Goal: Communication & Community: Answer question/provide support

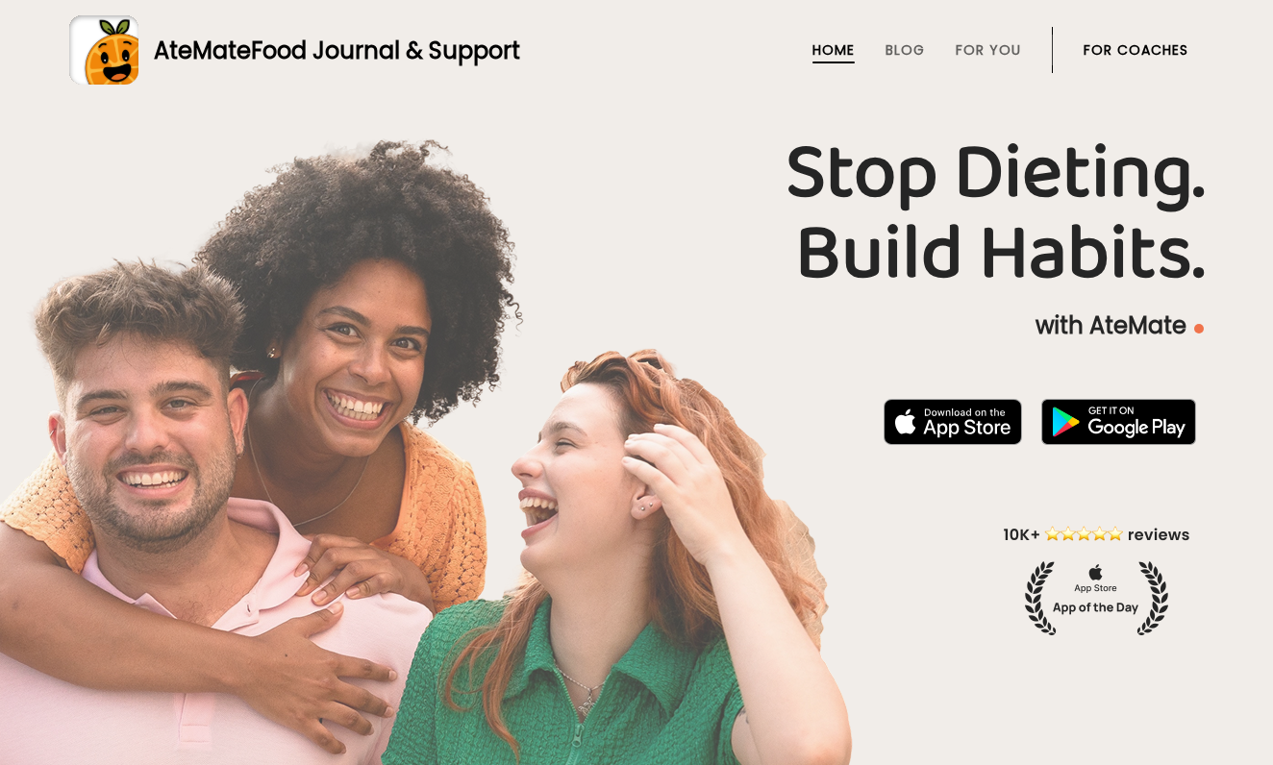
click at [1118, 32] on li "For Coaches" at bounding box center [1136, 50] width 105 height 46
click at [1121, 55] on link "For Coaches" at bounding box center [1136, 49] width 105 height 15
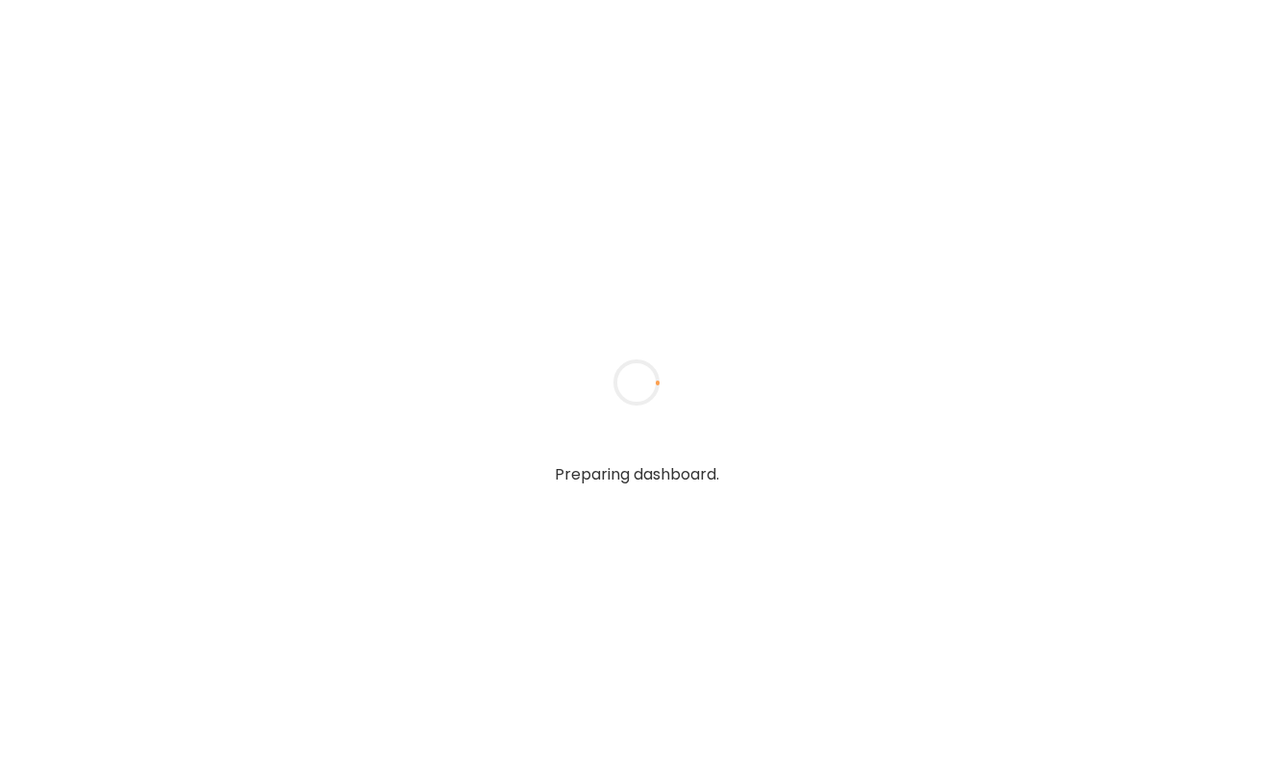
type textarea "**********"
type input "**********"
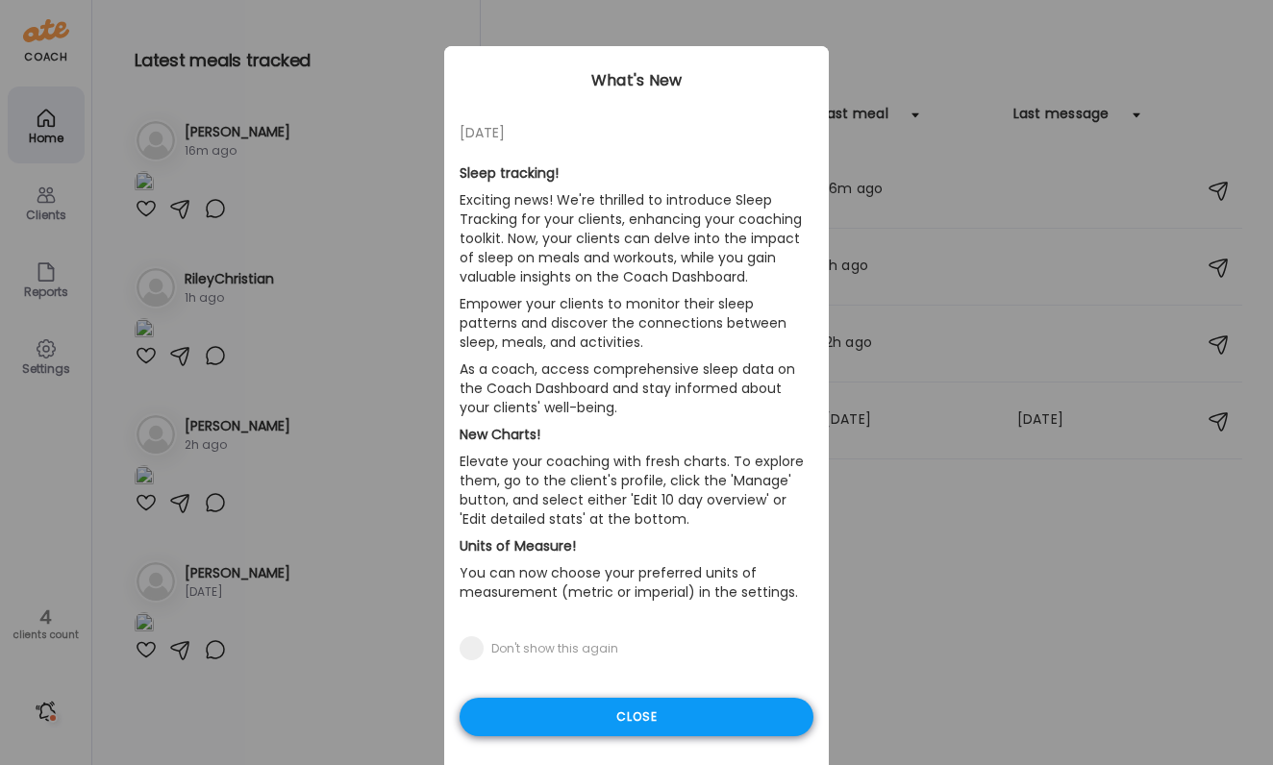
click at [587, 702] on div "Close" at bounding box center [637, 717] width 354 height 38
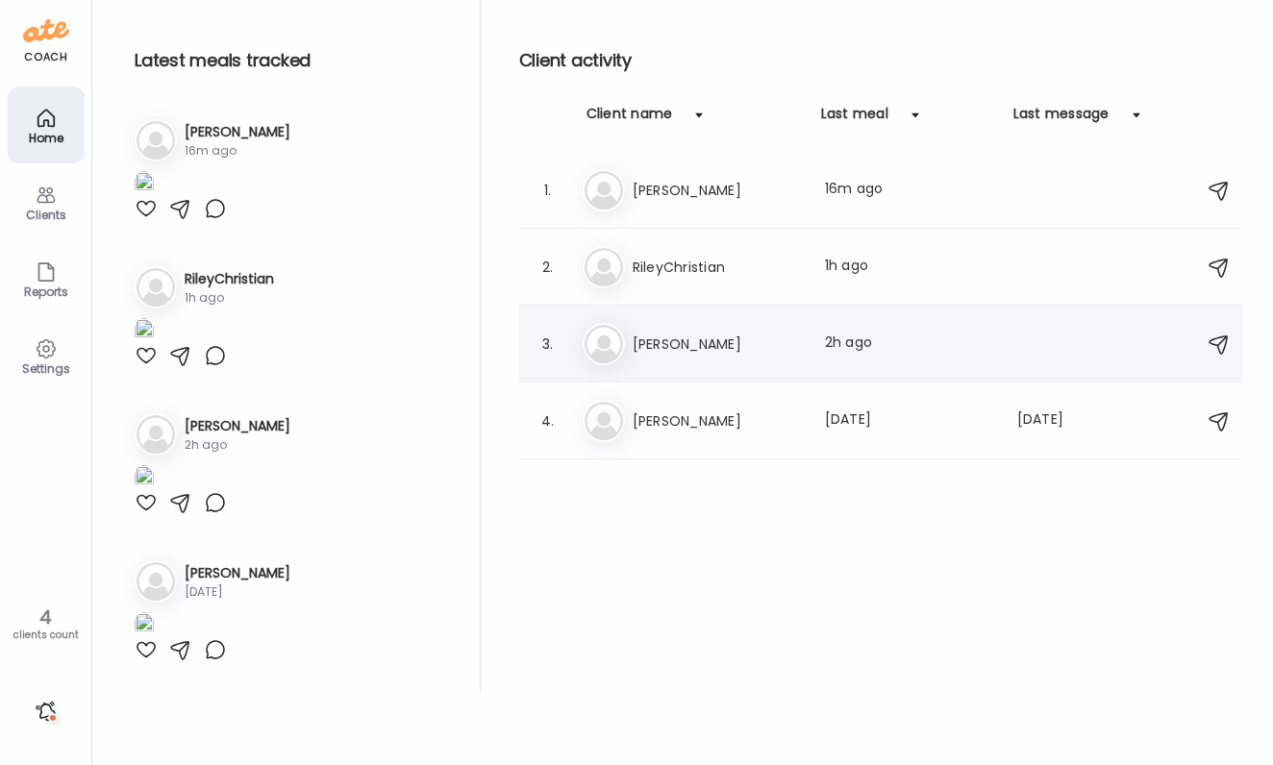
click at [708, 336] on h3 "[PERSON_NAME]" at bounding box center [717, 344] width 169 height 23
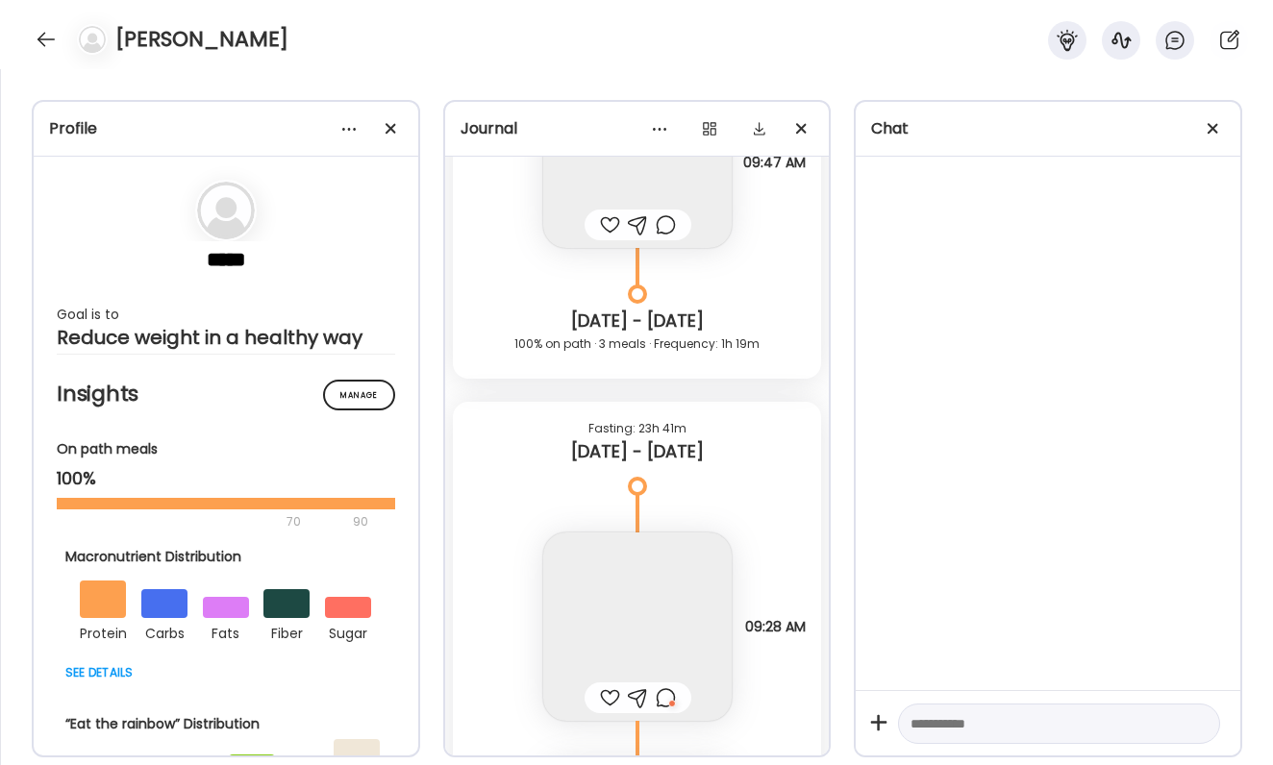
scroll to position [65666, 0]
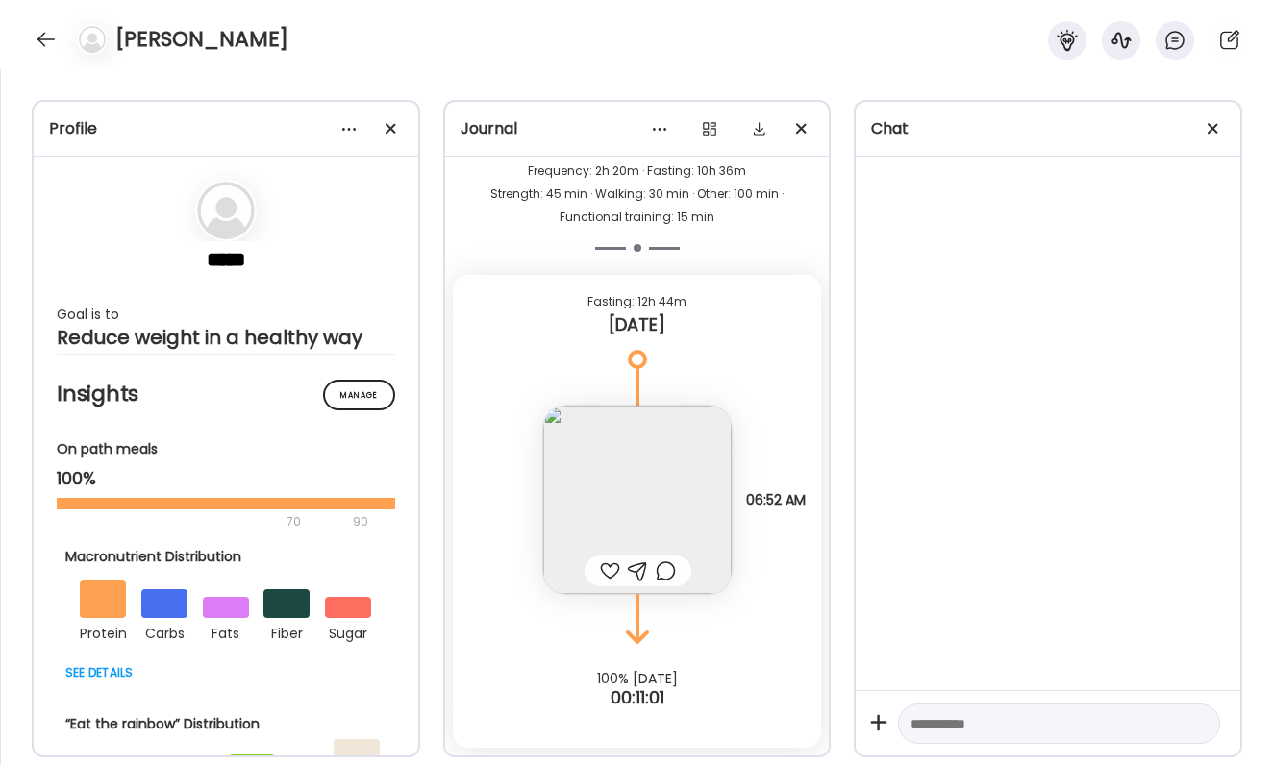
click at [673, 486] on img at bounding box center [637, 500] width 188 height 188
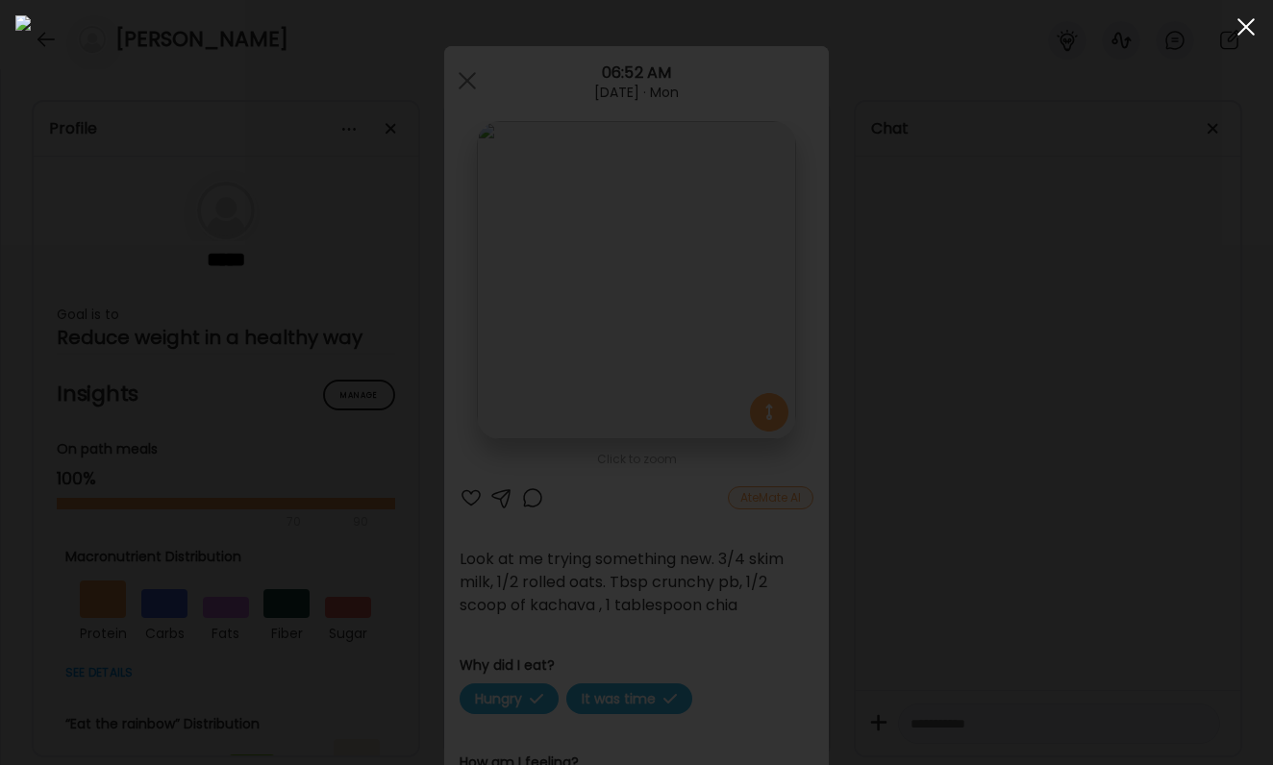
click at [1241, 25] on div at bounding box center [1246, 27] width 38 height 38
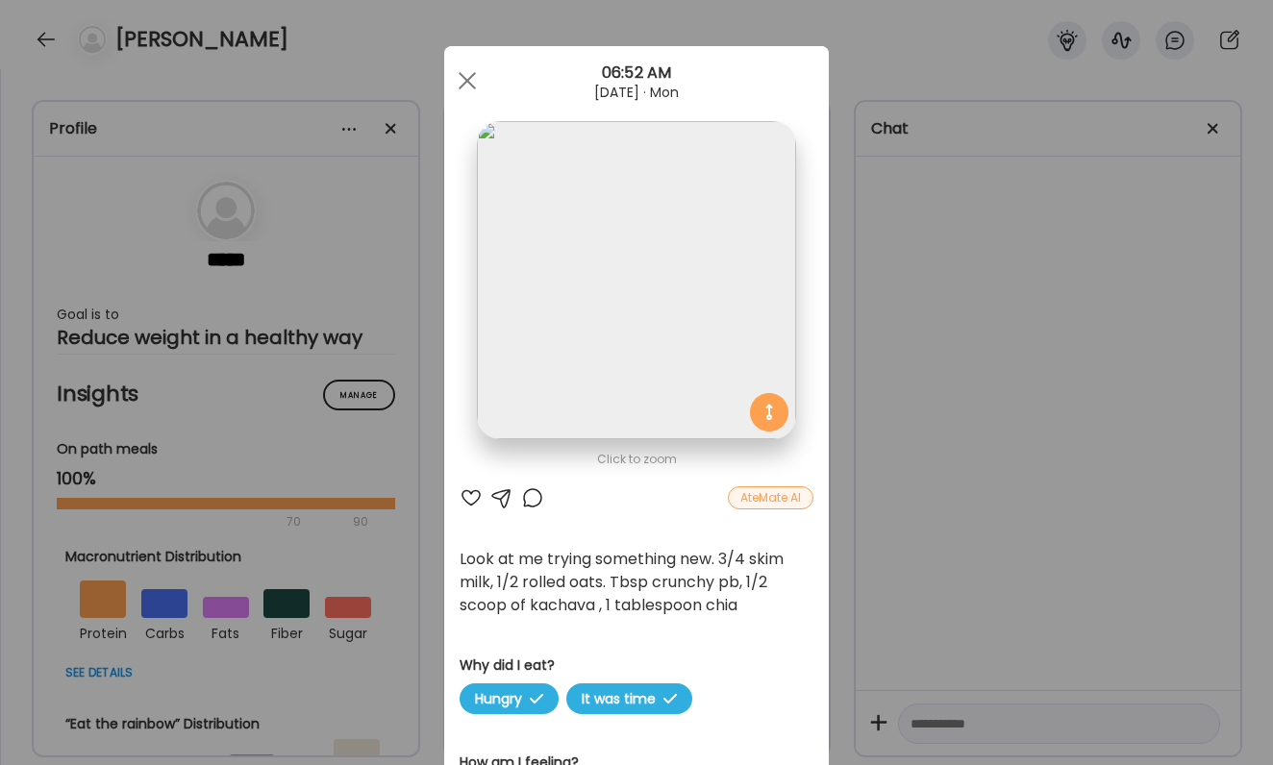
click at [998, 493] on div "Ate Coach Dashboard Wahoo! It’s official Take a moment to set up your Coach Pro…" at bounding box center [636, 382] width 1273 height 765
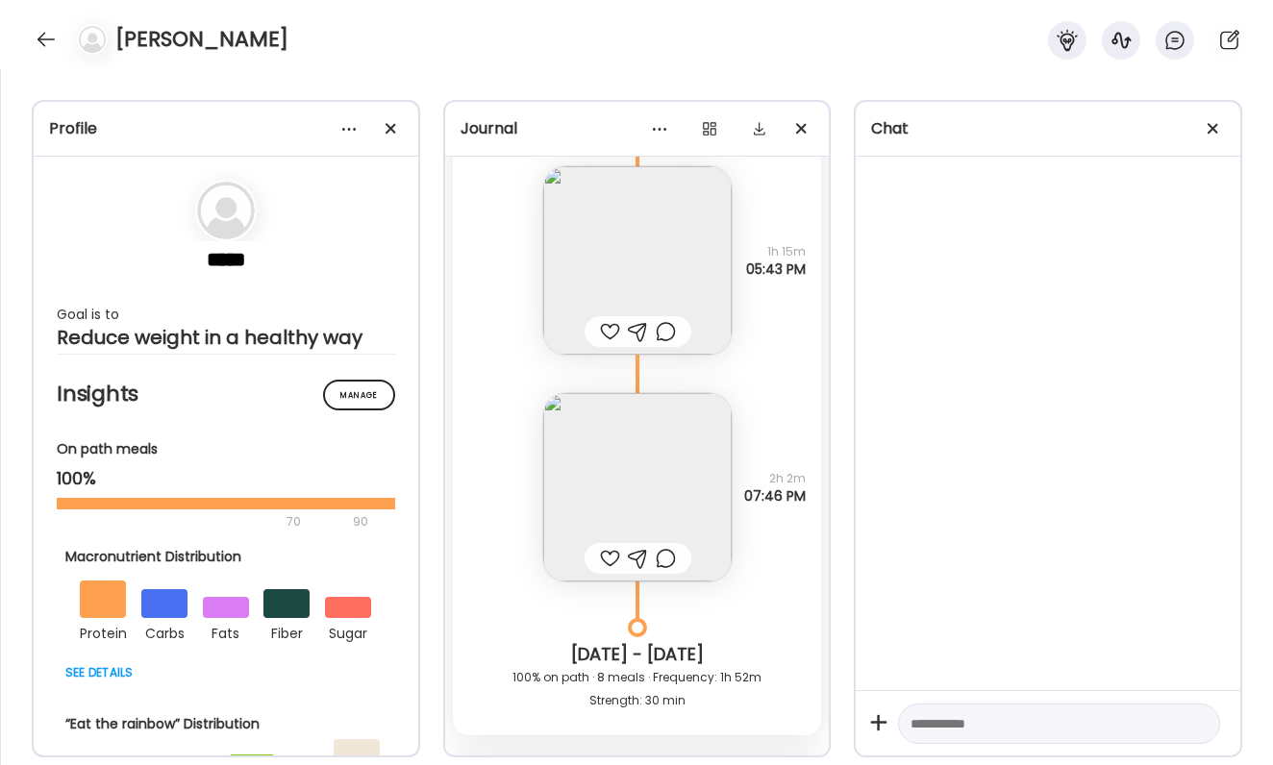
scroll to position [61022, 0]
drag, startPoint x: 758, startPoint y: 252, endPoint x: 802, endPoint y: 292, distance: 59.9
click at [804, 293] on div "90% lean beef burger over arugula and micros and baby gen lettuce, sweet potato…" at bounding box center [637, 243] width 369 height 227
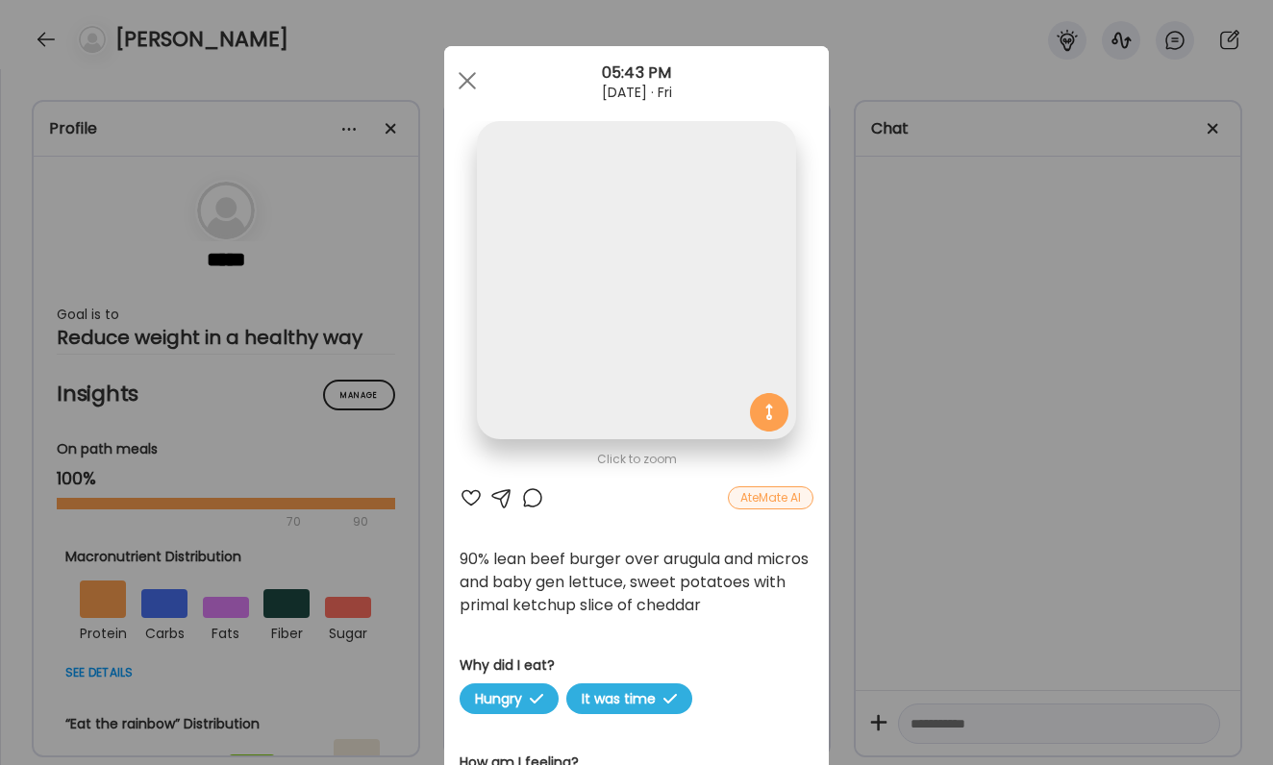
click at [918, 273] on div "Ate Coach Dashboard Wahoo! It’s official Take a moment to set up your Coach Pro…" at bounding box center [636, 382] width 1273 height 765
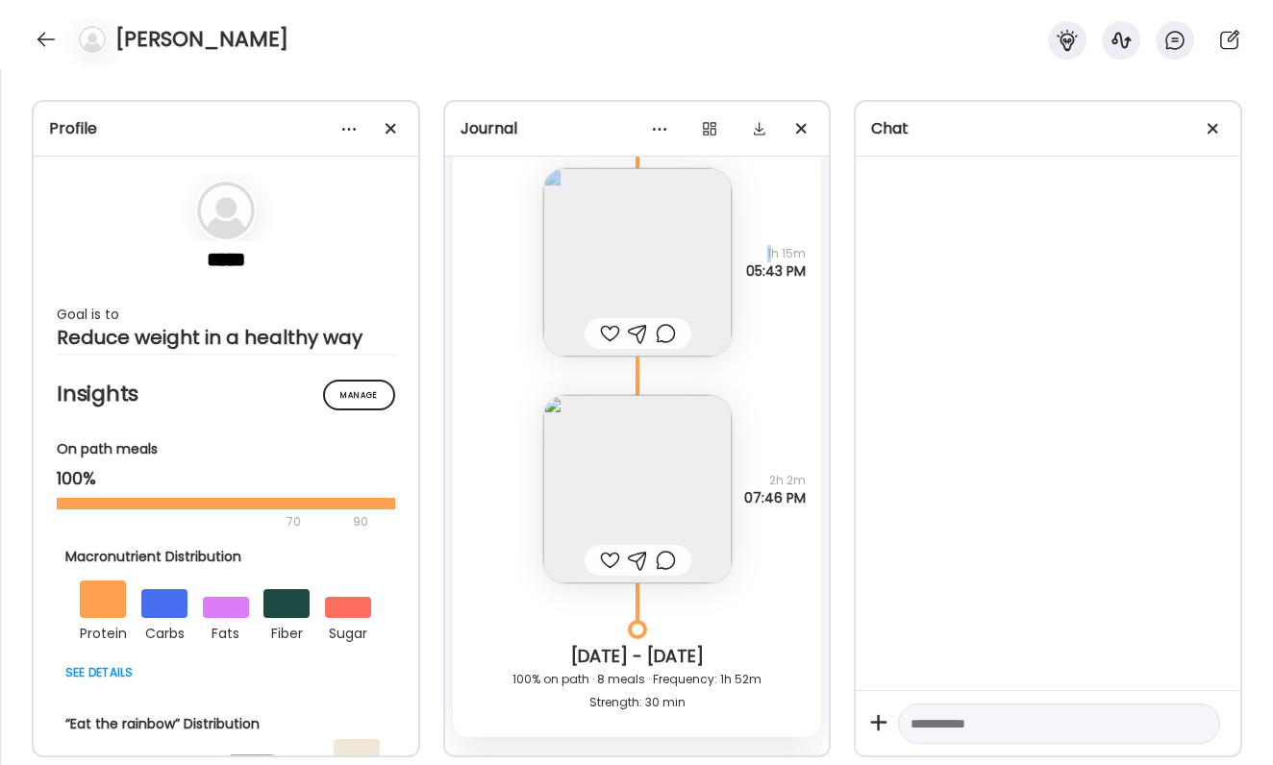
drag, startPoint x: 772, startPoint y: 254, endPoint x: 801, endPoint y: 283, distance: 40.8
click at [801, 283] on div "90% lean beef burger over arugula and micros and baby gen lettuce, sweet potato…" at bounding box center [637, 243] width 369 height 227
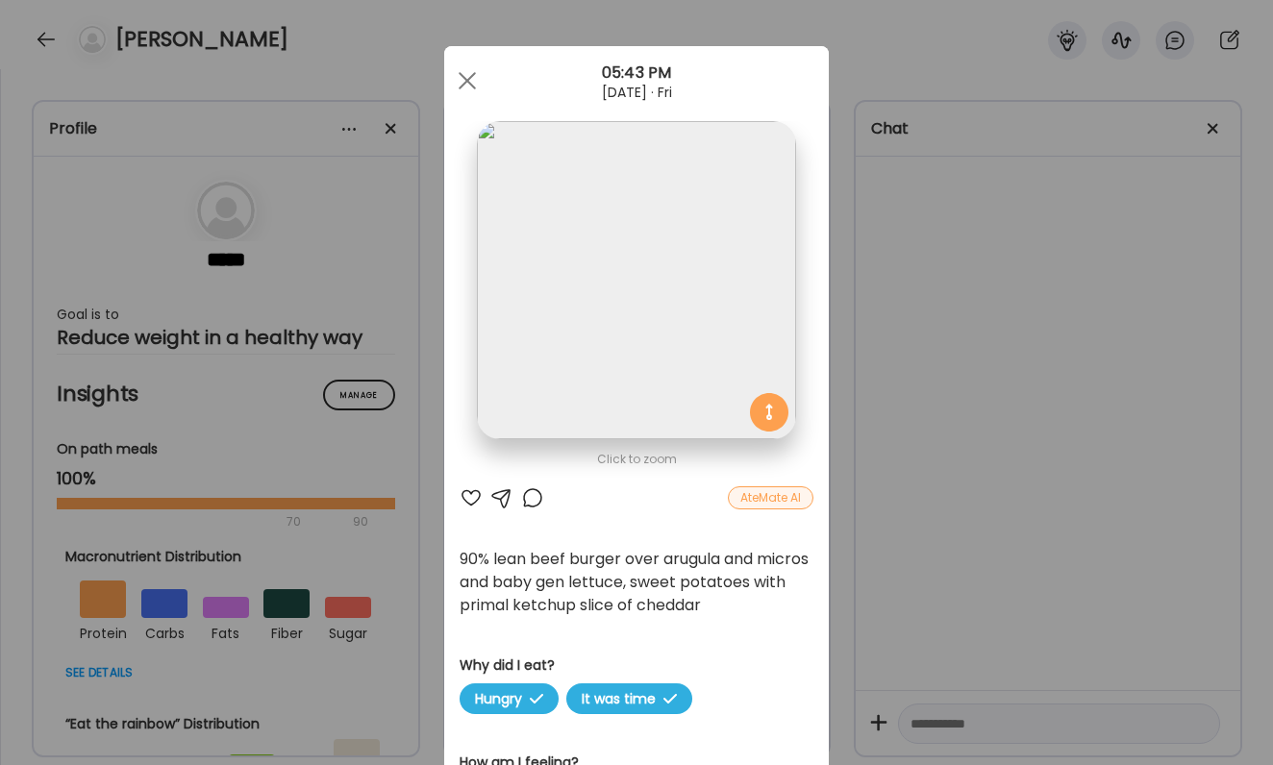
click at [890, 289] on div "Ate Coach Dashboard Wahoo! It’s official Take a moment to set up your Coach Pro…" at bounding box center [636, 382] width 1273 height 765
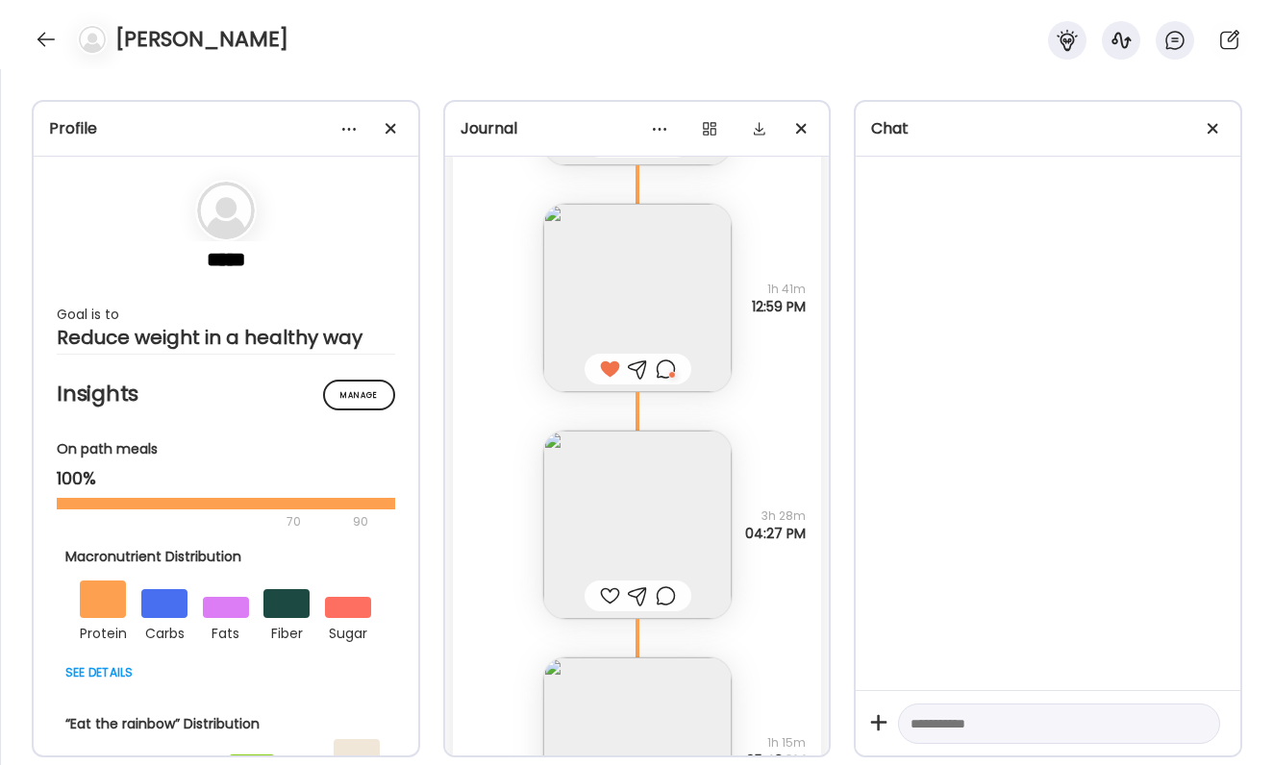
scroll to position [60541, 0]
click at [608, 575] on div at bounding box center [638, 588] width 107 height 31
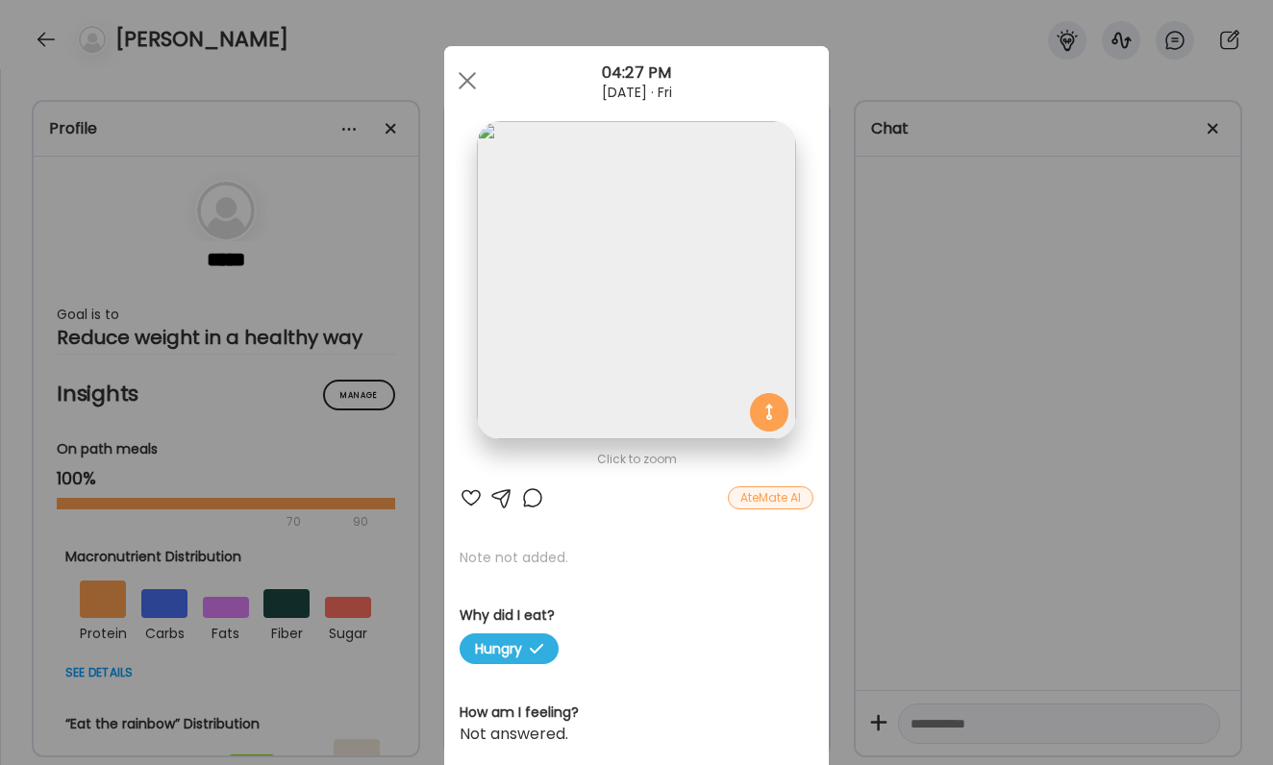
click at [472, 495] on div at bounding box center [471, 498] width 23 height 23
click at [1085, 541] on div "Ate Coach Dashboard Wahoo! It’s official Take a moment to set up your Coach Pro…" at bounding box center [636, 382] width 1273 height 765
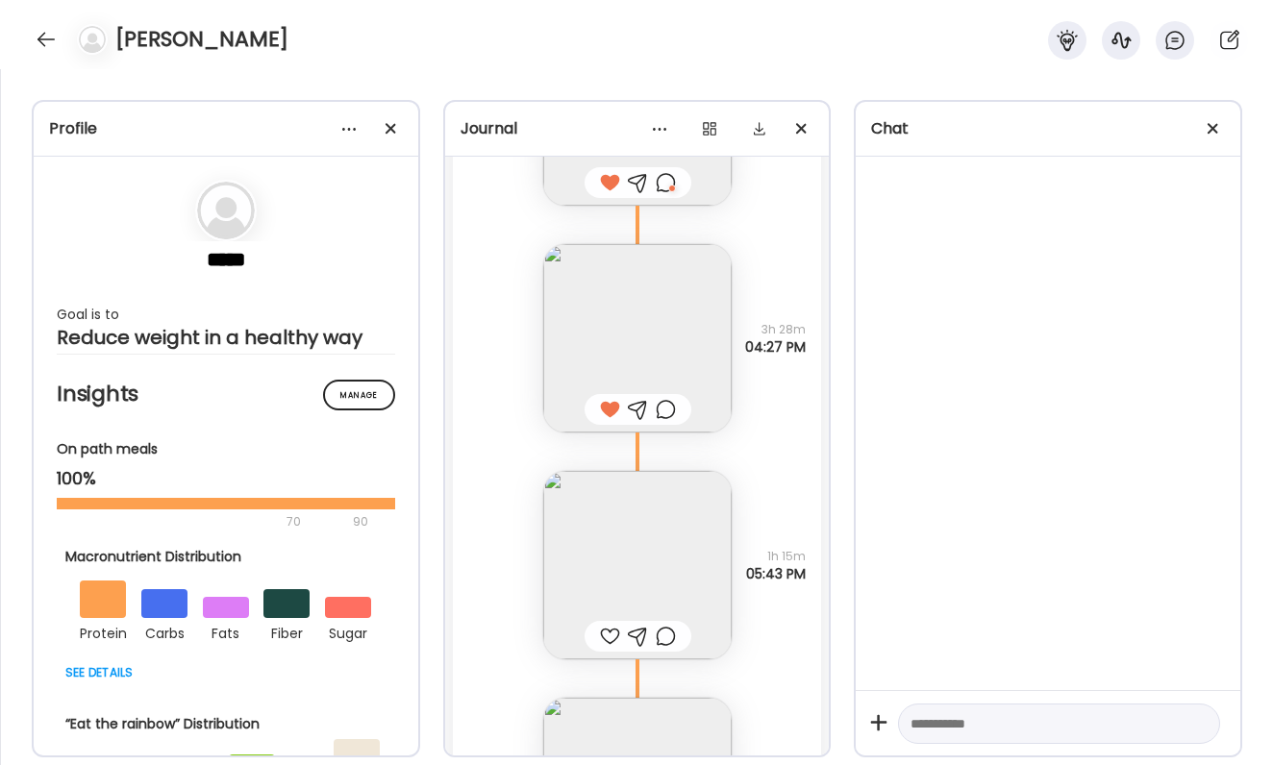
scroll to position [60779, 0]
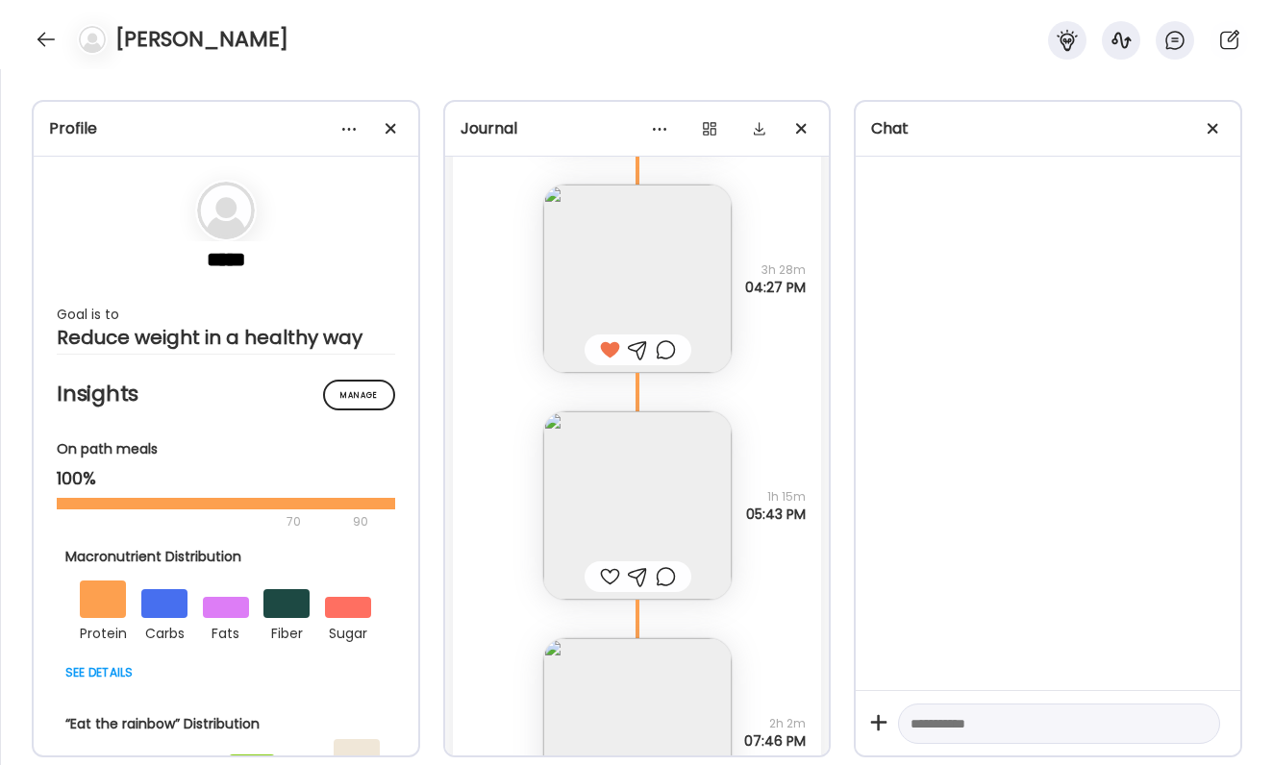
click at [626, 527] on img at bounding box center [637, 506] width 188 height 188
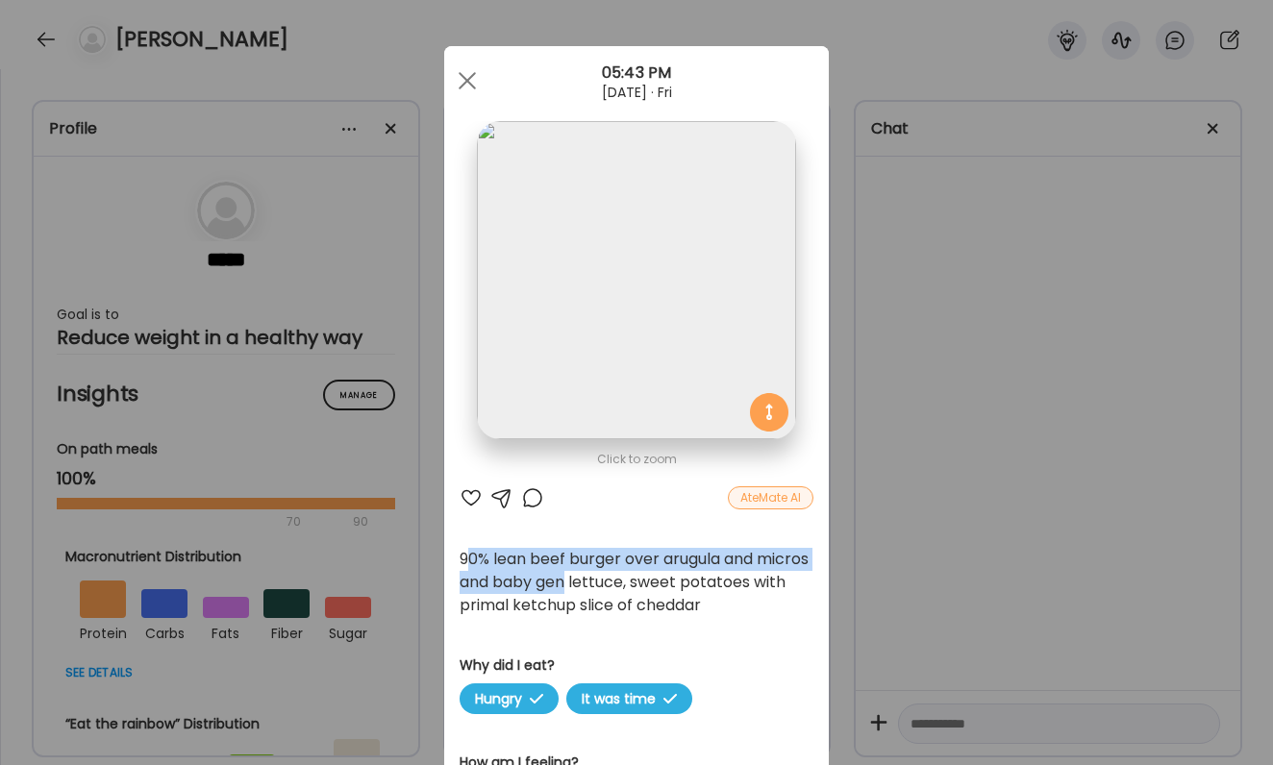
drag, startPoint x: 467, startPoint y: 562, endPoint x: 624, endPoint y: 577, distance: 157.5
click at [624, 577] on div "90% lean beef burger over arugula and micros and baby gen lettuce, sweet potato…" at bounding box center [637, 582] width 354 height 69
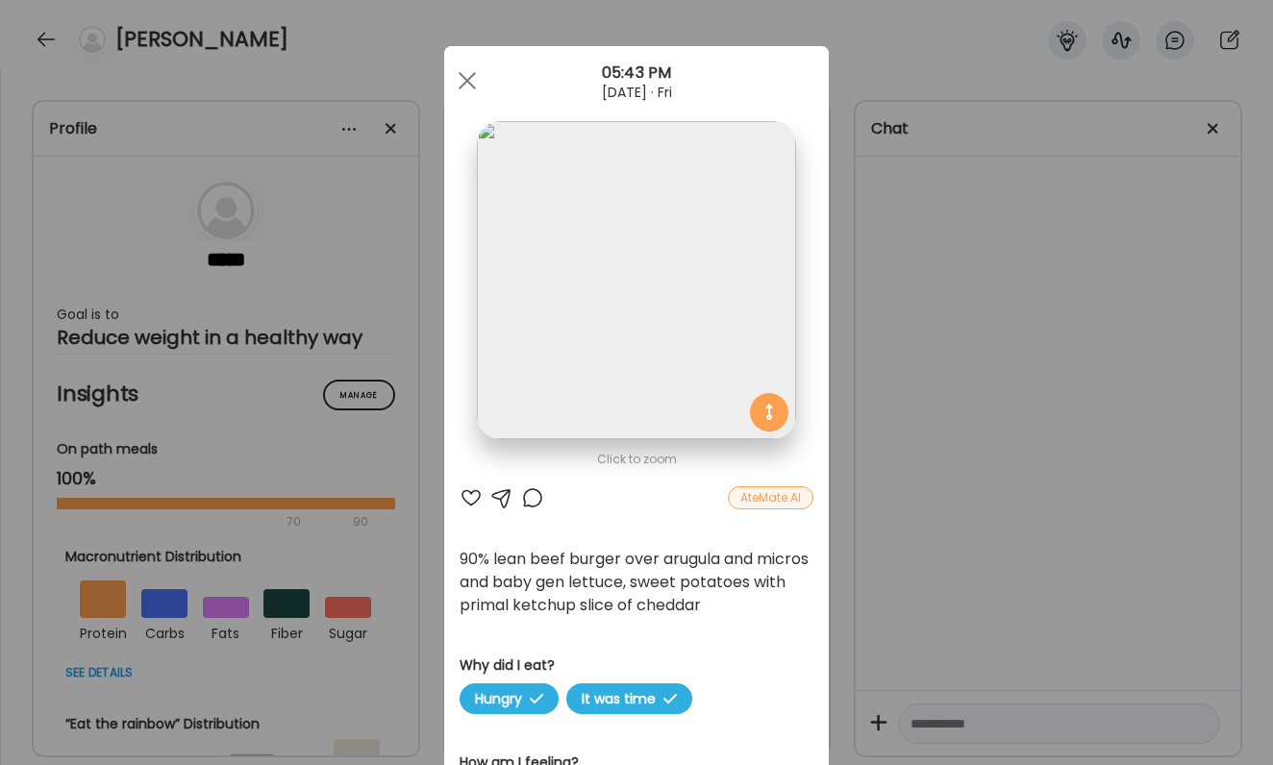
click at [1028, 481] on div "Ate Coach Dashboard Wahoo! It’s official Take a moment to set up your Coach Pro…" at bounding box center [636, 382] width 1273 height 765
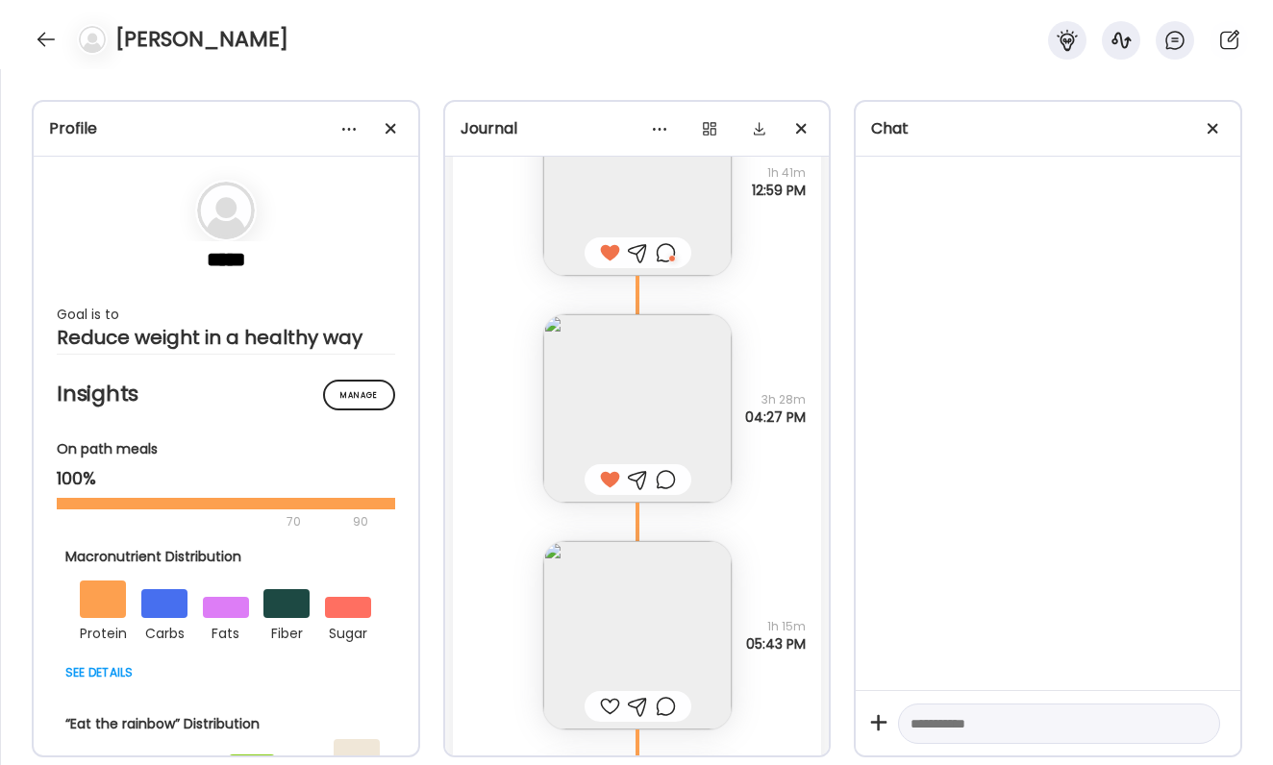
scroll to position [60660, 0]
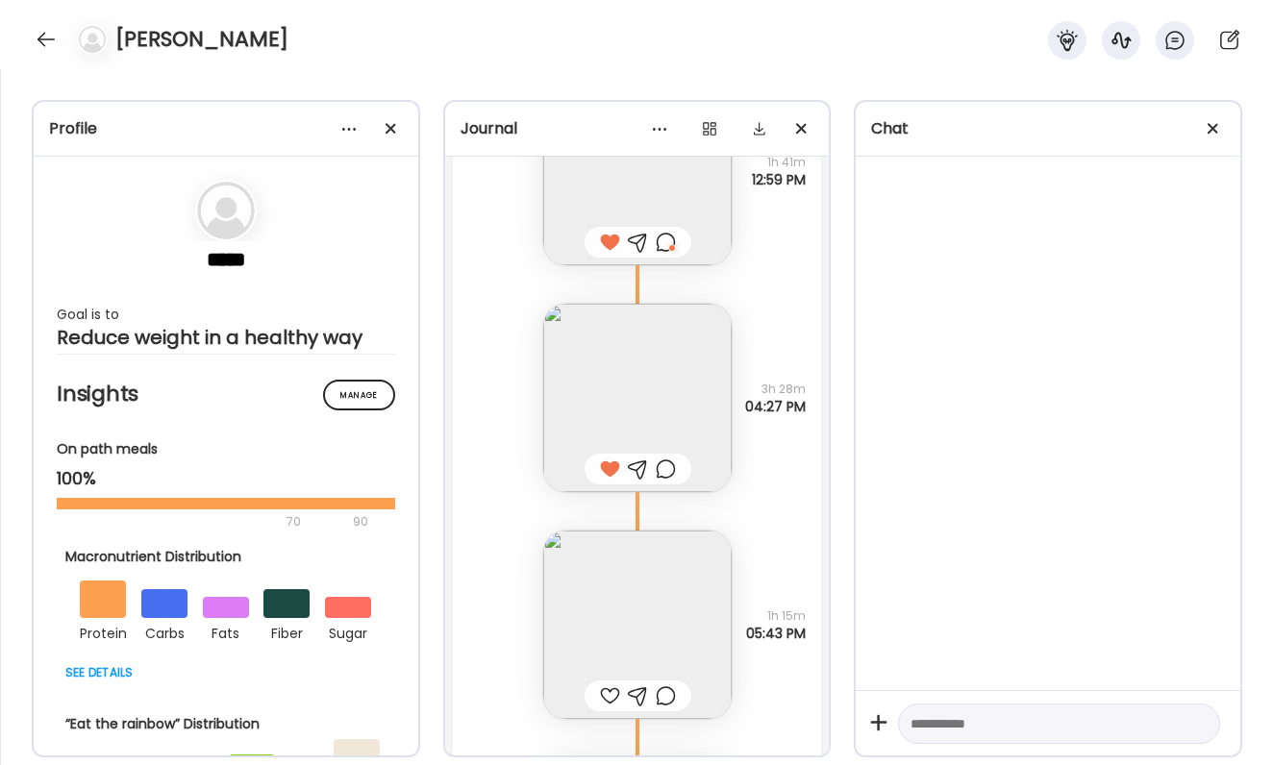
click at [610, 695] on div at bounding box center [610, 696] width 20 height 23
click at [668, 694] on div at bounding box center [666, 696] width 20 height 23
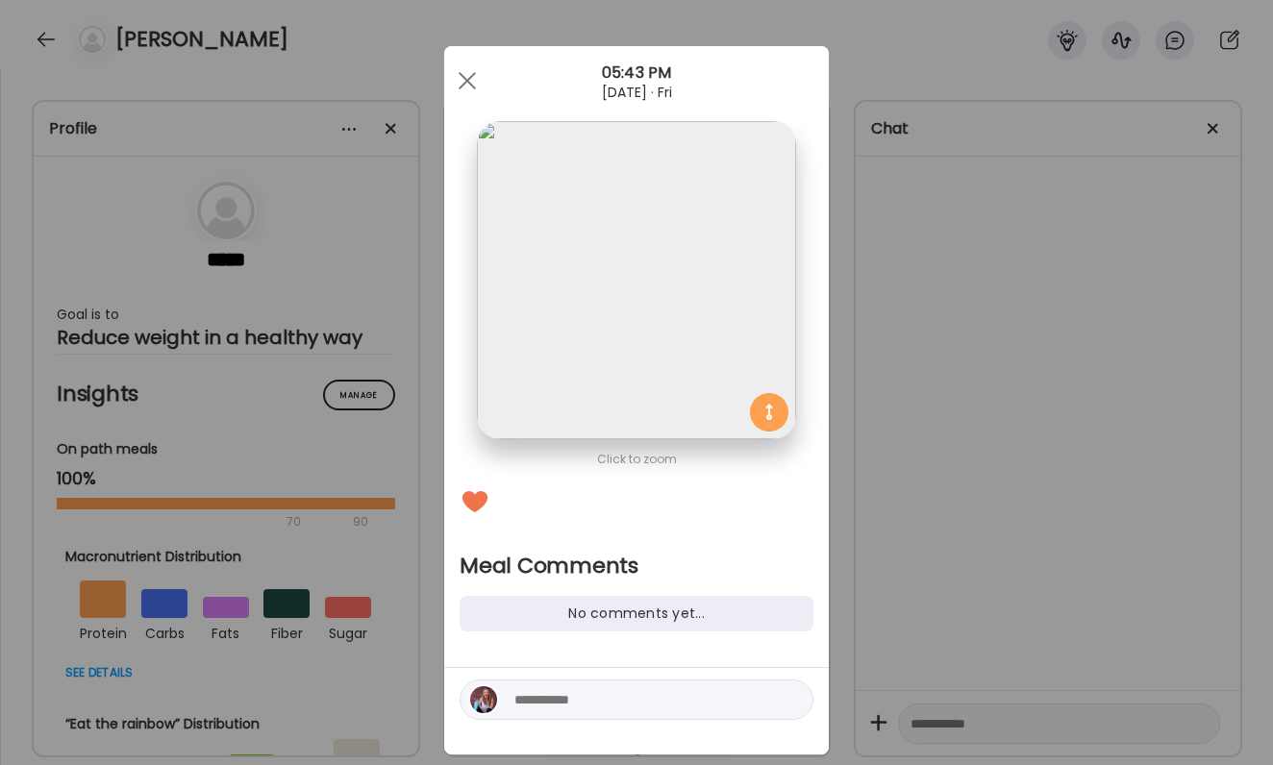
click at [647, 714] on div at bounding box center [637, 700] width 354 height 40
click at [643, 701] on textarea at bounding box center [644, 699] width 260 height 23
type textarea "**********"
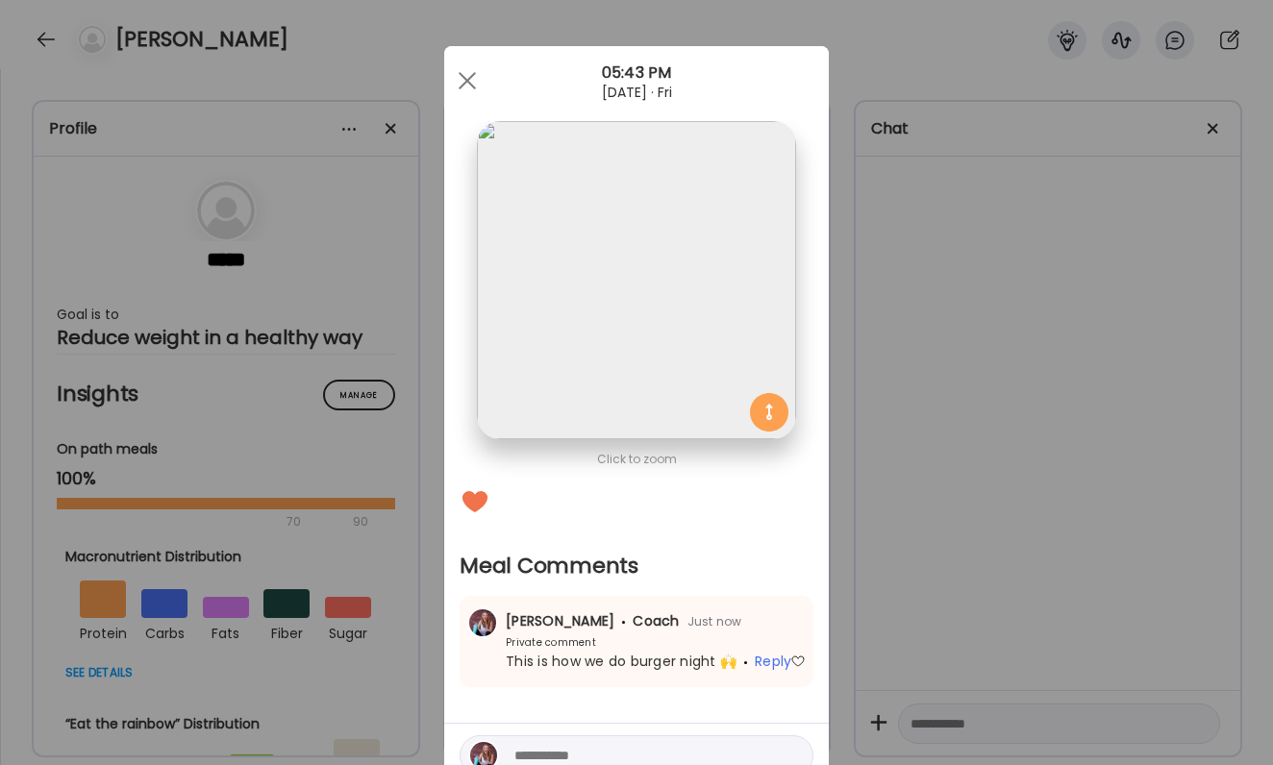
click at [971, 381] on div "Ate Coach Dashboard Wahoo! It’s official Take a moment to set up your Coach Pro…" at bounding box center [636, 382] width 1273 height 765
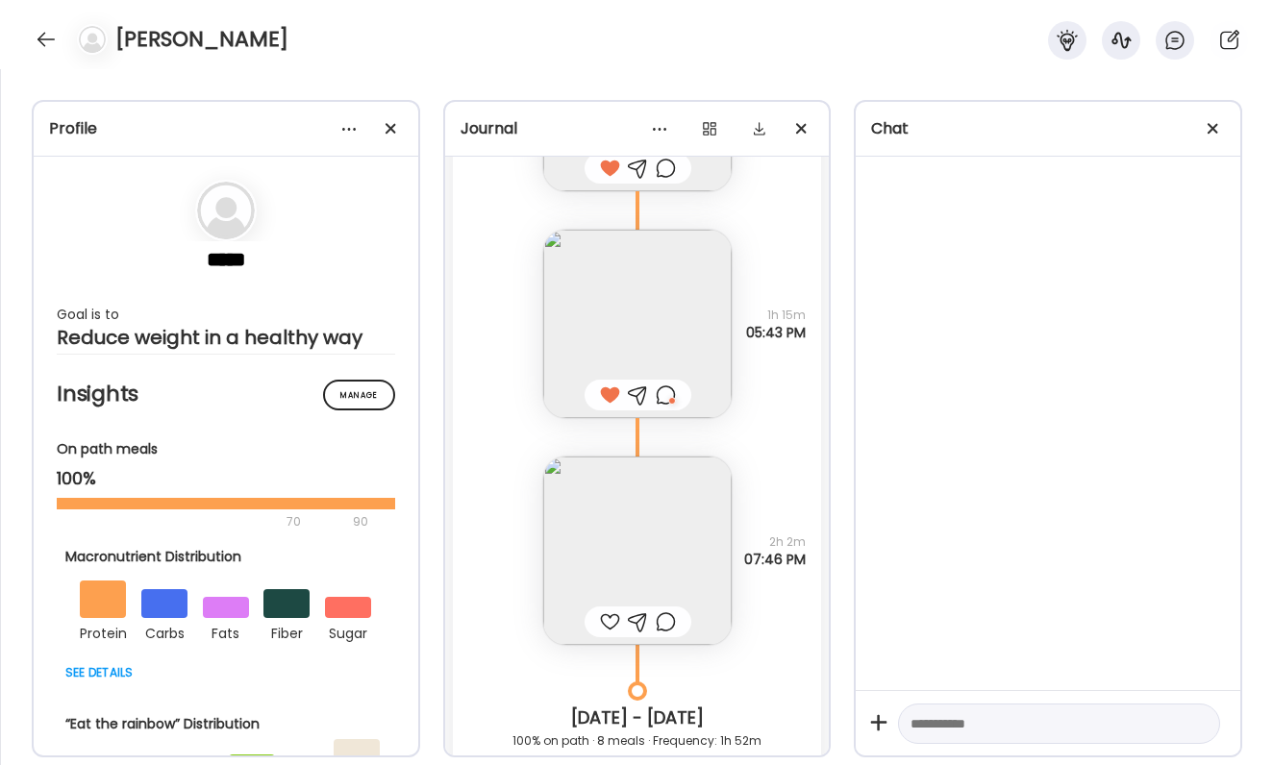
scroll to position [60977, 0]
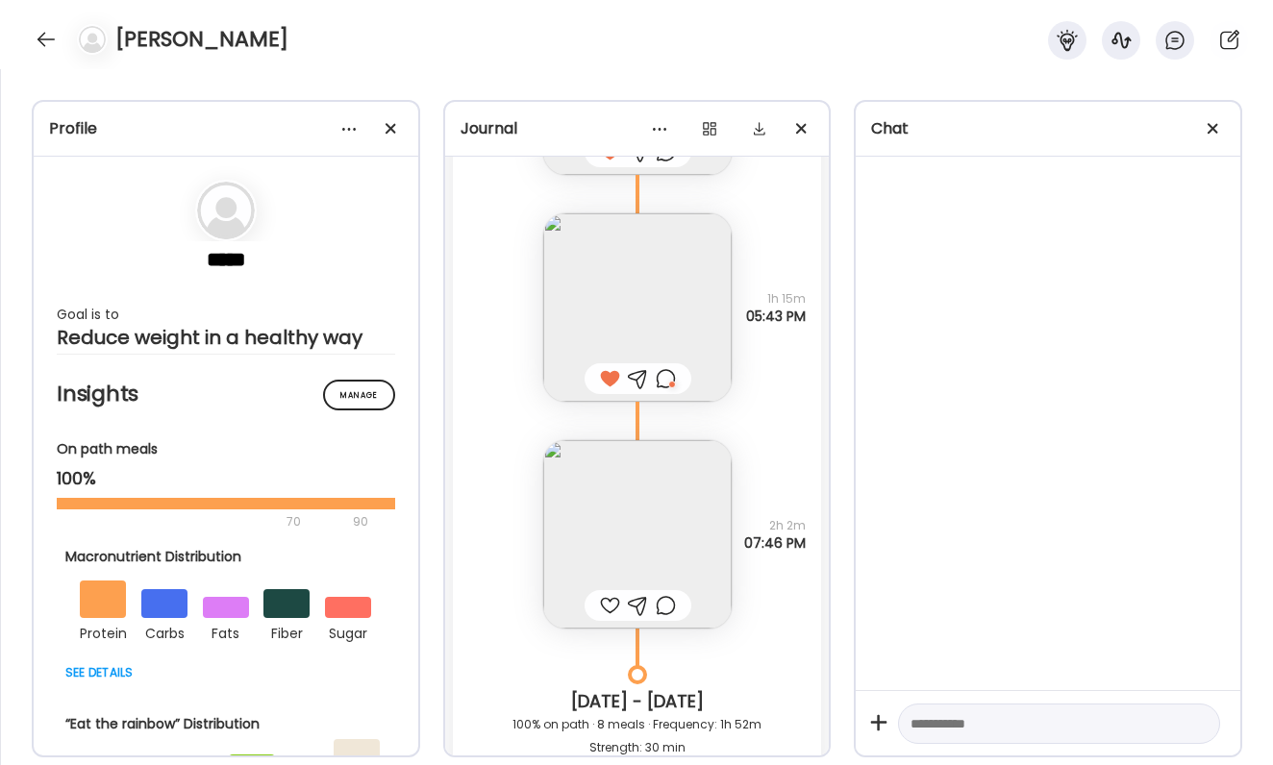
click at [608, 600] on div at bounding box center [610, 605] width 20 height 23
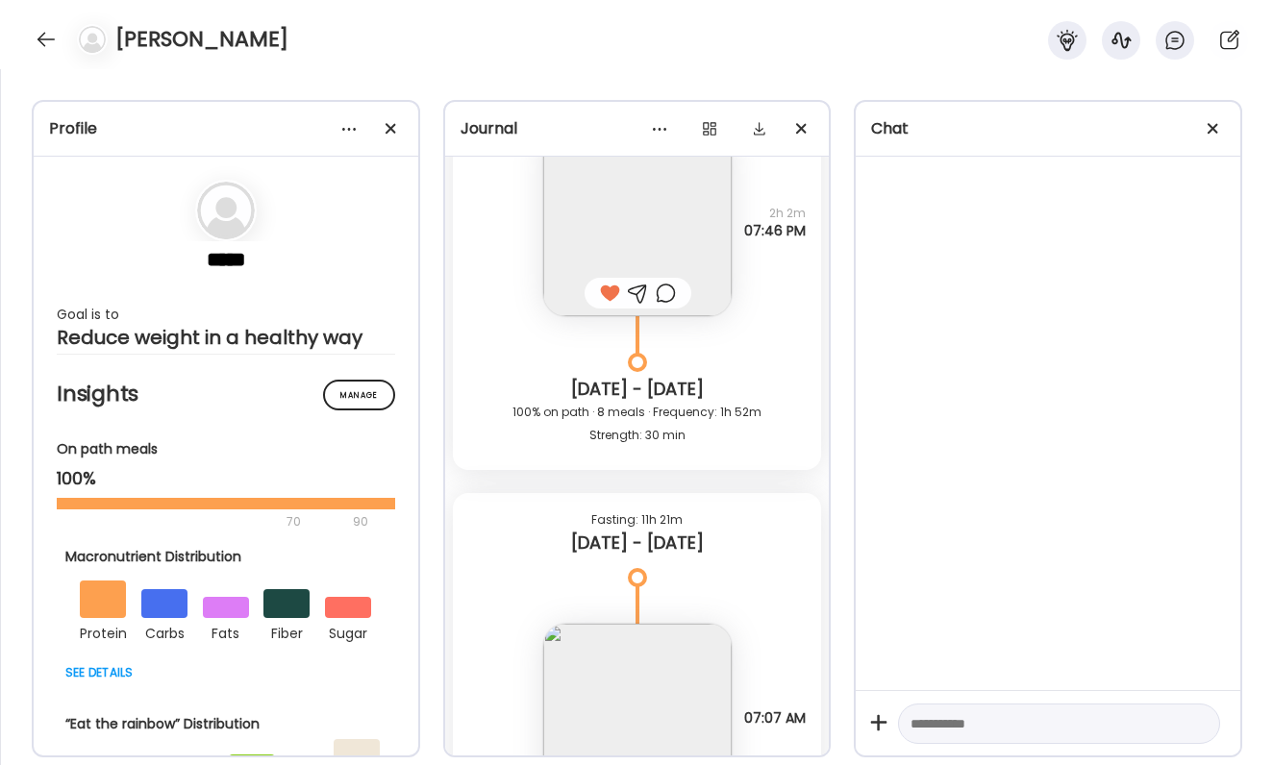
scroll to position [61439, 0]
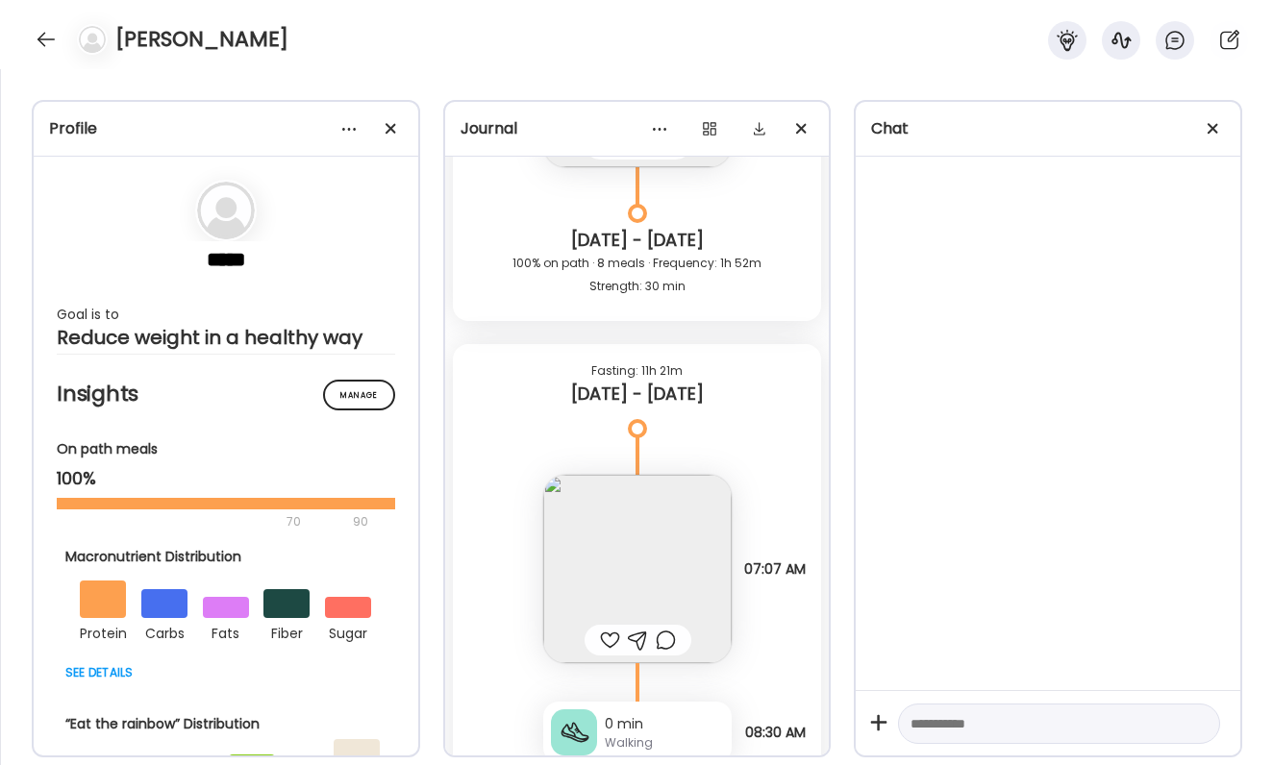
click at [626, 573] on img at bounding box center [637, 569] width 188 height 188
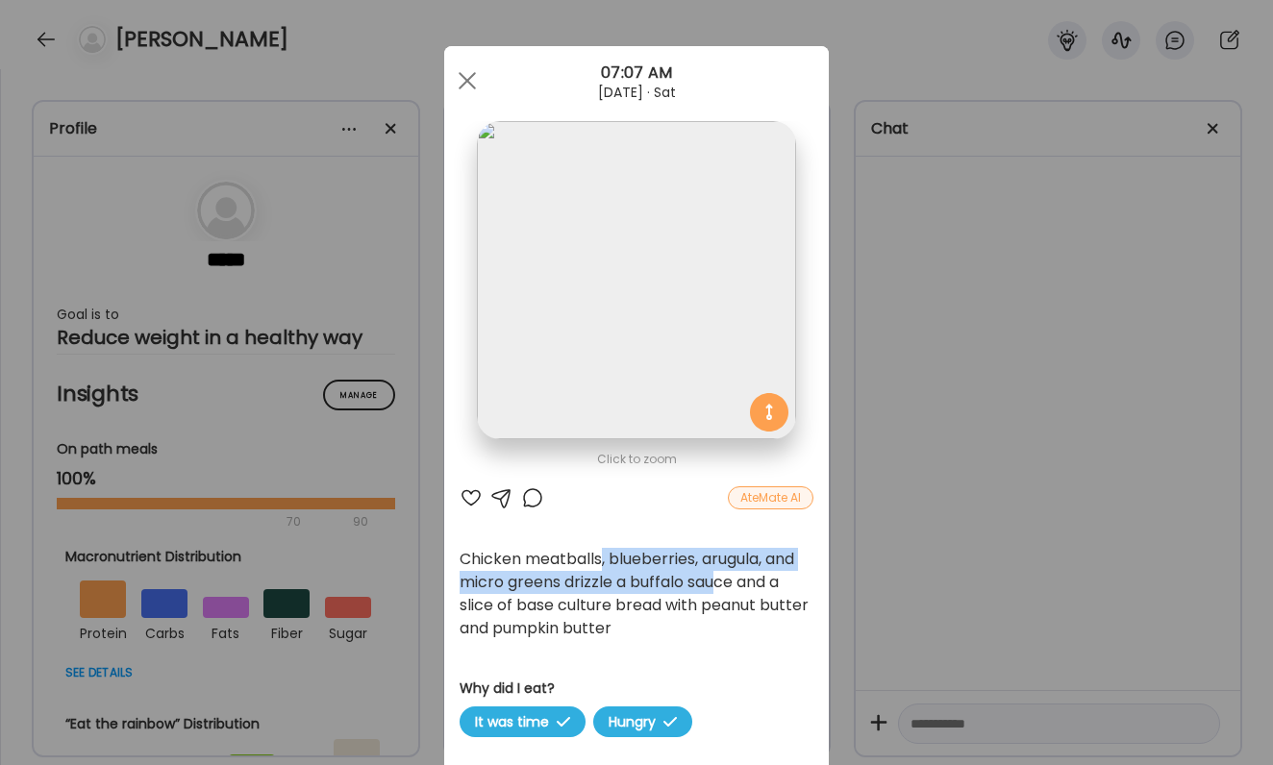
drag, startPoint x: 604, startPoint y: 558, endPoint x: 738, endPoint y: 584, distance: 137.1
click at [738, 584] on div "Chicken meatballs, blueberries, arugula, and micro greens drizzle a buffalo sau…" at bounding box center [637, 594] width 354 height 92
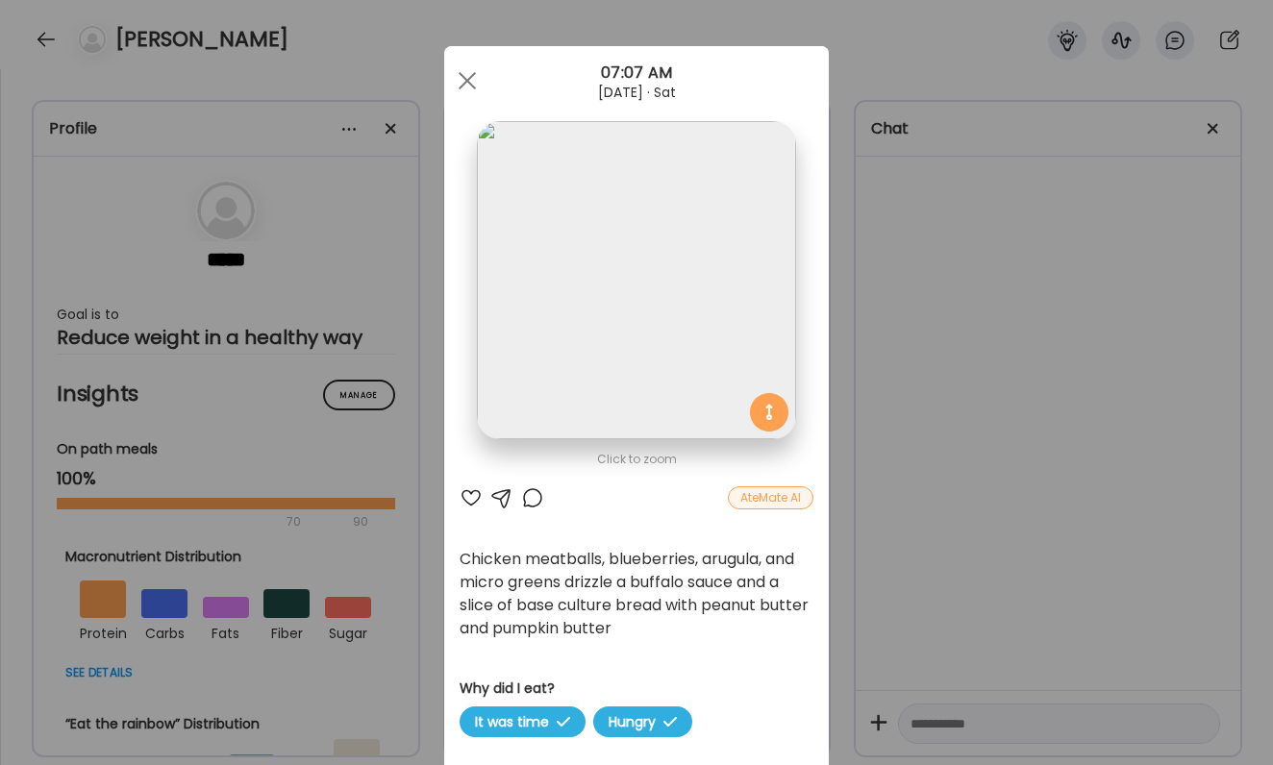
click at [874, 445] on div "Ate Coach Dashboard Wahoo! It’s official Take a moment to set up your Coach Pro…" at bounding box center [636, 382] width 1273 height 765
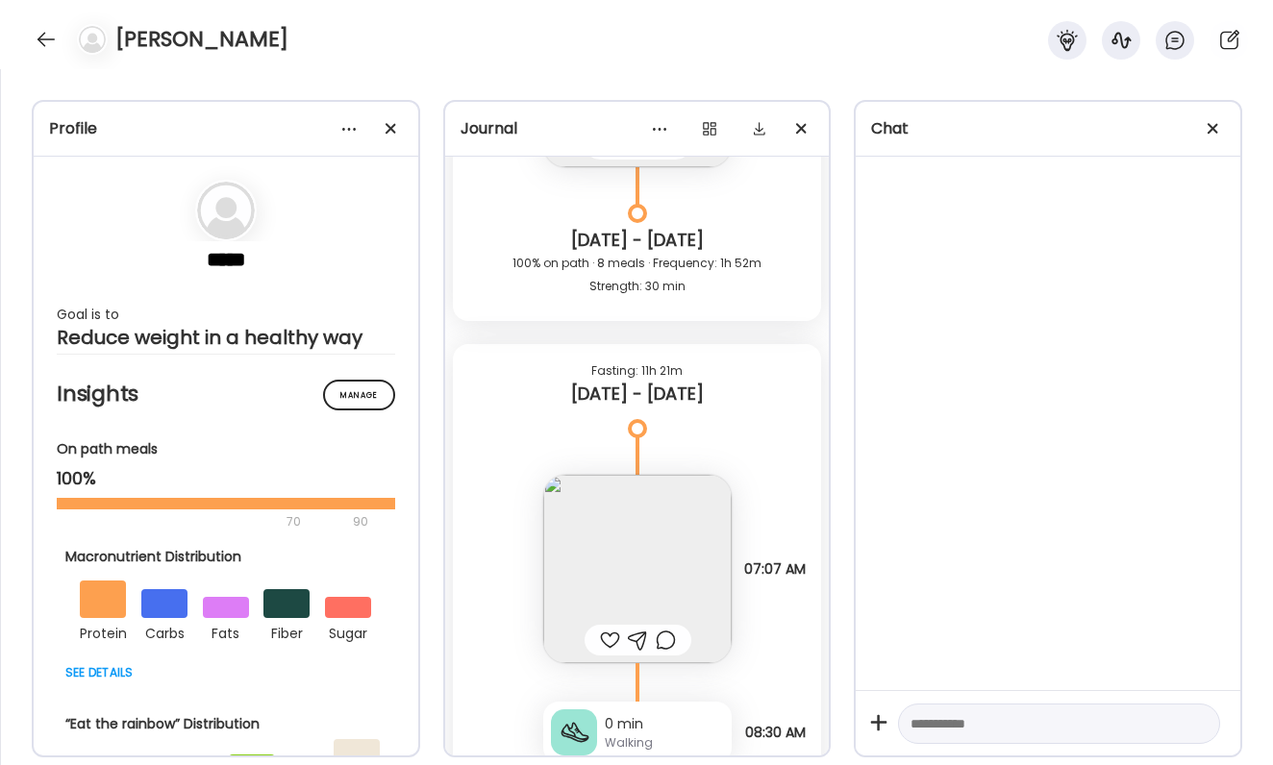
scroll to position [61228, 0]
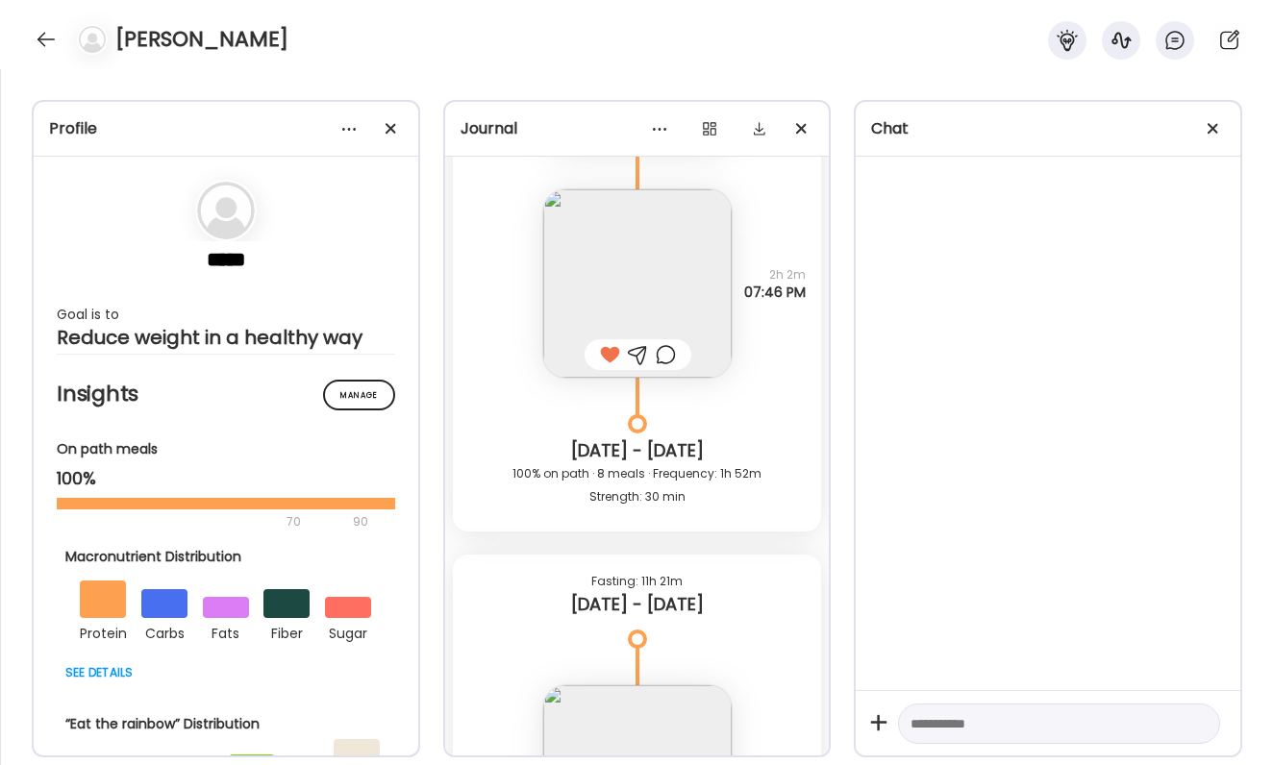
click at [662, 357] on div at bounding box center [666, 354] width 20 height 23
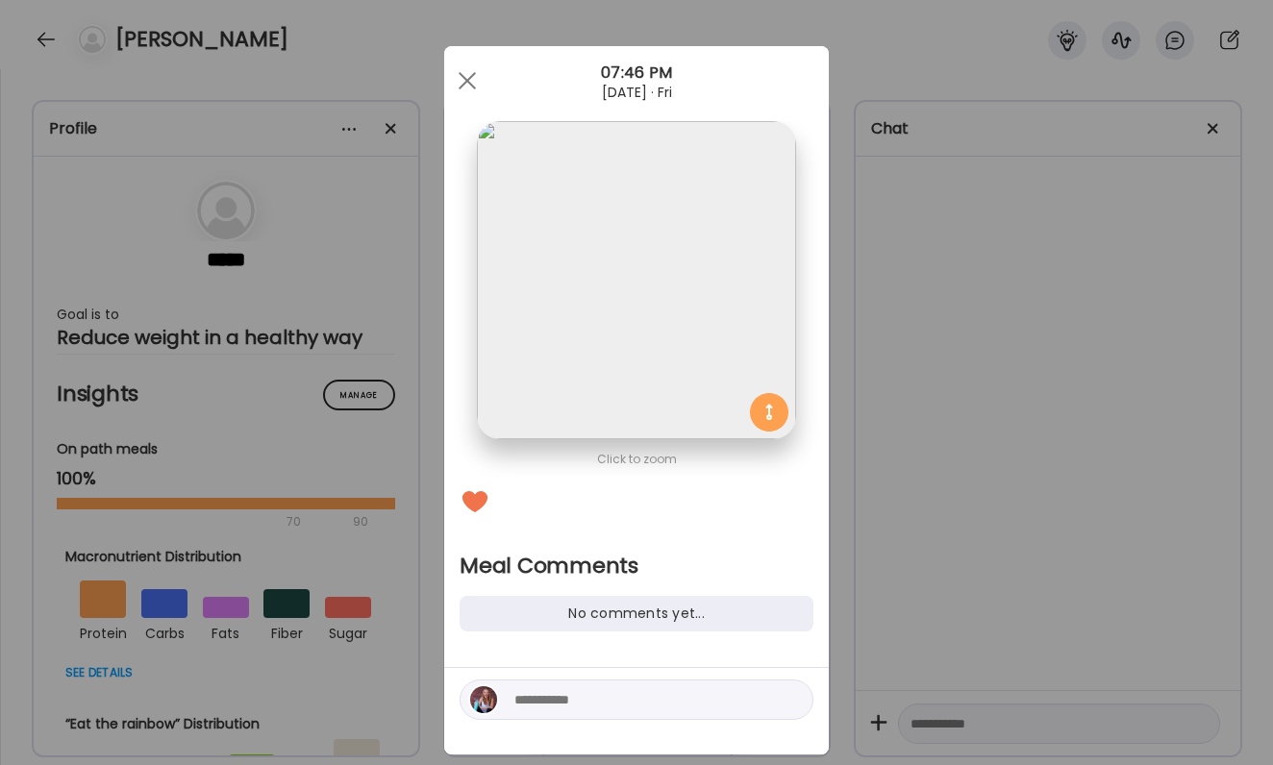
click at [631, 692] on textarea at bounding box center [644, 699] width 260 height 23
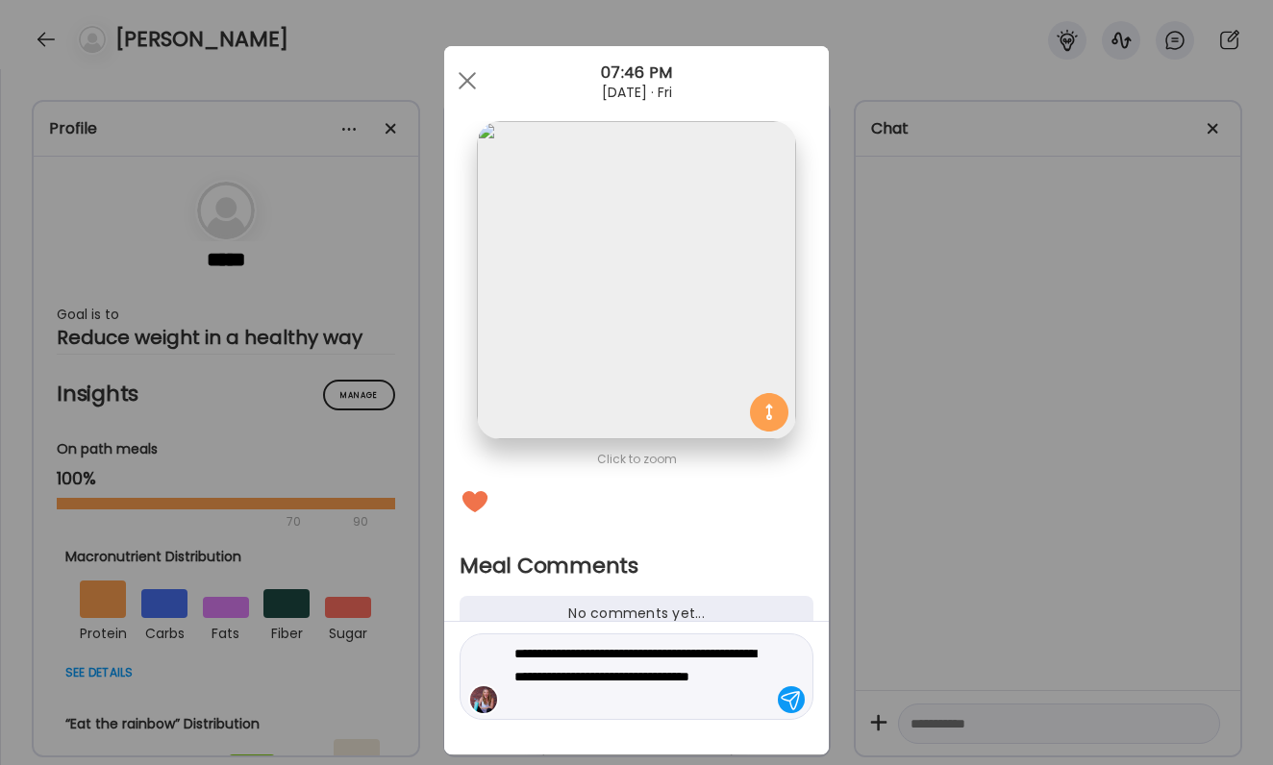
type textarea "**********"
click at [585, 680] on textarea "**********" at bounding box center [644, 676] width 260 height 69
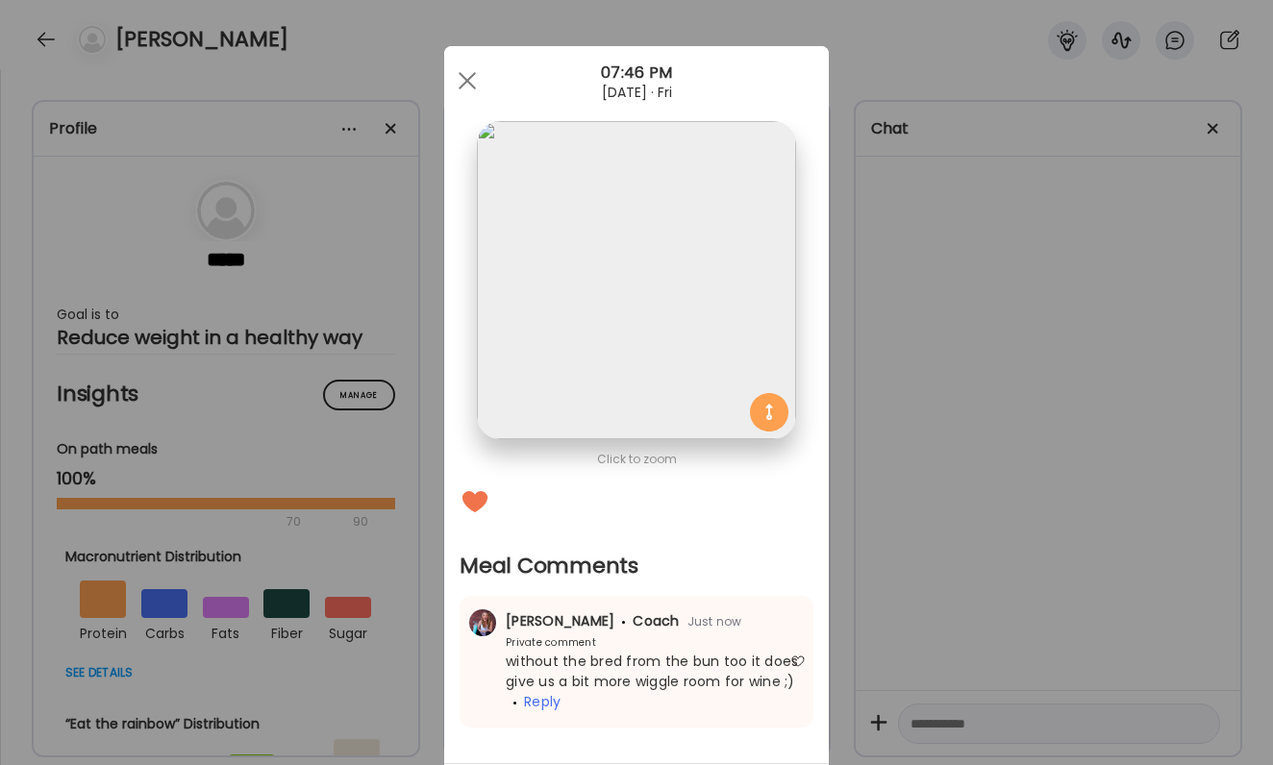
click at [951, 522] on div "Ate Coach Dashboard Wahoo! It’s official Take a moment to set up your Coach Pro…" at bounding box center [636, 382] width 1273 height 765
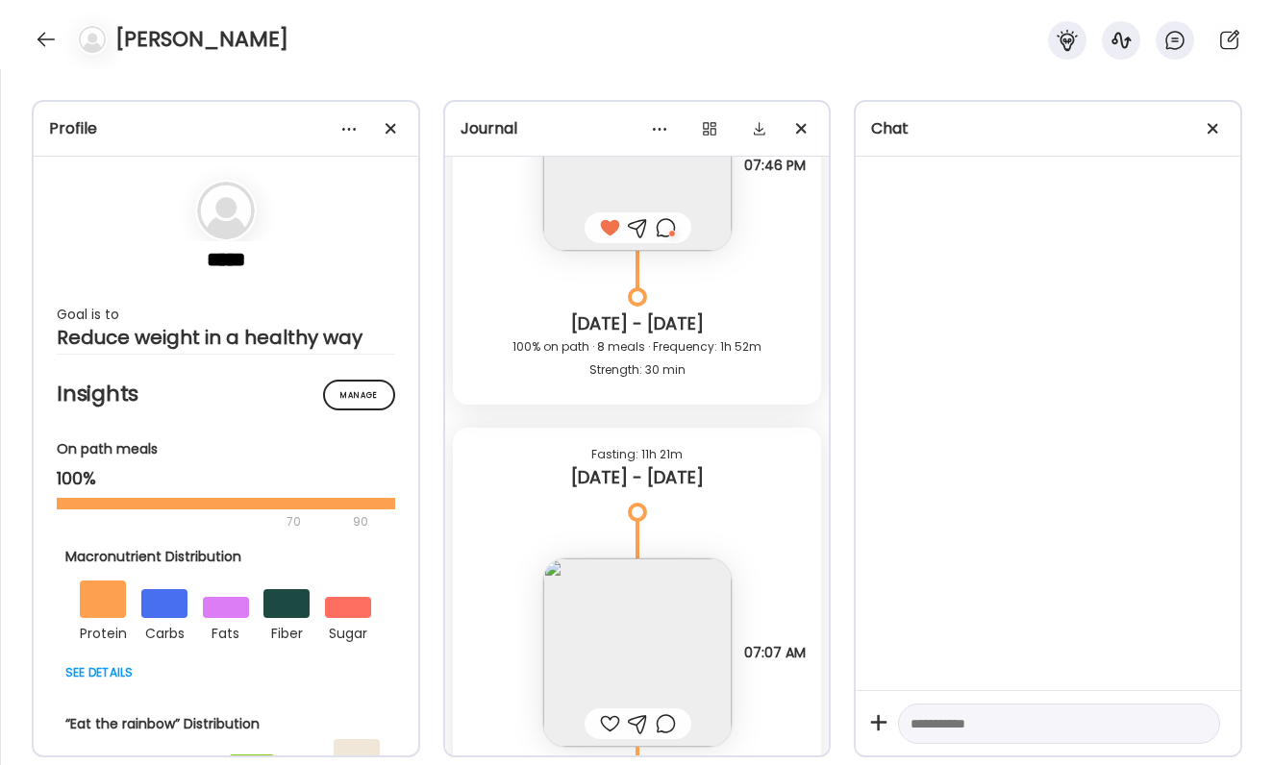
scroll to position [61577, 0]
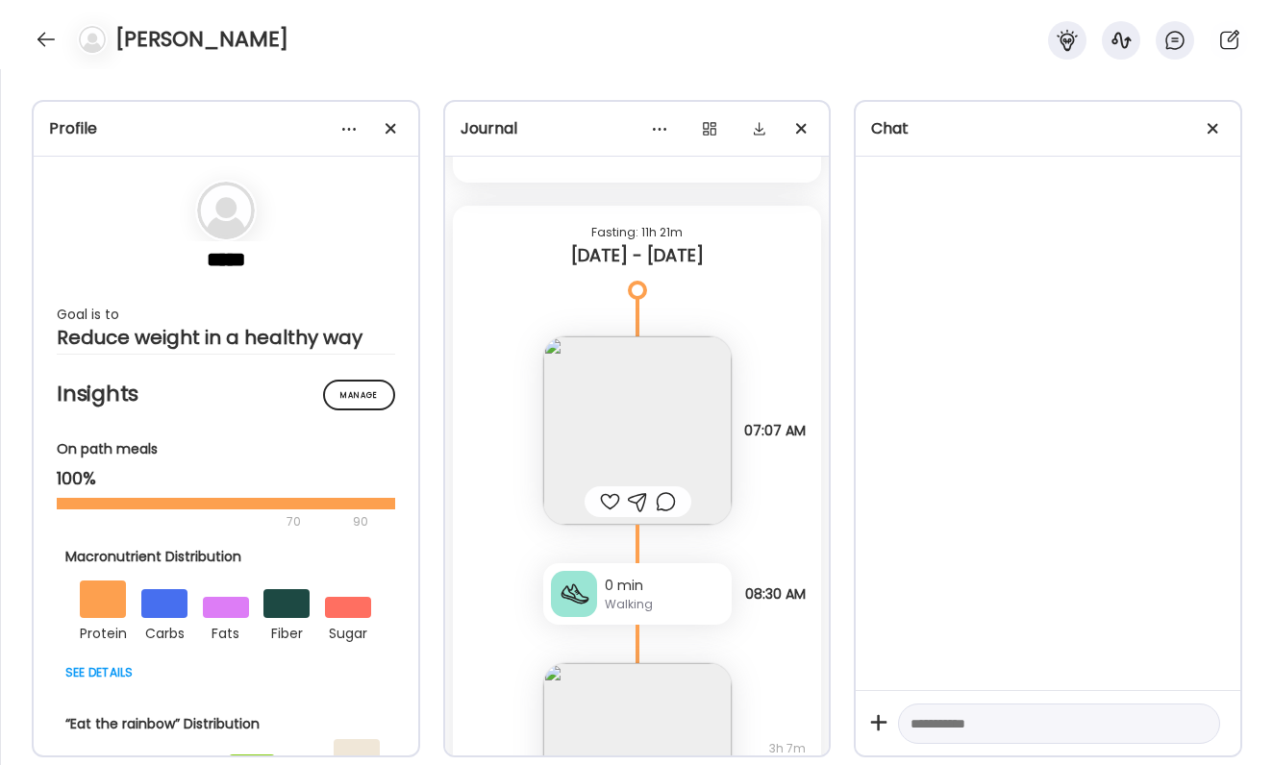
click at [608, 505] on div at bounding box center [610, 501] width 20 height 23
click at [615, 438] on img at bounding box center [637, 431] width 188 height 188
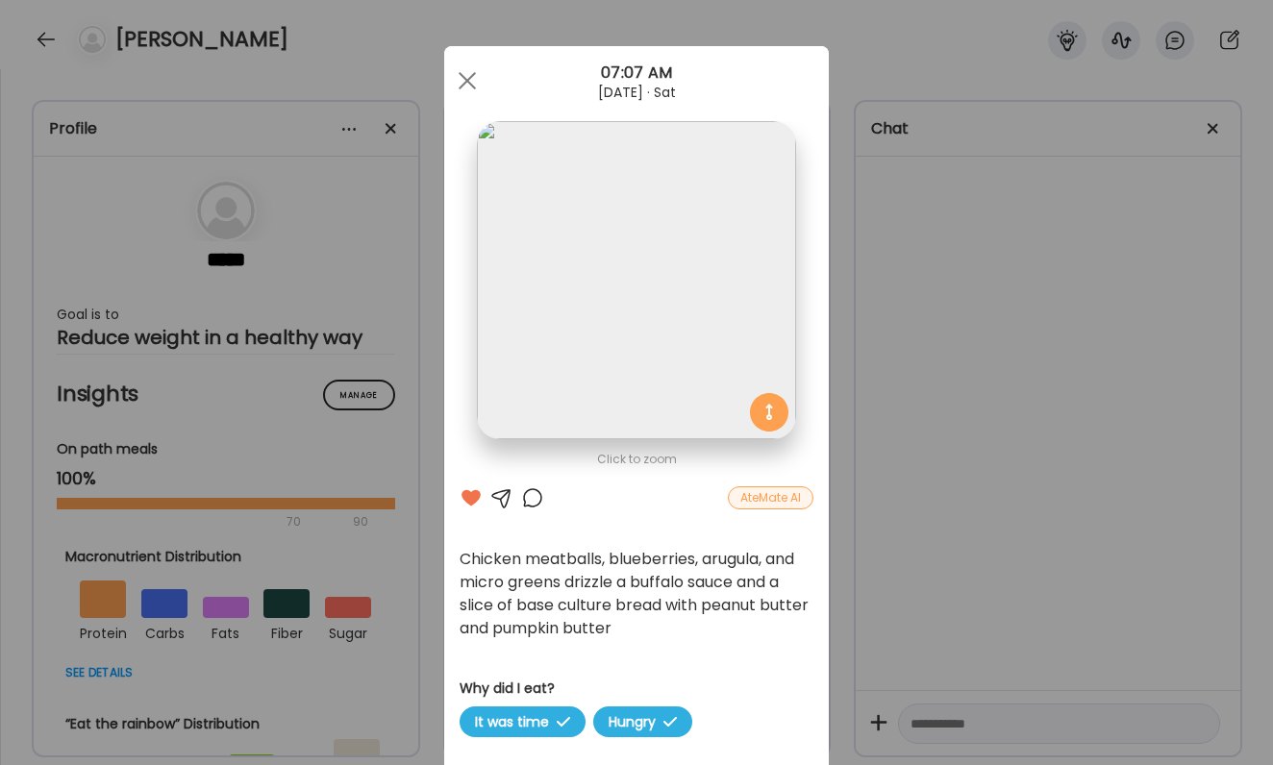
click at [988, 409] on div "Ate Coach Dashboard Wahoo! It’s official Take a moment to set up your Coach Pro…" at bounding box center [636, 382] width 1273 height 765
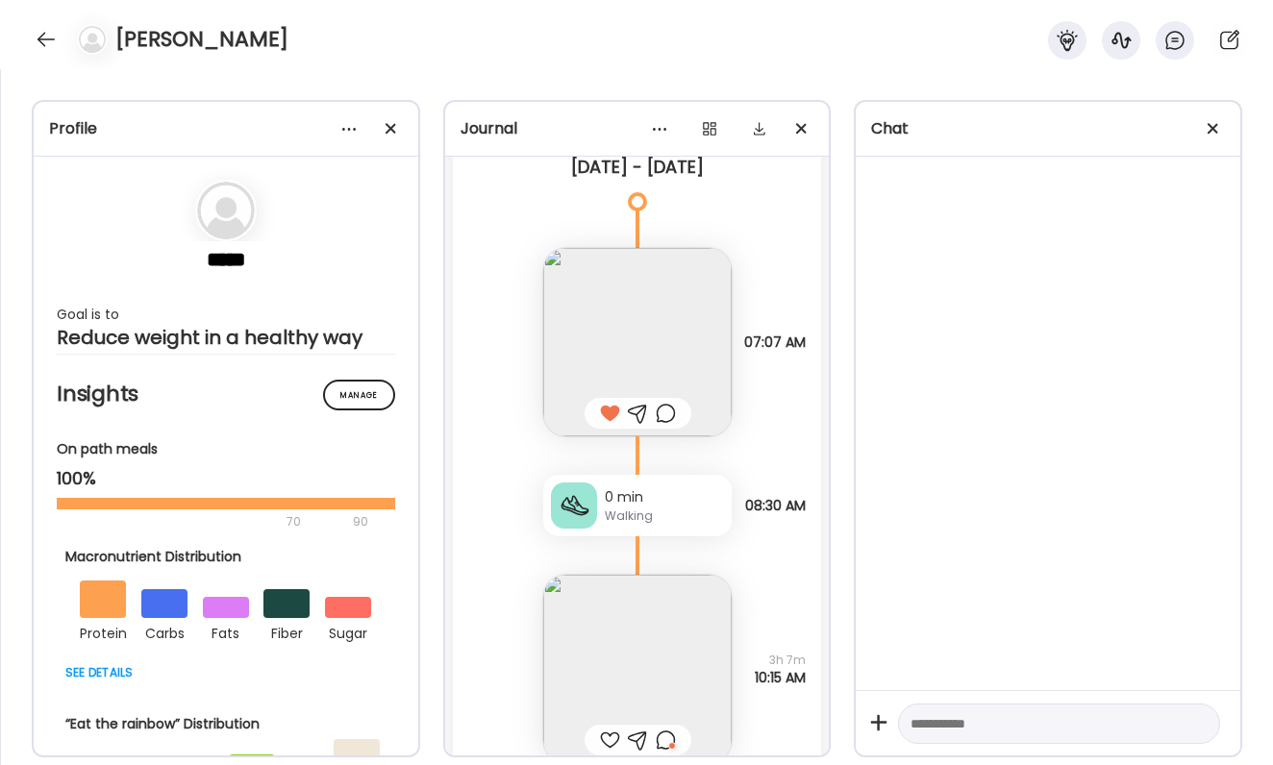
scroll to position [61691, 0]
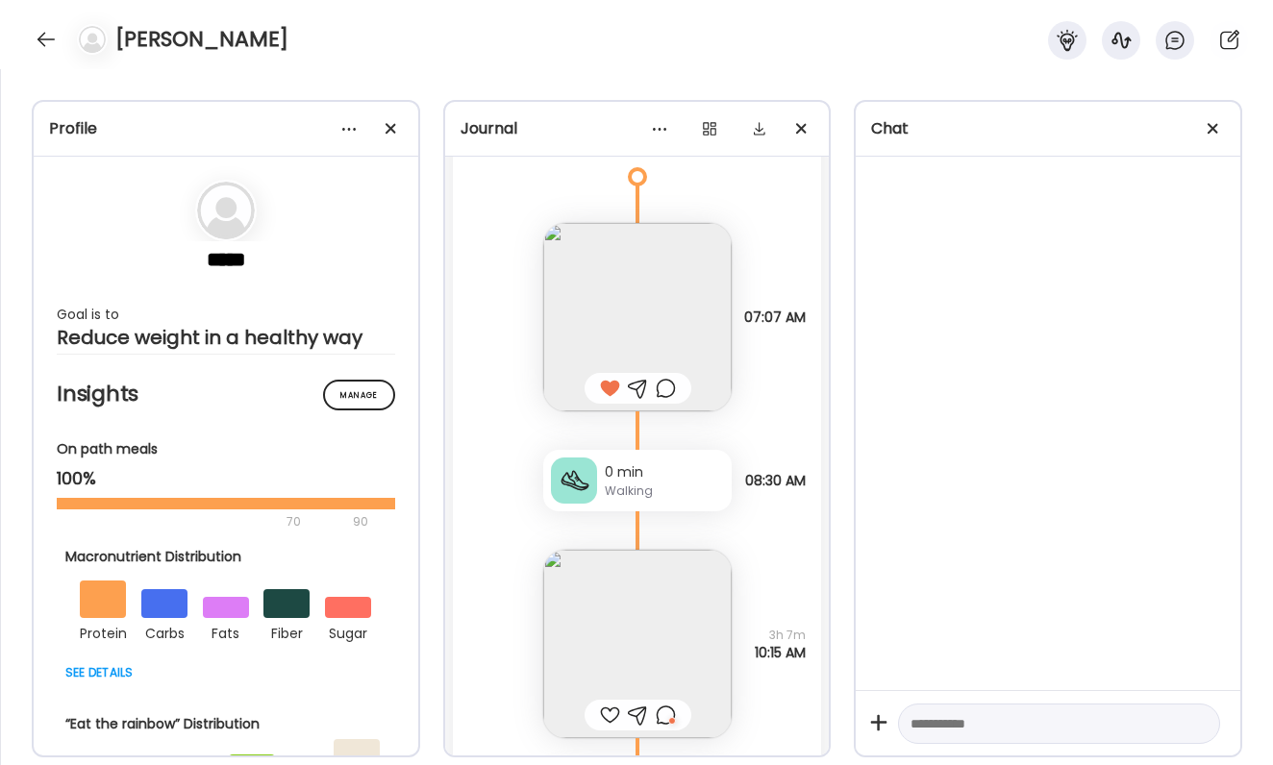
click at [662, 718] on div at bounding box center [666, 715] width 20 height 23
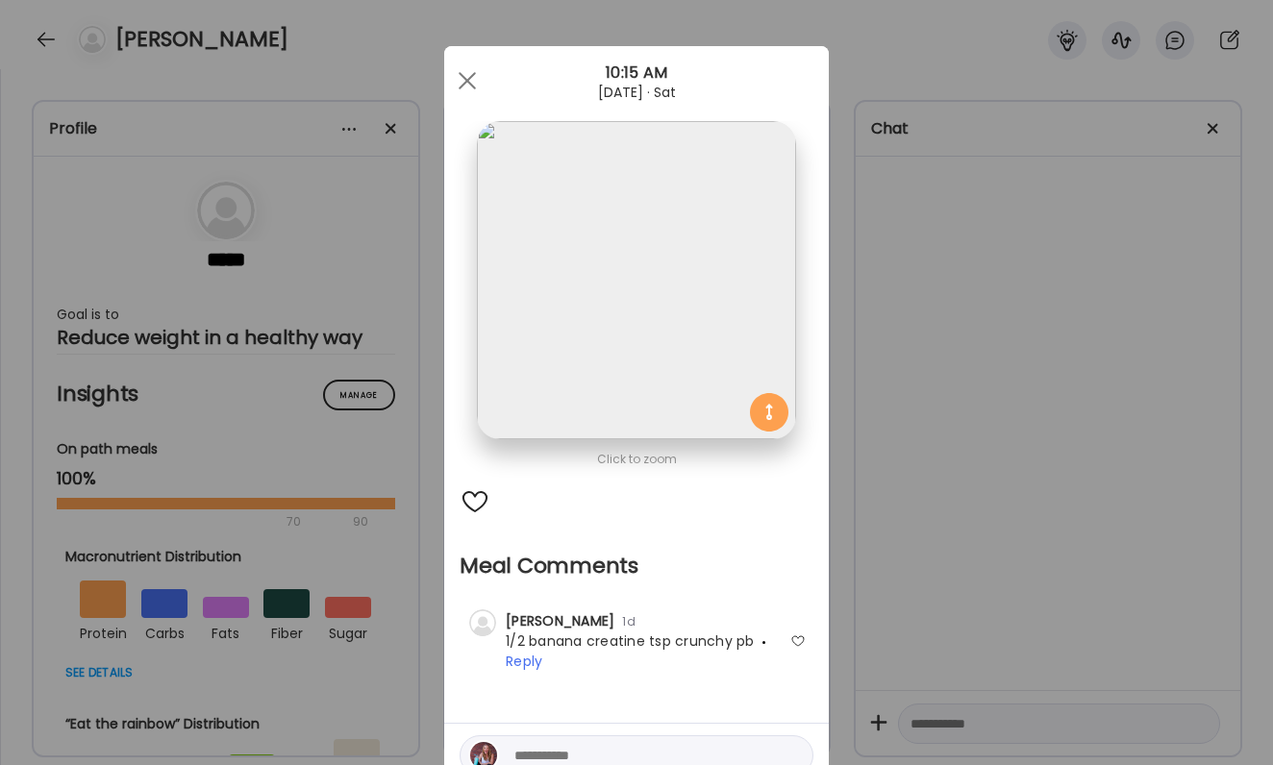
click at [918, 598] on div "Ate Coach Dashboard Wahoo! It’s official Take a moment to set up your Coach Pro…" at bounding box center [636, 382] width 1273 height 765
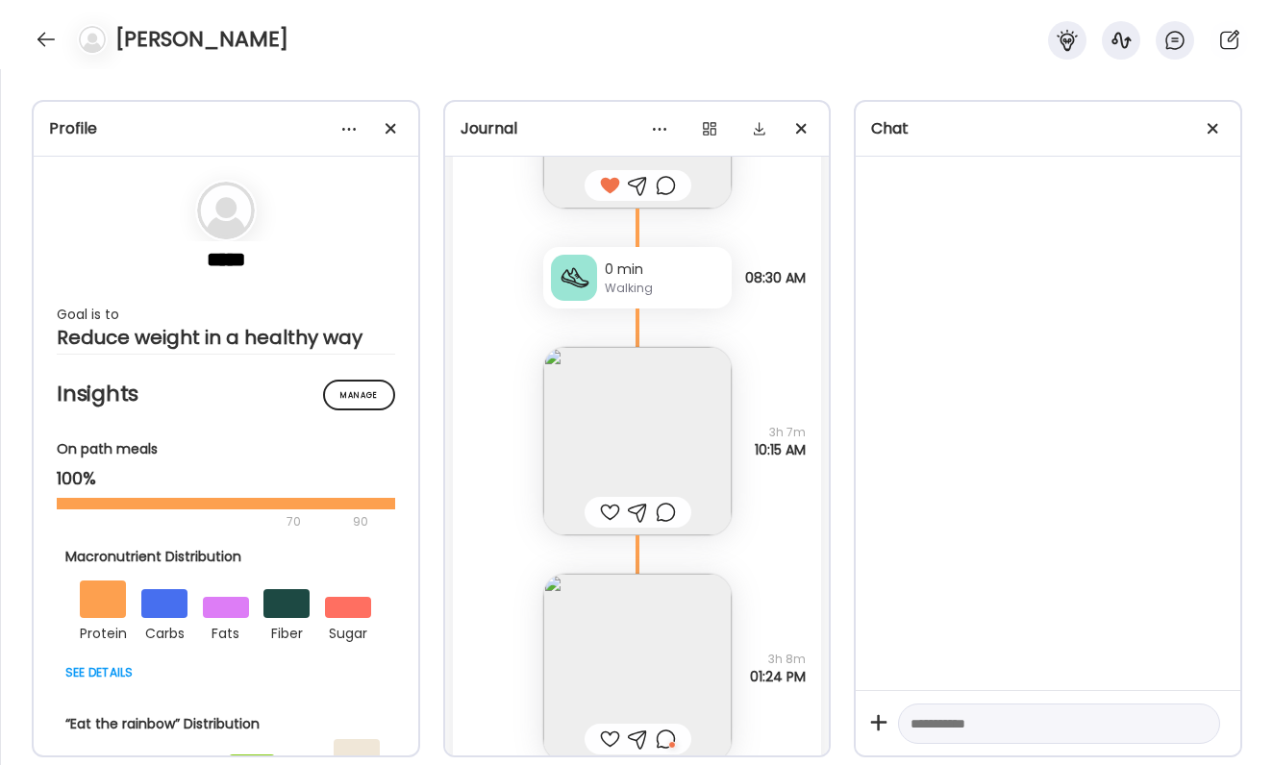
scroll to position [61761, 0]
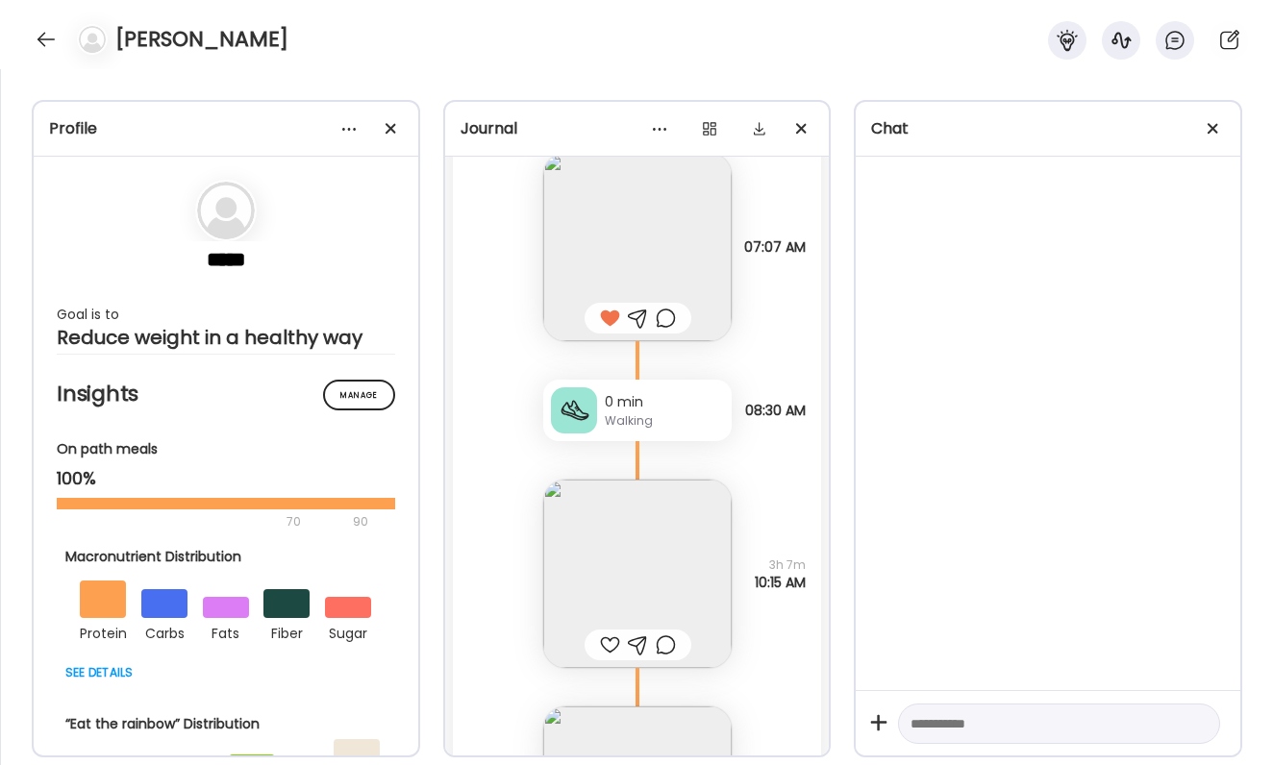
click at [663, 319] on div at bounding box center [666, 318] width 20 height 23
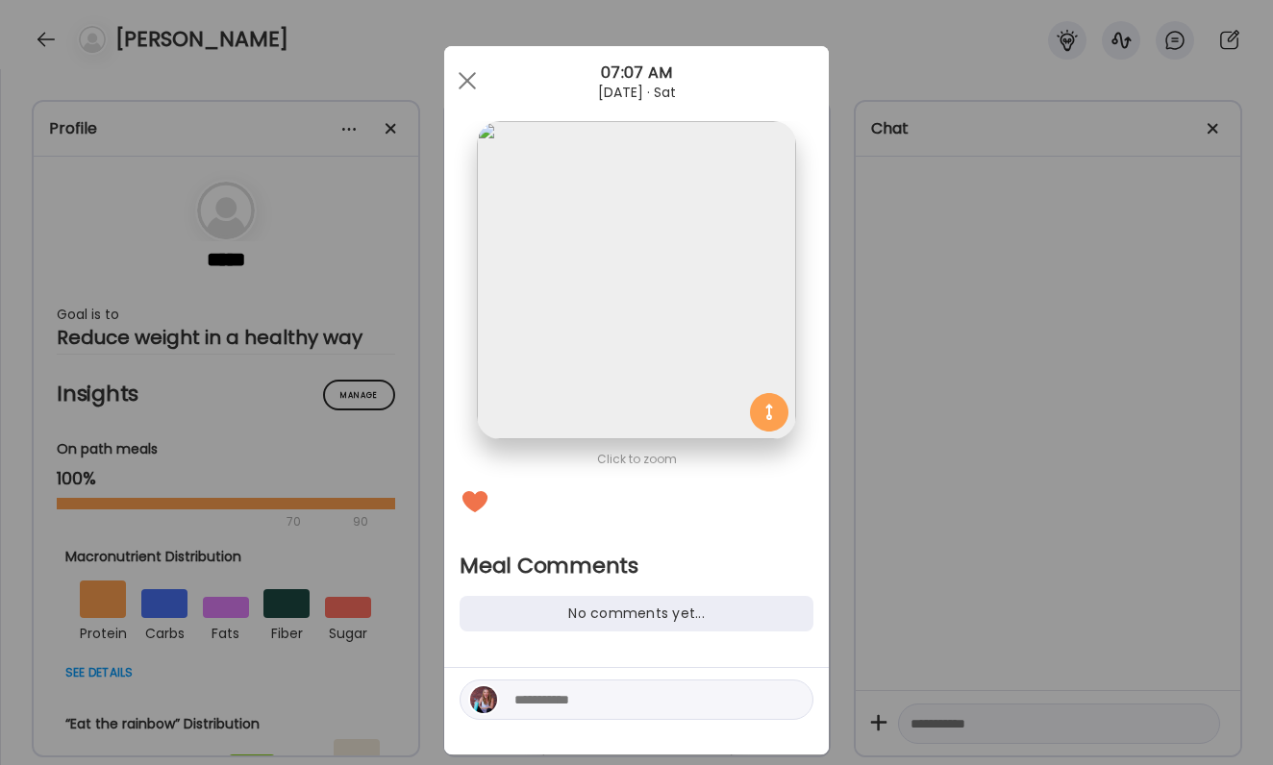
click at [591, 698] on textarea at bounding box center [644, 699] width 260 height 23
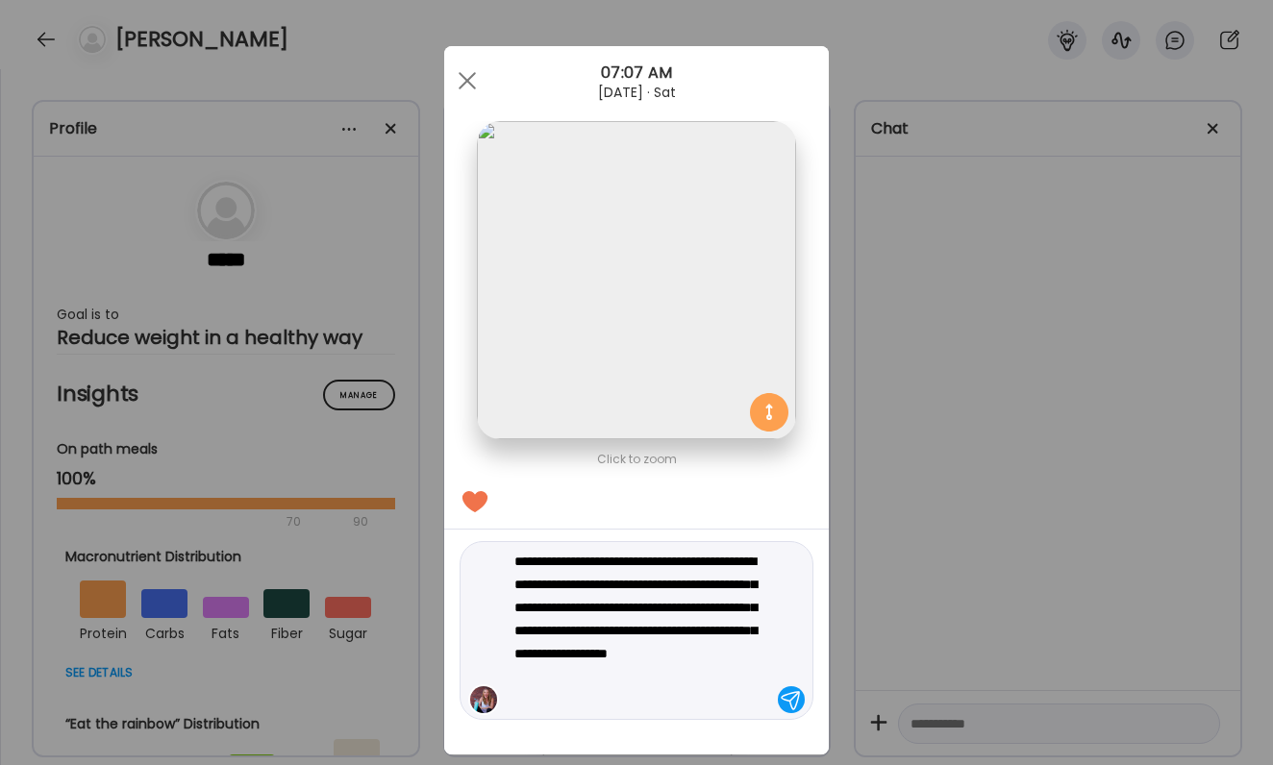
click at [612, 685] on textarea "**********" at bounding box center [644, 631] width 260 height 162
click at [752, 672] on textarea "**********" at bounding box center [644, 631] width 260 height 162
type textarea "**********"
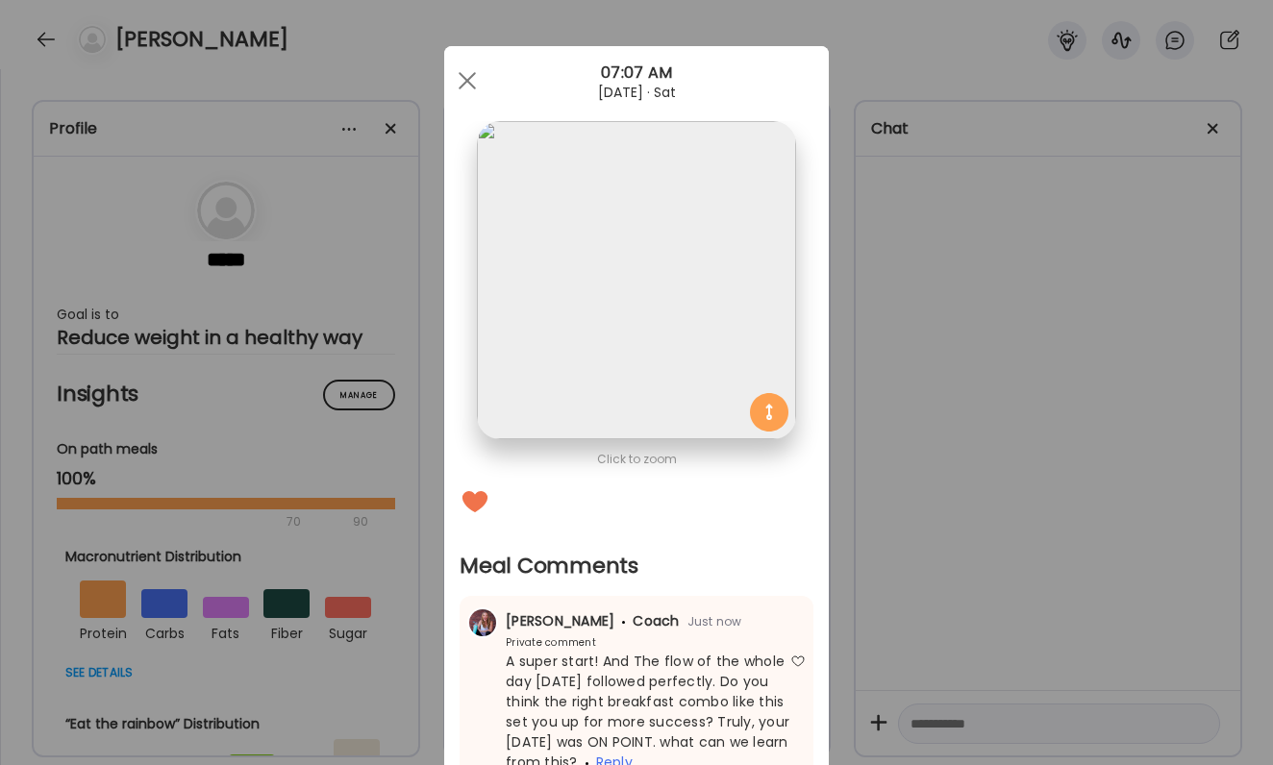
click at [1112, 570] on div "Ate Coach Dashboard Wahoo! It’s official Take a moment to set up your Coach Pro…" at bounding box center [636, 382] width 1273 height 765
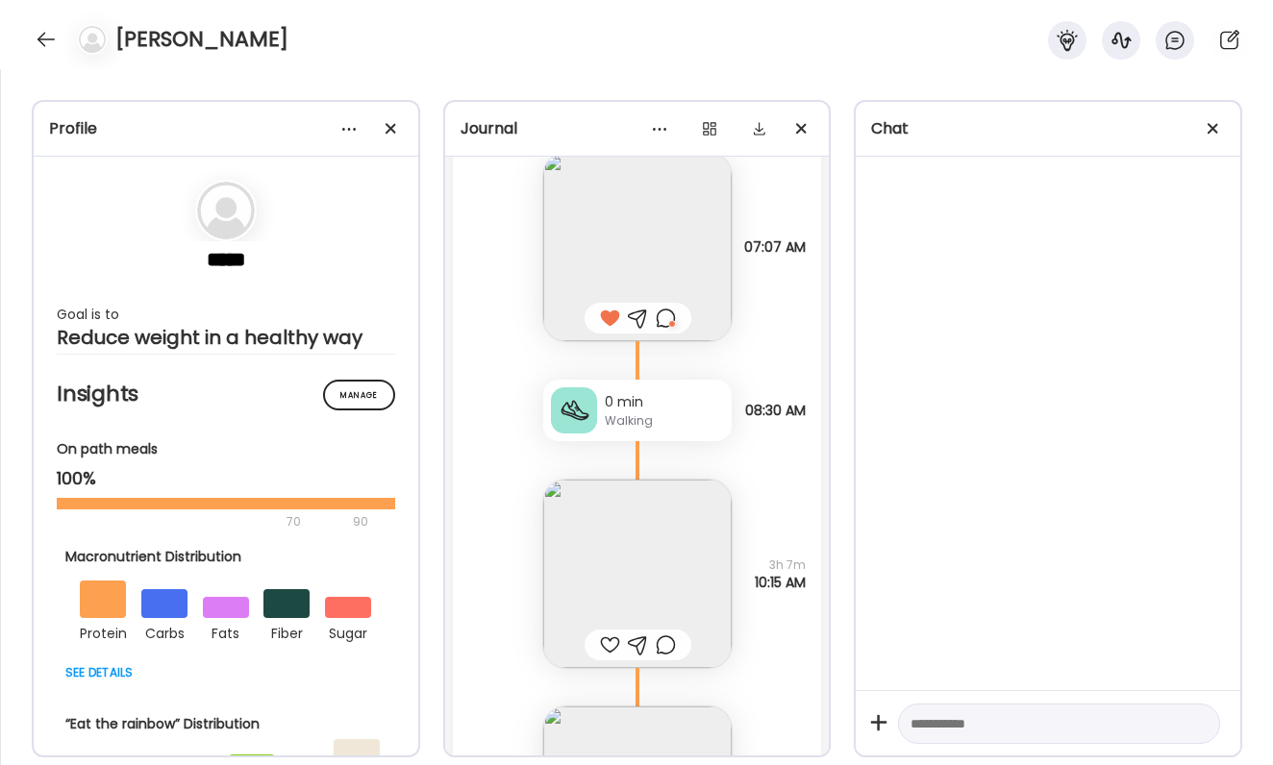
scroll to position [61937, 0]
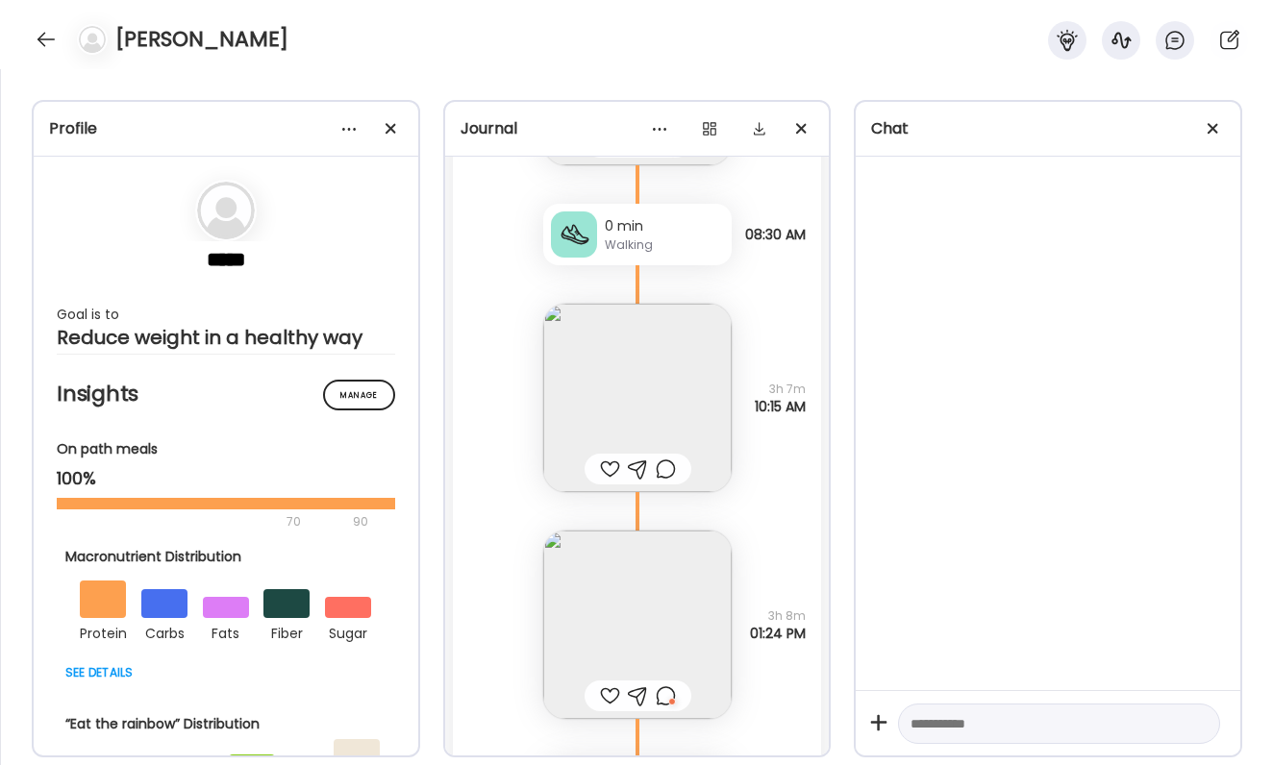
click at [611, 460] on div at bounding box center [610, 469] width 20 height 23
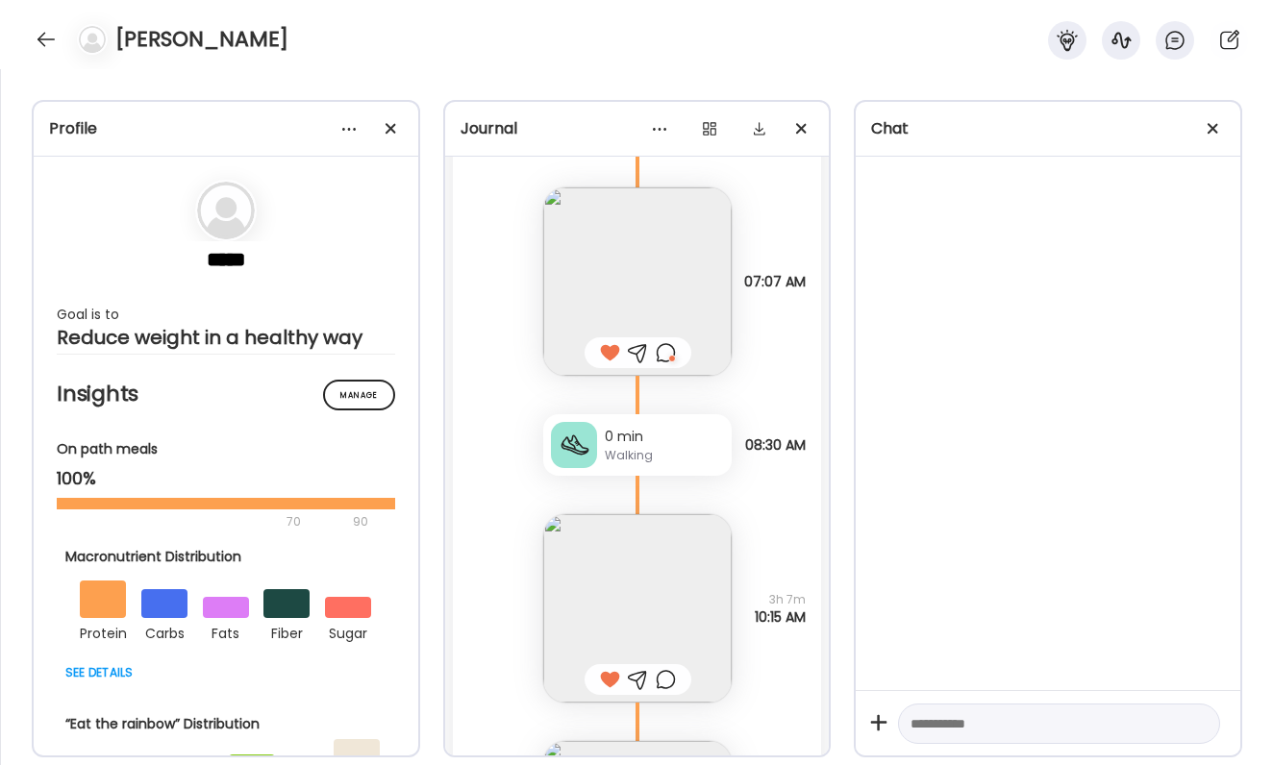
scroll to position [61725, 0]
click at [621, 577] on img at bounding box center [637, 609] width 188 height 188
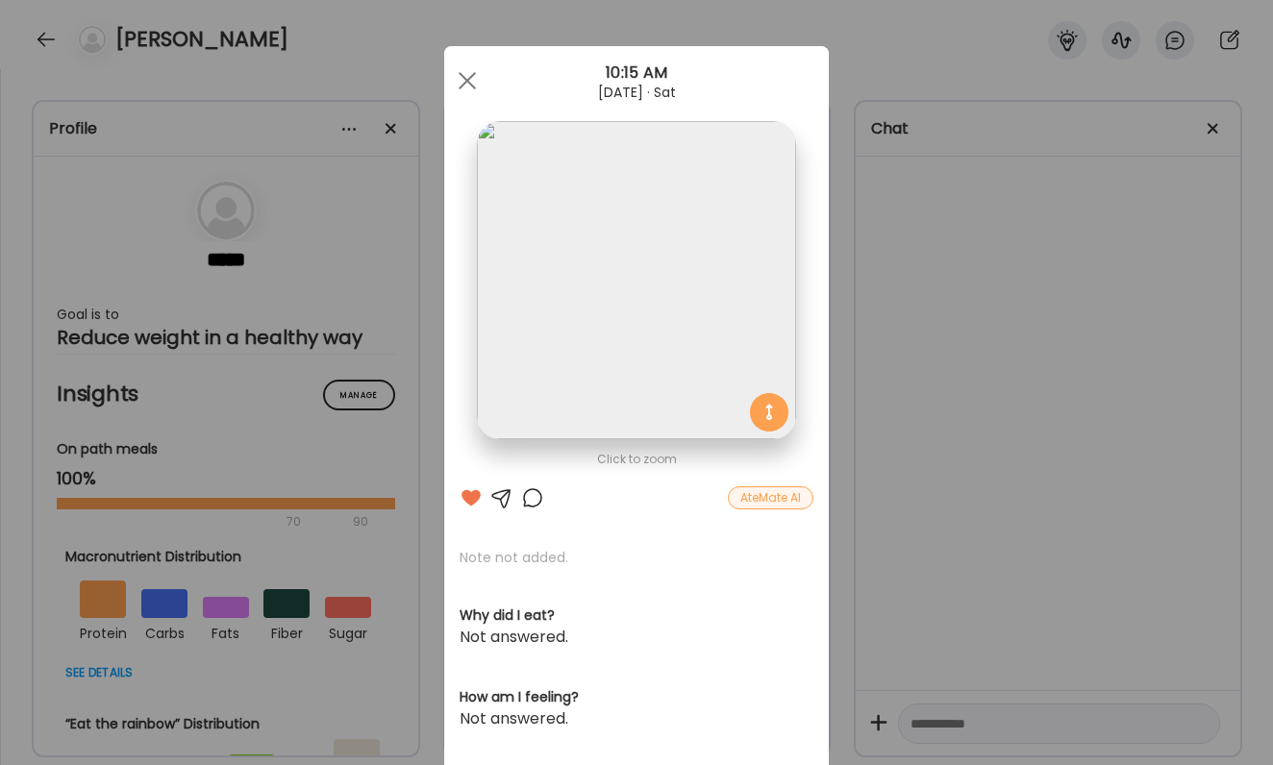
click at [917, 562] on div "Ate Coach Dashboard Wahoo! It’s official Take a moment to set up your Coach Pro…" at bounding box center [636, 382] width 1273 height 765
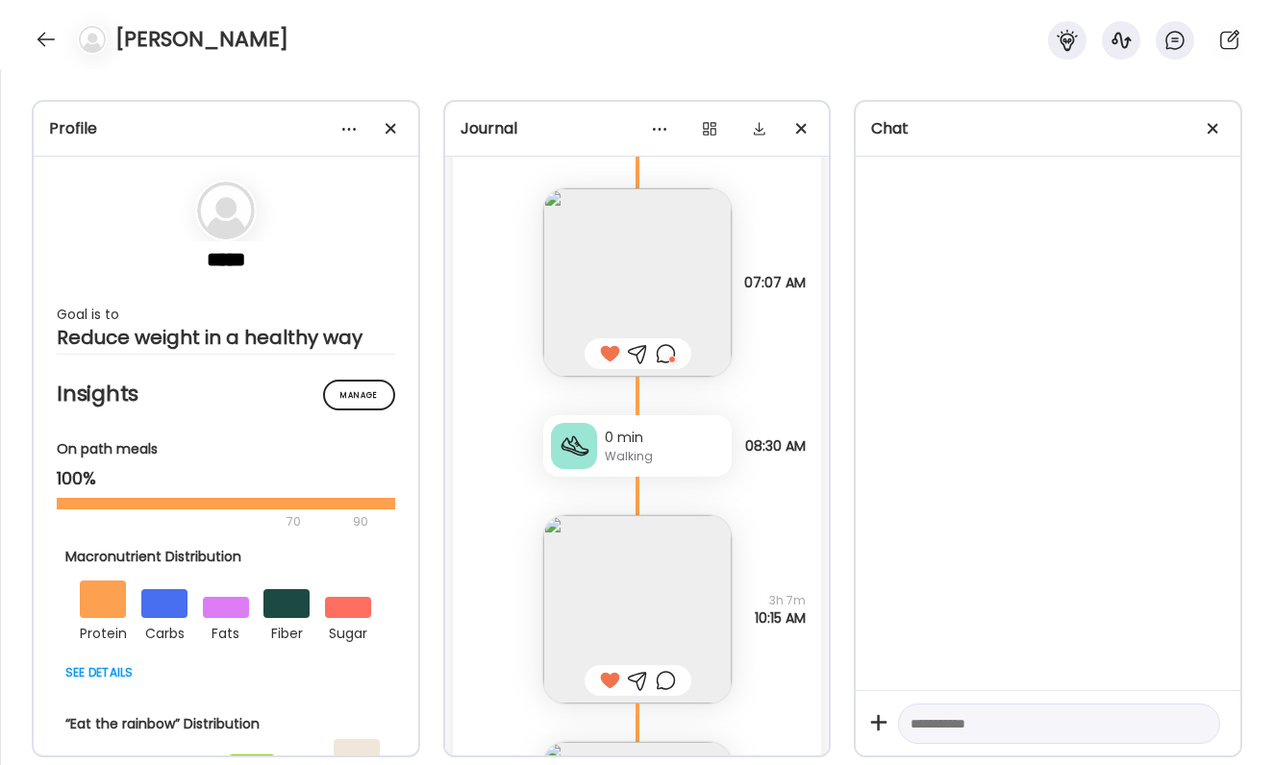
scroll to position [61717, 0]
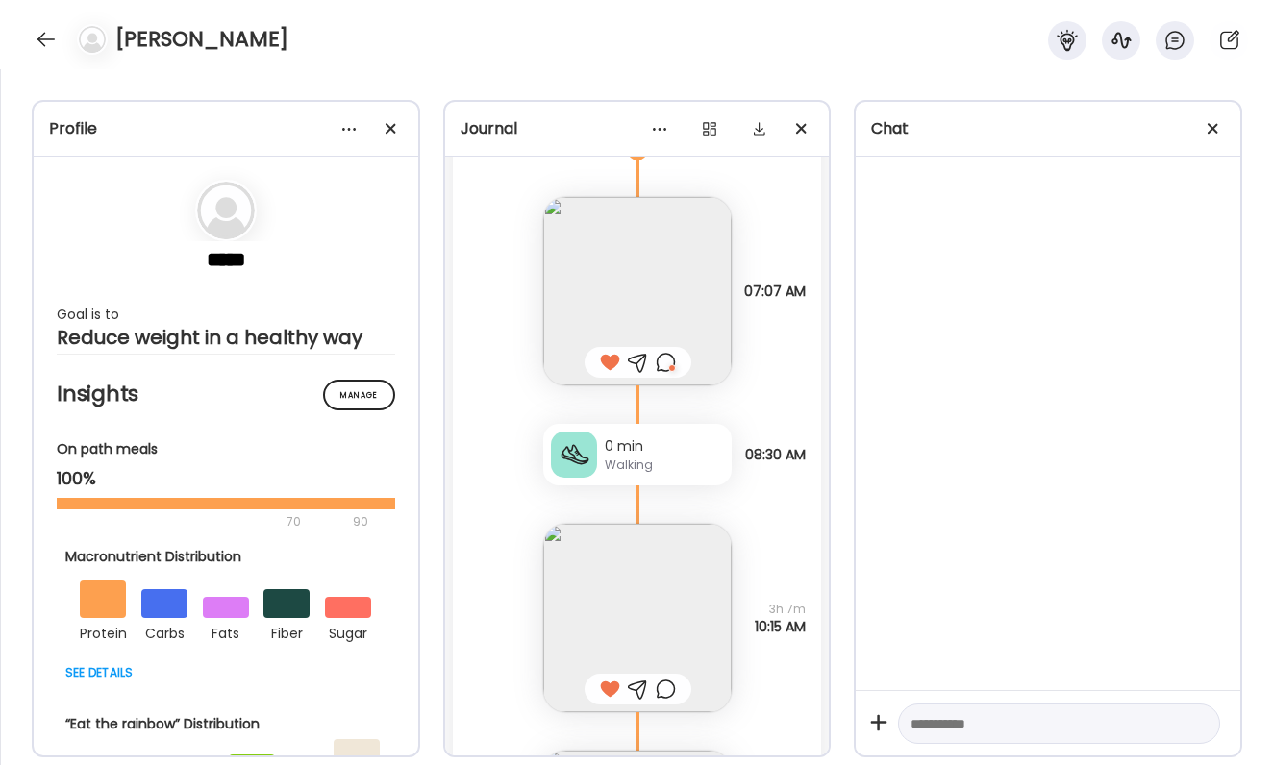
click at [698, 555] on img at bounding box center [637, 618] width 188 height 188
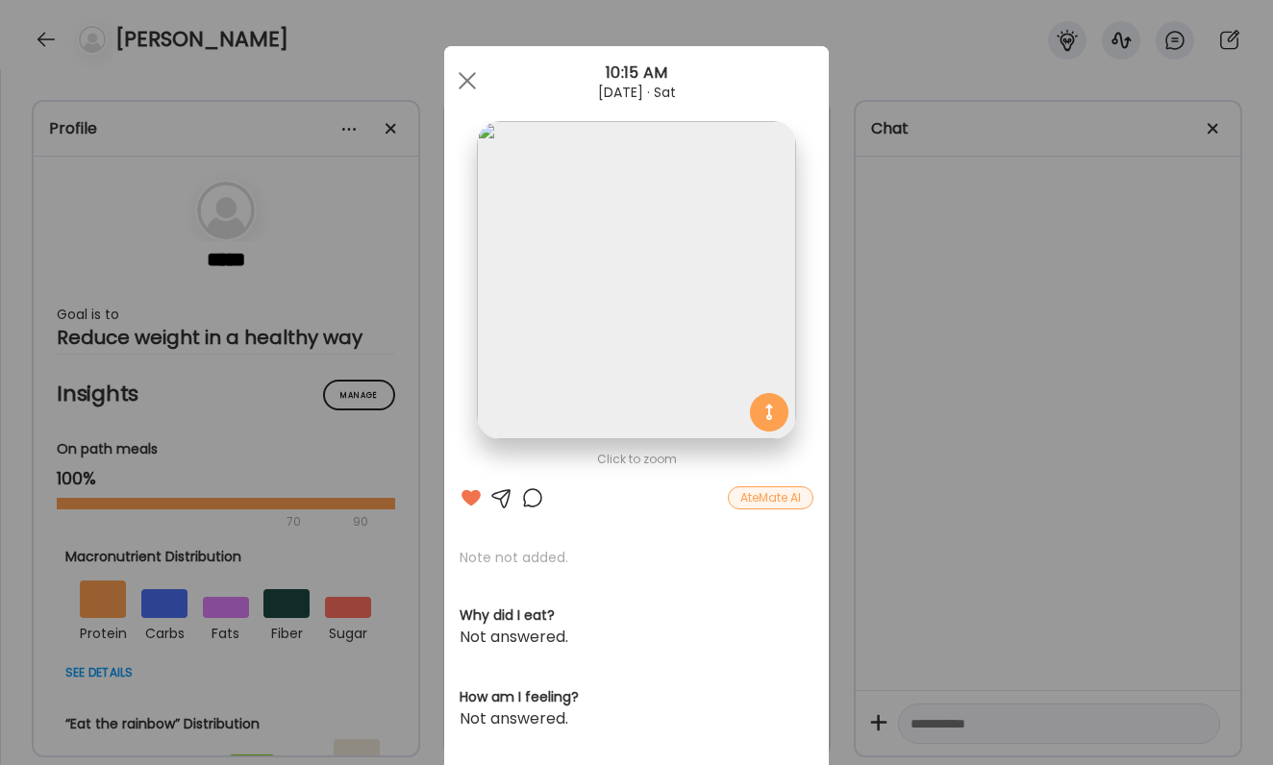
click at [533, 488] on div at bounding box center [532, 498] width 23 height 23
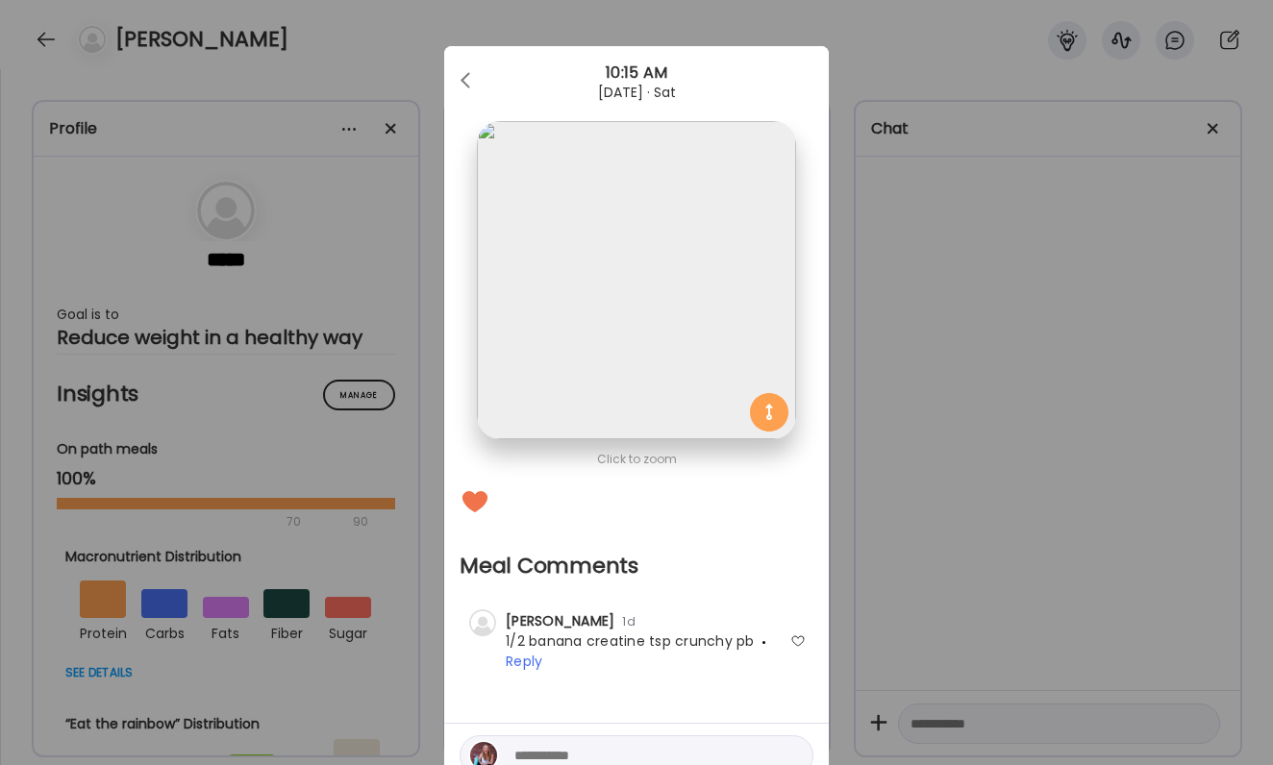
click at [936, 538] on div "Ate Coach Dashboard Wahoo! It’s official Take a moment to set up your Coach Pro…" at bounding box center [636, 382] width 1273 height 765
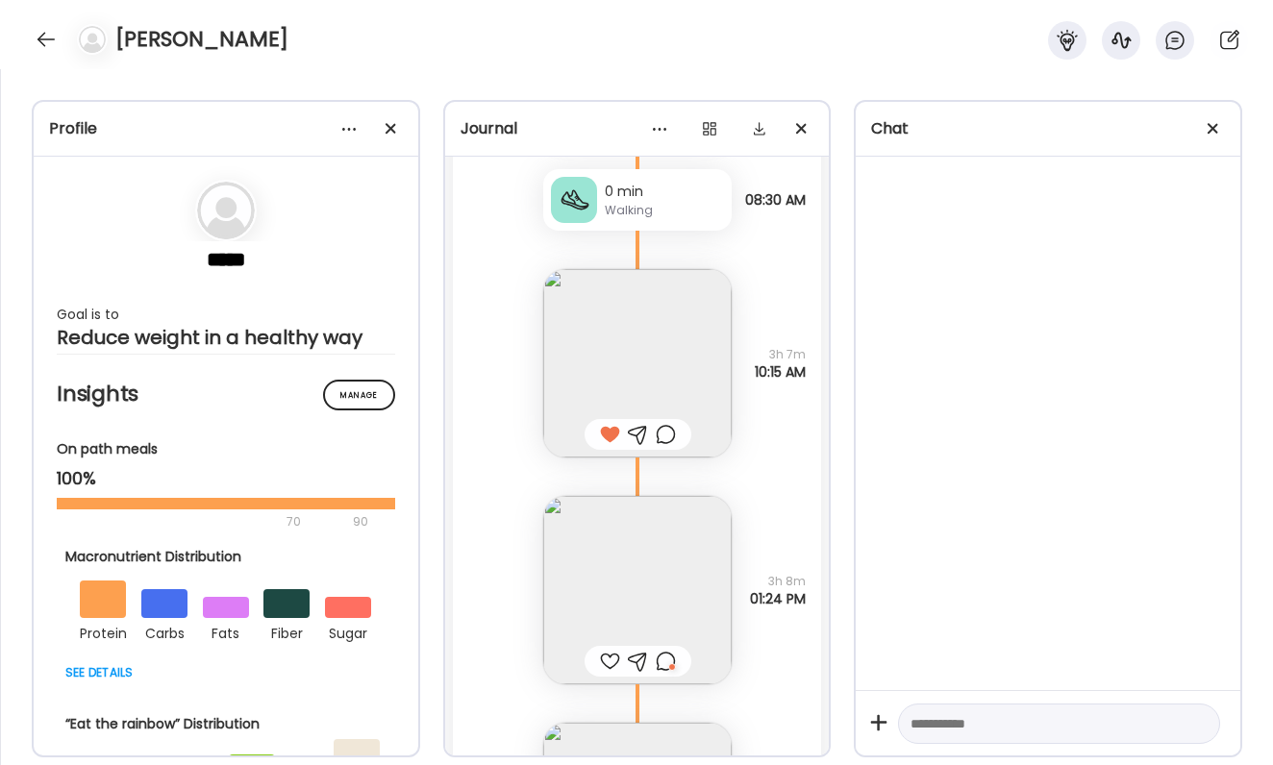
scroll to position [62120, 0]
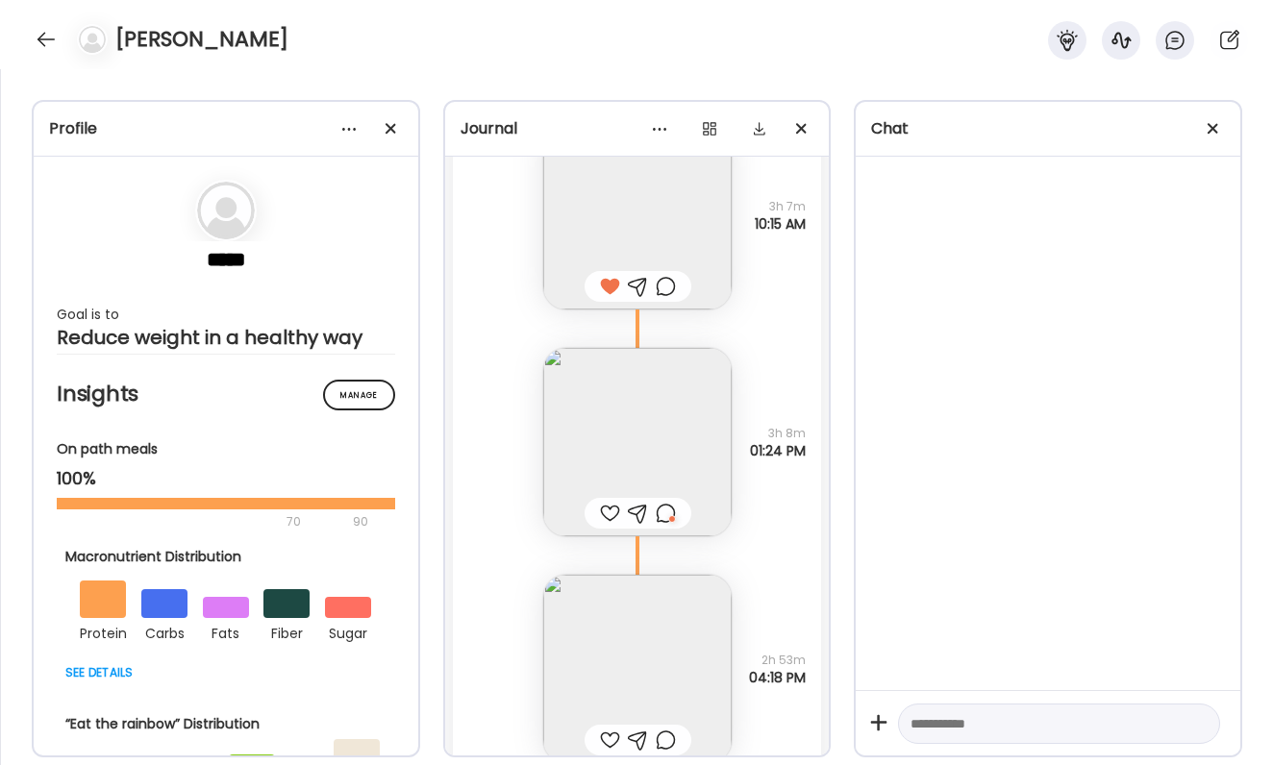
click at [639, 455] on img at bounding box center [637, 442] width 188 height 188
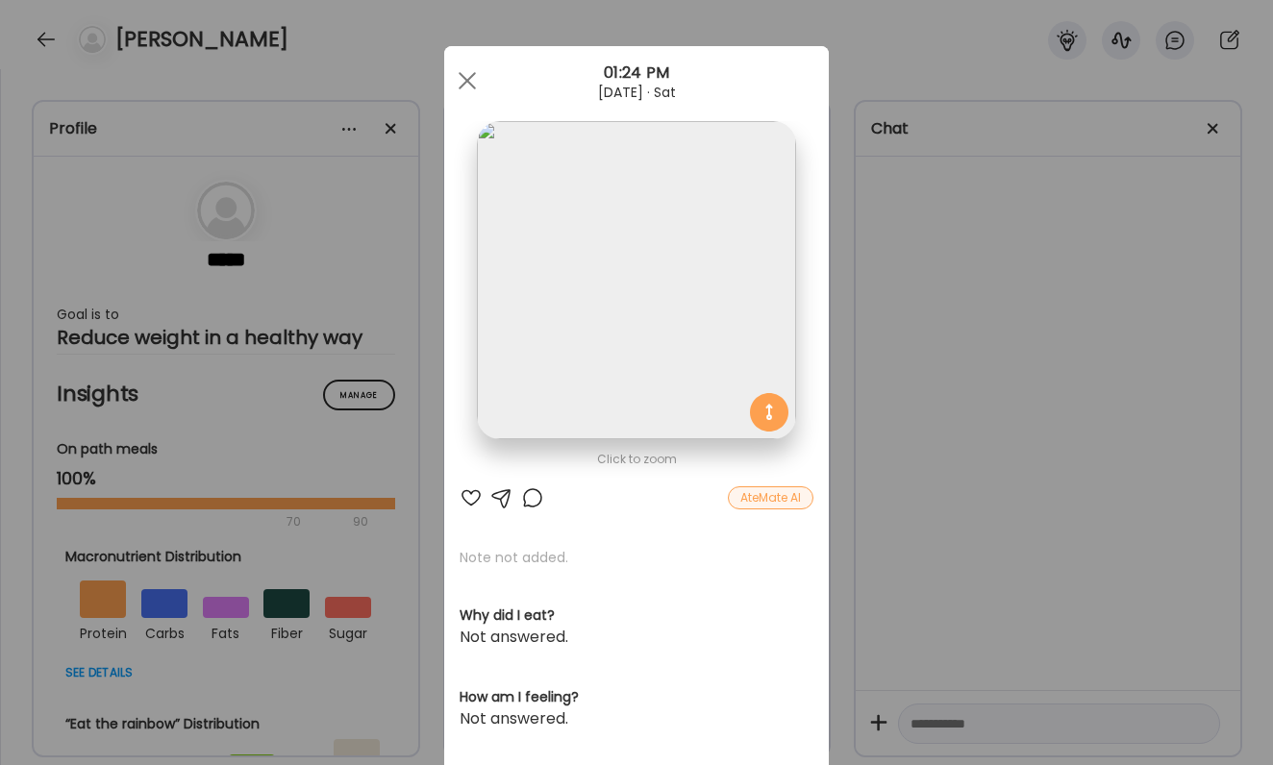
click at [900, 356] on div "Ate Coach Dashboard Wahoo! It’s official Take a moment to set up your Coach Pro…" at bounding box center [636, 382] width 1273 height 765
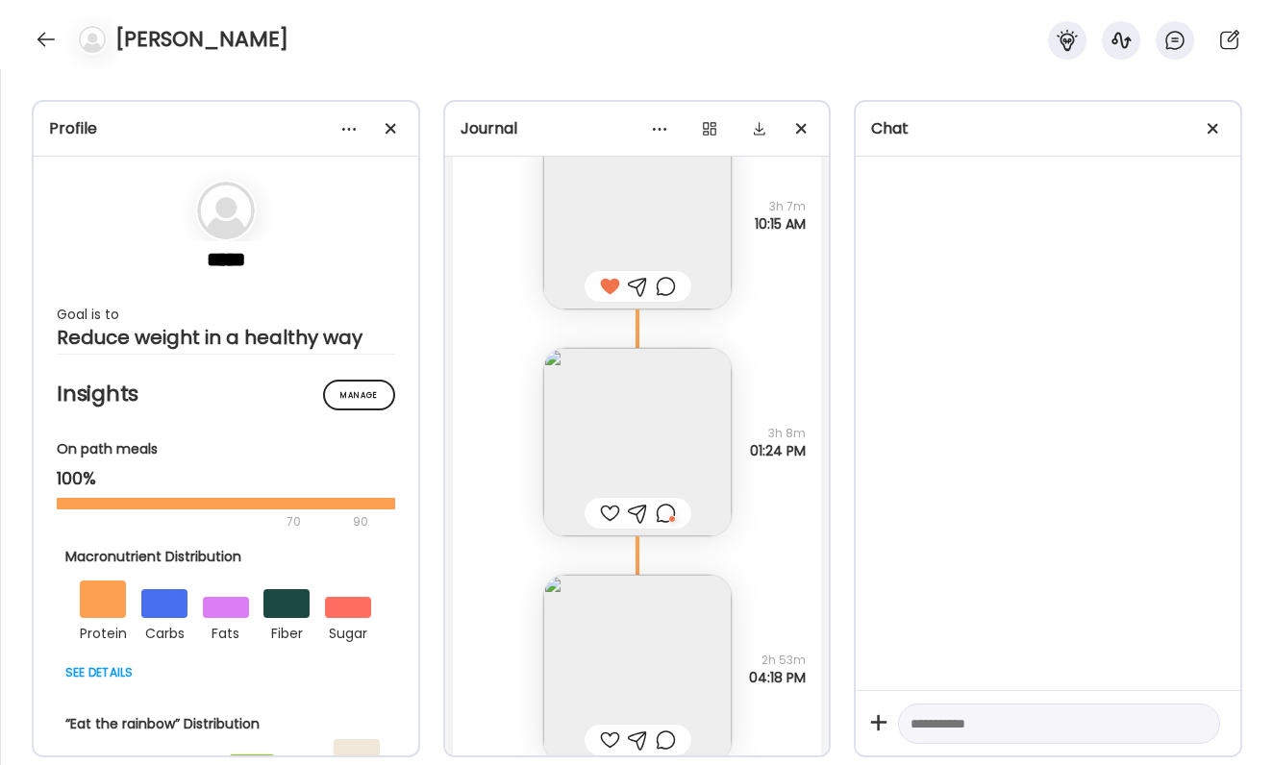
click at [666, 517] on div at bounding box center [666, 513] width 20 height 23
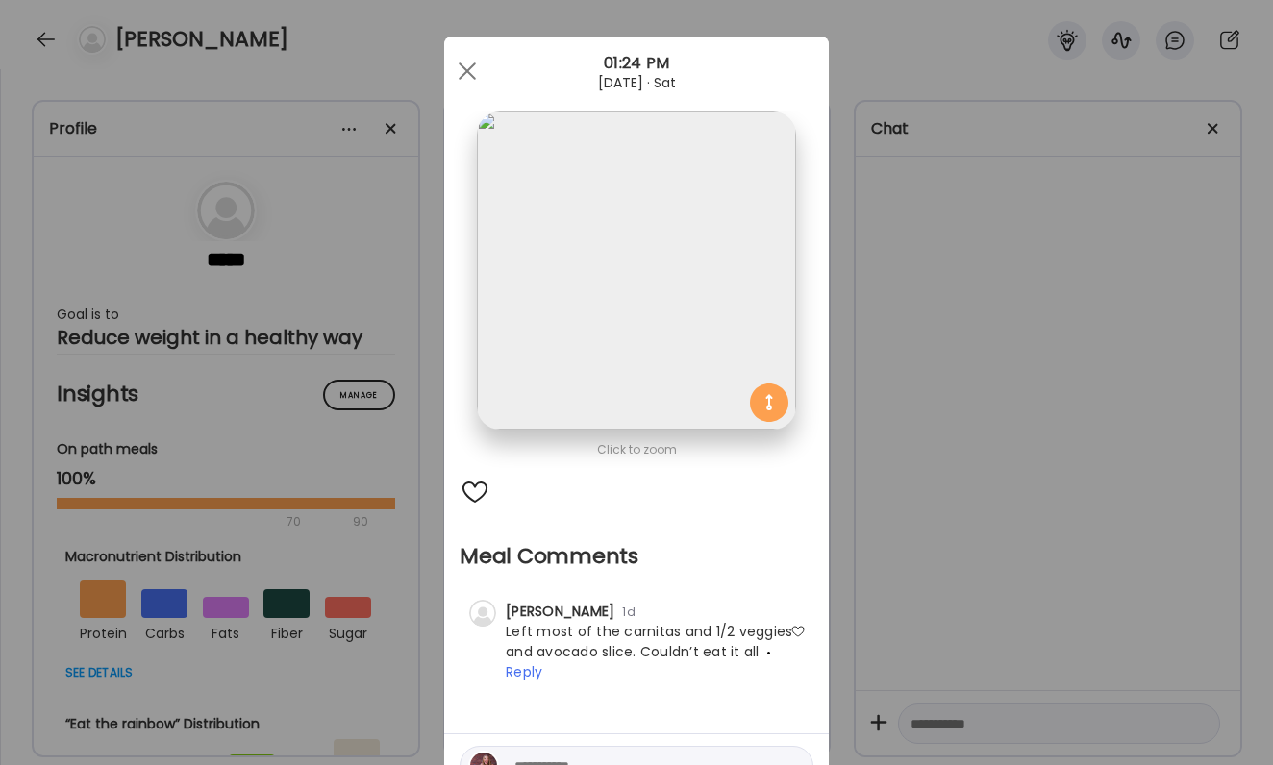
scroll to position [12, 0]
click at [477, 497] on div at bounding box center [475, 490] width 31 height 31
click at [799, 632] on div at bounding box center [797, 629] width 15 height 15
click at [691, 746] on div at bounding box center [637, 764] width 354 height 40
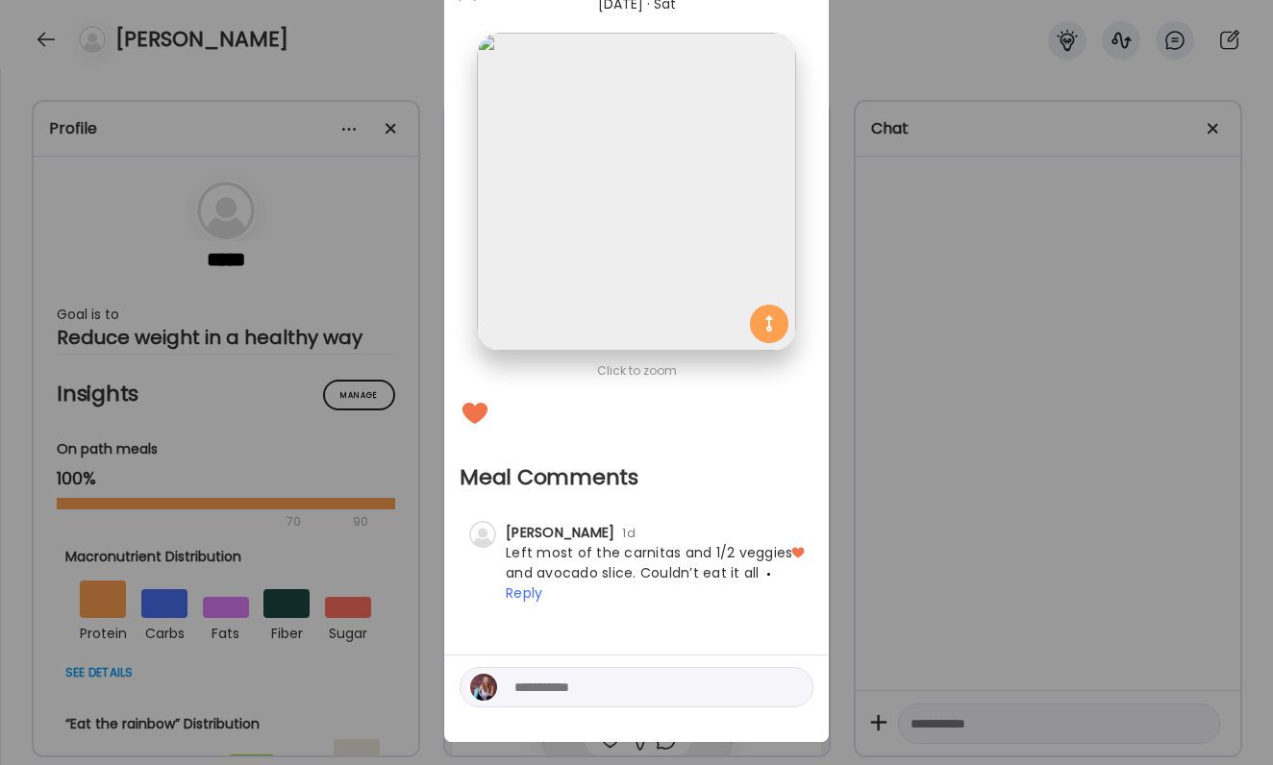
scroll to position [93, 0]
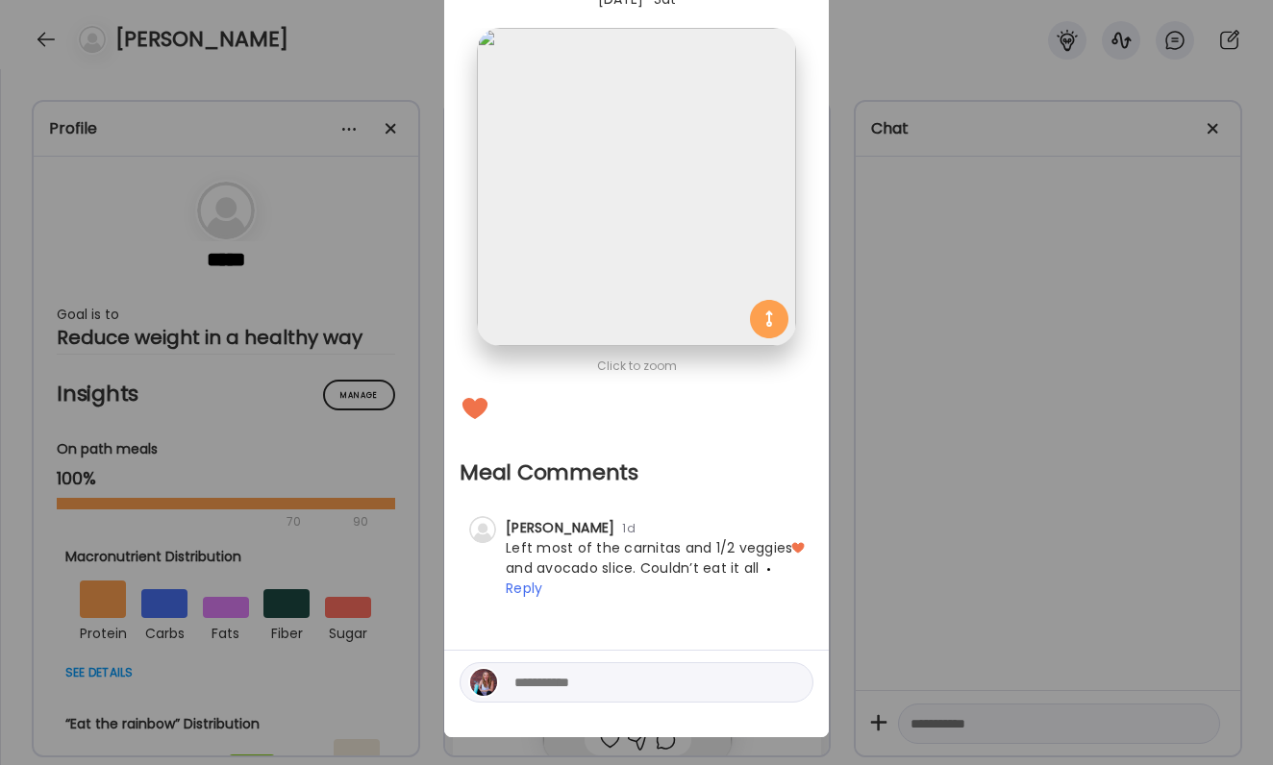
click at [677, 677] on textarea at bounding box center [644, 682] width 260 height 23
type textarea "*"
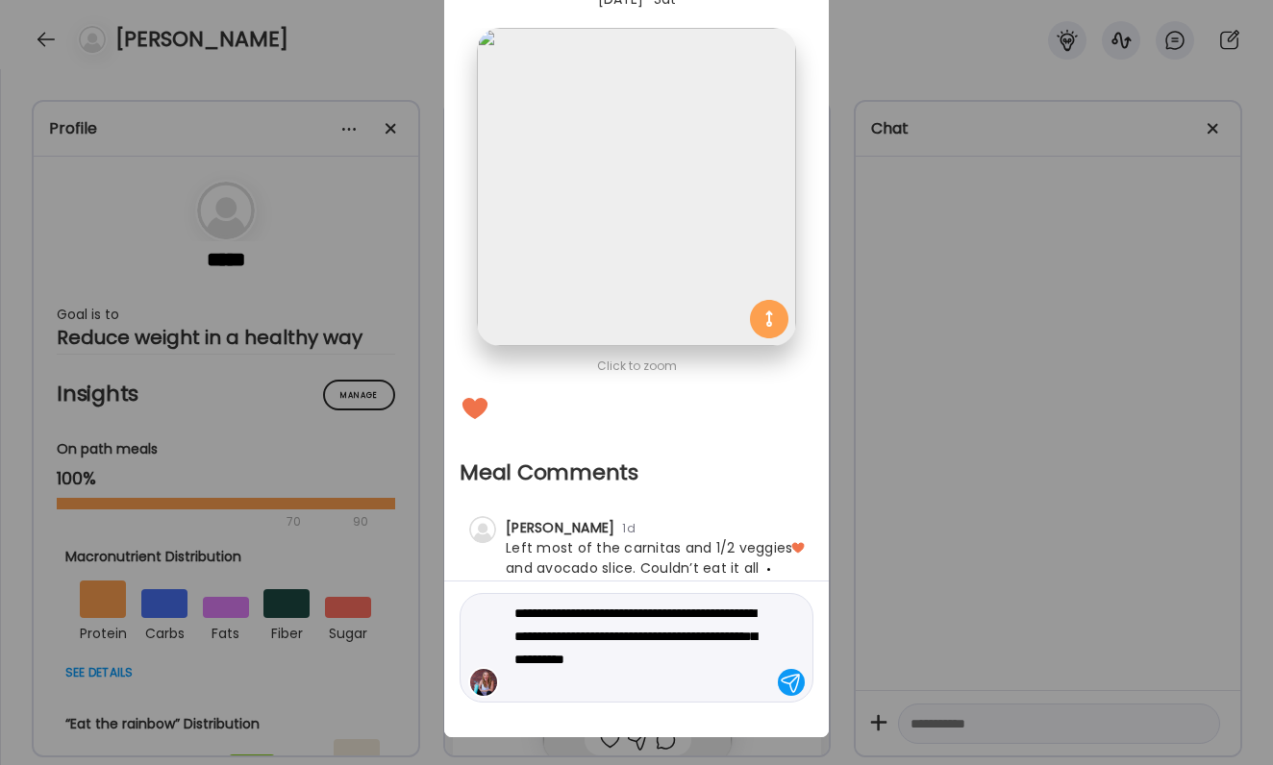
click at [678, 687] on textarea "**********" at bounding box center [644, 648] width 260 height 92
click at [667, 679] on textarea "**********" at bounding box center [644, 648] width 260 height 92
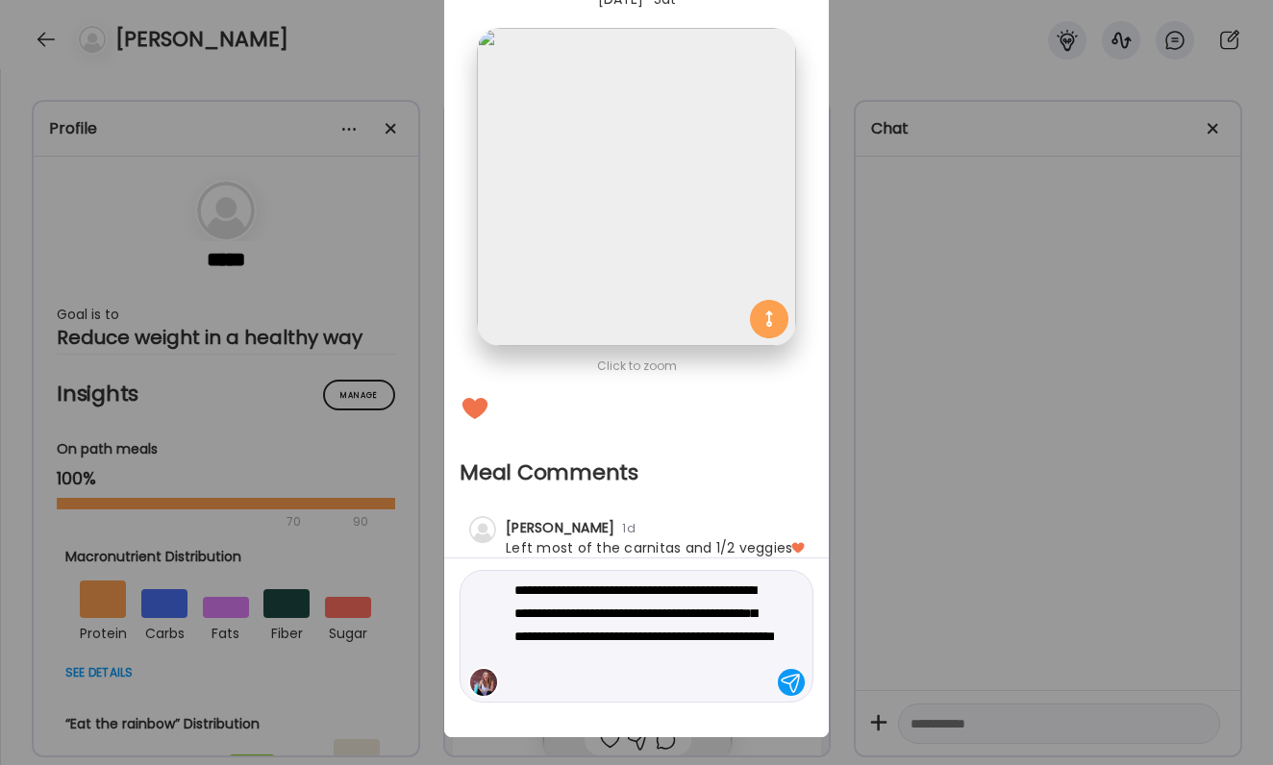
click at [667, 668] on textarea "**********" at bounding box center [644, 636] width 260 height 115
type textarea "**********"
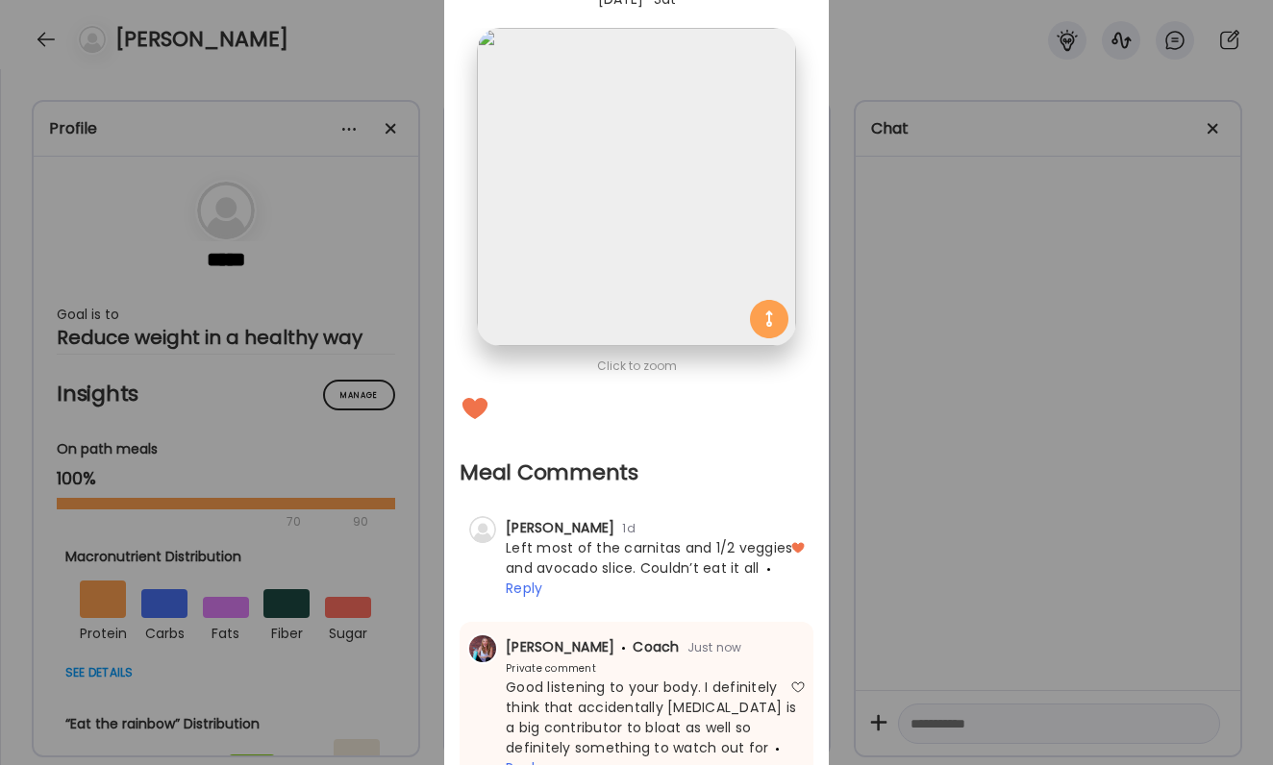
click at [1092, 584] on div "Ate Coach Dashboard Wahoo! It’s official Take a moment to set up your Coach Pro…" at bounding box center [636, 382] width 1273 height 765
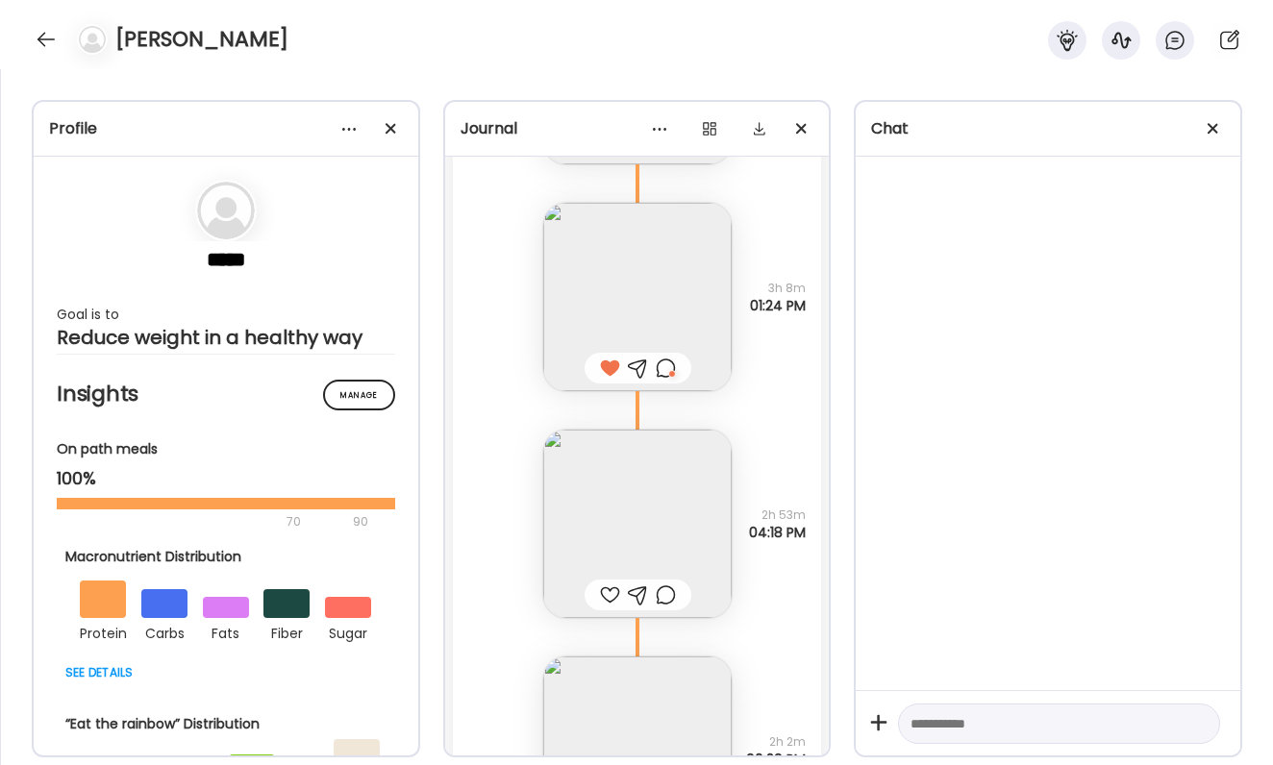
click at [614, 596] on div at bounding box center [610, 595] width 20 height 23
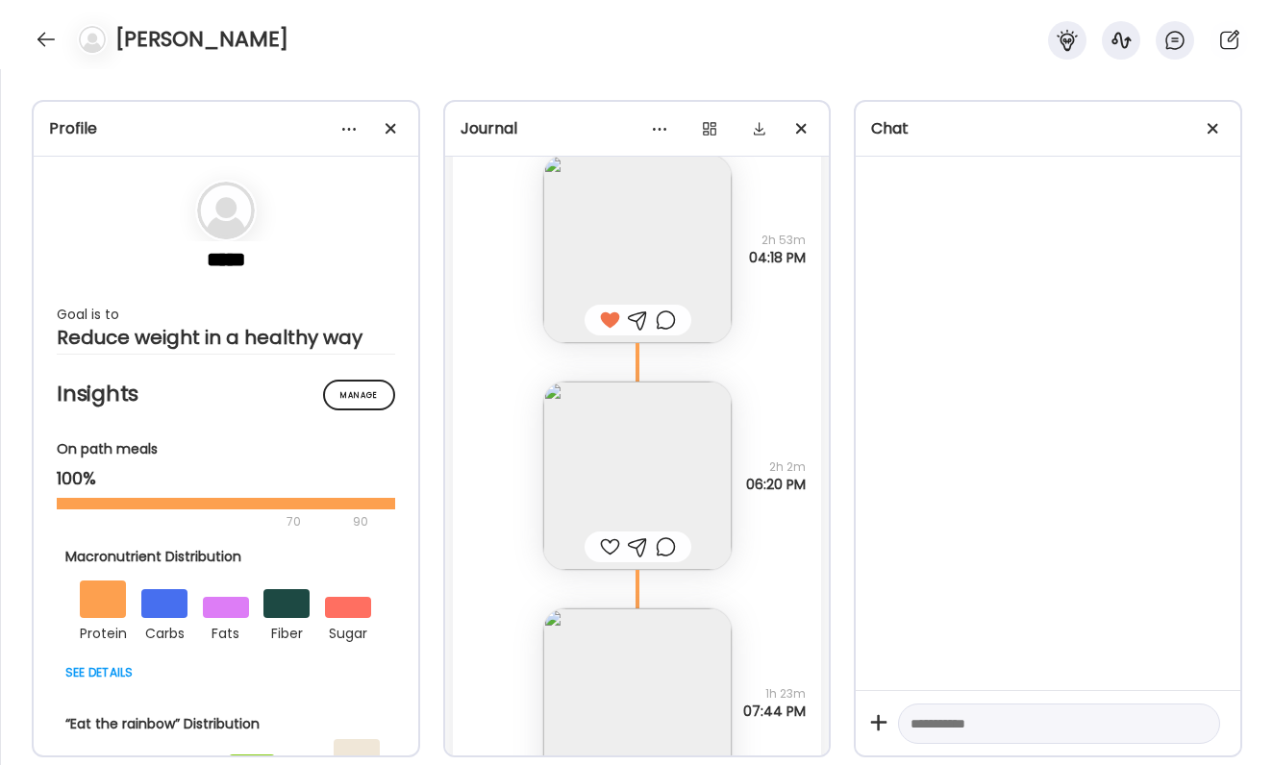
scroll to position [62551, 0]
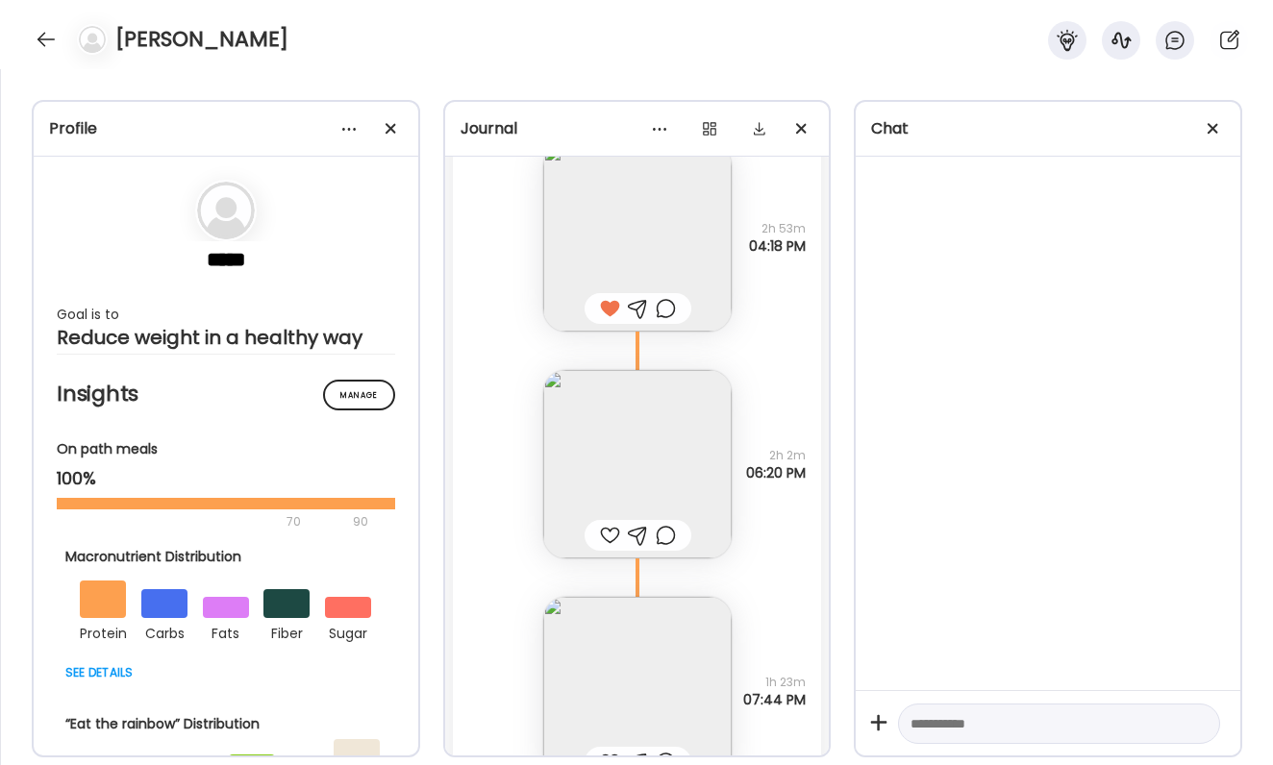
click at [612, 475] on img at bounding box center [637, 464] width 188 height 188
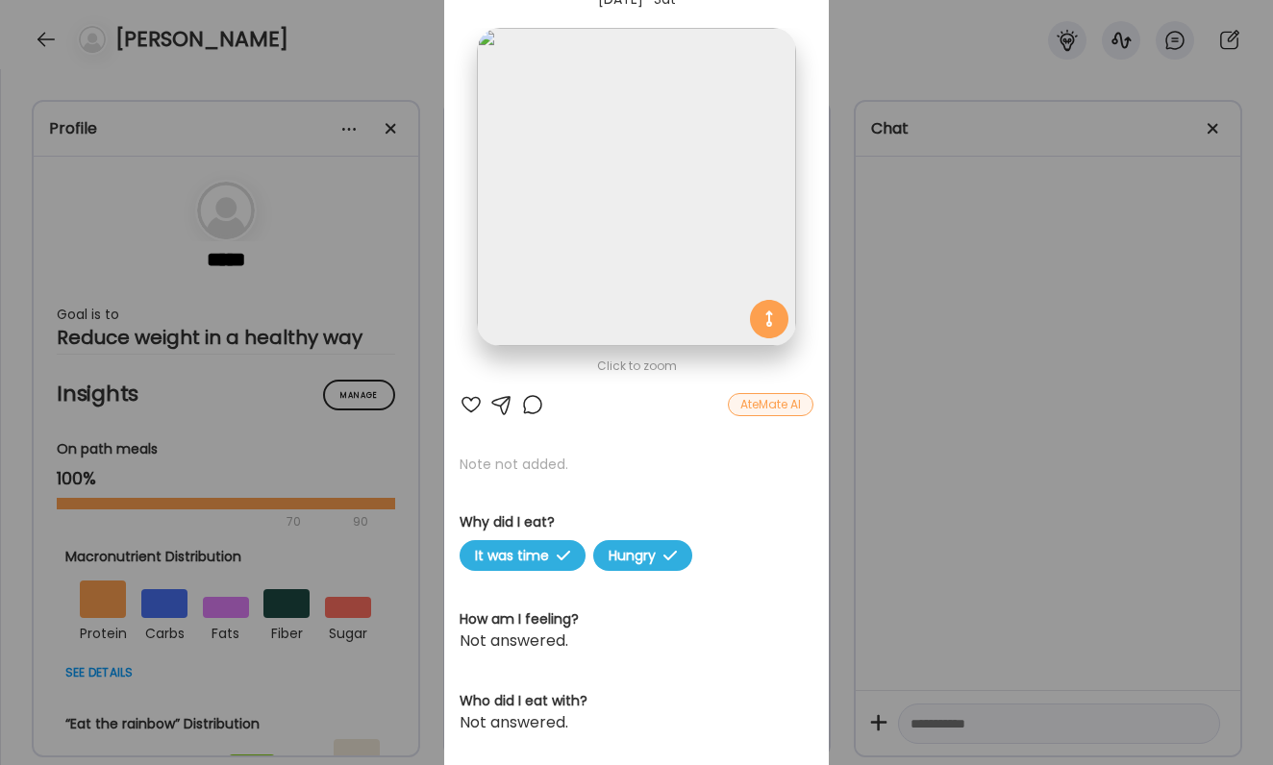
click at [982, 306] on div "Ate Coach Dashboard Wahoo! It’s official Take a moment to set up your Coach Pro…" at bounding box center [636, 382] width 1273 height 765
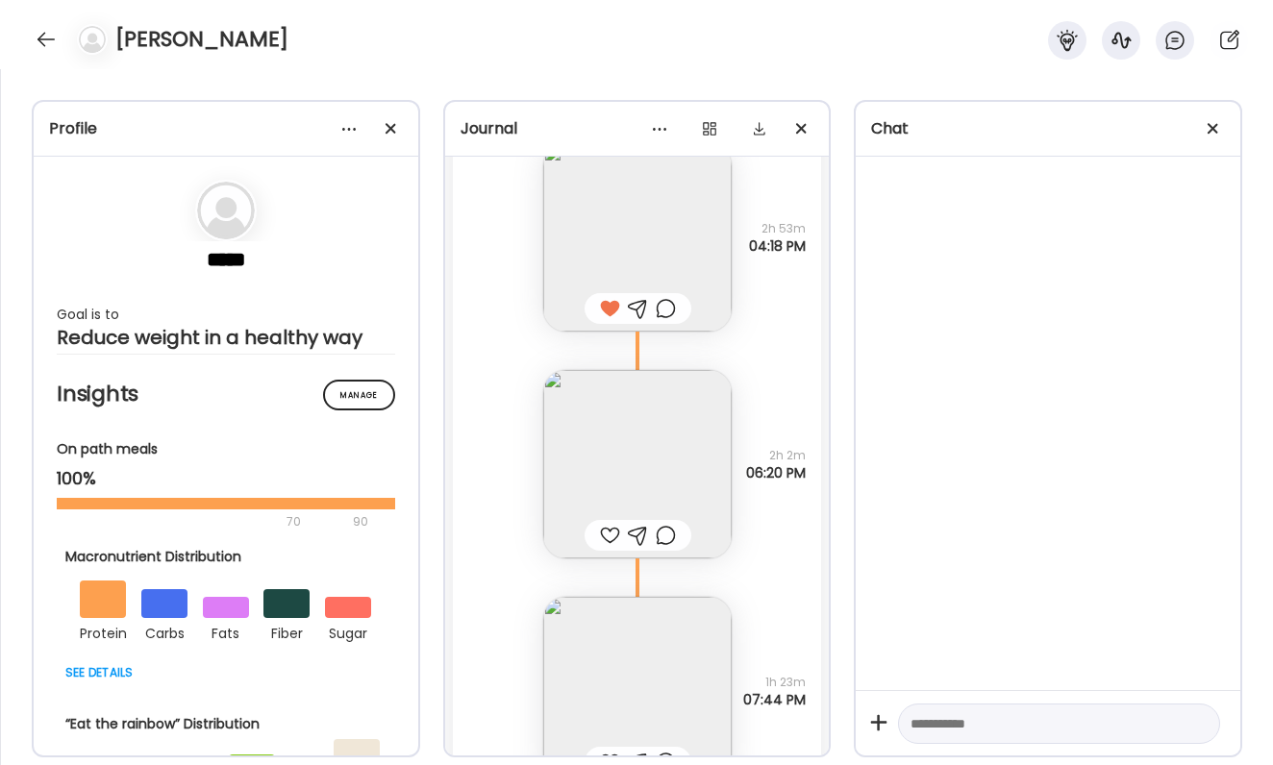
scroll to position [62508, 0]
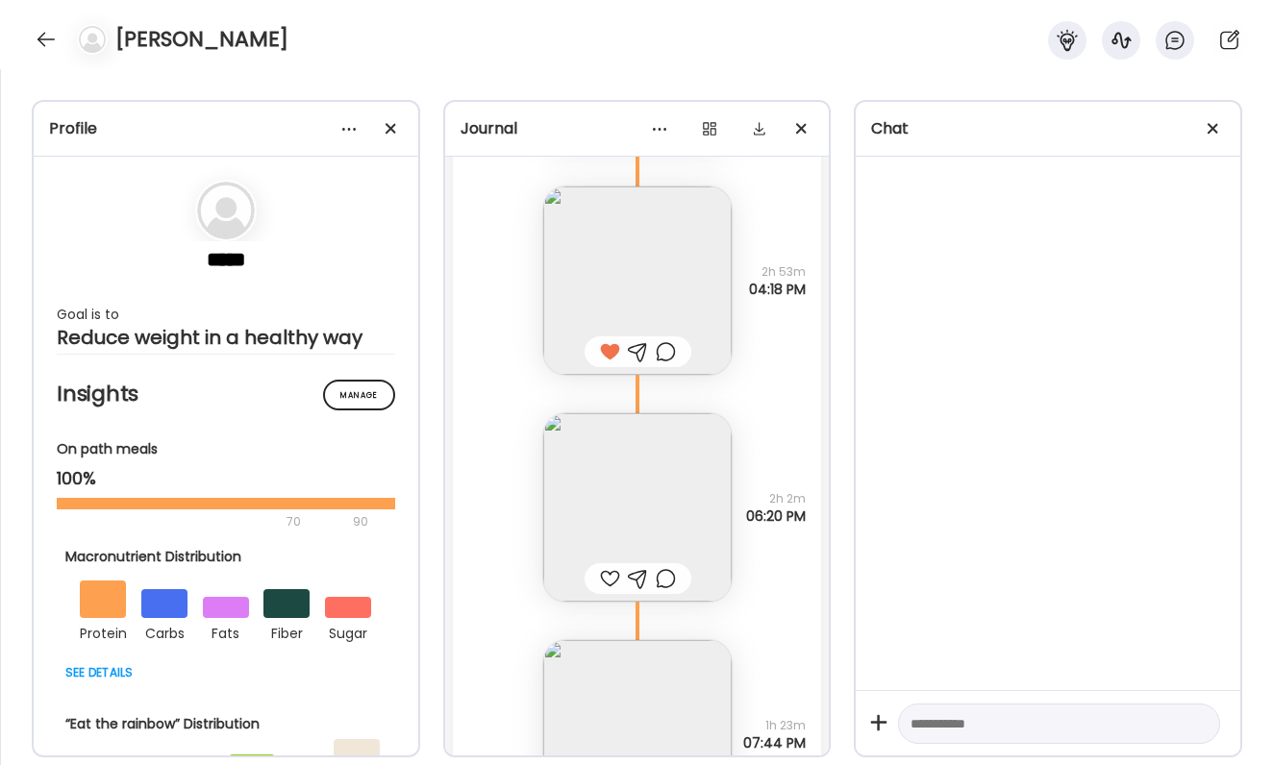
click at [612, 583] on div at bounding box center [610, 578] width 20 height 23
click at [675, 581] on div at bounding box center [666, 578] width 20 height 23
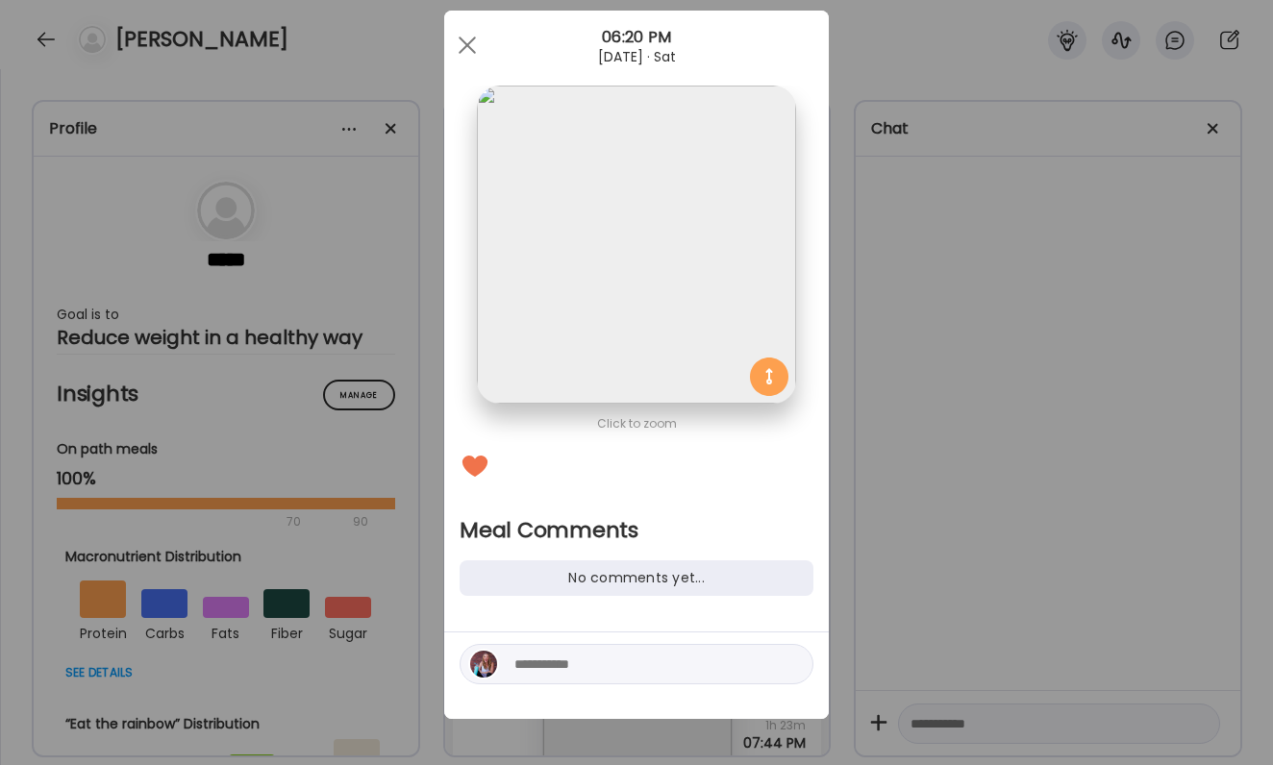
scroll to position [36, 0]
click at [595, 669] on textarea at bounding box center [644, 664] width 260 height 23
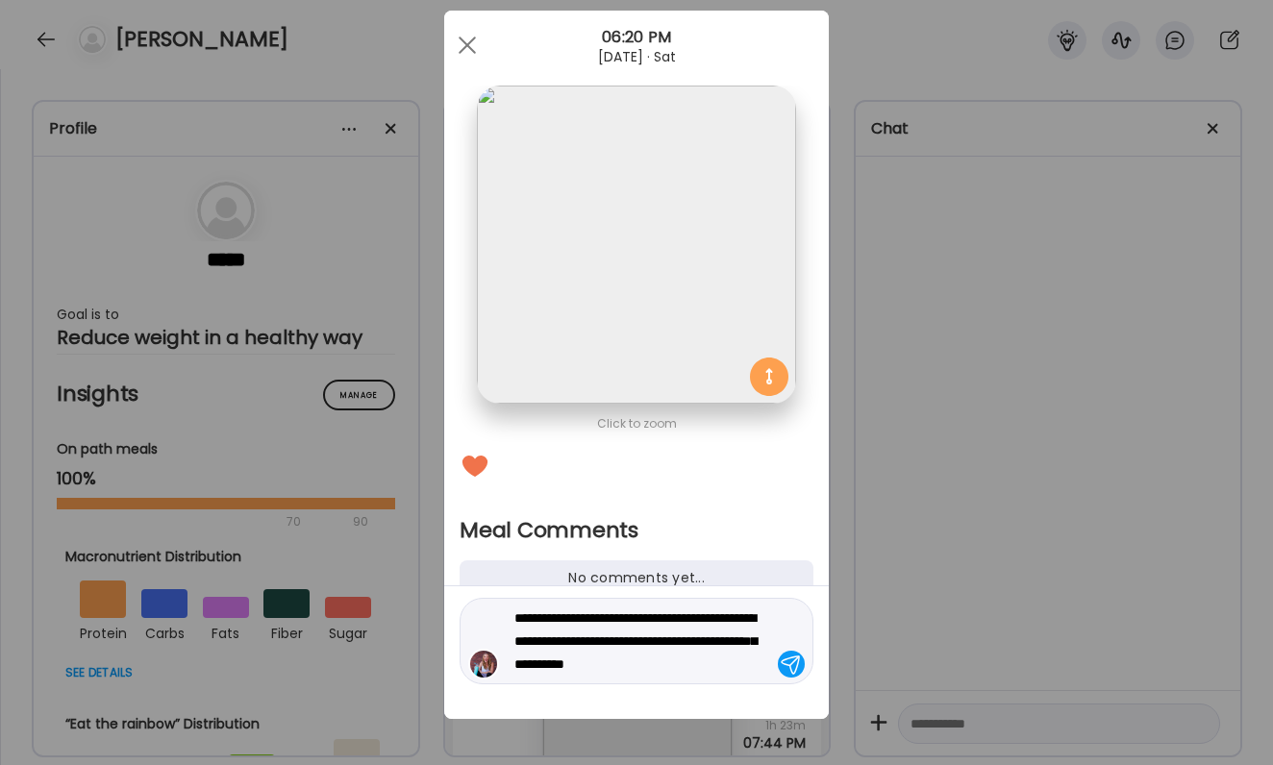
type textarea "**********"
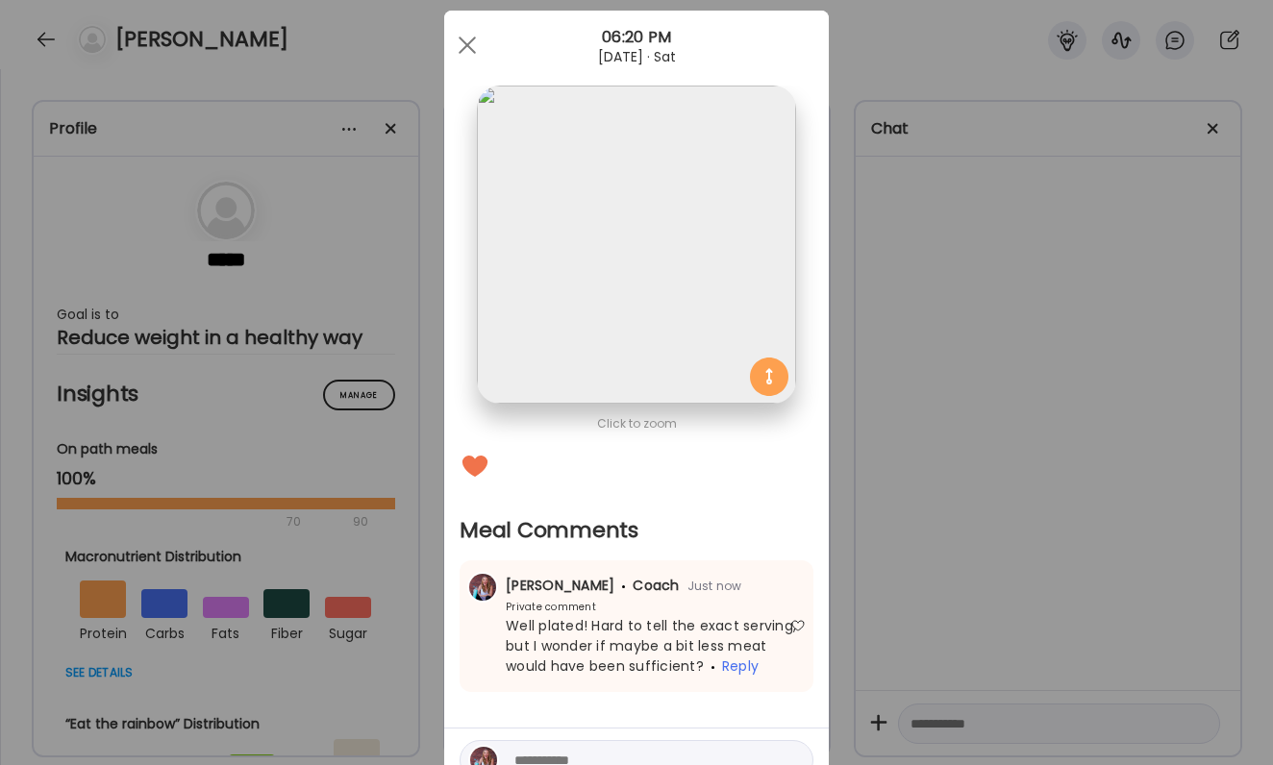
click at [894, 495] on div "Ate Coach Dashboard Wahoo! It’s official Take a moment to set up your Coach Pro…" at bounding box center [636, 382] width 1273 height 765
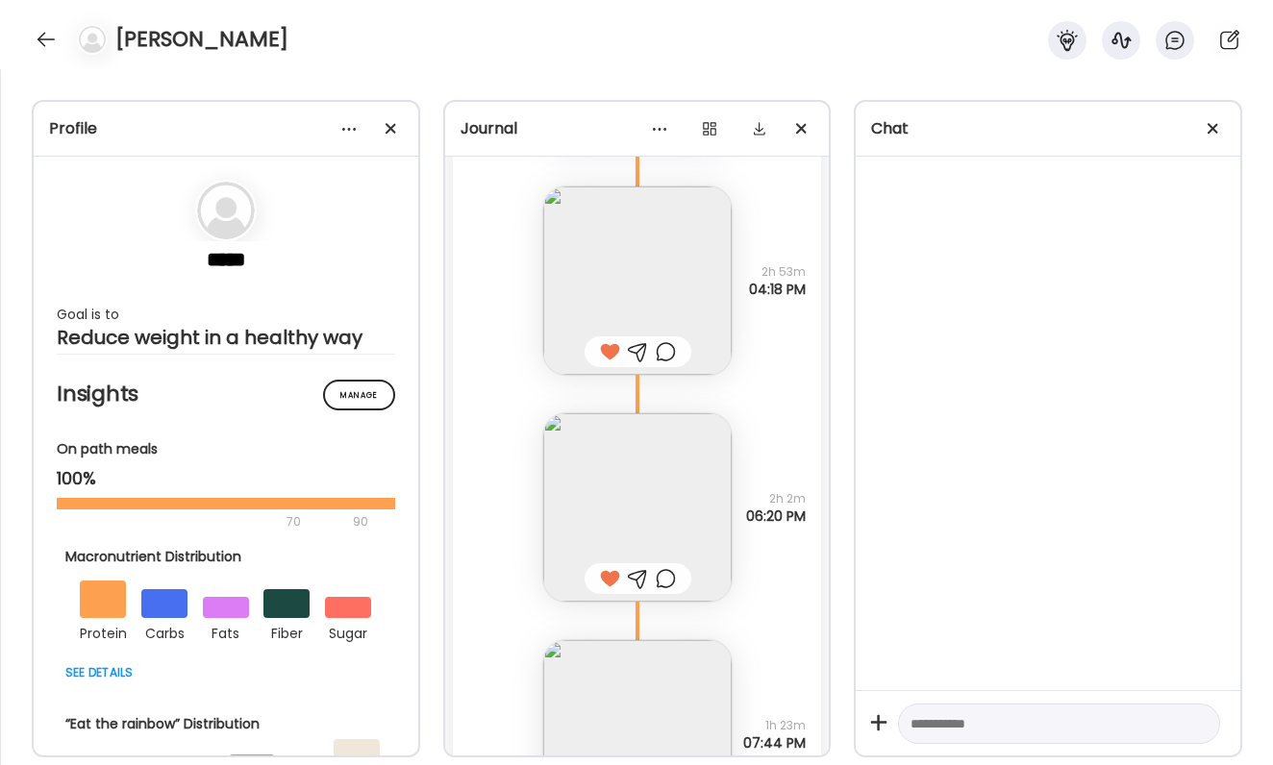
scroll to position [62776, 0]
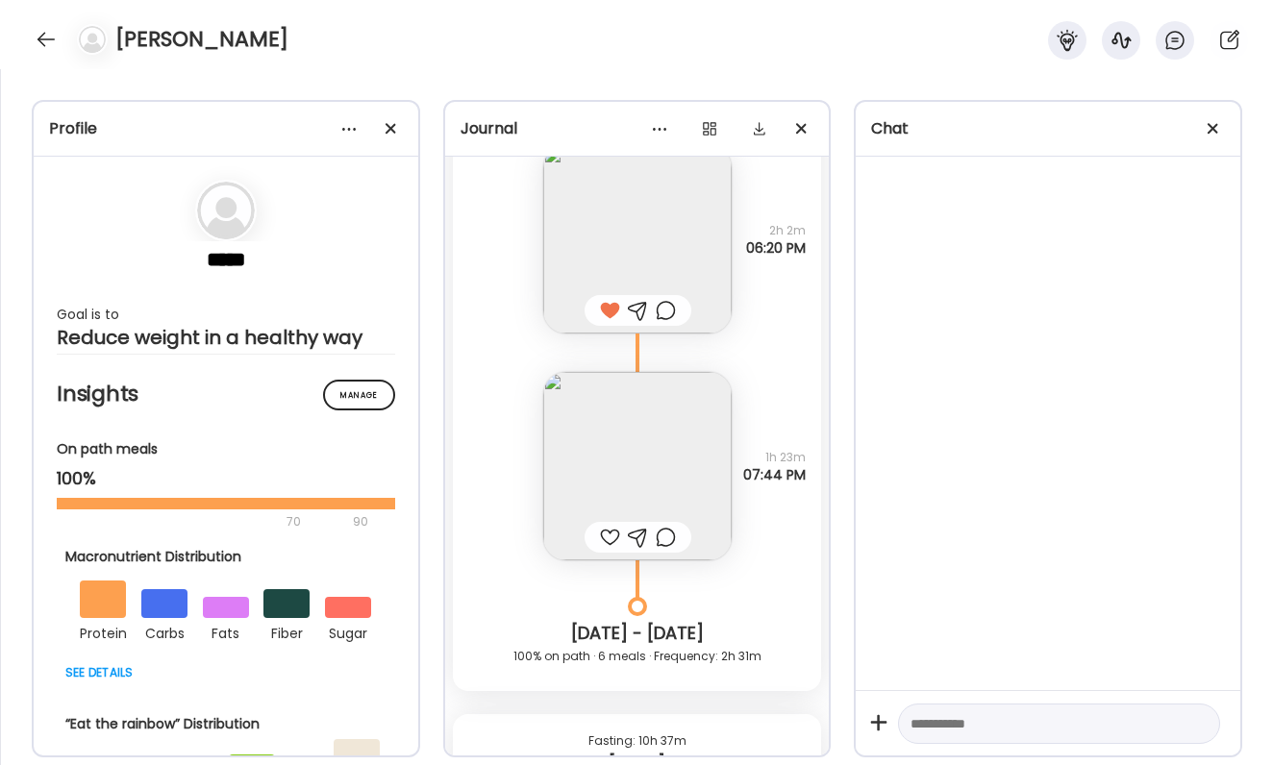
click at [609, 531] on div at bounding box center [610, 537] width 20 height 23
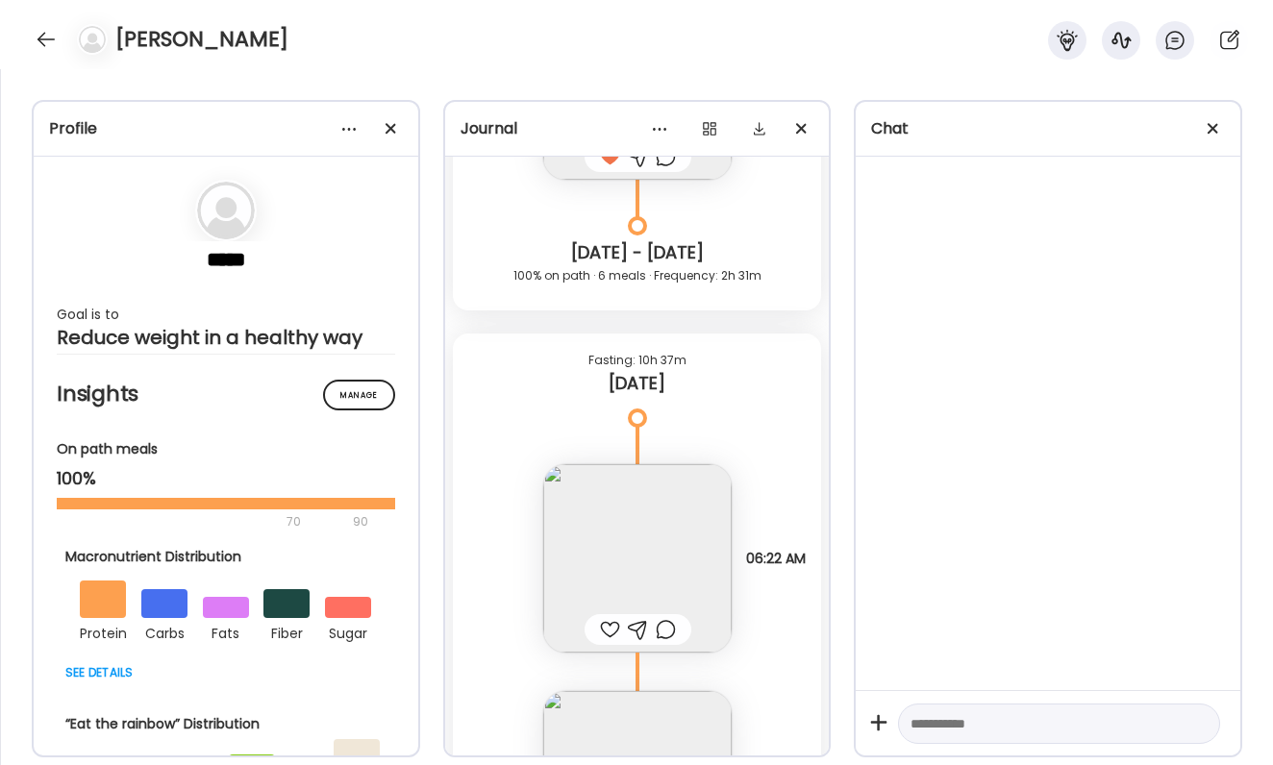
scroll to position [63230, 0]
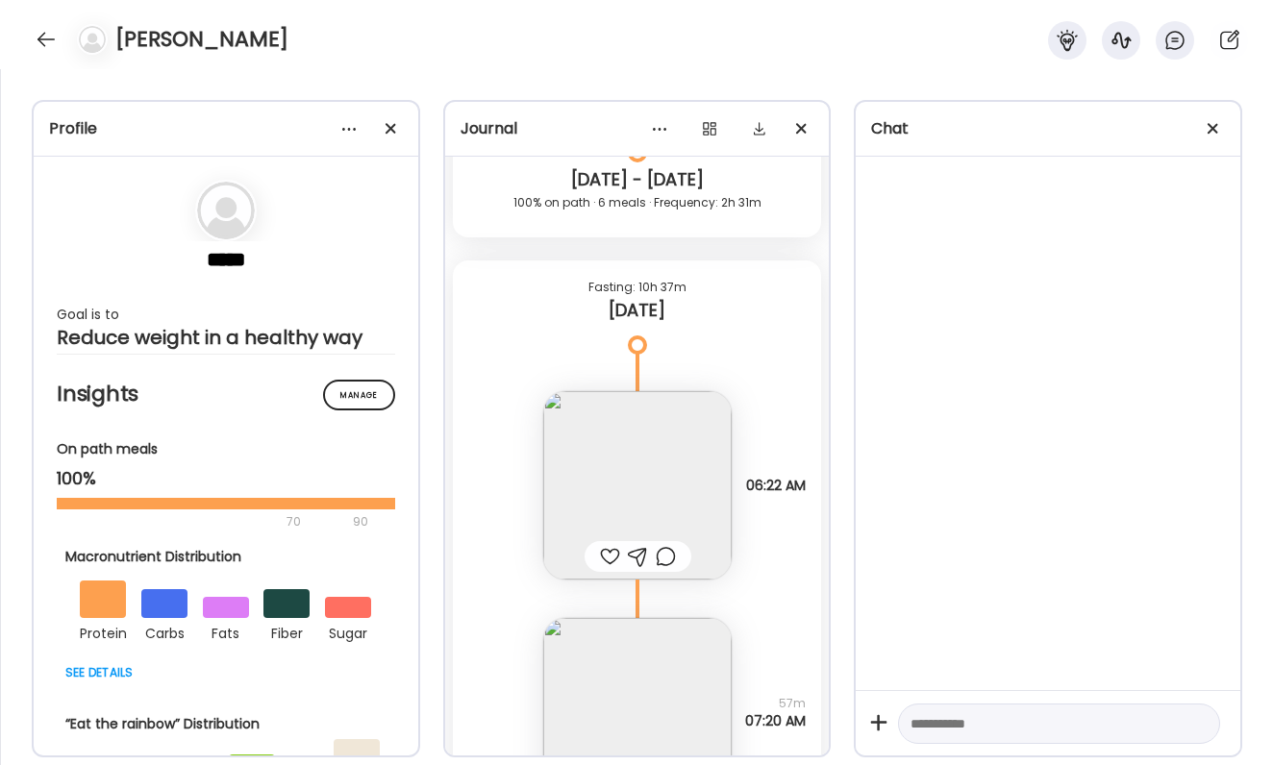
click at [607, 556] on div at bounding box center [610, 556] width 20 height 23
click at [620, 493] on img at bounding box center [637, 485] width 188 height 188
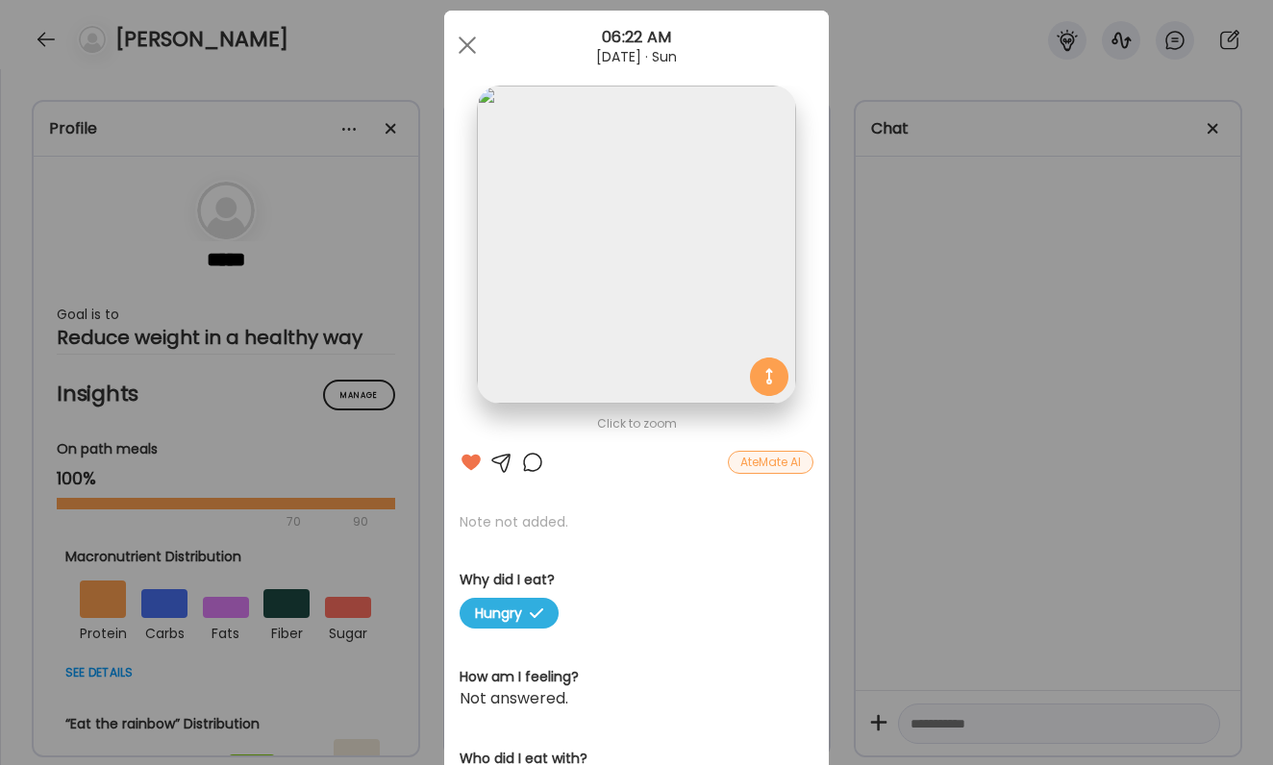
click at [533, 462] on div at bounding box center [532, 462] width 23 height 23
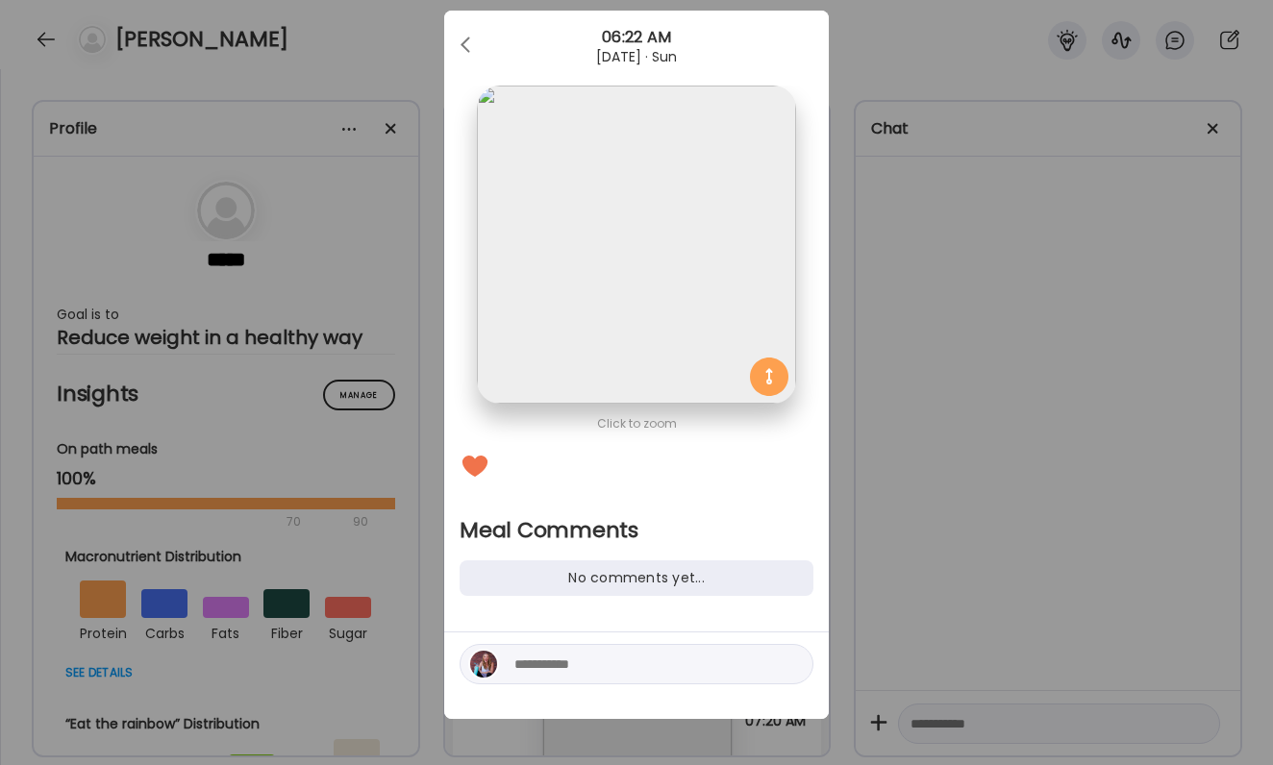
click at [562, 663] on textarea at bounding box center [644, 664] width 260 height 23
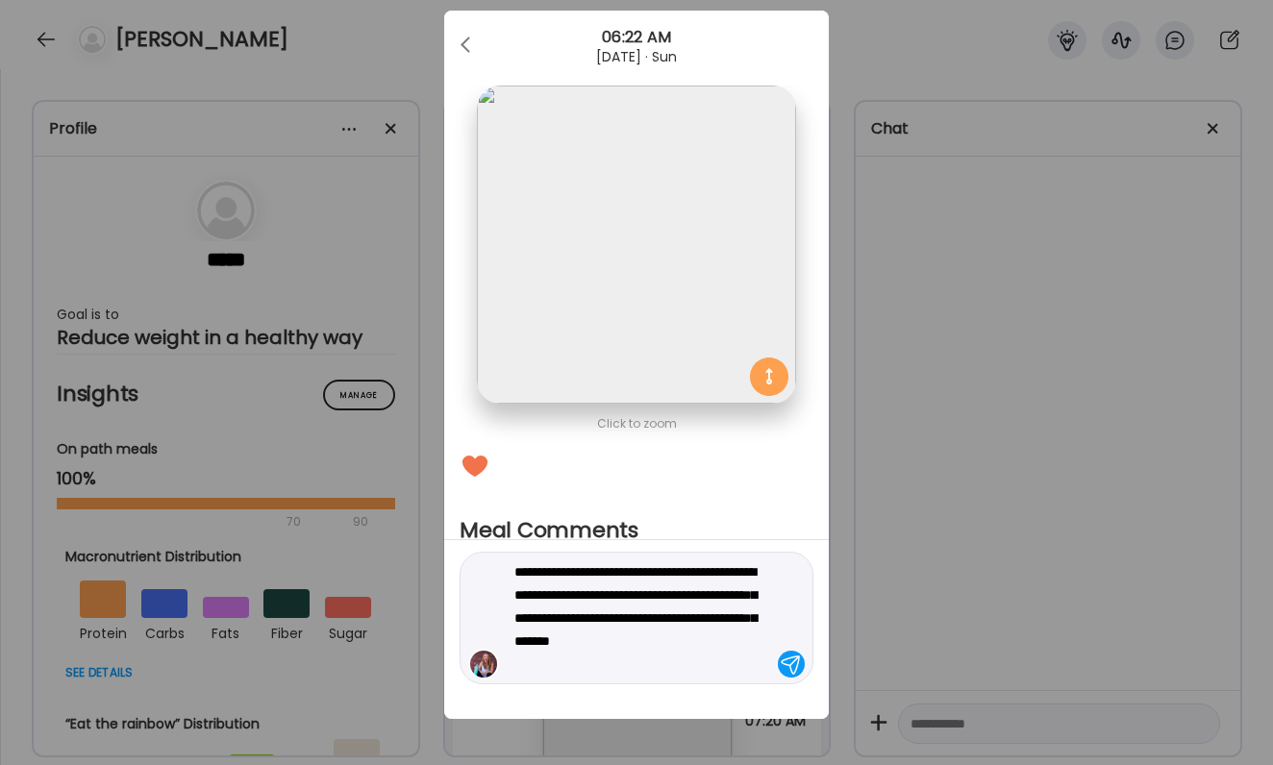
click at [742, 593] on textarea "**********" at bounding box center [644, 618] width 260 height 115
type textarea "**********"
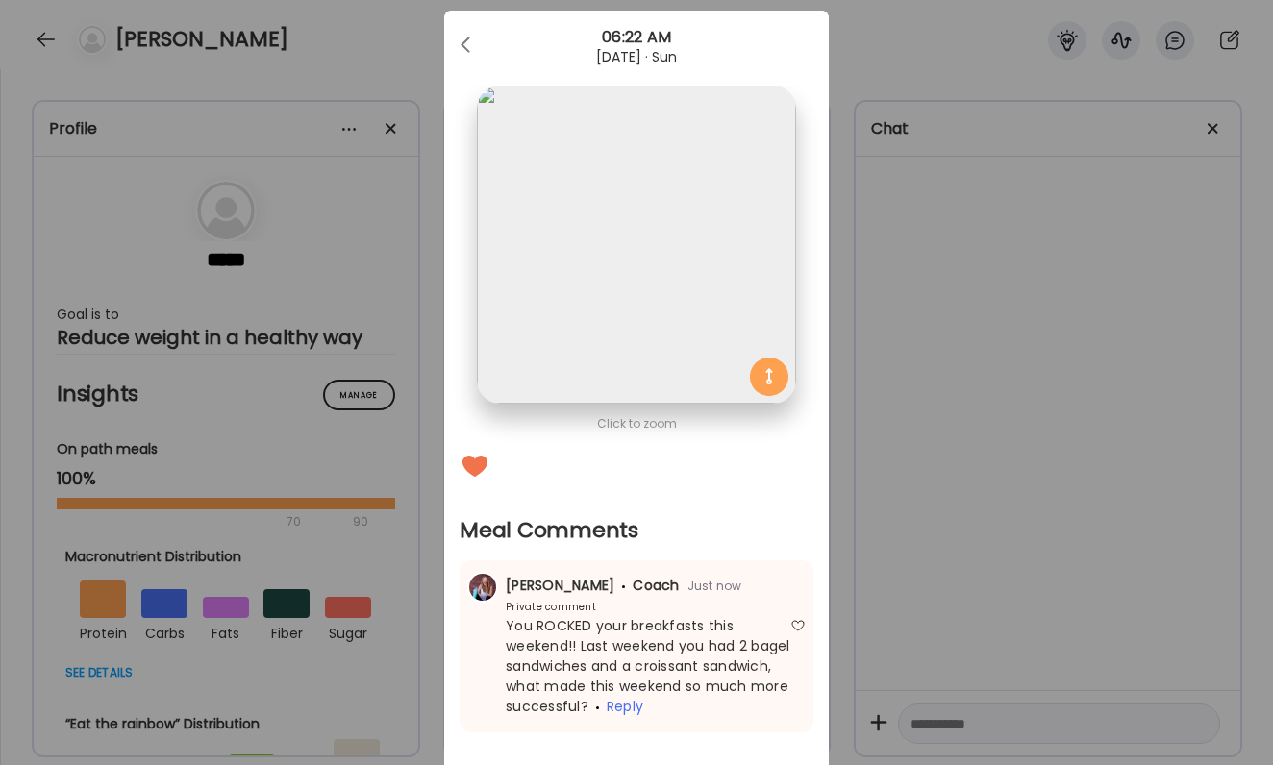
click at [956, 516] on div "Ate Coach Dashboard Wahoo! It’s official Take a moment to set up your Coach Pro…" at bounding box center [636, 382] width 1273 height 765
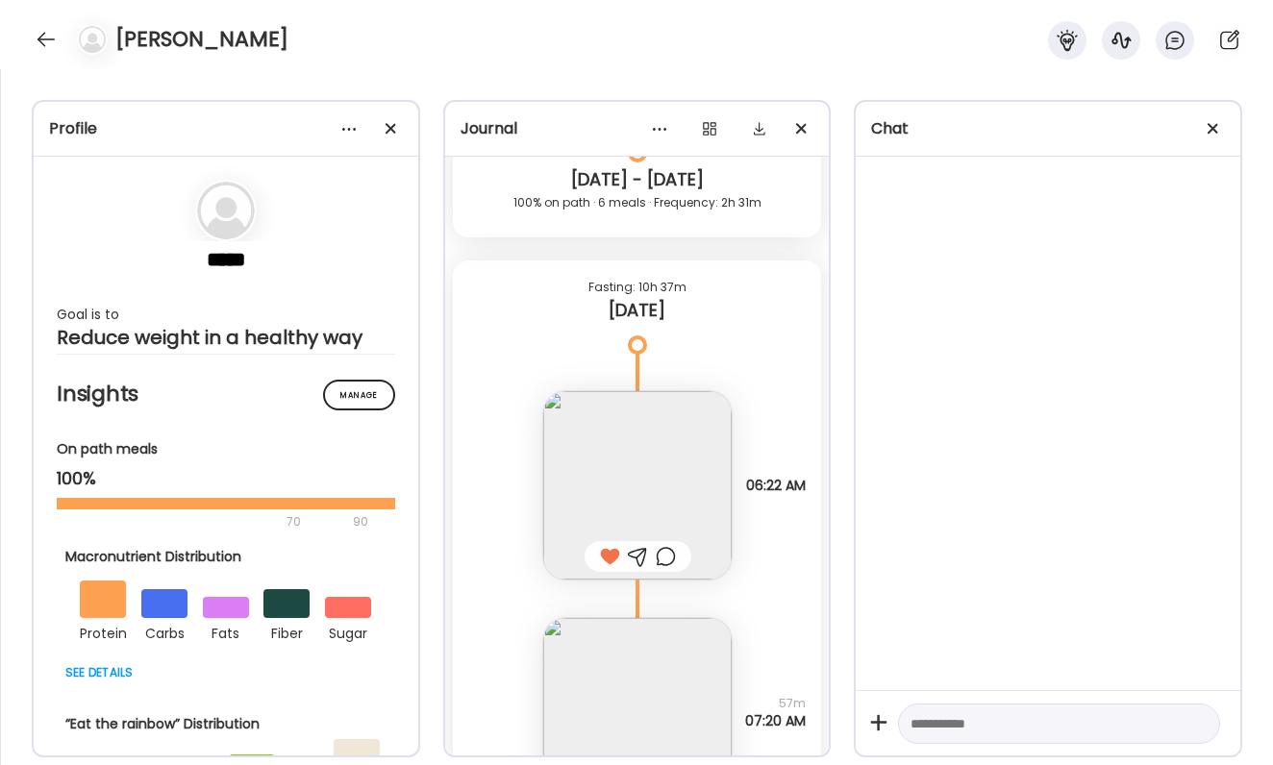
scroll to position [63491, 0]
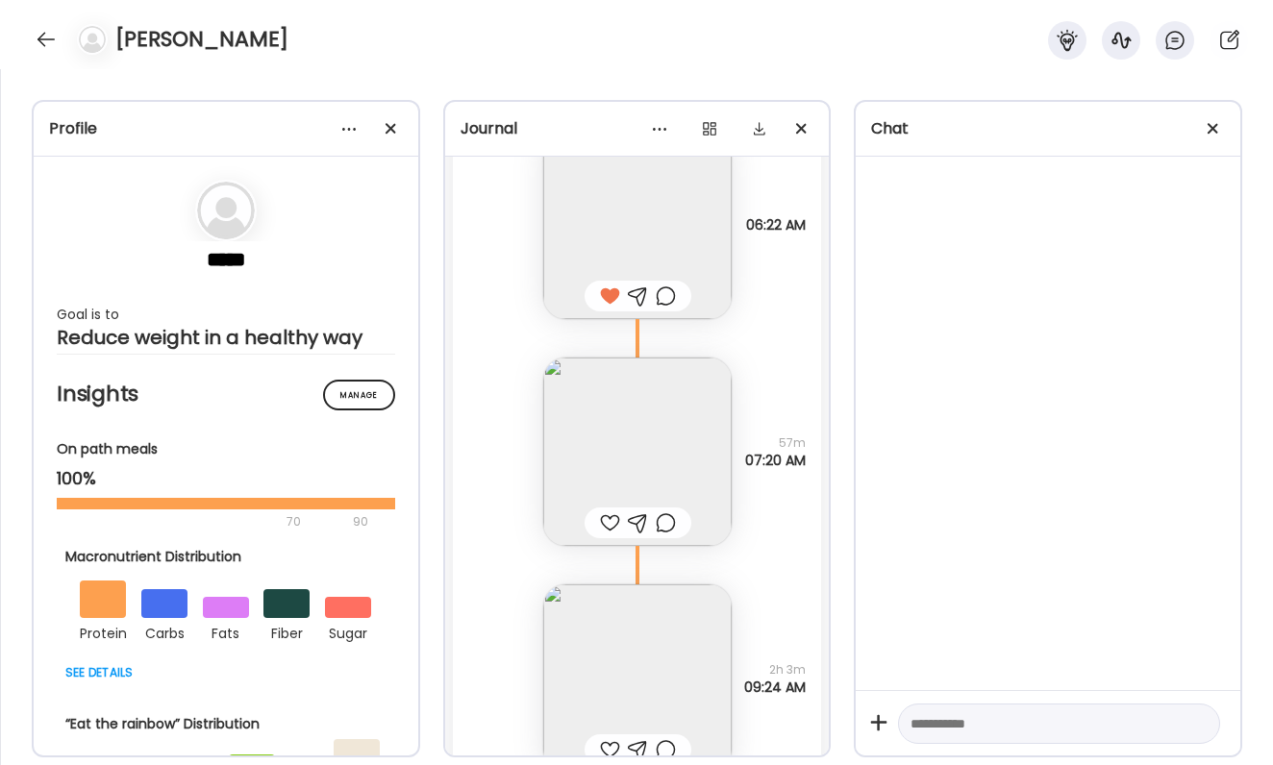
click at [612, 517] on div at bounding box center [610, 523] width 20 height 23
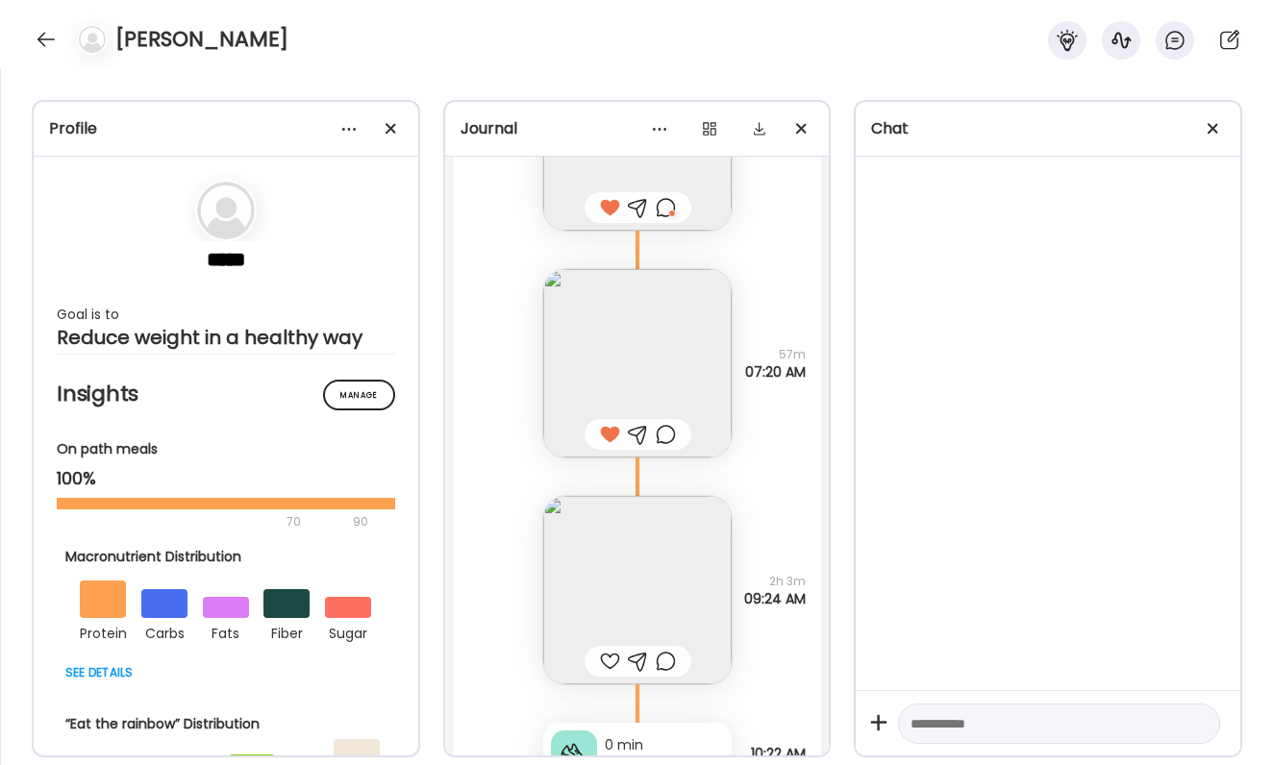
scroll to position [63605, 0]
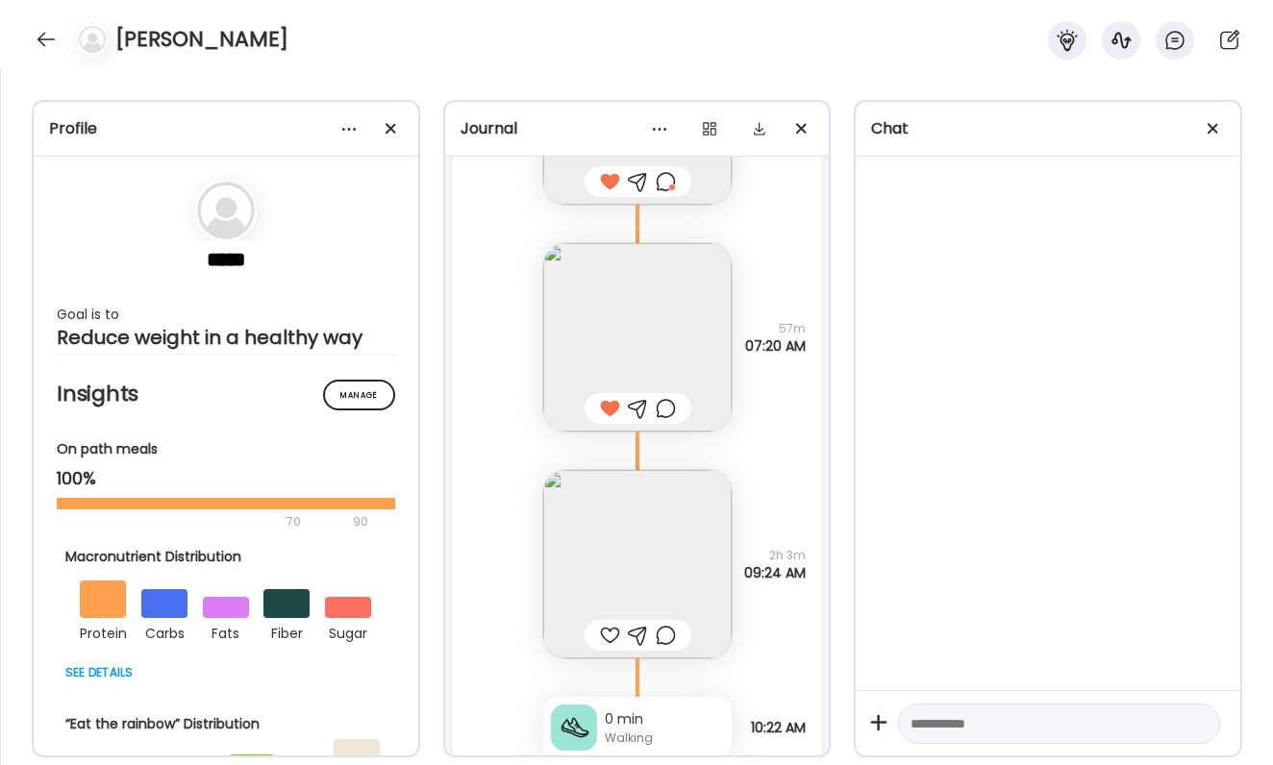
click at [612, 636] on div at bounding box center [610, 635] width 20 height 23
click at [663, 636] on div at bounding box center [666, 635] width 20 height 23
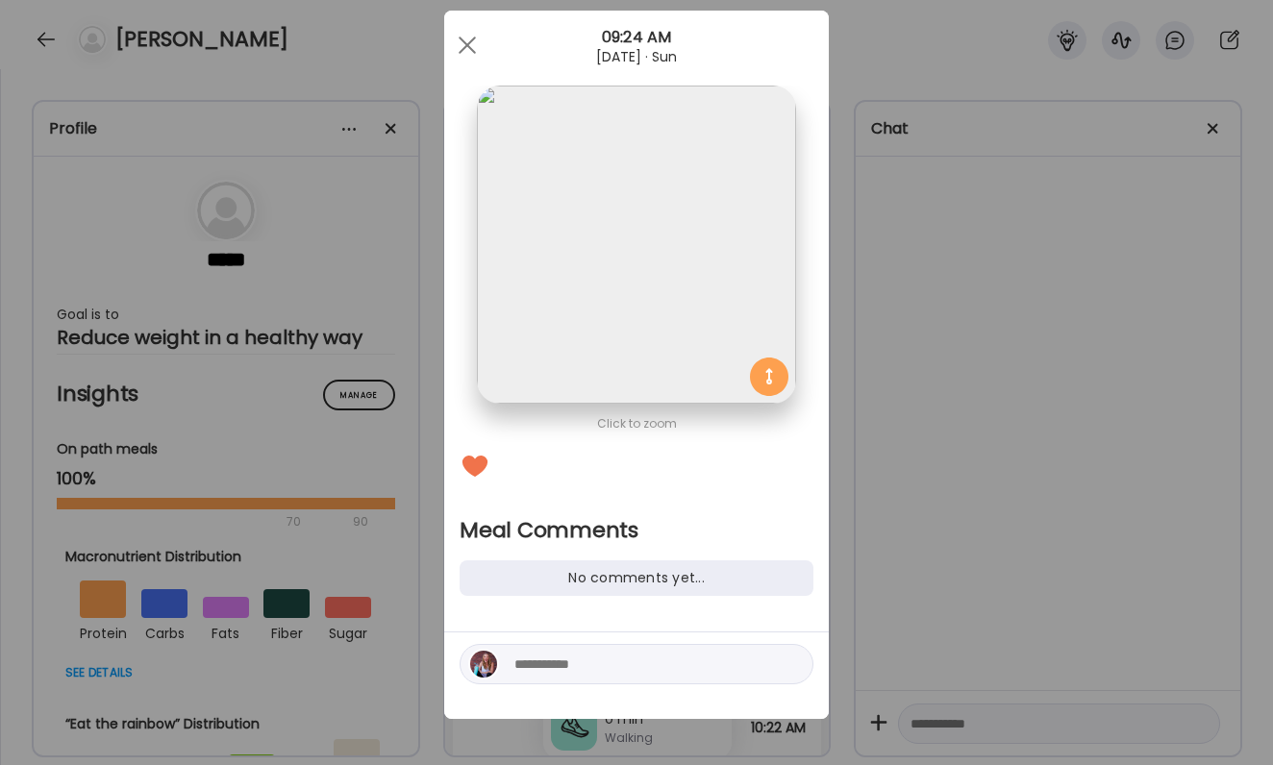
click at [637, 669] on textarea at bounding box center [644, 664] width 260 height 23
type textarea "*"
click at [1141, 514] on div "Ate Coach Dashboard Wahoo! It’s official Take a moment to set up your Coach Pro…" at bounding box center [636, 382] width 1273 height 765
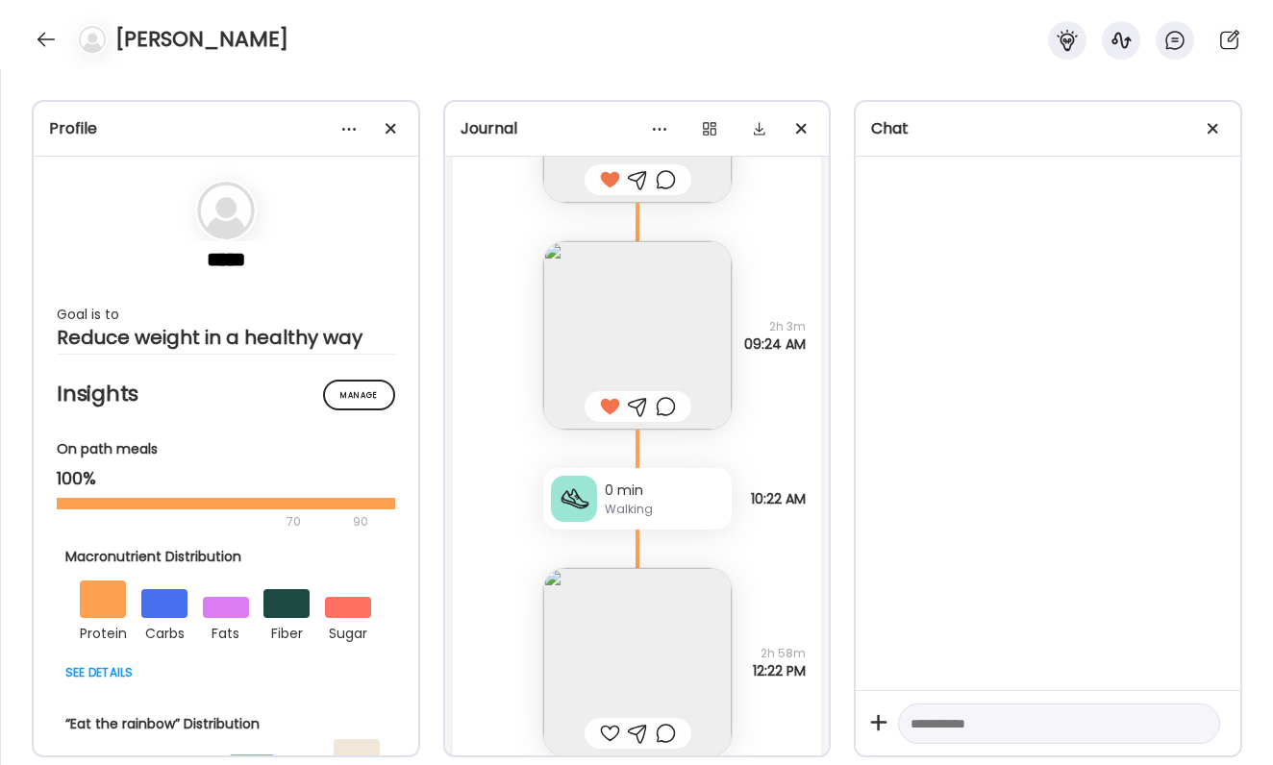
scroll to position [63955, 0]
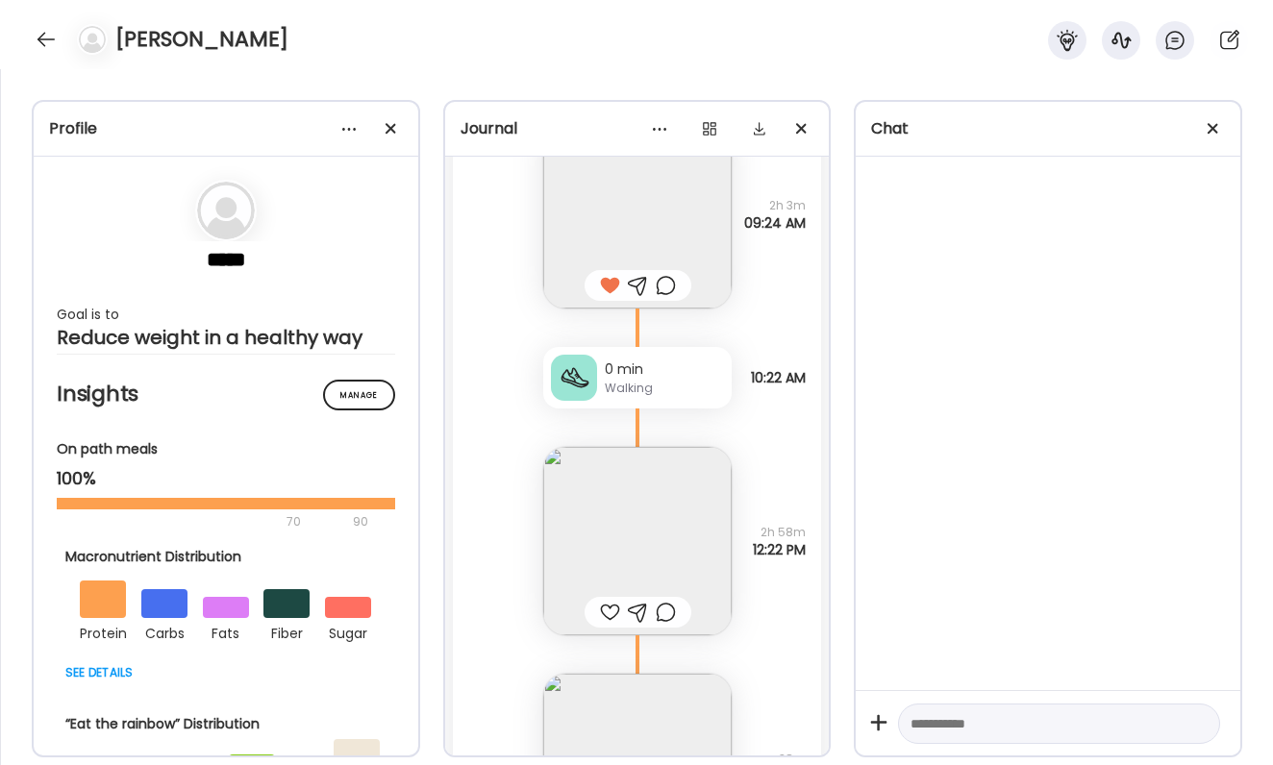
click at [660, 537] on img at bounding box center [637, 541] width 188 height 188
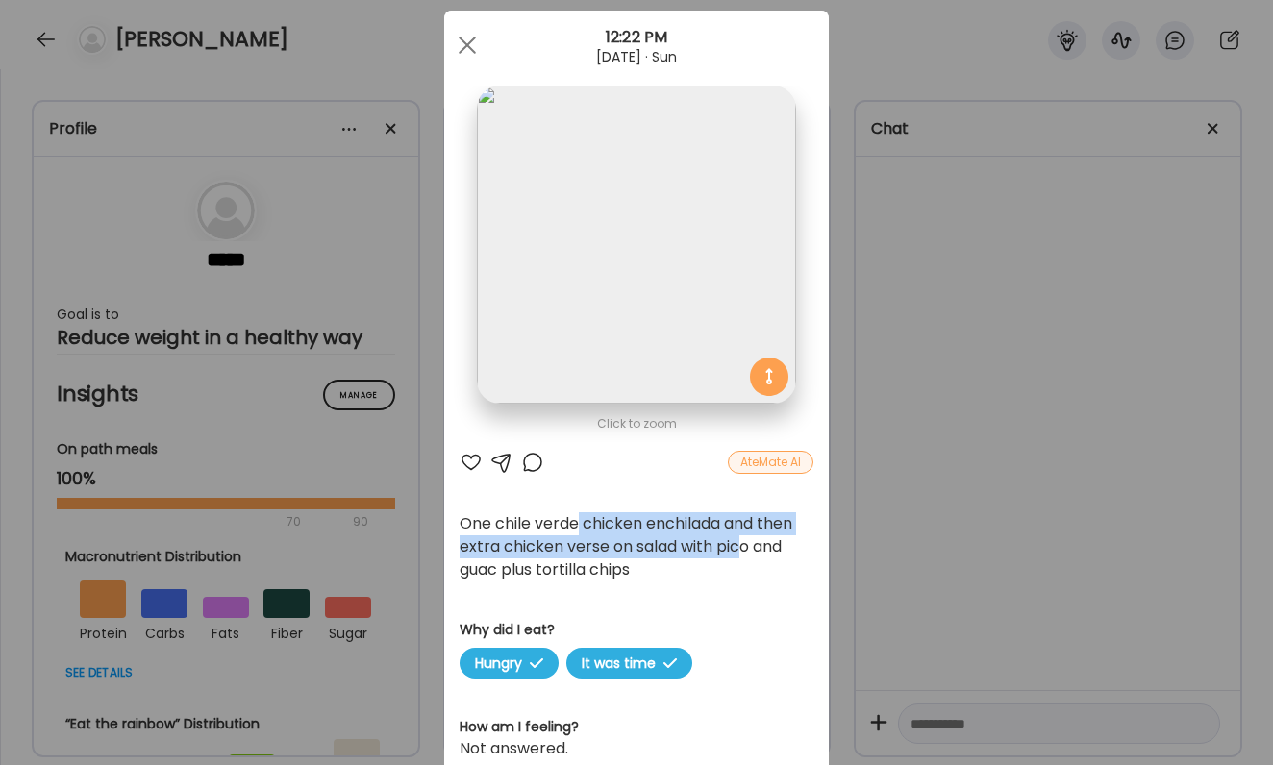
drag, startPoint x: 578, startPoint y: 523, endPoint x: 741, endPoint y: 537, distance: 164.0
click at [742, 537] on div "One chile verde chicken enchilada and then extra chicken verse on salad with pi…" at bounding box center [637, 546] width 354 height 69
click at [741, 537] on div "One chile verde chicken enchilada and then extra chicken verse on salad with pi…" at bounding box center [637, 546] width 354 height 69
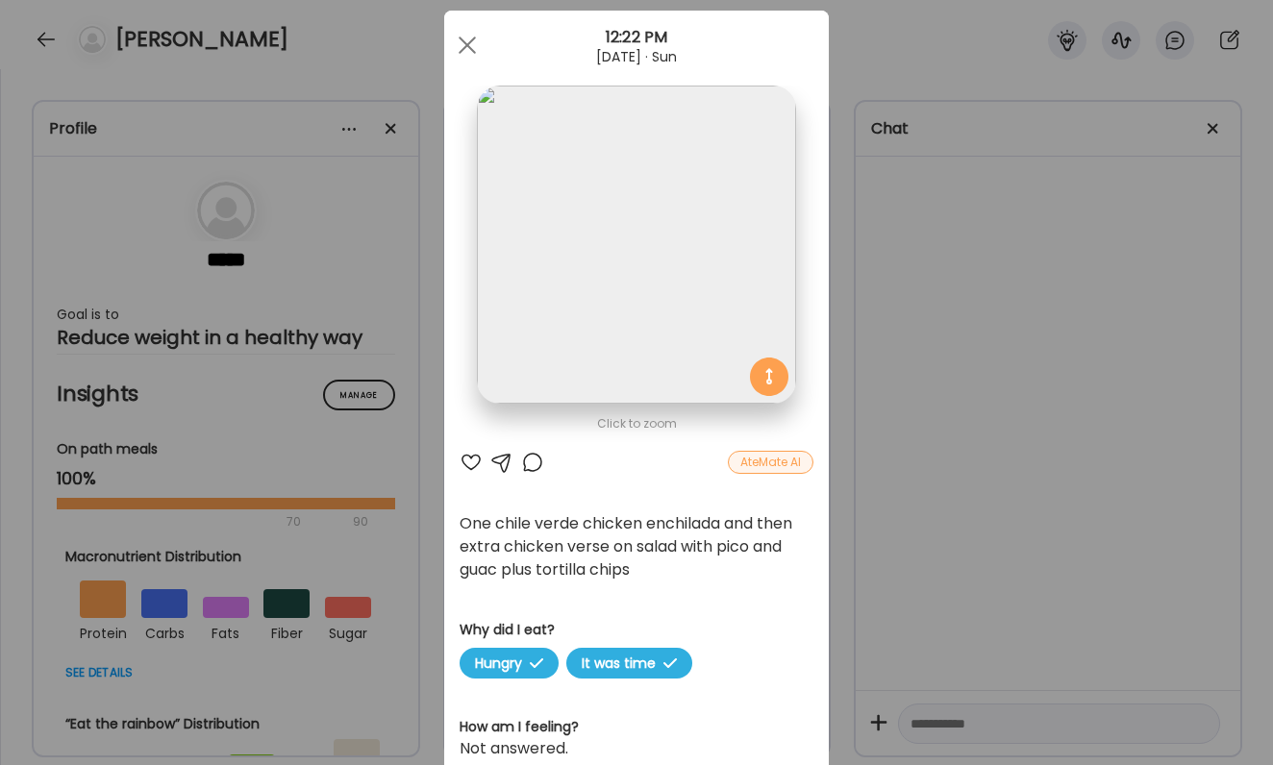
click at [471, 468] on div at bounding box center [471, 462] width 23 height 23
click at [531, 455] on div at bounding box center [532, 462] width 23 height 23
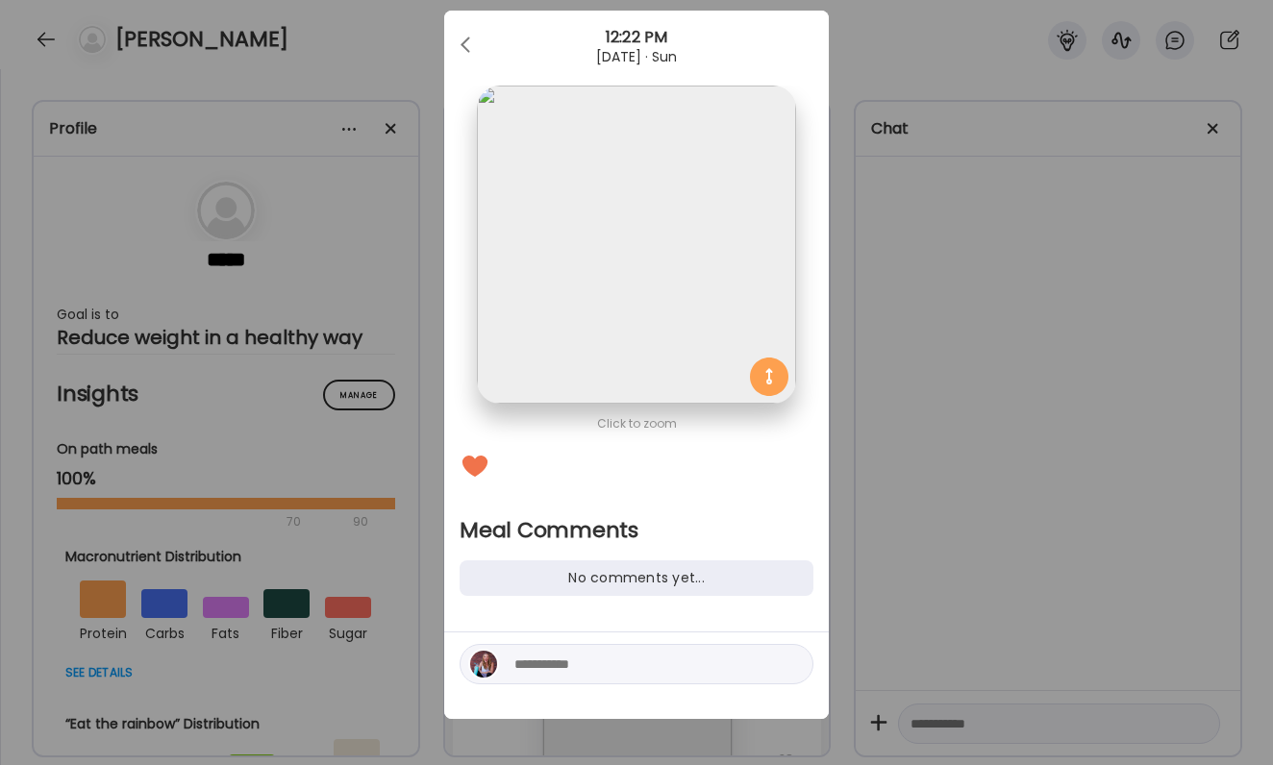
click at [535, 659] on textarea at bounding box center [644, 664] width 260 height 23
type textarea "**********"
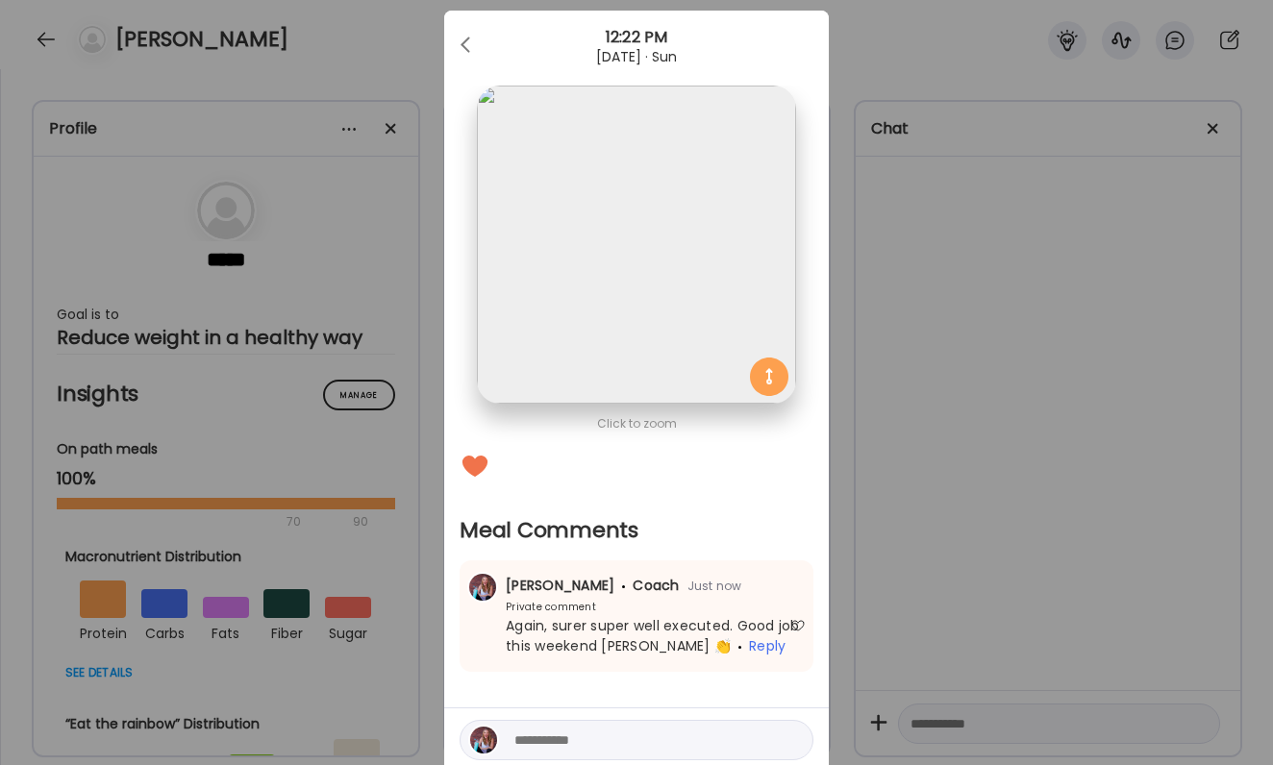
click at [868, 370] on div "Ate Coach Dashboard Wahoo! It’s official Take a moment to set up your Coach Pro…" at bounding box center [636, 382] width 1273 height 765
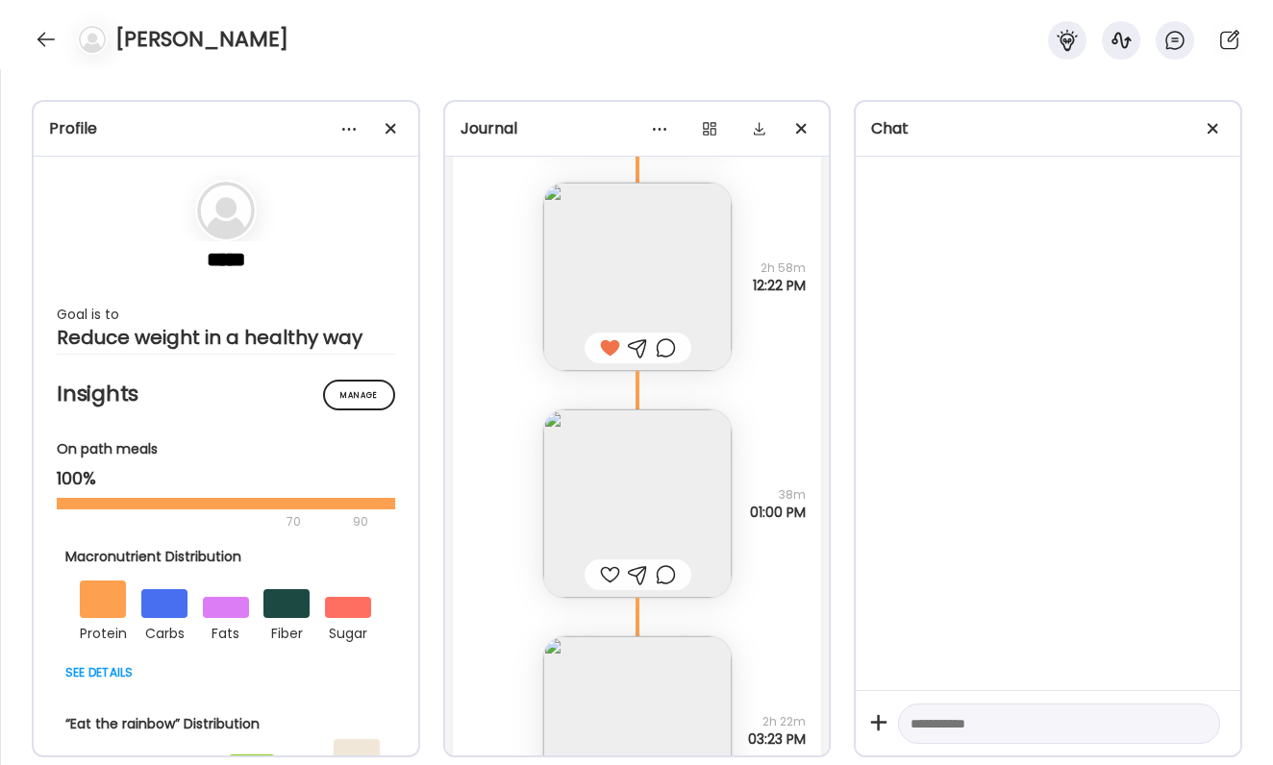
scroll to position [64236, 0]
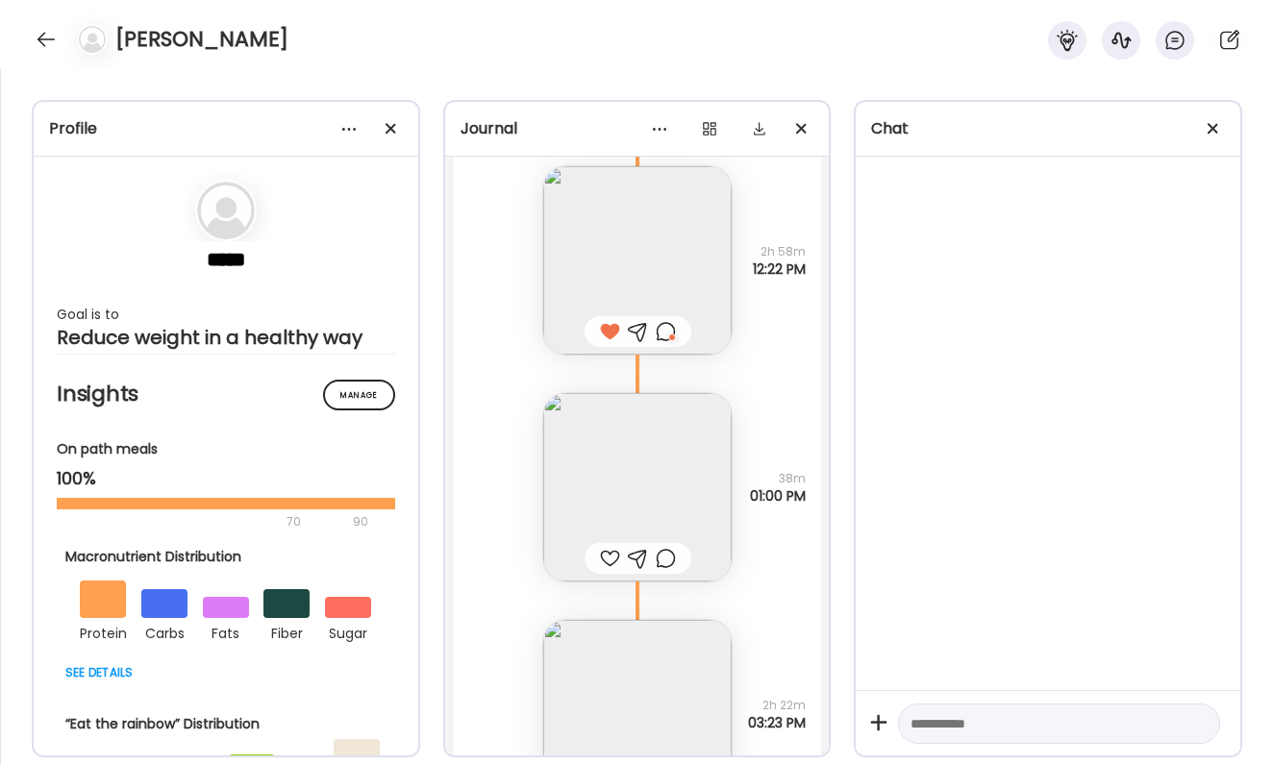
click at [609, 557] on div at bounding box center [610, 558] width 20 height 23
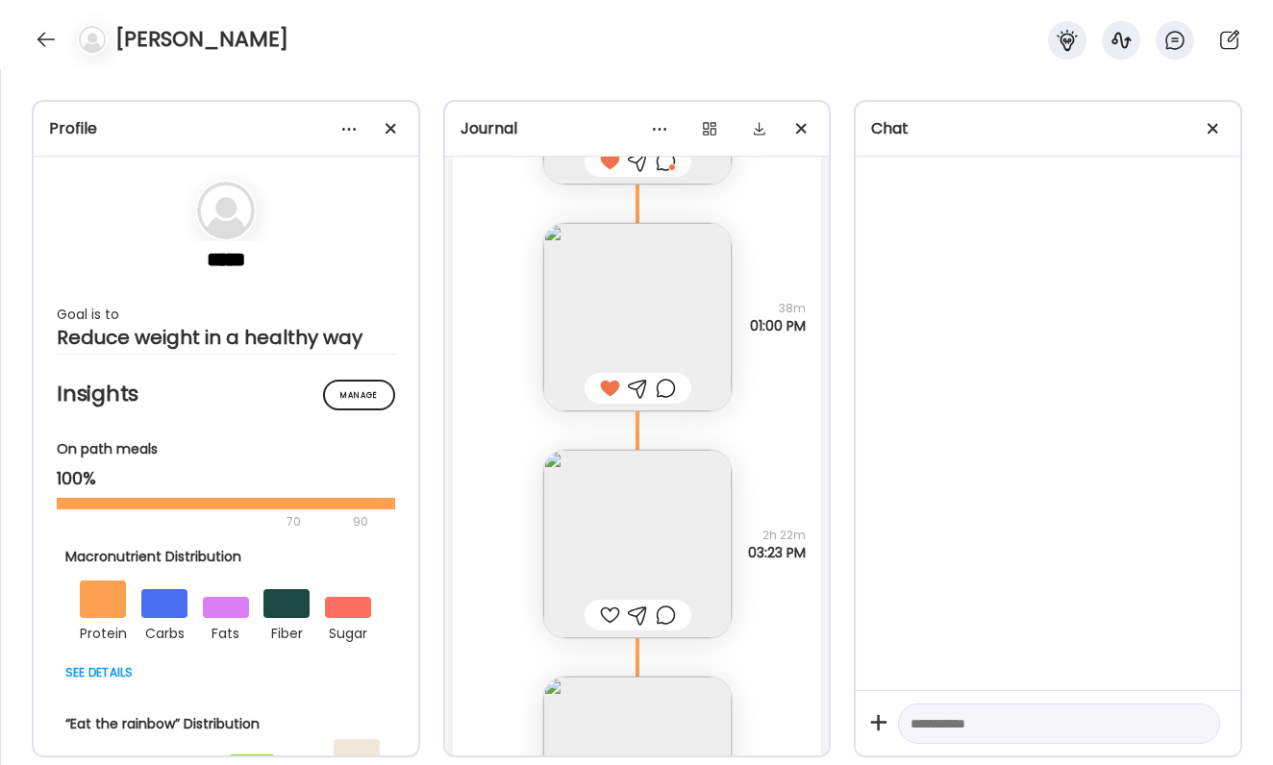
click at [614, 620] on div at bounding box center [610, 615] width 20 height 23
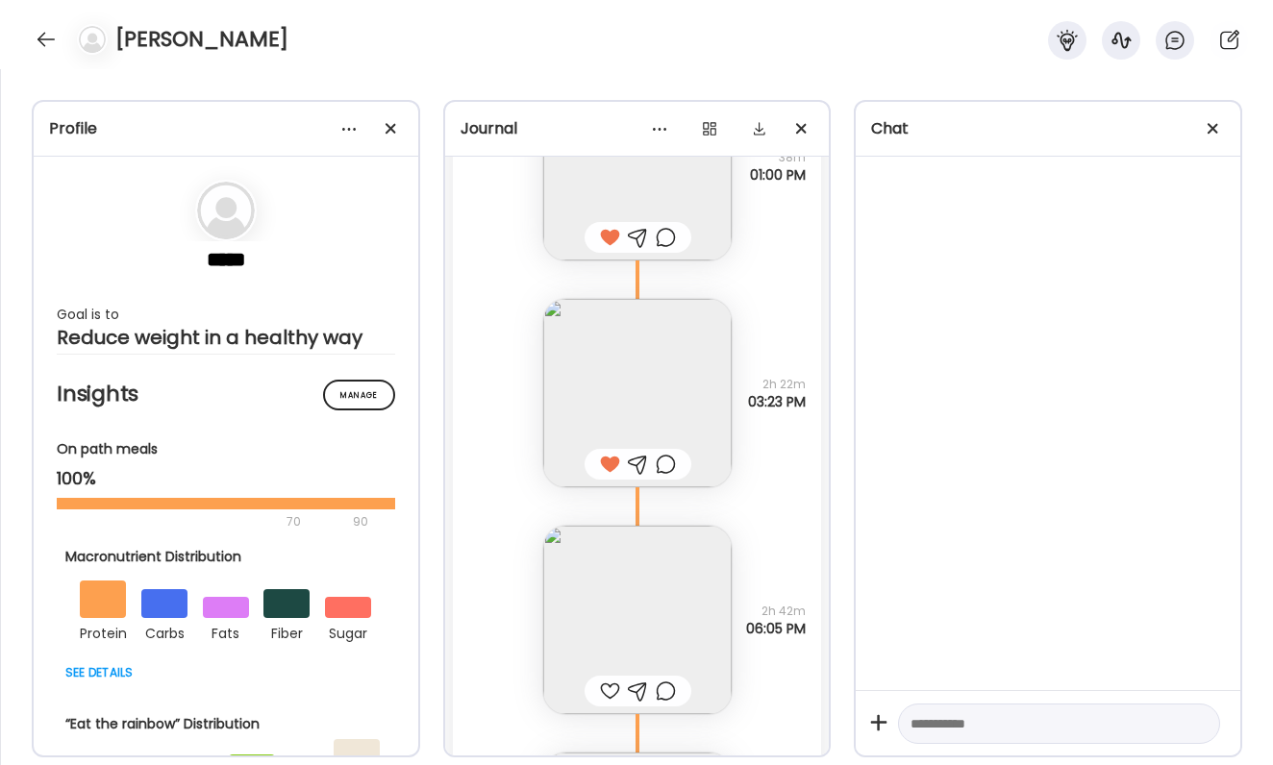
scroll to position [64566, 0]
click at [623, 596] on img at bounding box center [637, 611] width 188 height 188
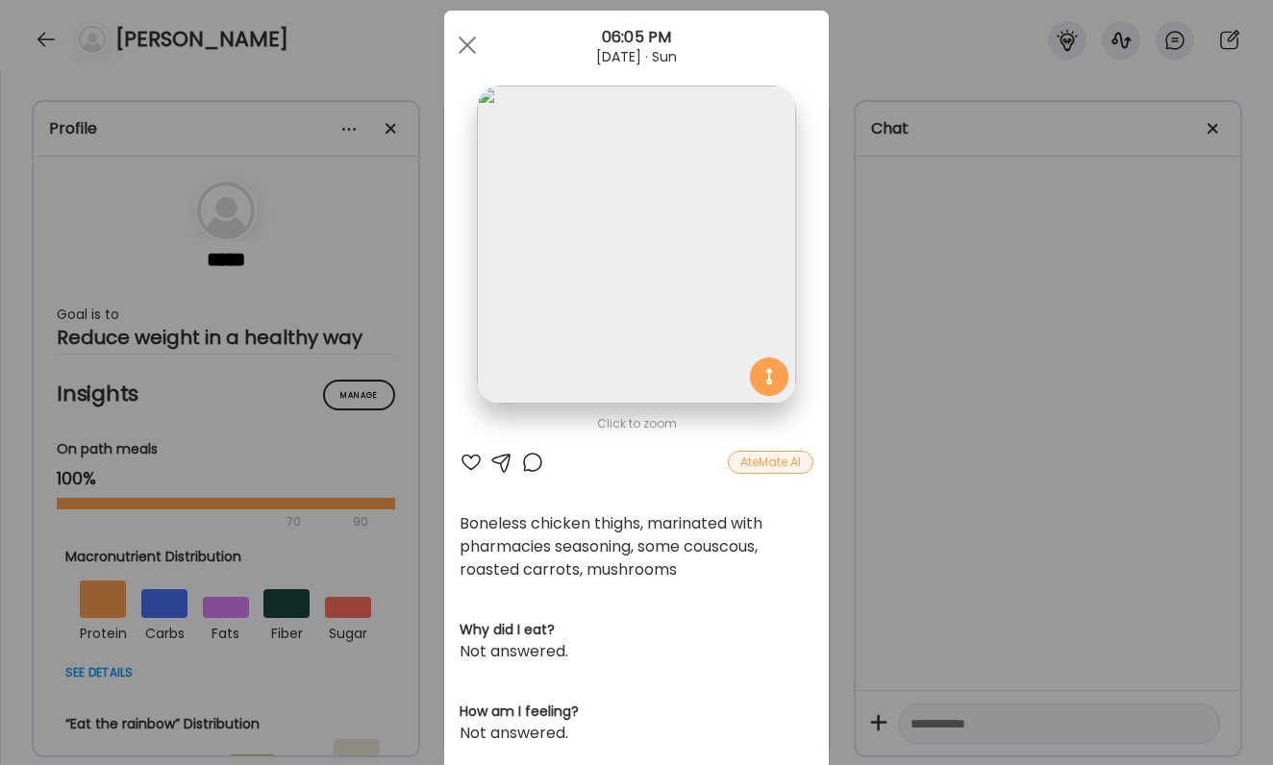
click at [1075, 314] on div "Ate Coach Dashboard Wahoo! It’s official Take a moment to set up your Coach Pro…" at bounding box center [636, 382] width 1273 height 765
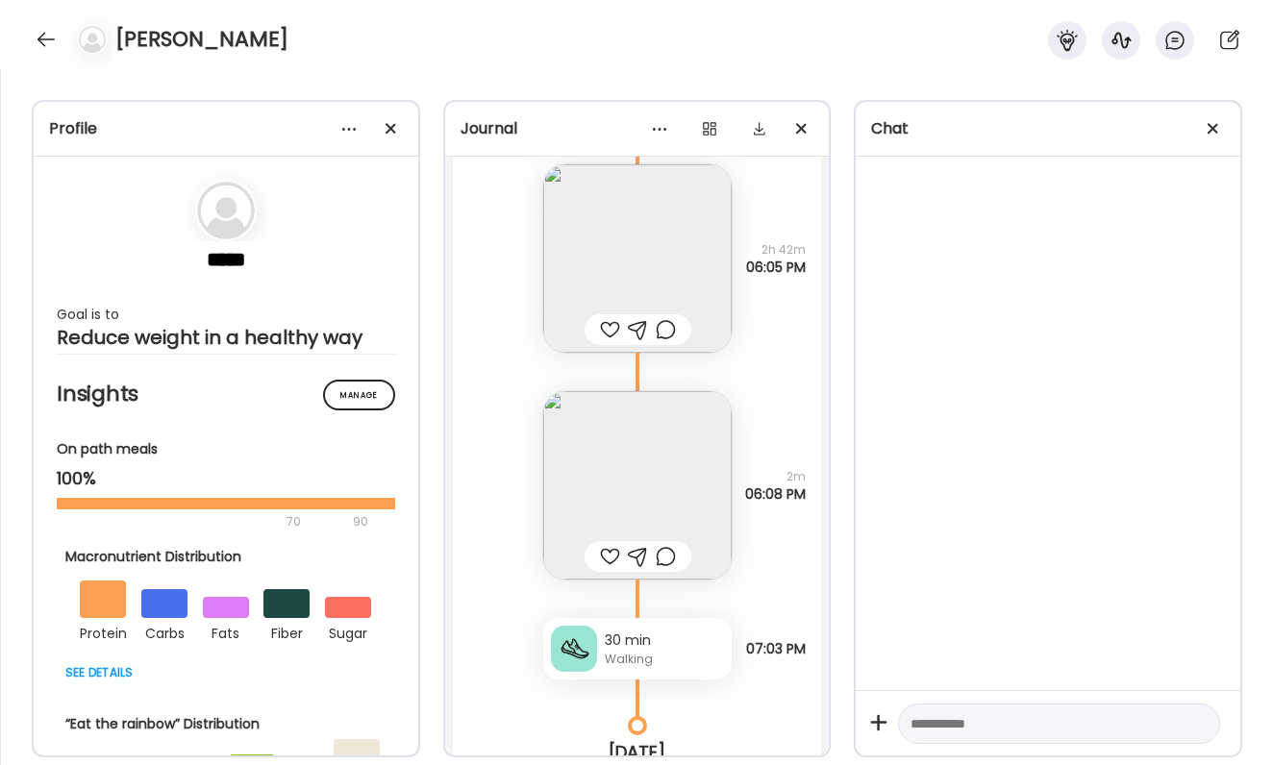
scroll to position [64955, 0]
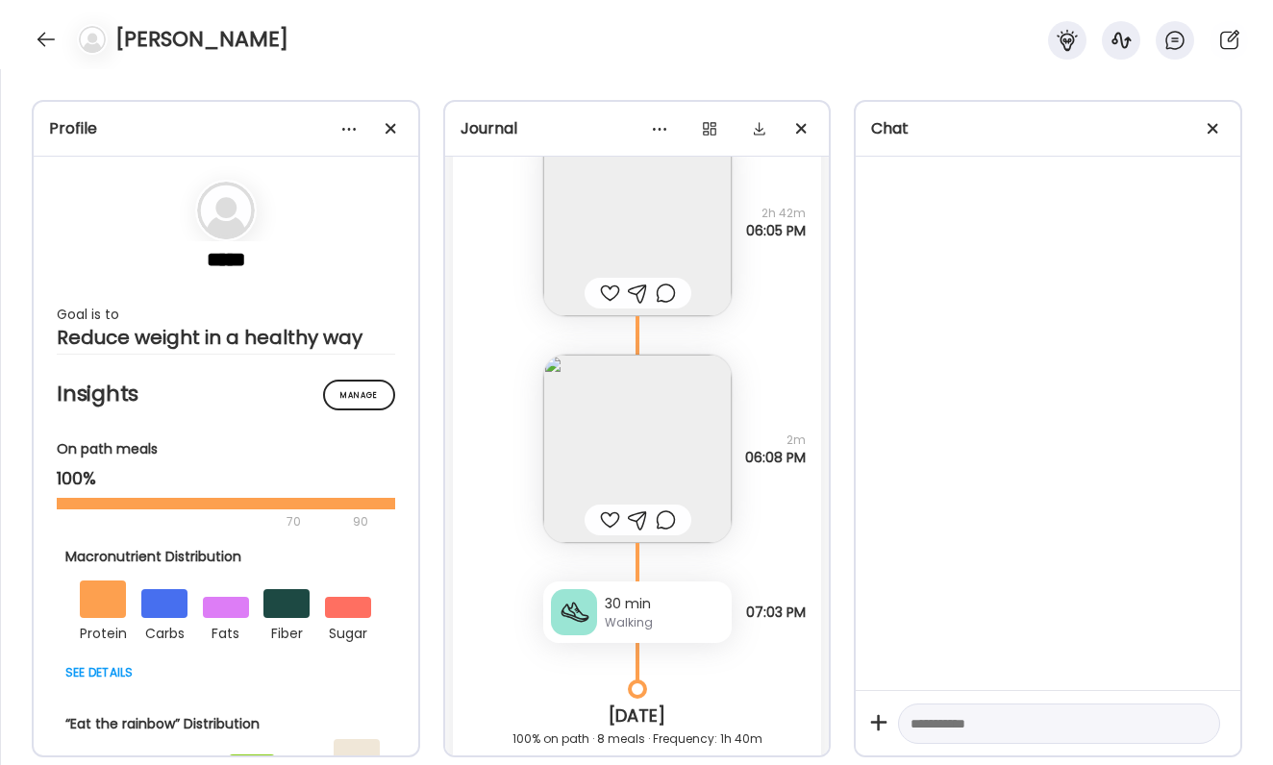
click at [612, 518] on div at bounding box center [610, 520] width 20 height 23
click at [609, 287] on div at bounding box center [610, 293] width 20 height 23
click at [662, 295] on div at bounding box center [666, 293] width 20 height 23
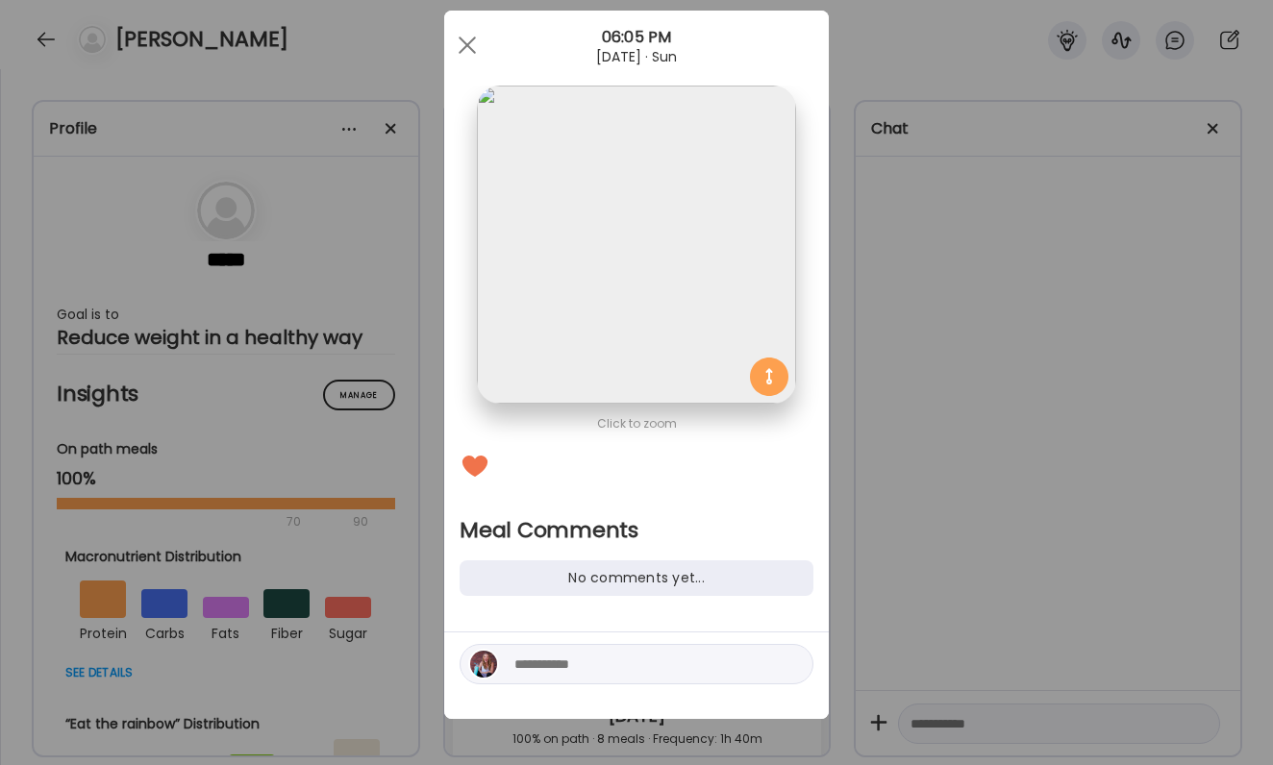
click at [622, 650] on div at bounding box center [637, 664] width 354 height 40
click at [624, 662] on textarea at bounding box center [644, 664] width 260 height 23
type textarea "**********"
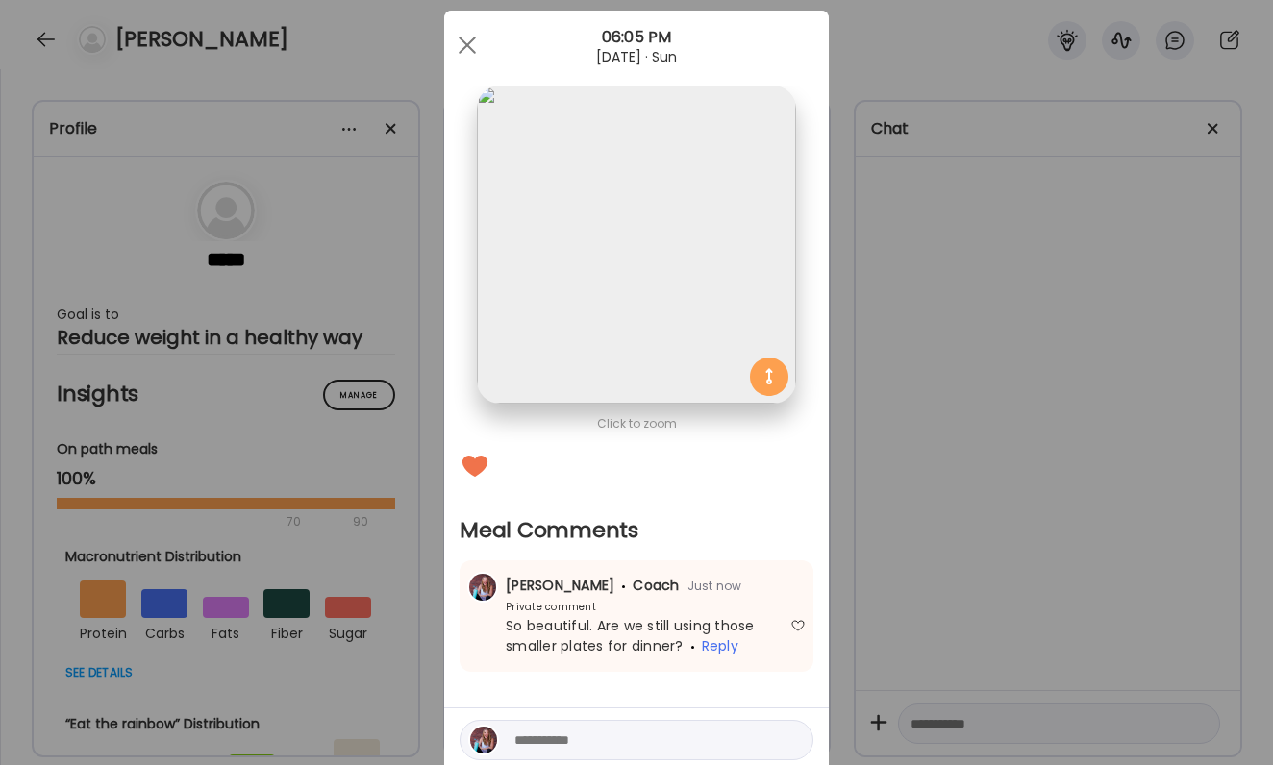
click at [1026, 615] on div "Ate Coach Dashboard Wahoo! It’s official Take a moment to set up your Coach Pro…" at bounding box center [636, 382] width 1273 height 765
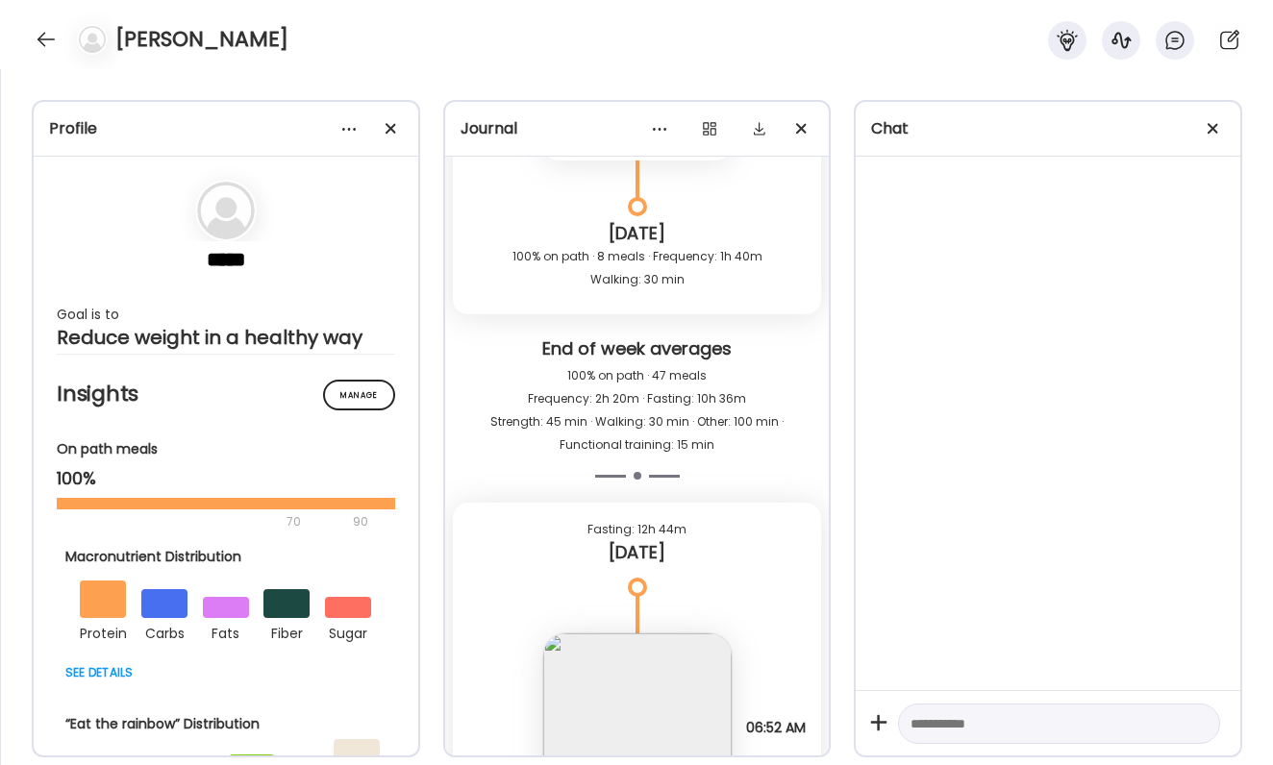
scroll to position [65528, 0]
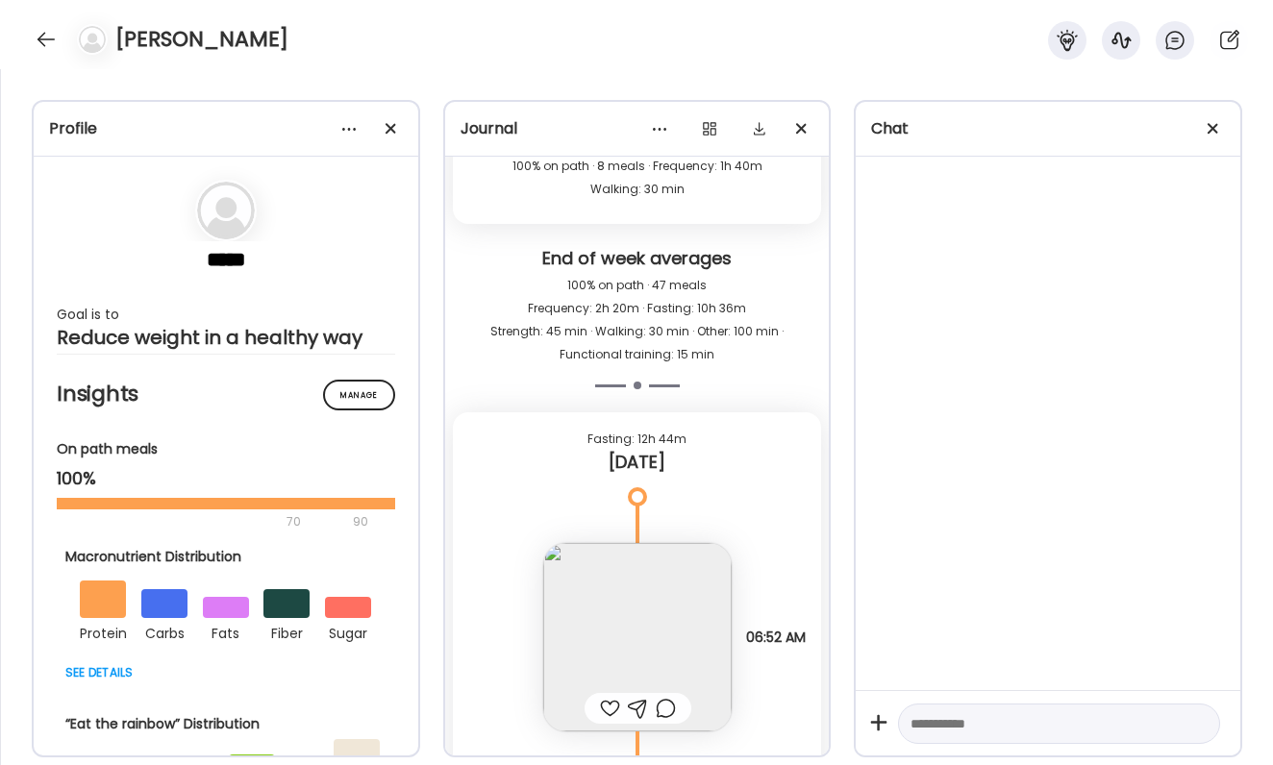
click at [612, 702] on div at bounding box center [610, 708] width 20 height 23
click at [636, 665] on img at bounding box center [637, 637] width 188 height 188
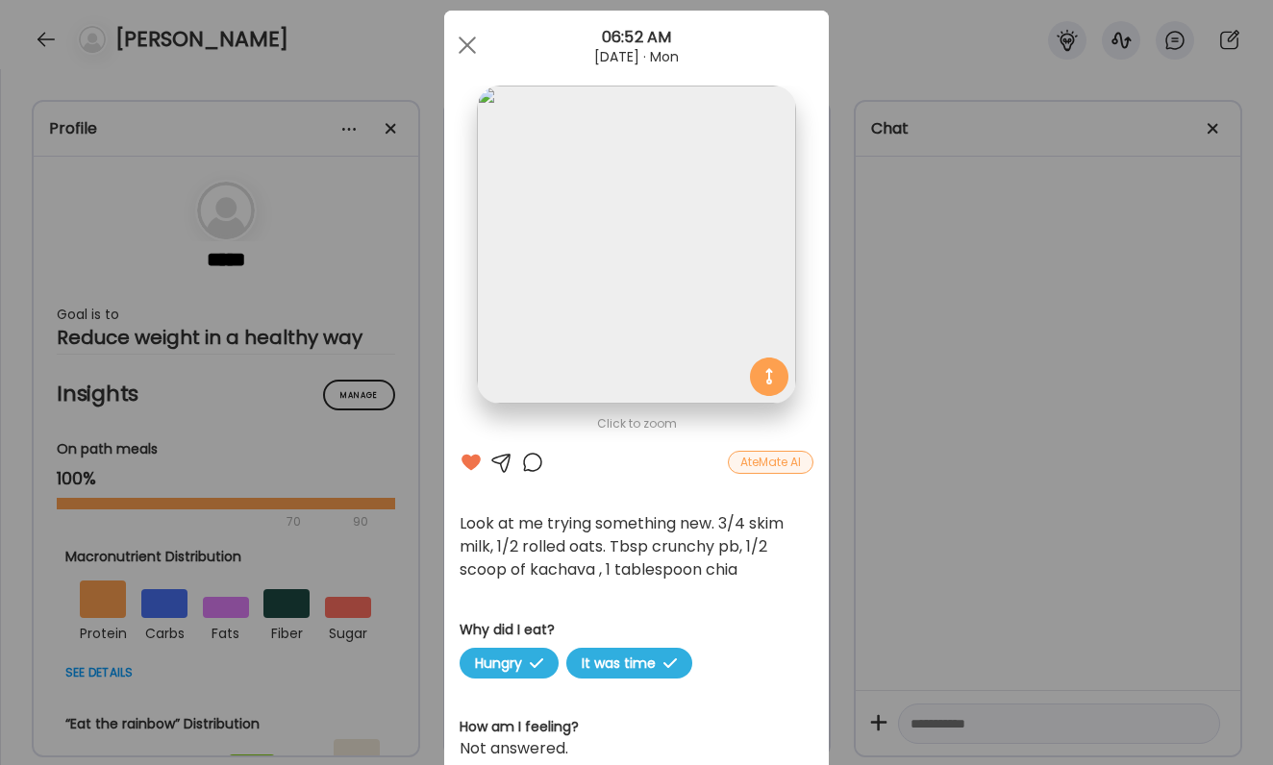
click at [958, 513] on div "Ate Coach Dashboard Wahoo! It’s official Take a moment to set up your Coach Pro…" at bounding box center [636, 382] width 1273 height 765
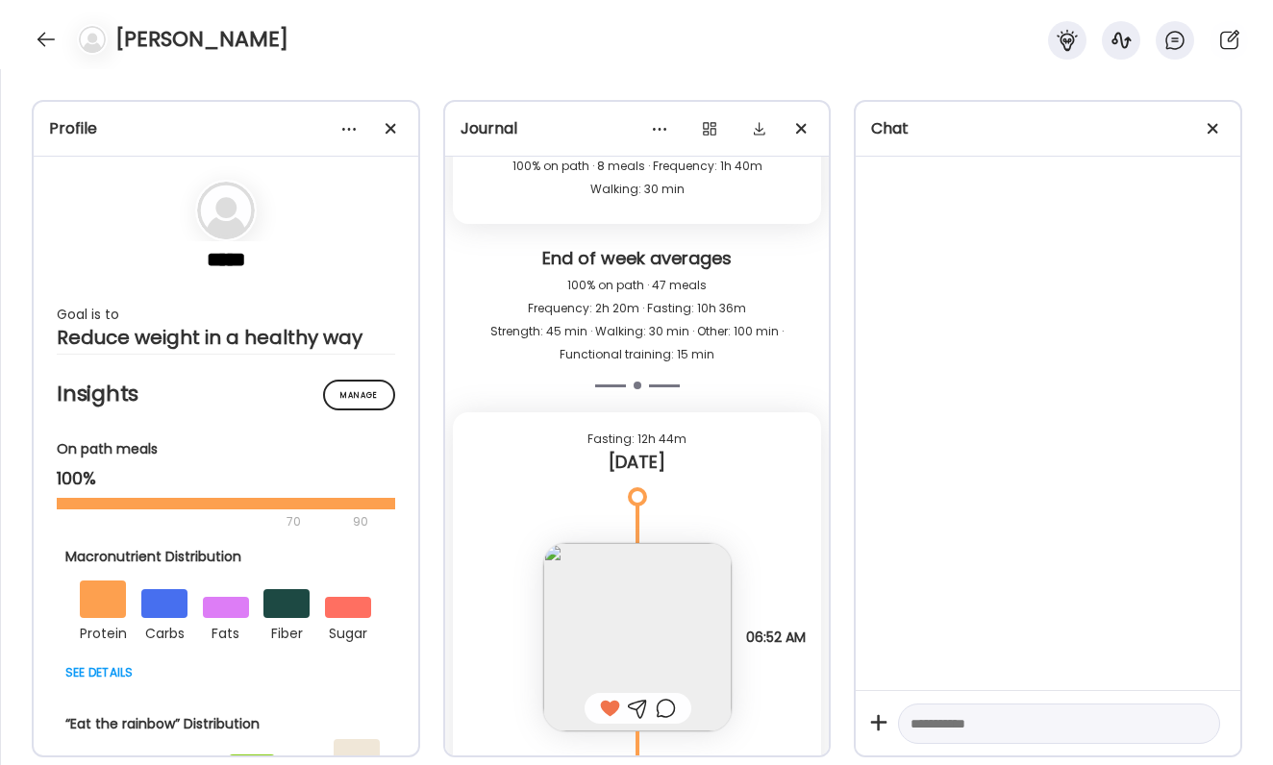
click at [973, 503] on div at bounding box center [1048, 424] width 385 height 534
click at [56, 36] on div at bounding box center [46, 39] width 31 height 31
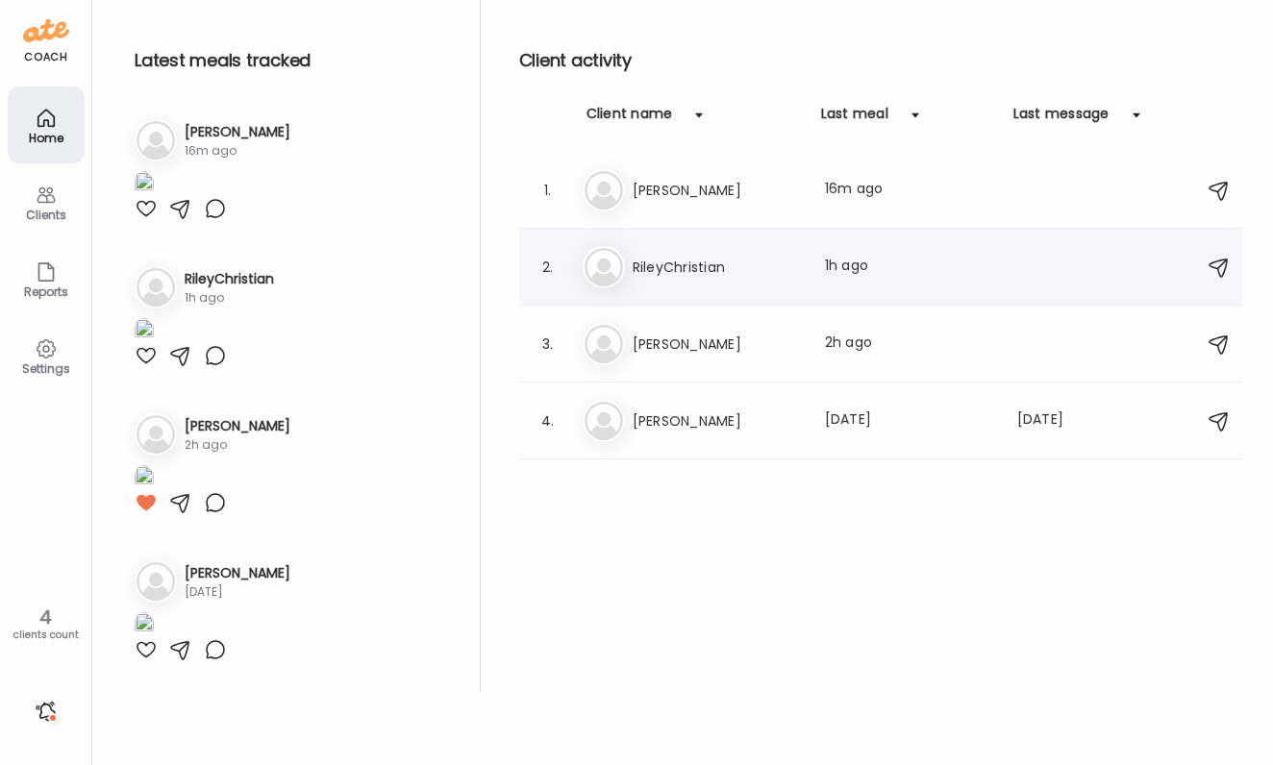
click at [708, 267] on h3 "RileyChristian" at bounding box center [717, 267] width 169 height 23
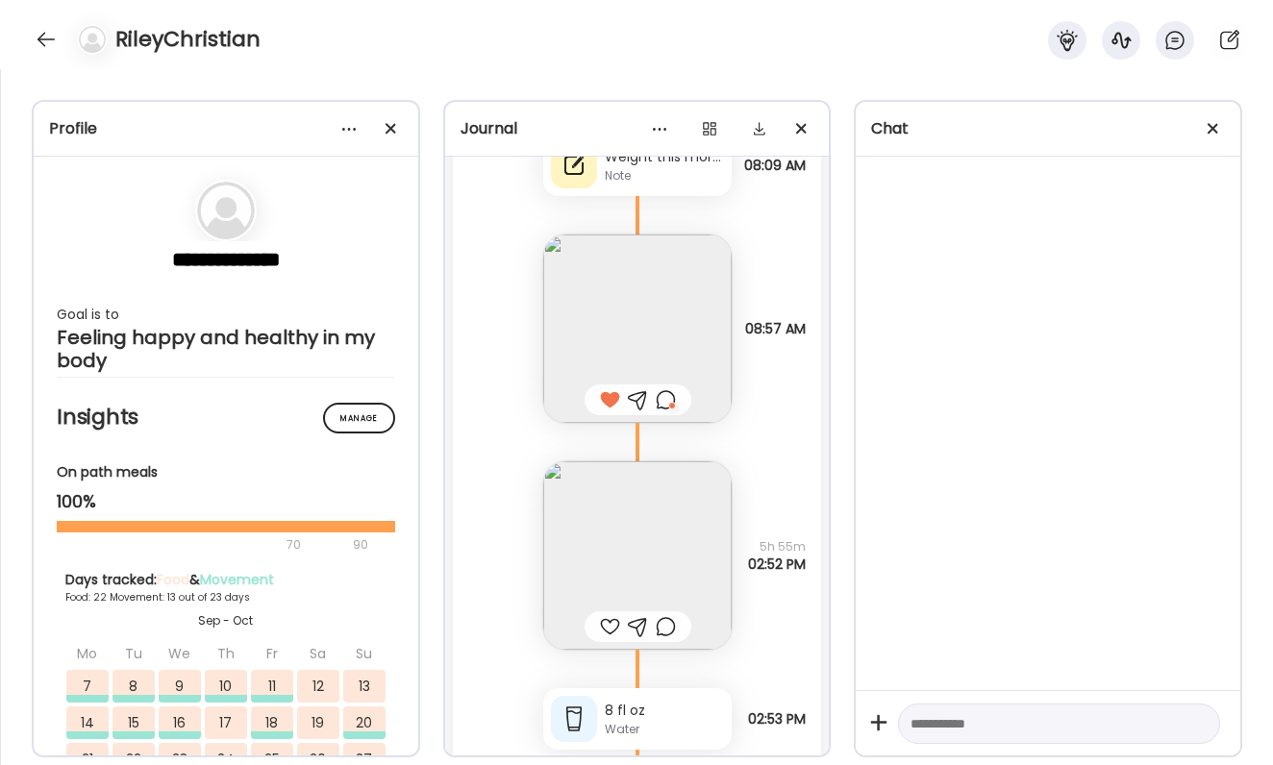
scroll to position [88364, 0]
click at [608, 631] on div at bounding box center [610, 630] width 20 height 23
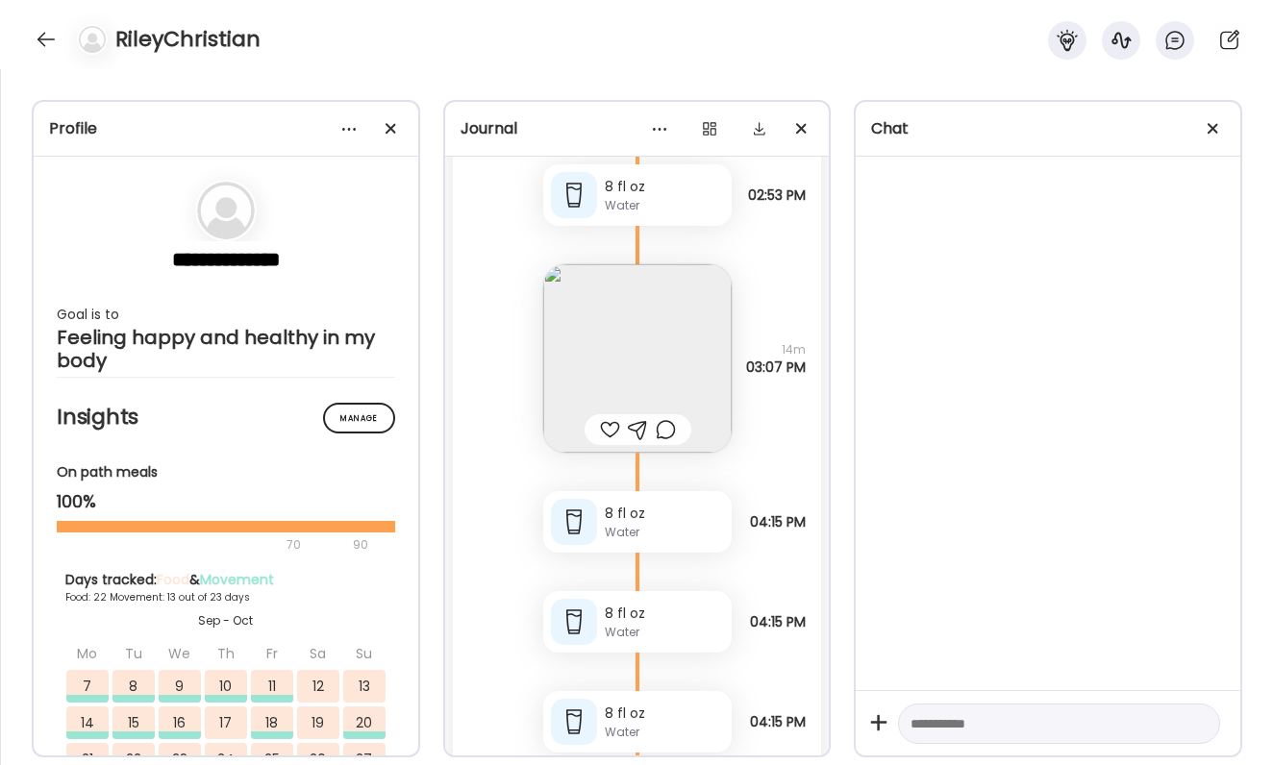
scroll to position [89175, 0]
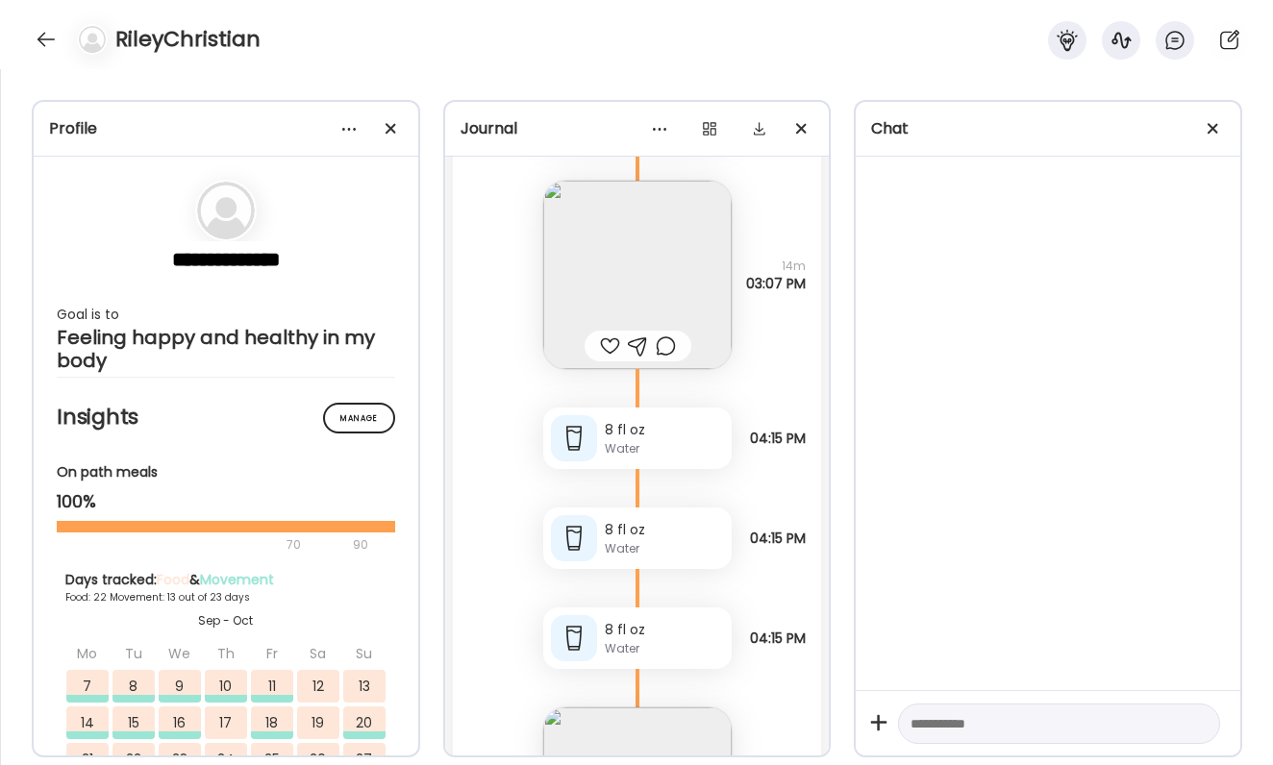
click at [609, 348] on div at bounding box center [610, 346] width 20 height 23
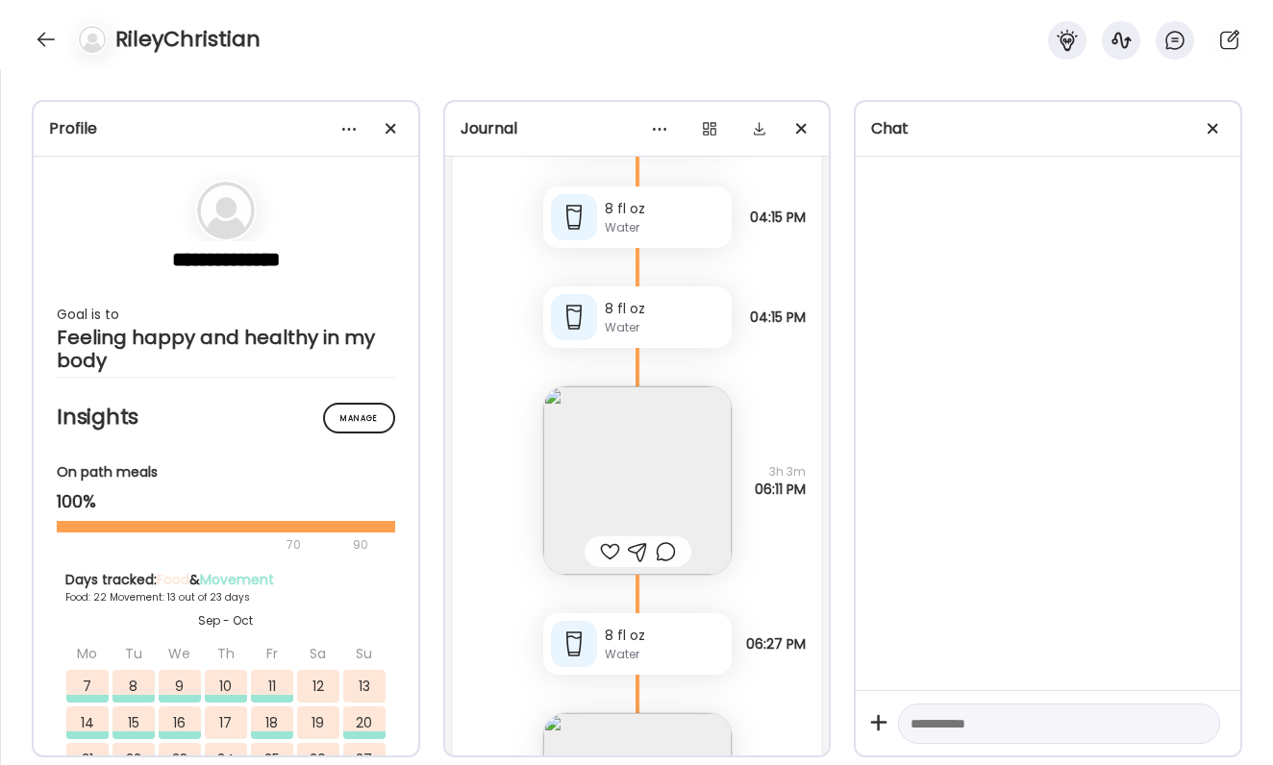
scroll to position [89507, 0]
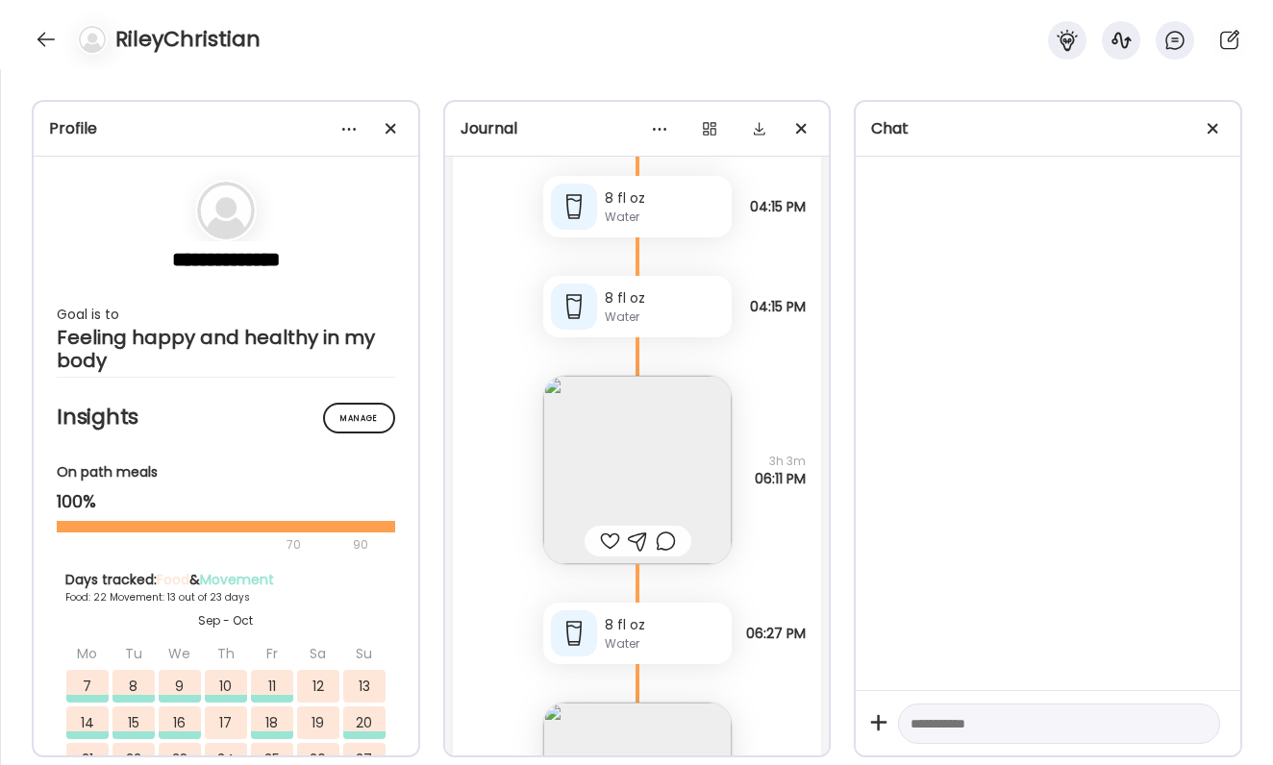
click at [615, 526] on div at bounding box center [638, 541] width 107 height 31
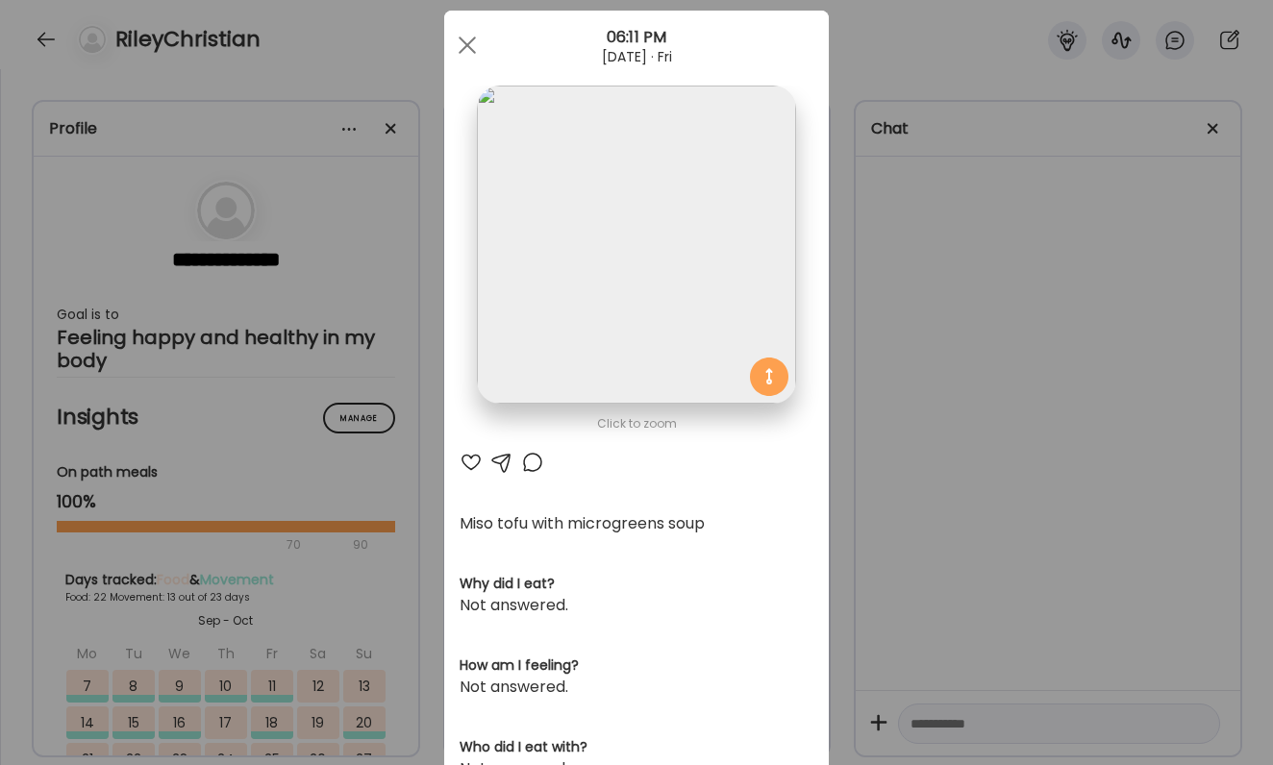
click at [947, 589] on div "Ate Coach Dashboard Wahoo! It’s official Take a moment to set up your Coach Pro…" at bounding box center [636, 382] width 1273 height 765
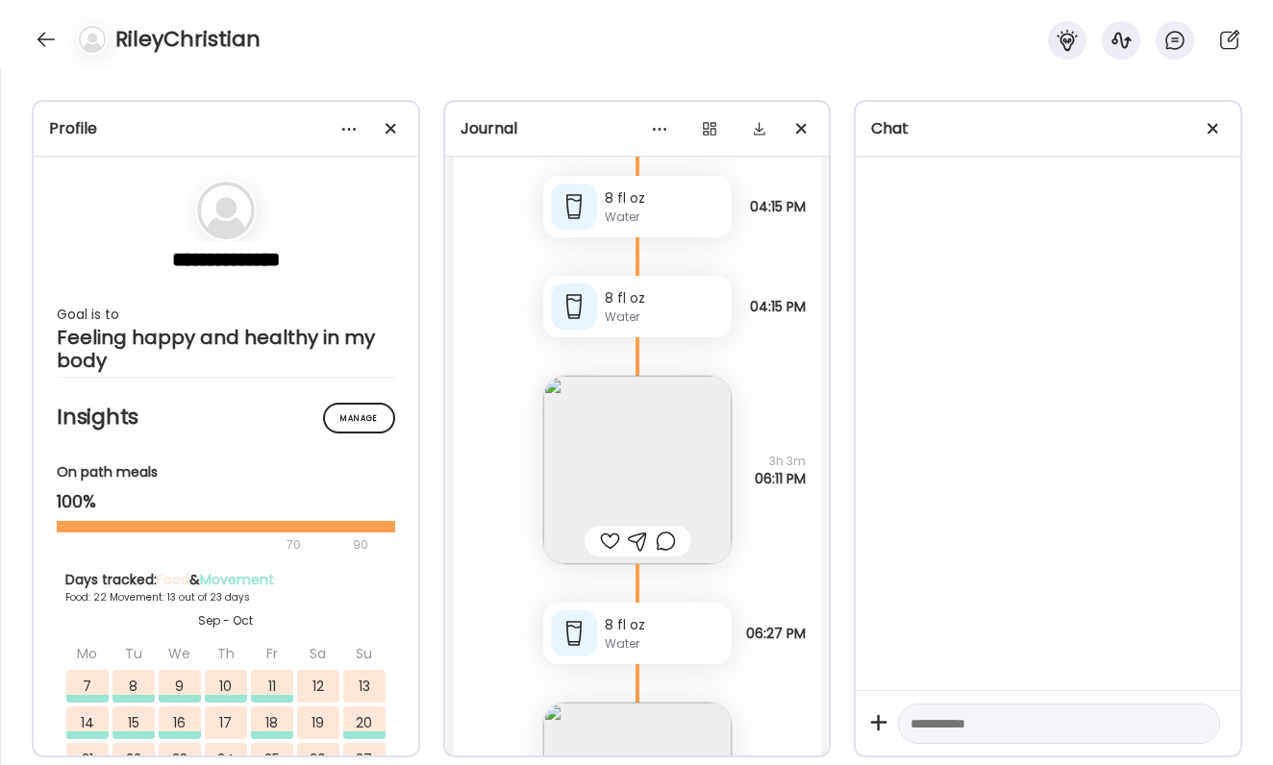
click at [585, 534] on img at bounding box center [637, 470] width 188 height 188
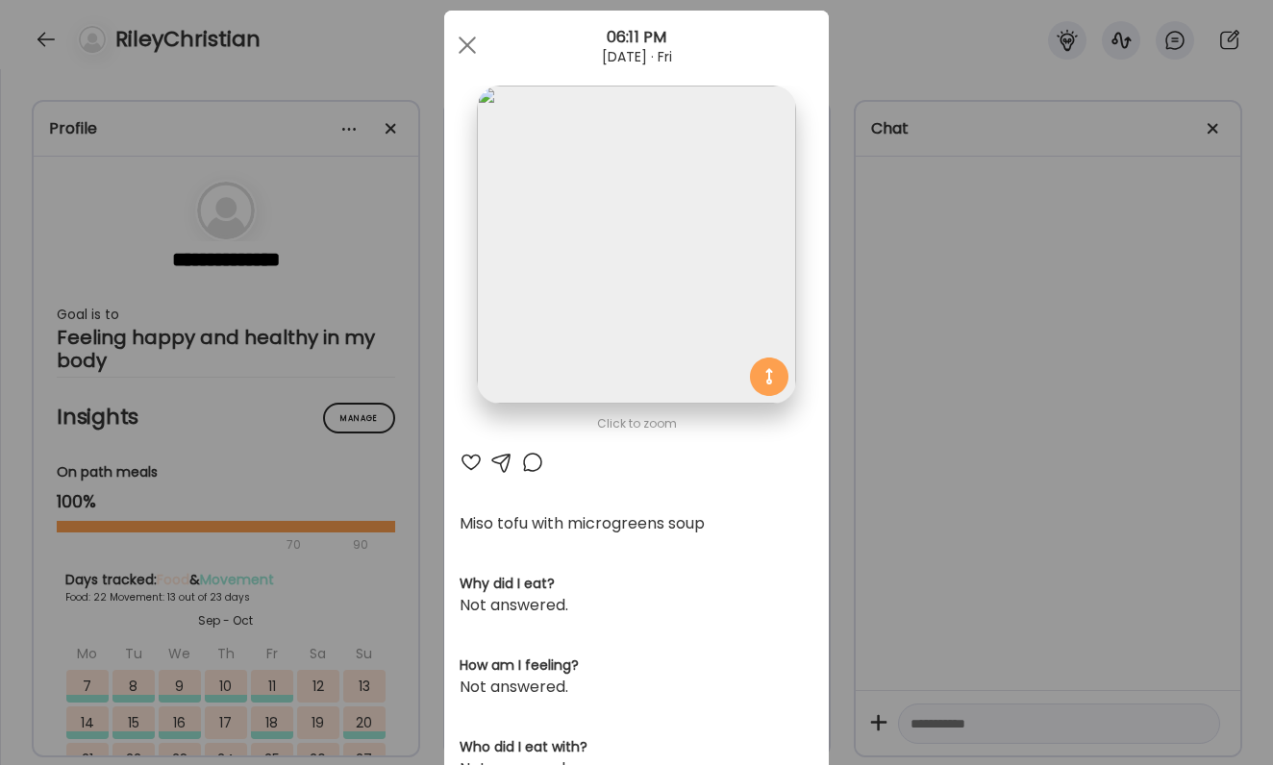
click at [474, 455] on div at bounding box center [471, 462] width 23 height 23
click at [977, 507] on div "Ate Coach Dashboard Wahoo! It’s official Take a moment to set up your Coach Pro…" at bounding box center [636, 382] width 1273 height 765
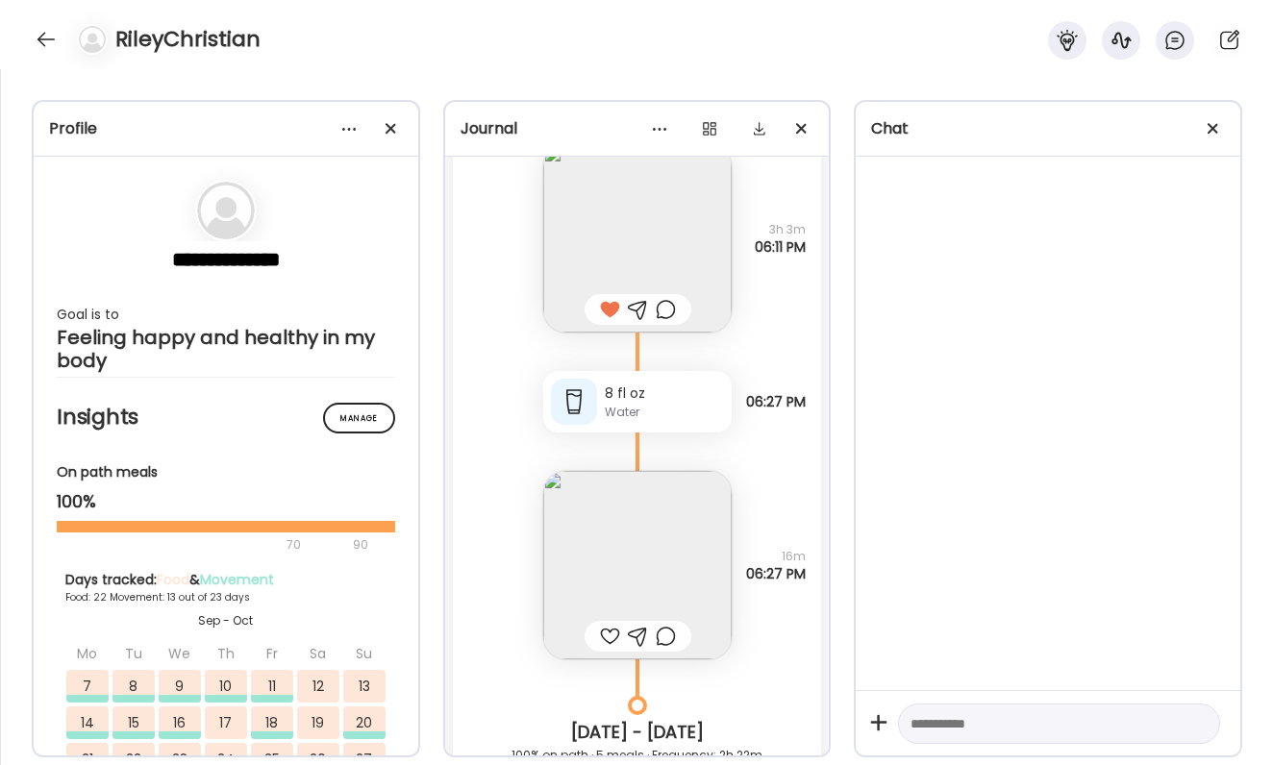
scroll to position [89759, 0]
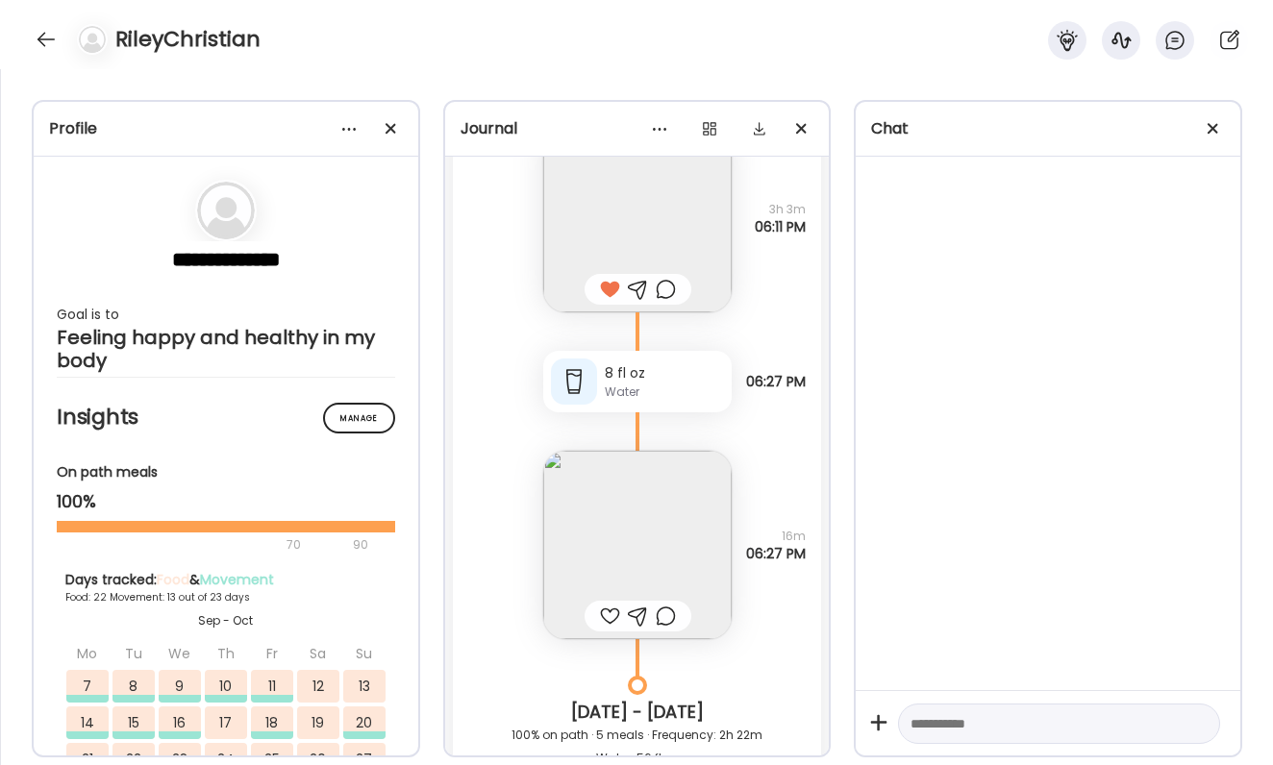
click at [656, 548] on img at bounding box center [637, 545] width 188 height 188
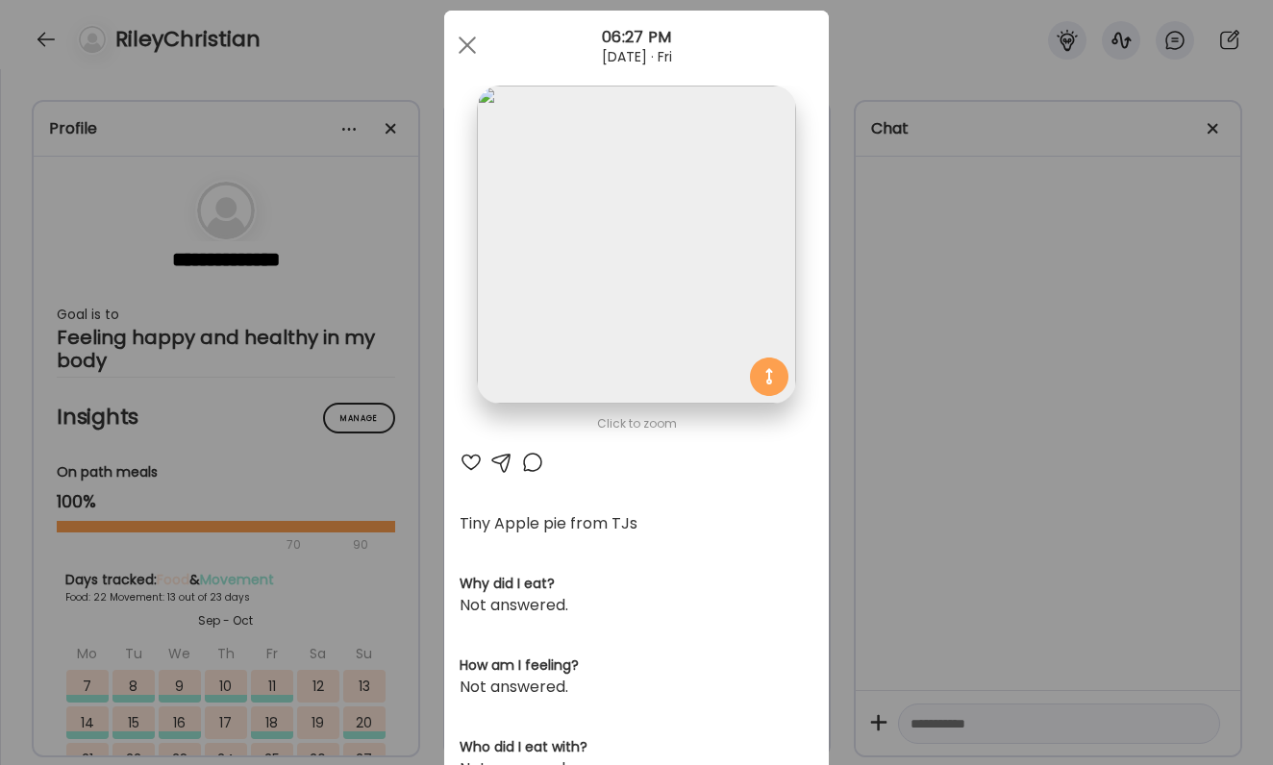
click at [474, 463] on div at bounding box center [471, 462] width 23 height 23
click at [979, 489] on div "Ate Coach Dashboard Wahoo! It’s official Take a moment to set up your Coach Pro…" at bounding box center [636, 382] width 1273 height 765
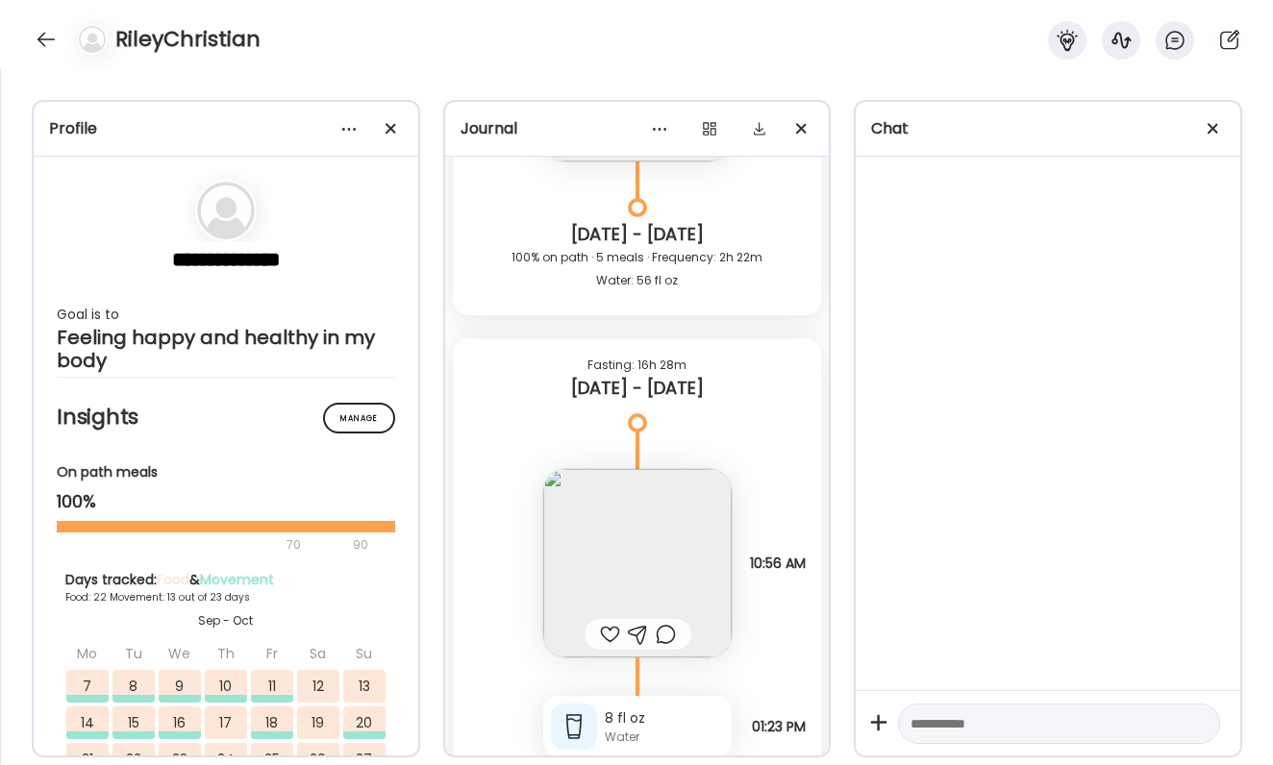
scroll to position [90264, 0]
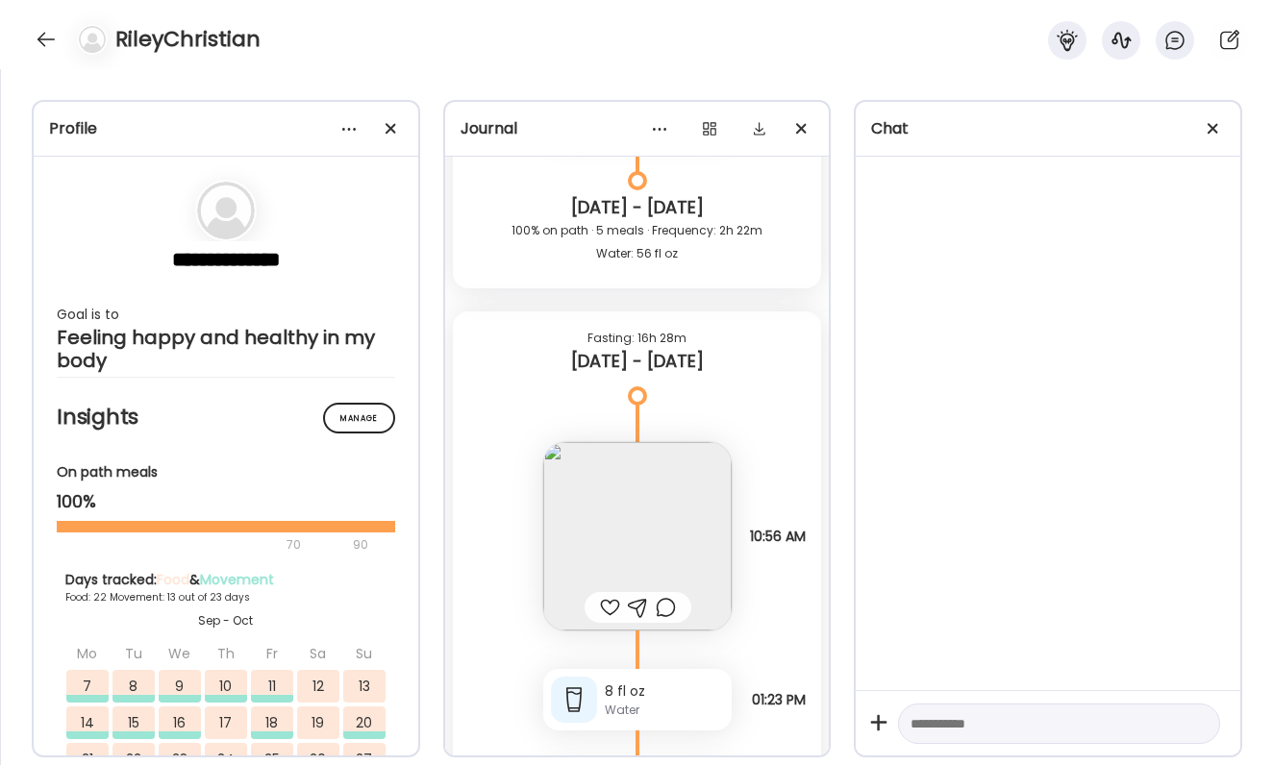
click at [669, 566] on img at bounding box center [637, 536] width 188 height 188
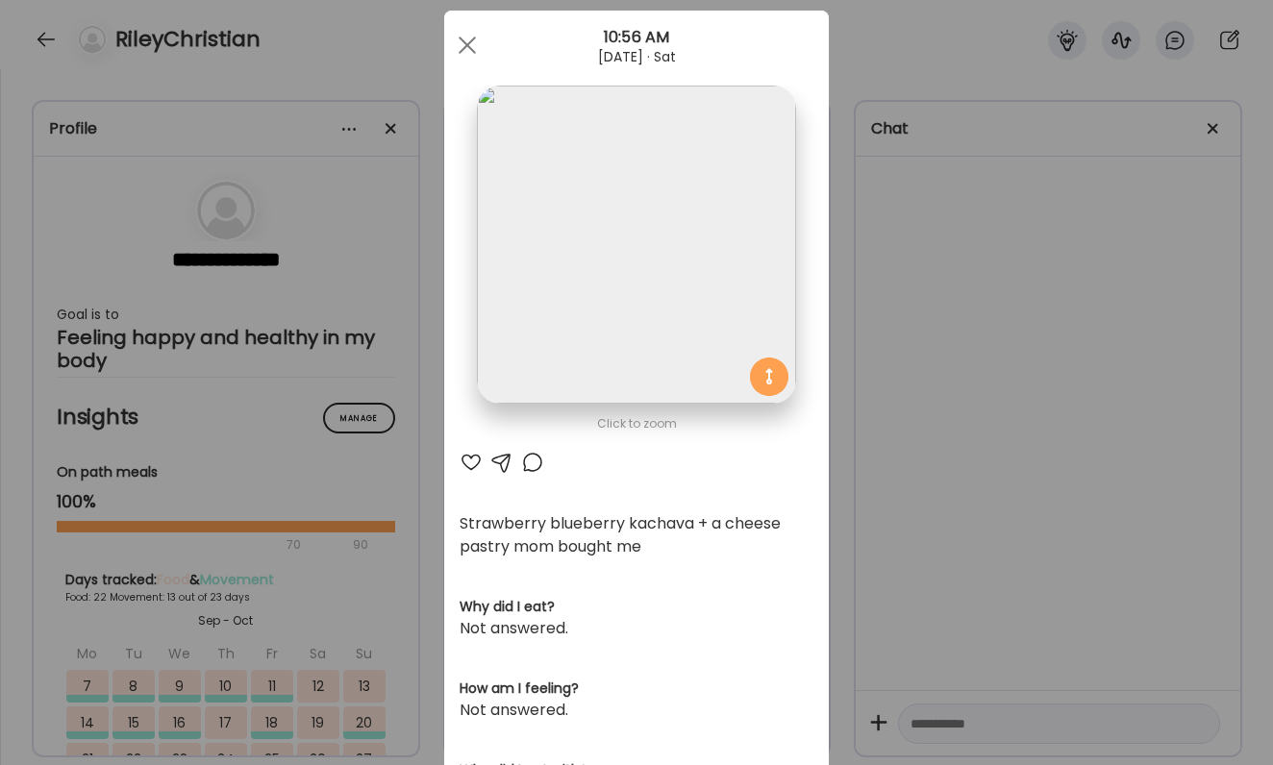
click at [966, 528] on div "Ate Coach Dashboard Wahoo! It’s official Take a moment to set up your Coach Pro…" at bounding box center [636, 382] width 1273 height 765
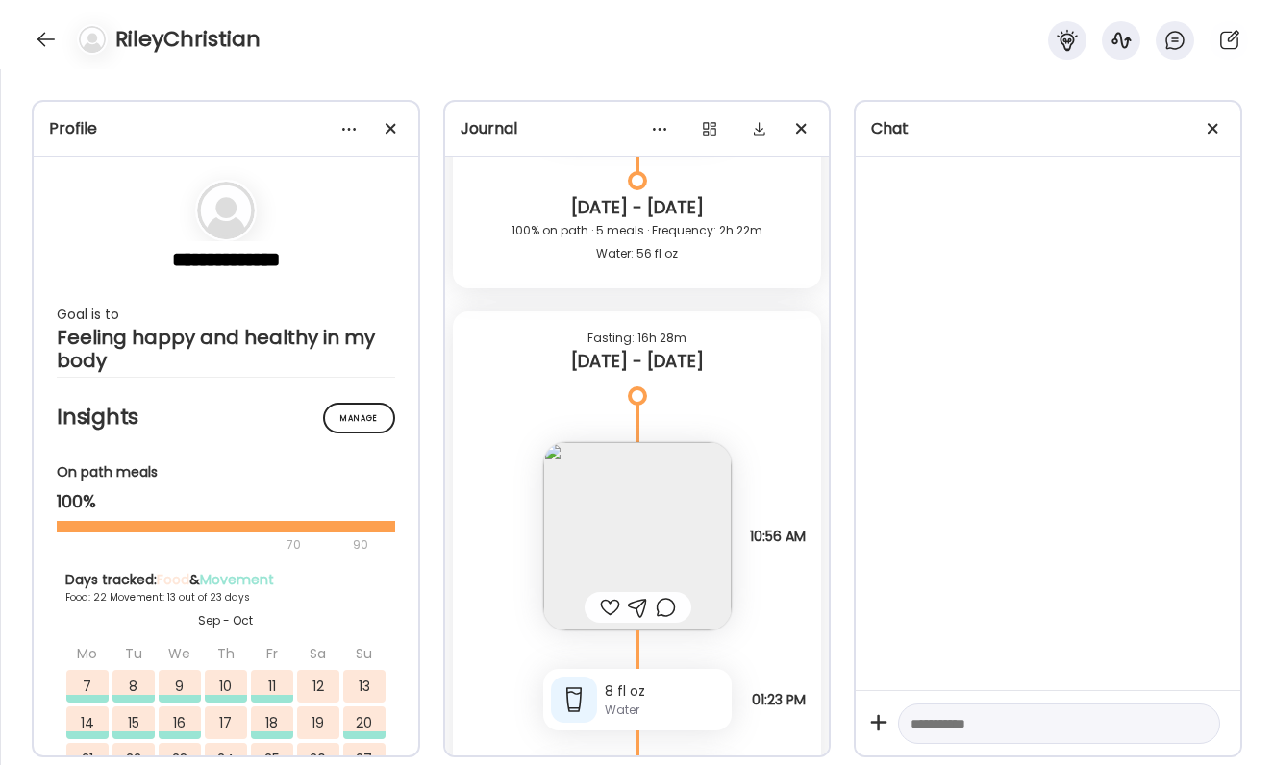
click at [699, 497] on img at bounding box center [637, 536] width 188 height 188
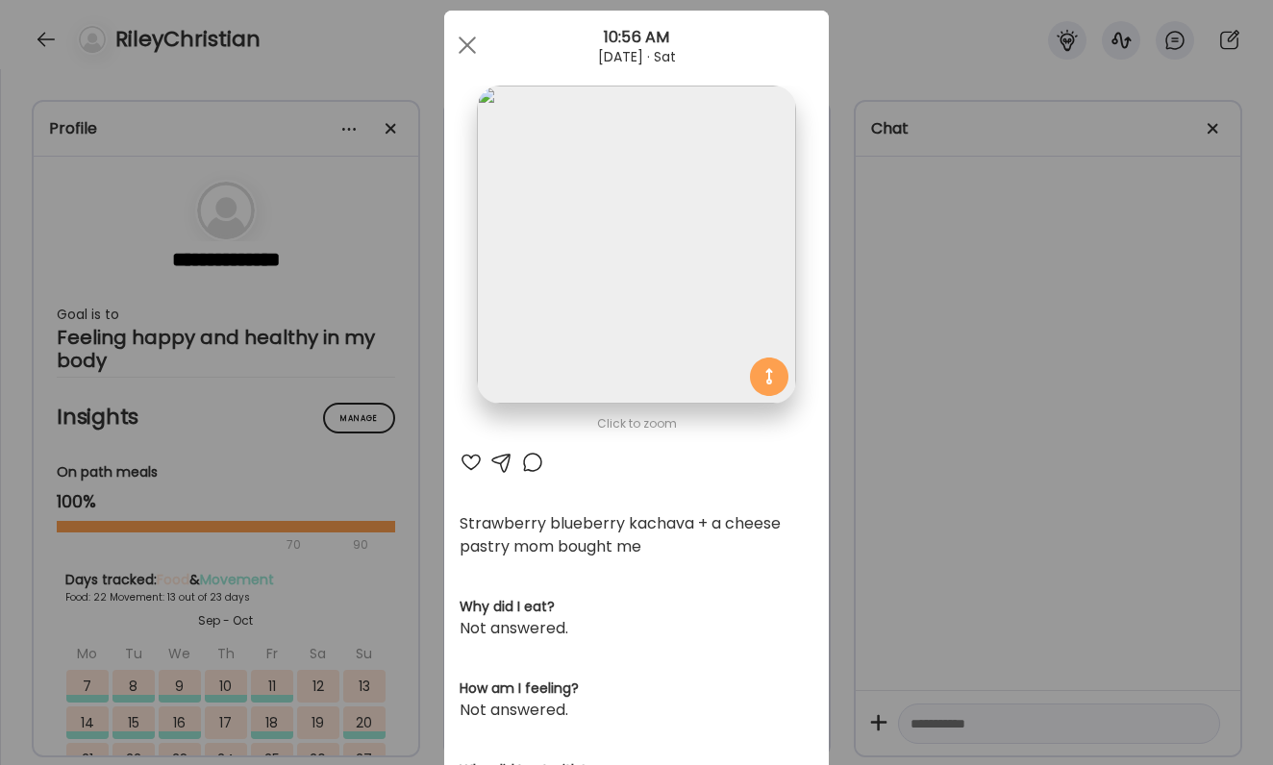
click at [843, 562] on div "Ate Coach Dashboard Wahoo! It’s official Take a moment to set up your Coach Pro…" at bounding box center [636, 382] width 1273 height 765
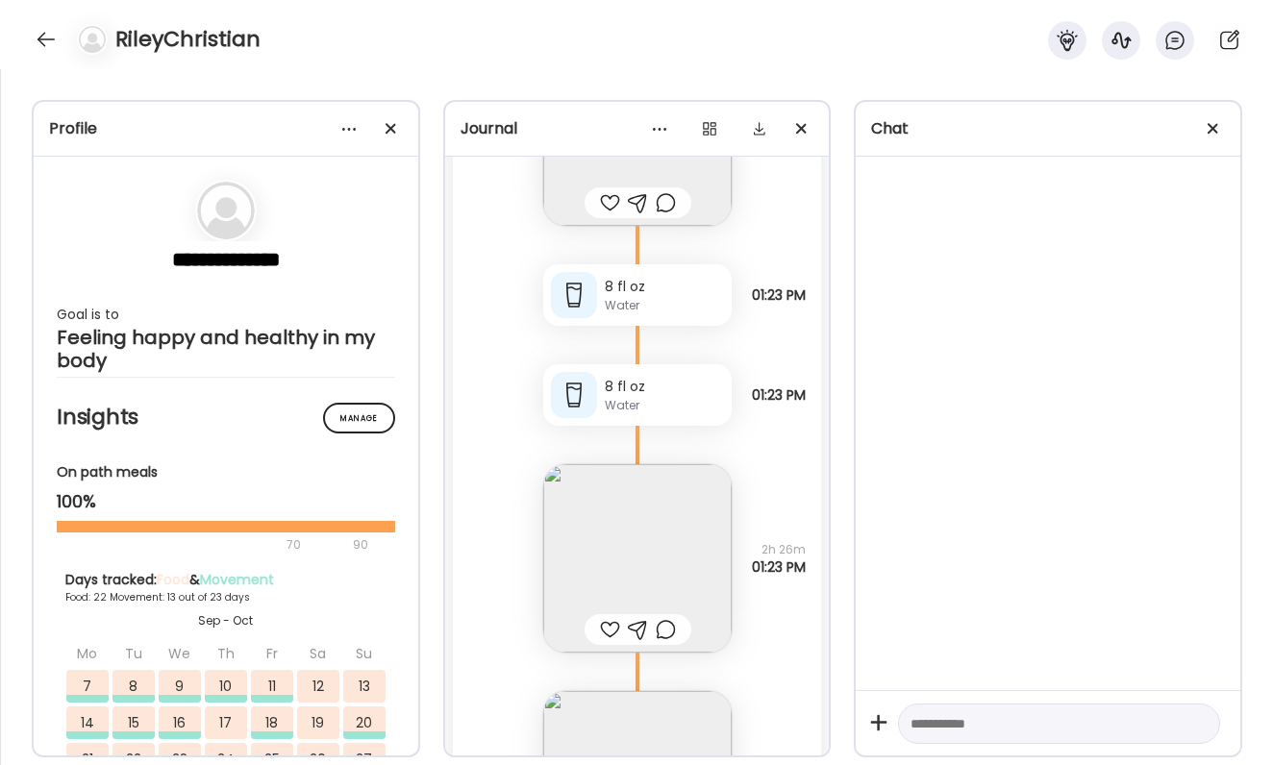
scroll to position [90675, 0]
click at [672, 543] on img at bounding box center [637, 552] width 188 height 188
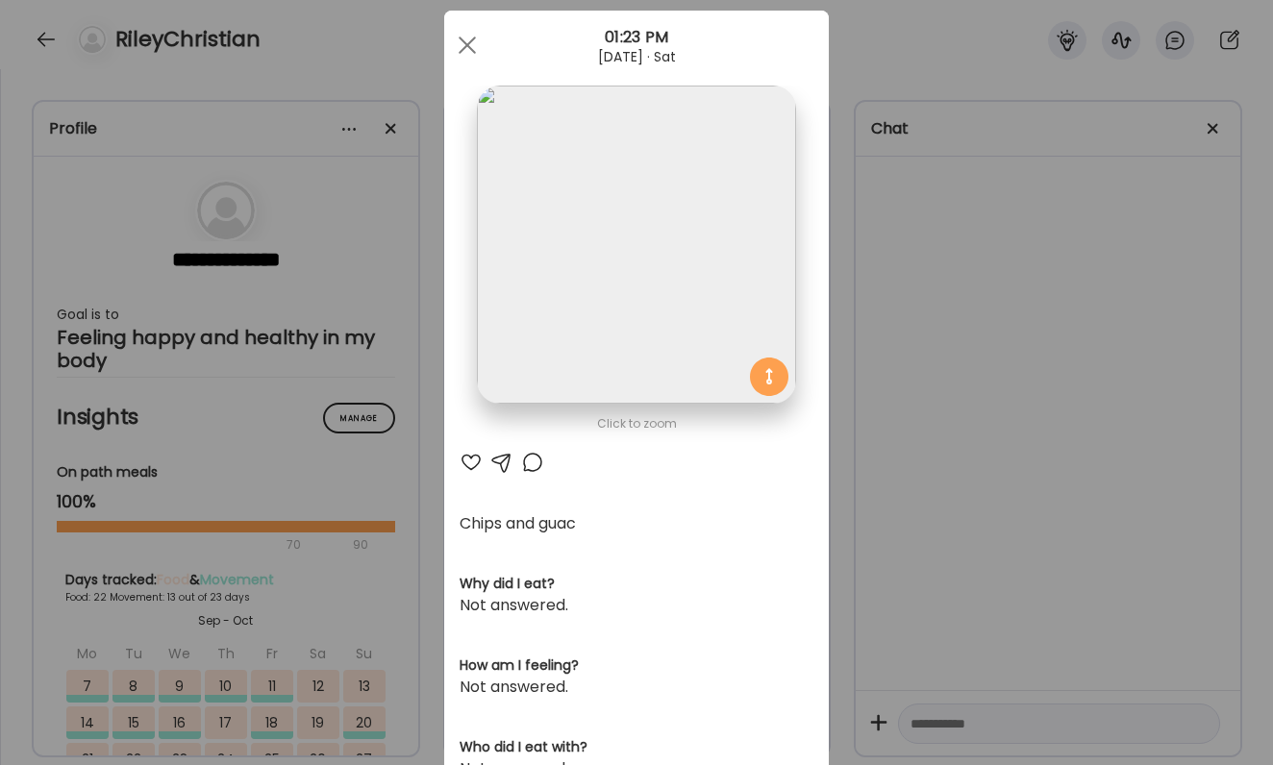
click at [1071, 476] on div "Ate Coach Dashboard Wahoo! It’s official Take a moment to set up your Coach Pro…" at bounding box center [636, 382] width 1273 height 765
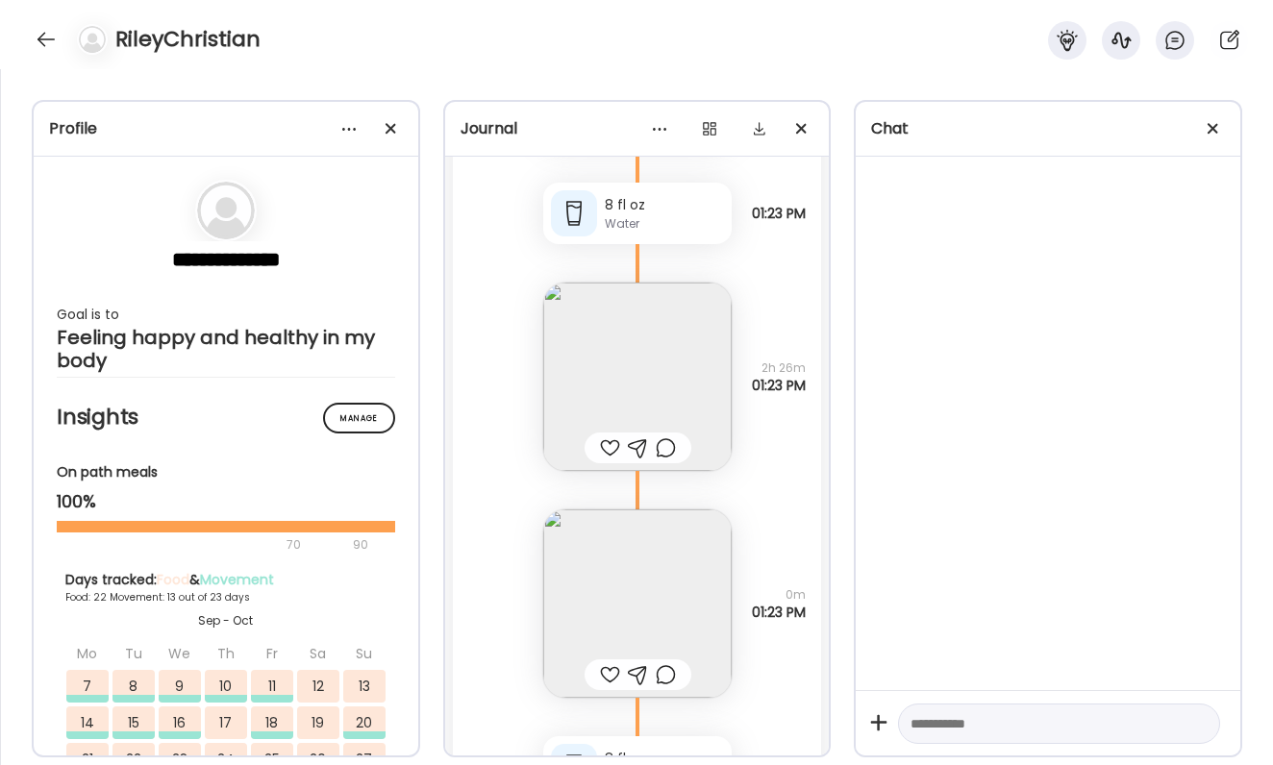
scroll to position [90852, 0]
click at [671, 574] on img at bounding box center [637, 602] width 188 height 188
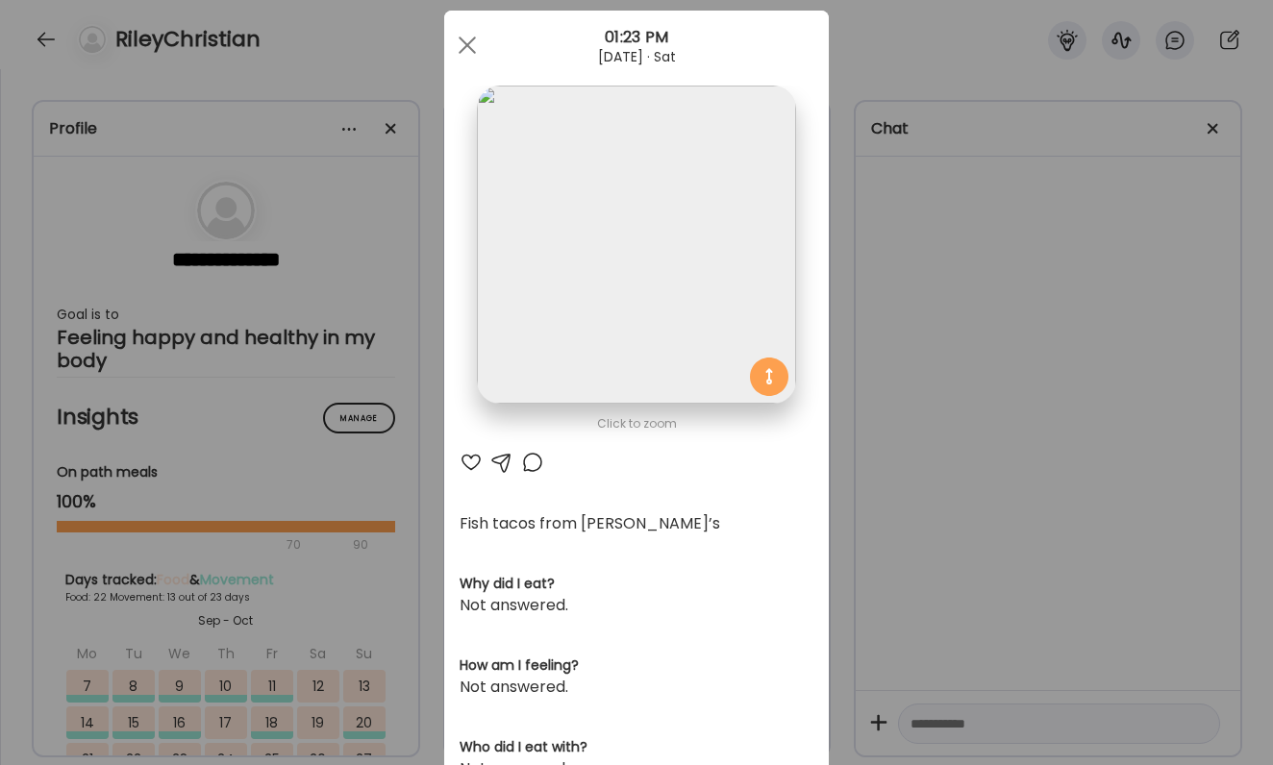
click at [959, 474] on div "Ate Coach Dashboard Wahoo! It’s official Take a moment to set up your Coach Pro…" at bounding box center [636, 382] width 1273 height 765
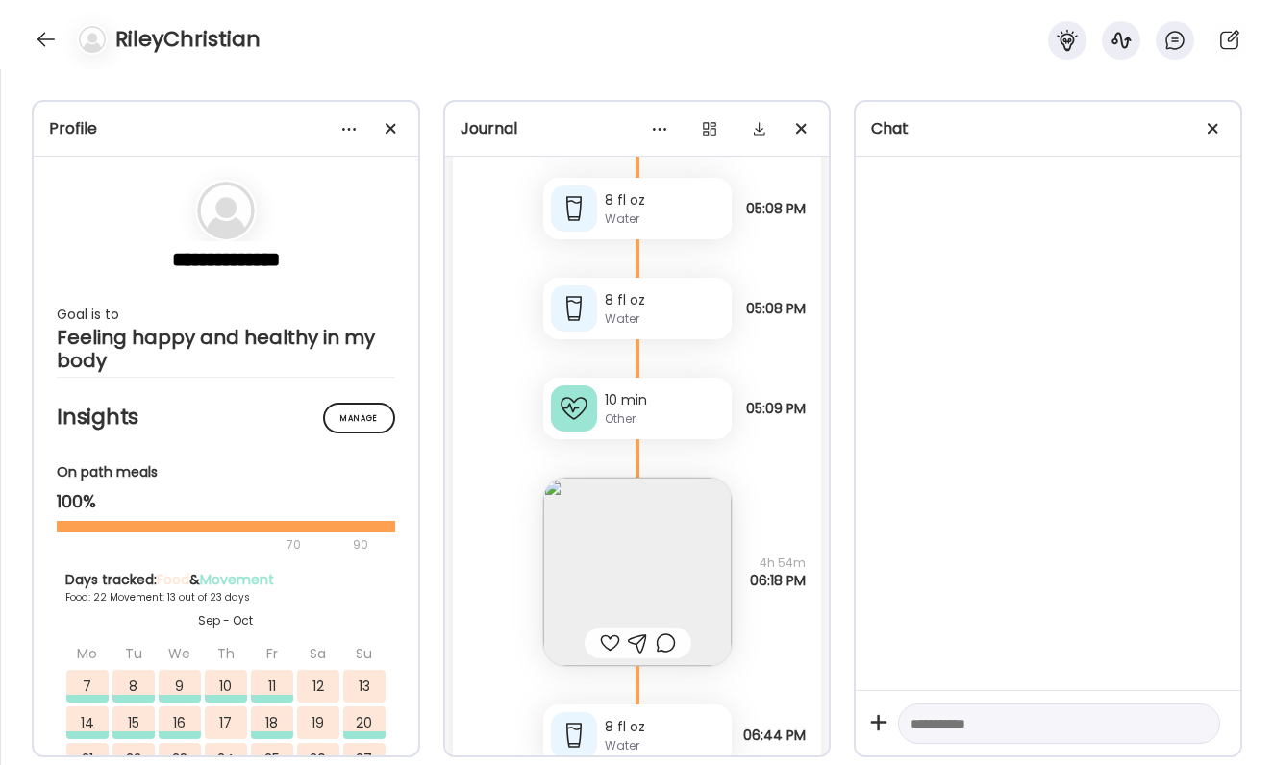
scroll to position [91620, 0]
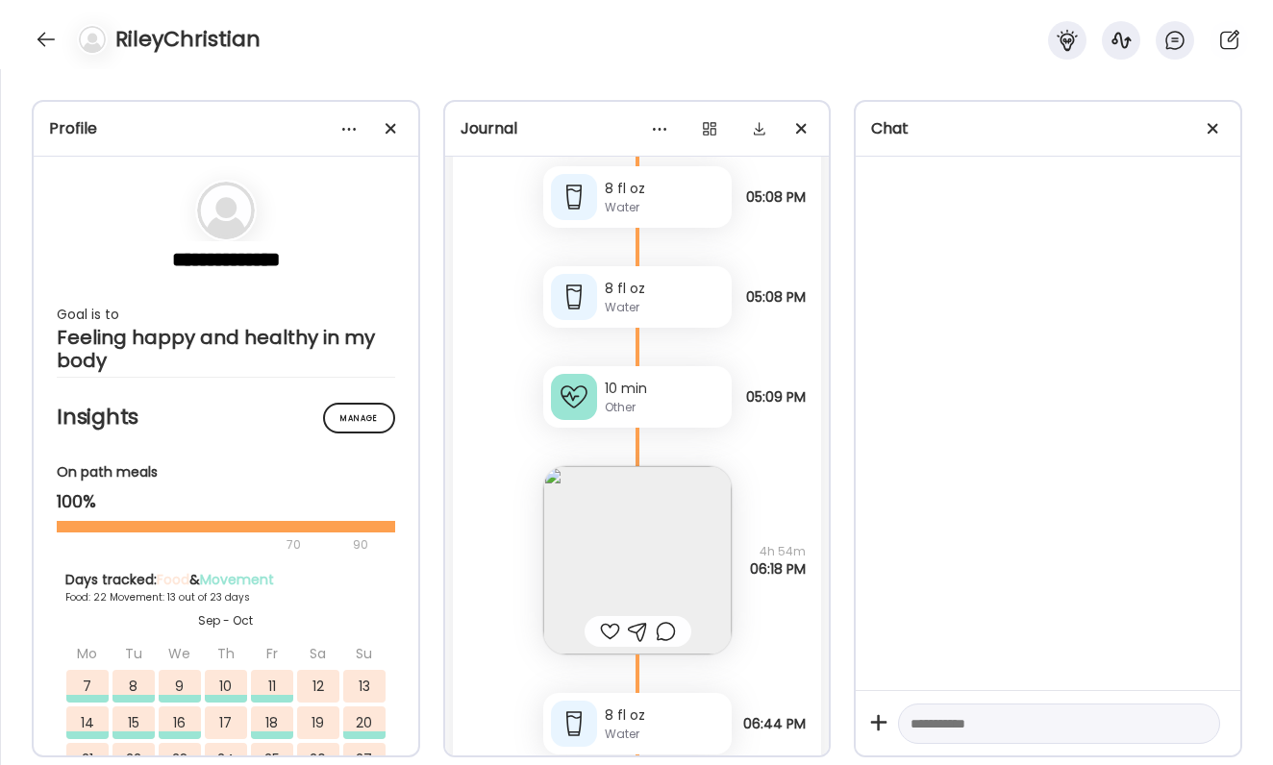
click at [674, 515] on img at bounding box center [637, 560] width 188 height 188
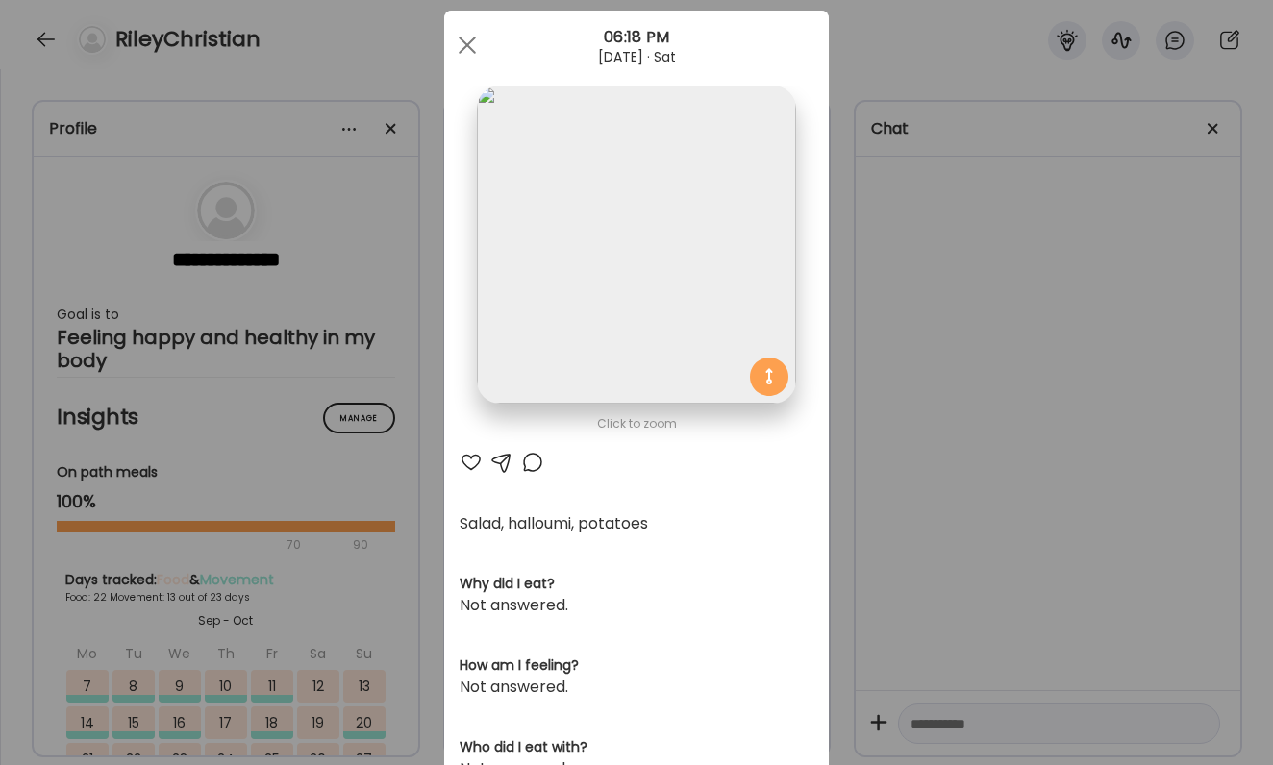
click at [935, 549] on div "Ate Coach Dashboard Wahoo! It’s official Take a moment to set up your Coach Pro…" at bounding box center [636, 382] width 1273 height 765
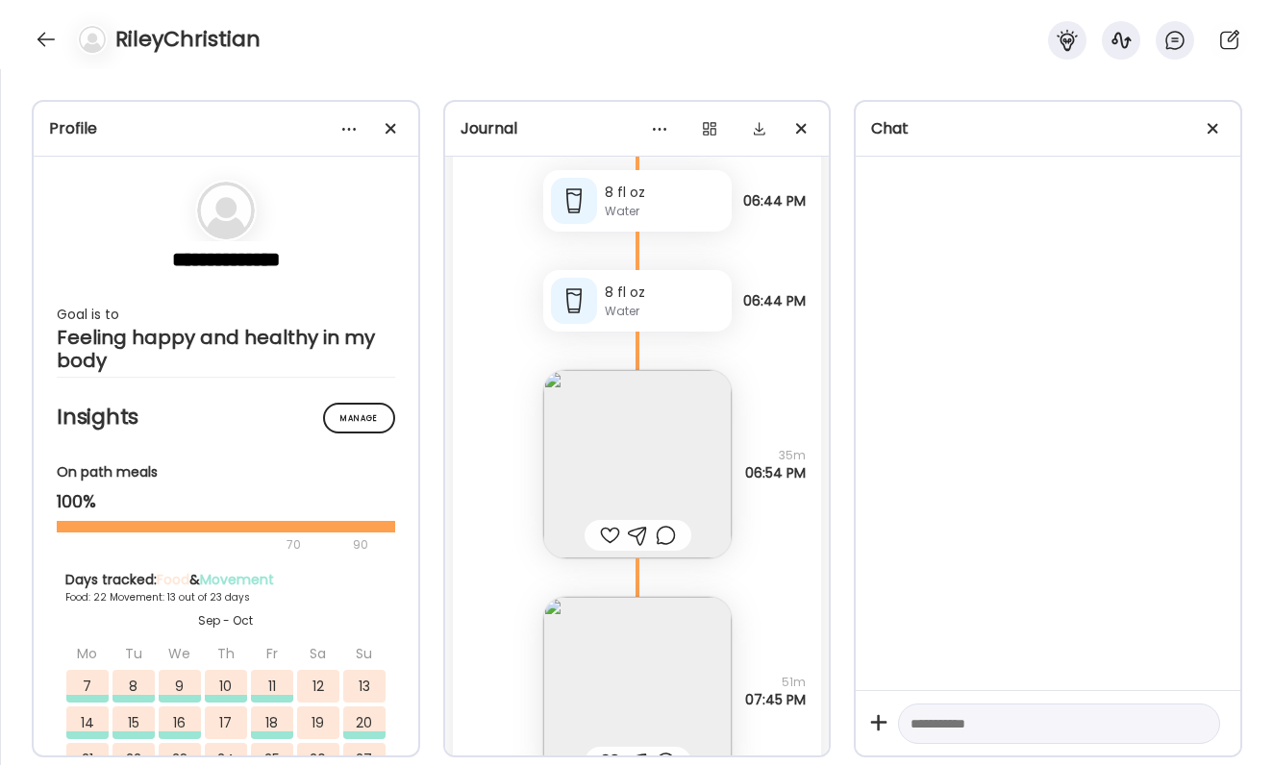
scroll to position [92230, 0]
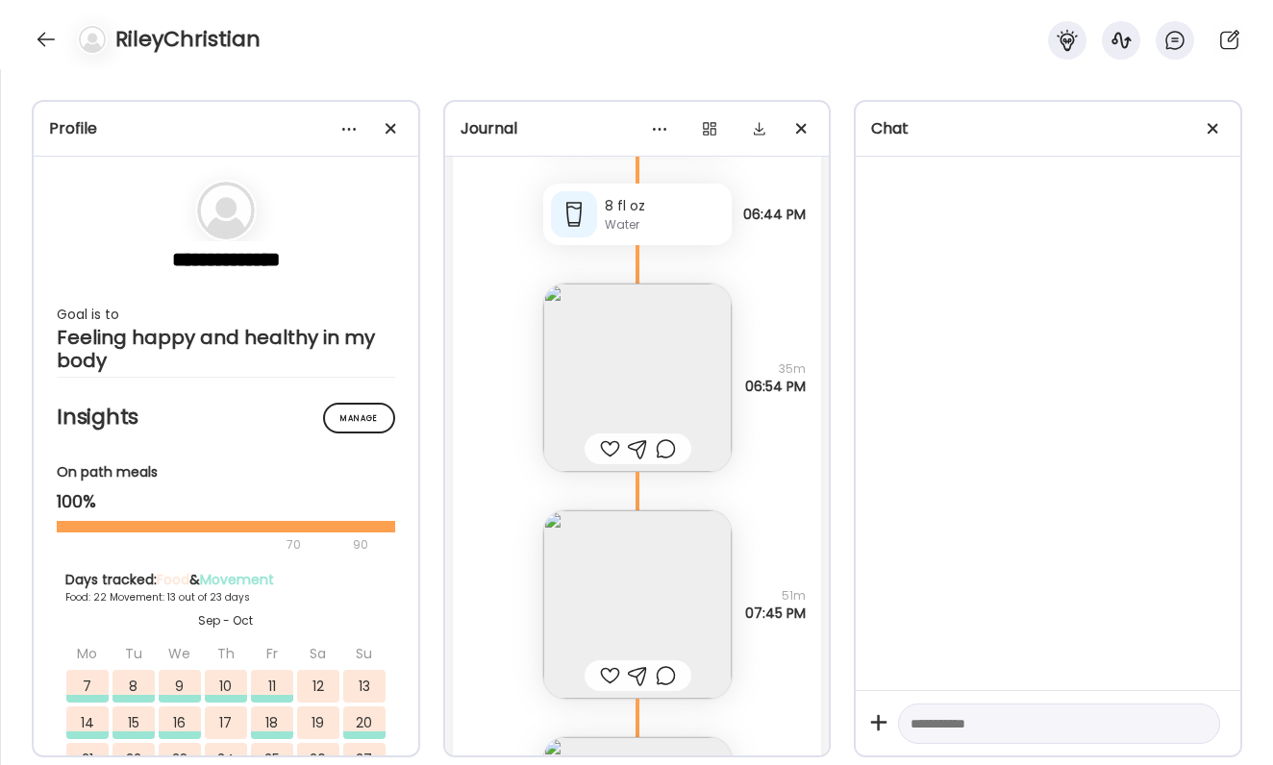
click at [662, 590] on img at bounding box center [637, 605] width 188 height 188
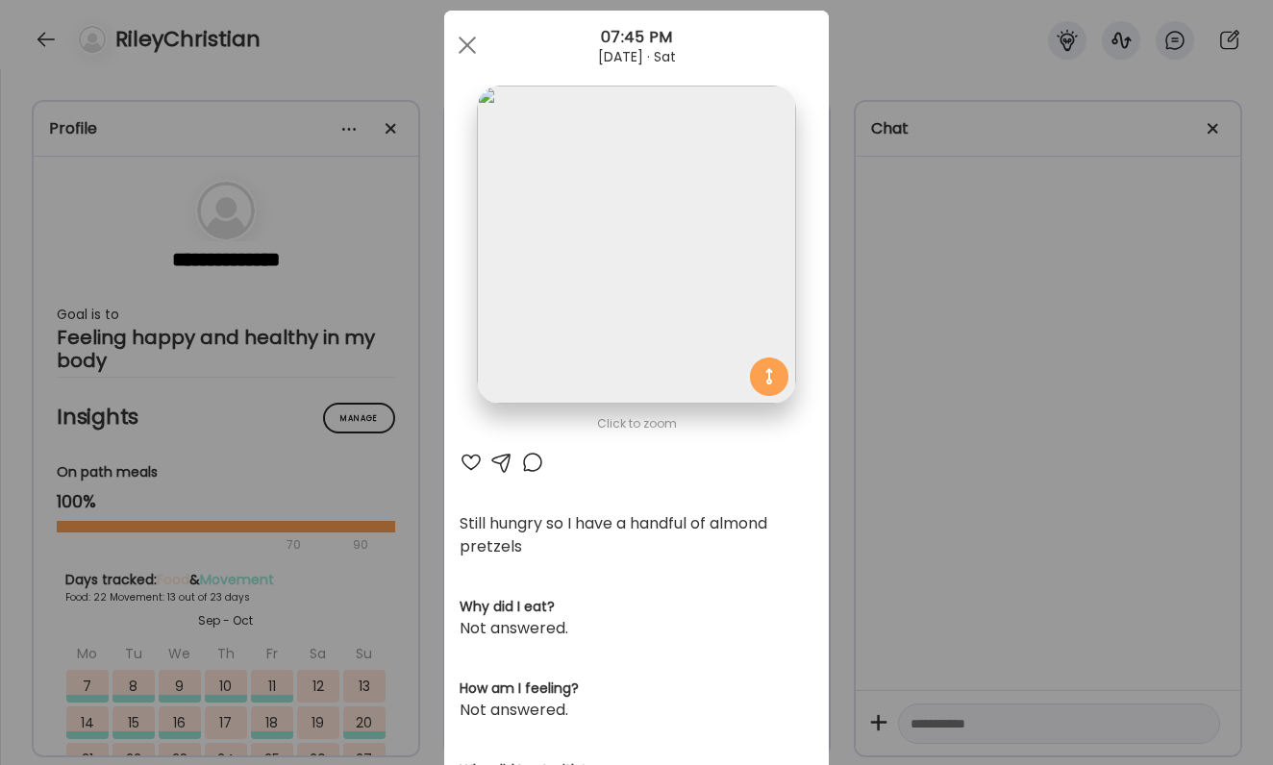
click at [886, 652] on div "Ate Coach Dashboard Wahoo! It’s official Take a moment to set up your Coach Pro…" at bounding box center [636, 382] width 1273 height 765
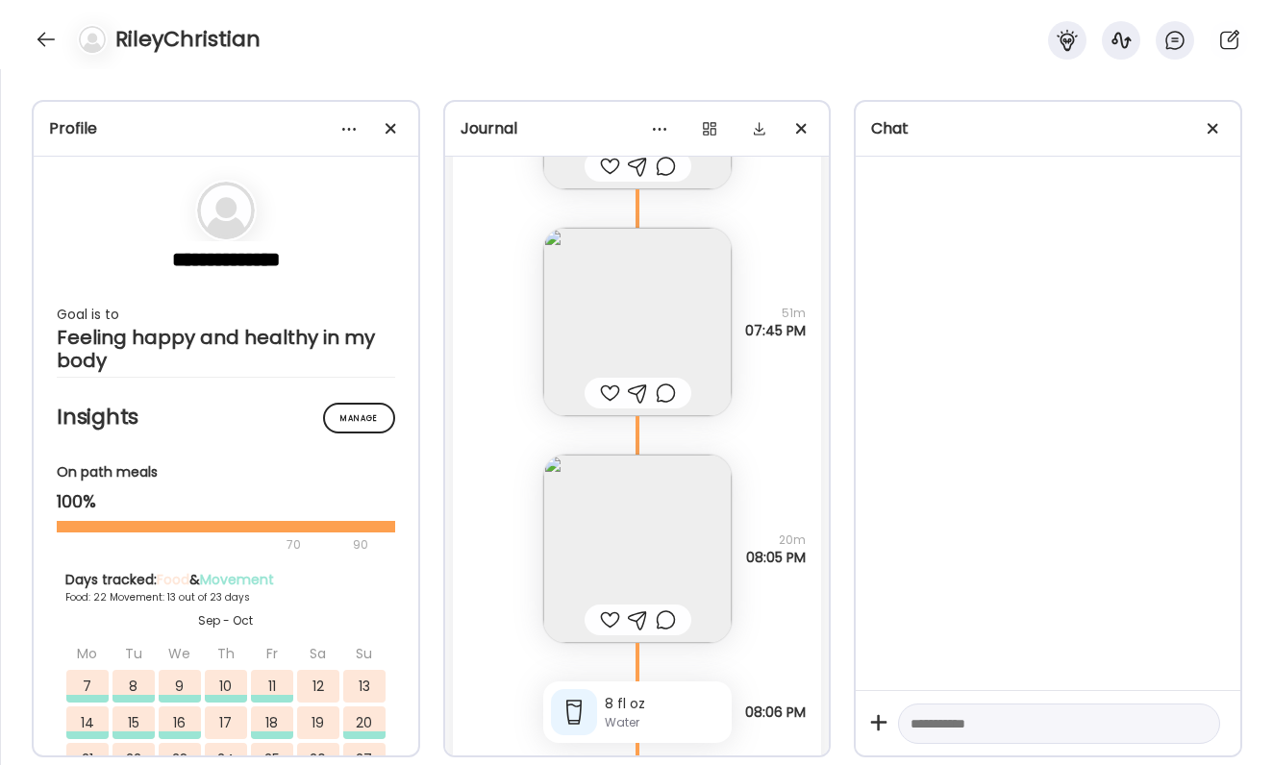
scroll to position [92664, 0]
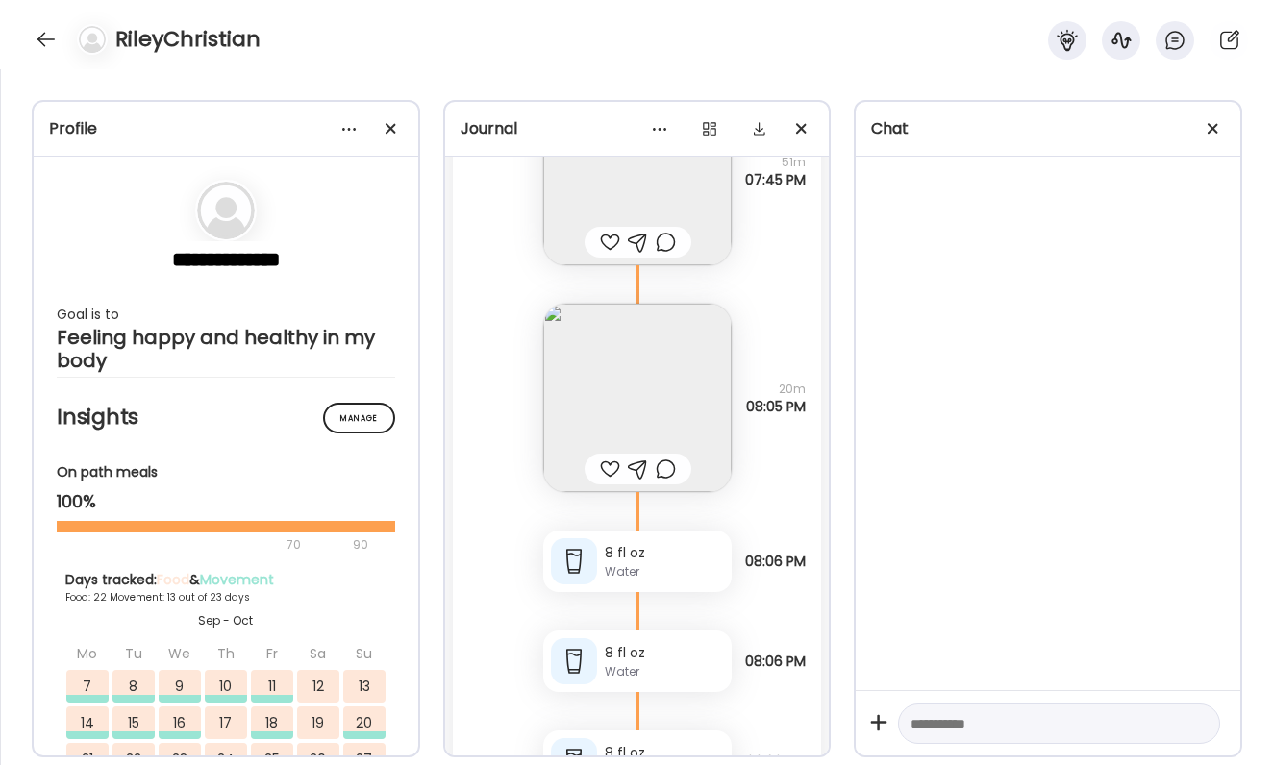
click at [692, 376] on img at bounding box center [637, 398] width 188 height 188
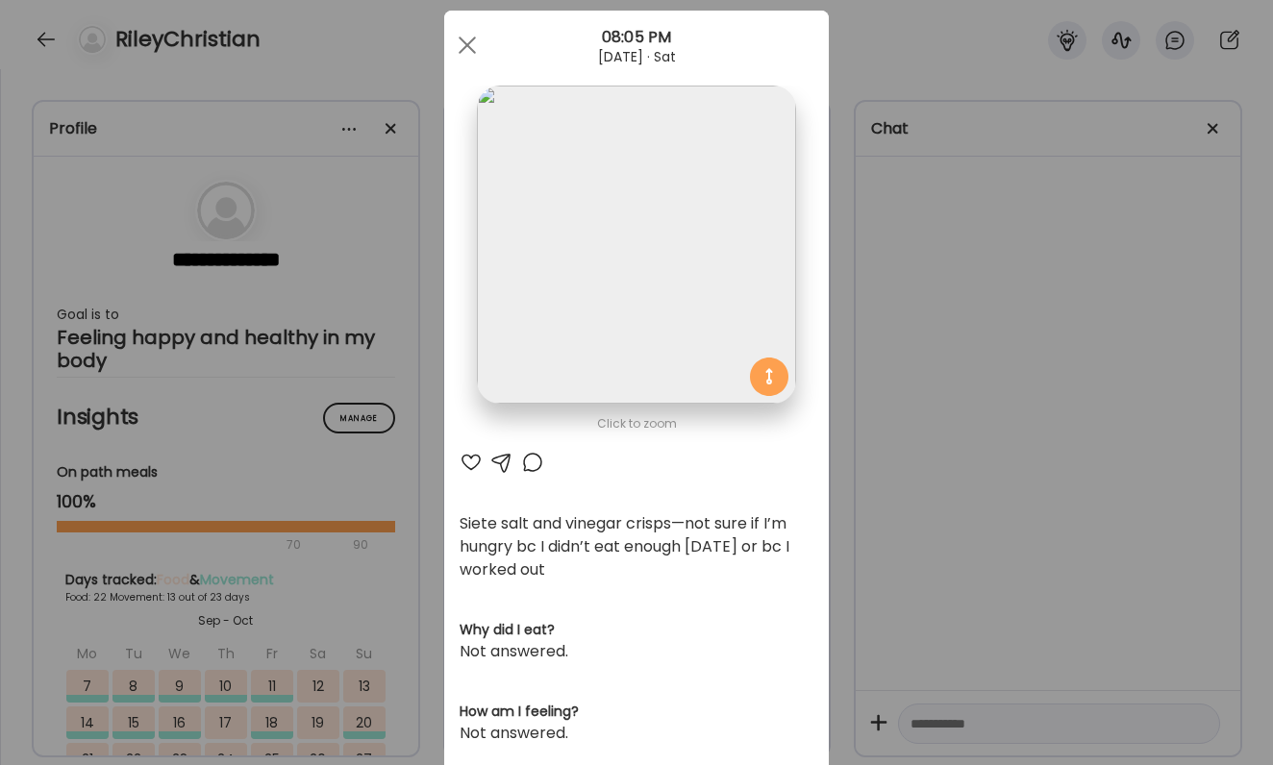
click at [906, 396] on div "Ate Coach Dashboard Wahoo! It’s official Take a moment to set up your Coach Pro…" at bounding box center [636, 382] width 1273 height 765
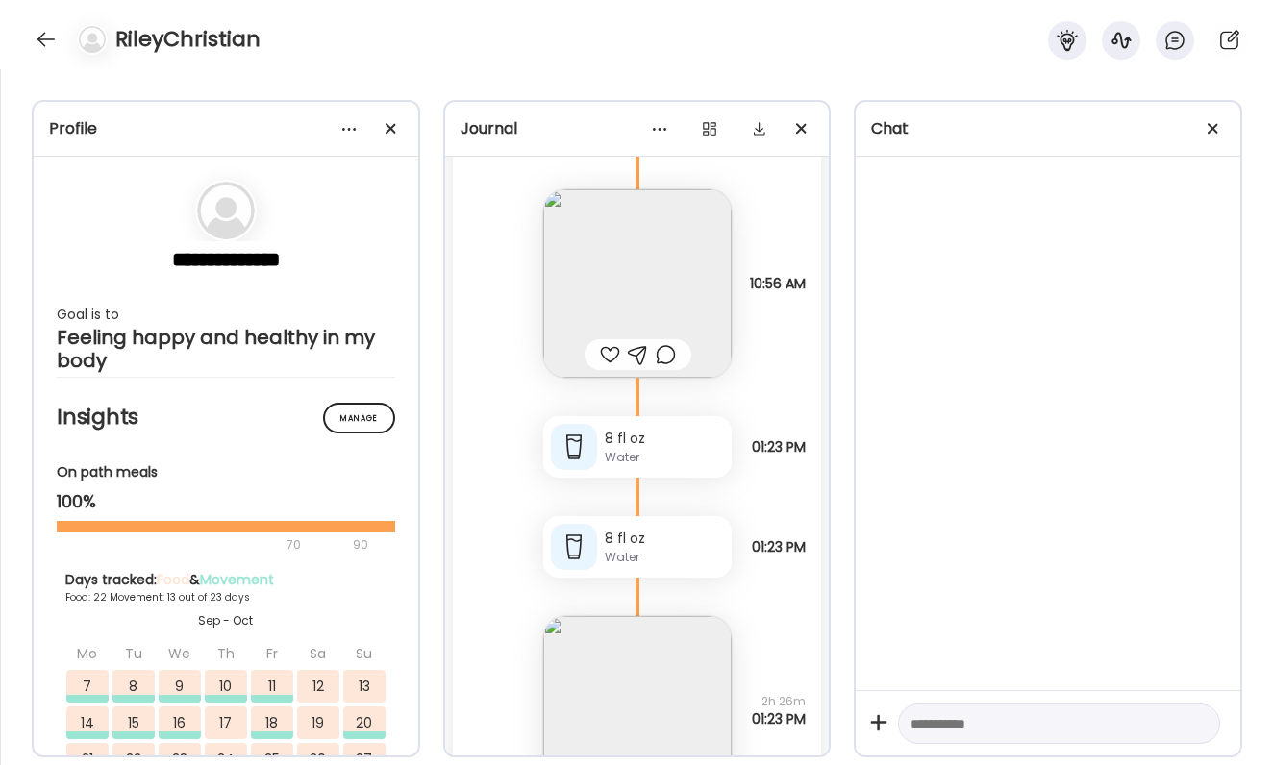
scroll to position [90486, 0]
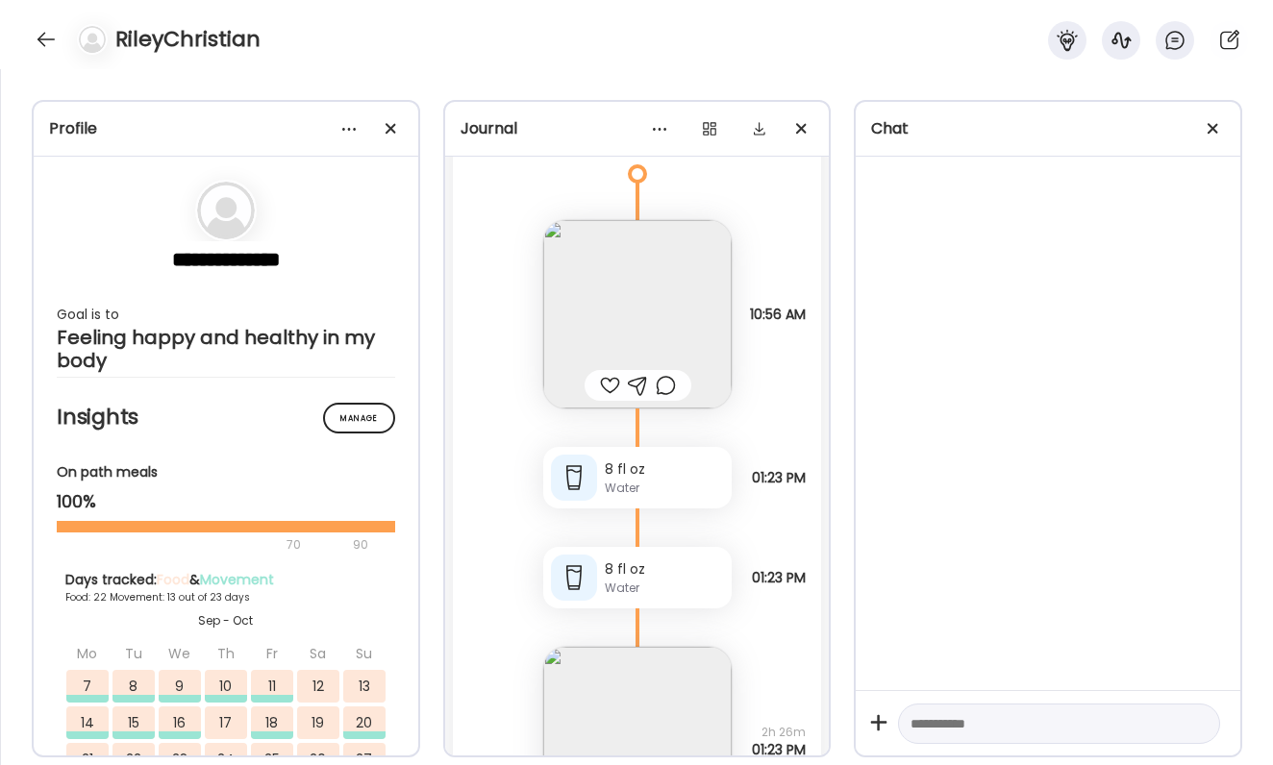
click at [614, 381] on div at bounding box center [610, 385] width 20 height 23
click at [666, 382] on div at bounding box center [666, 385] width 20 height 23
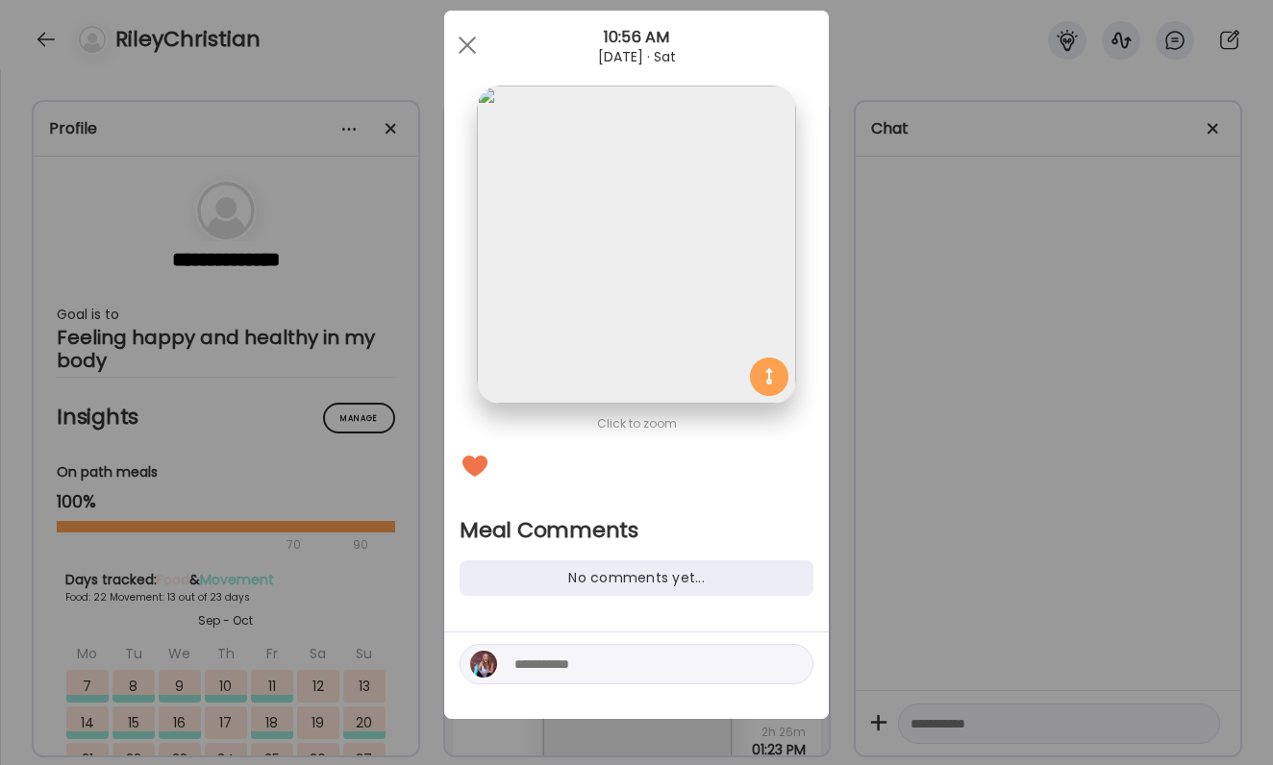
click at [615, 662] on textarea at bounding box center [644, 664] width 260 height 23
type textarea "**********"
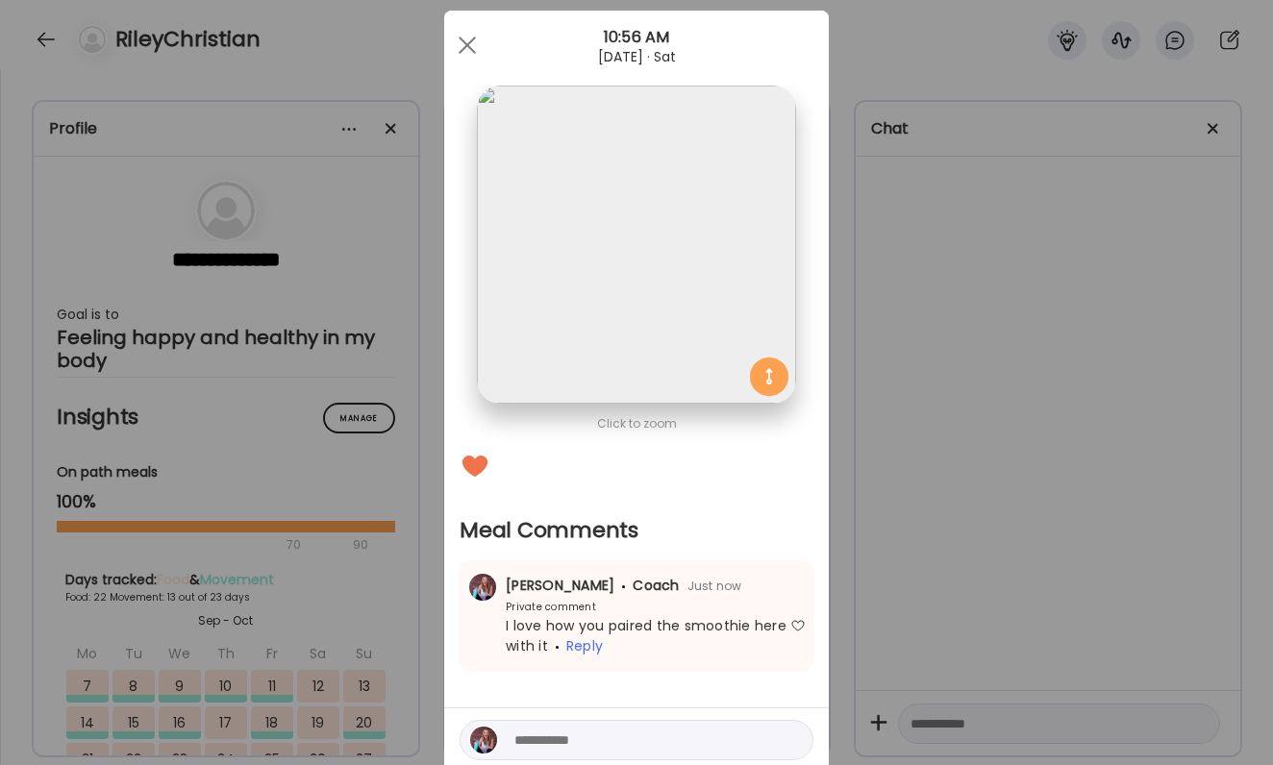
click at [1014, 652] on div "Ate Coach Dashboard Wahoo! It’s official Take a moment to set up your Coach Pro…" at bounding box center [636, 382] width 1273 height 765
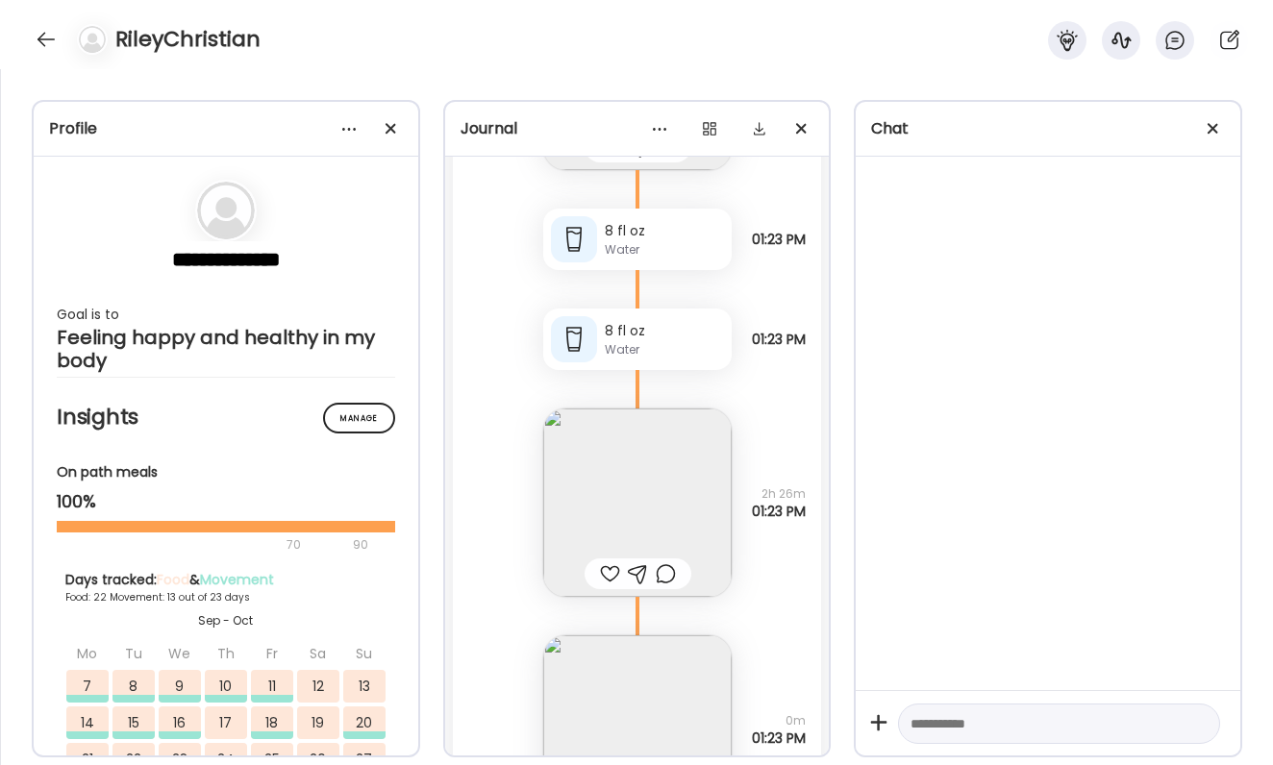
scroll to position [90777, 0]
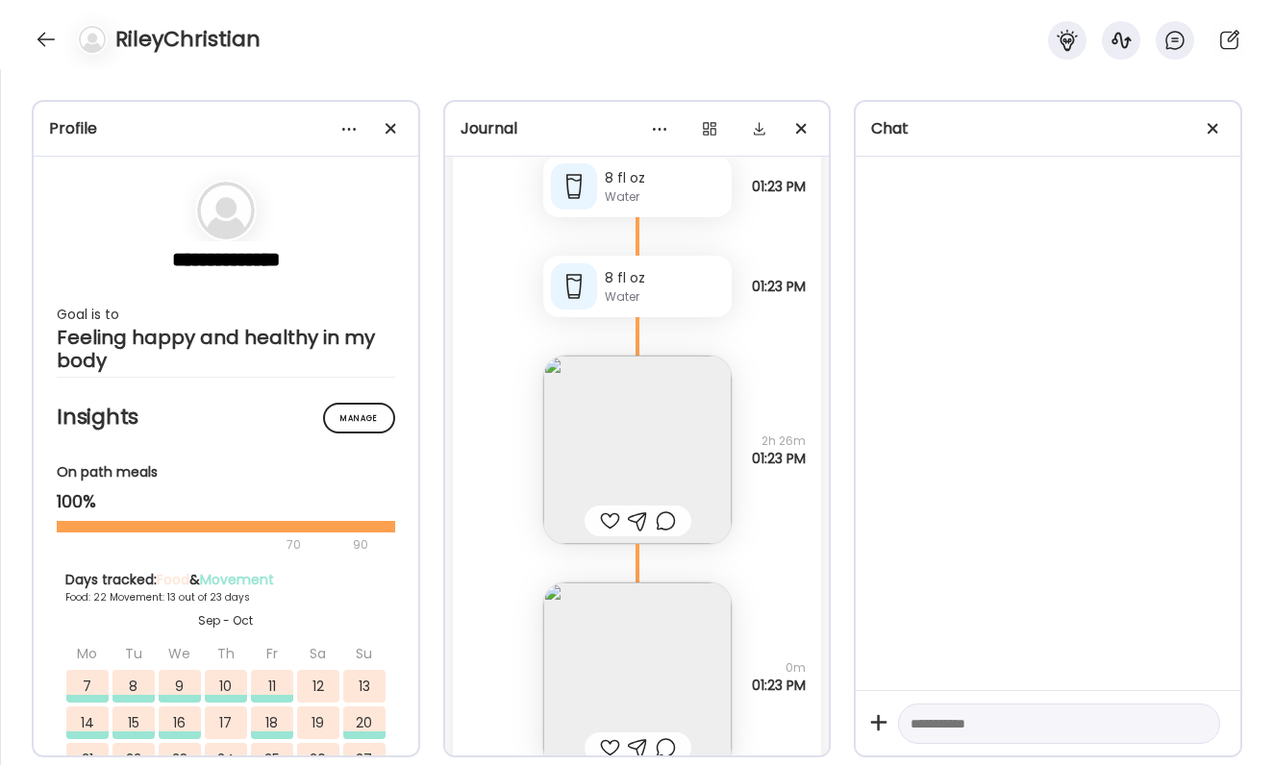
click at [638, 485] on img at bounding box center [637, 450] width 188 height 188
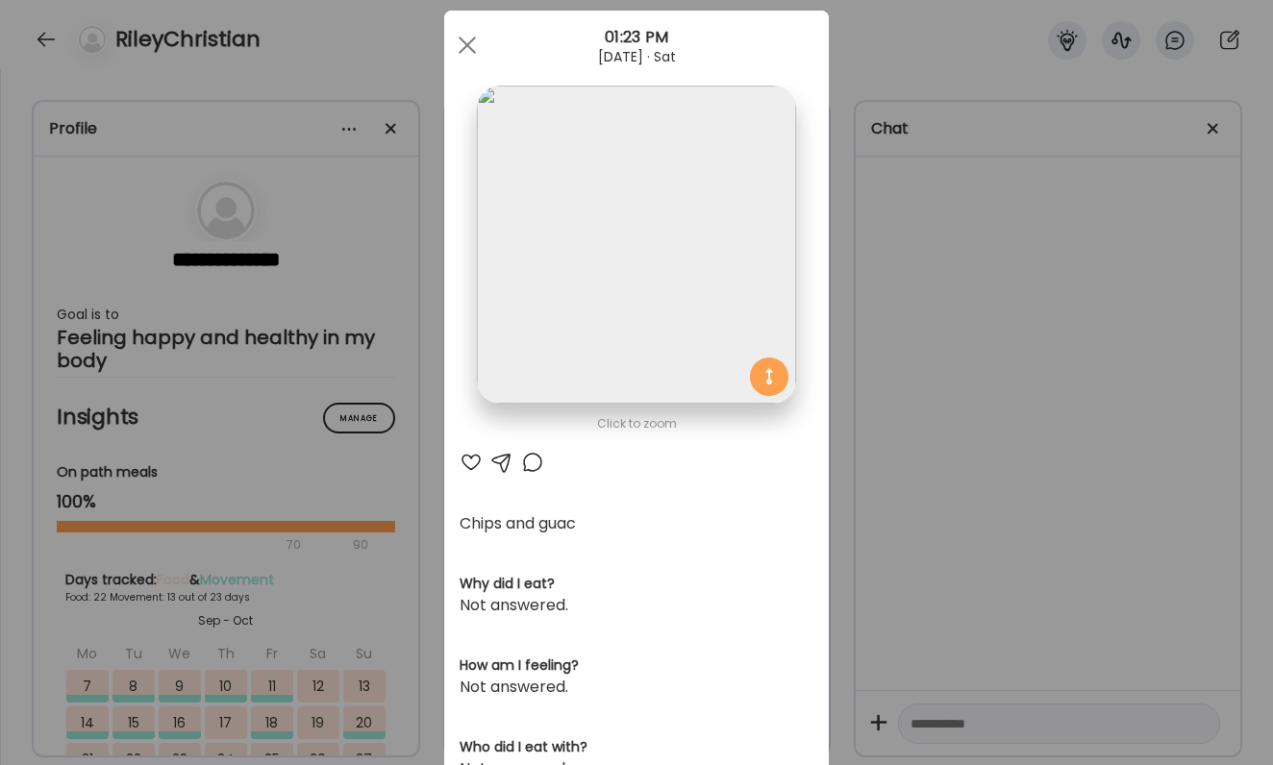
click at [468, 461] on div at bounding box center [471, 462] width 23 height 23
click at [532, 460] on div at bounding box center [532, 462] width 23 height 23
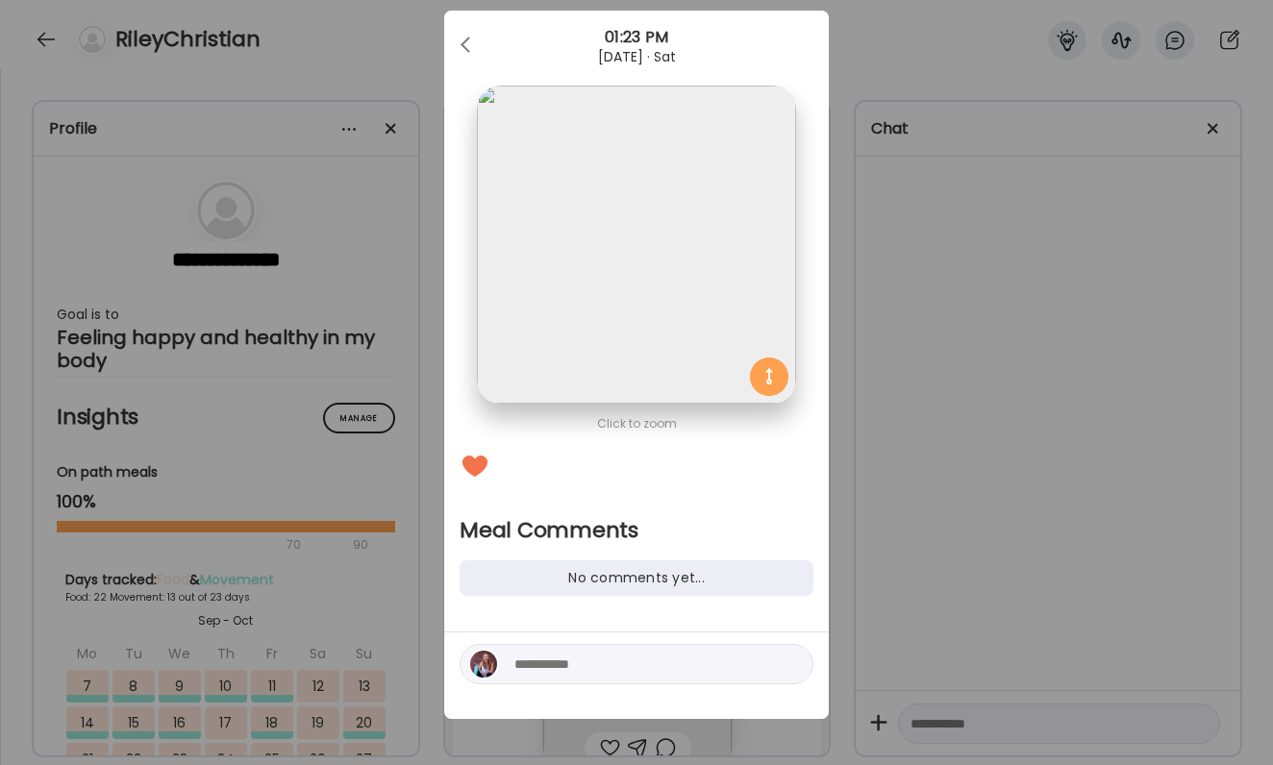
click at [577, 659] on textarea at bounding box center [644, 664] width 260 height 23
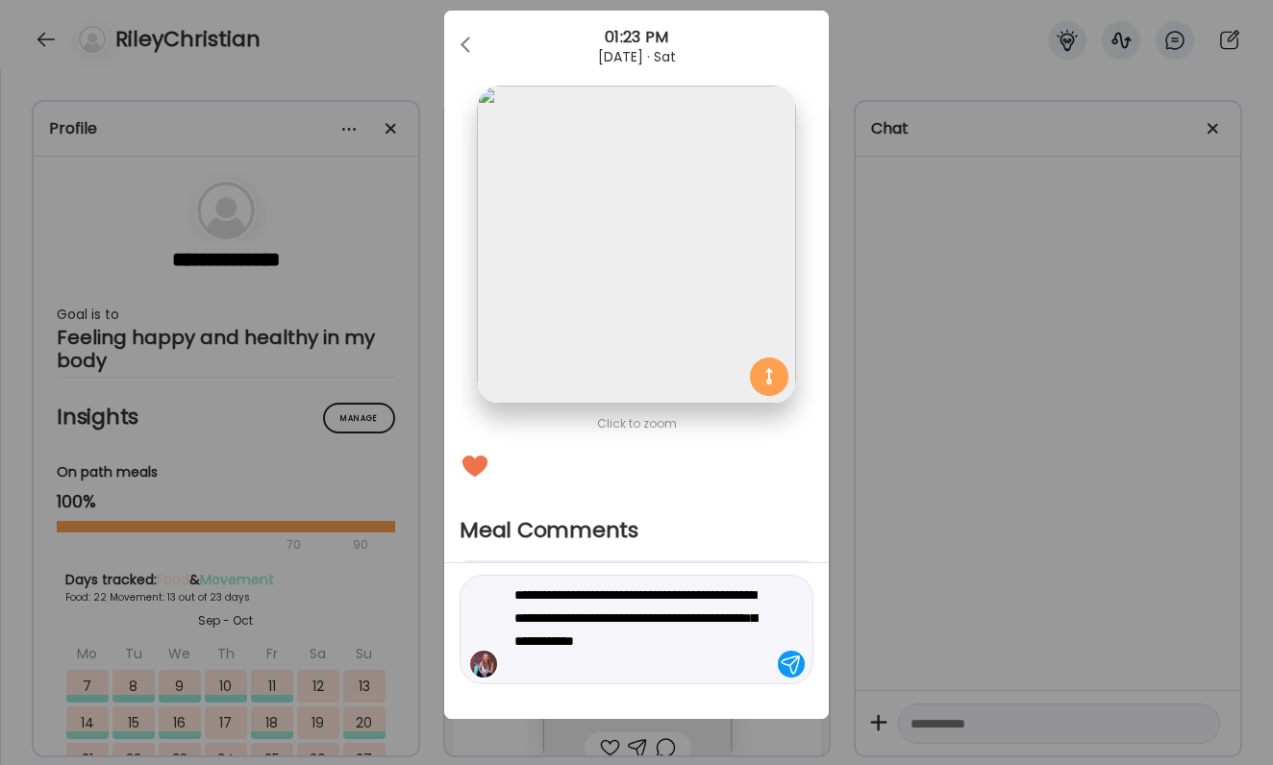
type textarea "**********"
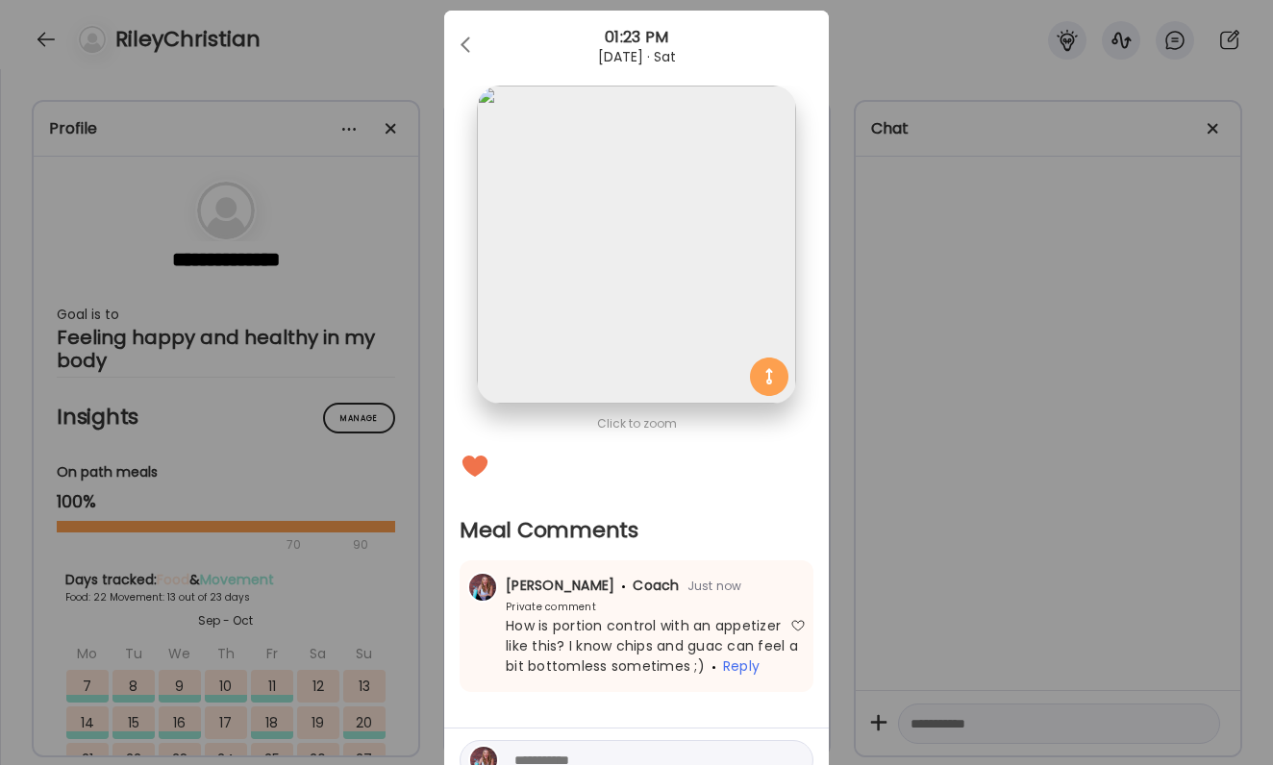
click at [833, 629] on div "Ate Coach Dashboard Wahoo! It’s official Take a moment to set up your Coach Pro…" at bounding box center [636, 382] width 1273 height 765
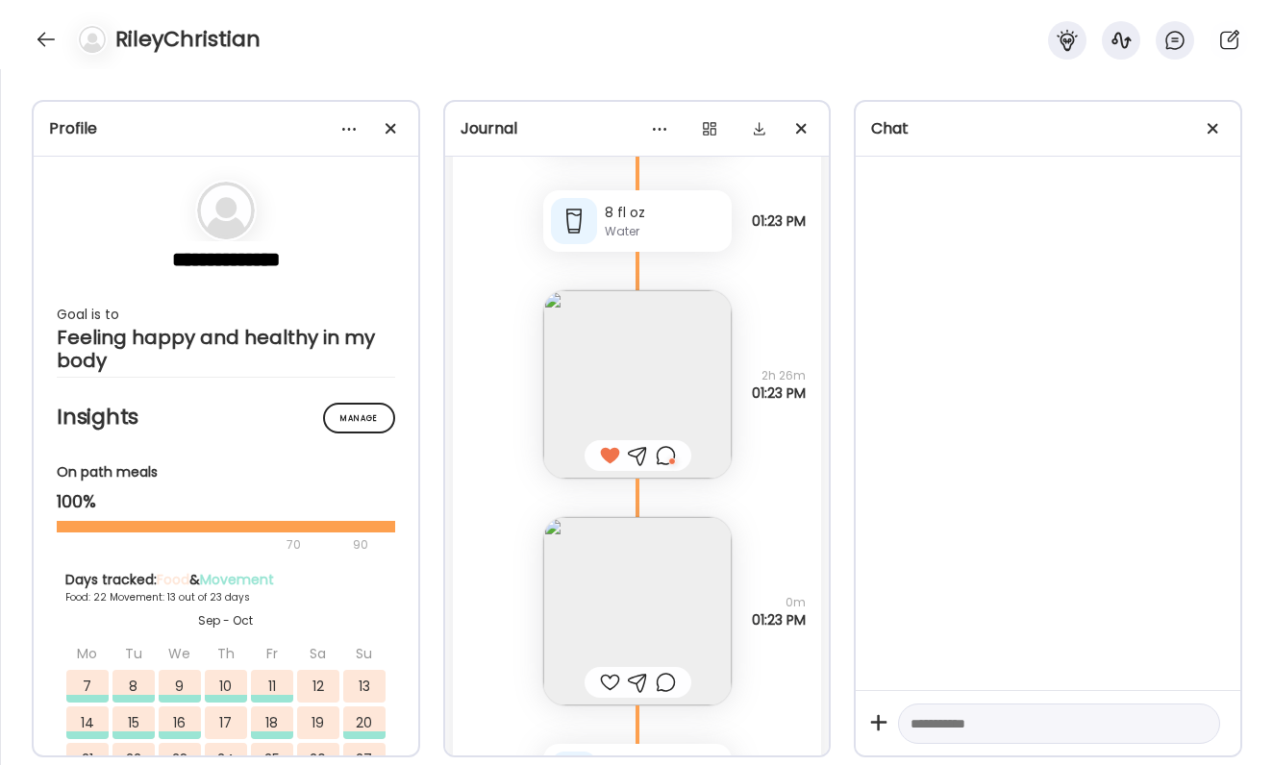
scroll to position [90869, 0]
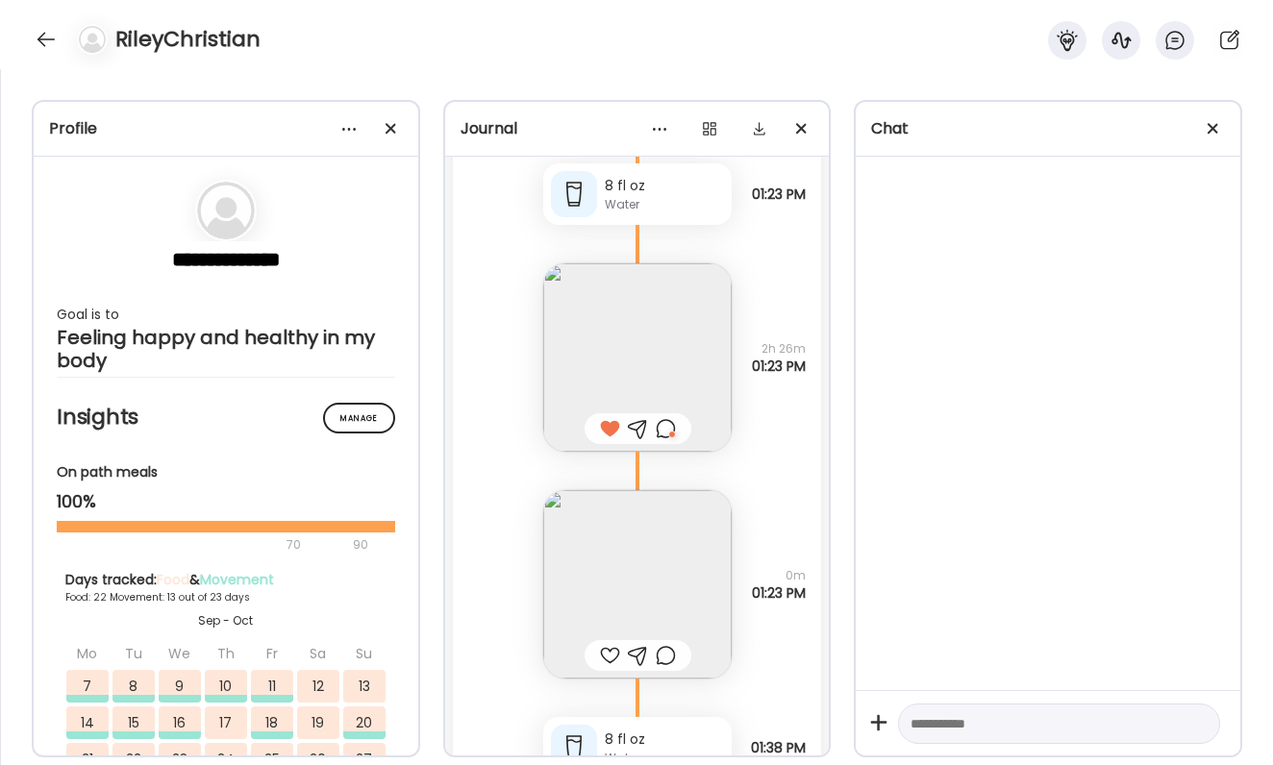
click at [613, 647] on div at bounding box center [610, 655] width 20 height 23
click at [669, 656] on div at bounding box center [666, 655] width 20 height 23
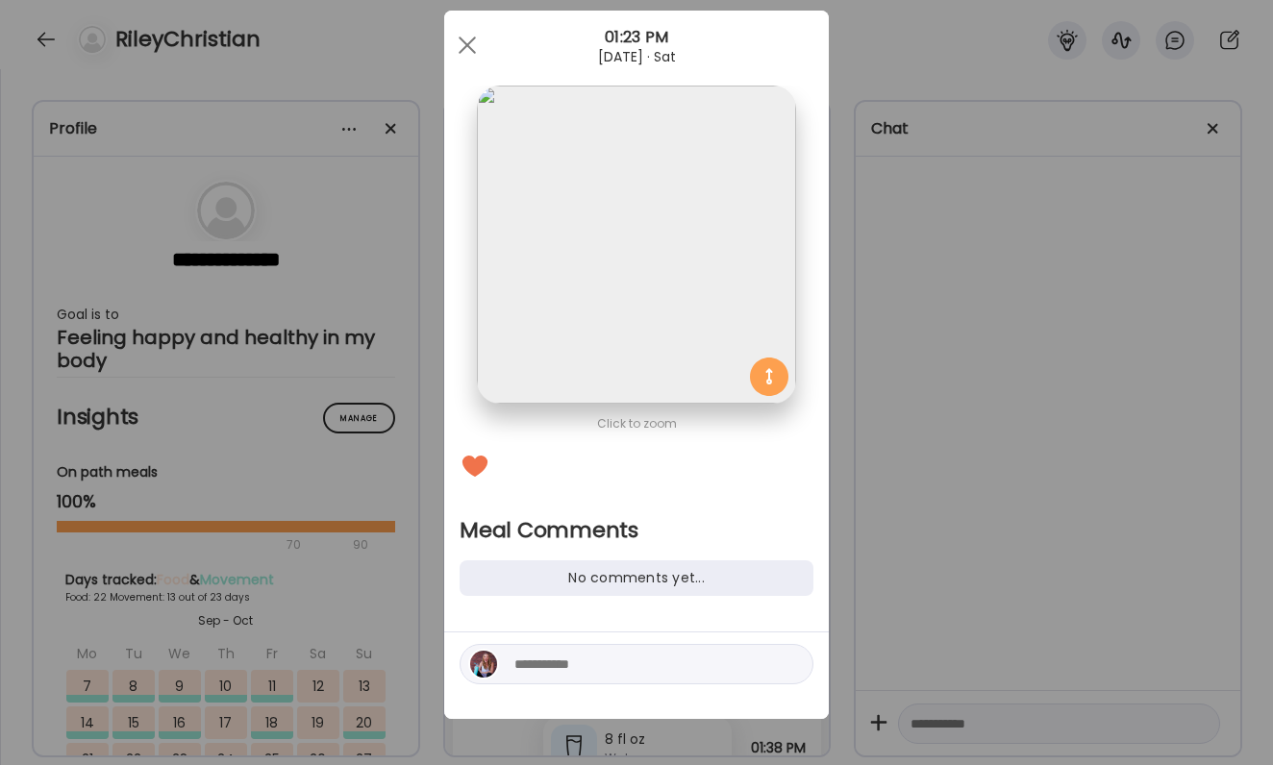
click at [629, 662] on textarea at bounding box center [644, 664] width 260 height 23
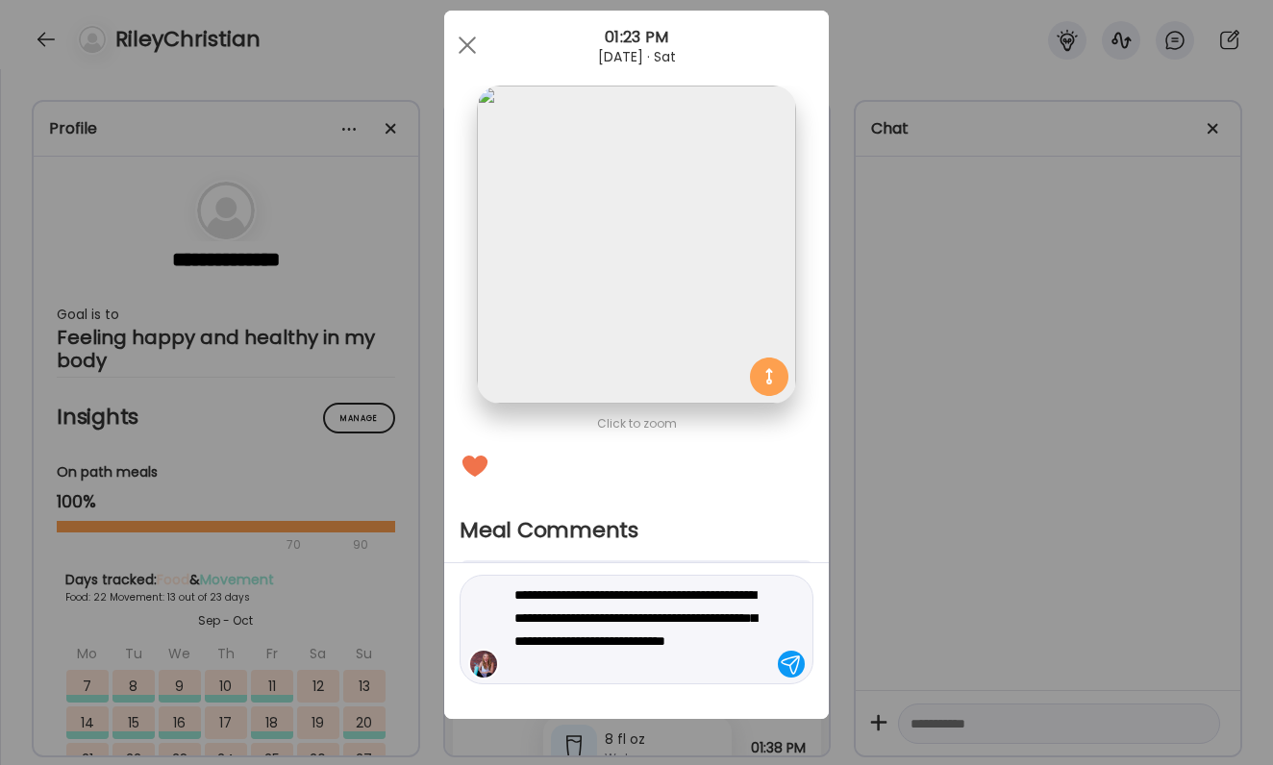
type textarea "**********"
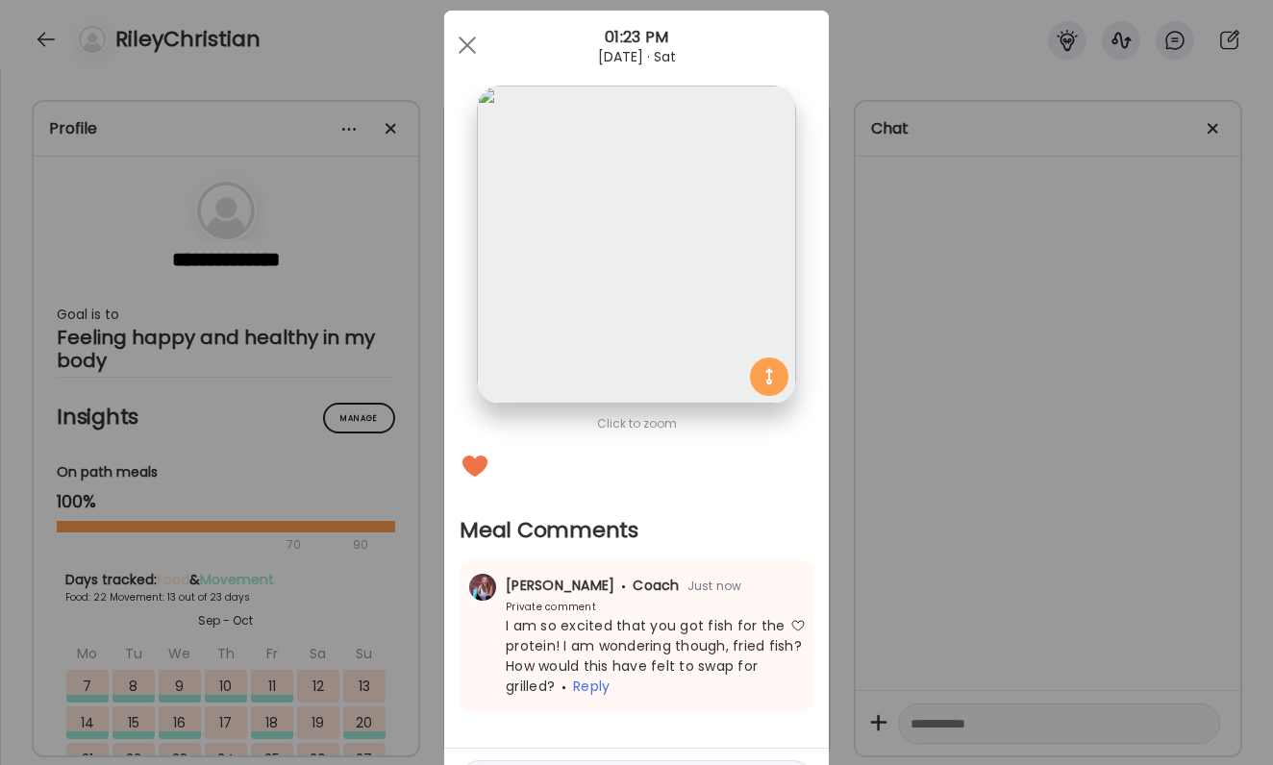
click at [874, 561] on div "Ate Coach Dashboard Wahoo! It’s official Take a moment to set up your Coach Pro…" at bounding box center [636, 382] width 1273 height 765
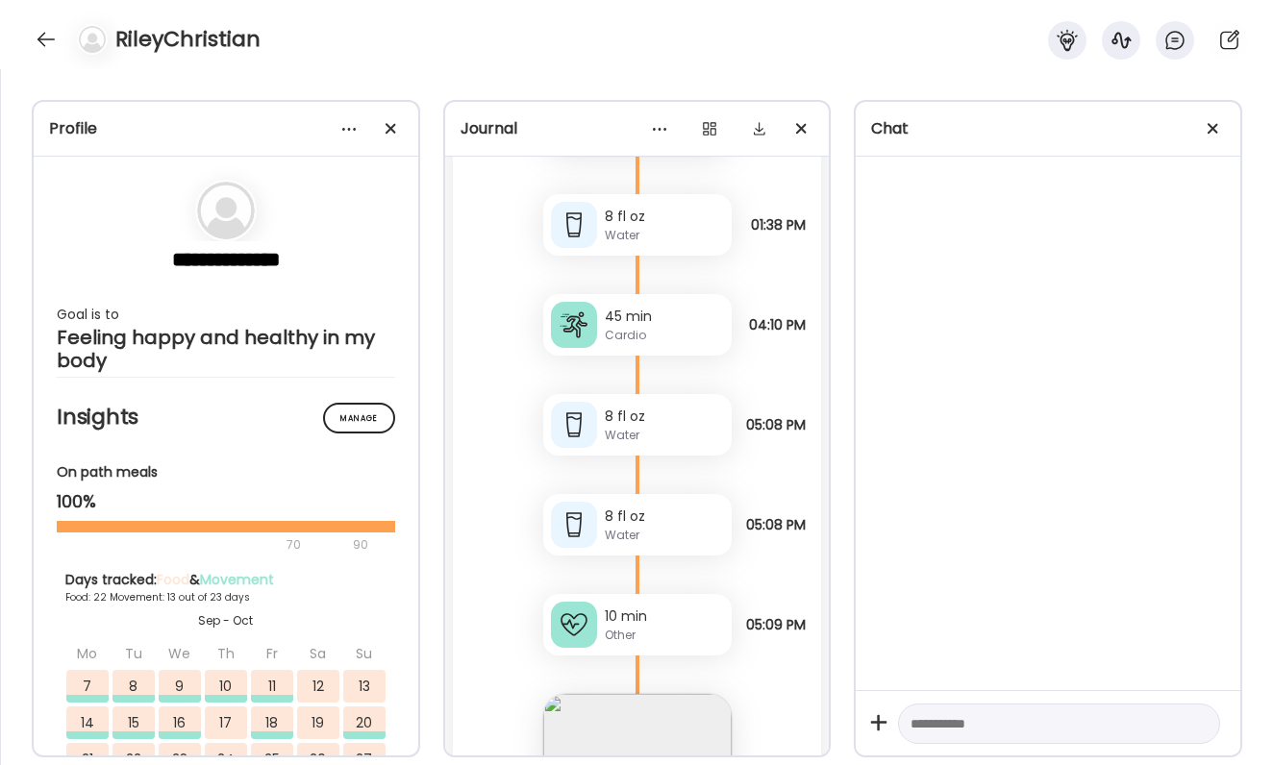
scroll to position [91419, 0]
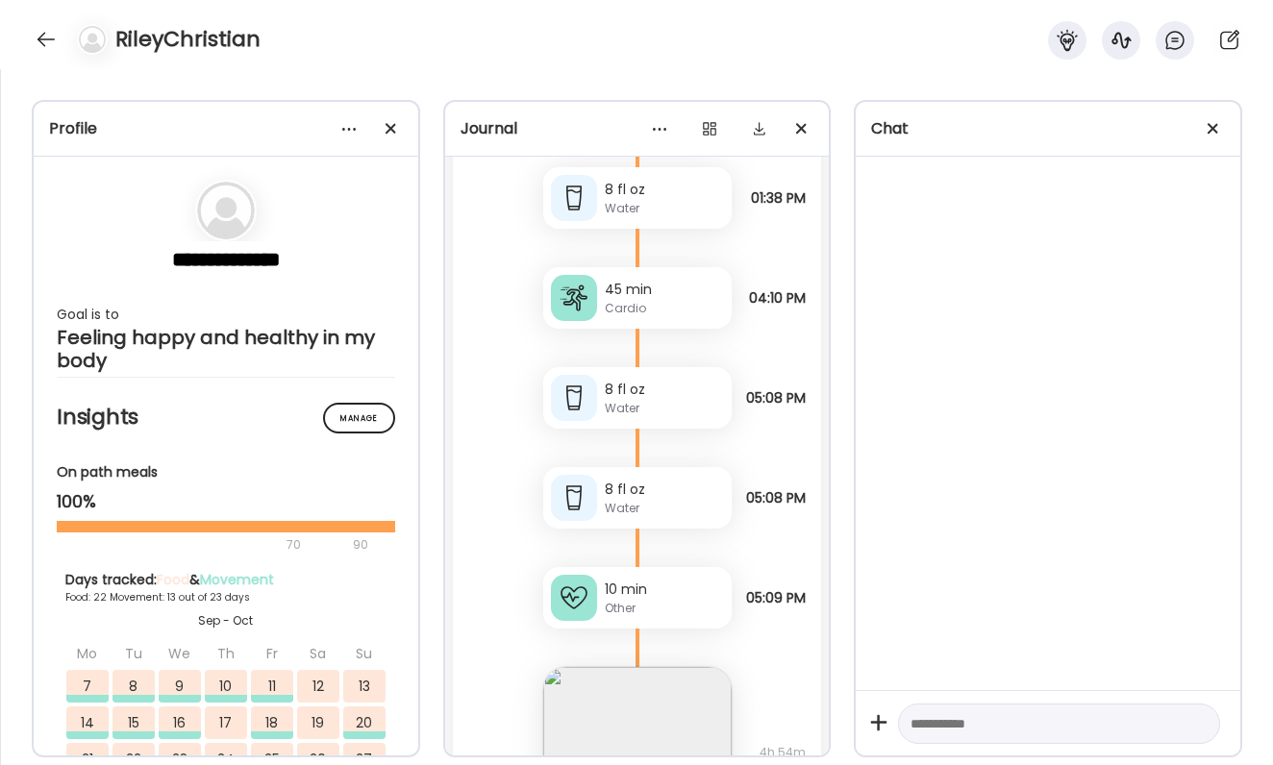
click at [657, 272] on div "45 min Cardio" at bounding box center [637, 298] width 188 height 62
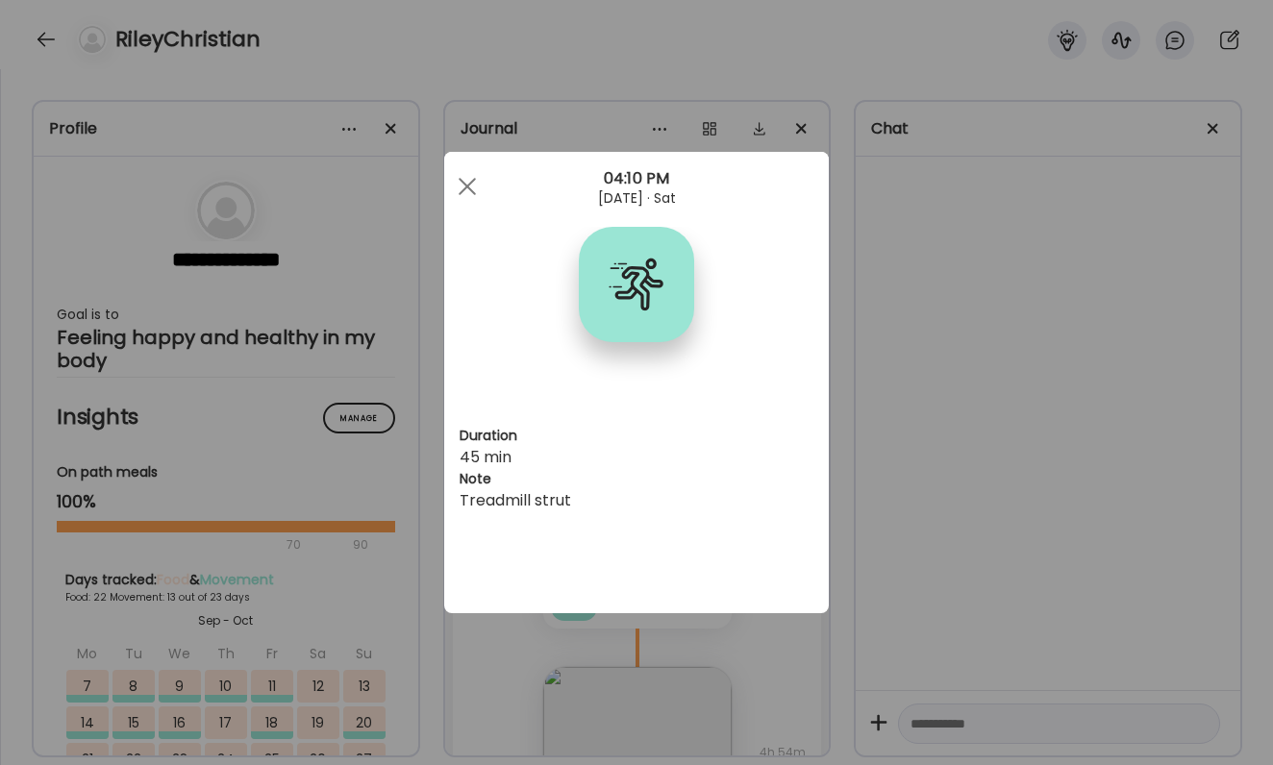
click at [994, 390] on div "Ate Coach Dashboard Wahoo! It’s official Take a moment to set up your Coach Pro…" at bounding box center [636, 382] width 1273 height 765
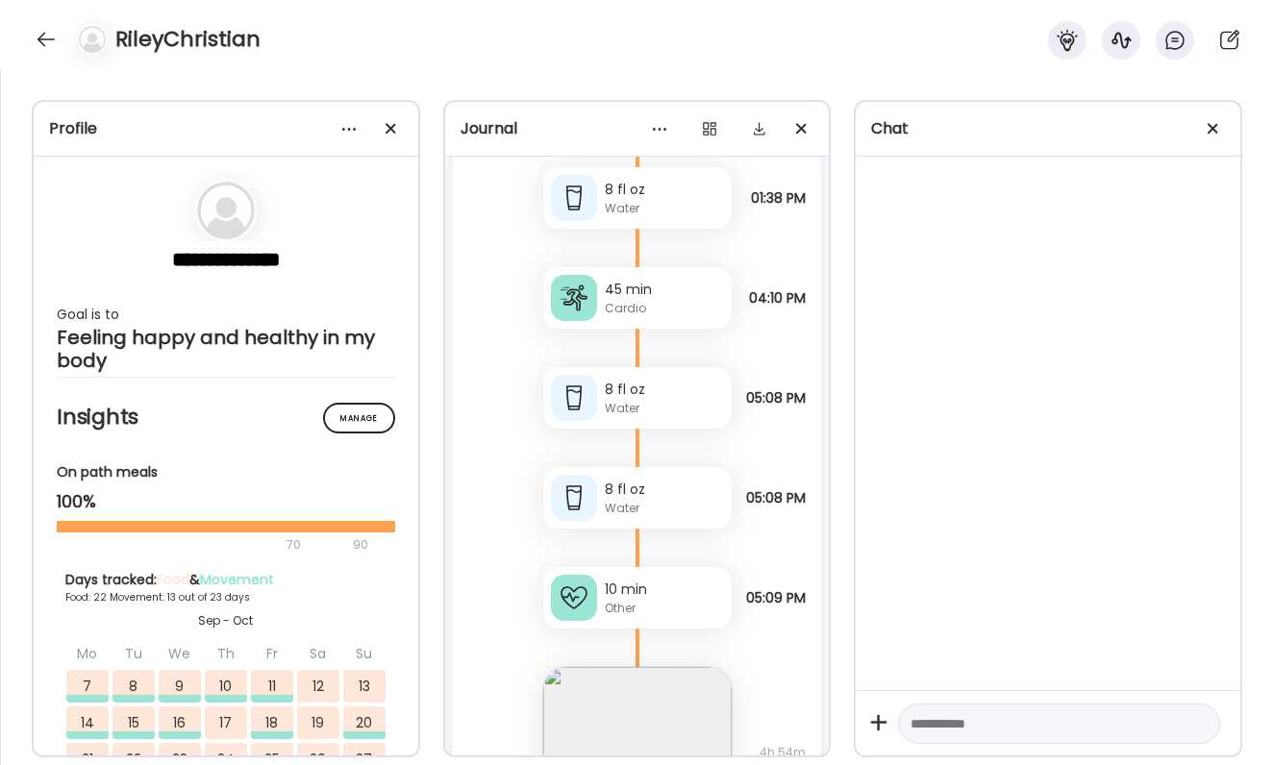
click at [701, 301] on div "Cardio" at bounding box center [664, 308] width 119 height 17
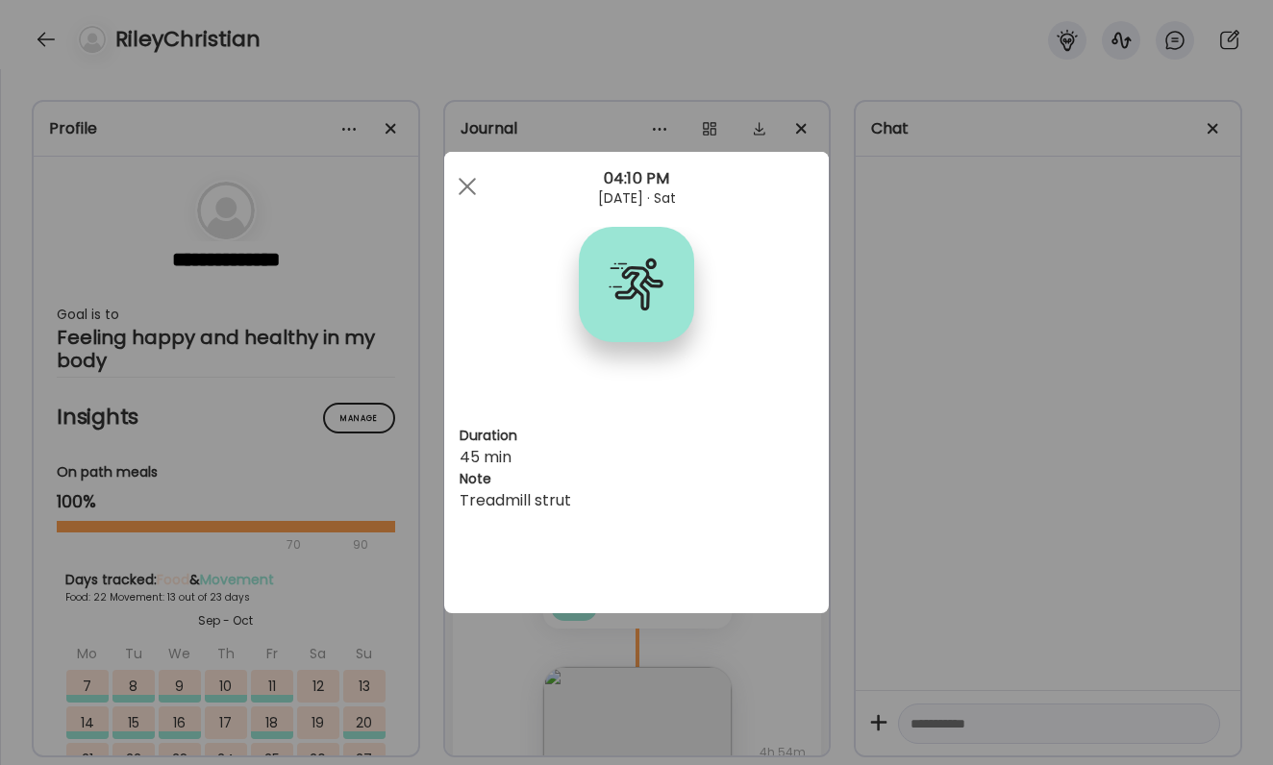
click at [942, 351] on div "Ate Coach Dashboard Wahoo! It’s official Take a moment to set up your Coach Pro…" at bounding box center [636, 382] width 1273 height 765
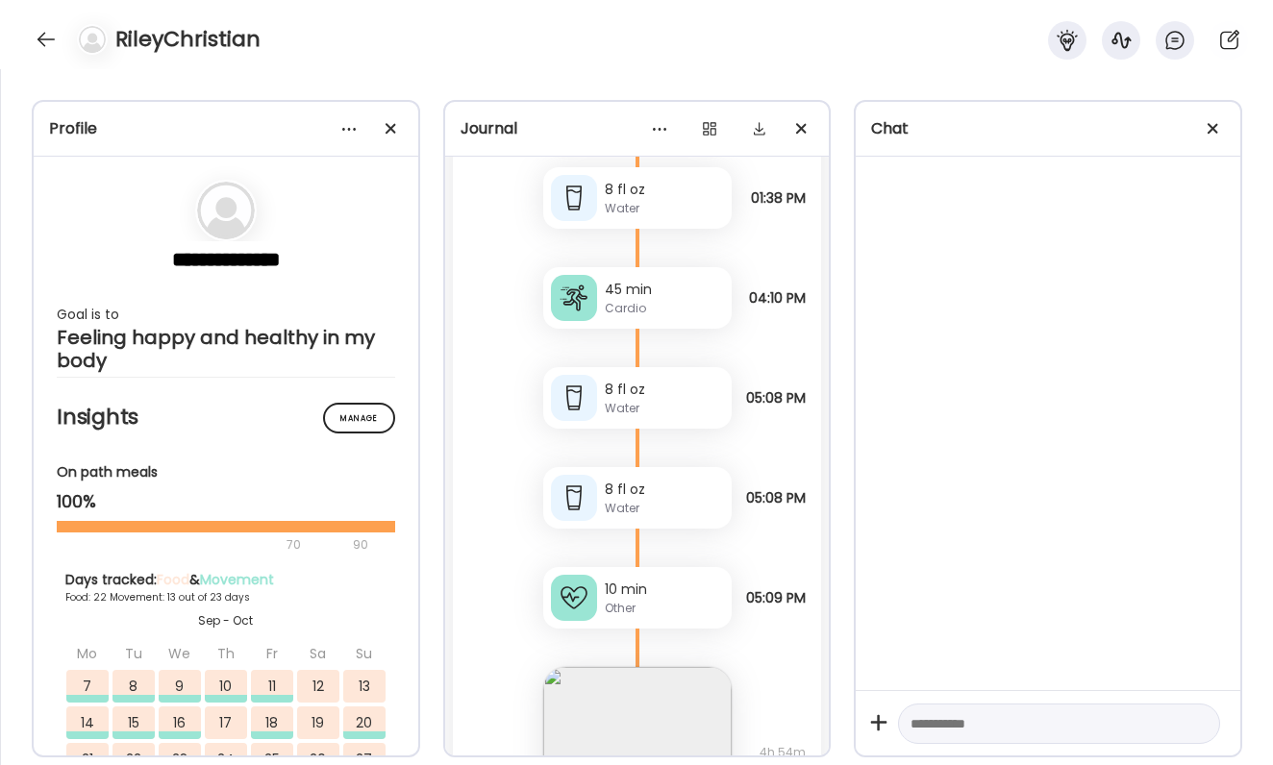
click at [679, 598] on div "10 min" at bounding box center [664, 590] width 119 height 20
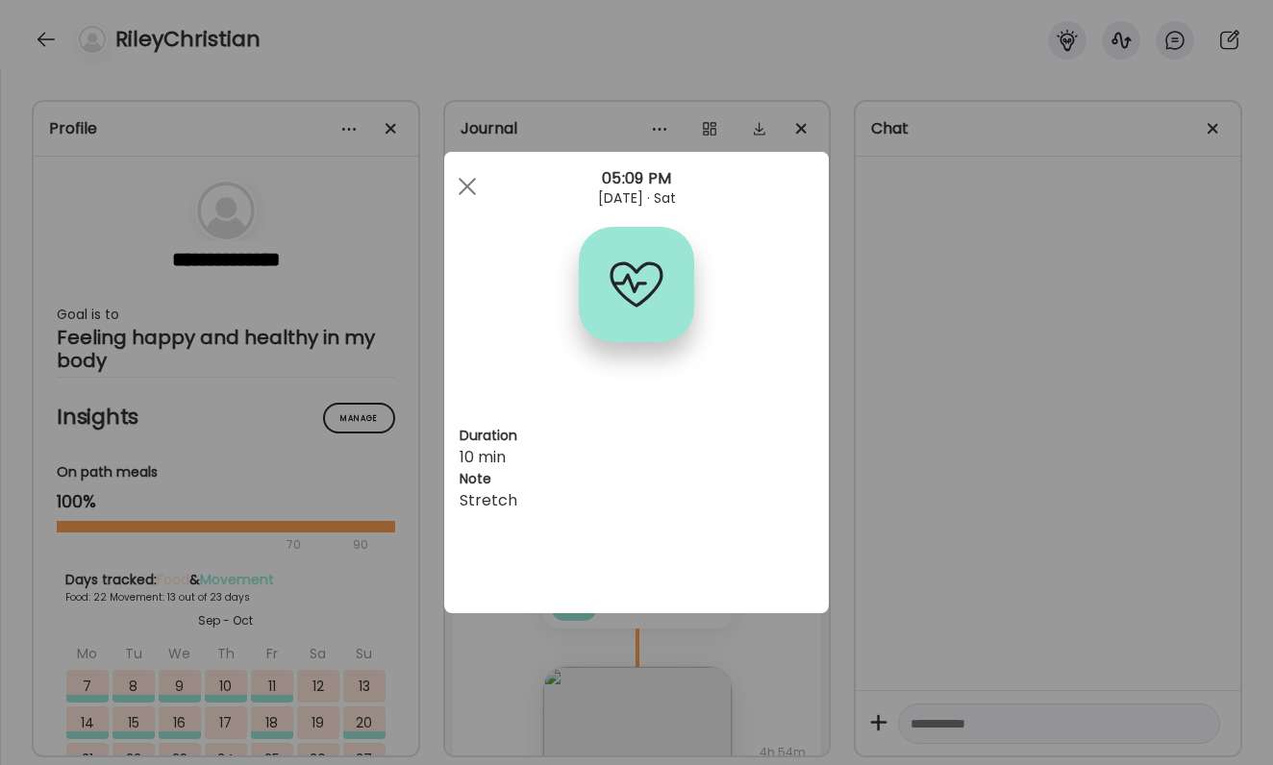
click at [1001, 575] on div "Ate Coach Dashboard Wahoo! It’s official Take a moment to set up your Coach Pro…" at bounding box center [636, 382] width 1273 height 765
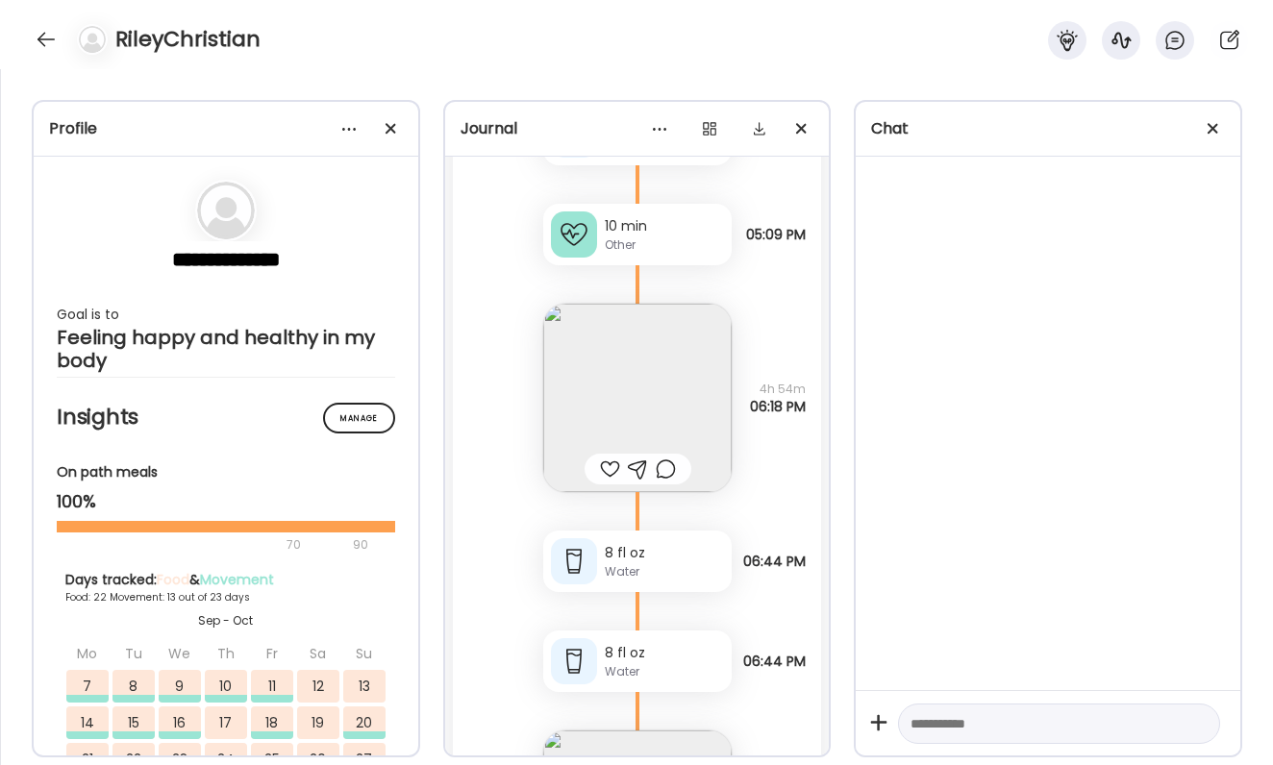
scroll to position [91782, 0]
click at [616, 470] on div at bounding box center [610, 470] width 20 height 23
click at [658, 470] on div at bounding box center [666, 470] width 20 height 23
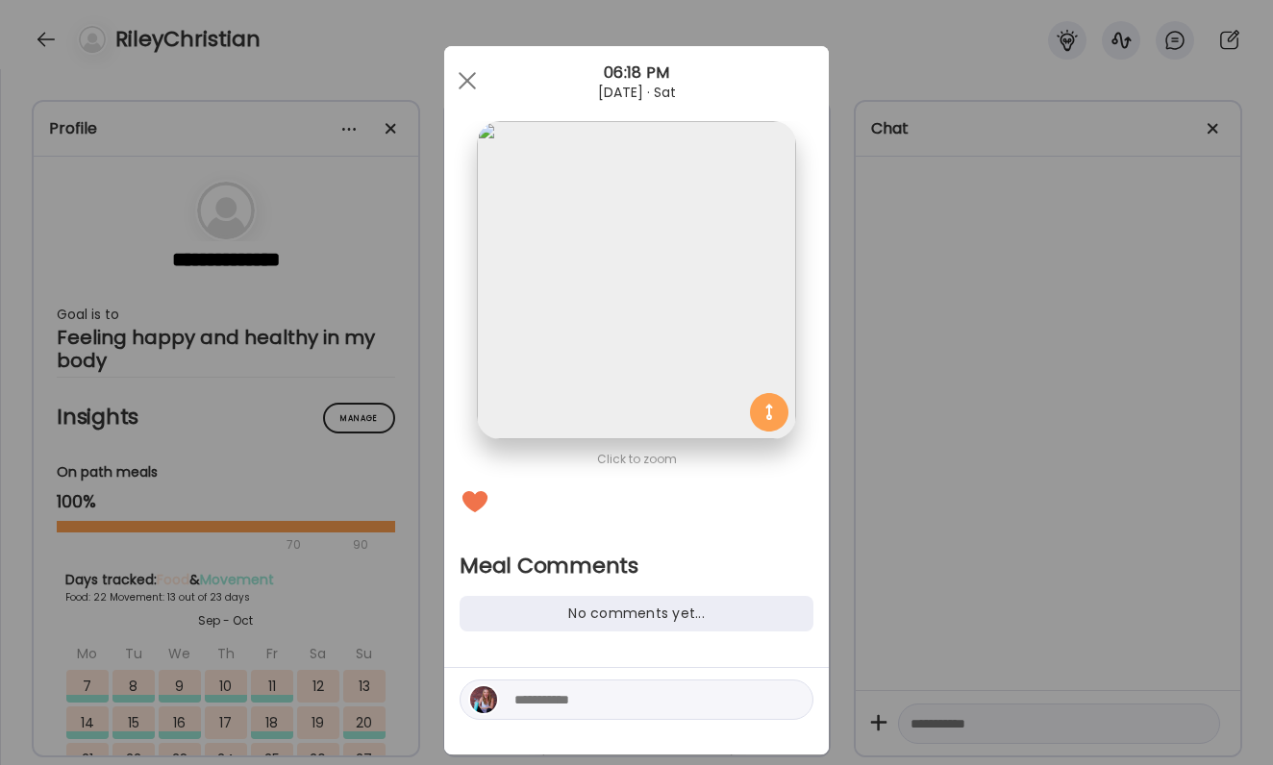
click at [598, 695] on textarea at bounding box center [644, 699] width 260 height 23
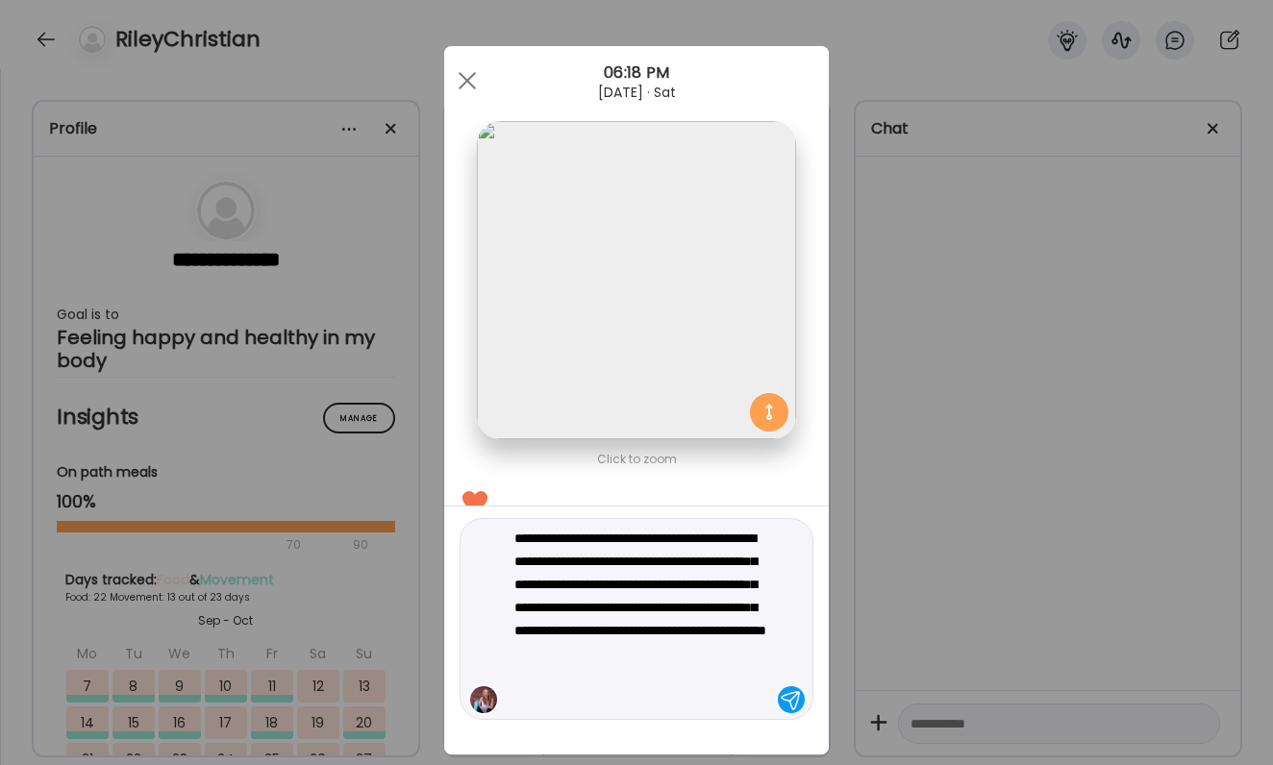
type textarea "**********"
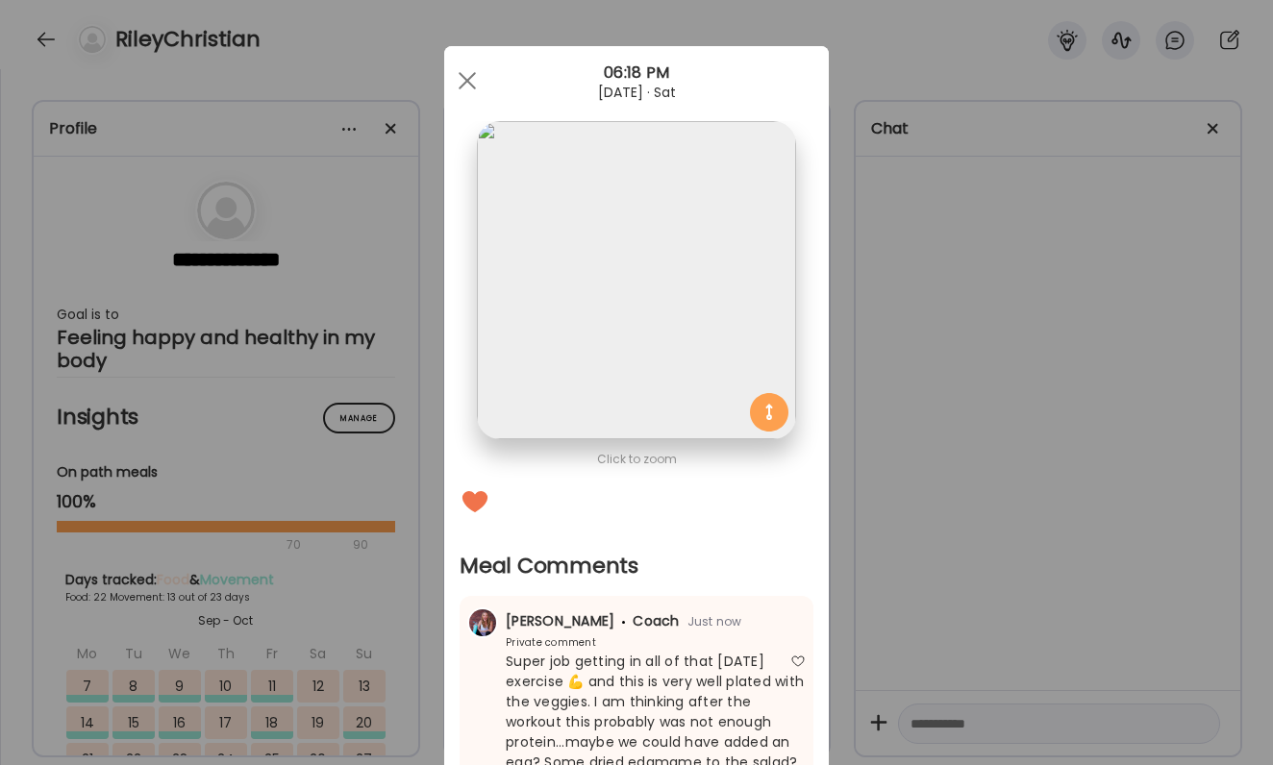
click at [929, 353] on div "Ate Coach Dashboard Wahoo! It’s official Take a moment to set up your Coach Pro…" at bounding box center [636, 382] width 1273 height 765
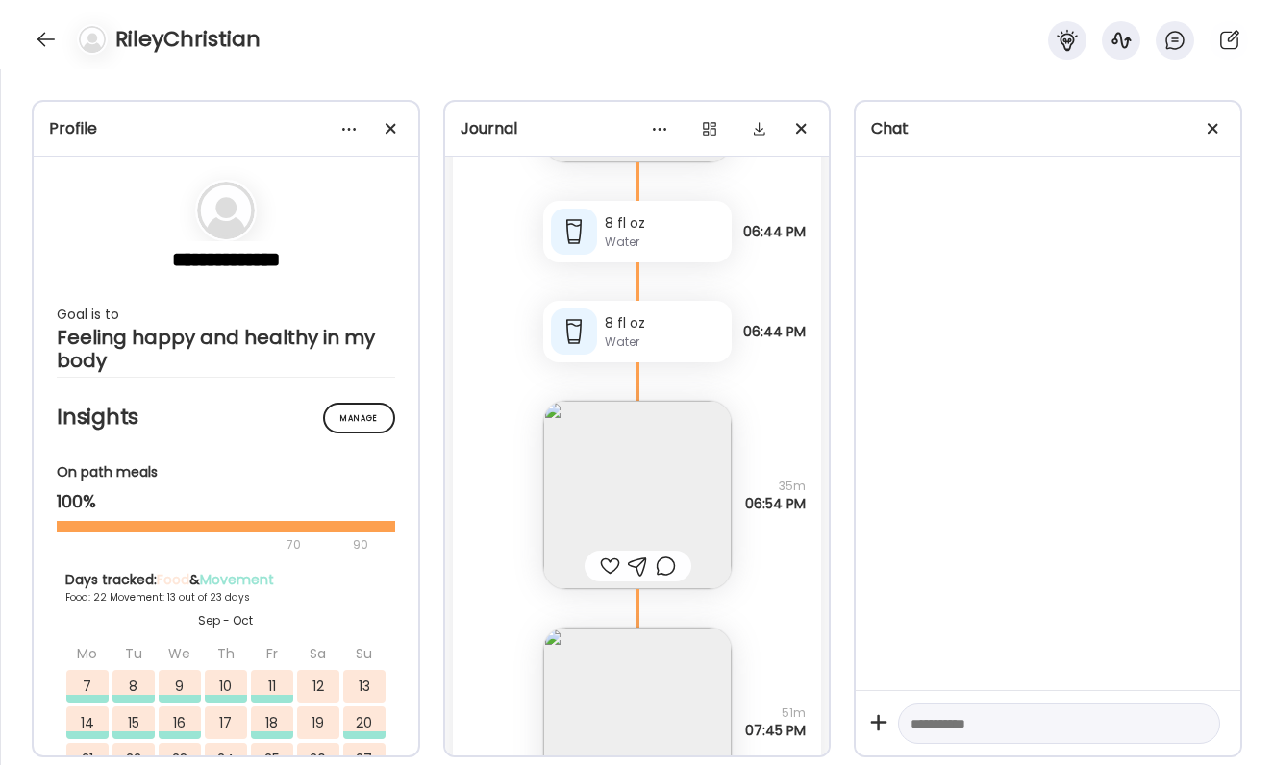
scroll to position [92183, 0]
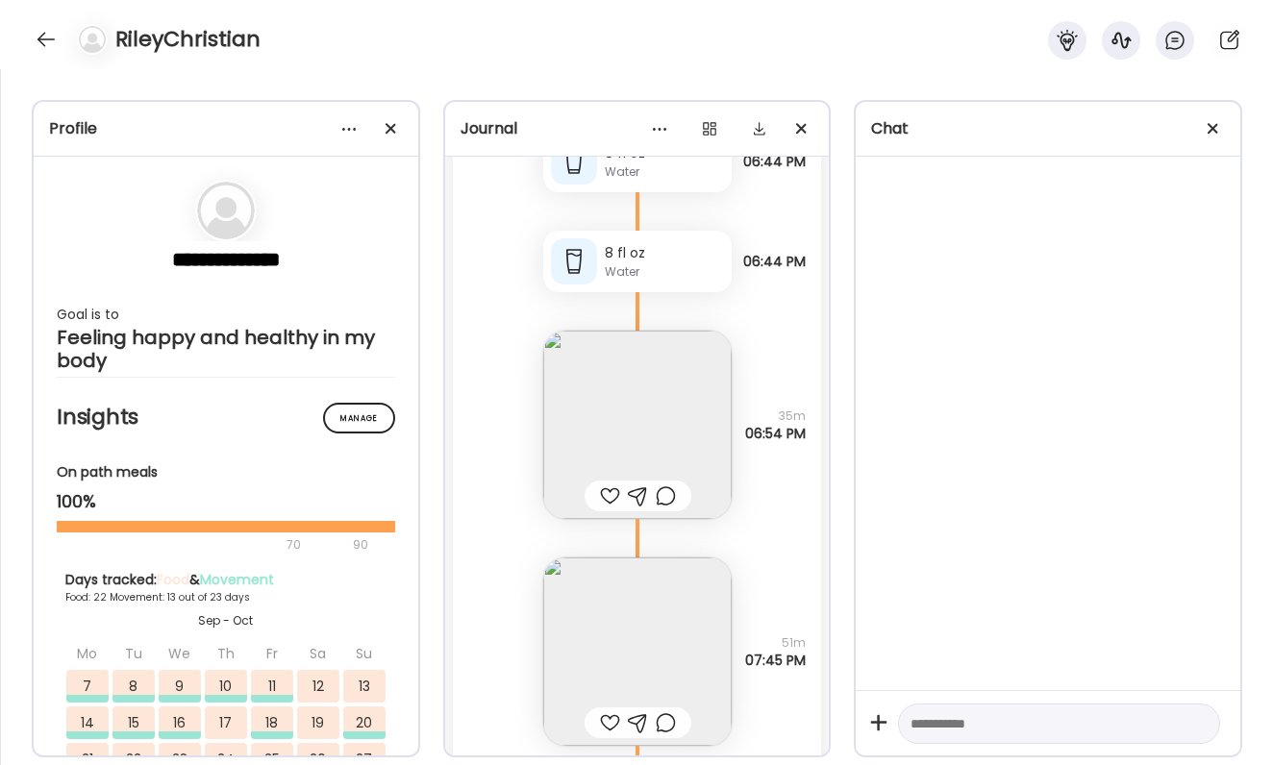
click at [611, 502] on div at bounding box center [610, 496] width 20 height 23
click at [637, 461] on img at bounding box center [637, 425] width 188 height 188
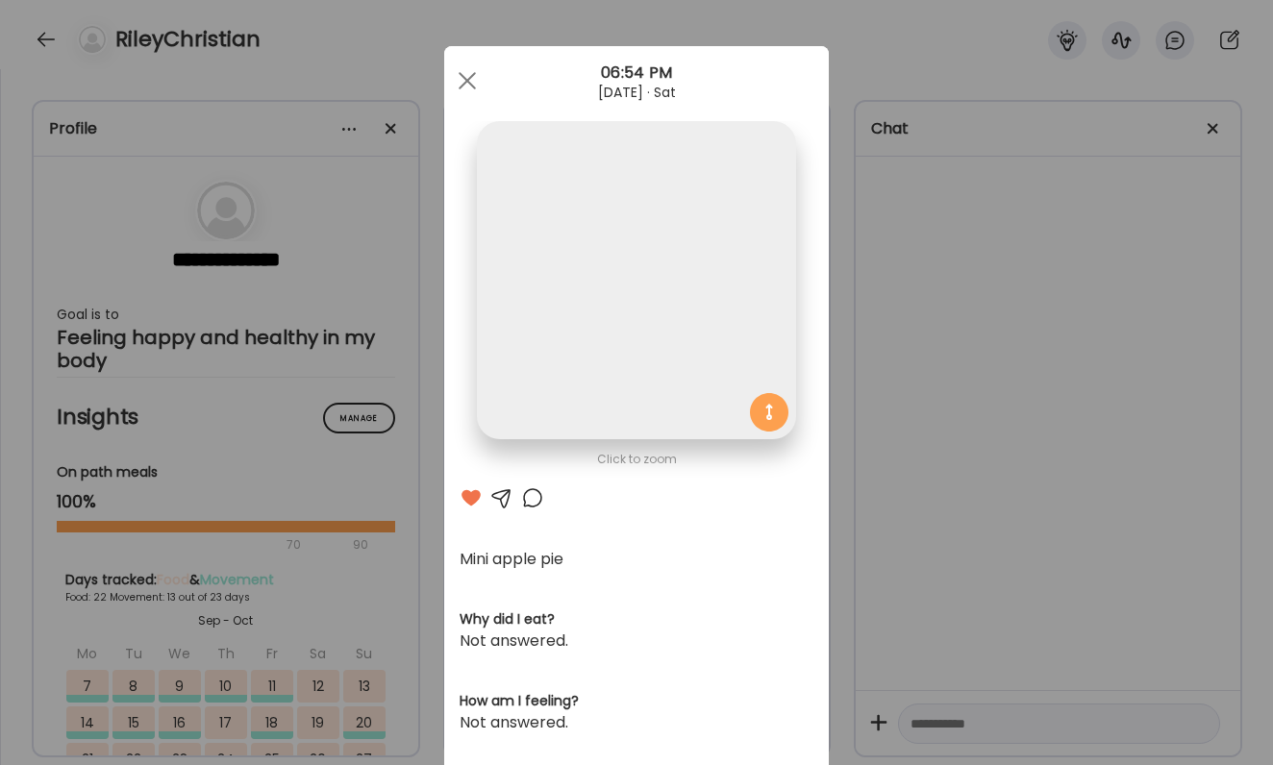
click at [933, 487] on div "Ate Coach Dashboard Wahoo! It’s official Take a moment to set up your Coach Pro…" at bounding box center [636, 382] width 1273 height 765
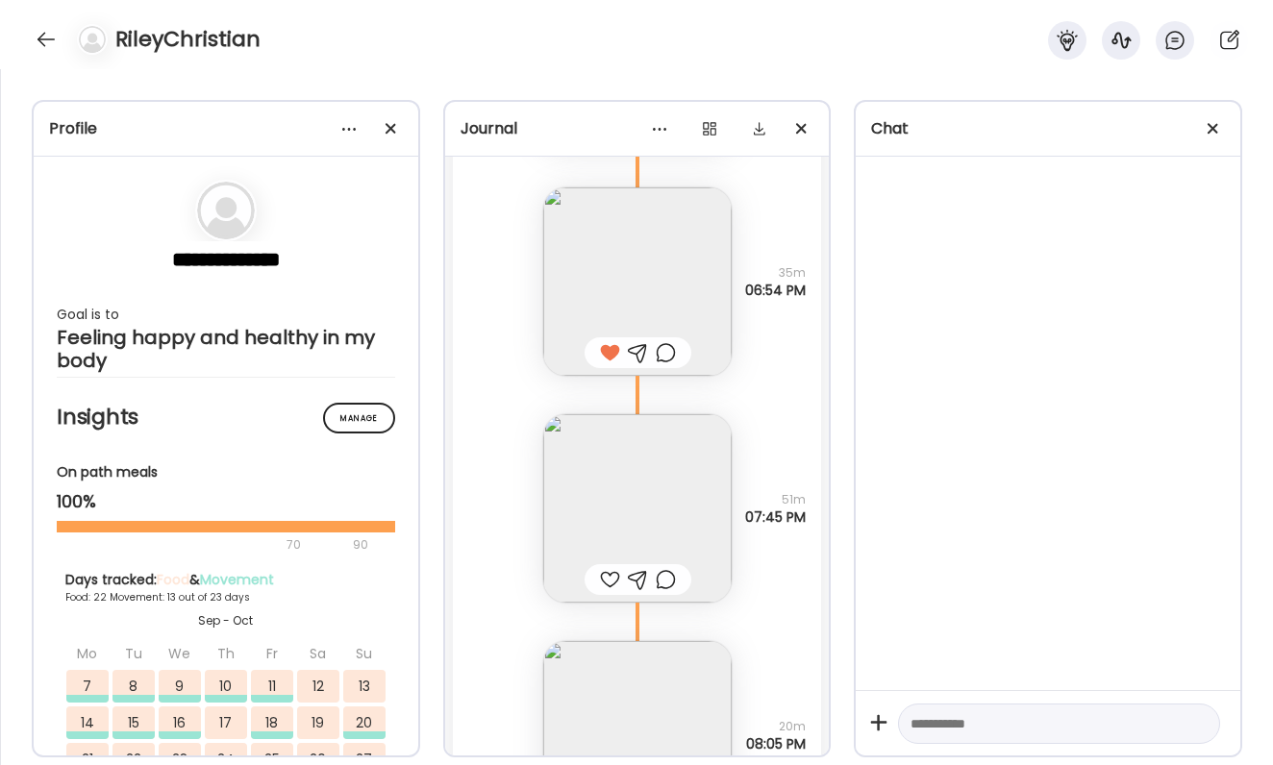
scroll to position [92395, 0]
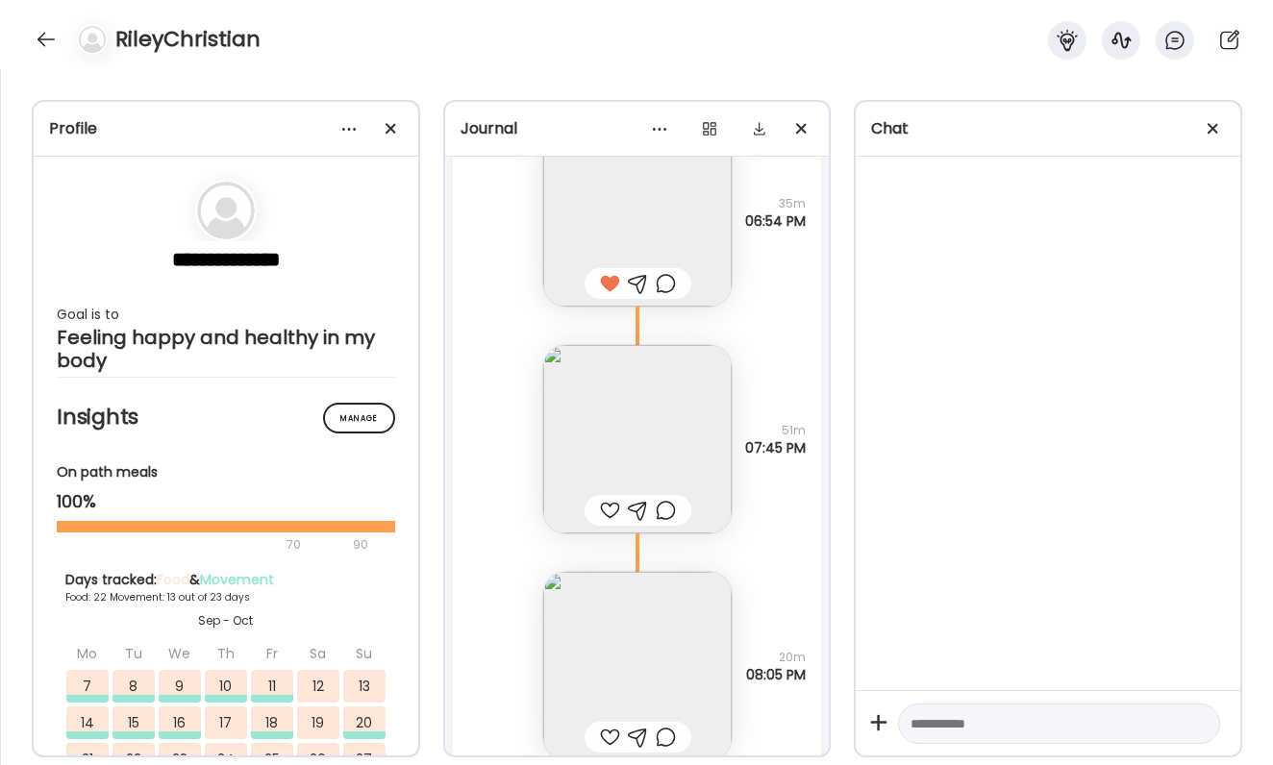
click at [609, 506] on div at bounding box center [610, 510] width 20 height 23
click at [608, 736] on div at bounding box center [610, 737] width 20 height 23
click at [657, 737] on div at bounding box center [666, 737] width 20 height 23
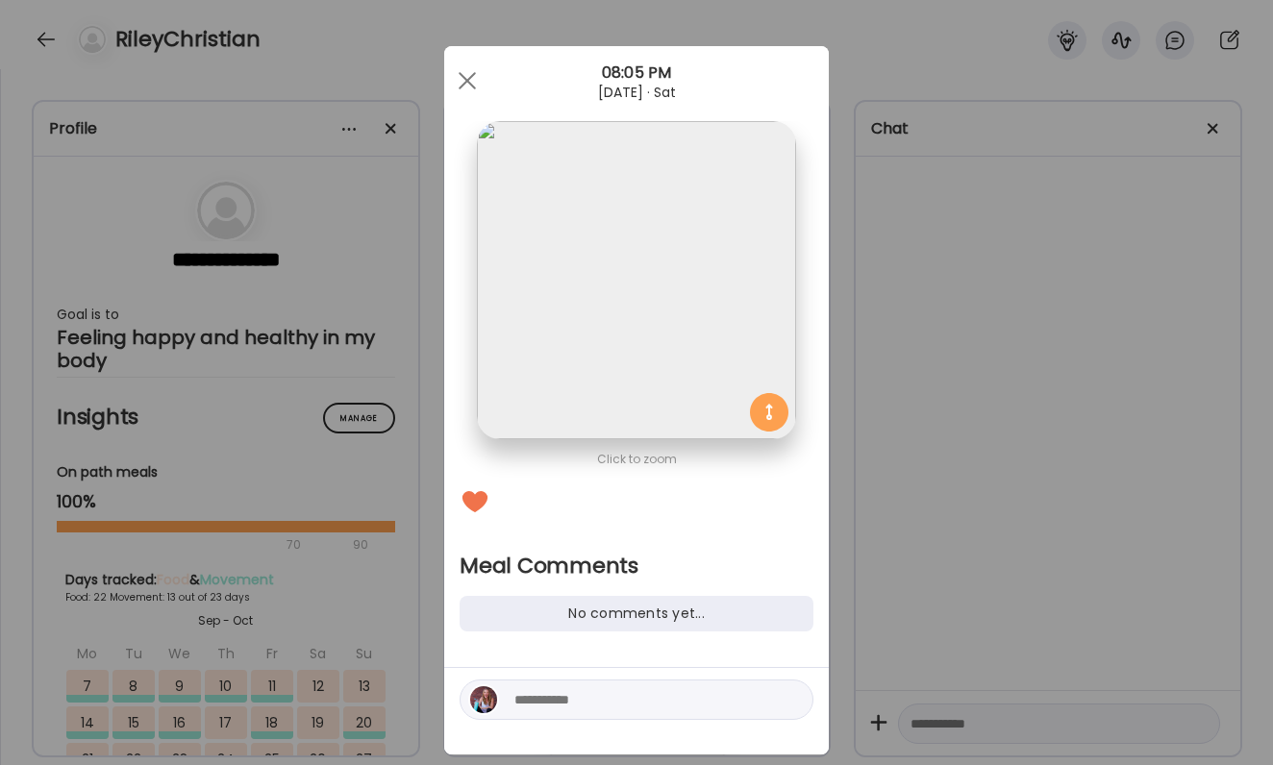
click at [641, 684] on div at bounding box center [637, 700] width 354 height 40
click at [641, 687] on div at bounding box center [637, 700] width 354 height 40
click at [640, 689] on textarea at bounding box center [644, 699] width 260 height 23
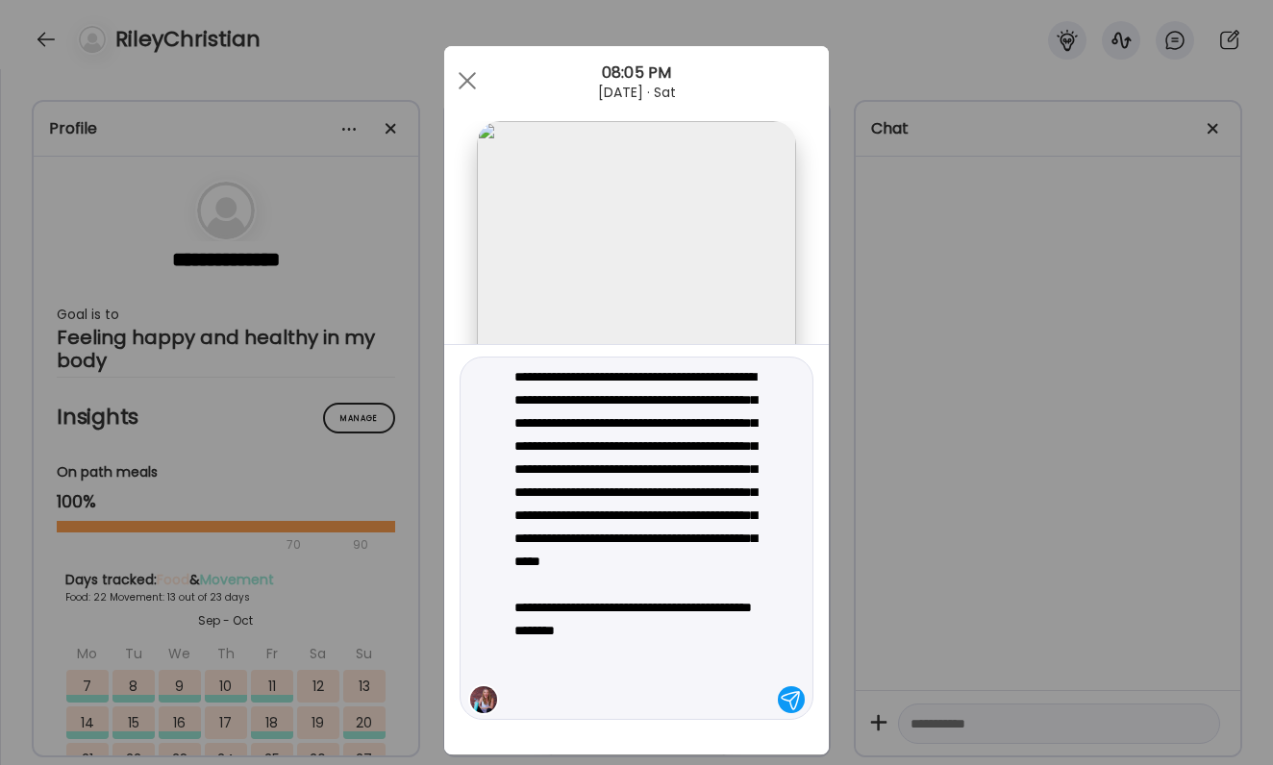
click at [521, 656] on textarea "**********" at bounding box center [644, 538] width 260 height 346
click at [611, 698] on textarea "**********" at bounding box center [644, 538] width 260 height 346
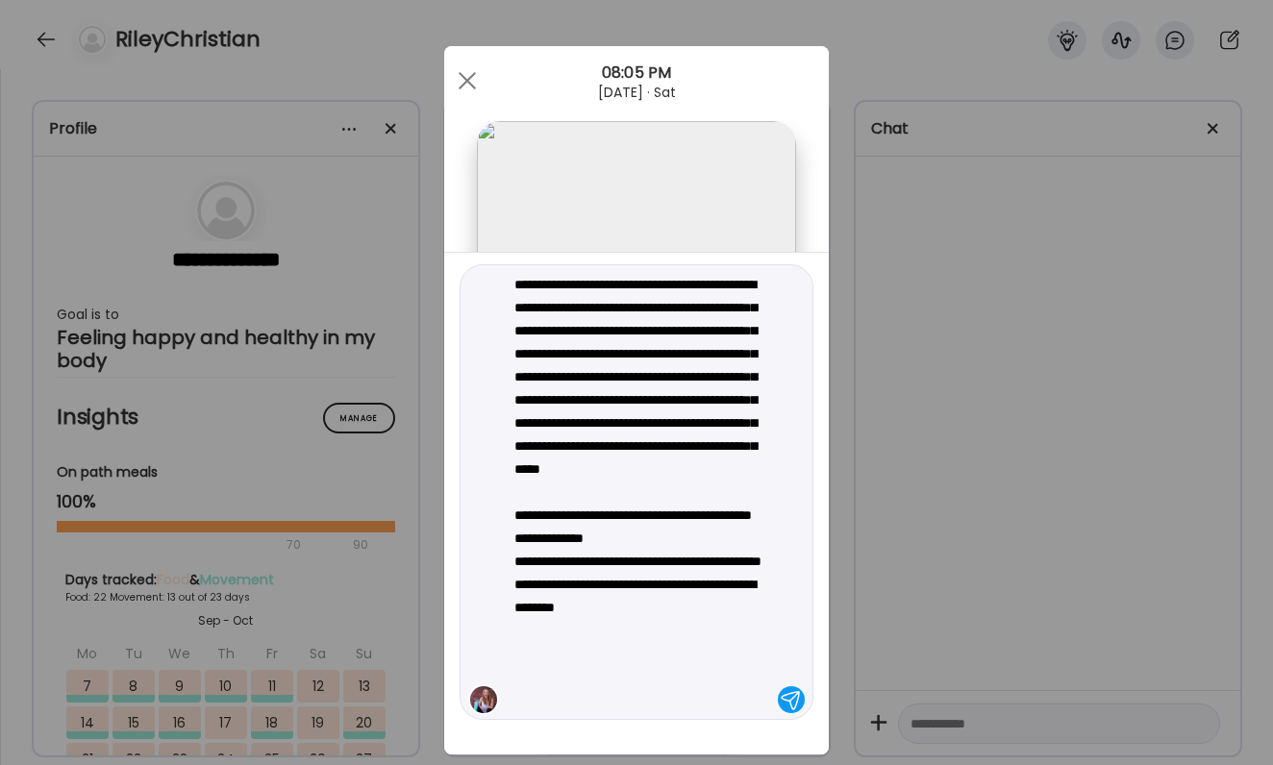
type textarea "**********"
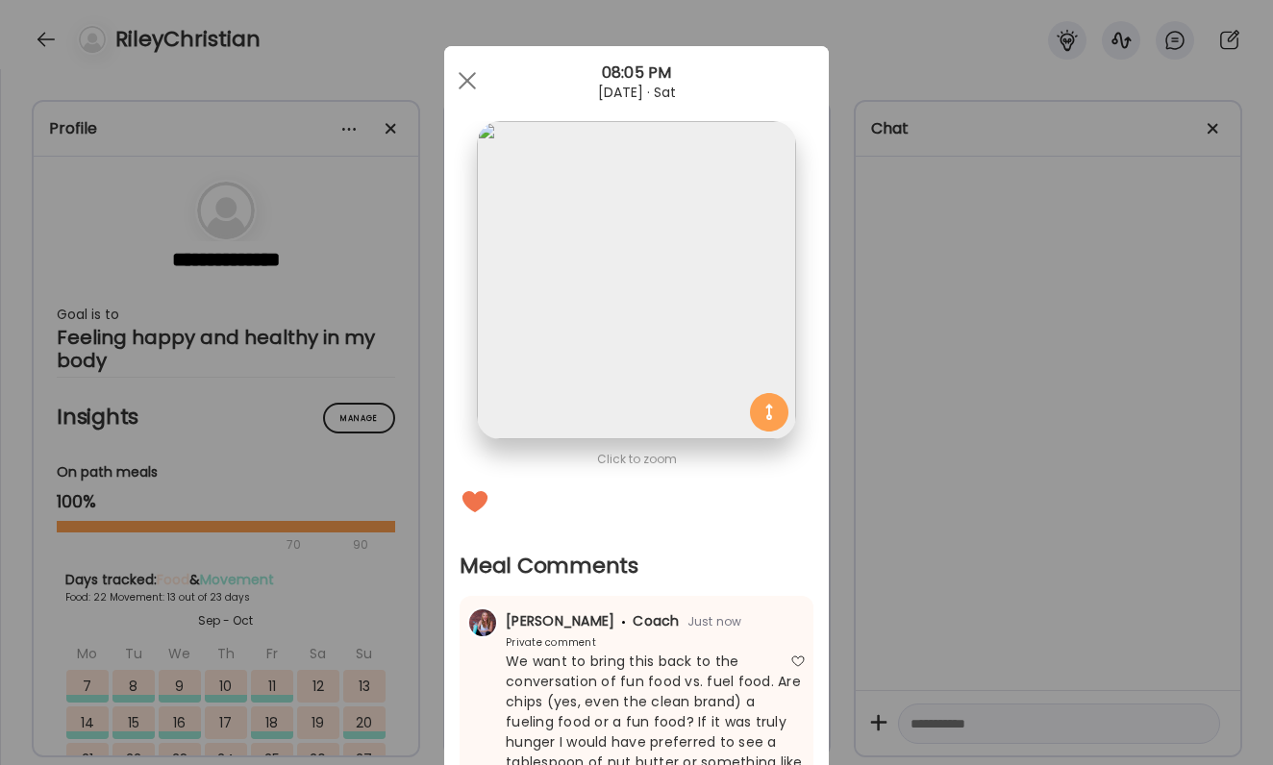
click at [1018, 542] on div "Ate Coach Dashboard Wahoo! It’s official Take a moment to set up your Coach Pro…" at bounding box center [636, 382] width 1273 height 765
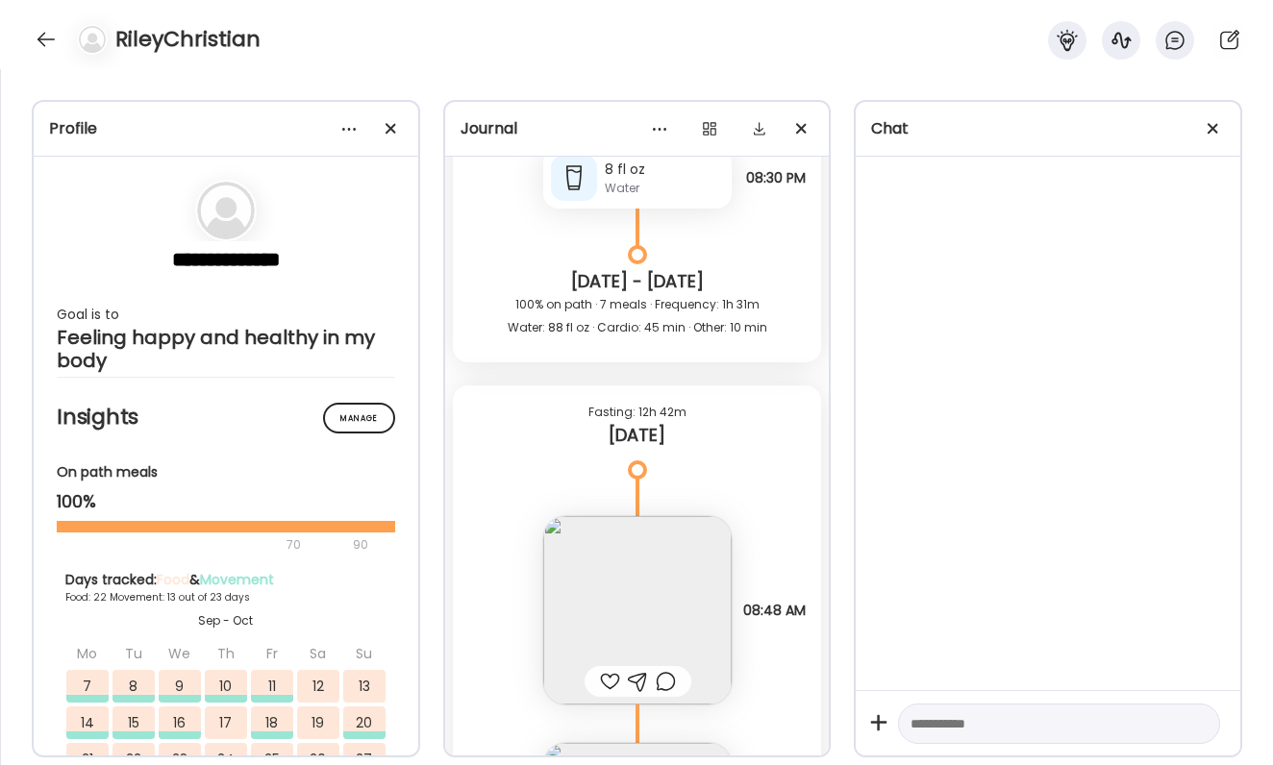
scroll to position [93491, 0]
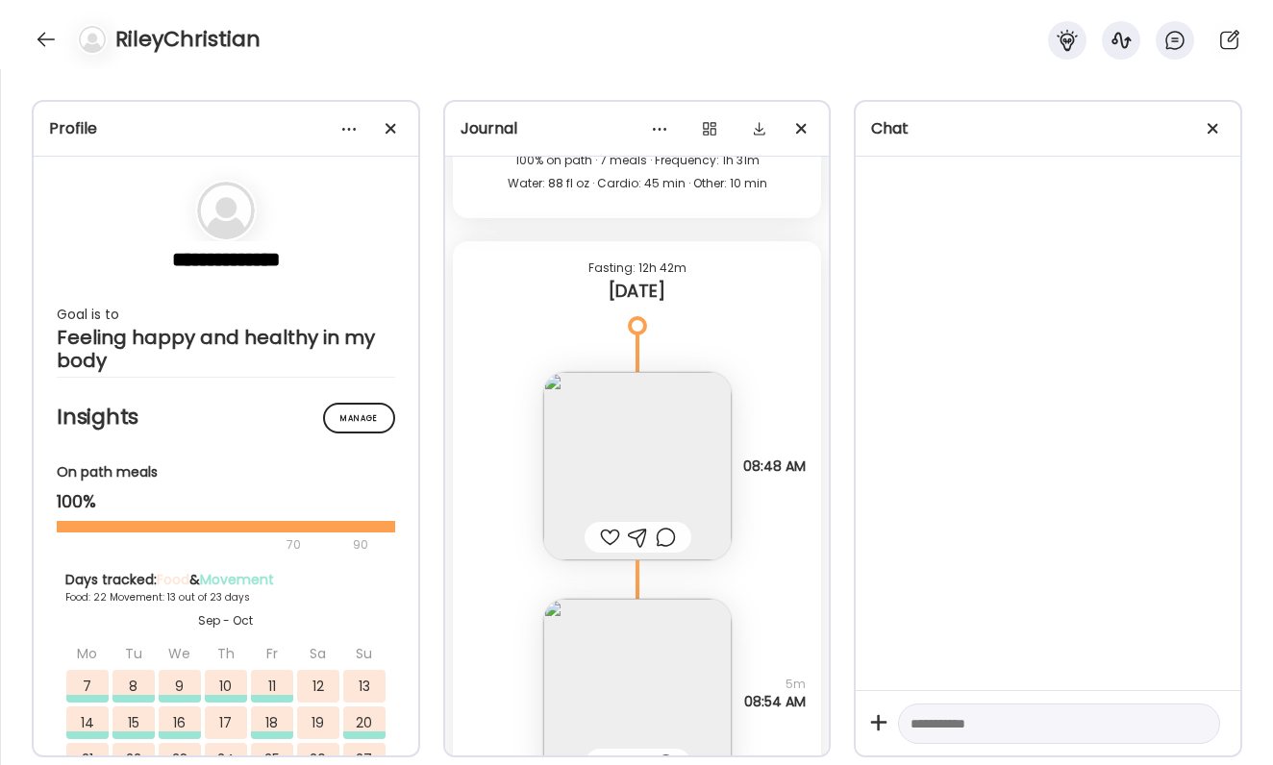
click at [607, 541] on div at bounding box center [610, 537] width 20 height 23
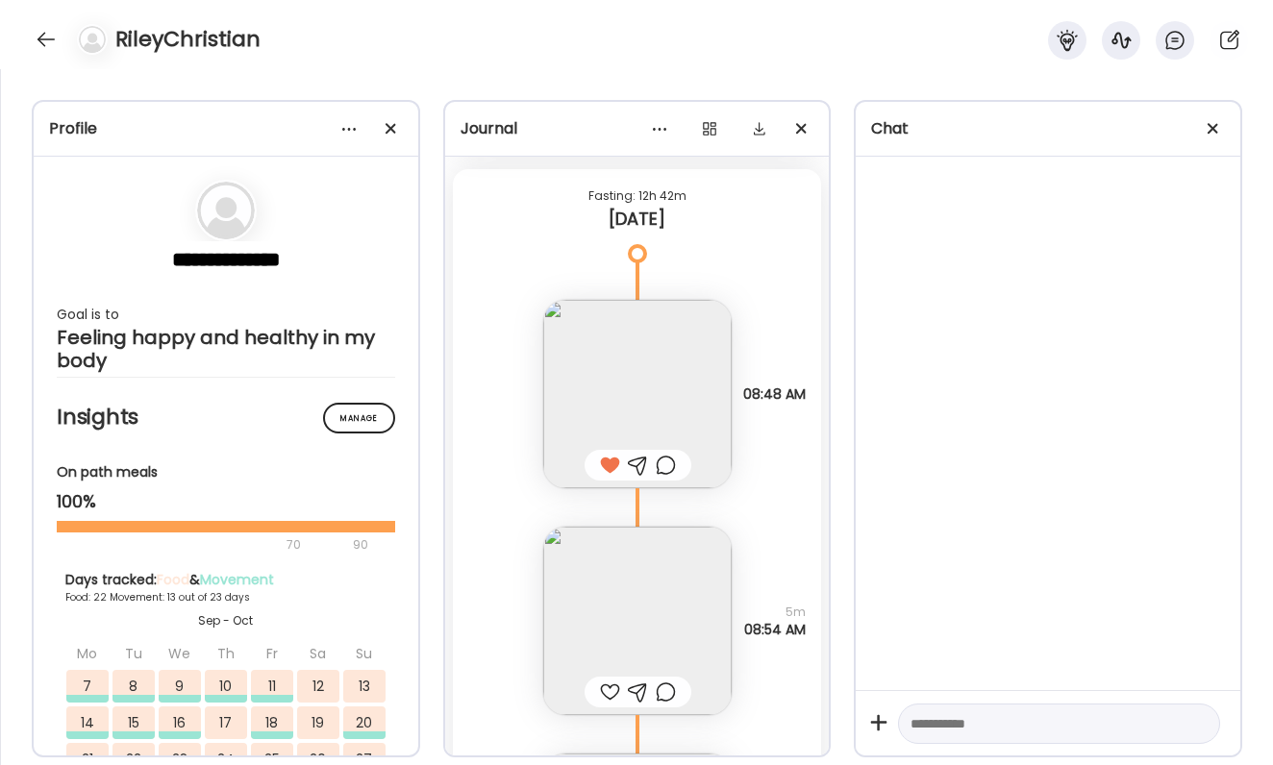
scroll to position [93567, 0]
click at [608, 633] on img at bounding box center [637, 617] width 188 height 188
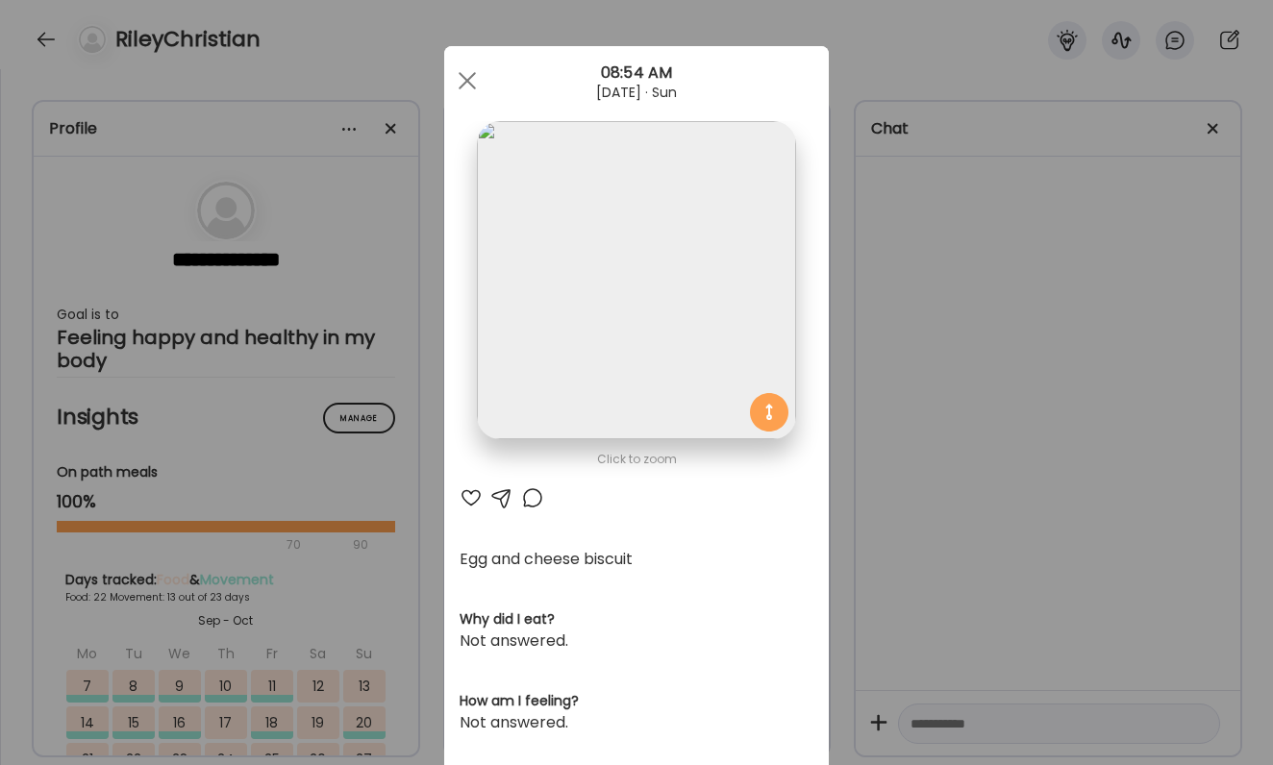
click at [473, 507] on div at bounding box center [471, 498] width 23 height 23
click at [942, 444] on div "Ate Coach Dashboard Wahoo! It’s official Take a moment to set up your Coach Pro…" at bounding box center [636, 382] width 1273 height 765
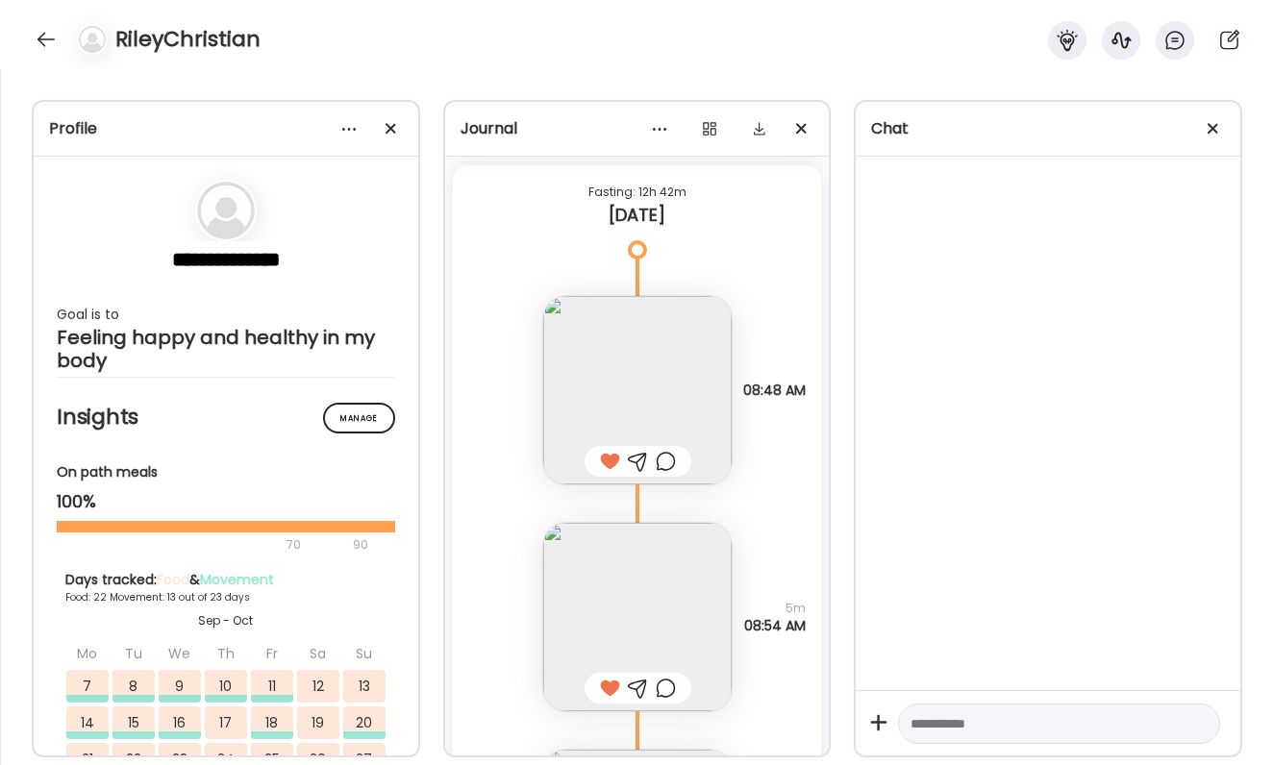
click at [668, 687] on div at bounding box center [666, 688] width 20 height 23
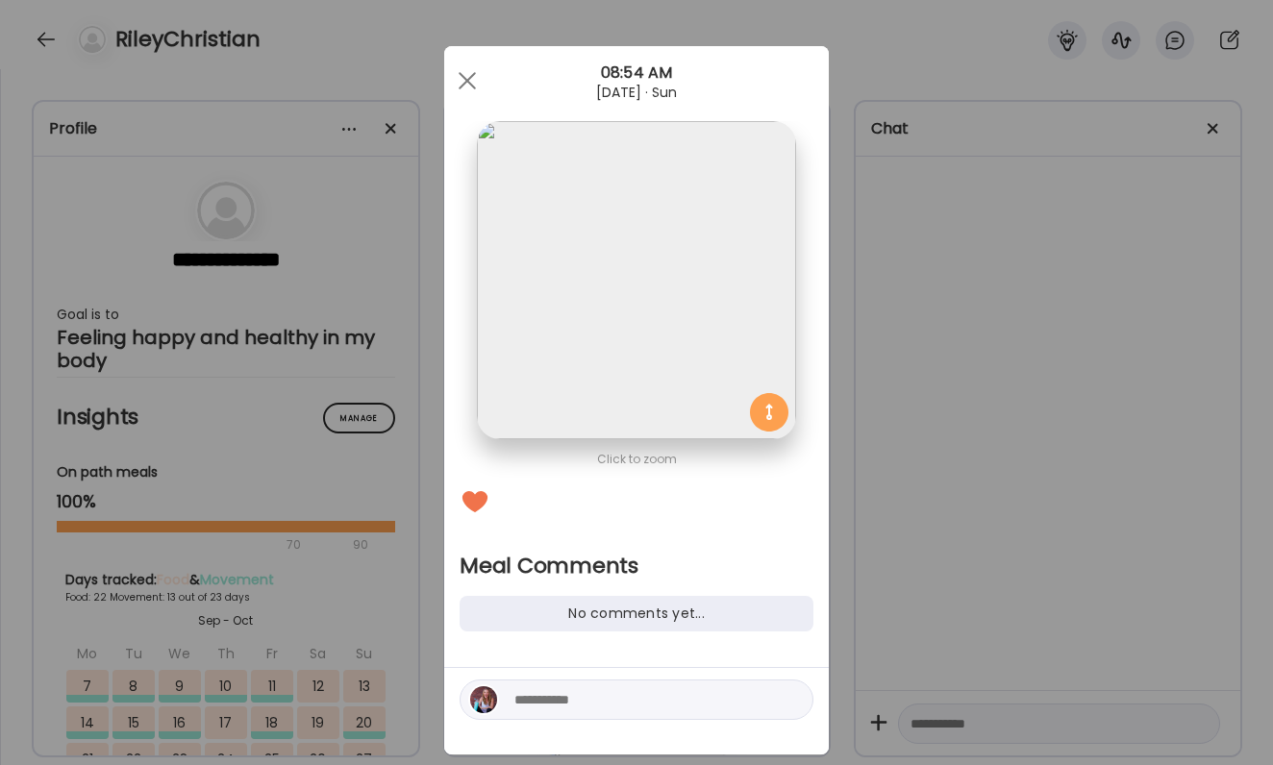
click at [633, 707] on textarea at bounding box center [644, 699] width 260 height 23
type textarea "**********"
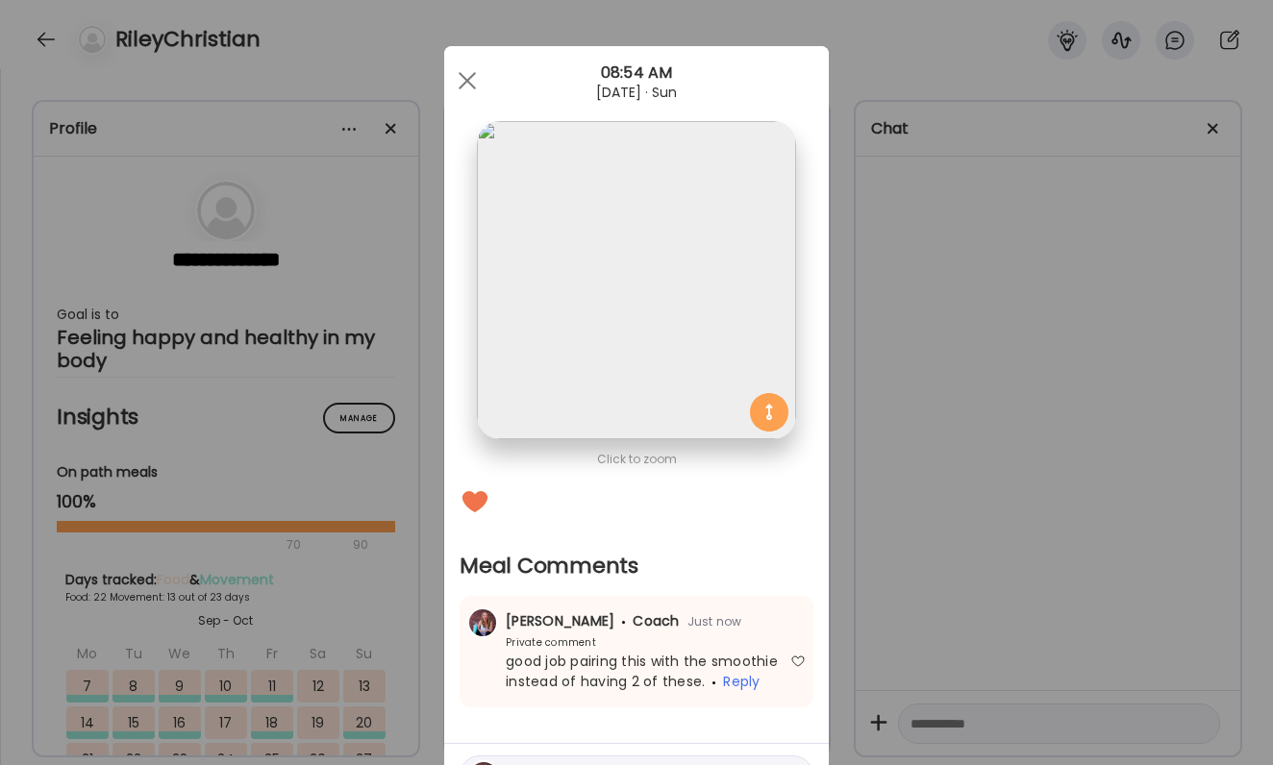
click at [868, 720] on div "Ate Coach Dashboard Wahoo! It’s official Take a moment to set up your Coach Pro…" at bounding box center [636, 382] width 1273 height 765
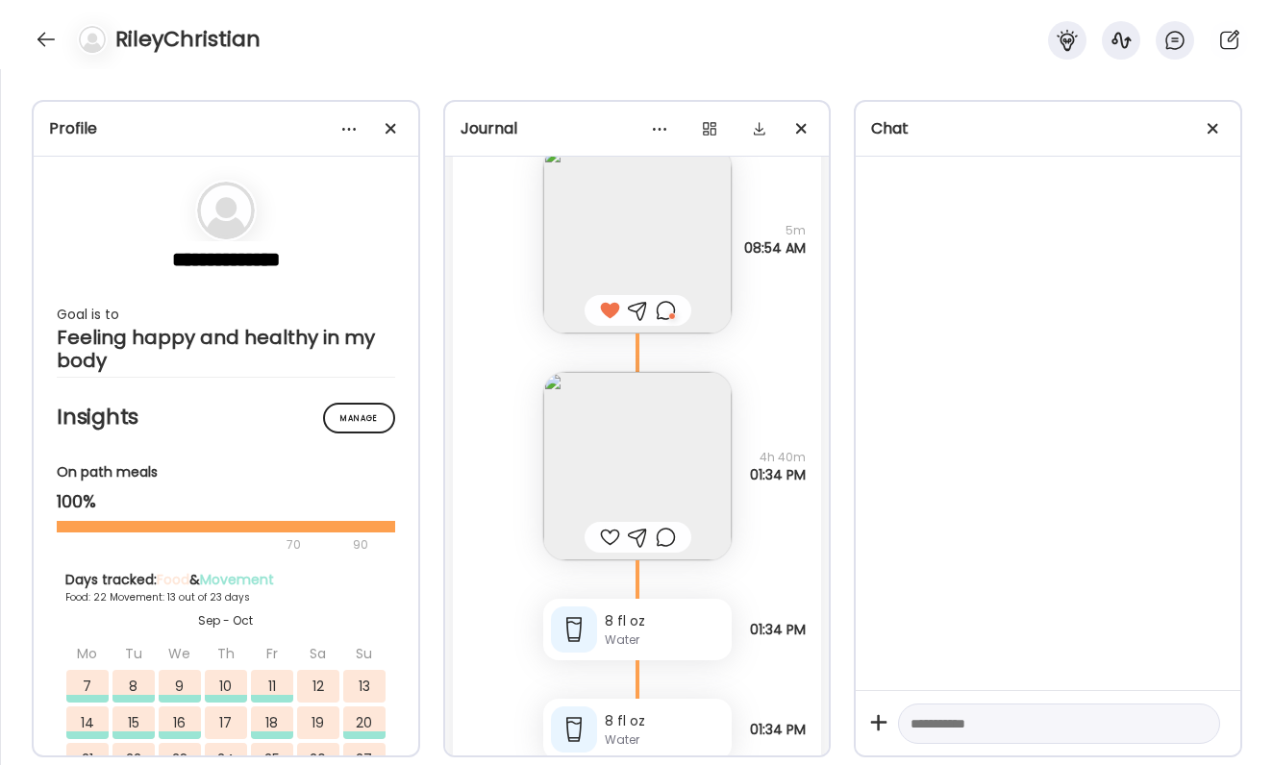
scroll to position [93991, 0]
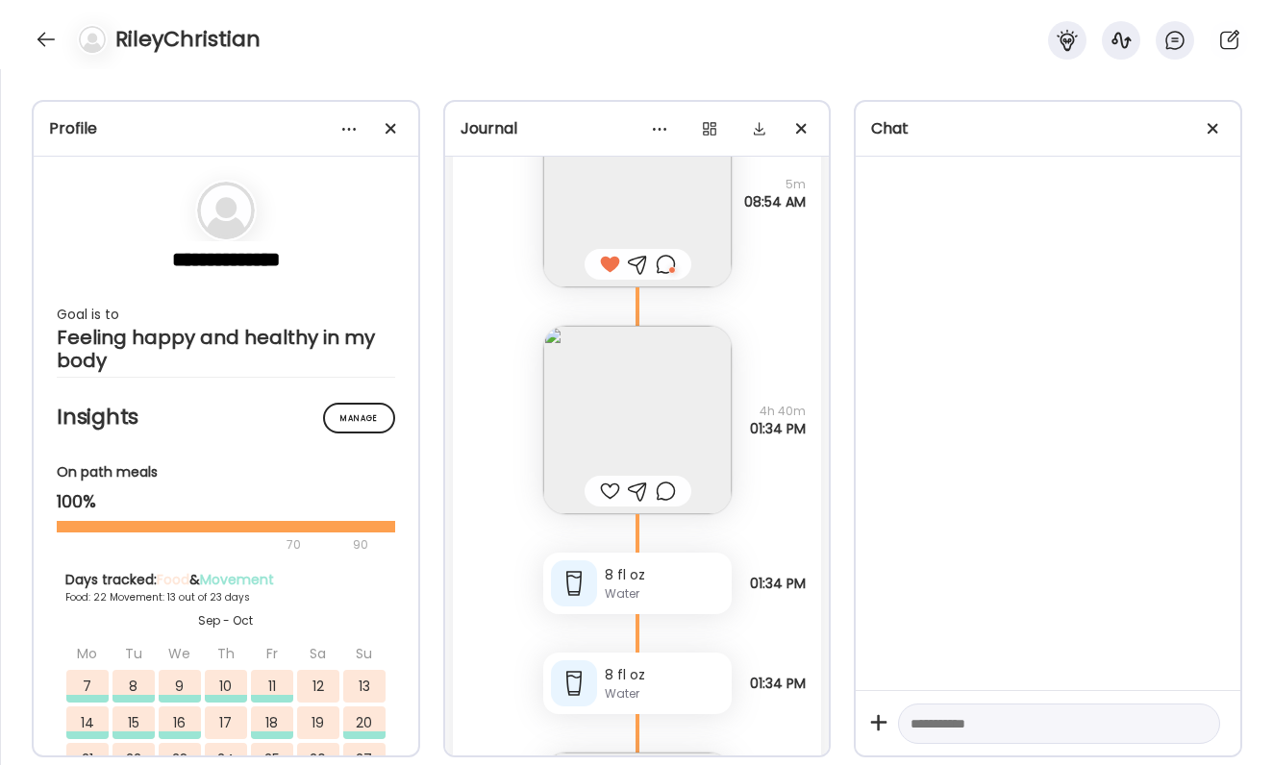
click at [587, 411] on img at bounding box center [637, 420] width 188 height 188
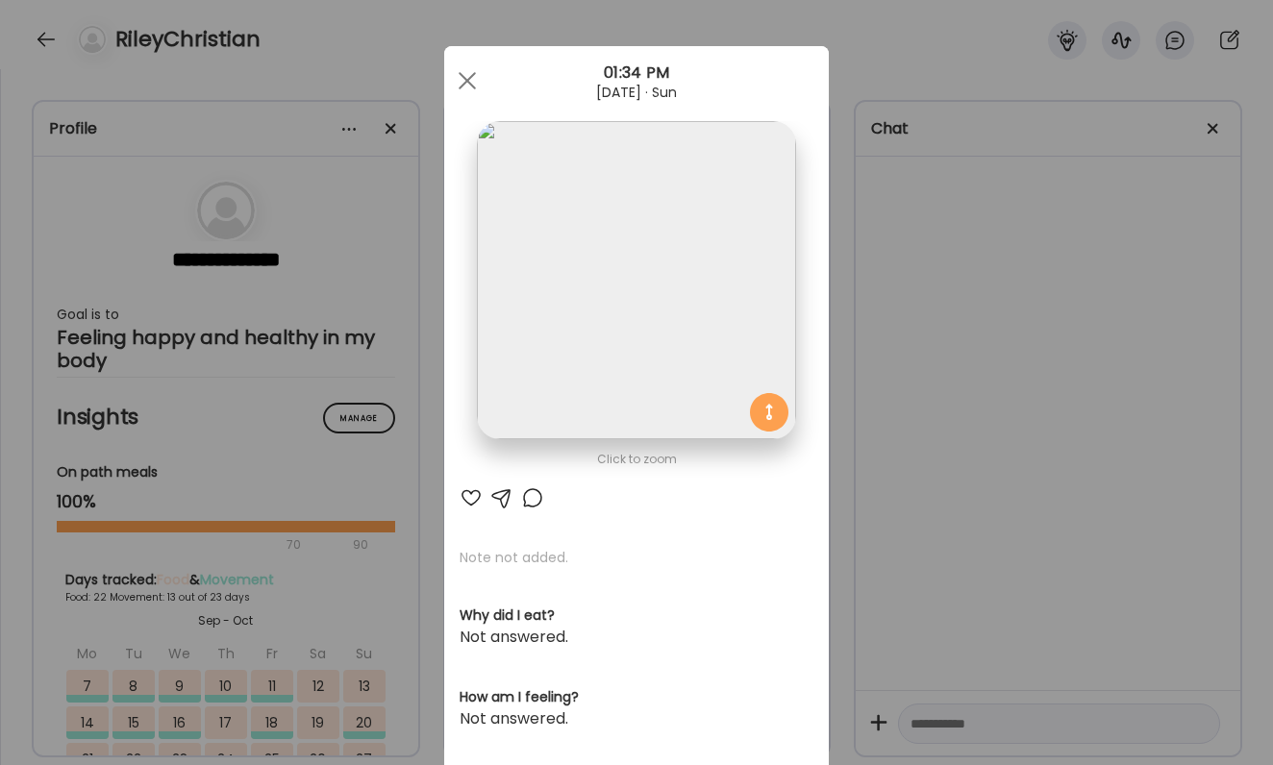
click at [466, 501] on div at bounding box center [471, 498] width 23 height 23
click at [992, 507] on div "Ate Coach Dashboard Wahoo! It’s official Take a moment to set up your Coach Pro…" at bounding box center [636, 382] width 1273 height 765
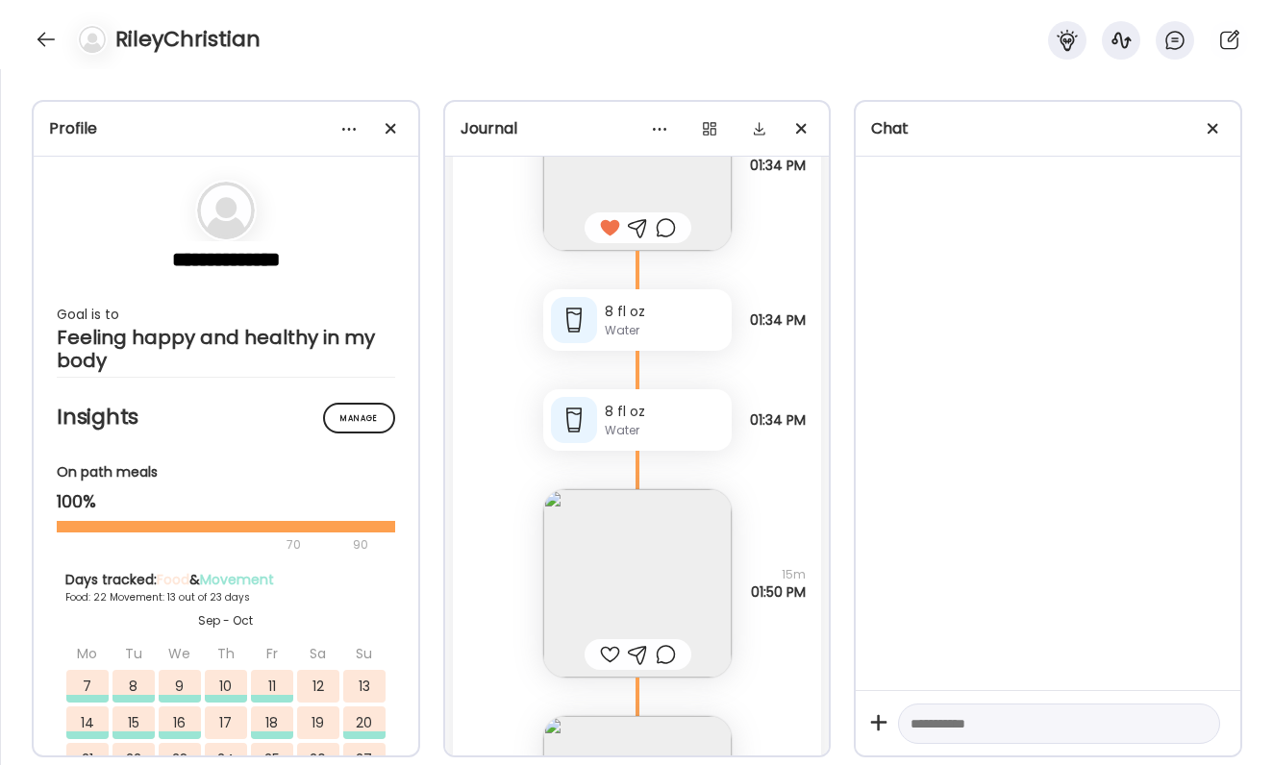
scroll to position [94357, 0]
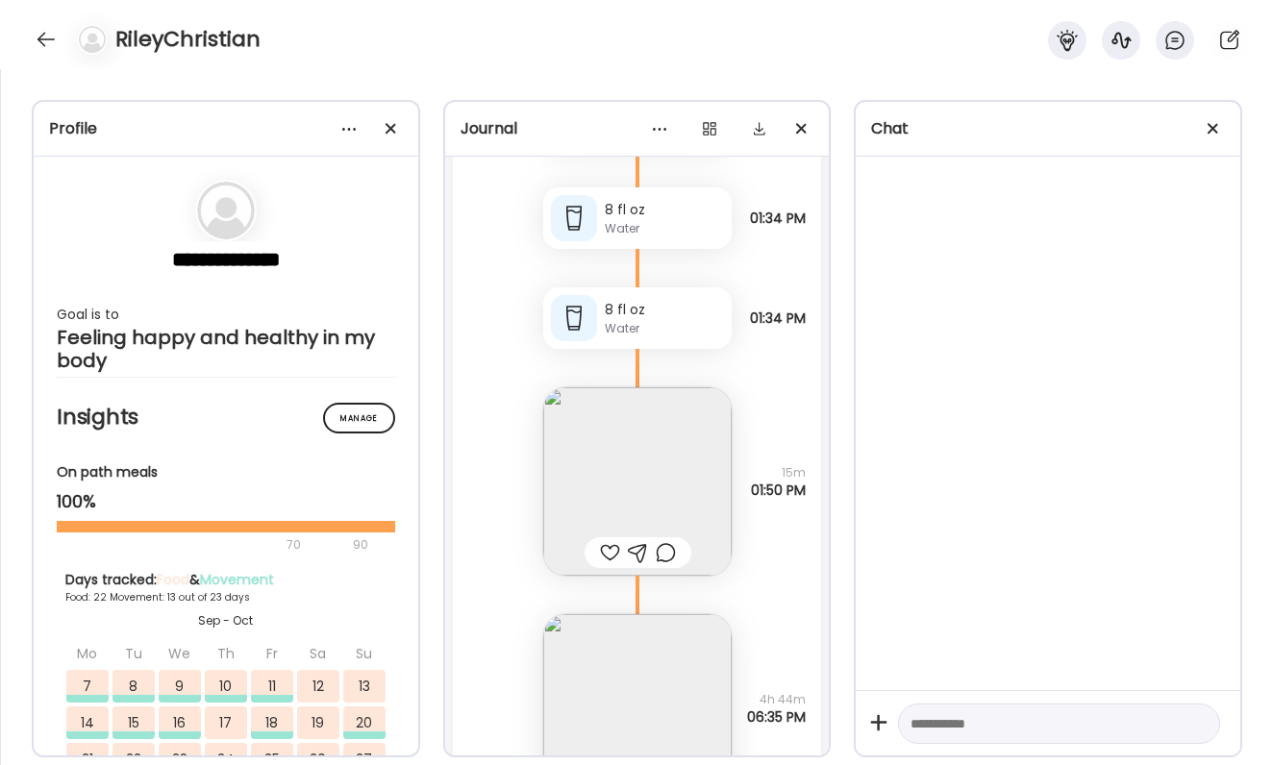
click at [655, 477] on img at bounding box center [637, 481] width 188 height 188
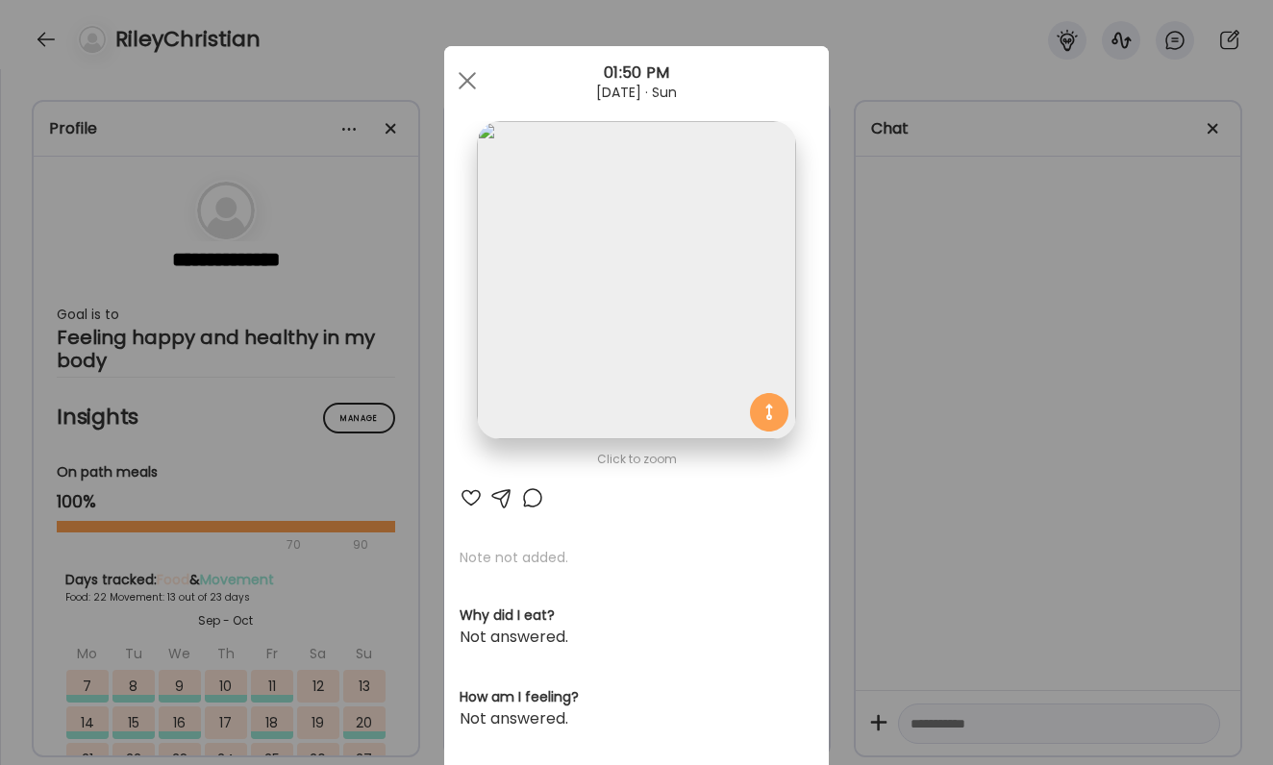
click at [472, 493] on div at bounding box center [471, 498] width 23 height 23
click at [879, 471] on div "Ate Coach Dashboard Wahoo! It’s official Take a moment to set up your Coach Pro…" at bounding box center [636, 382] width 1273 height 765
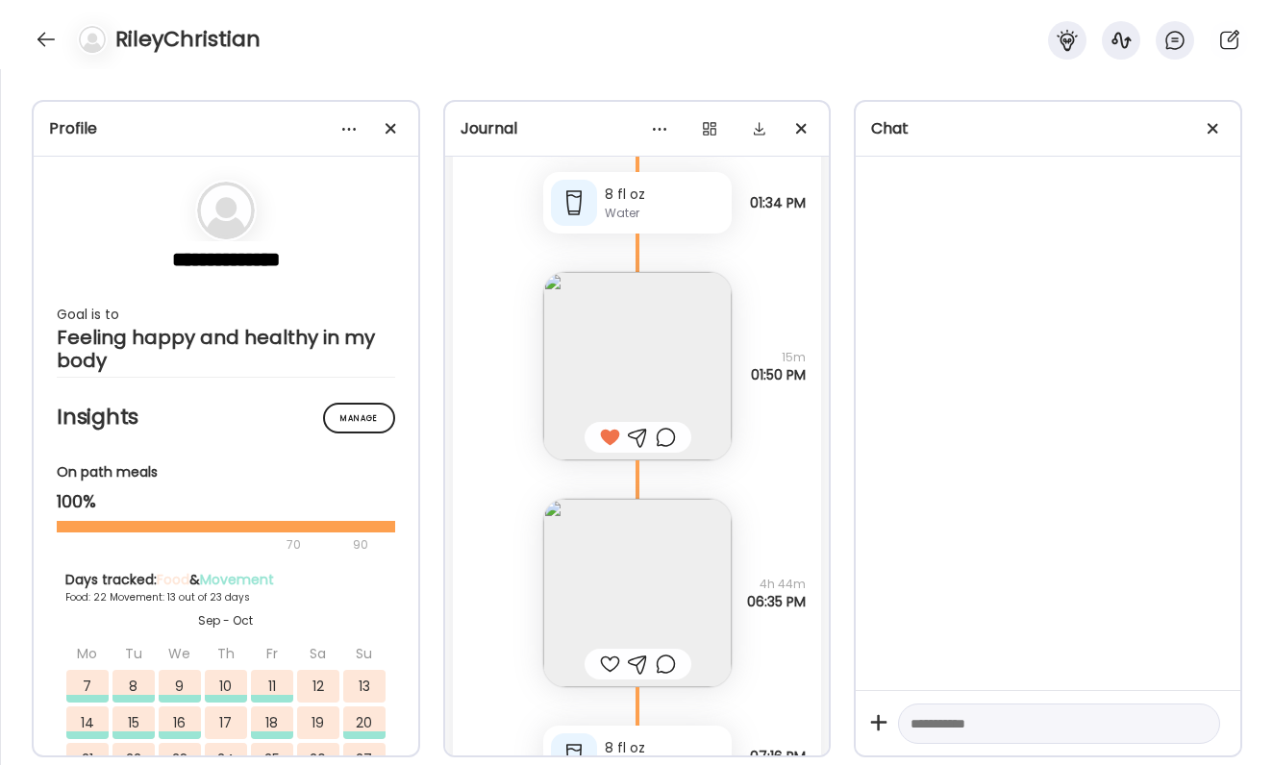
scroll to position [94516, 0]
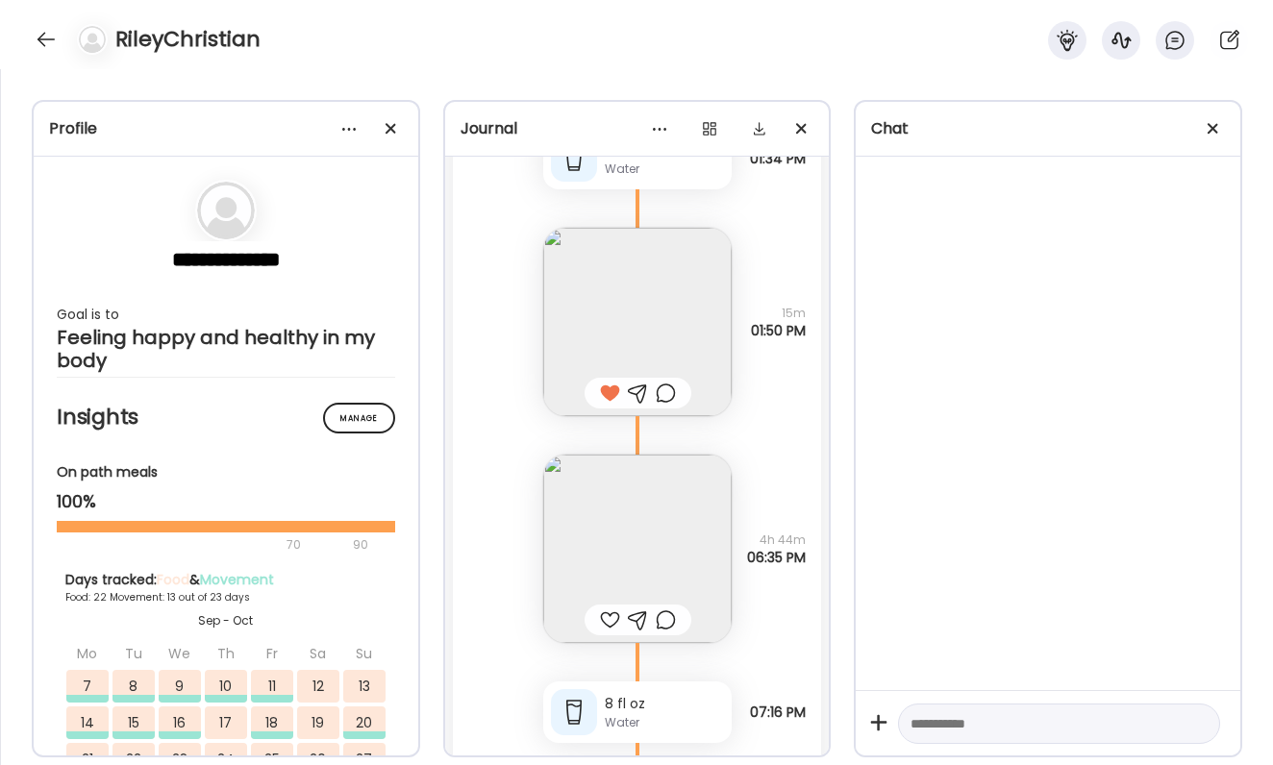
click at [637, 534] on img at bounding box center [637, 549] width 188 height 188
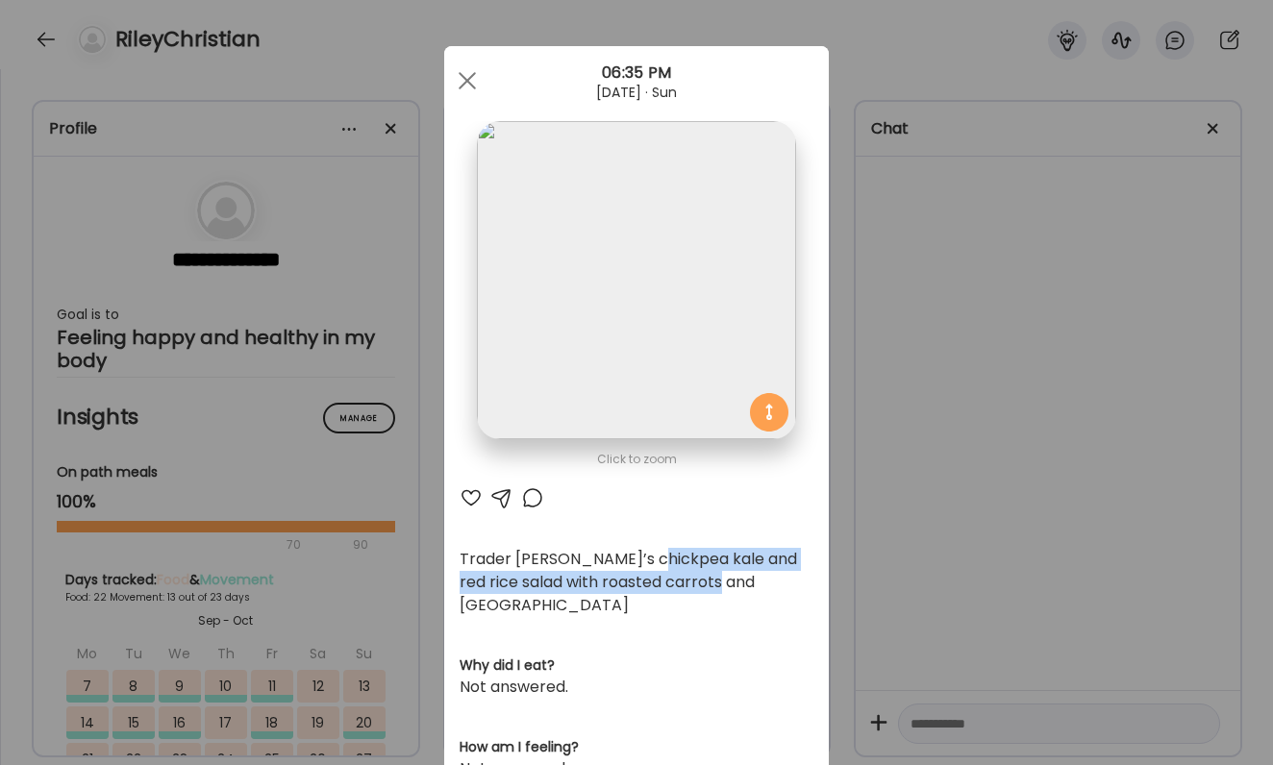
drag, startPoint x: 646, startPoint y: 565, endPoint x: 690, endPoint y: 570, distance: 44.5
click at [692, 573] on div "Trader [PERSON_NAME]’s chickpea kale and red rice salad with roasted carrots an…" at bounding box center [637, 582] width 354 height 69
click at [690, 570] on div "Trader [PERSON_NAME]’s chickpea kale and red rice salad with roasted carrots an…" at bounding box center [637, 582] width 354 height 69
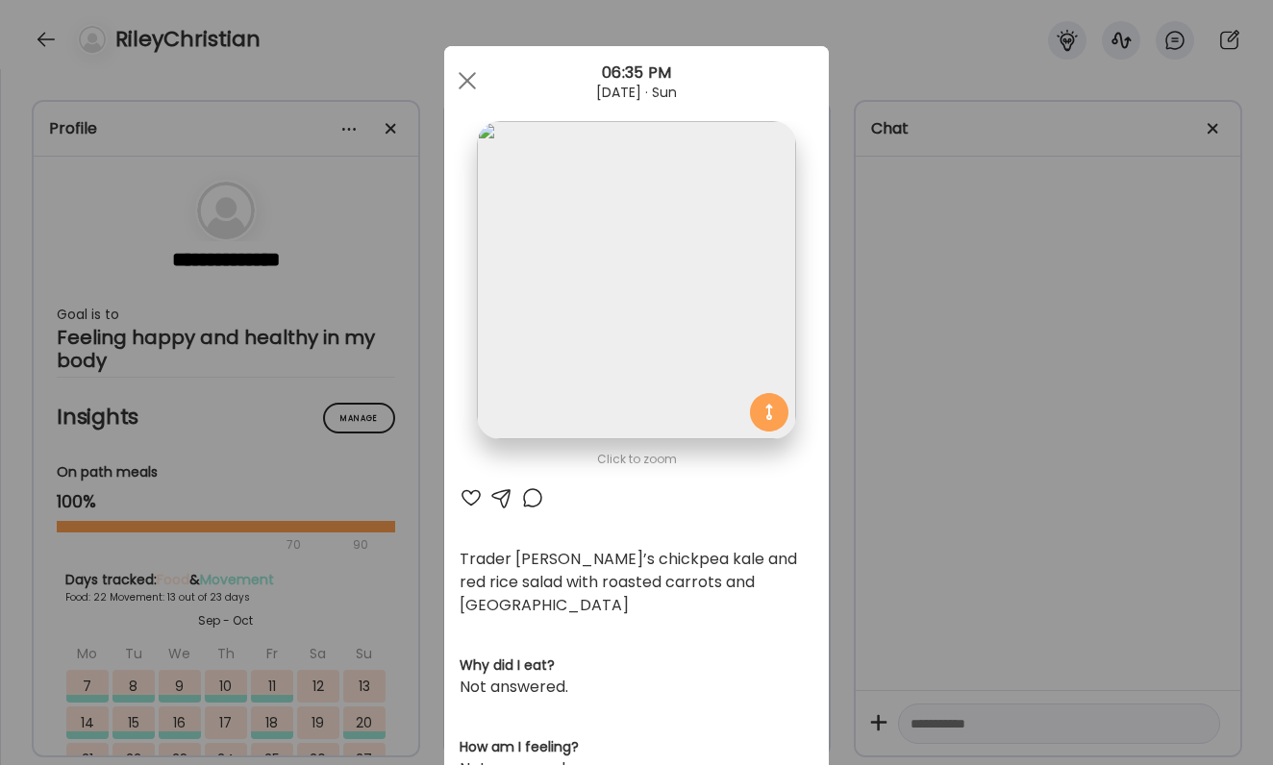
click at [924, 567] on div "Ate Coach Dashboard Wahoo! It’s official Take a moment to set up your Coach Pro…" at bounding box center [636, 382] width 1273 height 765
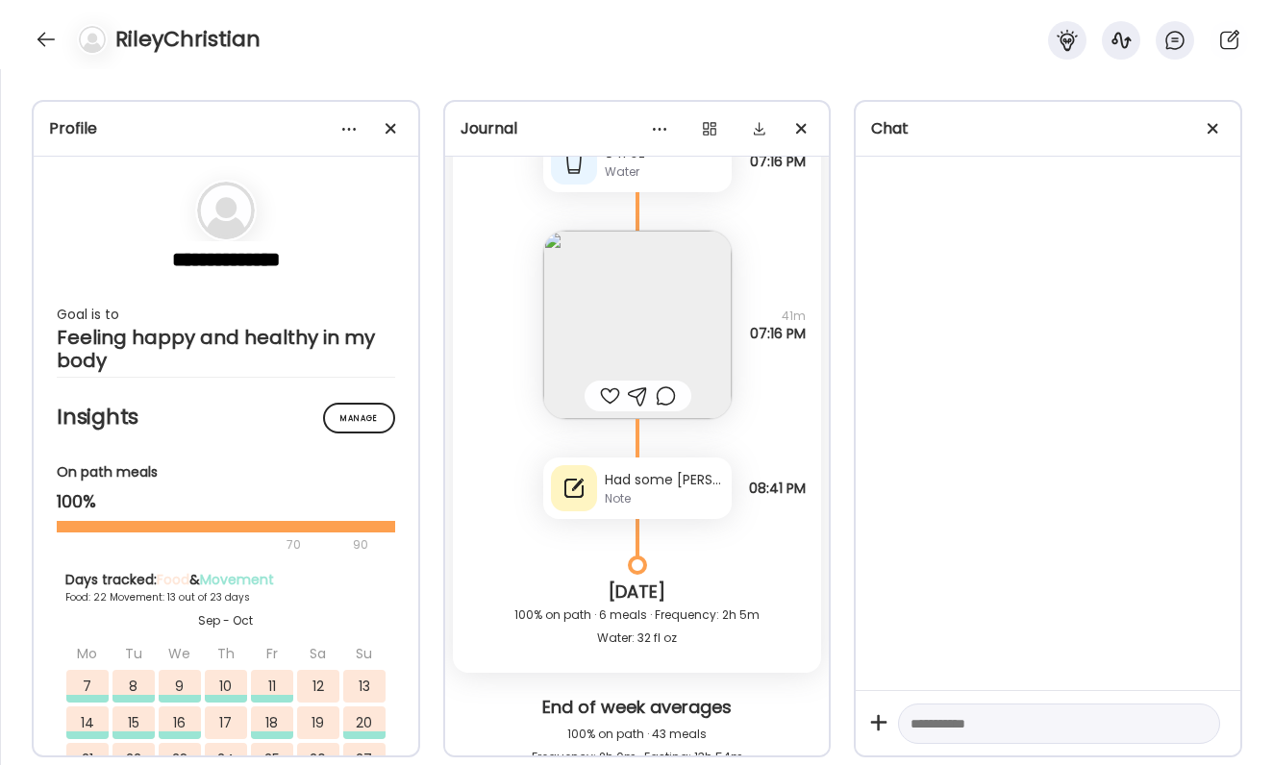
scroll to position [95231, 0]
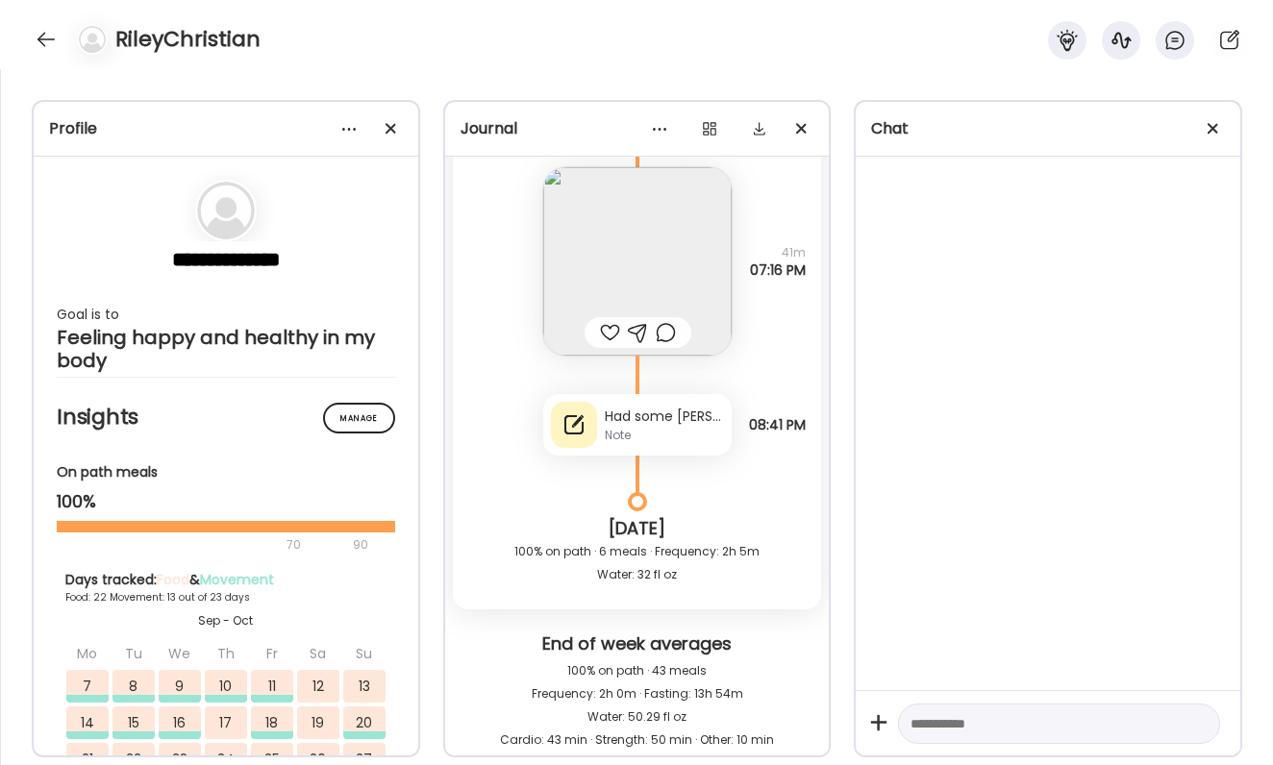
click at [673, 412] on div "Had some [PERSON_NAME] as well :( shouldn’t have done that" at bounding box center [664, 417] width 119 height 20
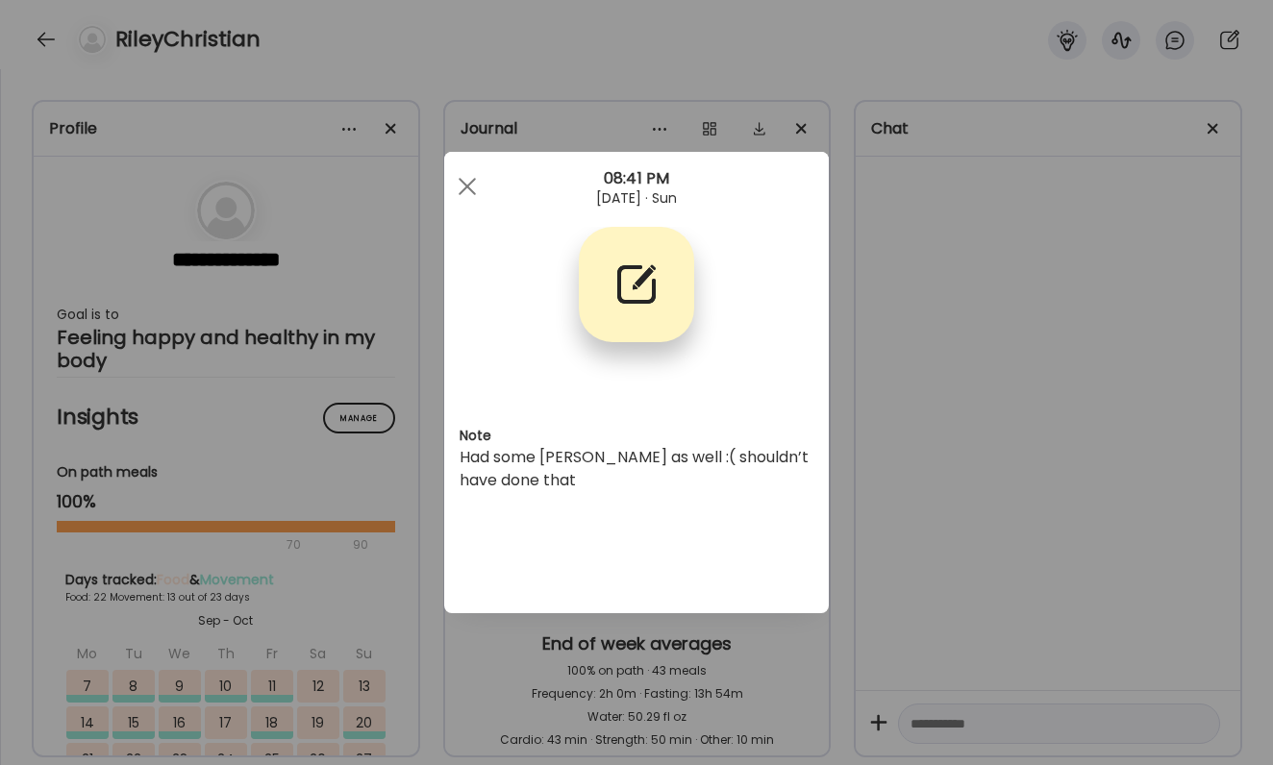
click at [628, 458] on div "Had some [PERSON_NAME] as well :( shouldn’t have done that" at bounding box center [637, 469] width 354 height 46
drag, startPoint x: 544, startPoint y: 461, endPoint x: 680, endPoint y: 456, distance: 135.7
click at [680, 456] on div "Had some [PERSON_NAME] as well :( shouldn’t have done that" at bounding box center [637, 469] width 354 height 46
copy div "[PERSON_NAME]"
click at [989, 292] on div "Ate Coach Dashboard Wahoo! It’s official Take a moment to set up your Coach Pro…" at bounding box center [636, 382] width 1273 height 765
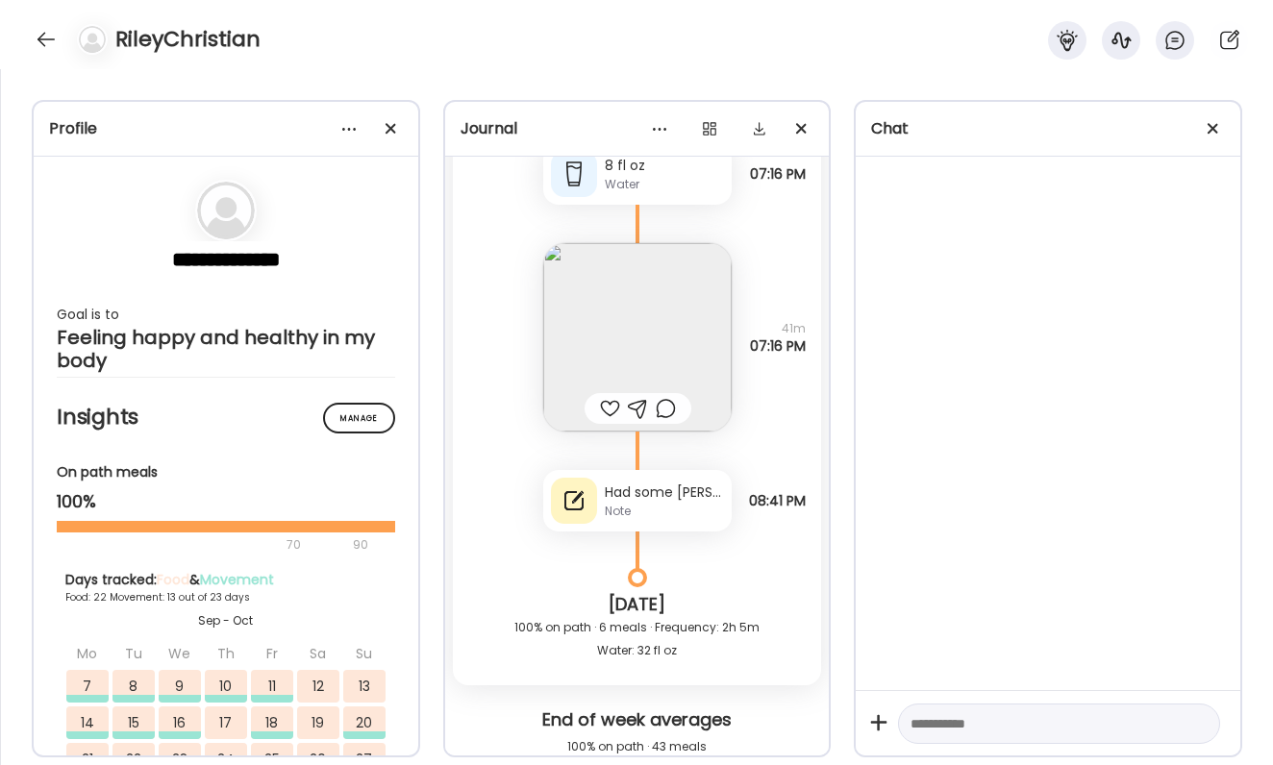
scroll to position [95120, 0]
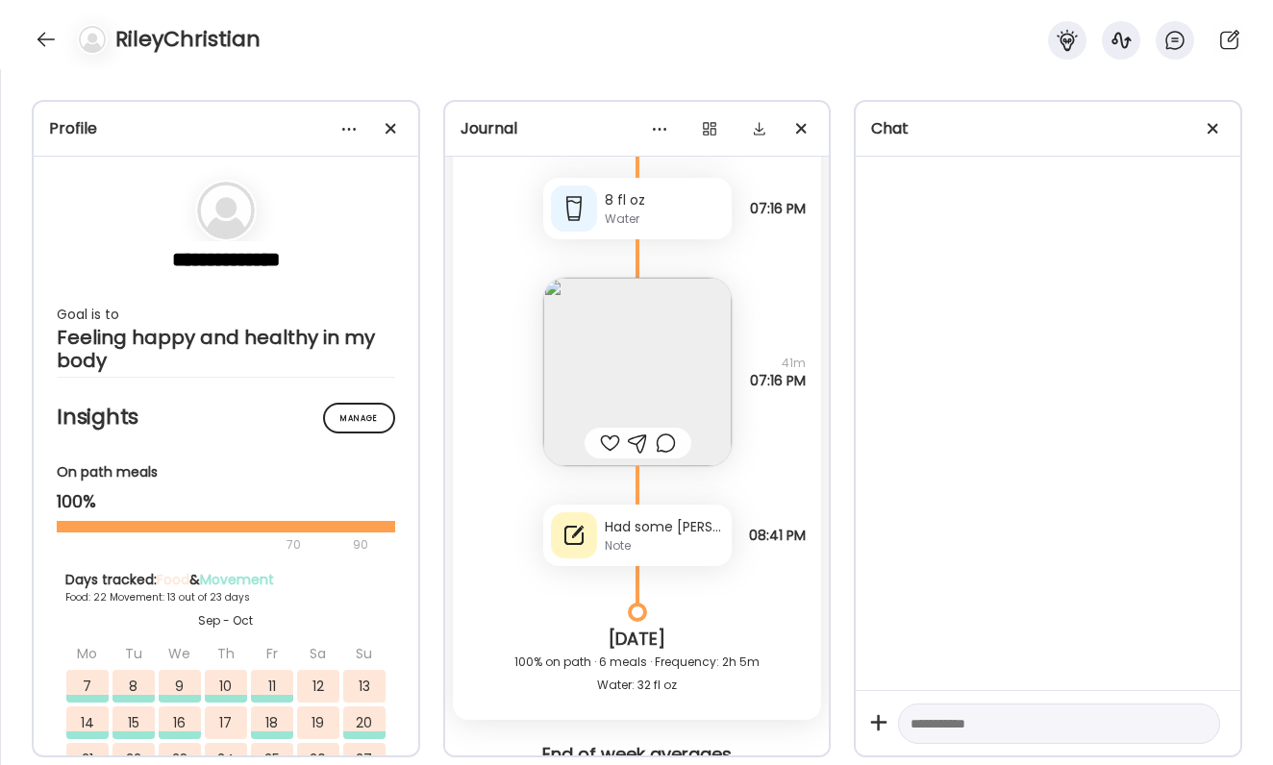
click at [647, 370] on img at bounding box center [637, 372] width 188 height 188
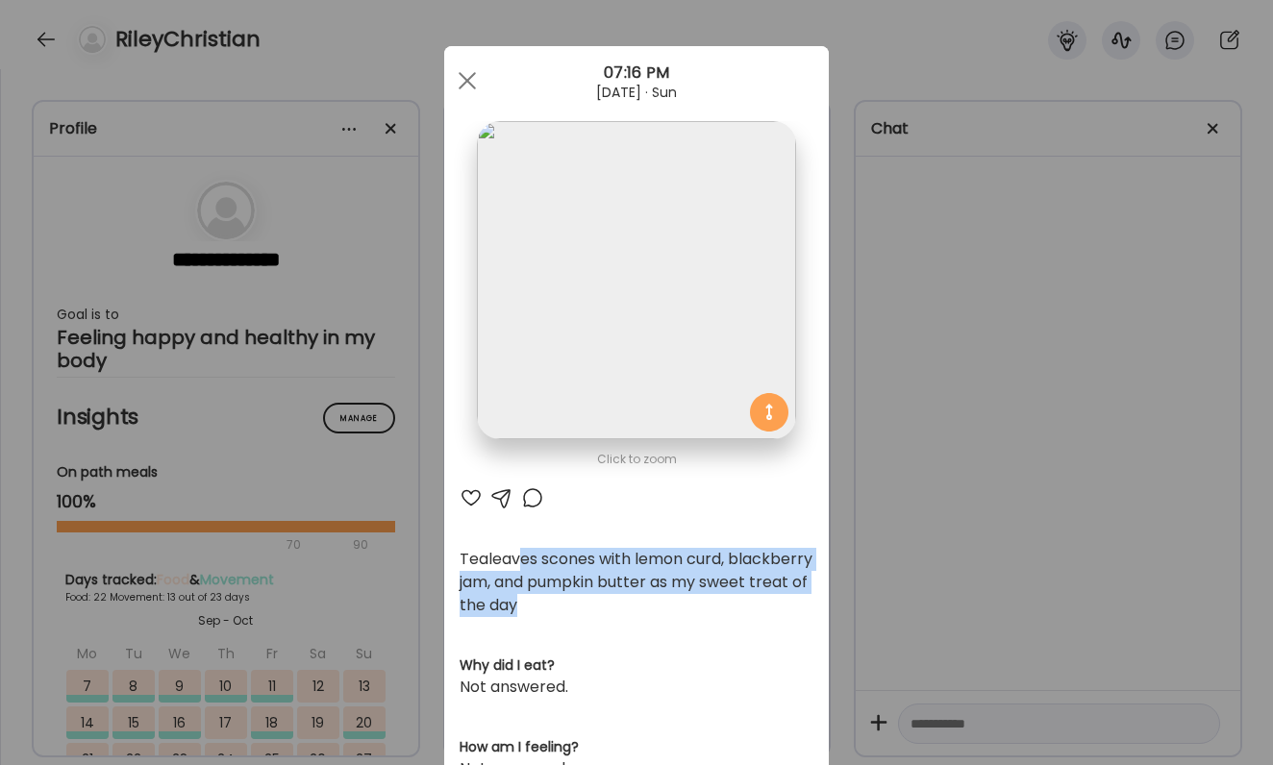
drag, startPoint x: 522, startPoint y: 561, endPoint x: 740, endPoint y: 610, distance: 223.7
click at [747, 610] on div "Tealeaves scones with lemon curd, blackberry jam, and pumpkin butter as my swee…" at bounding box center [637, 582] width 354 height 69
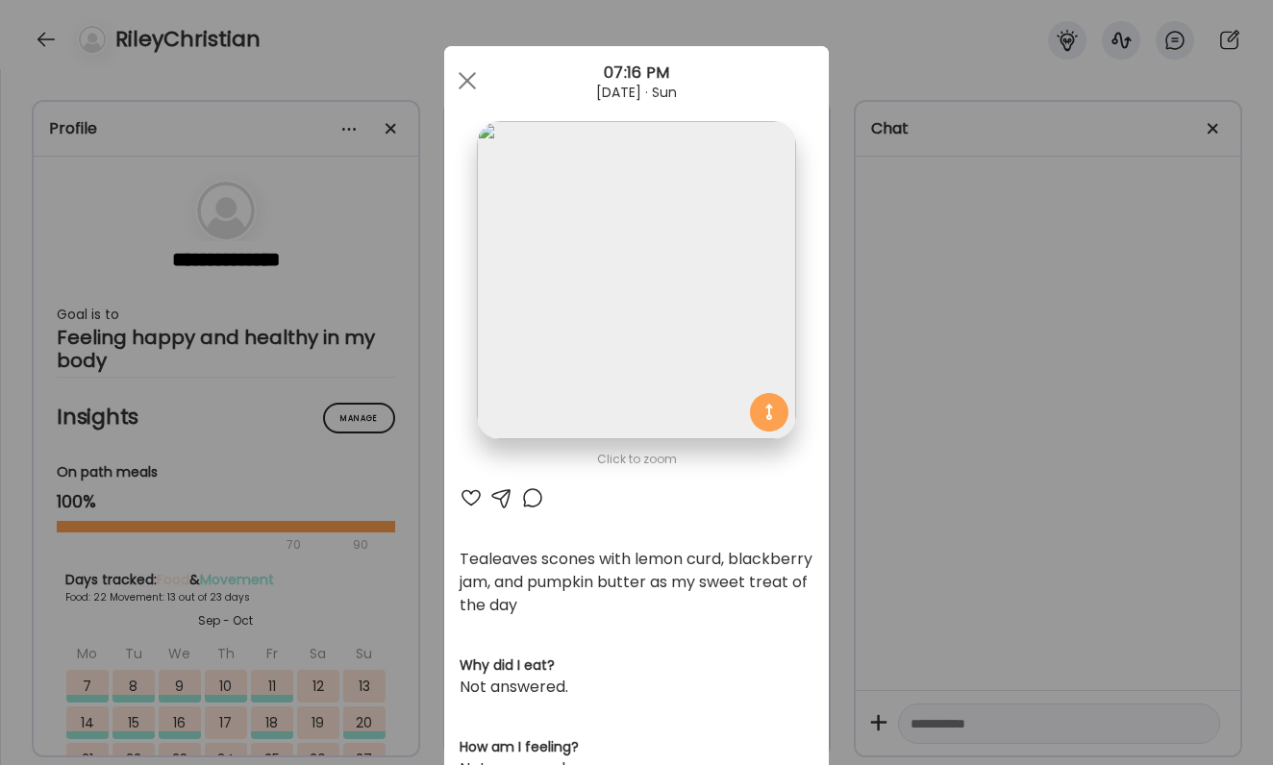
click at [929, 569] on div "Ate Coach Dashboard Wahoo! It’s official Take a moment to set up your Coach Pro…" at bounding box center [636, 382] width 1273 height 765
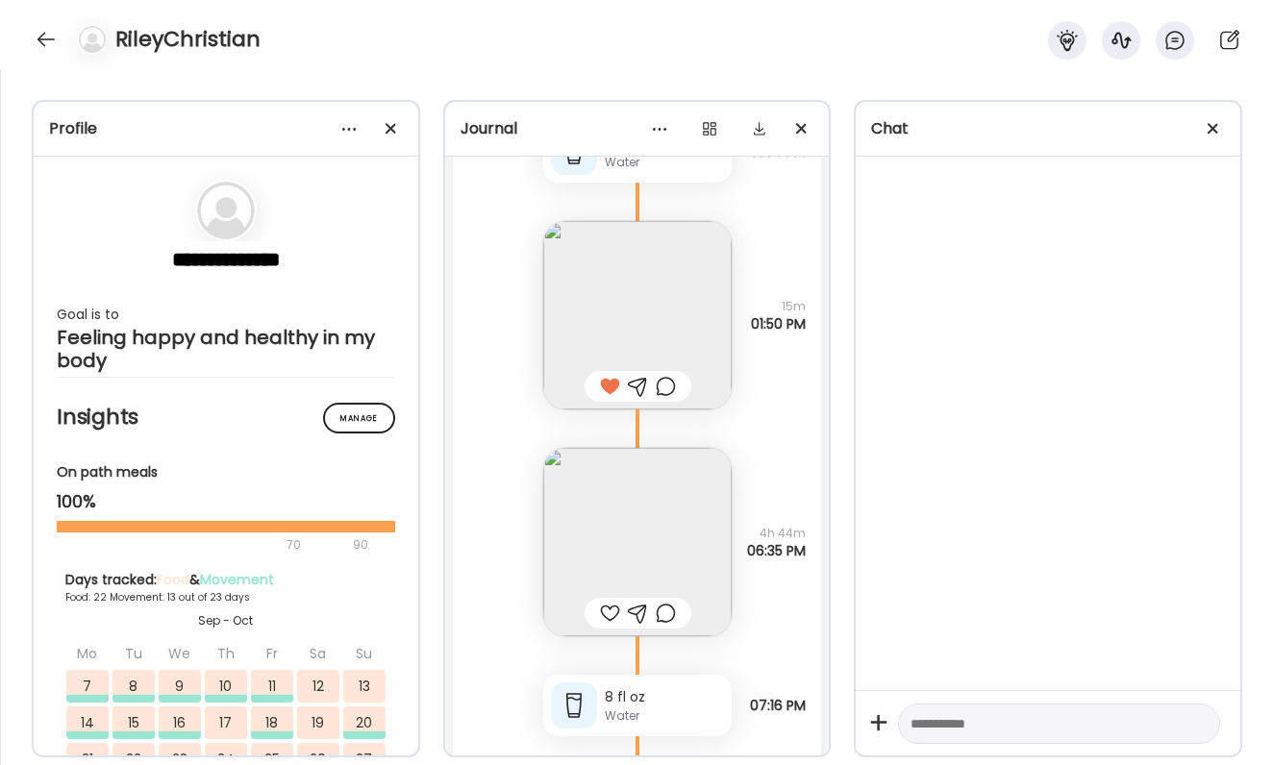
scroll to position [94589, 0]
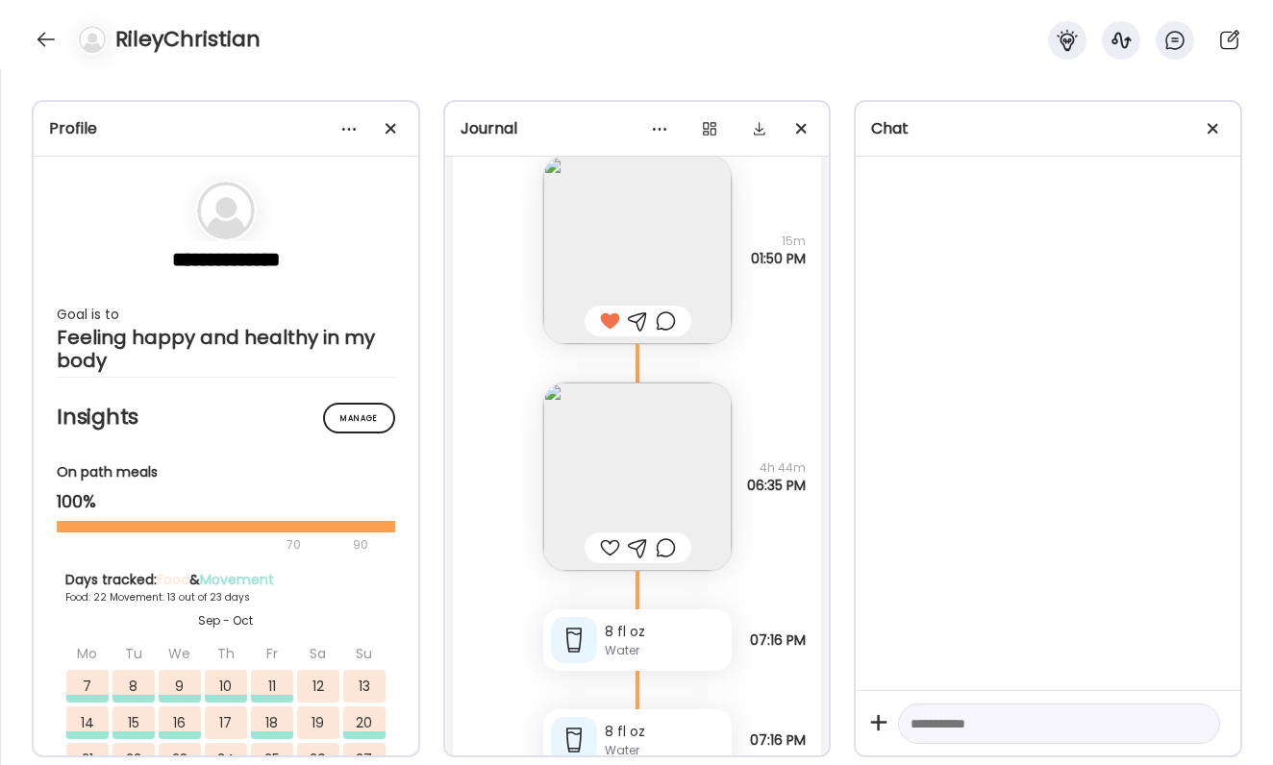
click at [678, 440] on img at bounding box center [637, 477] width 188 height 188
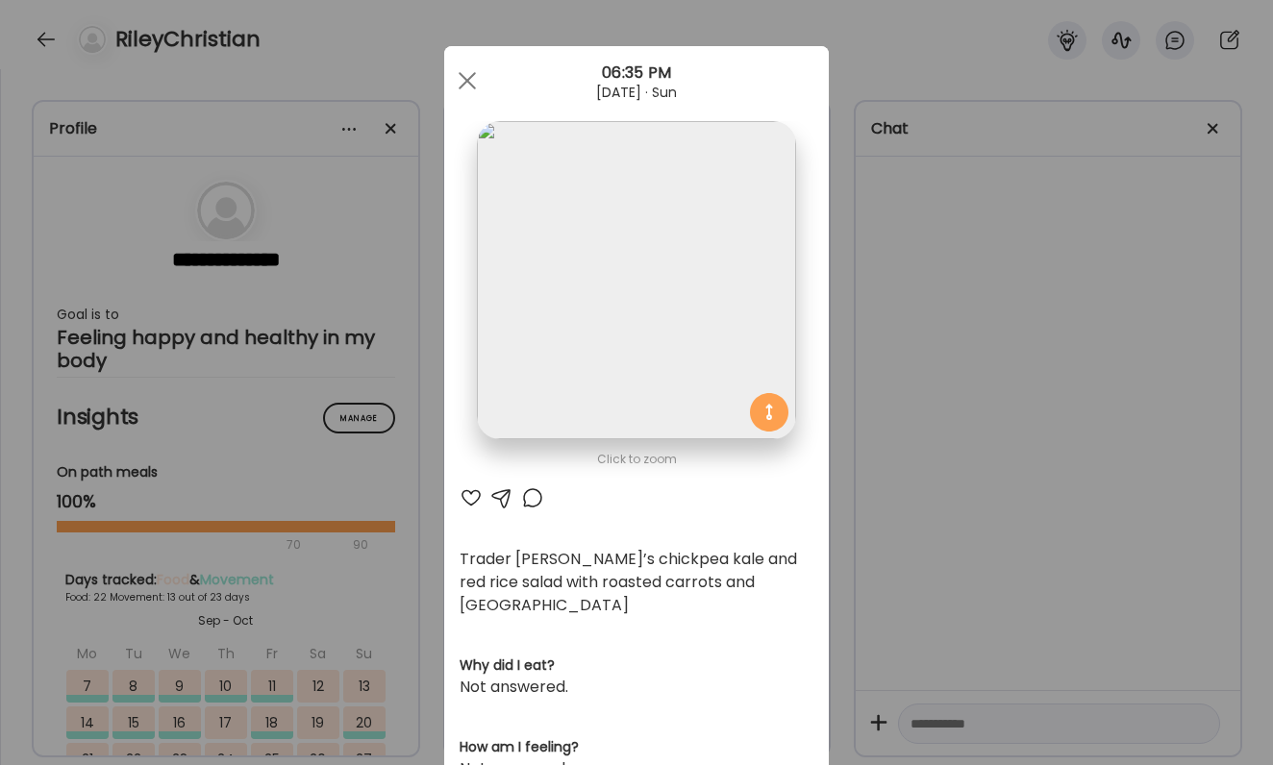
click at [483, 496] on div "AteMate AI" at bounding box center [637, 498] width 354 height 23
click at [478, 495] on div at bounding box center [471, 498] width 23 height 23
click at [533, 502] on div at bounding box center [532, 498] width 23 height 23
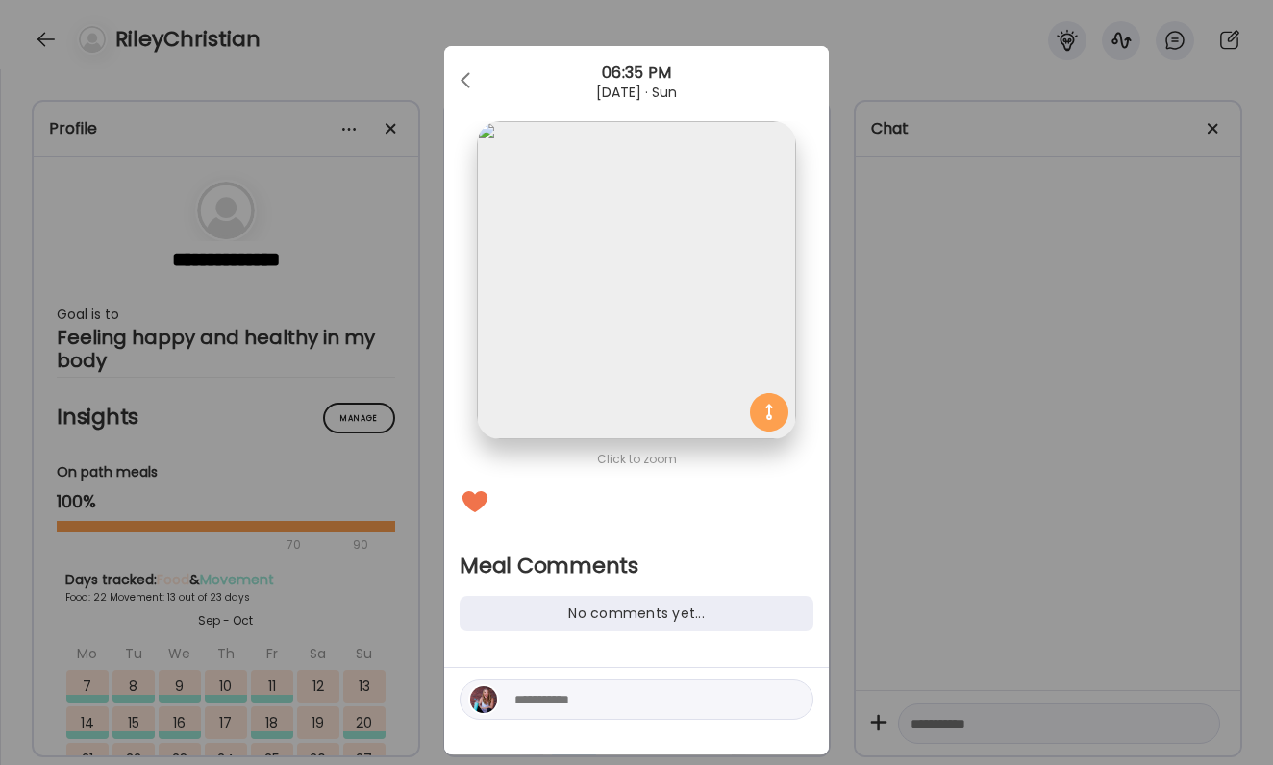
click at [590, 697] on textarea at bounding box center [644, 699] width 260 height 23
click at [929, 621] on div "Ate Coach Dashboard Wahoo! It’s official Take a moment to set up your Coach Pro…" at bounding box center [636, 382] width 1273 height 765
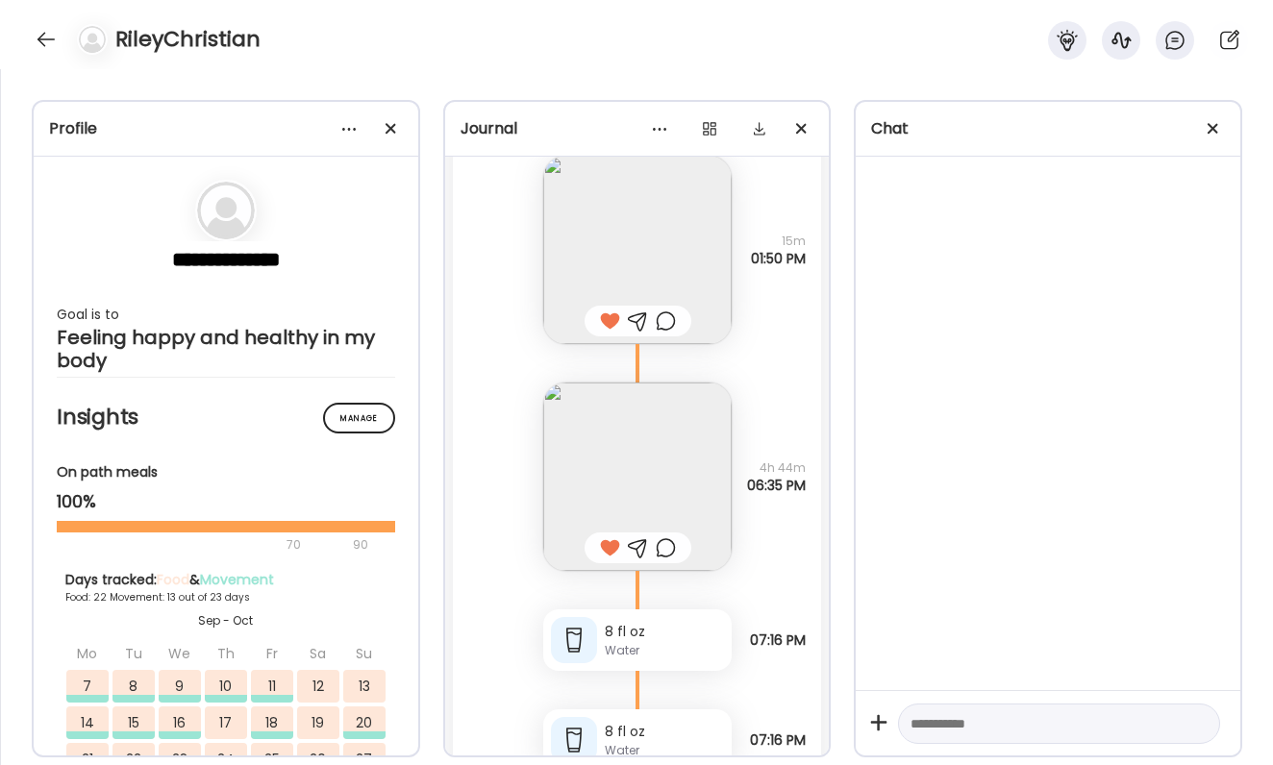
click at [656, 502] on img at bounding box center [637, 477] width 188 height 188
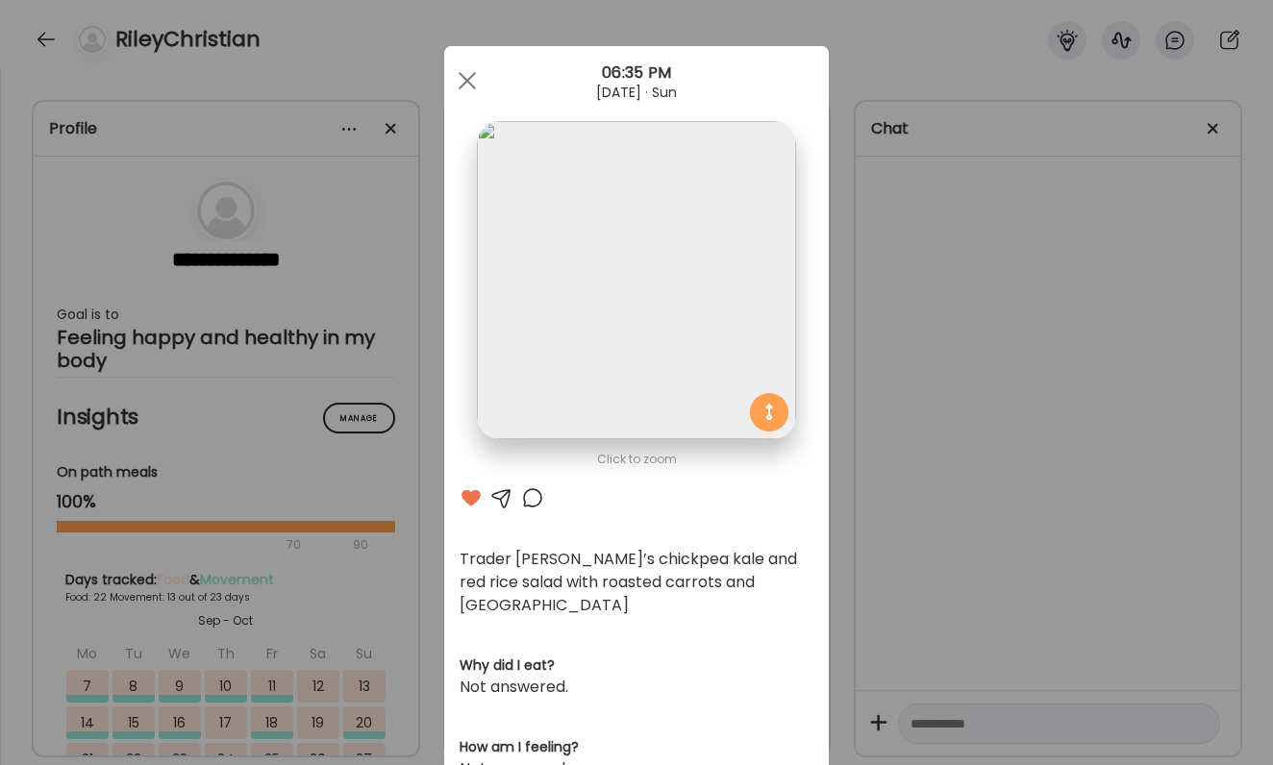
click at [532, 501] on div at bounding box center [532, 498] width 23 height 23
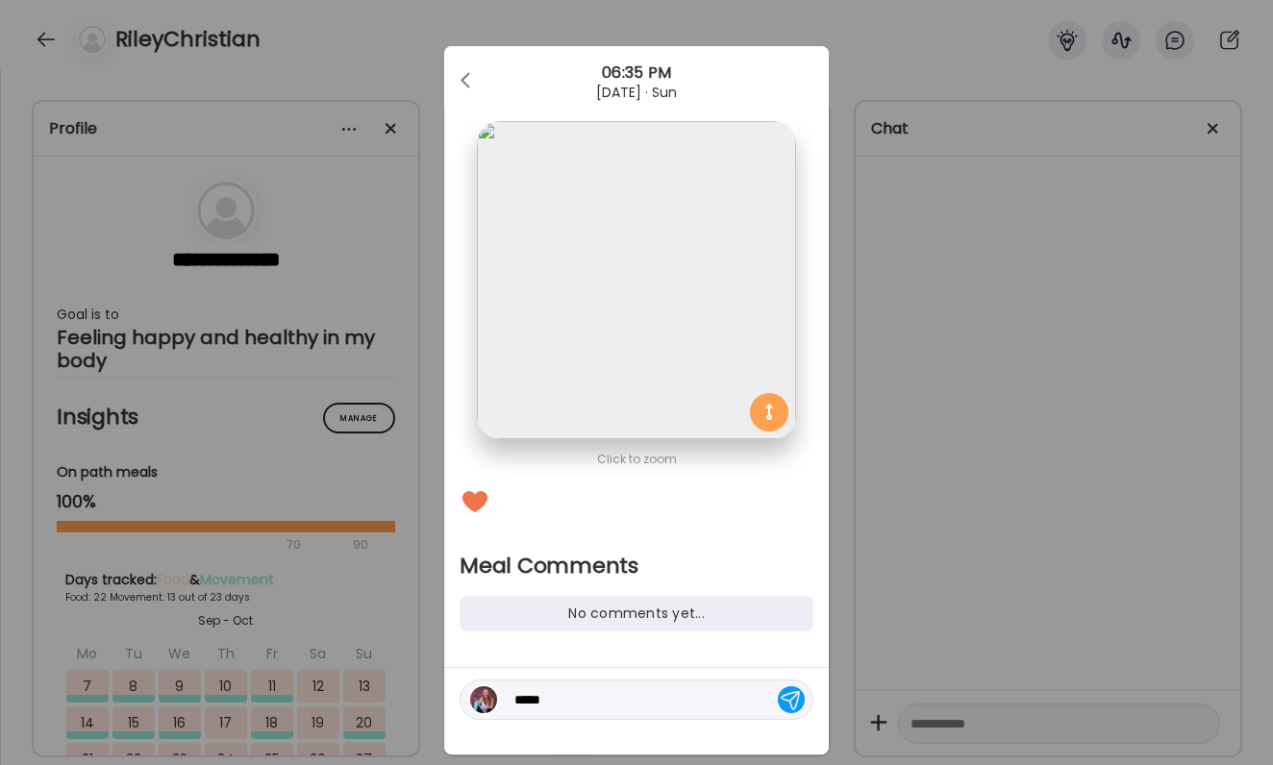
click at [652, 710] on textarea "****" at bounding box center [644, 699] width 260 height 23
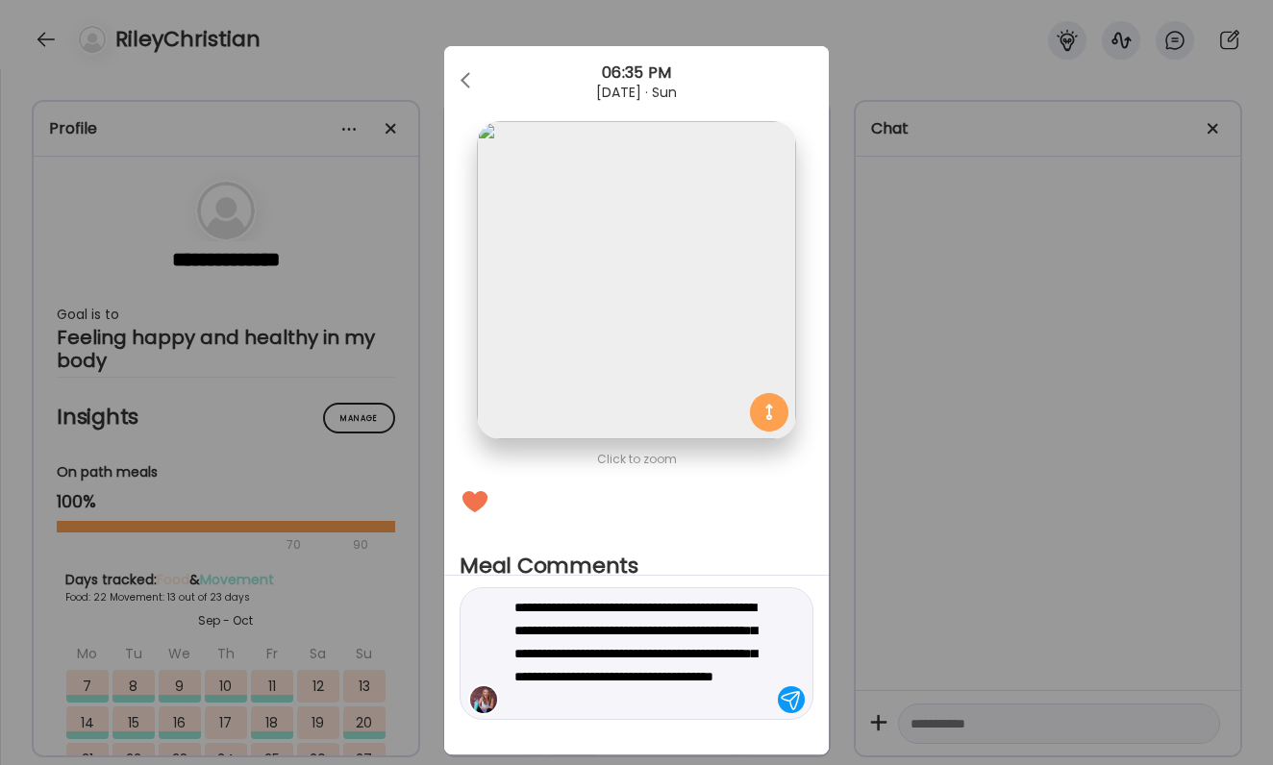
click at [669, 652] on textarea "**********" at bounding box center [644, 653] width 260 height 115
type textarea "**********"
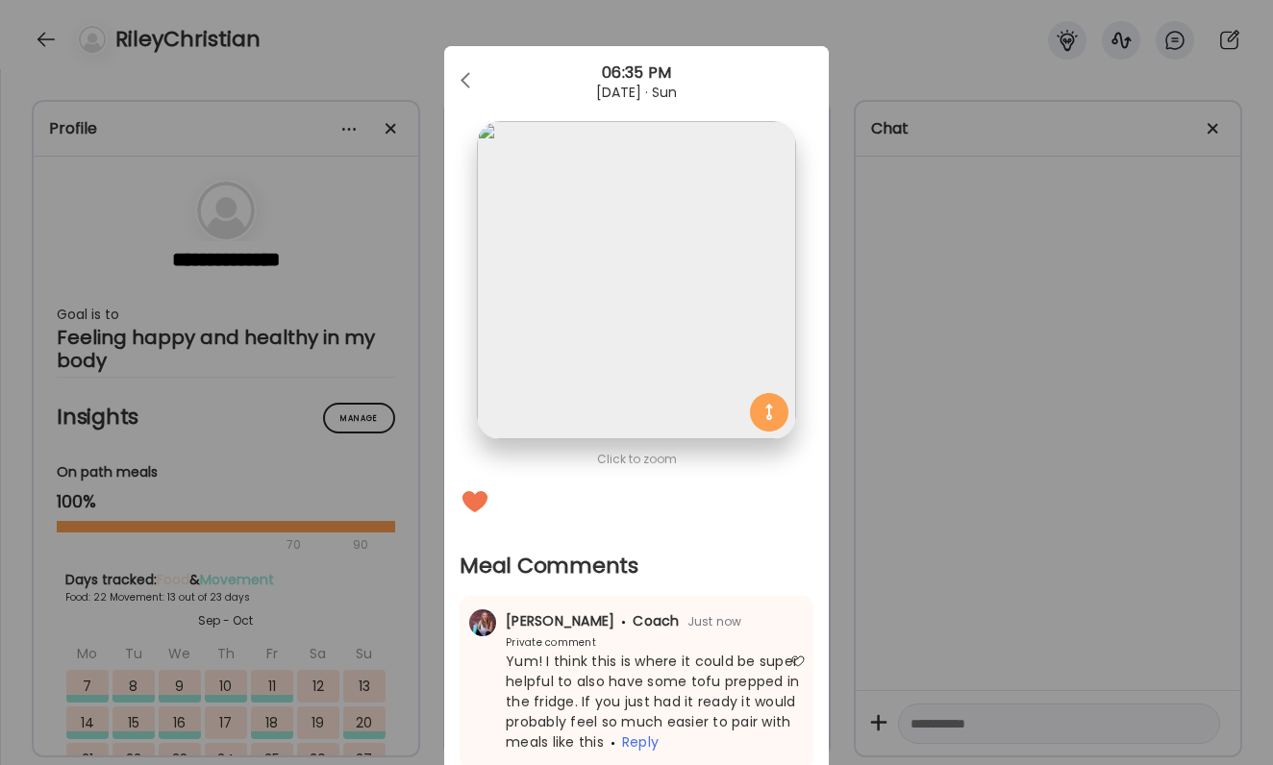
click at [976, 555] on div "Ate Coach Dashboard Wahoo! It’s official Take a moment to set up your Coach Pro…" at bounding box center [636, 382] width 1273 height 765
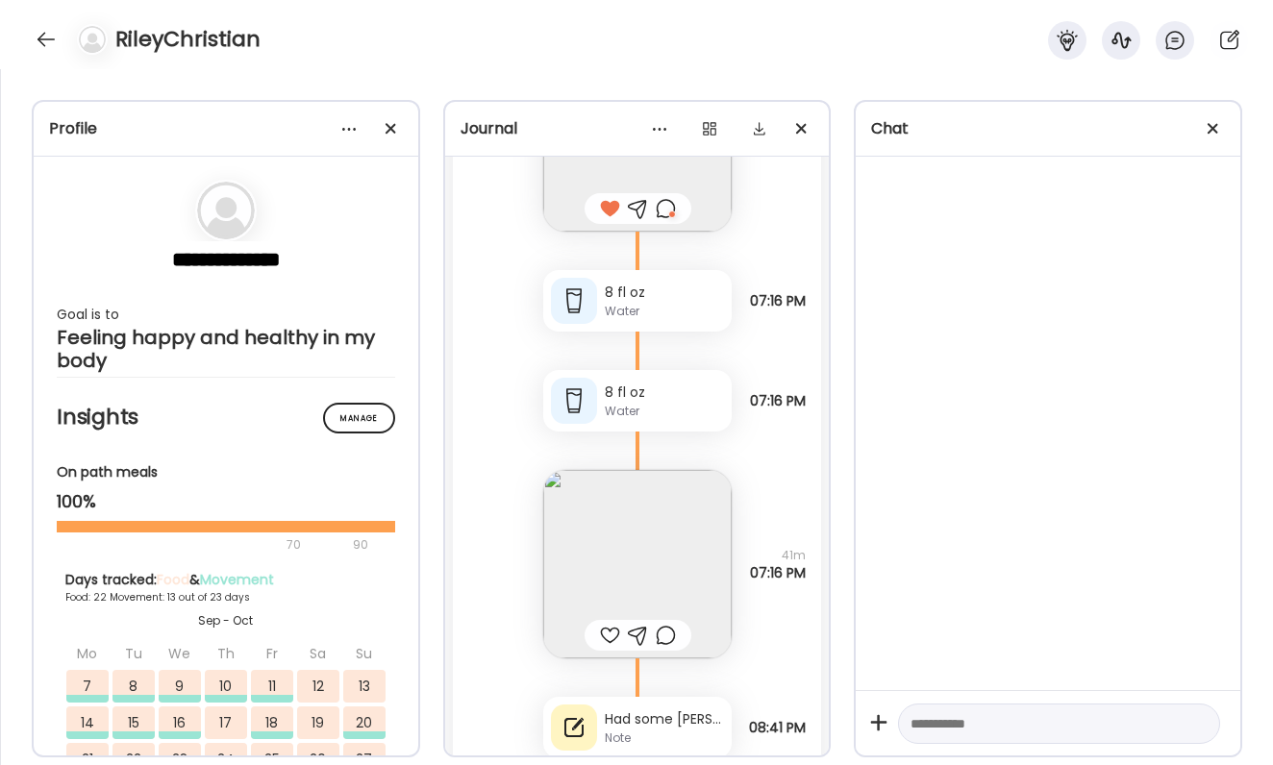
scroll to position [95095, 0]
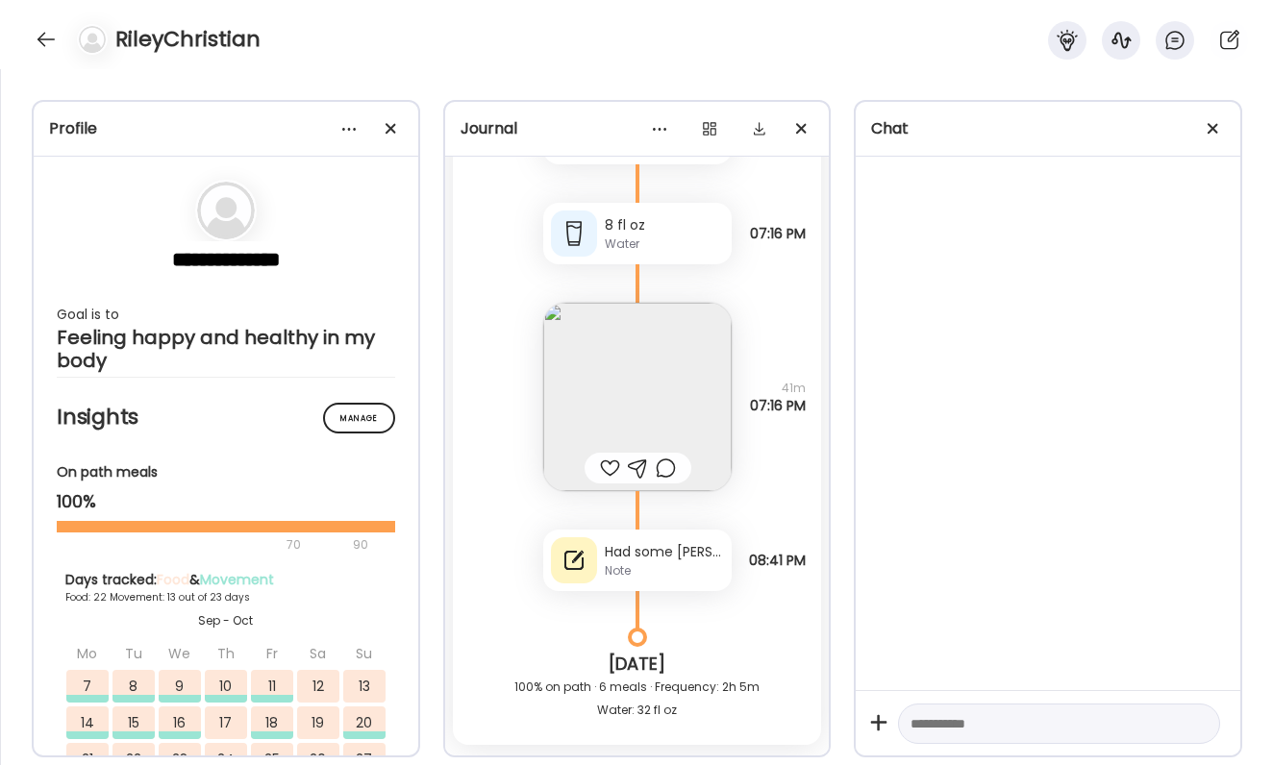
click at [612, 466] on div at bounding box center [610, 468] width 20 height 23
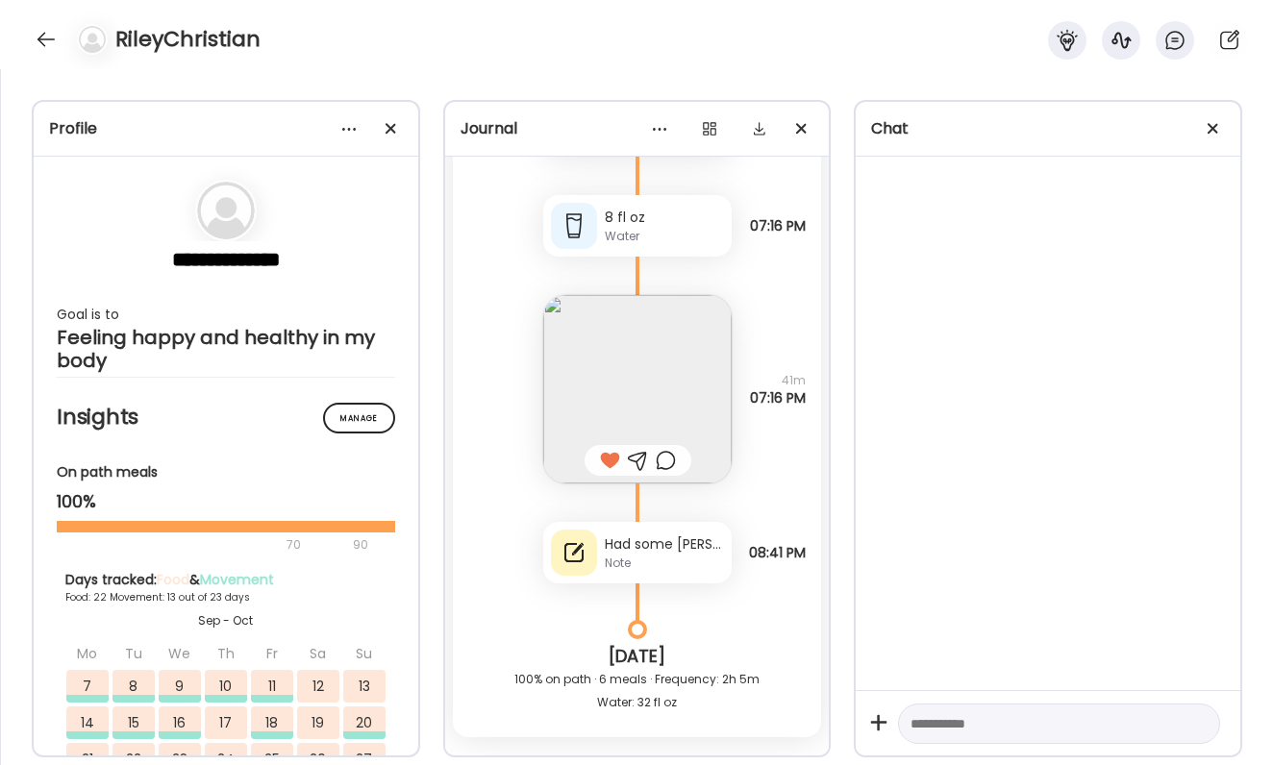
click at [668, 461] on div at bounding box center [666, 460] width 20 height 23
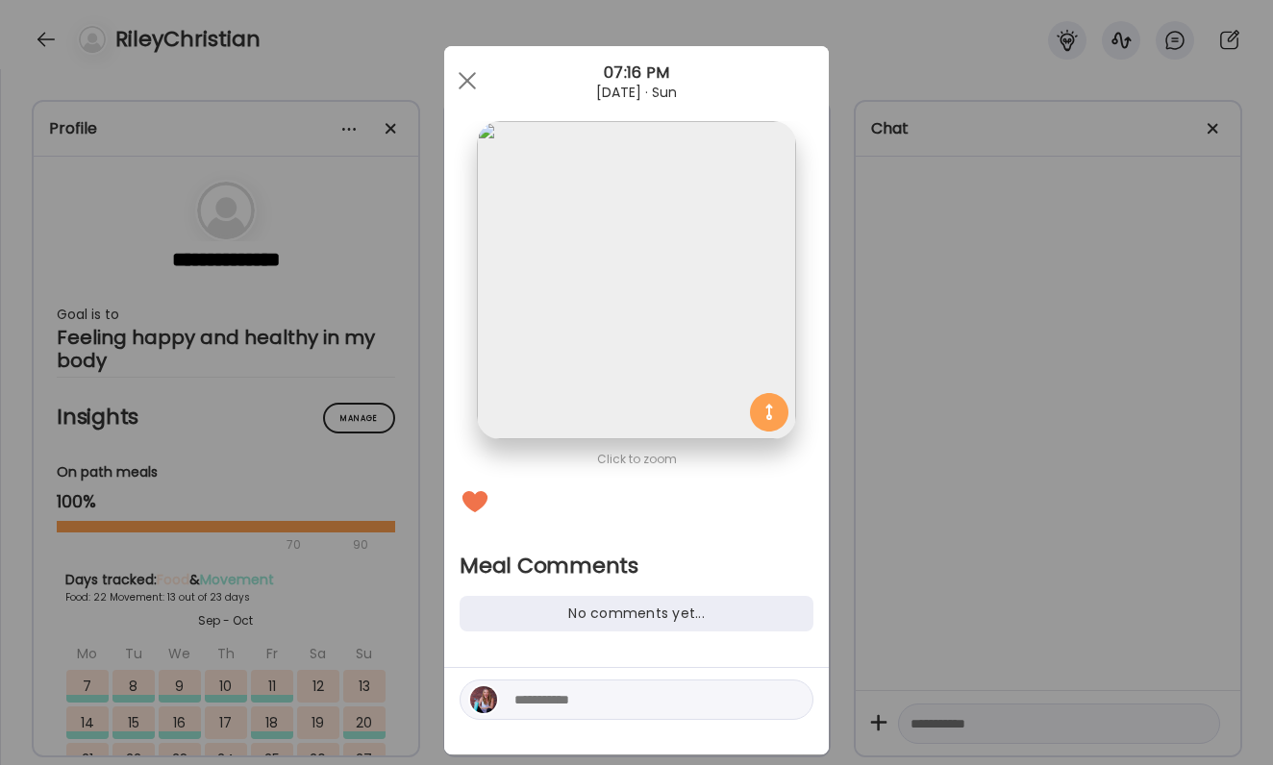
click at [620, 704] on textarea at bounding box center [644, 699] width 260 height 23
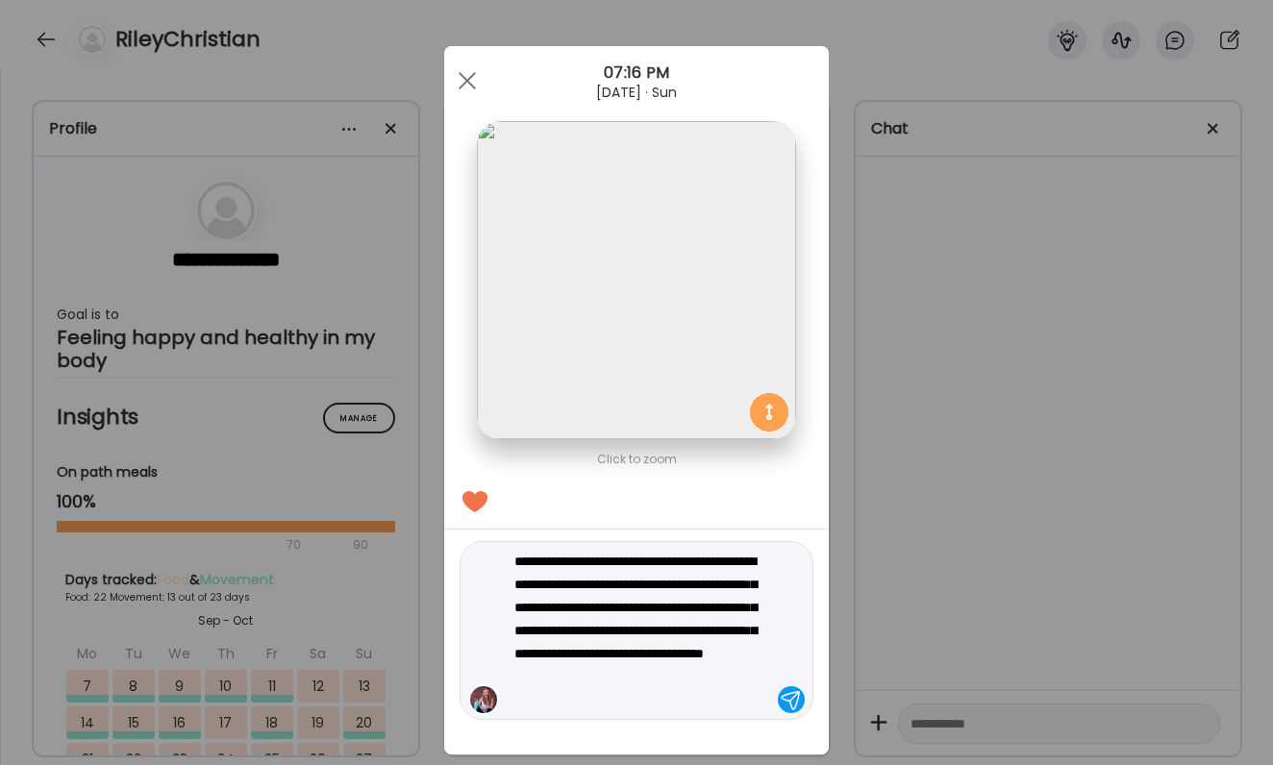
click at [591, 558] on textarea "**********" at bounding box center [644, 631] width 260 height 162
type textarea "**********"
click at [624, 626] on textarea "**********" at bounding box center [644, 631] width 260 height 162
click at [658, 644] on textarea "**********" at bounding box center [644, 631] width 260 height 162
click at [655, 690] on textarea "**********" at bounding box center [644, 631] width 260 height 162
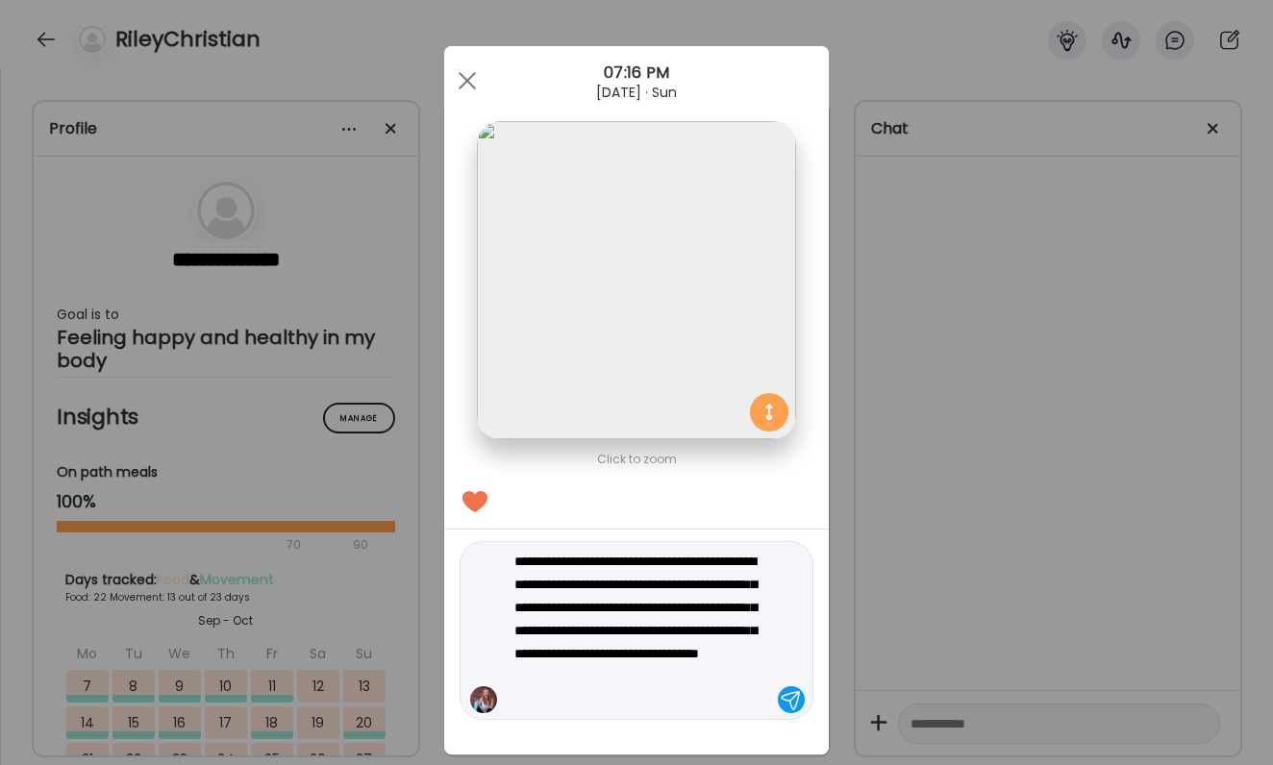
click at [662, 707] on textarea "**********" at bounding box center [644, 631] width 260 height 162
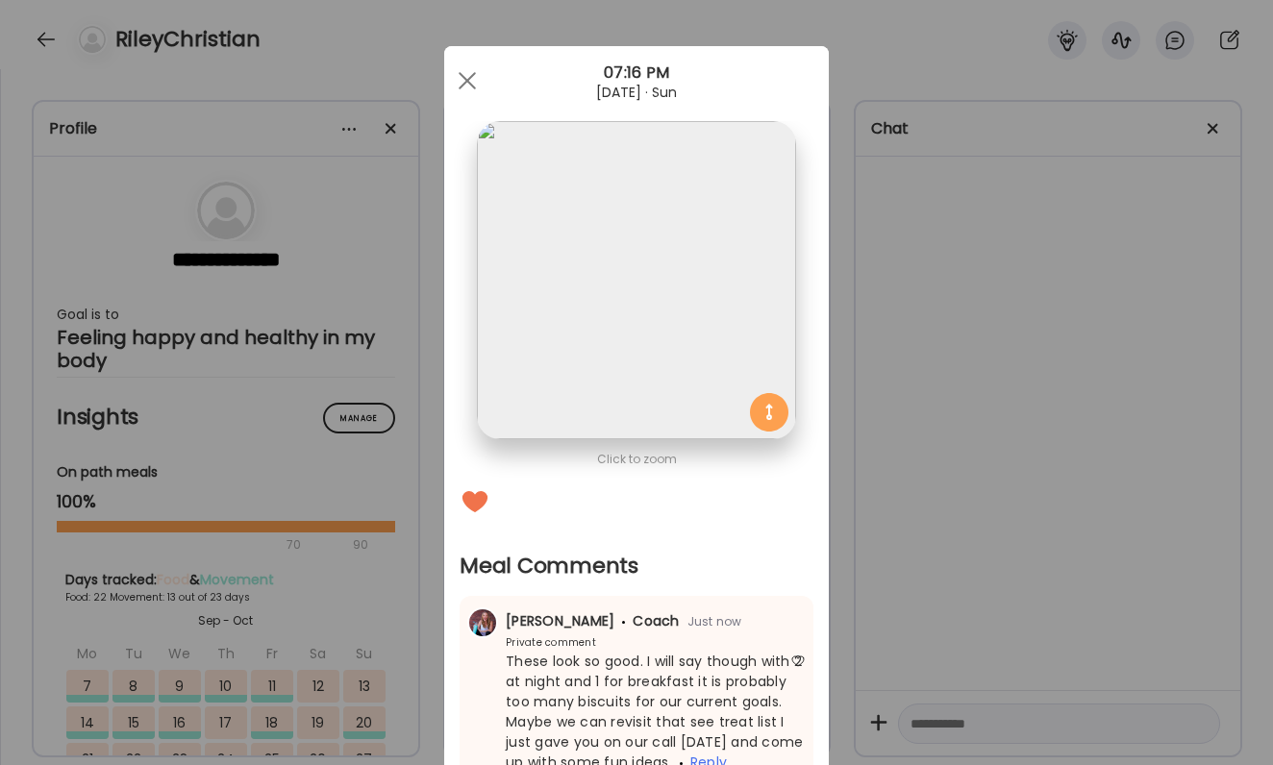
click at [1011, 565] on div "Ate Coach Dashboard Wahoo! It’s official Take a moment to set up your Coach Pro…" at bounding box center [636, 382] width 1273 height 765
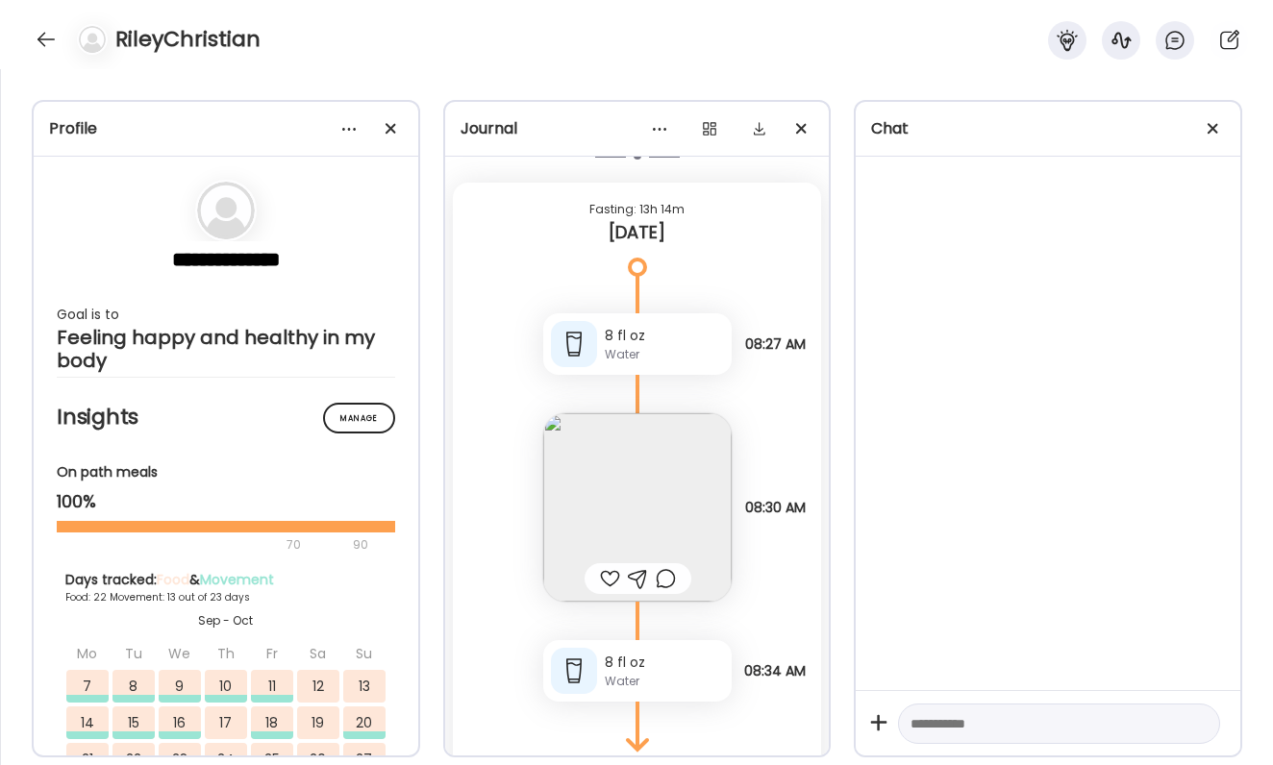
scroll to position [95852, 0]
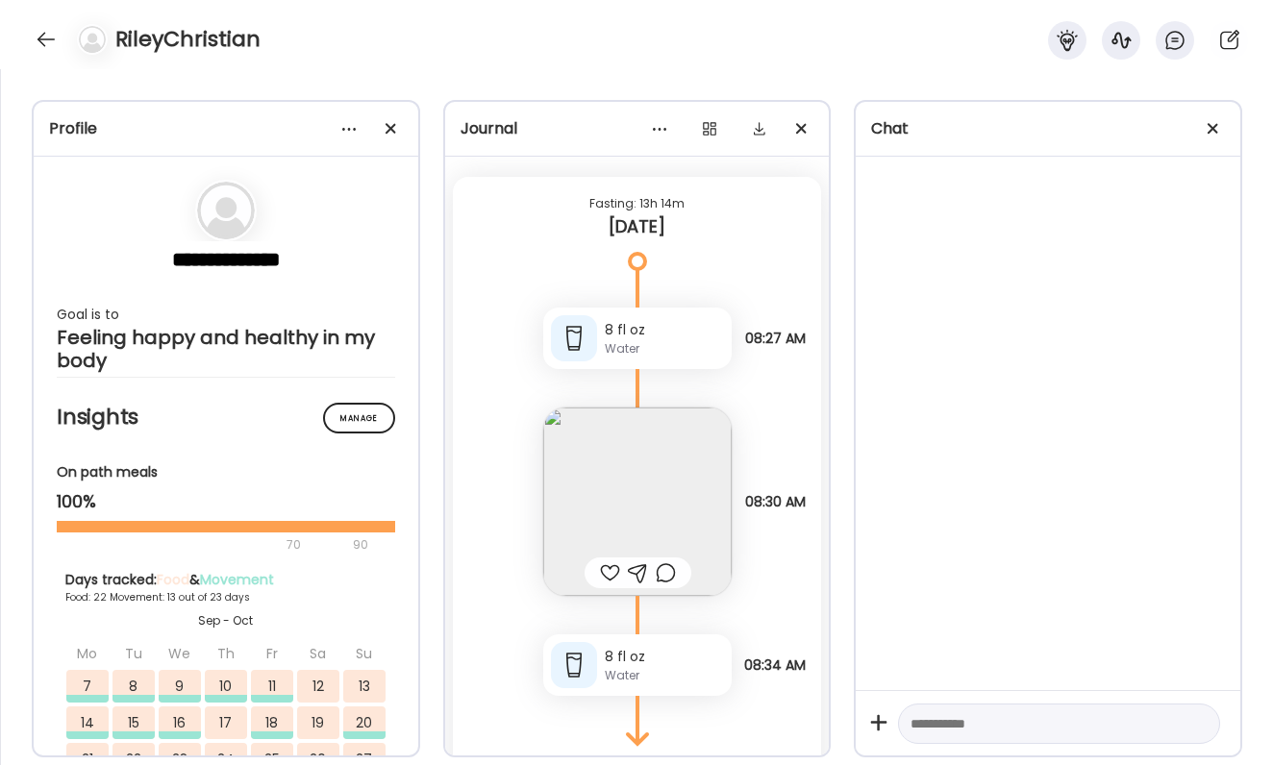
click at [636, 524] on img at bounding box center [637, 502] width 188 height 188
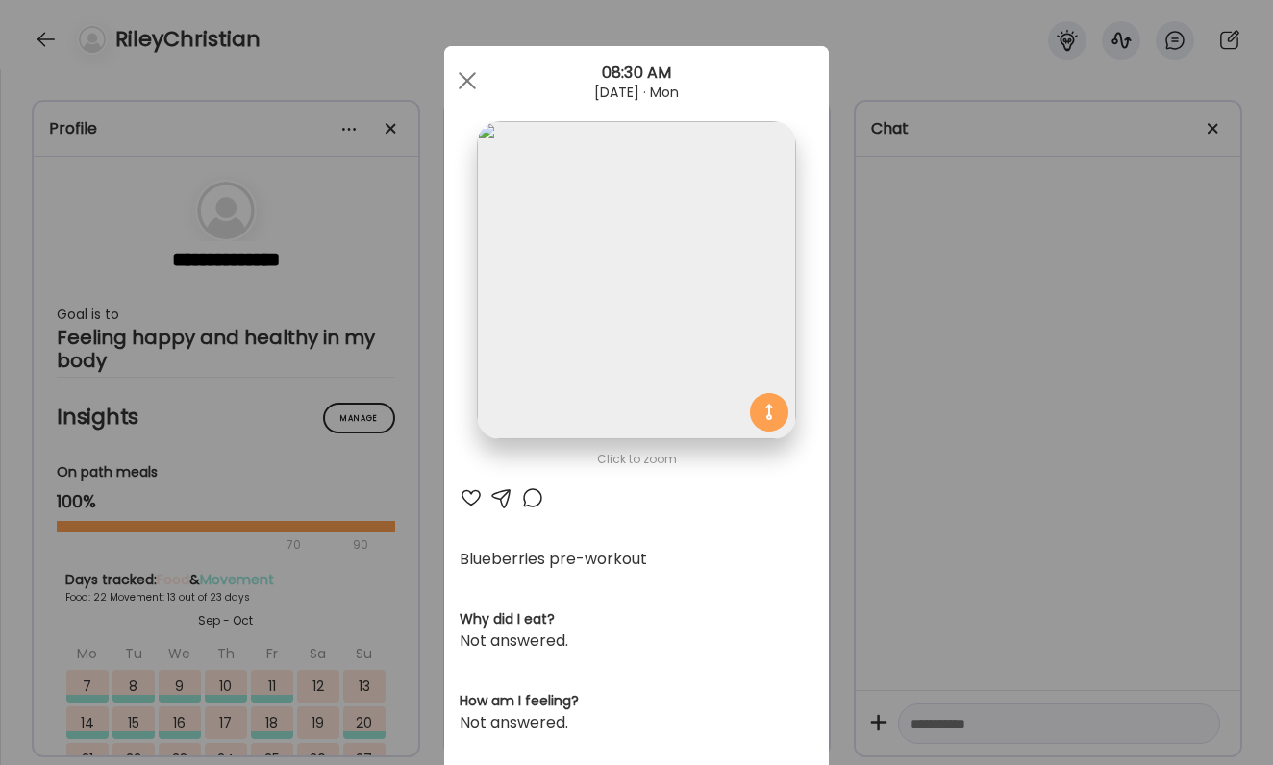
click at [469, 490] on div at bounding box center [471, 498] width 23 height 23
click at [1016, 507] on div "Ate Coach Dashboard Wahoo! It’s official Take a moment to set up your Coach Pro…" at bounding box center [636, 382] width 1273 height 765
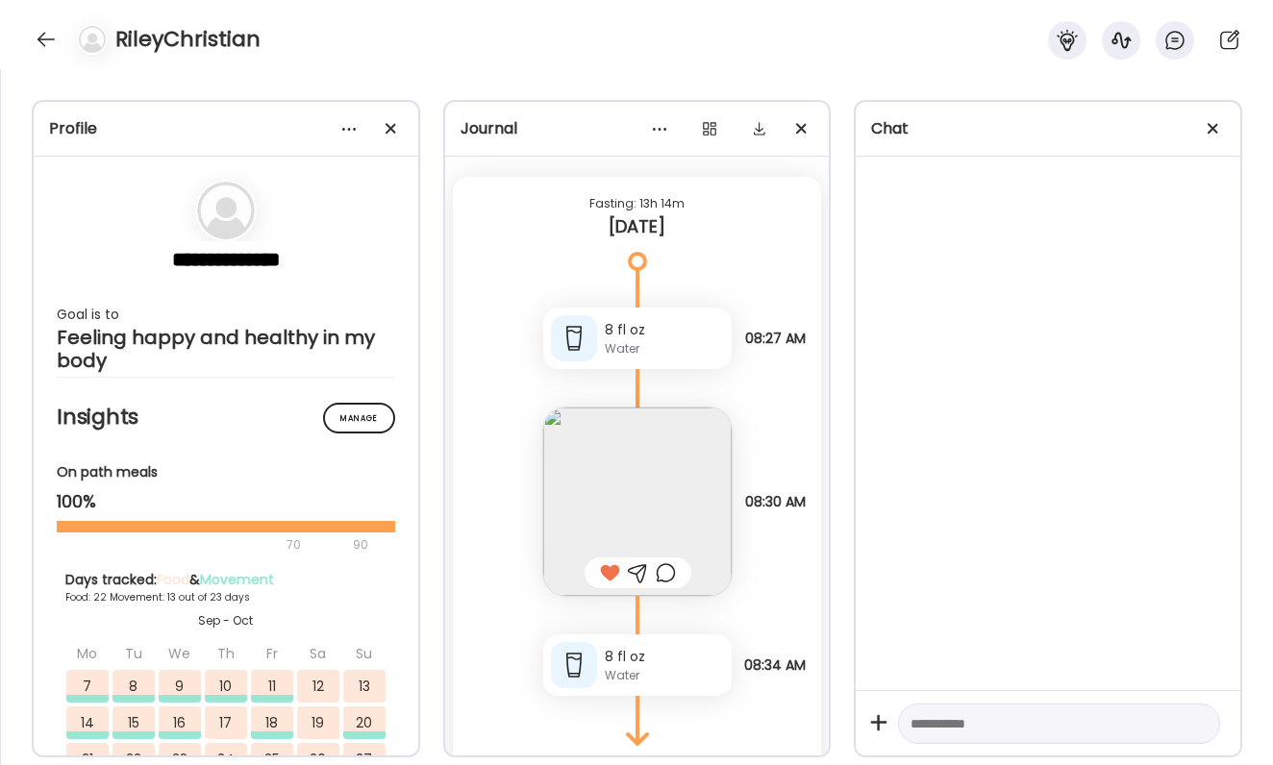
click at [663, 570] on div at bounding box center [666, 573] width 20 height 23
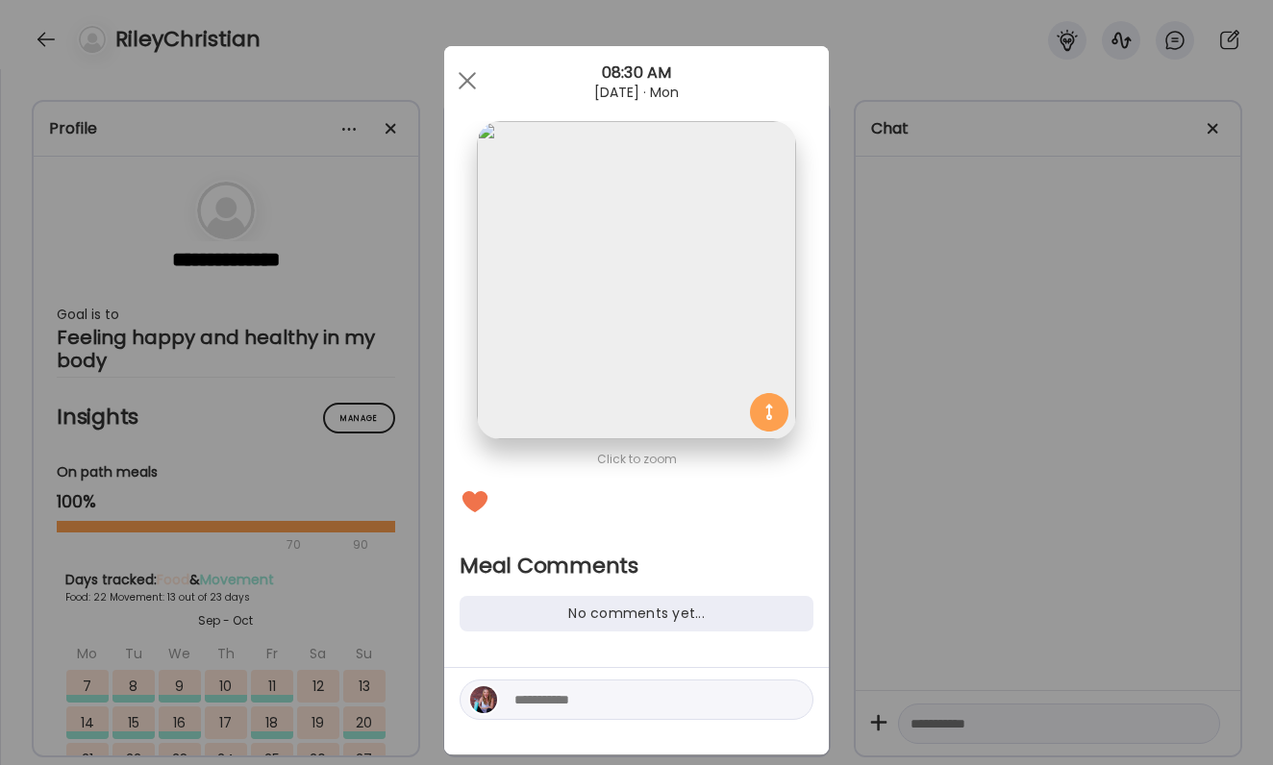
click at [620, 709] on textarea at bounding box center [644, 699] width 260 height 23
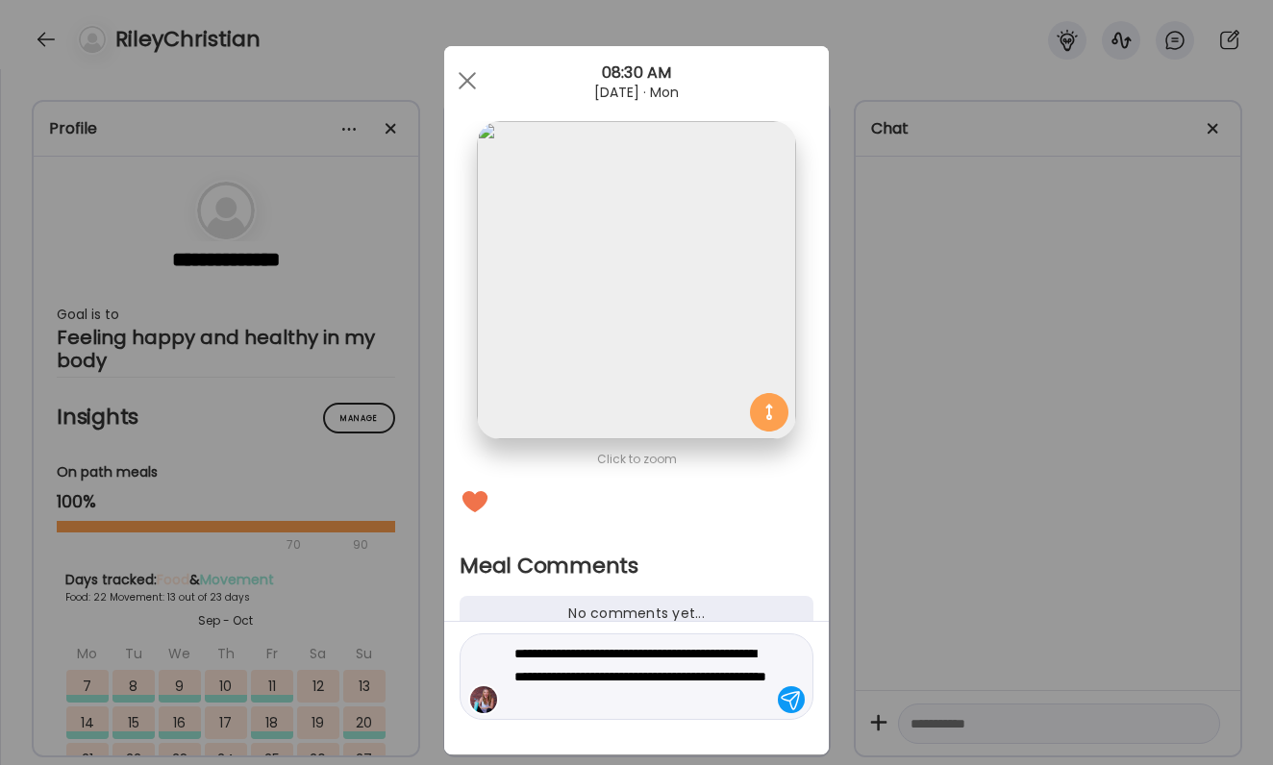
click at [739, 662] on textarea "**********" at bounding box center [644, 676] width 260 height 69
type textarea "**********"
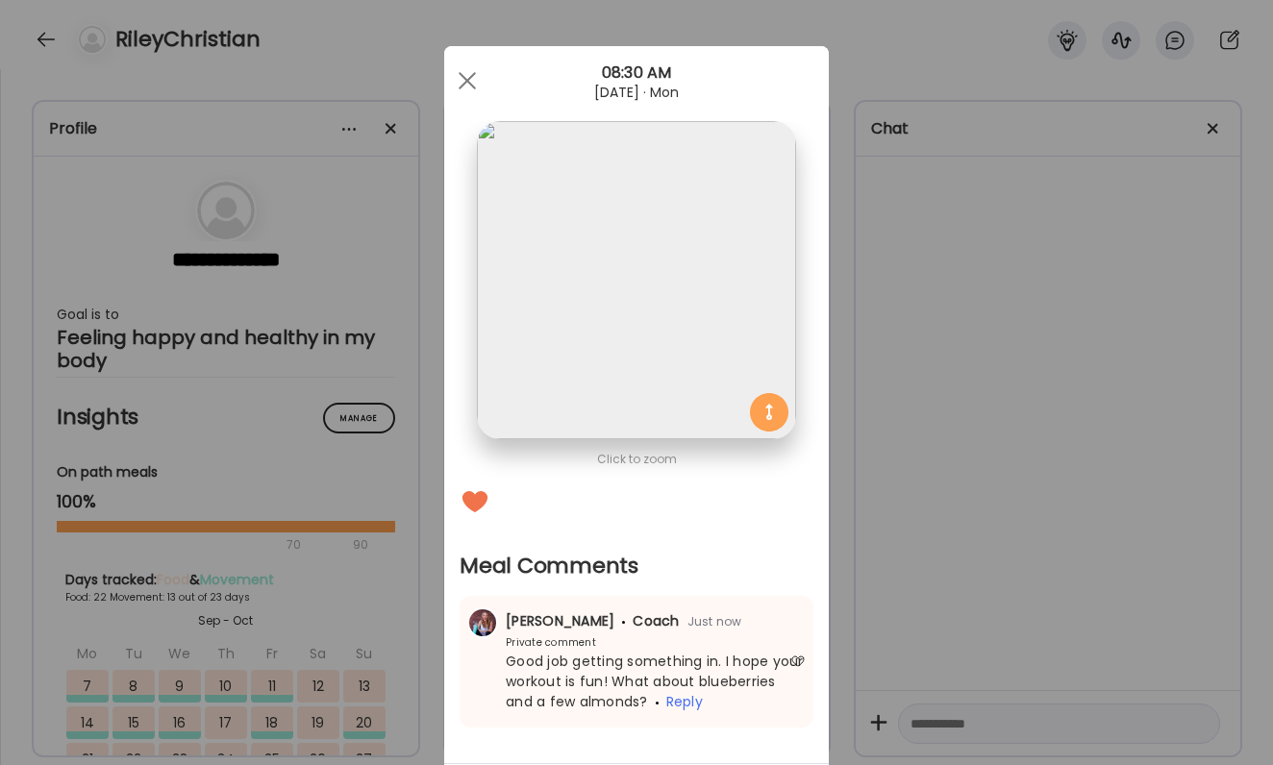
click at [954, 594] on div "Ate Coach Dashboard Wahoo! It’s official Take a moment to set up your Coach Pro…" at bounding box center [636, 382] width 1273 height 765
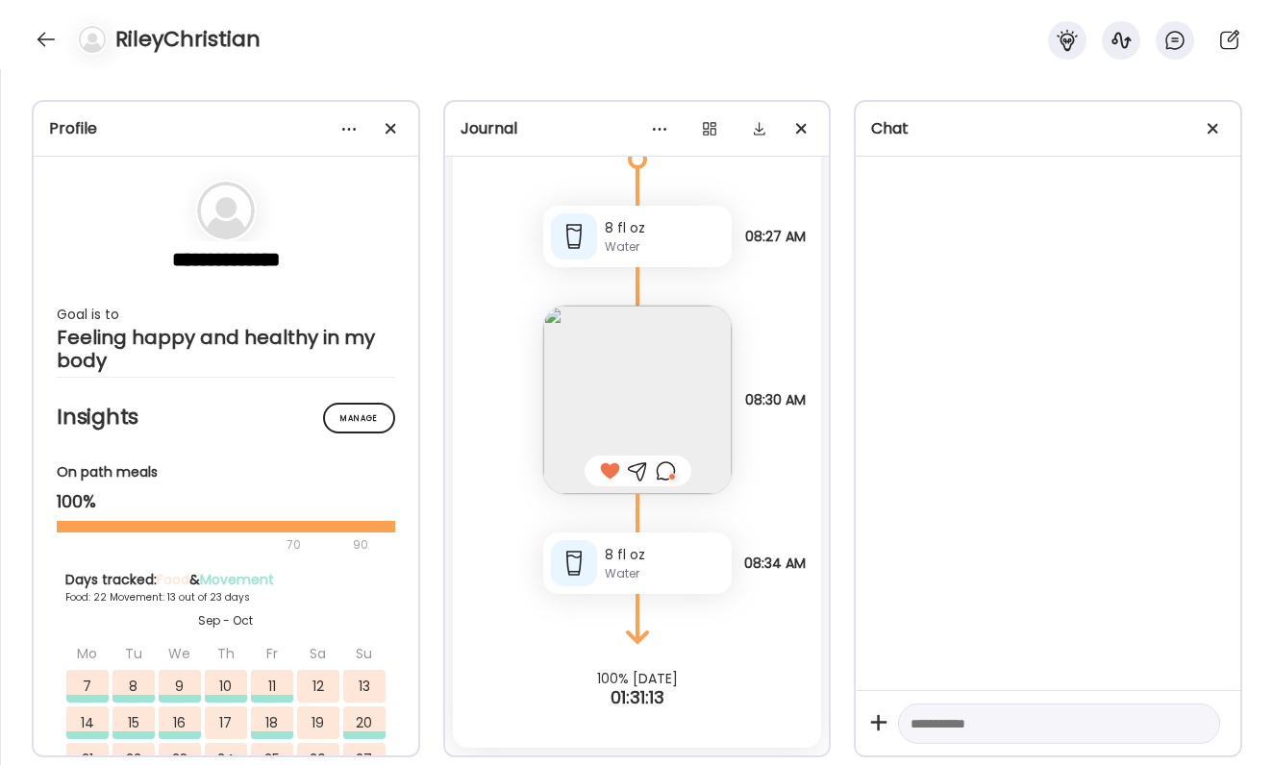
scroll to position [95954, 0]
click at [43, 52] on div at bounding box center [46, 39] width 31 height 31
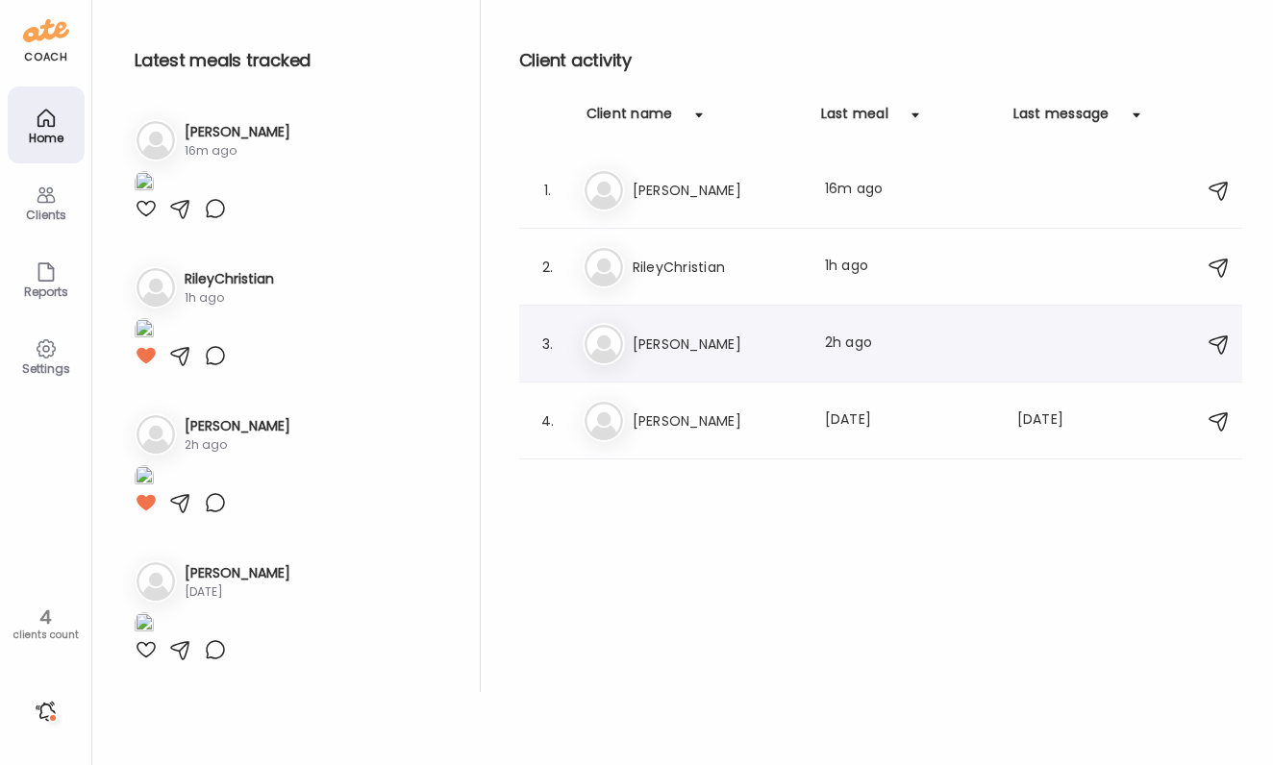
click at [703, 359] on div "Me [PERSON_NAME] Last meal: 2h ago" at bounding box center [884, 344] width 602 height 42
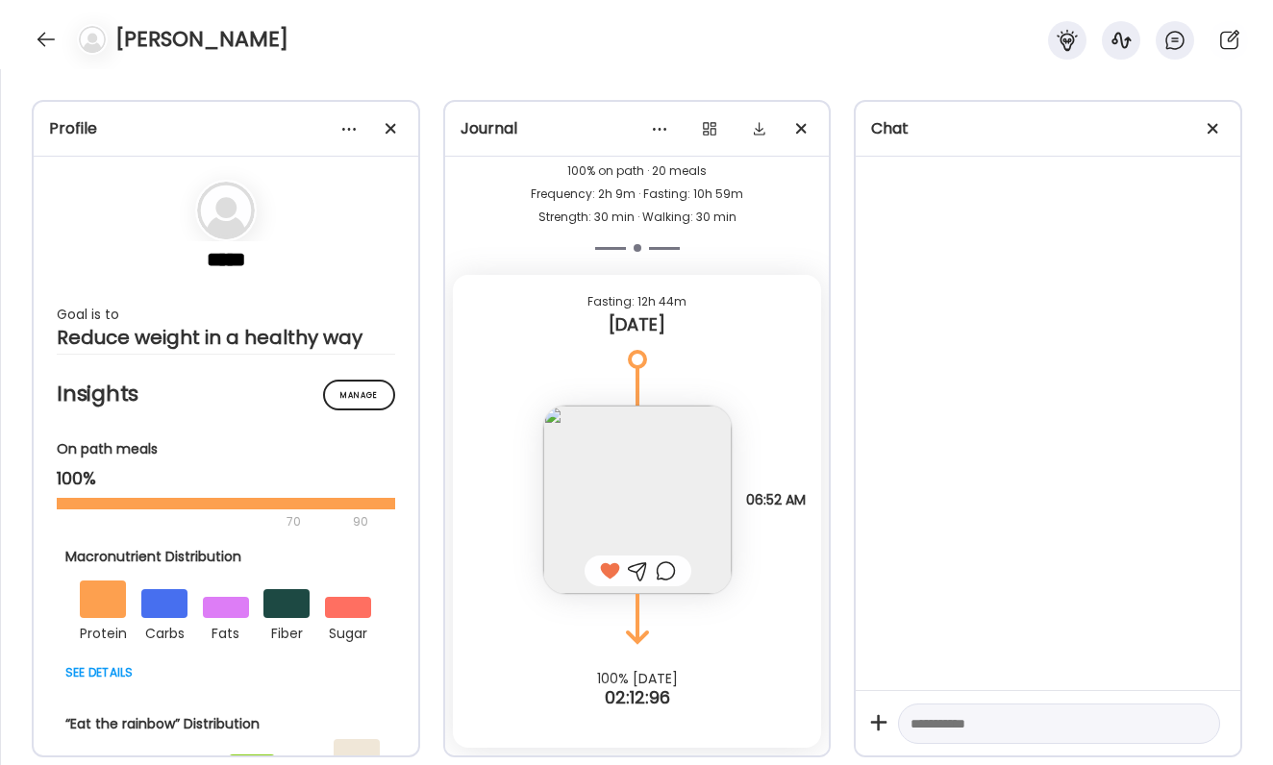
scroll to position [65666, 0]
click at [673, 573] on div at bounding box center [666, 571] width 20 height 23
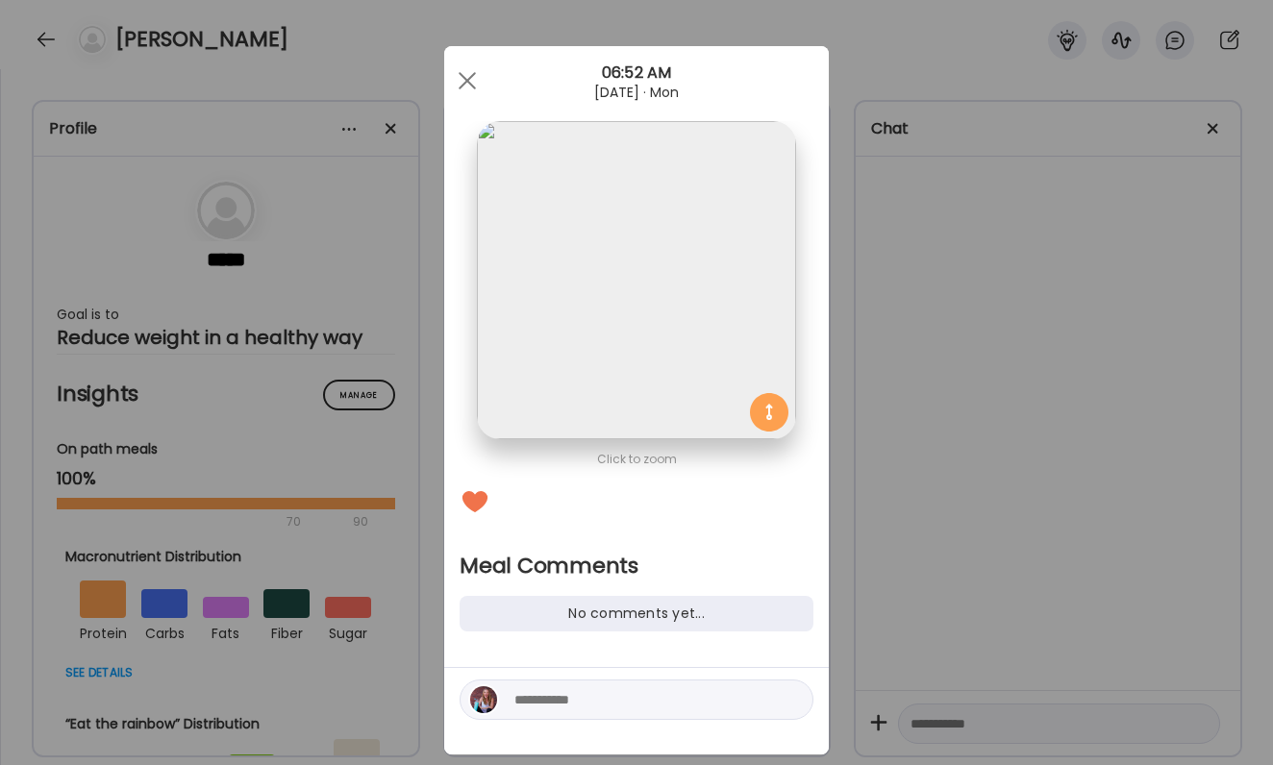
click at [721, 640] on div "Click to zoom Meal Comments No comments yet..." at bounding box center [636, 400] width 385 height 709
click at [736, 619] on div "No comments yet..." at bounding box center [637, 614] width 354 height 36
click at [886, 583] on div "Ate Coach Dashboard Wahoo! It’s official Take a moment to set up your Coach Pro…" at bounding box center [636, 382] width 1273 height 765
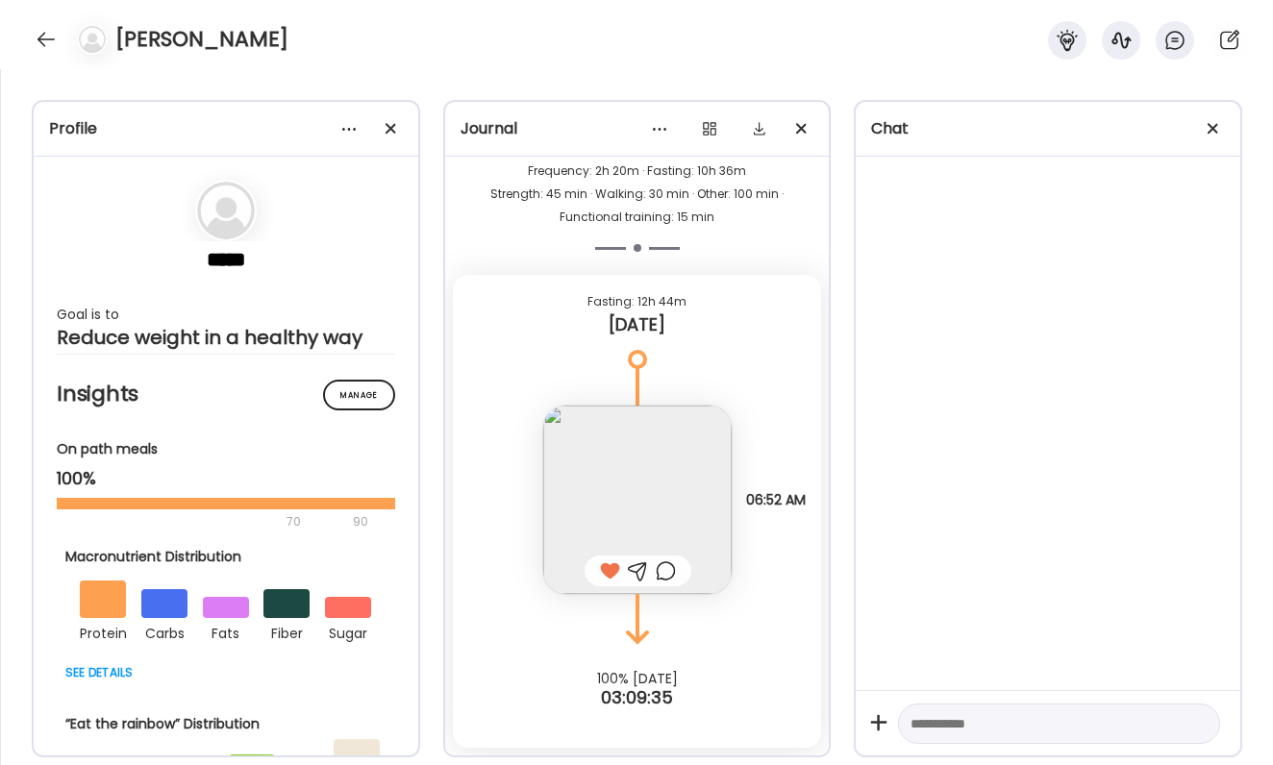
click at [667, 570] on div at bounding box center [666, 571] width 20 height 23
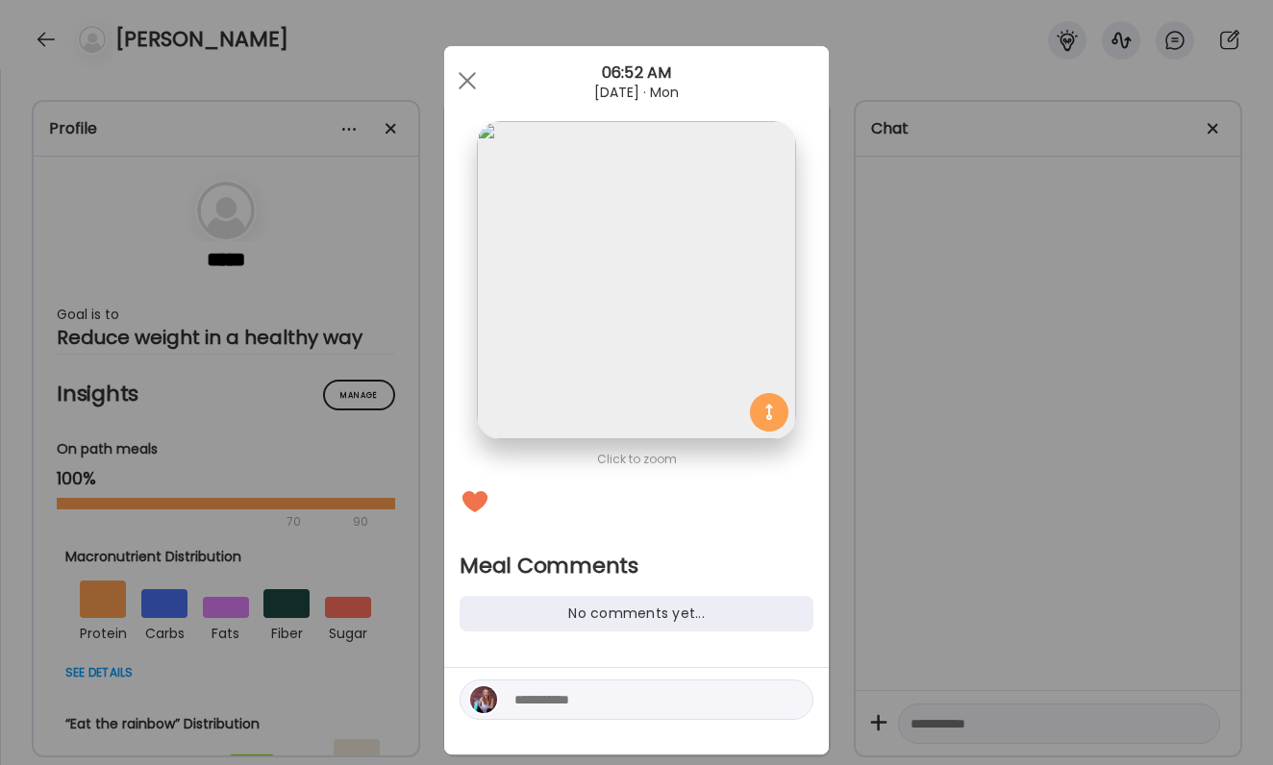
scroll to position [0, 0]
click at [661, 455] on div "Click to zoom" at bounding box center [637, 459] width 354 height 23
click at [655, 384] on img at bounding box center [636, 280] width 318 height 318
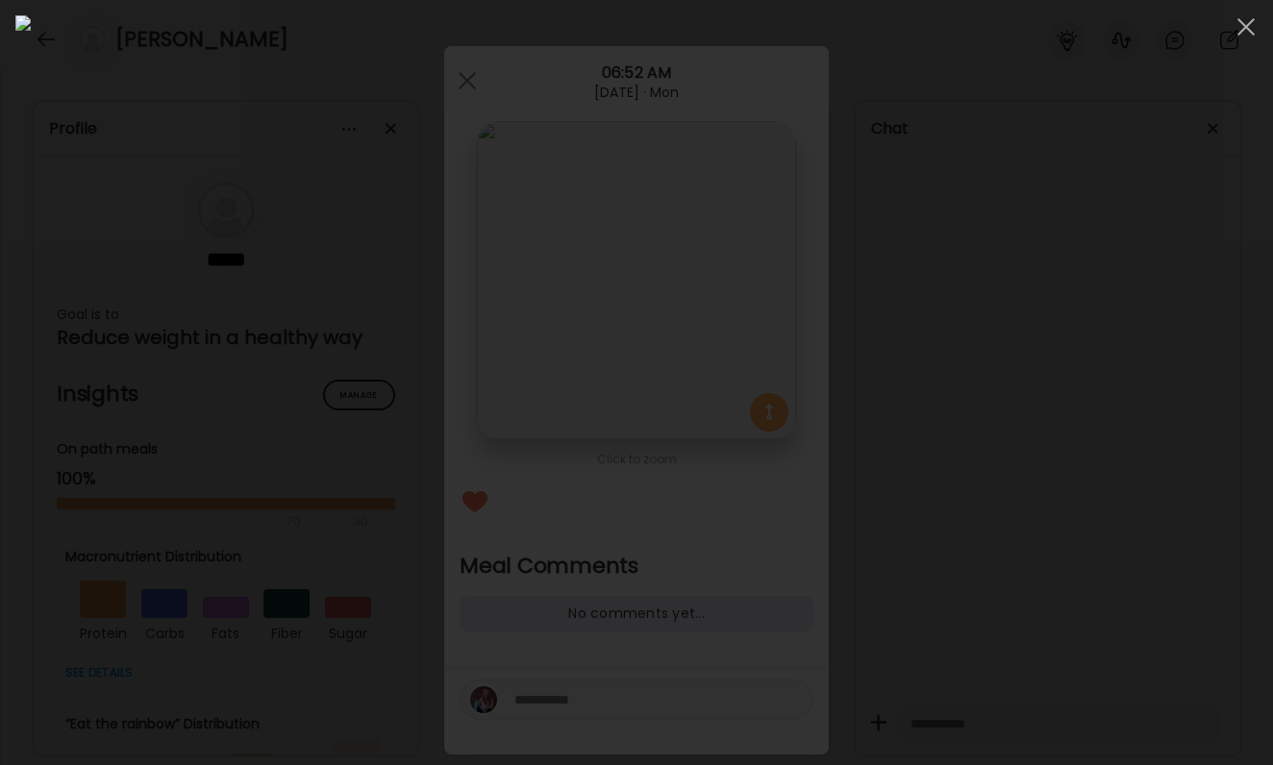
click at [1074, 447] on div at bounding box center [636, 382] width 1242 height 735
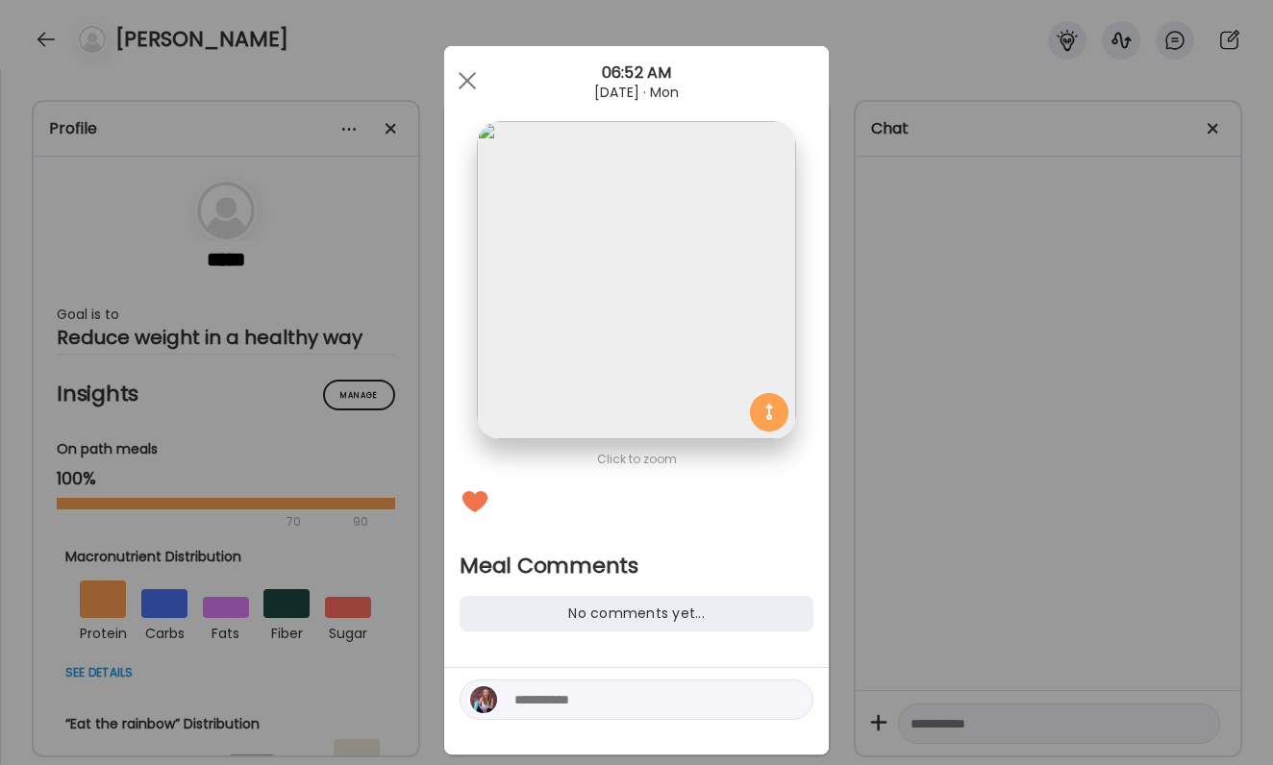
click at [952, 507] on div "Ate Coach Dashboard Wahoo! It’s official Take a moment to set up your Coach Pro…" at bounding box center [636, 382] width 1273 height 765
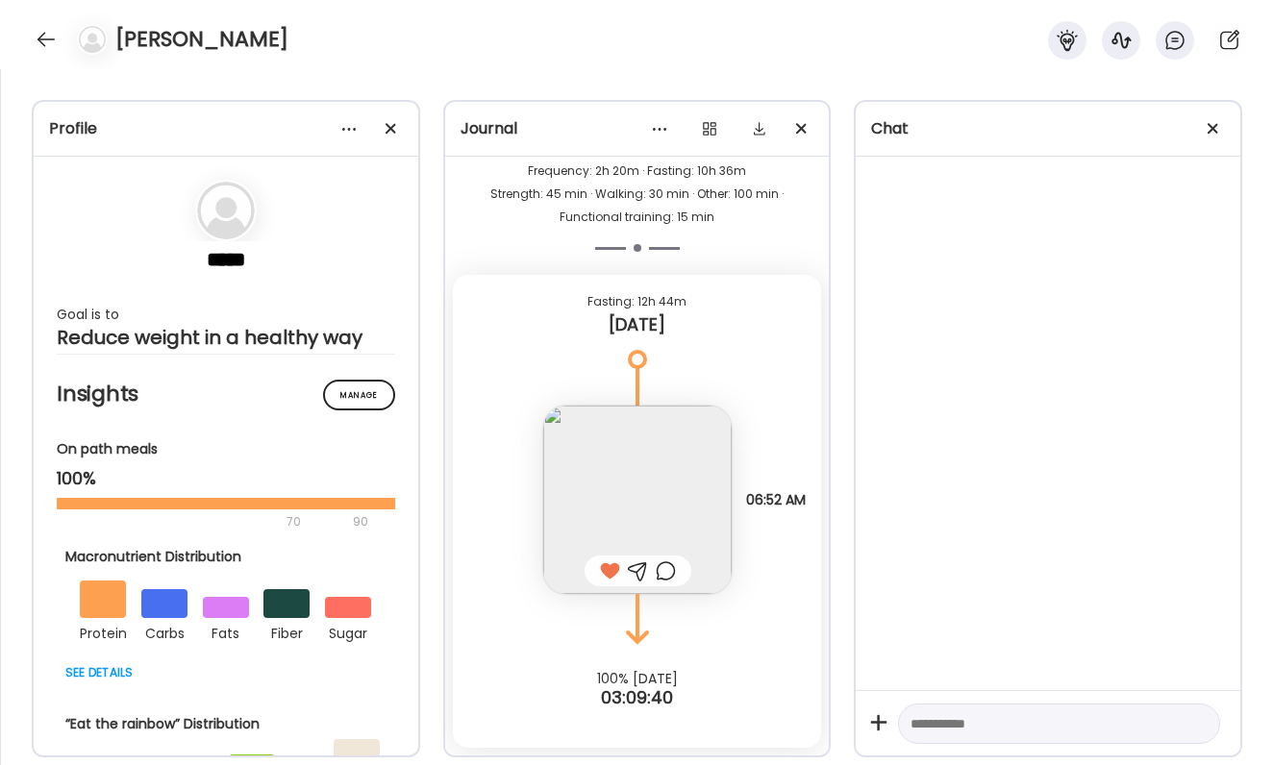
click at [658, 580] on div at bounding box center [666, 571] width 20 height 23
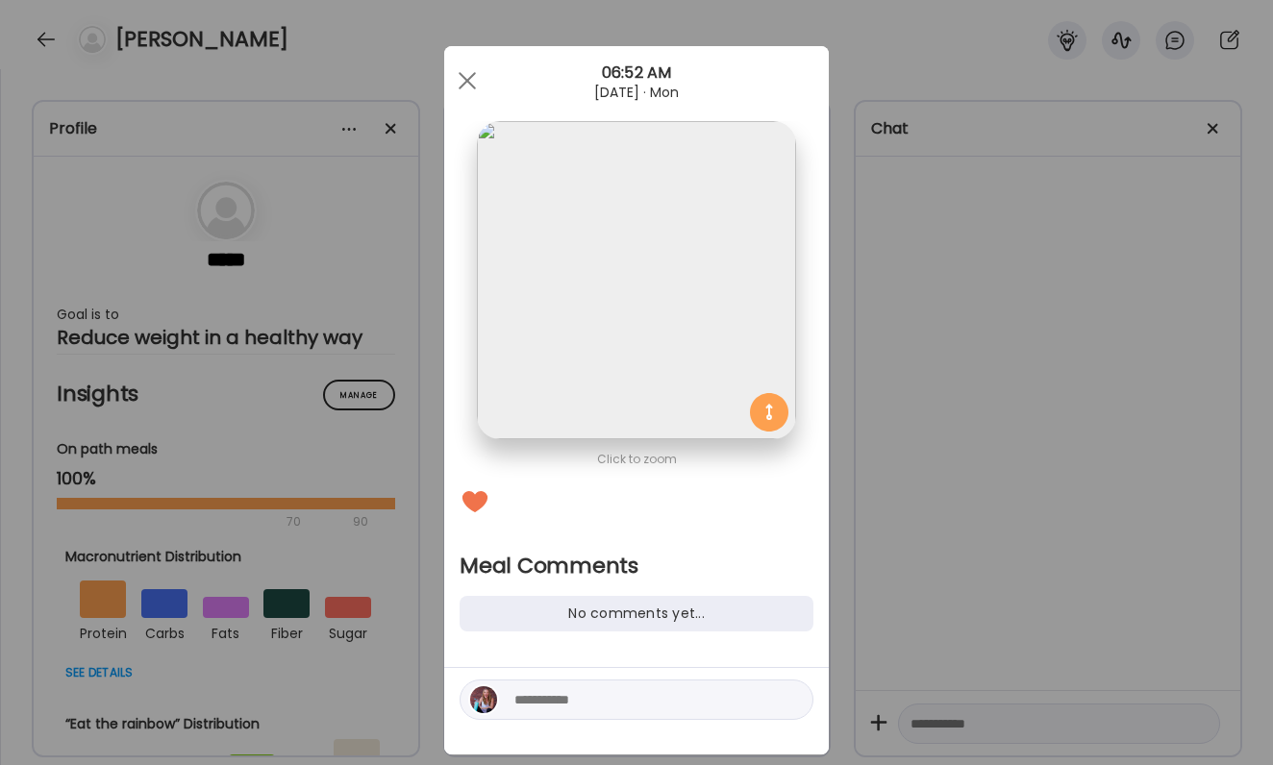
click at [665, 580] on h2 "Meal Comments" at bounding box center [637, 566] width 354 height 29
click at [938, 583] on div "Ate Coach Dashboard Wahoo! It’s official Take a moment to set up your Coach Pro…" at bounding box center [636, 382] width 1273 height 765
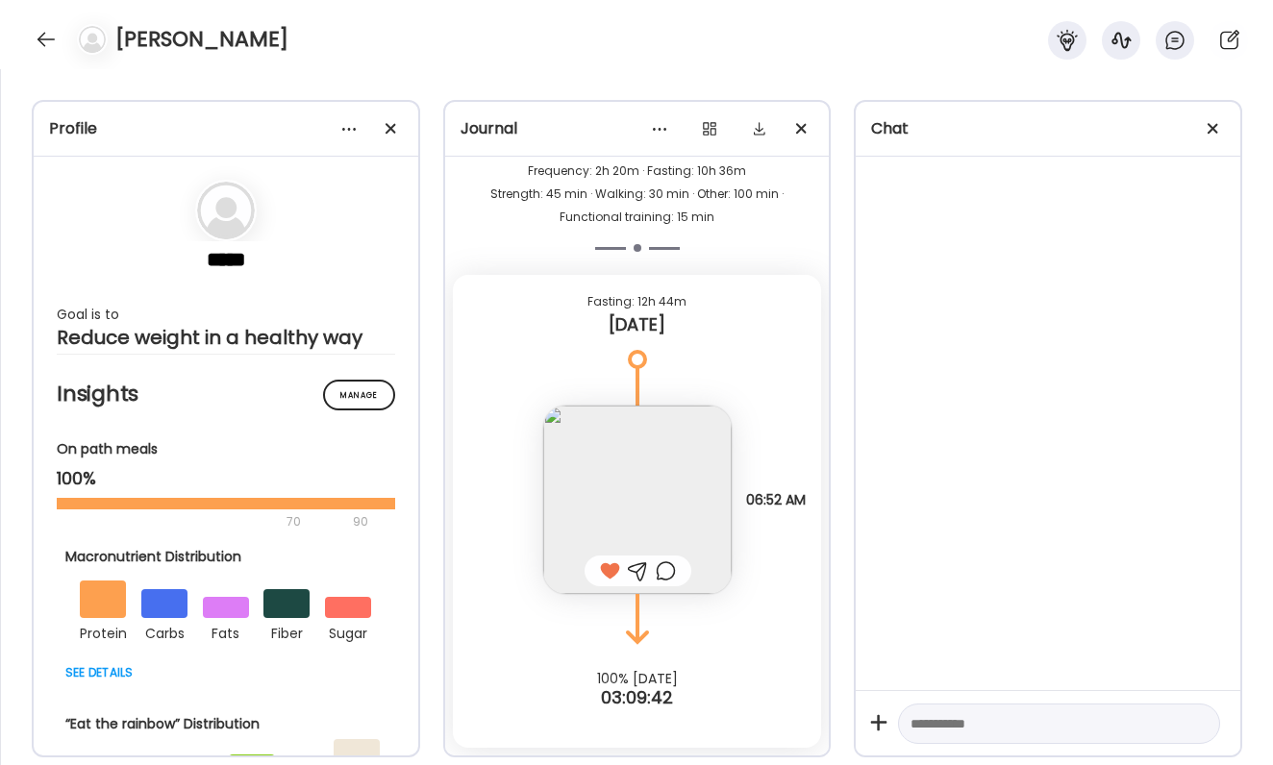
click at [612, 572] on div at bounding box center [610, 571] width 20 height 23
click at [597, 574] on div at bounding box center [638, 571] width 107 height 31
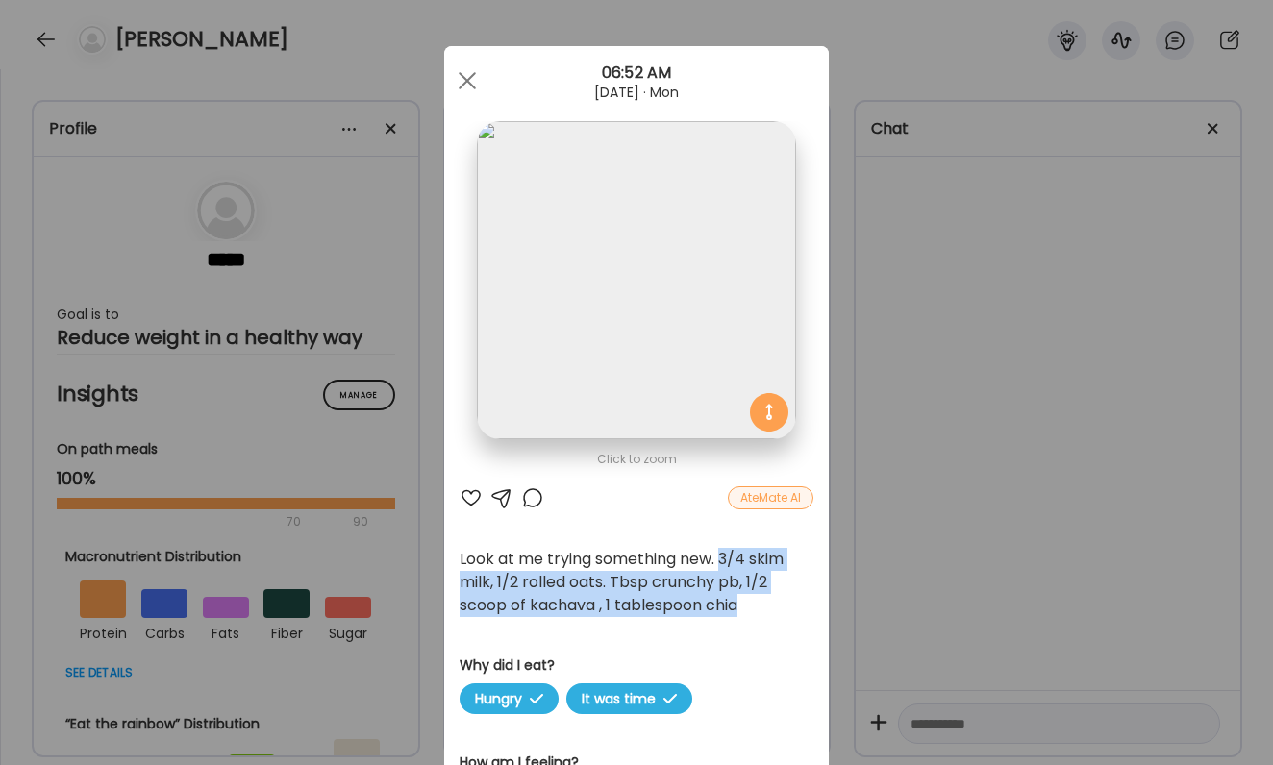
drag, startPoint x: 768, startPoint y: 601, endPoint x: 725, endPoint y: 559, distance: 60.5
click at [725, 559] on div "Look at me trying something new. 3/4 skim milk, 1/2 rolled oats. Tbsp crunchy p…" at bounding box center [637, 582] width 354 height 69
copy div "3/4 skim milk, 1/2 rolled oats. Tbsp crunchy pb, 1/2 scoop of kachava , 1 table…"
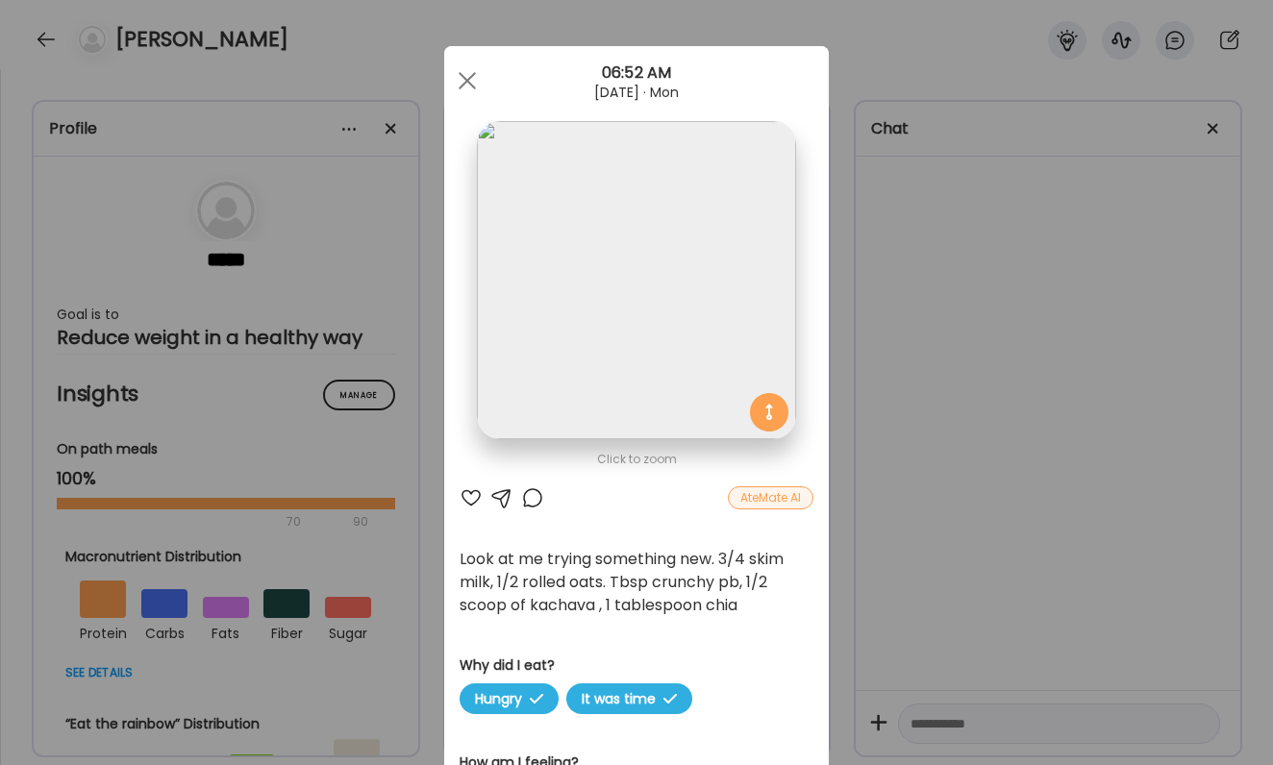
click at [1116, 624] on div "Ate Coach Dashboard Wahoo! It’s official Take a moment to set up your Coach Pro…" at bounding box center [636, 382] width 1273 height 765
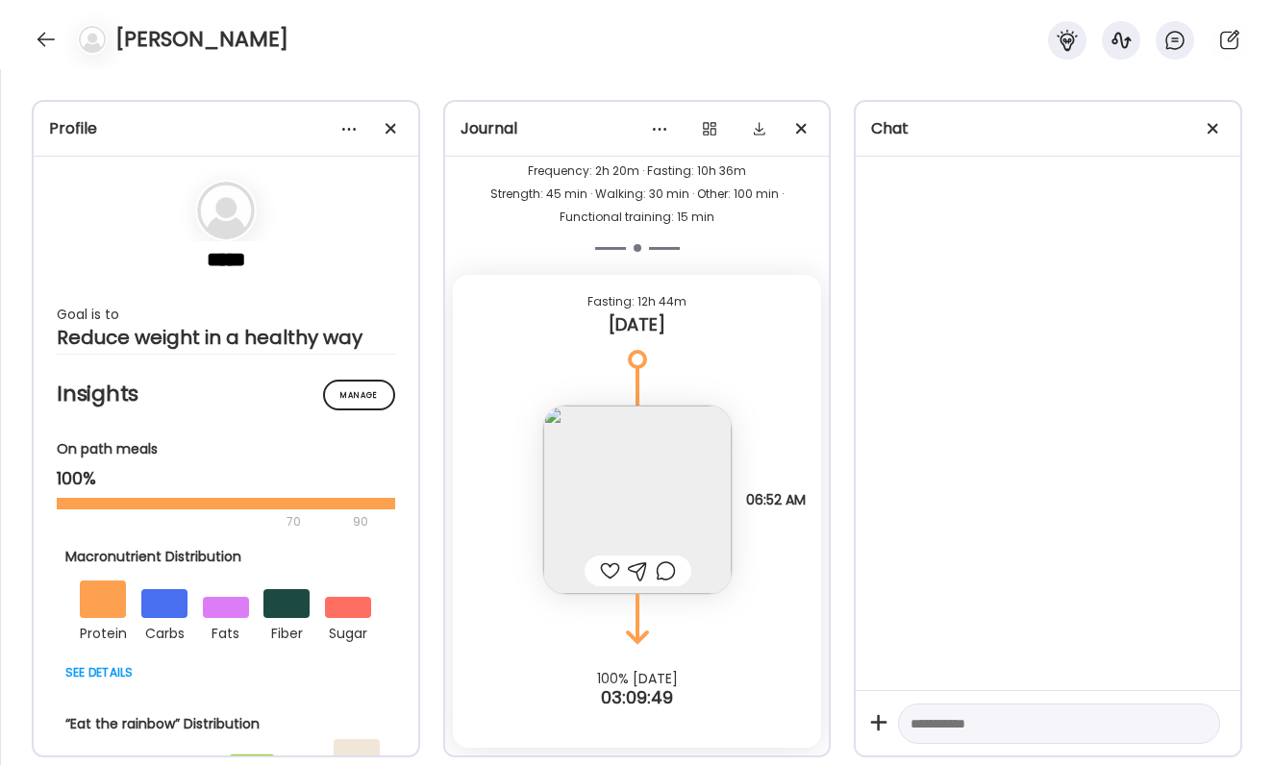
click at [614, 569] on div at bounding box center [610, 571] width 20 height 23
click at [813, 519] on div "Look at me trying something new. 3/4 skim milk, 1/2 rolled oats. Tbsp crunchy p…" at bounding box center [637, 480] width 369 height 227
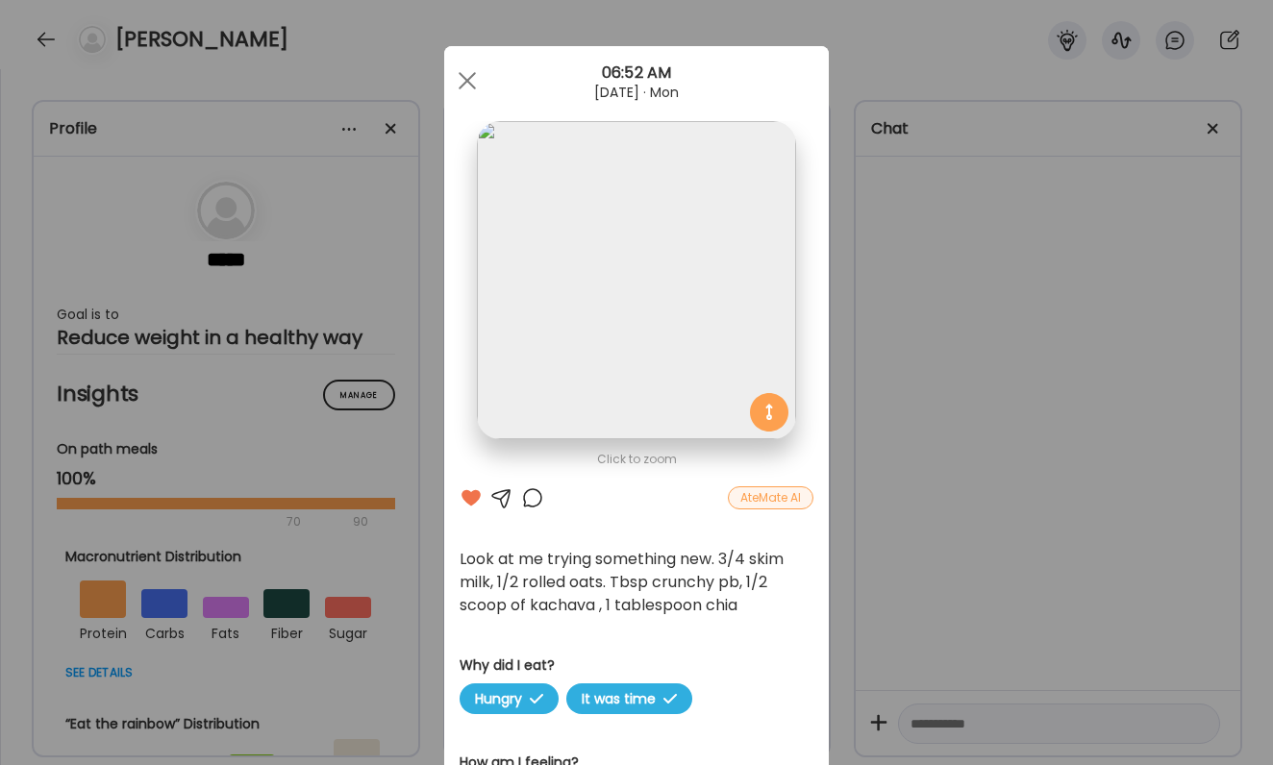
click at [1095, 272] on div "Ate Coach Dashboard Wahoo! It’s official Take a moment to set up your Coach Pro…" at bounding box center [636, 382] width 1273 height 765
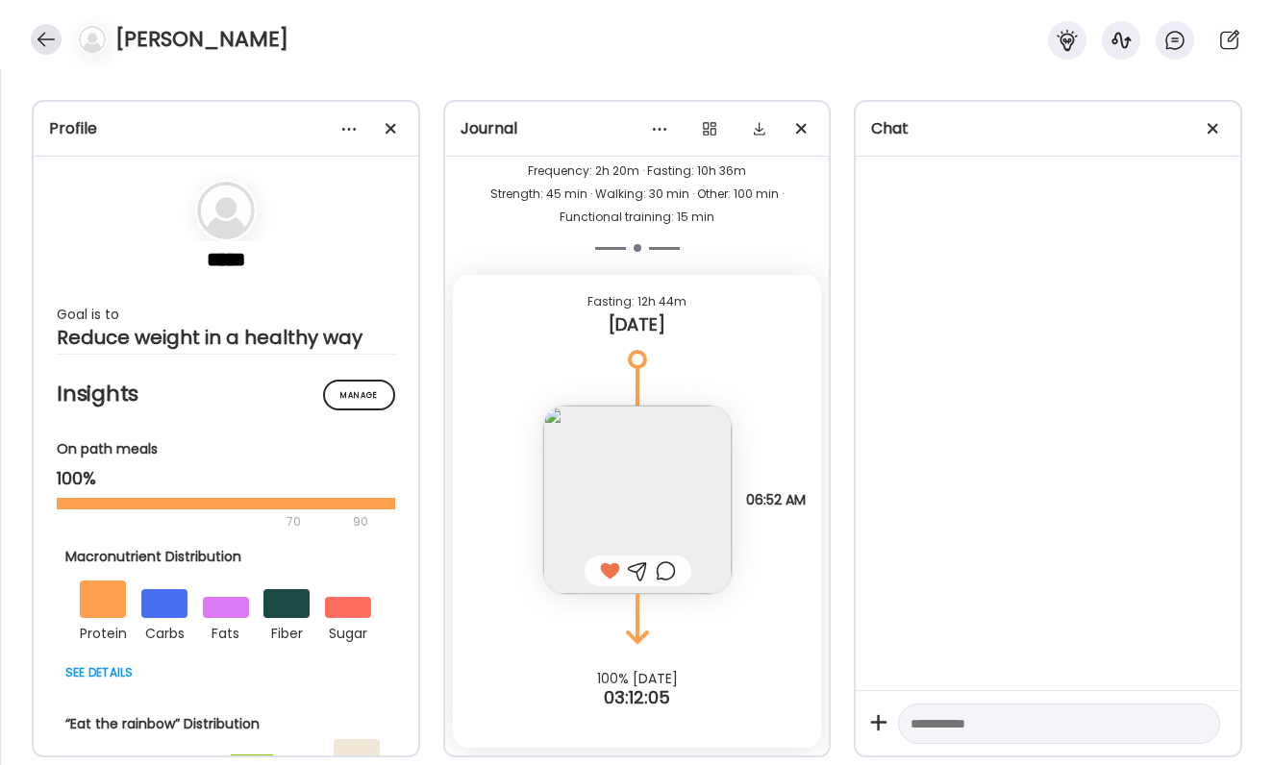
click at [48, 37] on div at bounding box center [46, 39] width 31 height 31
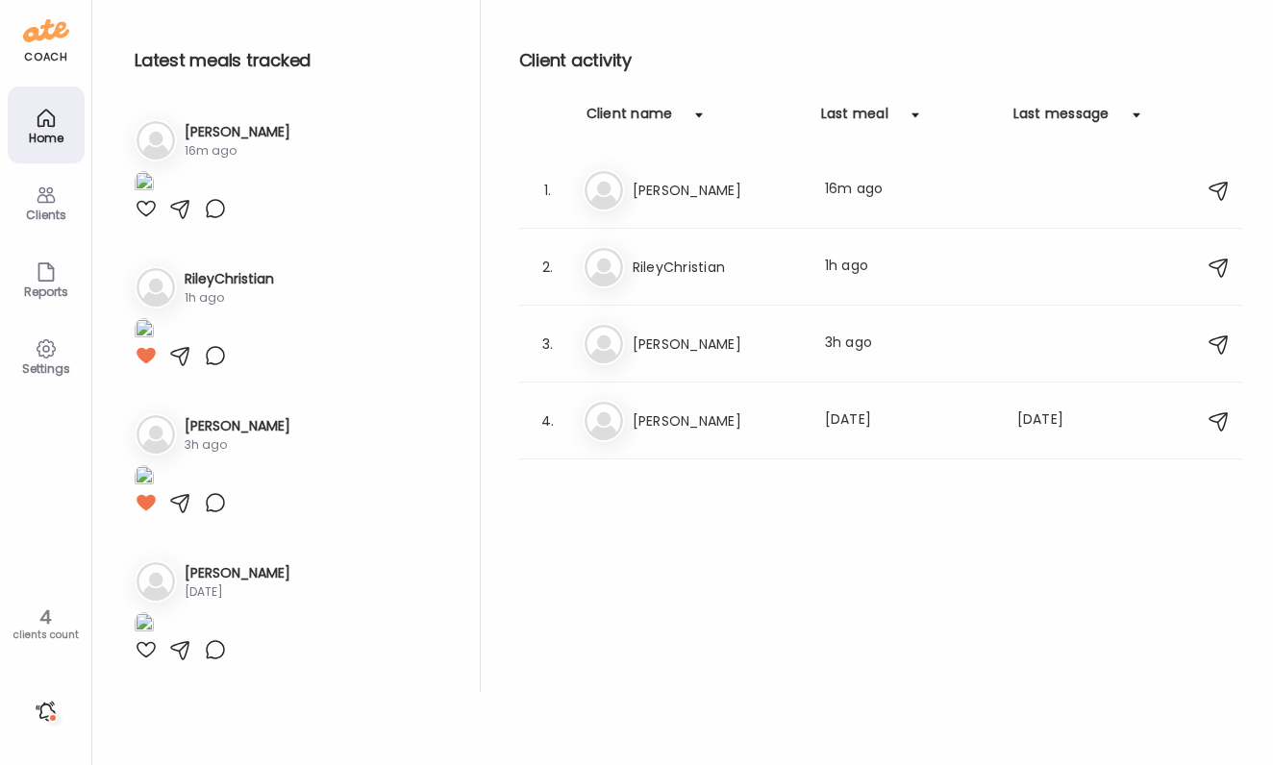
click at [59, 715] on div at bounding box center [46, 711] width 31 height 31
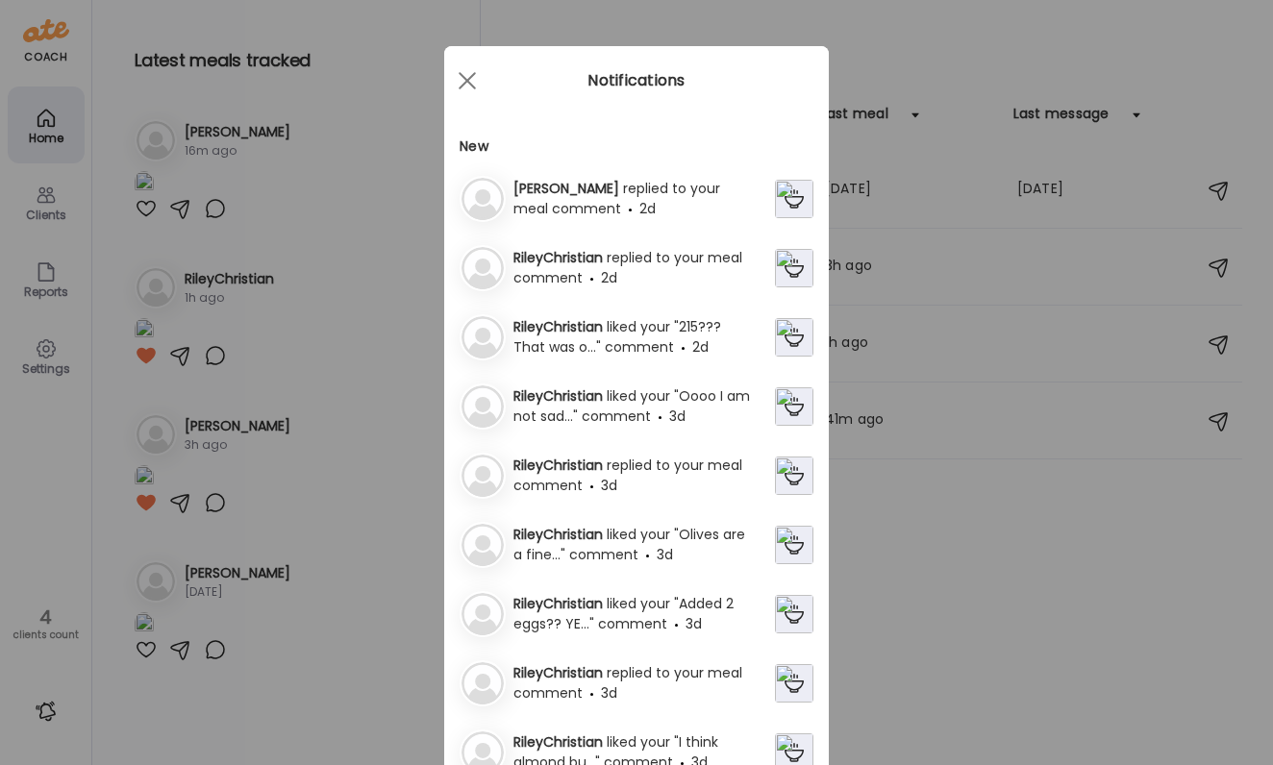
click at [660, 235] on div "[PERSON_NAME] replied to your meal comment 2d RileyChristian replied to your me…" at bounding box center [637, 709] width 354 height 1066
click at [658, 183] on span "replied to your meal comment" at bounding box center [616, 198] width 207 height 39
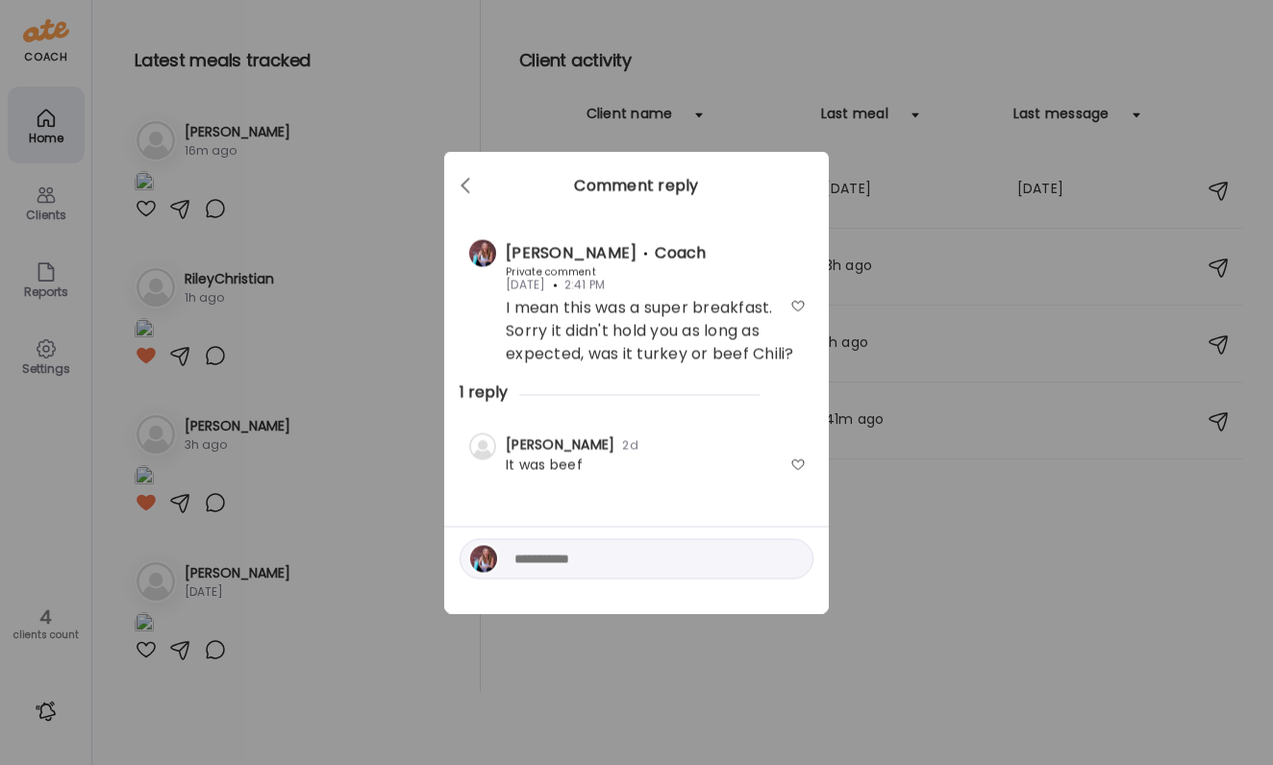
click at [852, 488] on div "Ate Coach Dashboard Wahoo! It’s official Take a moment to set up your Coach Pro…" at bounding box center [636, 382] width 1273 height 765
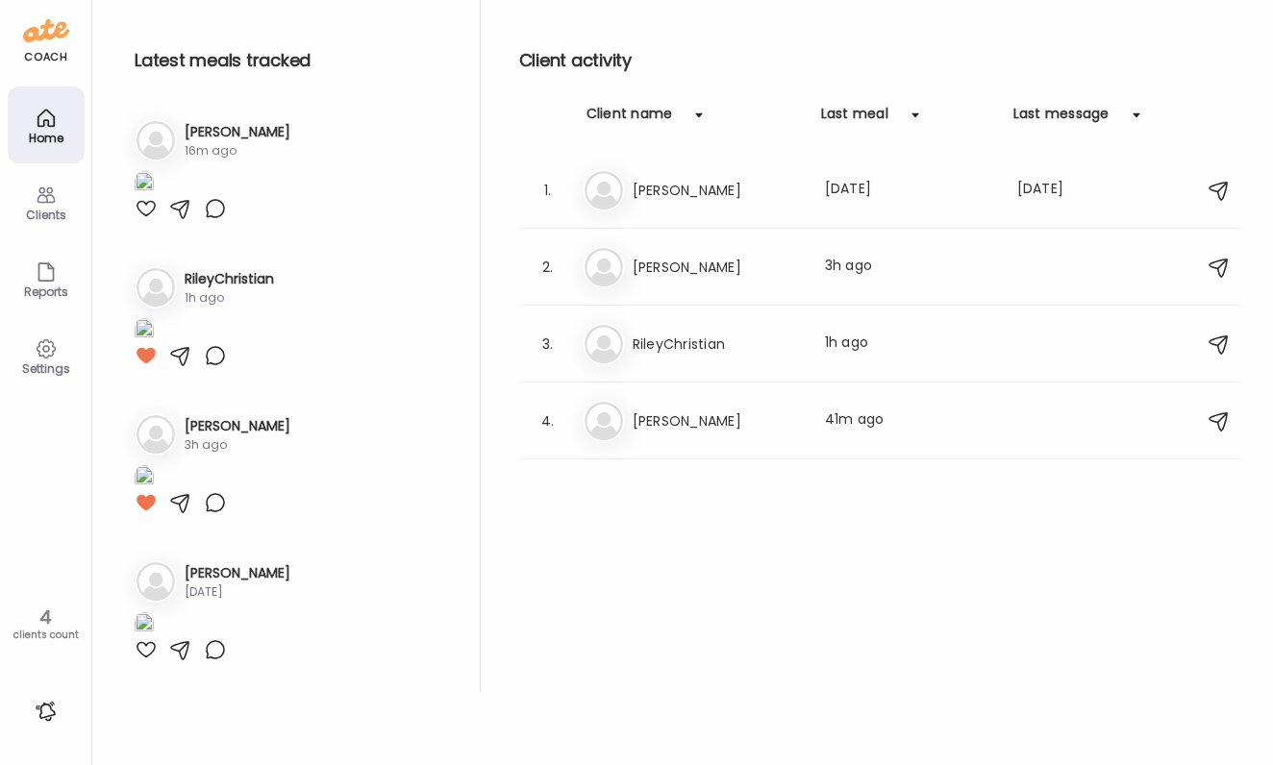
click at [51, 713] on div at bounding box center [46, 711] width 31 height 31
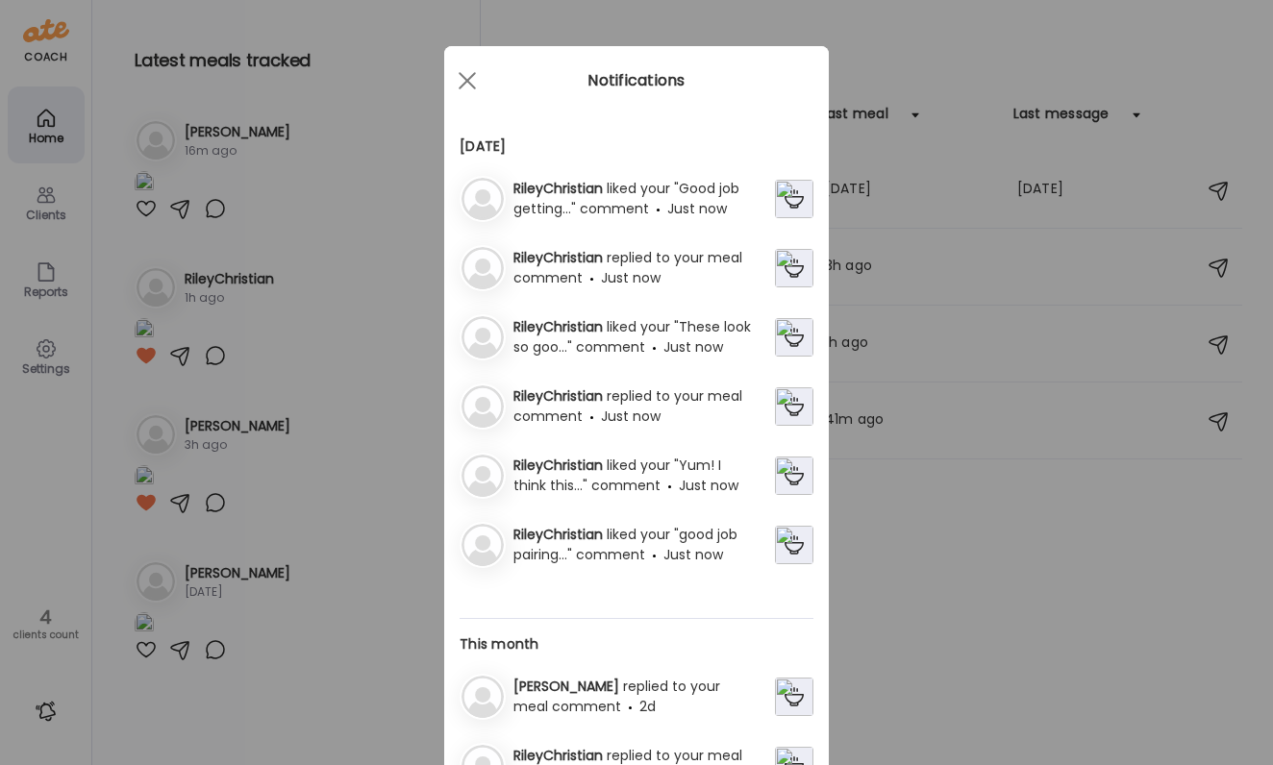
click at [661, 273] on span "Just now" at bounding box center [631, 277] width 60 height 19
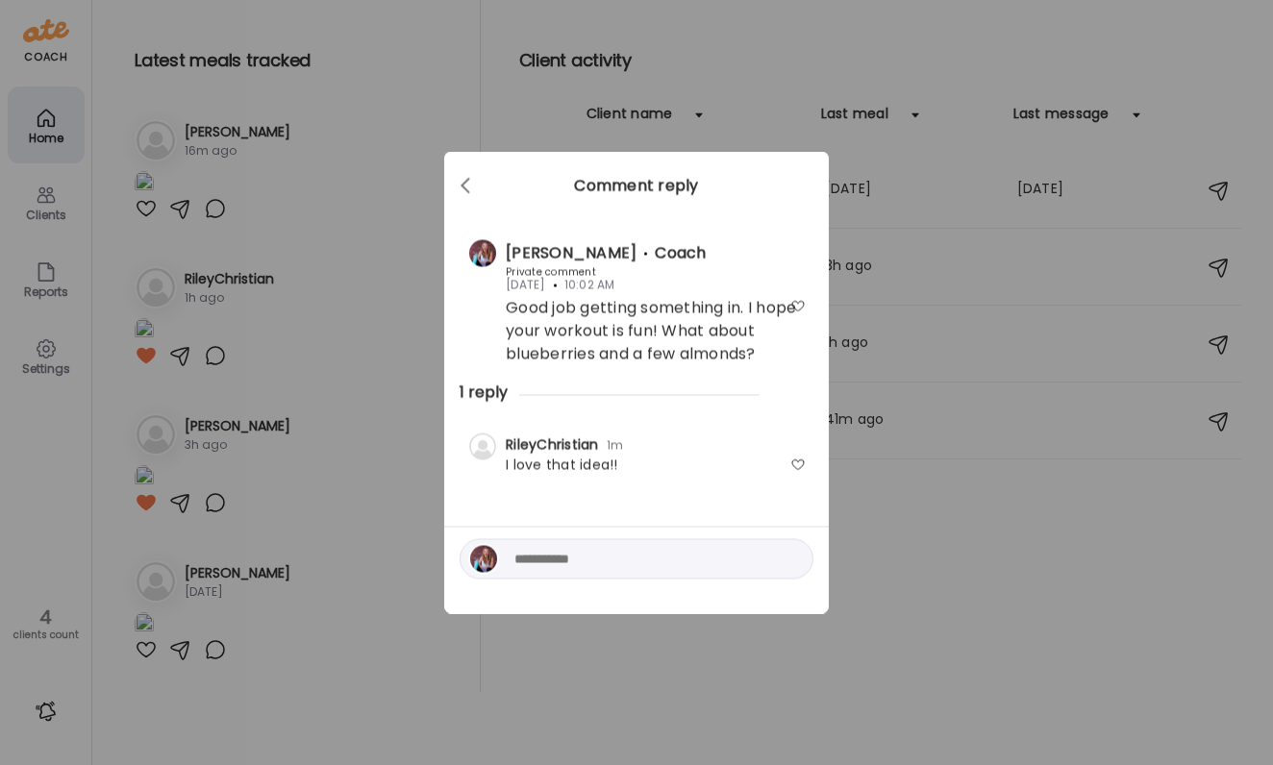
click at [802, 463] on div at bounding box center [797, 465] width 15 height 15
click at [929, 527] on div "Ate Coach Dashboard Wahoo! It’s official Take a moment to set up your Coach Pro…" at bounding box center [636, 382] width 1273 height 765
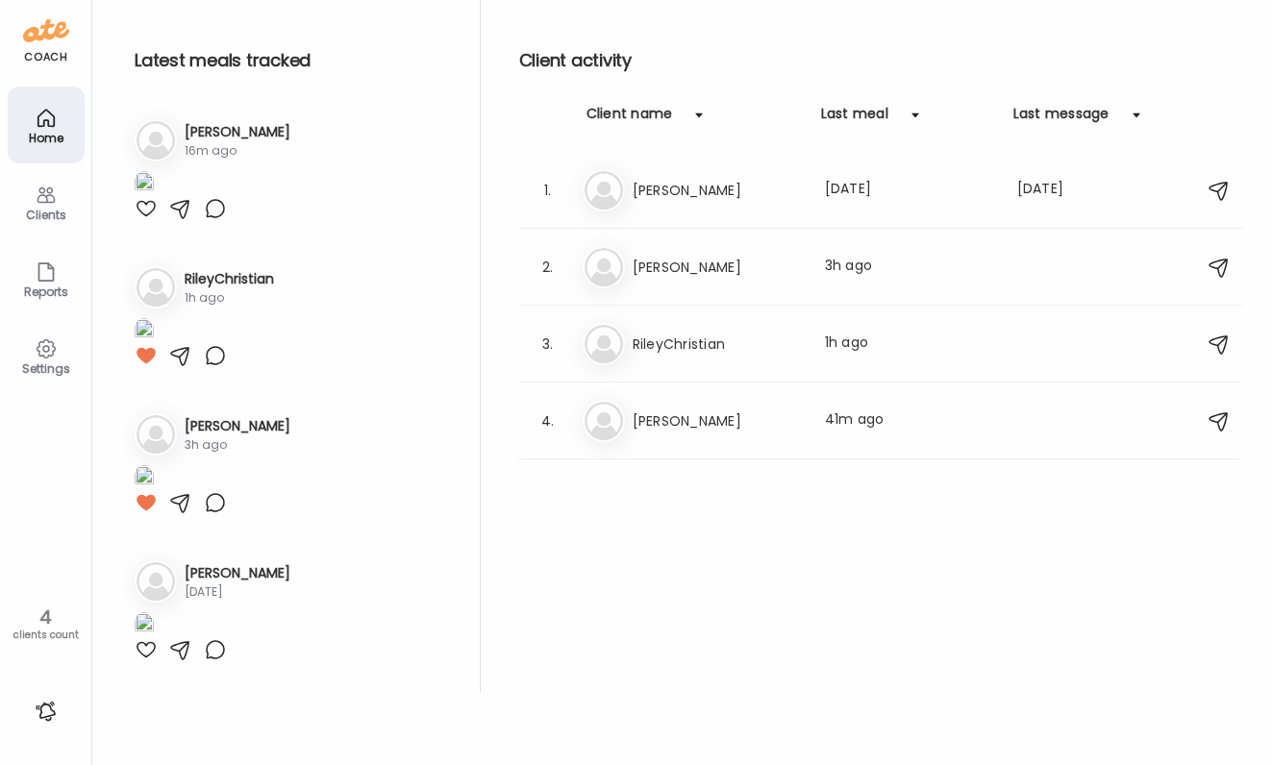
click at [44, 703] on div at bounding box center [46, 711] width 31 height 31
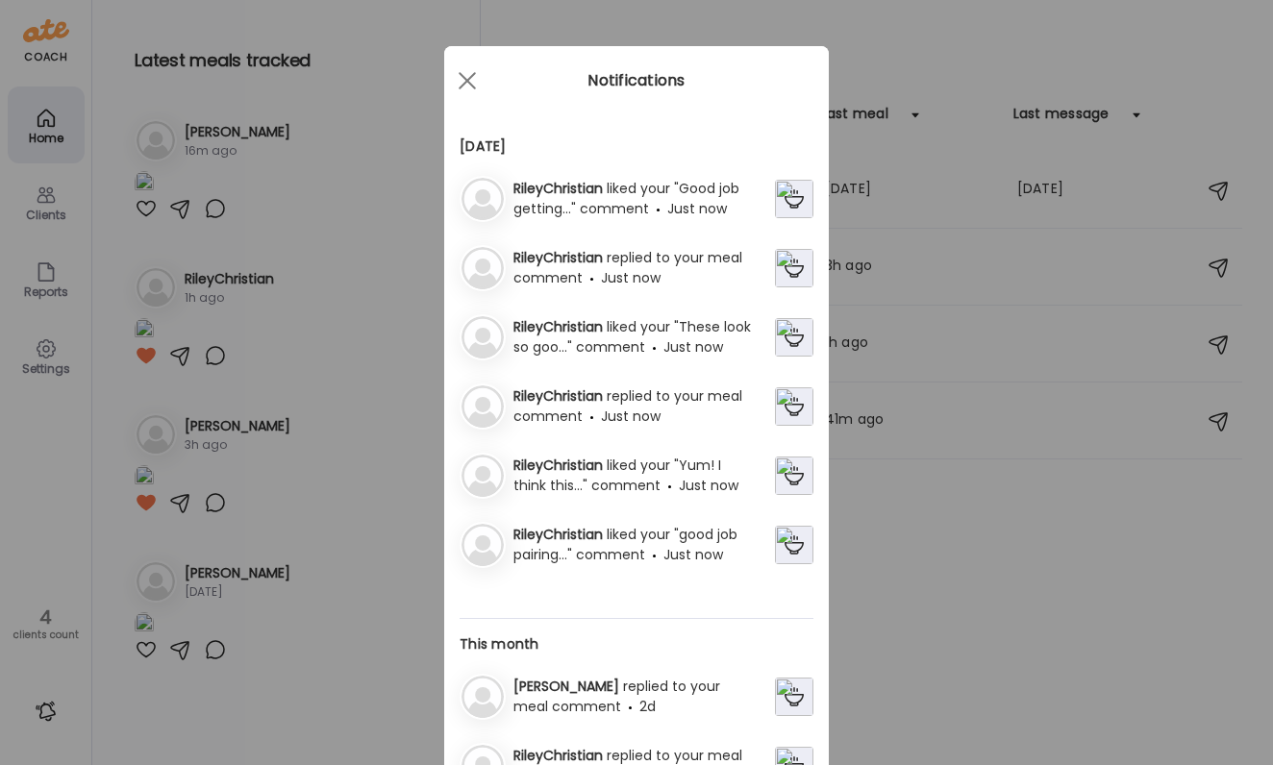
click at [677, 257] on span "replied to your meal comment" at bounding box center [627, 267] width 229 height 39
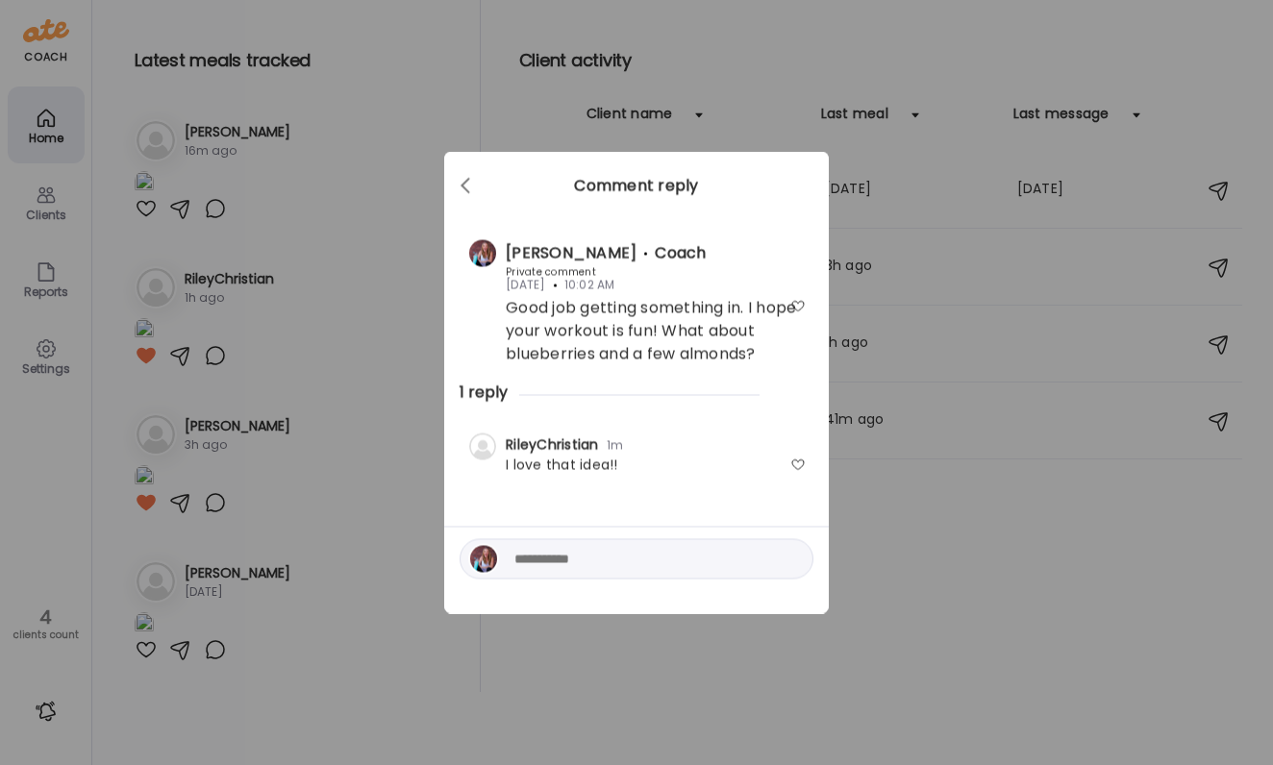
click at [957, 502] on div "Ate Coach Dashboard Wahoo! It’s official Take a moment to set up your Coach Pro…" at bounding box center [636, 382] width 1273 height 765
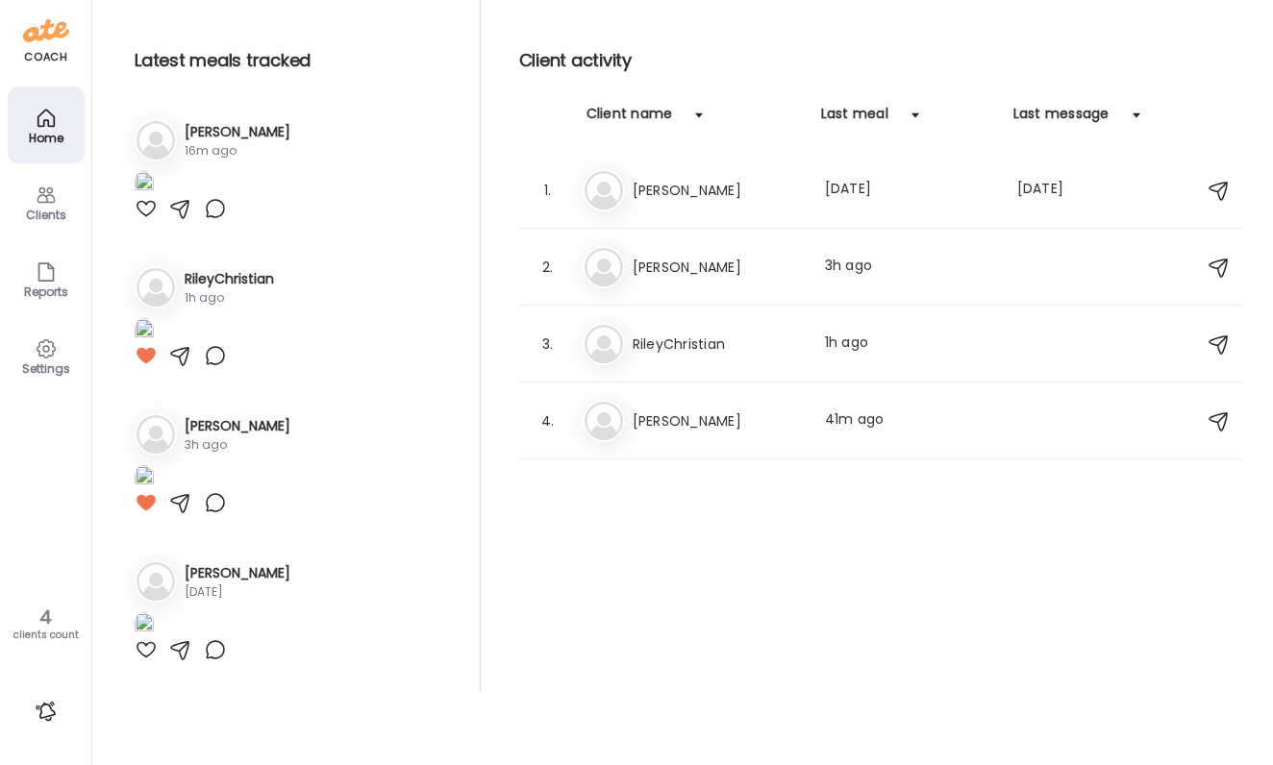
click at [54, 705] on div at bounding box center [46, 711] width 31 height 31
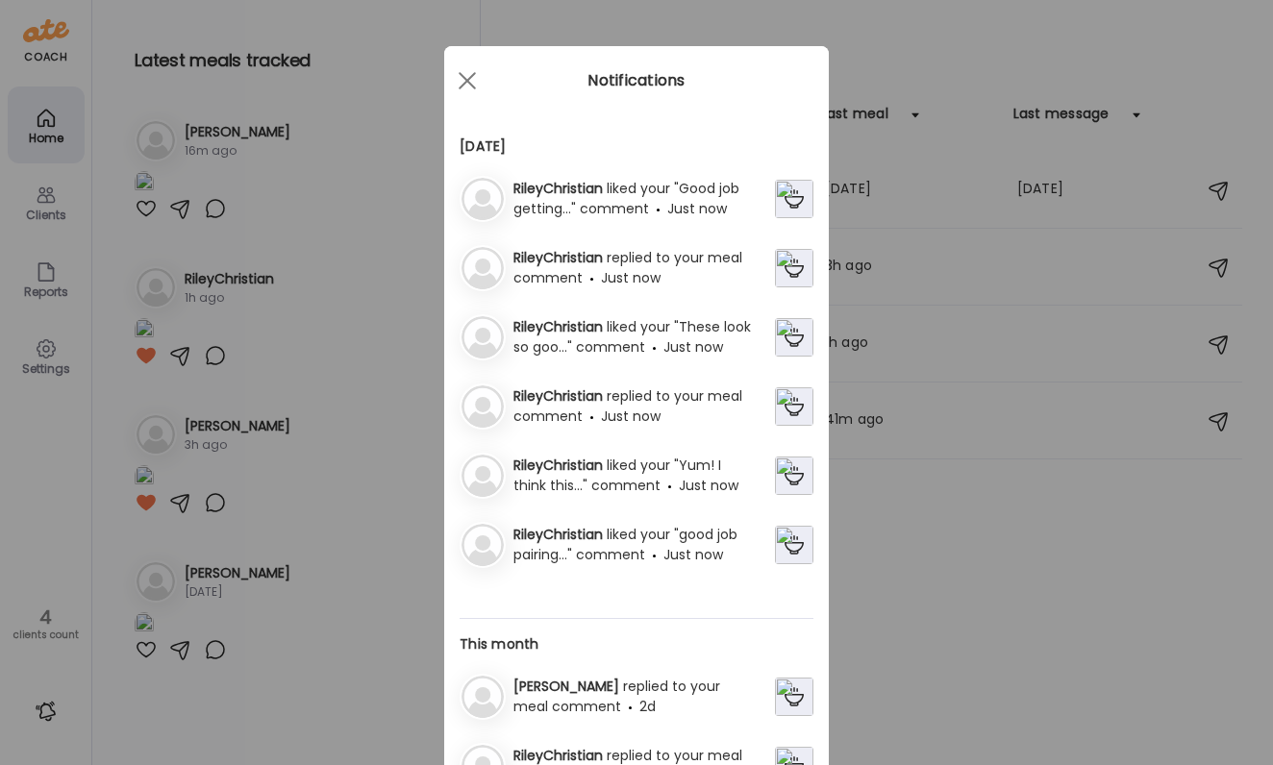
click at [666, 405] on span "replied to your meal comment" at bounding box center [627, 406] width 229 height 39
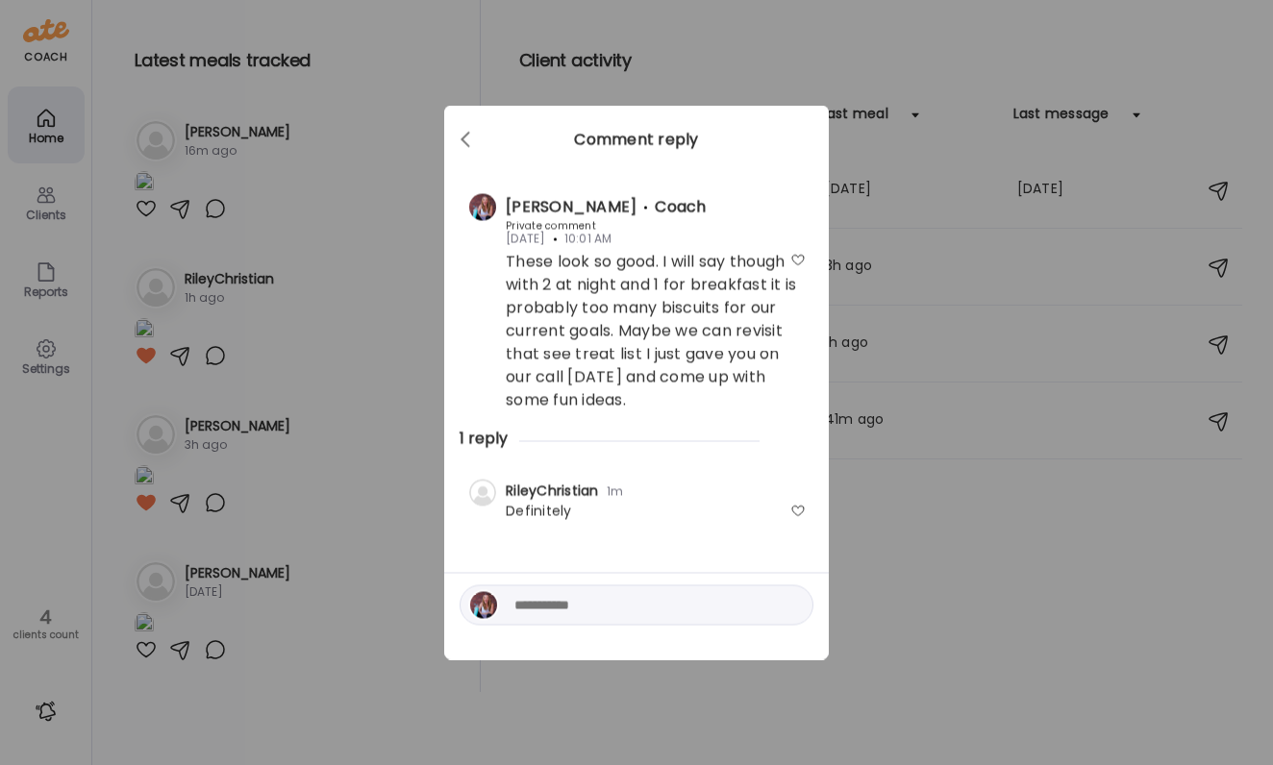
click at [797, 505] on div at bounding box center [797, 511] width 15 height 15
click at [899, 563] on div "Ate Coach Dashboard Wahoo! It’s official Take a moment to set up your Coach Pro…" at bounding box center [636, 382] width 1273 height 765
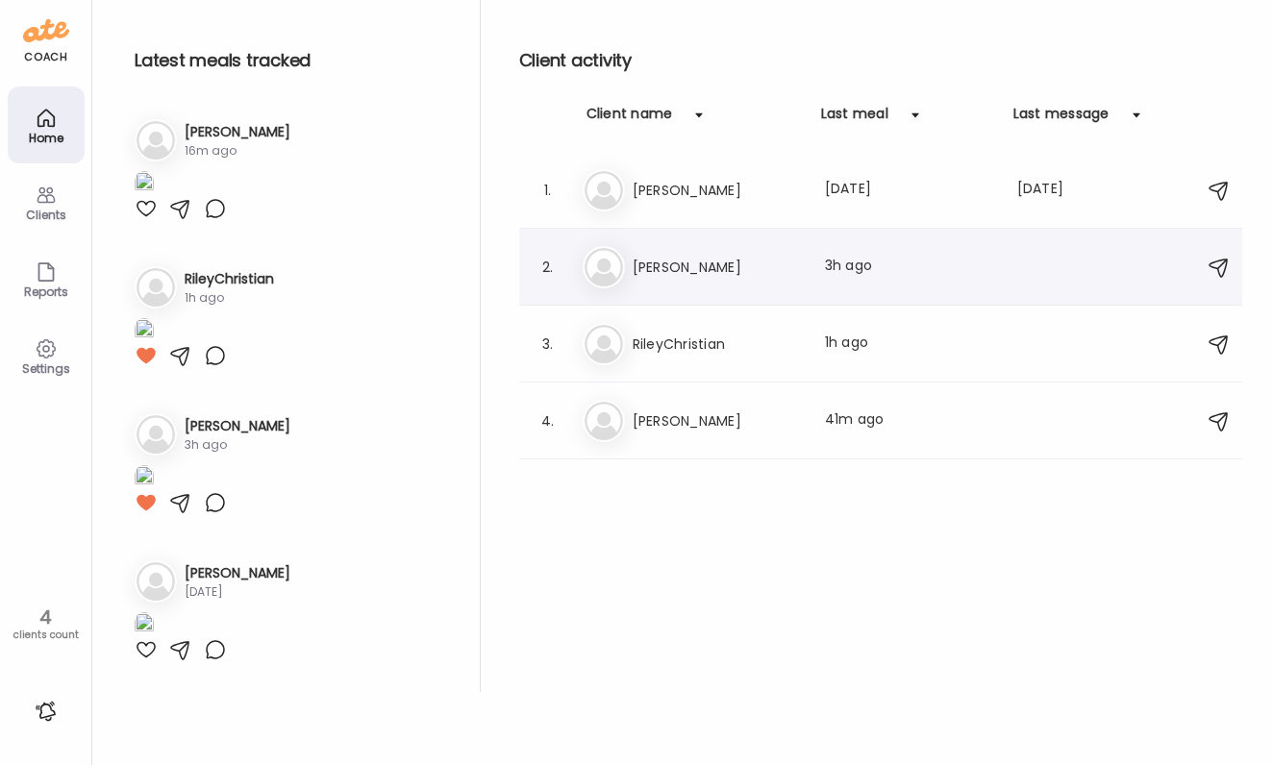
click at [896, 259] on div "Last meal: 3h ago" at bounding box center [909, 267] width 169 height 23
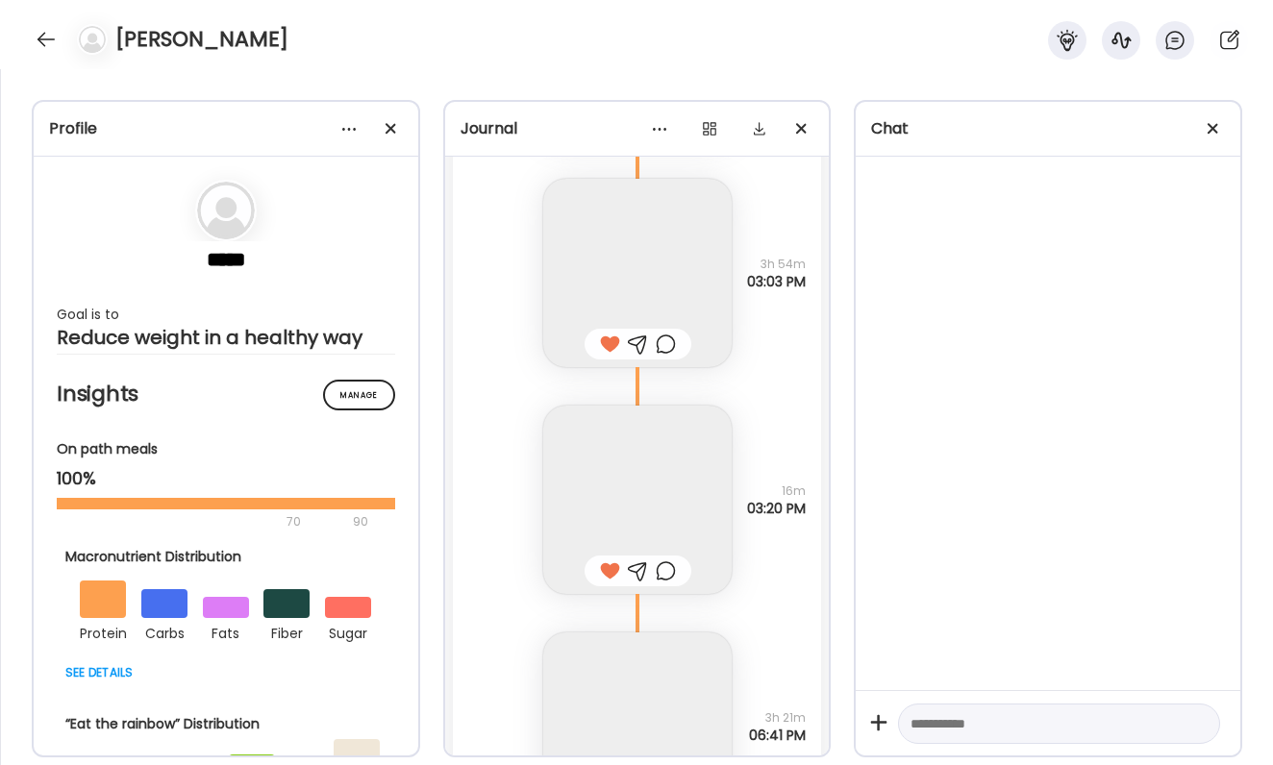
scroll to position [65533, 0]
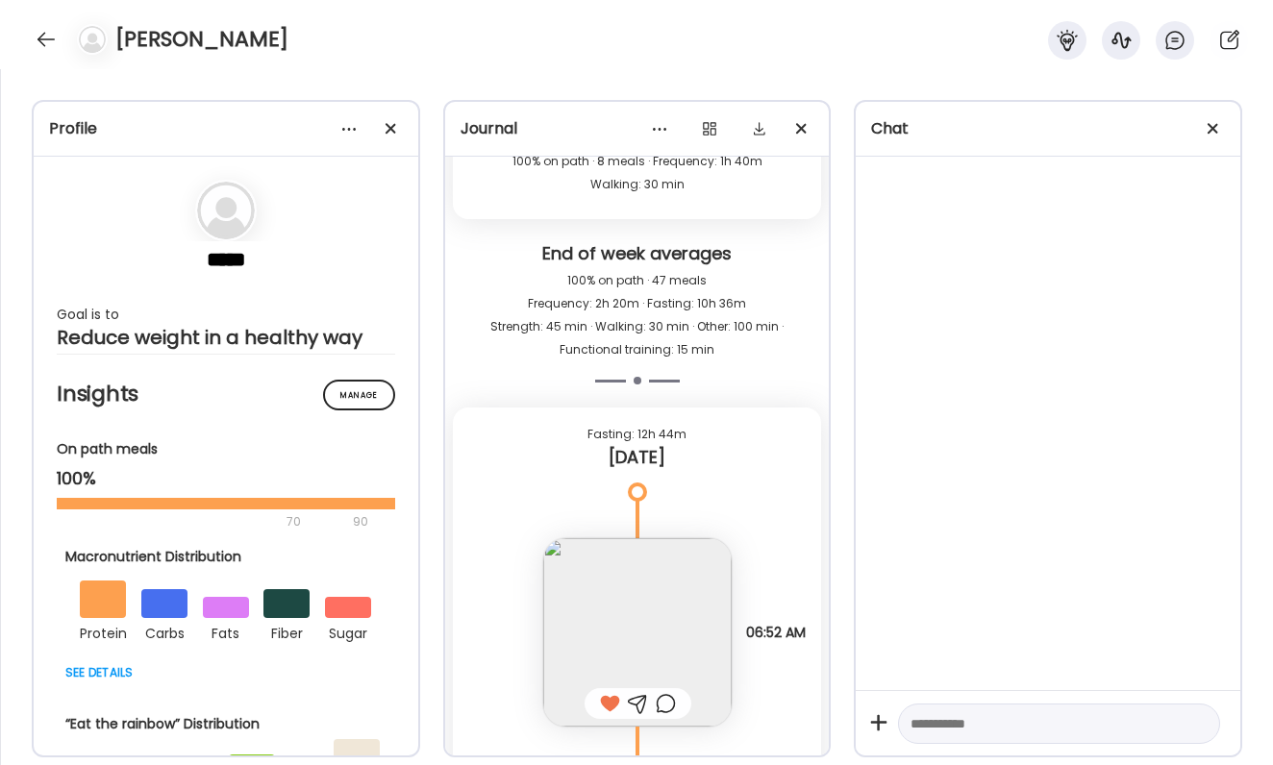
click at [663, 700] on div at bounding box center [666, 703] width 20 height 23
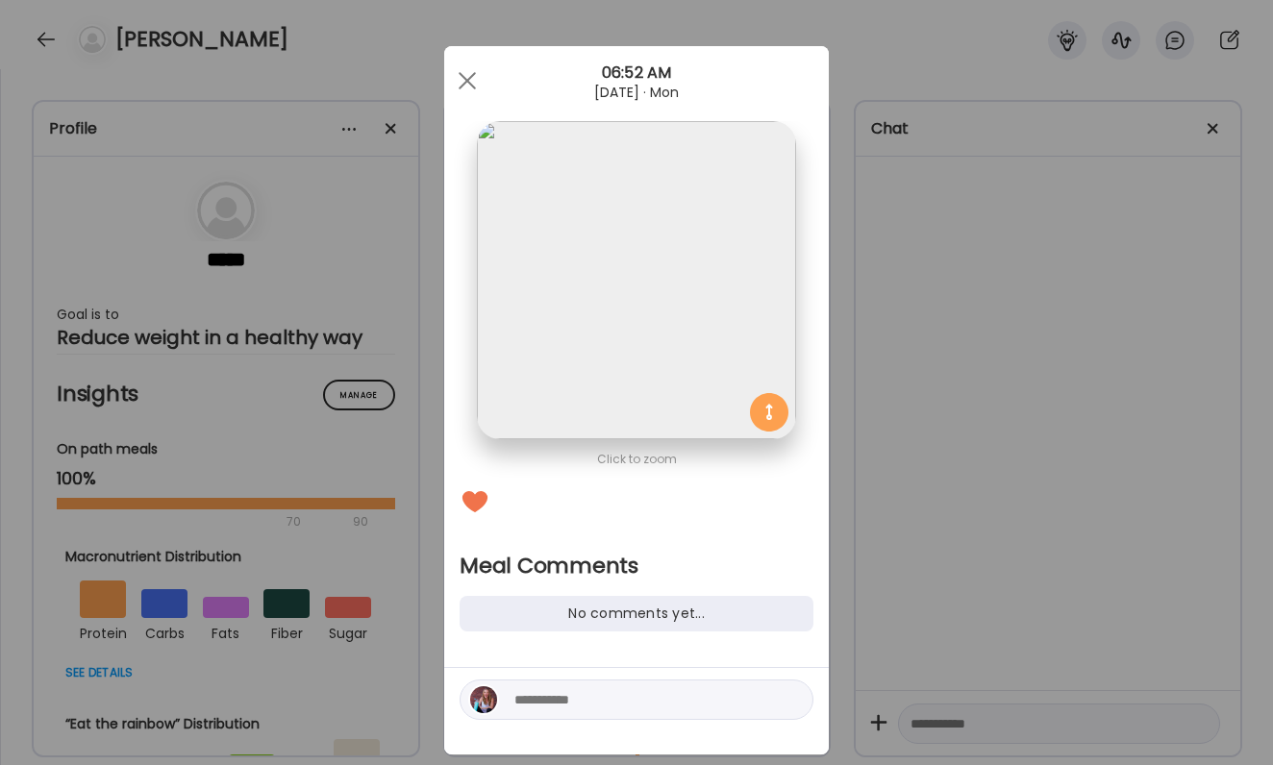
click at [645, 695] on textarea at bounding box center [644, 699] width 260 height 23
type textarea "*"
click at [516, 705] on textarea "**********" at bounding box center [644, 699] width 260 height 23
click at [650, 675] on textarea "**********" at bounding box center [644, 688] width 260 height 46
click at [656, 684] on textarea "**********" at bounding box center [644, 688] width 260 height 46
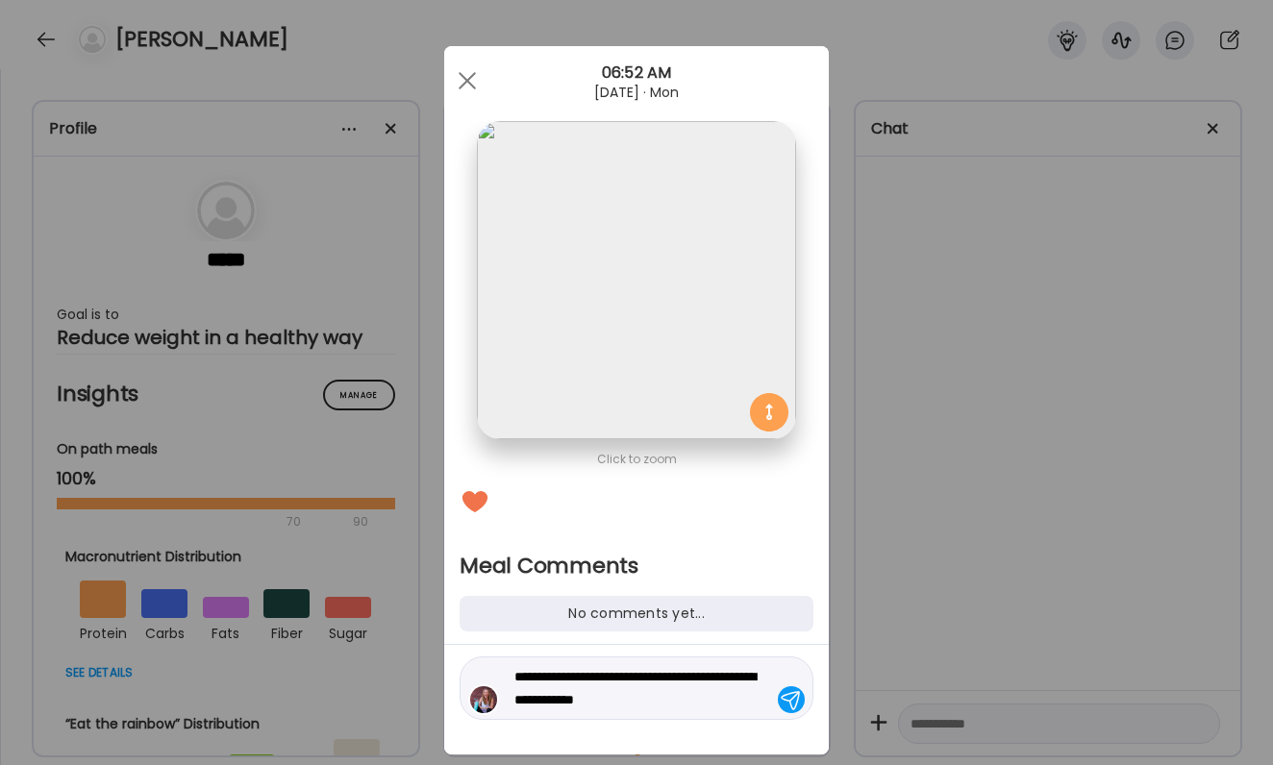
click at [675, 683] on textarea "**********" at bounding box center [644, 688] width 260 height 46
click at [685, 693] on textarea "**********" at bounding box center [644, 688] width 260 height 46
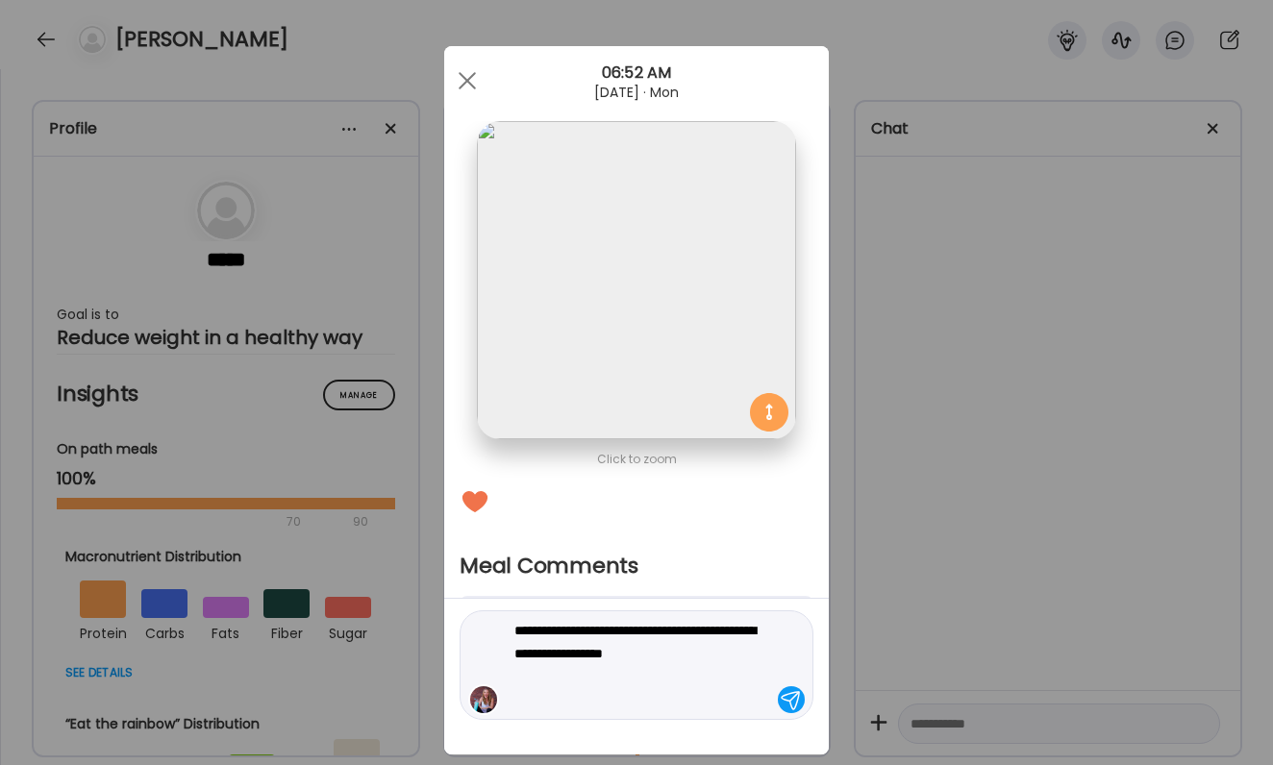
click at [696, 644] on textarea "**********" at bounding box center [644, 665] width 260 height 92
click at [635, 682] on textarea "**********" at bounding box center [644, 653] width 260 height 115
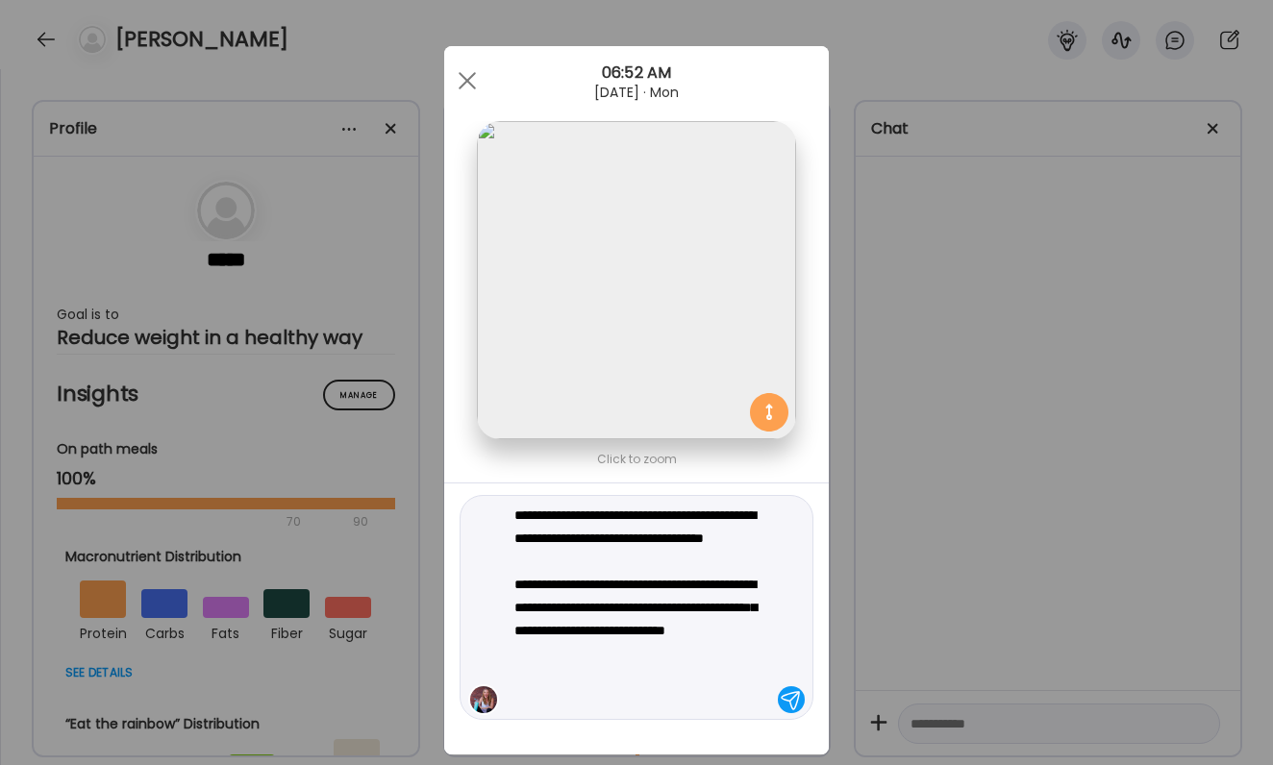
type textarea "**********"
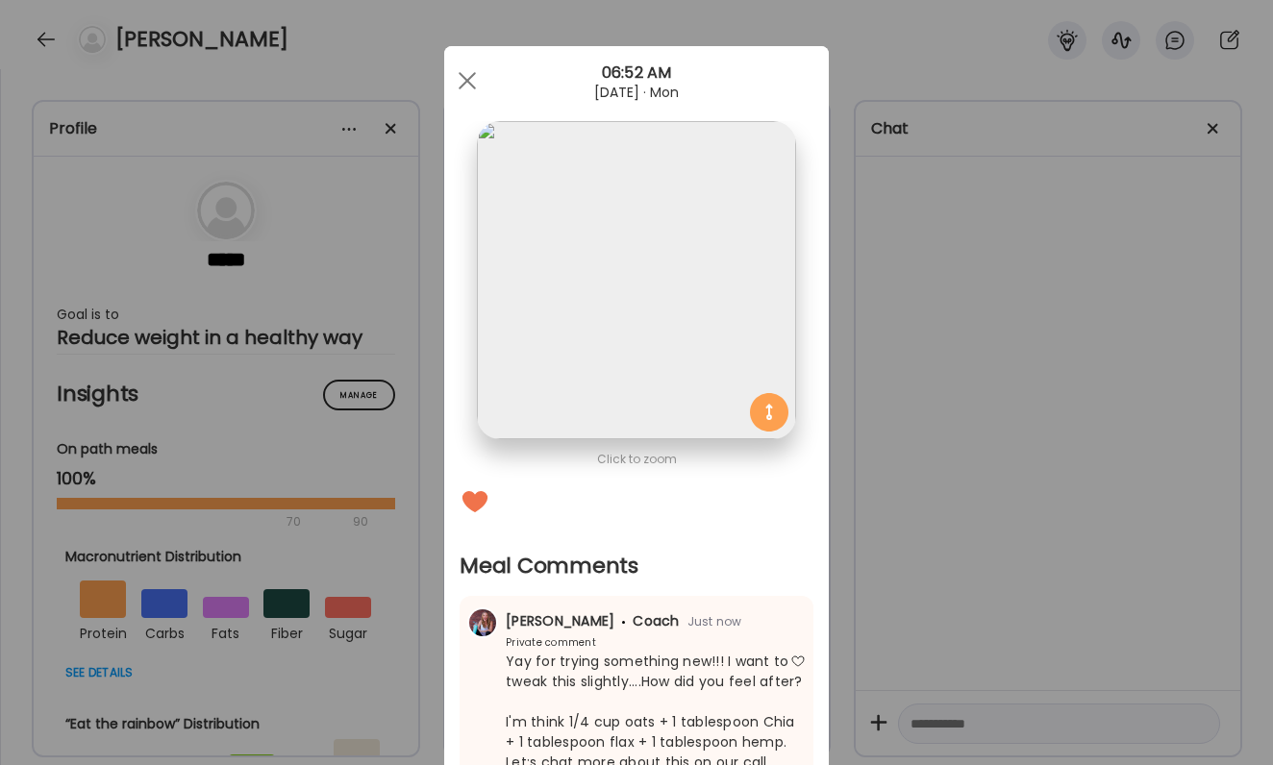
click at [915, 624] on div "Ate Coach Dashboard Wahoo! It’s official Take a moment to set up your Coach Pro…" at bounding box center [636, 382] width 1273 height 765
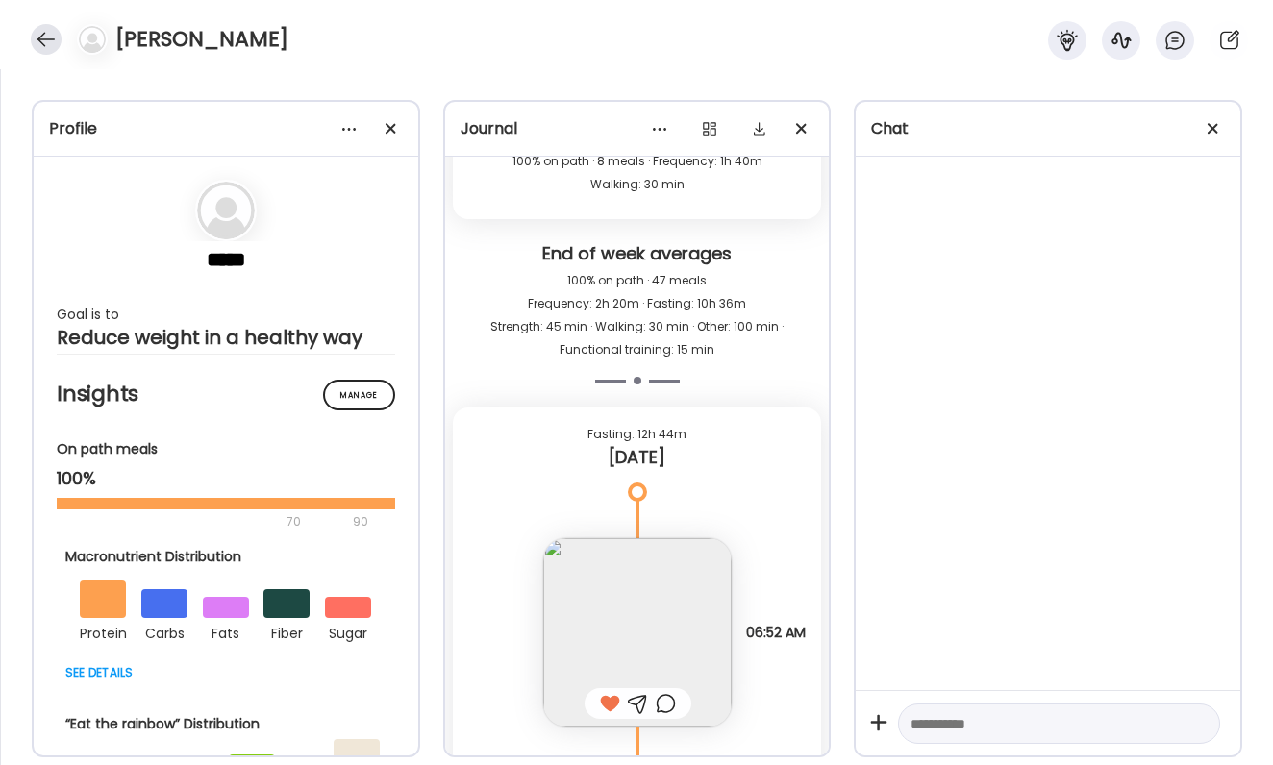
click at [48, 42] on div at bounding box center [46, 39] width 31 height 31
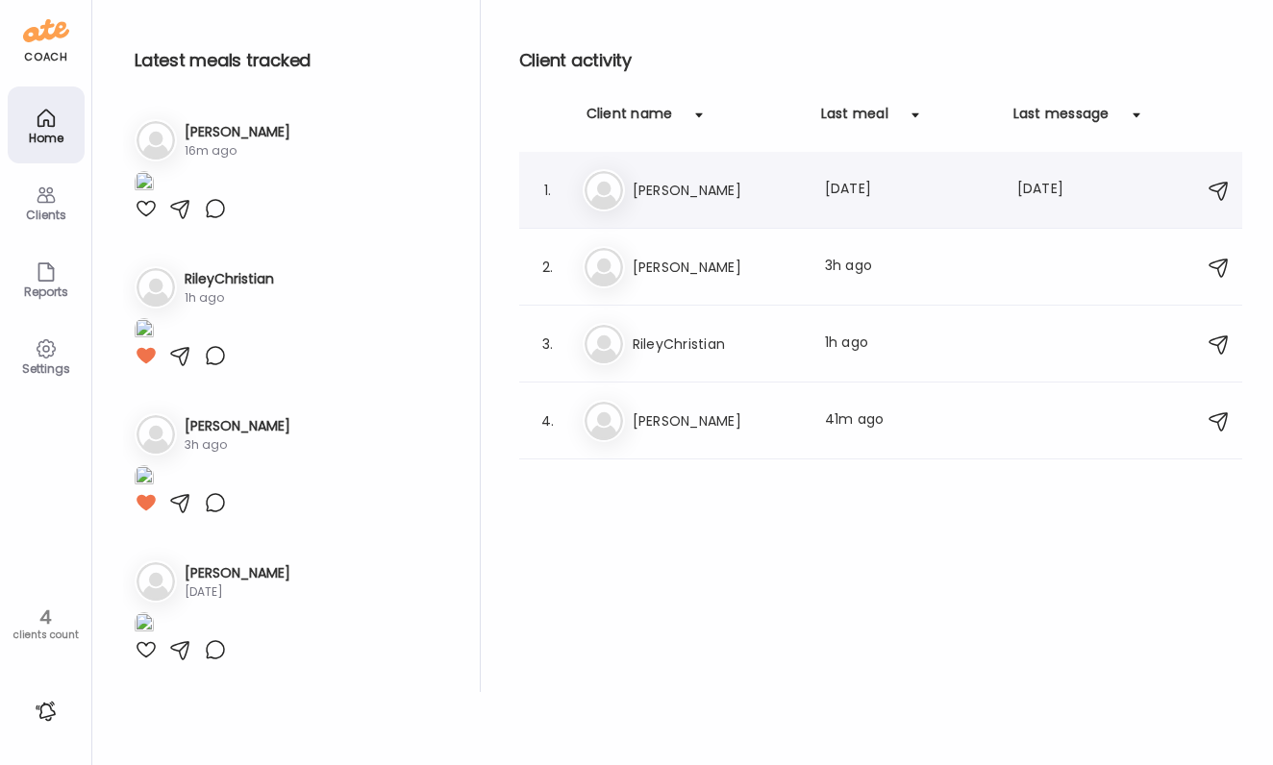
click at [695, 187] on h3 "[PERSON_NAME]" at bounding box center [717, 190] width 169 height 23
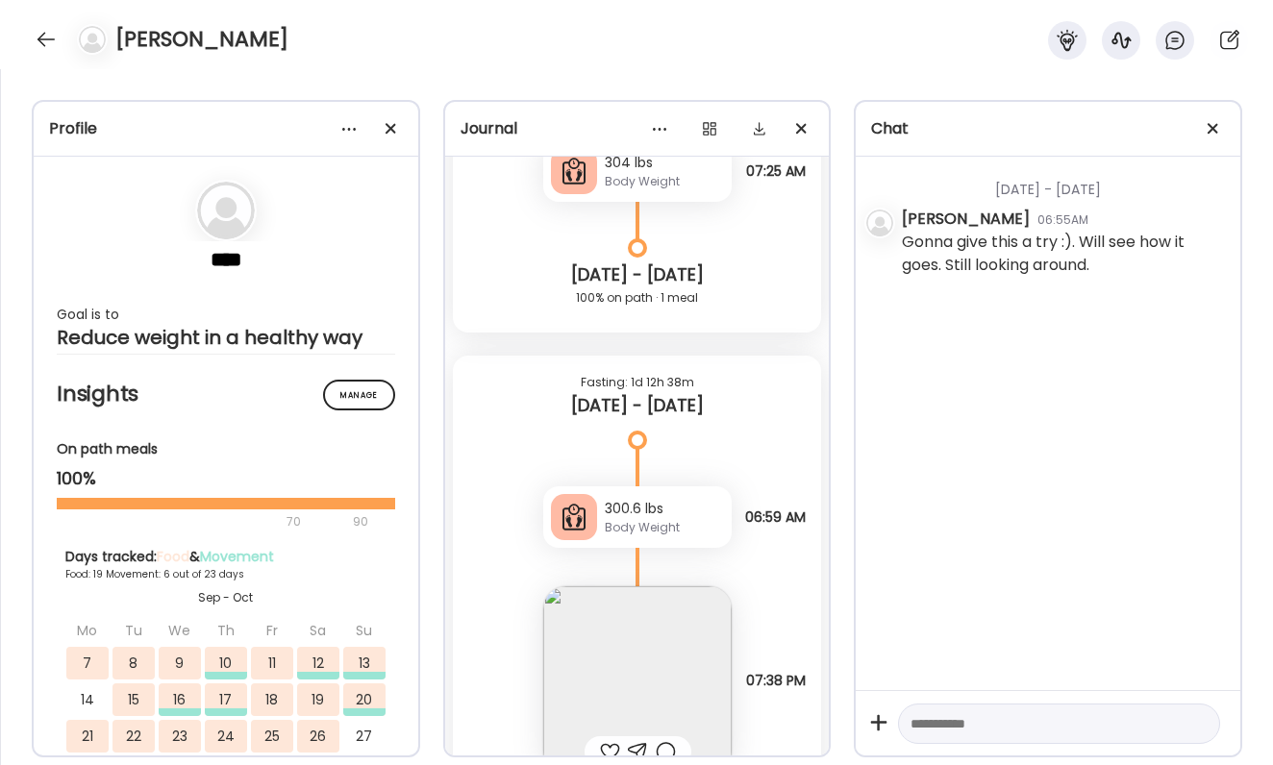
scroll to position [28503, 0]
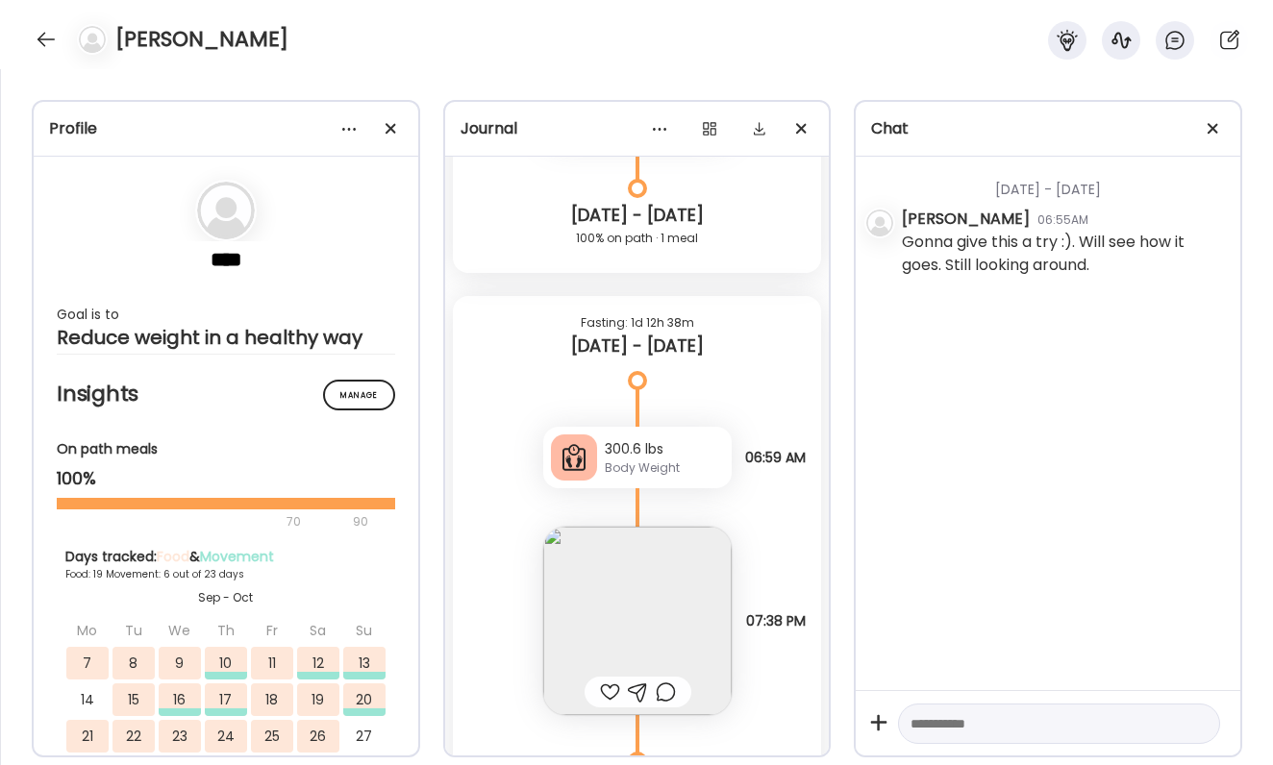
click at [616, 690] on div at bounding box center [610, 692] width 20 height 23
click at [625, 640] on img at bounding box center [637, 621] width 188 height 188
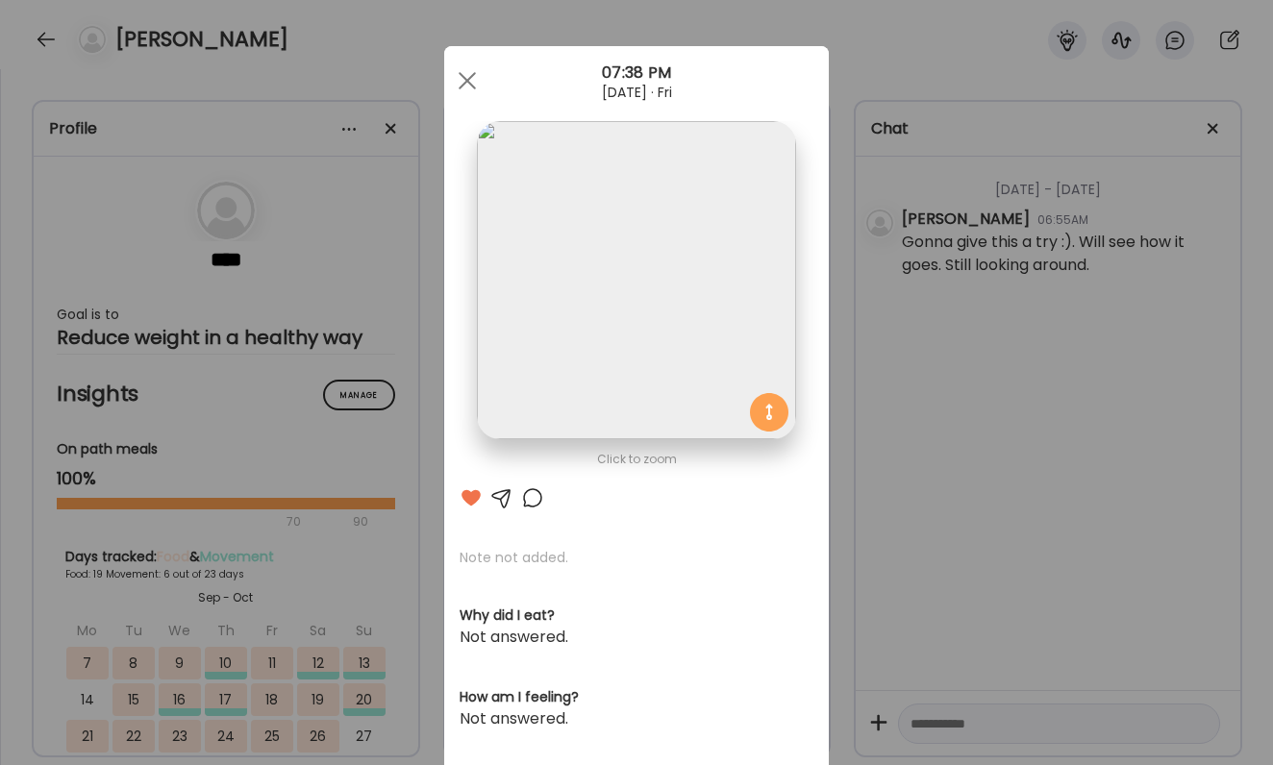
click at [692, 308] on img at bounding box center [636, 280] width 318 height 318
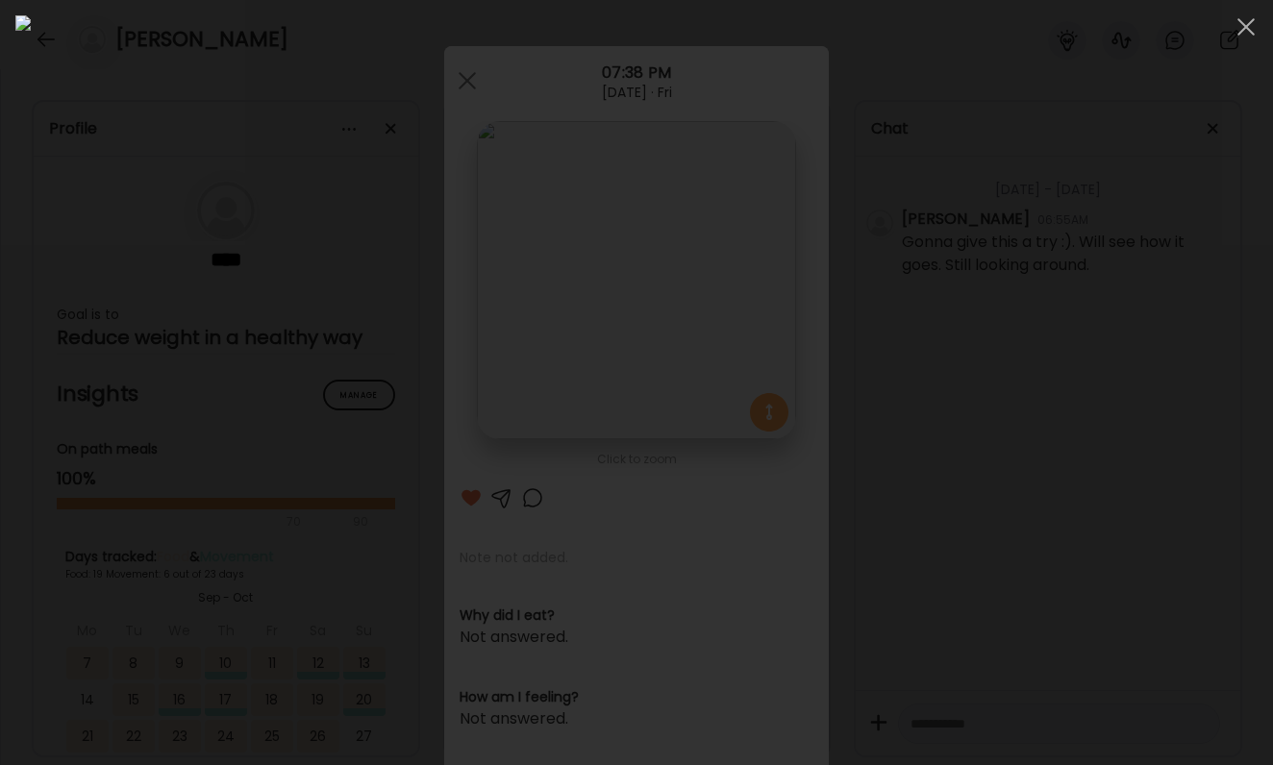
click at [1036, 405] on div at bounding box center [636, 382] width 1242 height 735
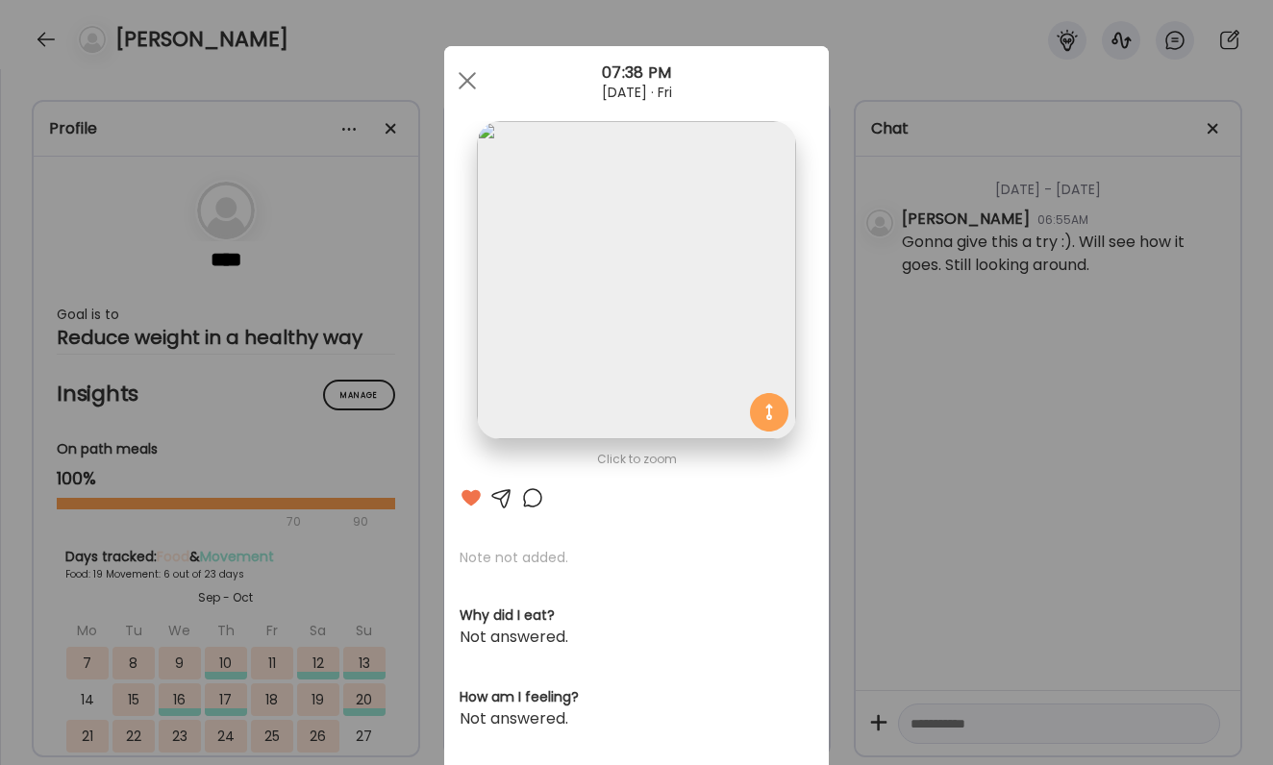
click at [912, 461] on div "Ate Coach Dashboard Wahoo! It’s official Take a moment to set up your Coach Pro…" at bounding box center [636, 382] width 1273 height 765
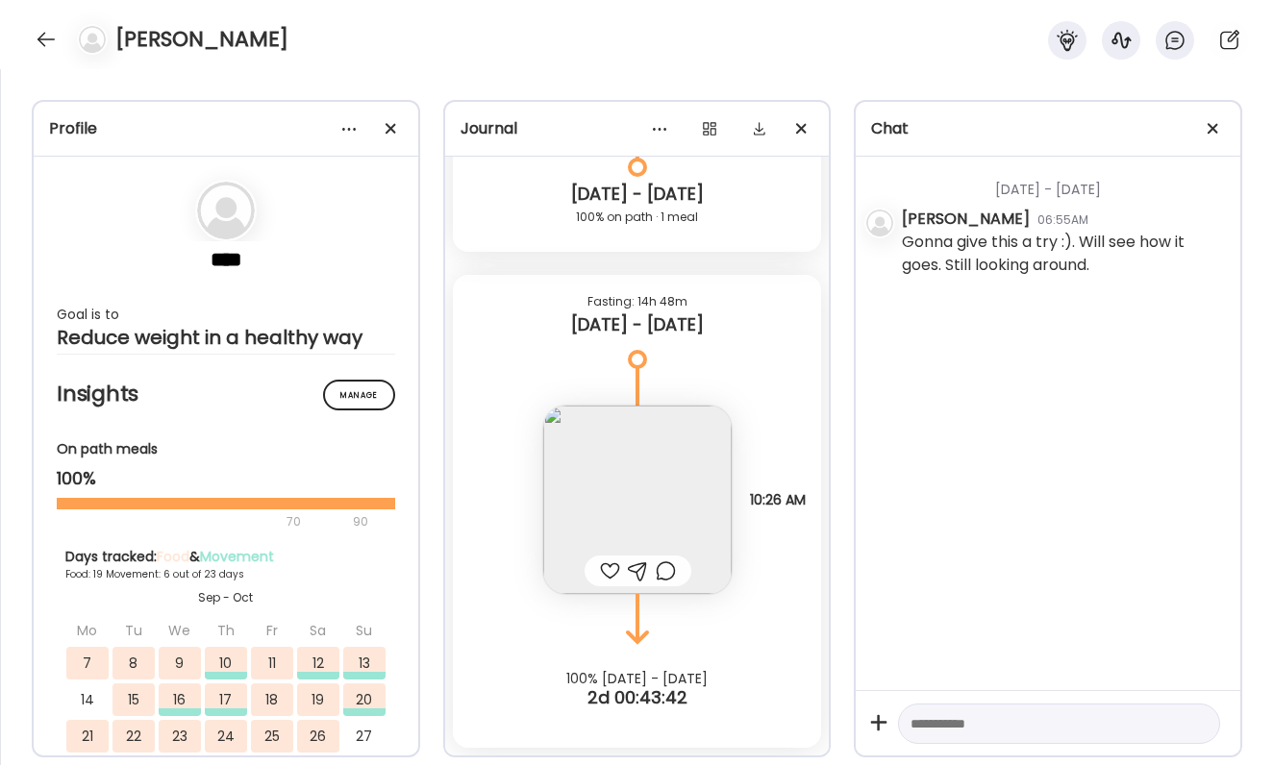
click at [668, 488] on img at bounding box center [637, 500] width 188 height 188
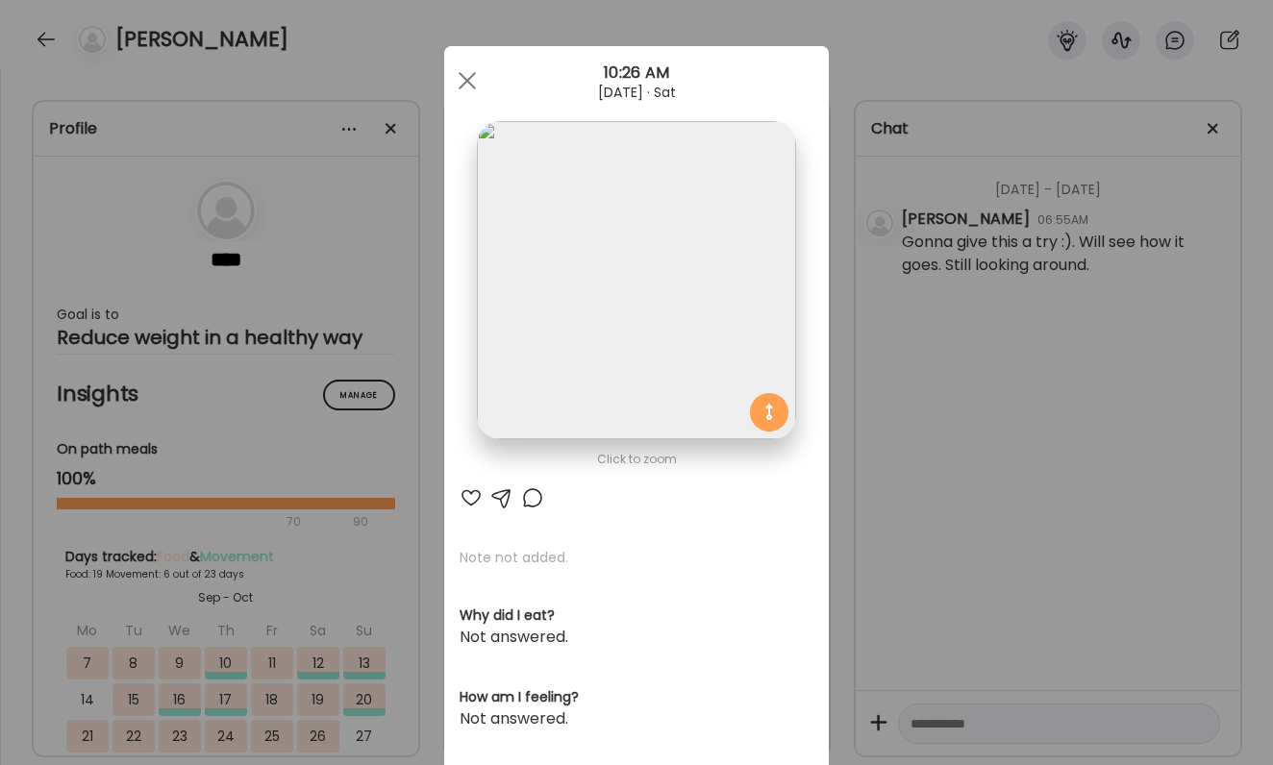
click at [563, 222] on img at bounding box center [636, 280] width 318 height 318
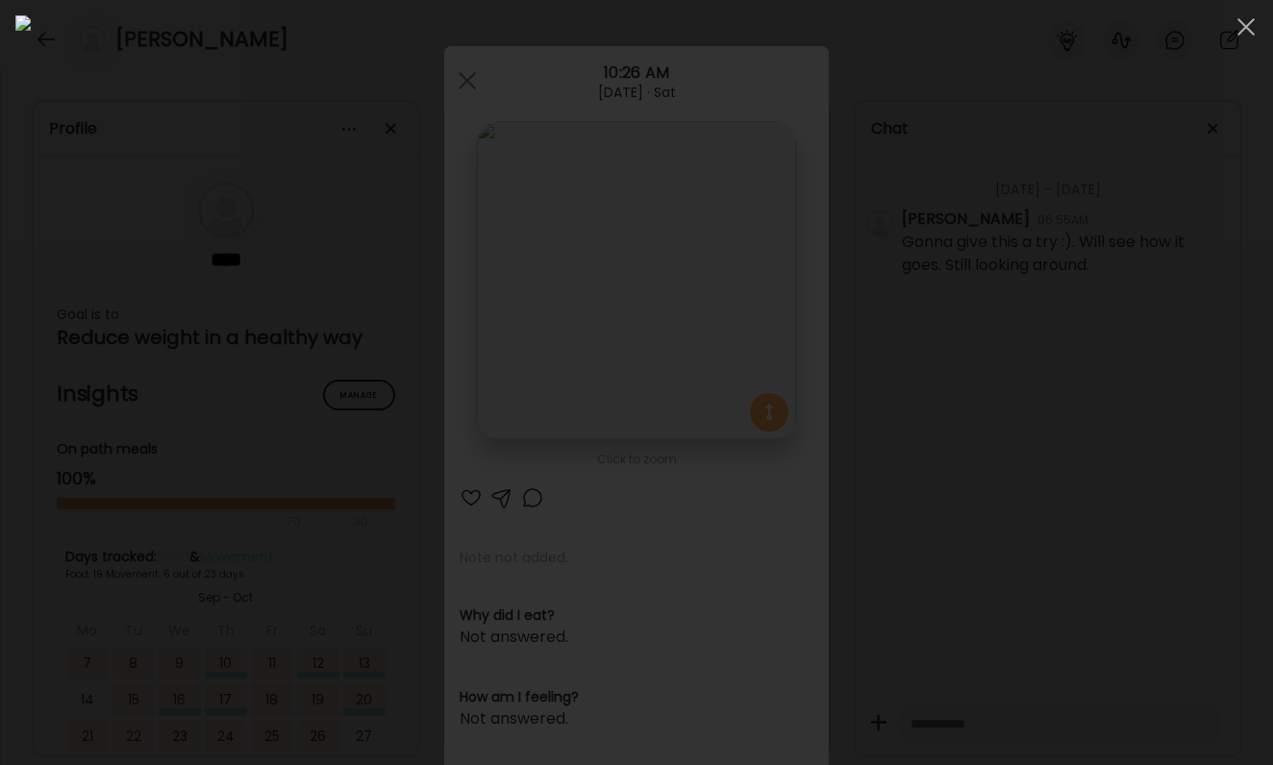
click at [1071, 212] on div at bounding box center [636, 382] width 1242 height 735
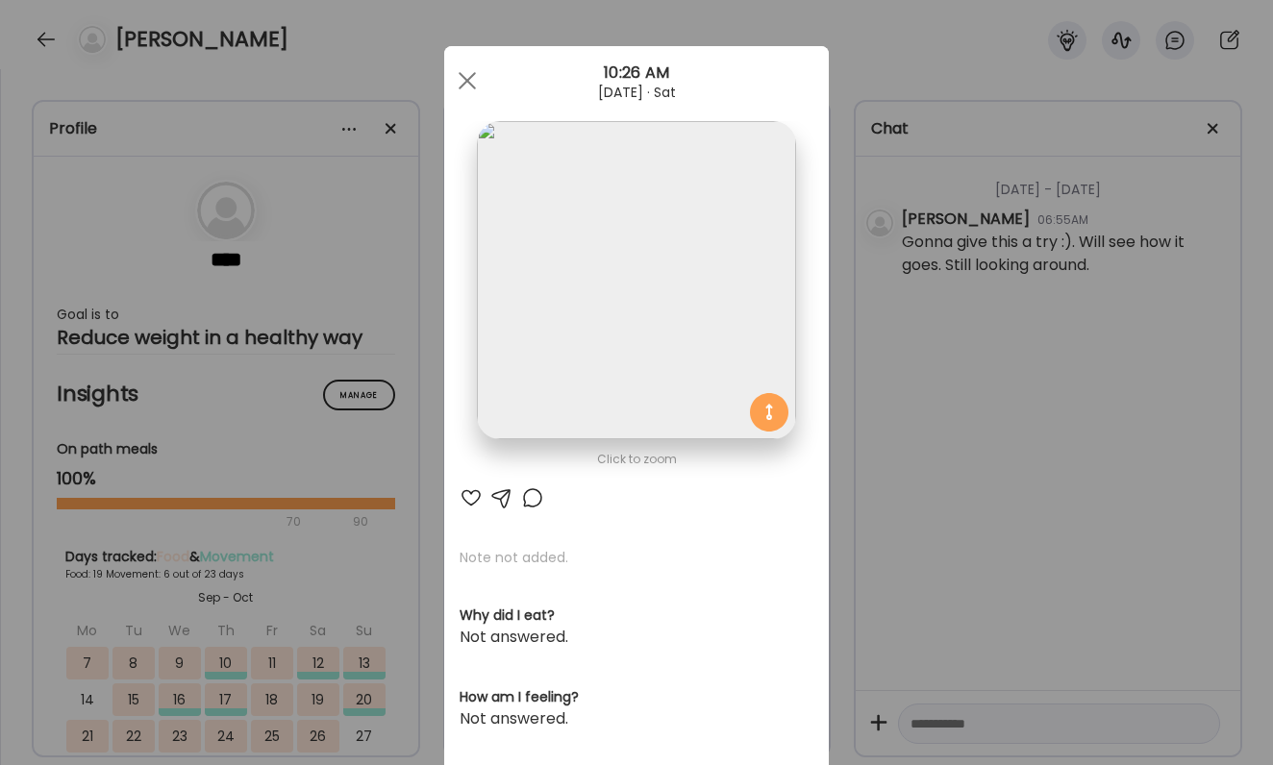
click at [924, 304] on div "Ate Coach Dashboard Wahoo! It’s official Take a moment to set up your Coach Pro…" at bounding box center [636, 382] width 1273 height 765
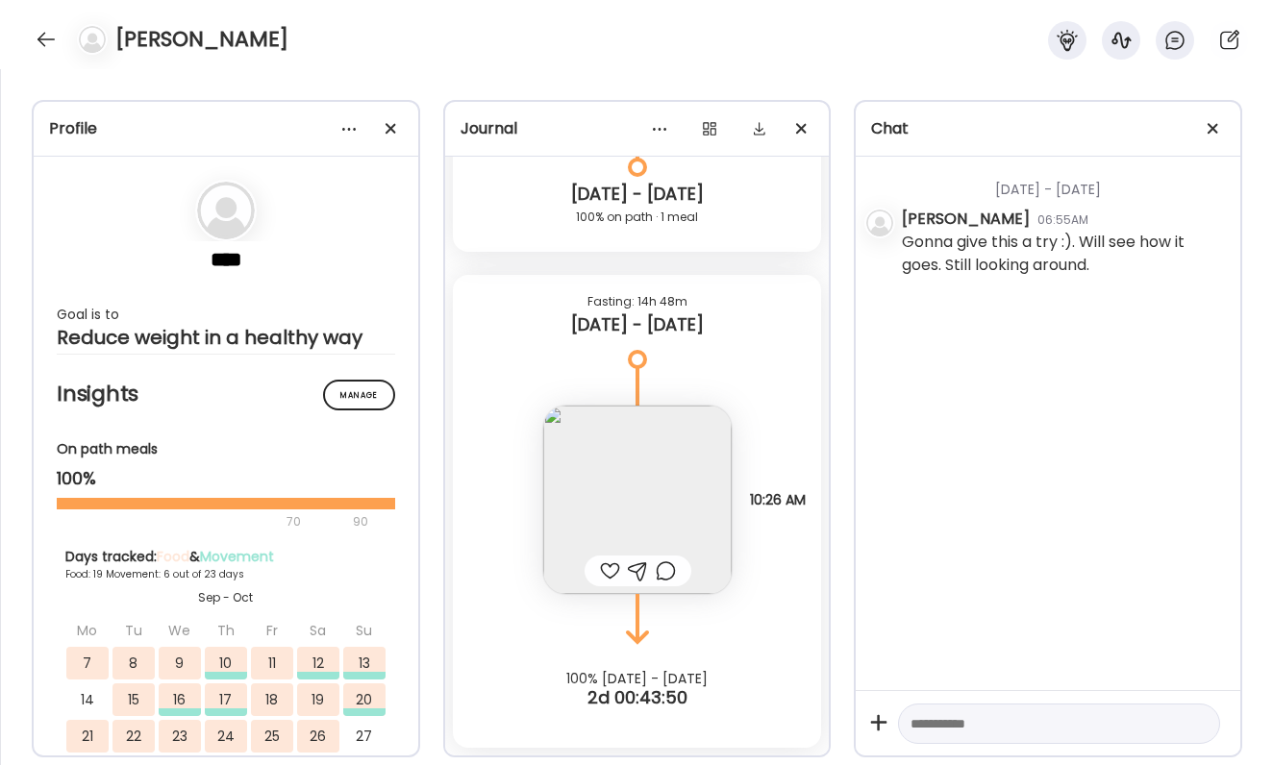
click at [608, 570] on div at bounding box center [610, 571] width 20 height 23
click at [664, 568] on div at bounding box center [666, 571] width 20 height 23
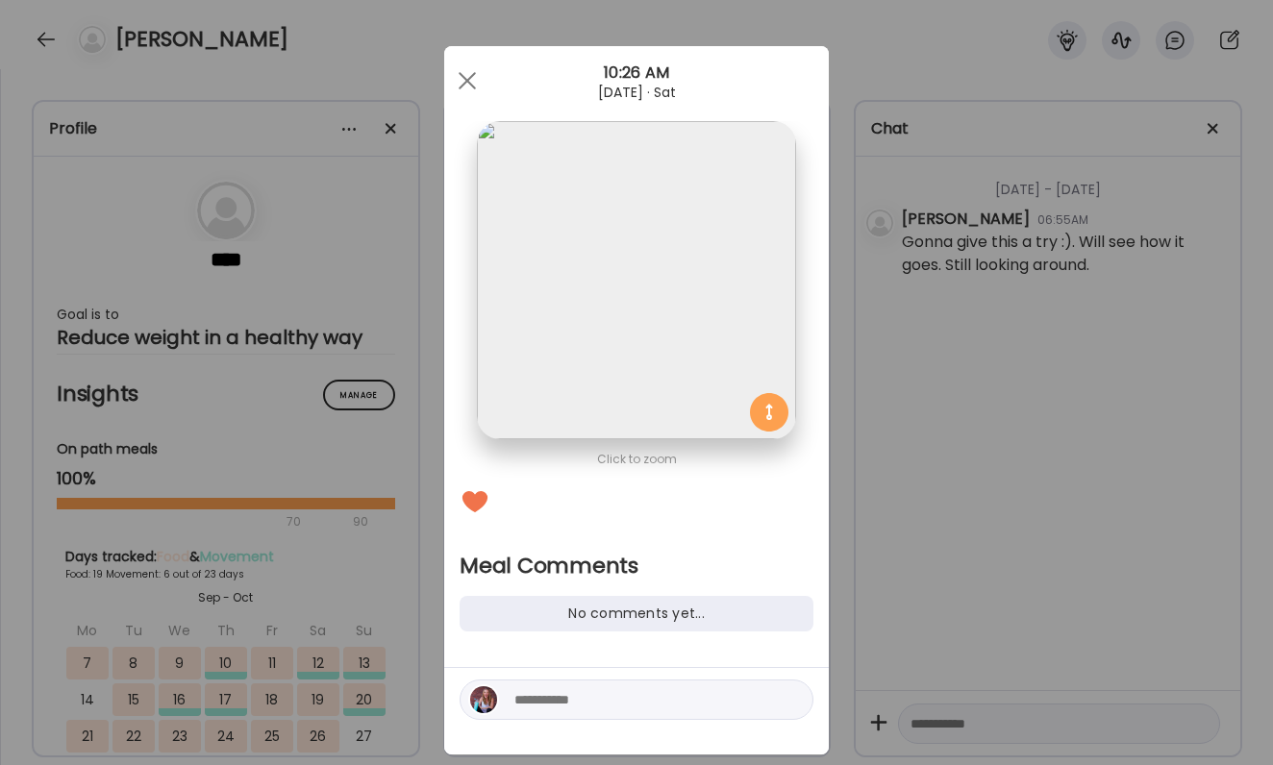
click at [640, 687] on div at bounding box center [637, 700] width 354 height 40
click at [638, 712] on div at bounding box center [637, 700] width 354 height 40
click at [636, 711] on textarea at bounding box center [644, 699] width 260 height 23
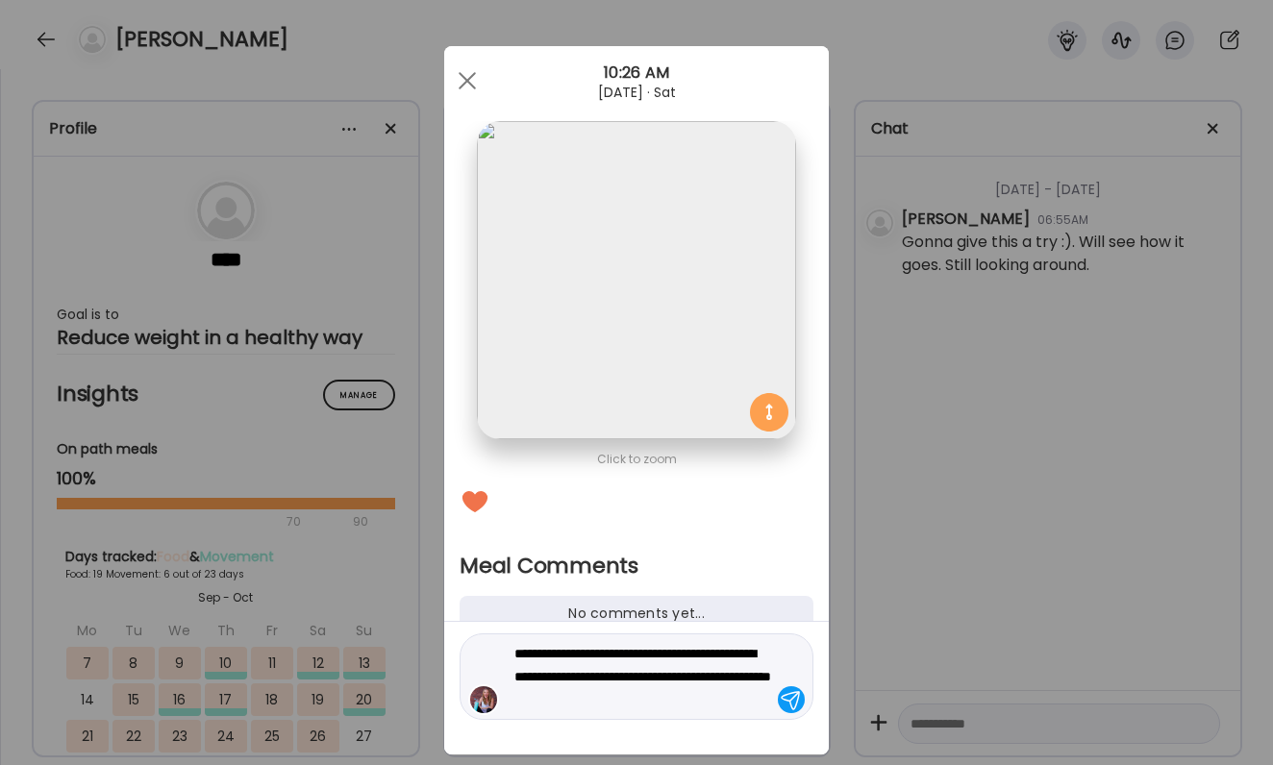
click at [706, 660] on textarea "**********" at bounding box center [644, 676] width 260 height 69
click at [706, 659] on textarea "**********" at bounding box center [644, 676] width 260 height 69
click at [741, 642] on textarea "**********" at bounding box center [644, 676] width 260 height 69
click at [742, 643] on textarea "**********" at bounding box center [644, 676] width 260 height 69
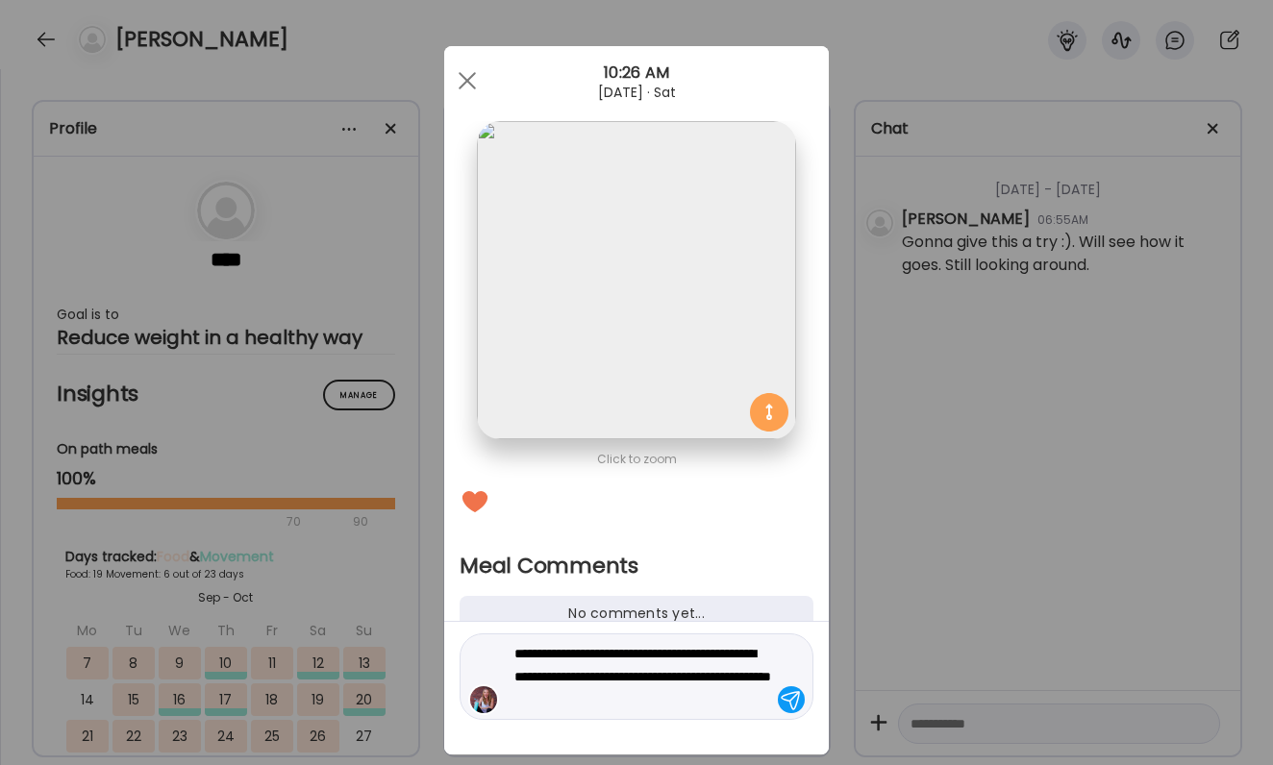
click at [755, 647] on textarea "**********" at bounding box center [644, 676] width 260 height 69
click at [719, 657] on textarea "**********" at bounding box center [644, 676] width 260 height 69
click at [722, 657] on textarea "**********" at bounding box center [644, 676] width 260 height 69
click at [766, 649] on textarea "**********" at bounding box center [644, 676] width 260 height 69
click at [743, 654] on textarea "**********" at bounding box center [644, 676] width 260 height 69
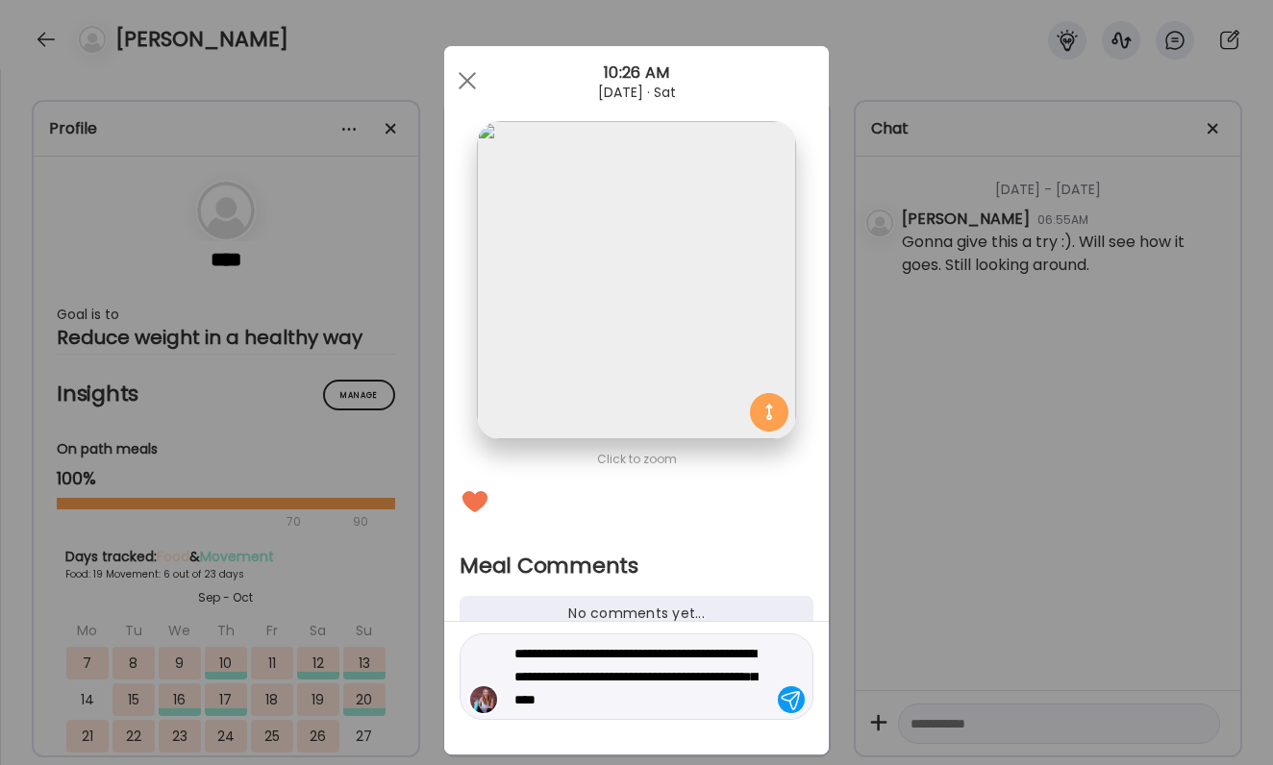
click at [635, 696] on textarea "**********" at bounding box center [644, 676] width 260 height 69
click at [652, 698] on textarea "**********" at bounding box center [644, 676] width 260 height 69
click at [717, 702] on textarea "**********" at bounding box center [644, 676] width 260 height 69
click at [687, 700] on textarea "**********" at bounding box center [644, 676] width 260 height 69
click at [745, 690] on textarea "**********" at bounding box center [644, 676] width 260 height 69
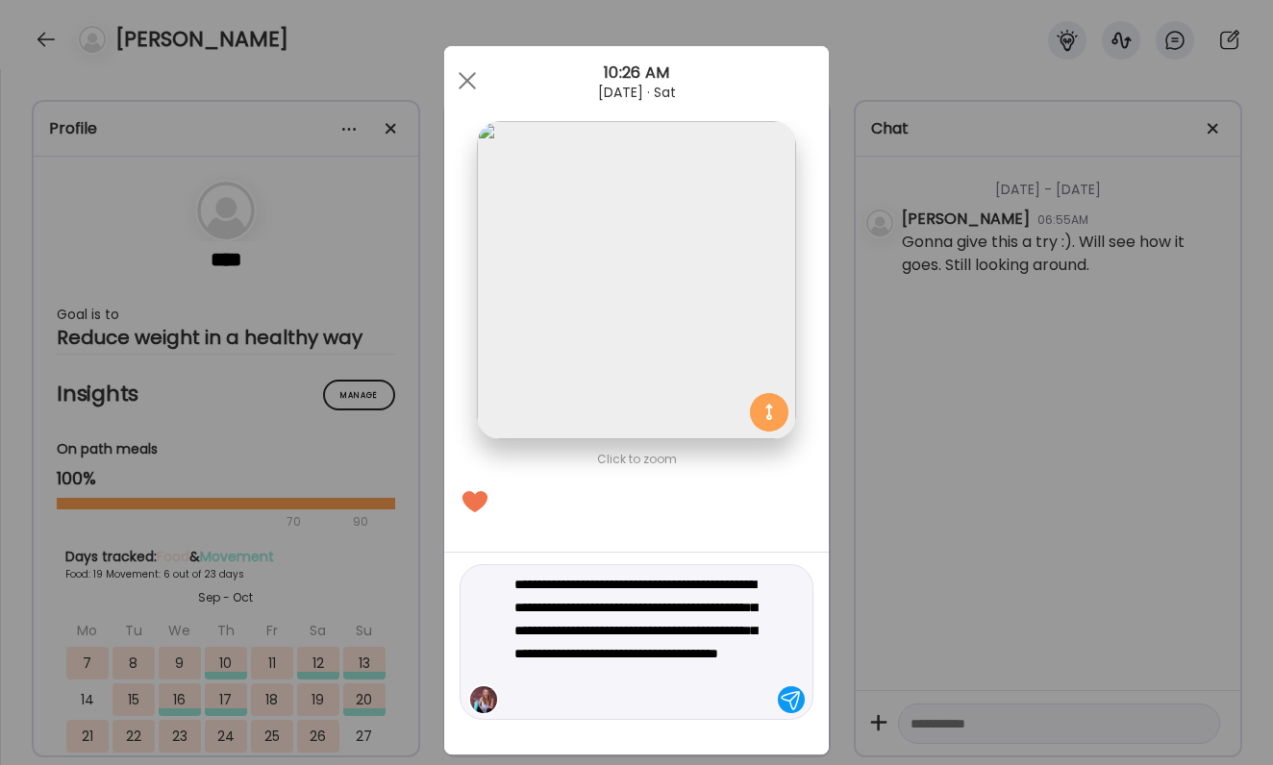
click at [579, 680] on textarea "**********" at bounding box center [644, 642] width 260 height 138
type textarea "**********"
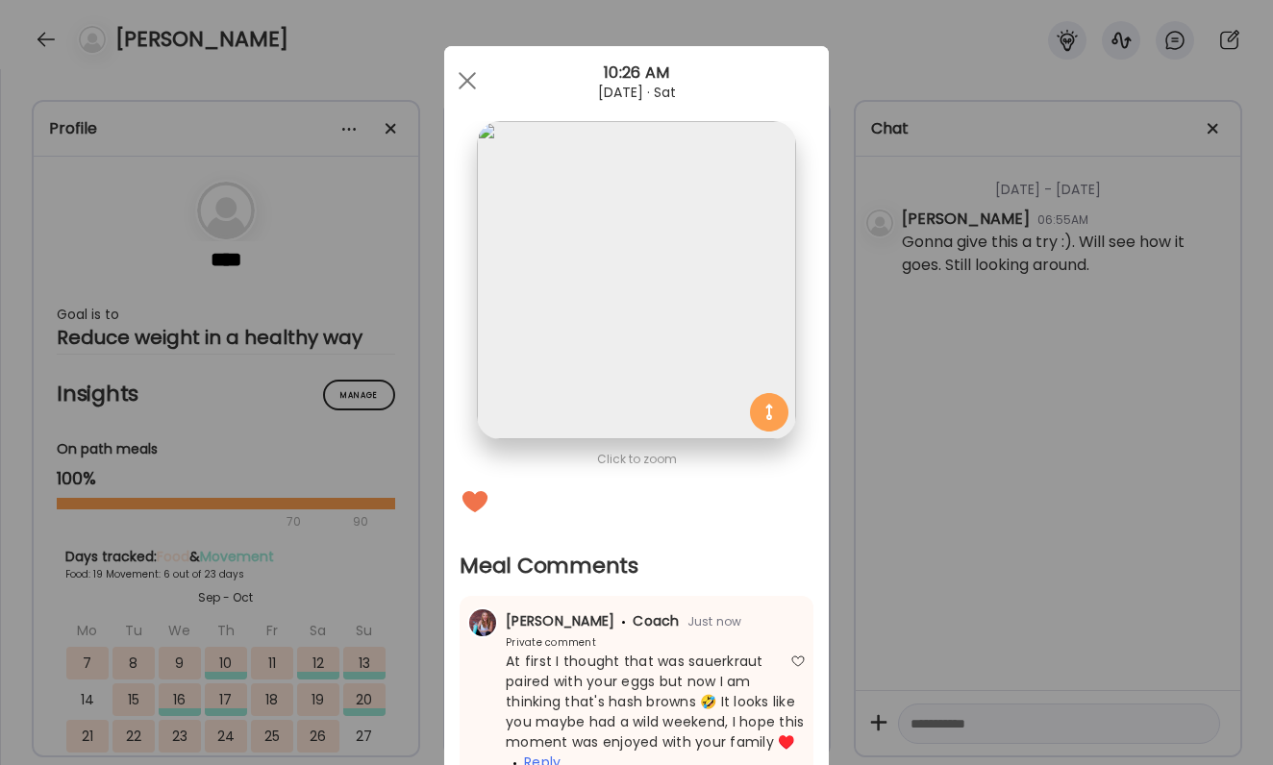
click at [746, 619] on div "[PERSON_NAME] Coach Just now" at bounding box center [636, 622] width 338 height 20
click at [909, 607] on div "Ate Coach Dashboard Wahoo! It’s official Take a moment to set up your Coach Pro…" at bounding box center [636, 382] width 1273 height 765
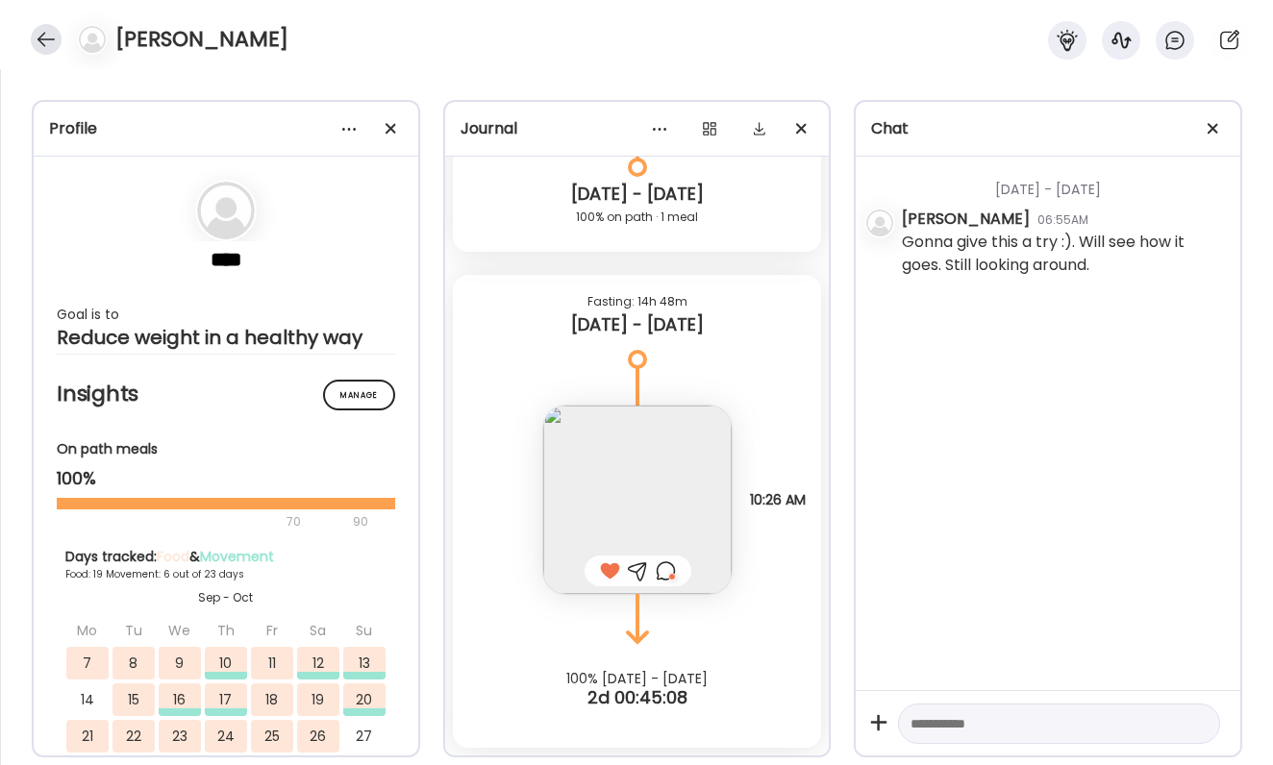
click at [46, 37] on div at bounding box center [46, 39] width 31 height 31
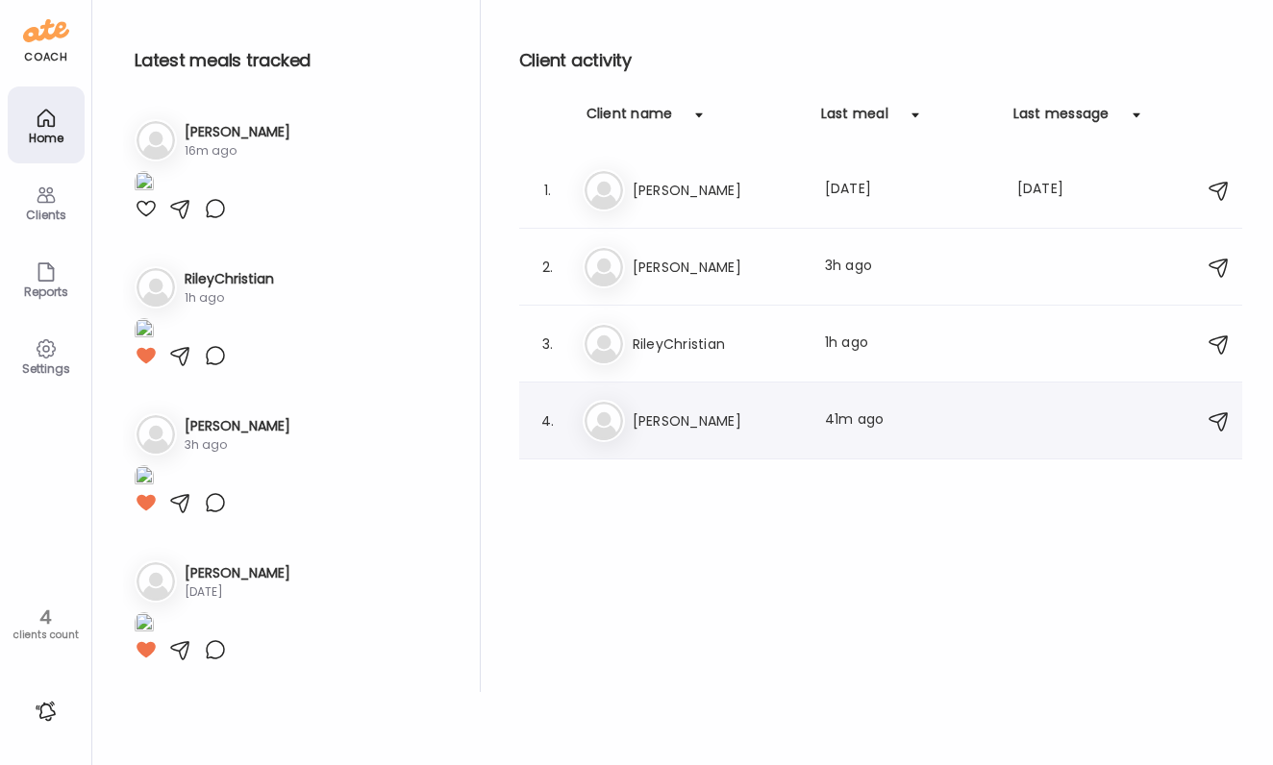
click at [641, 419] on h3 "[PERSON_NAME]" at bounding box center [717, 421] width 169 height 23
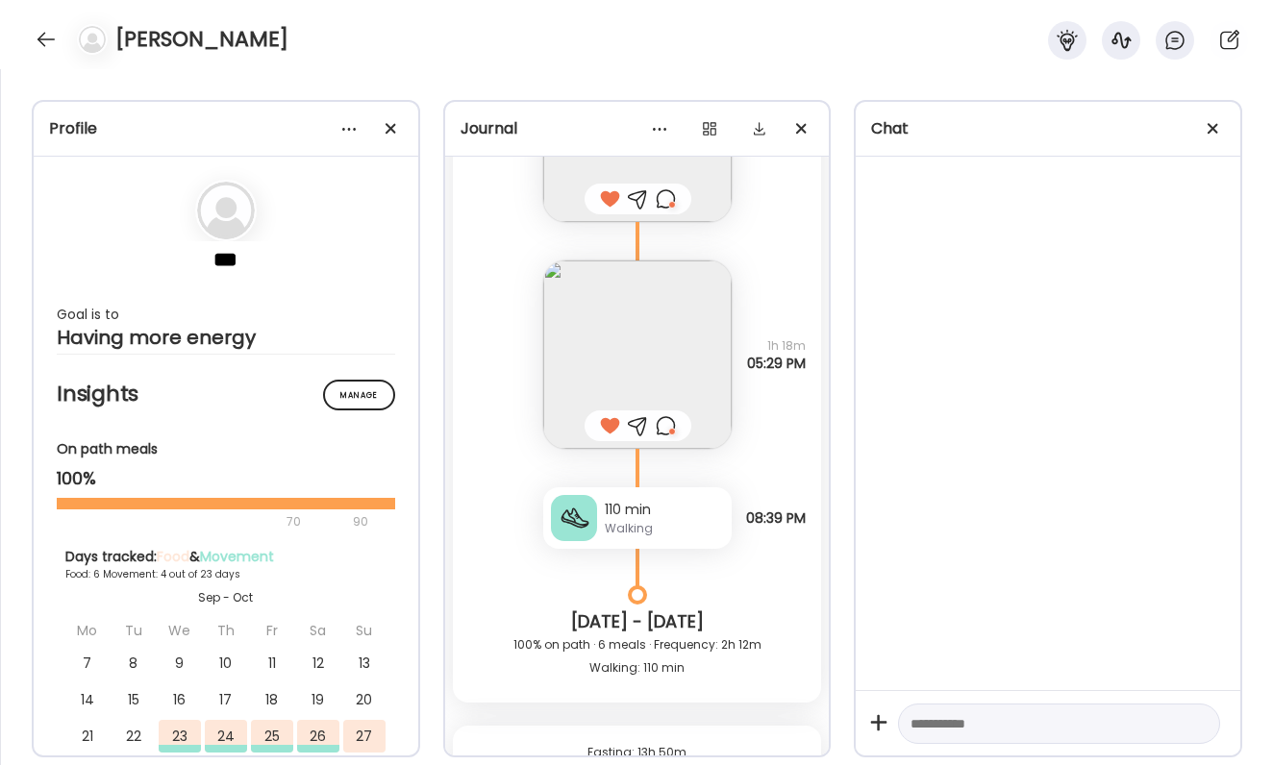
scroll to position [4201, 0]
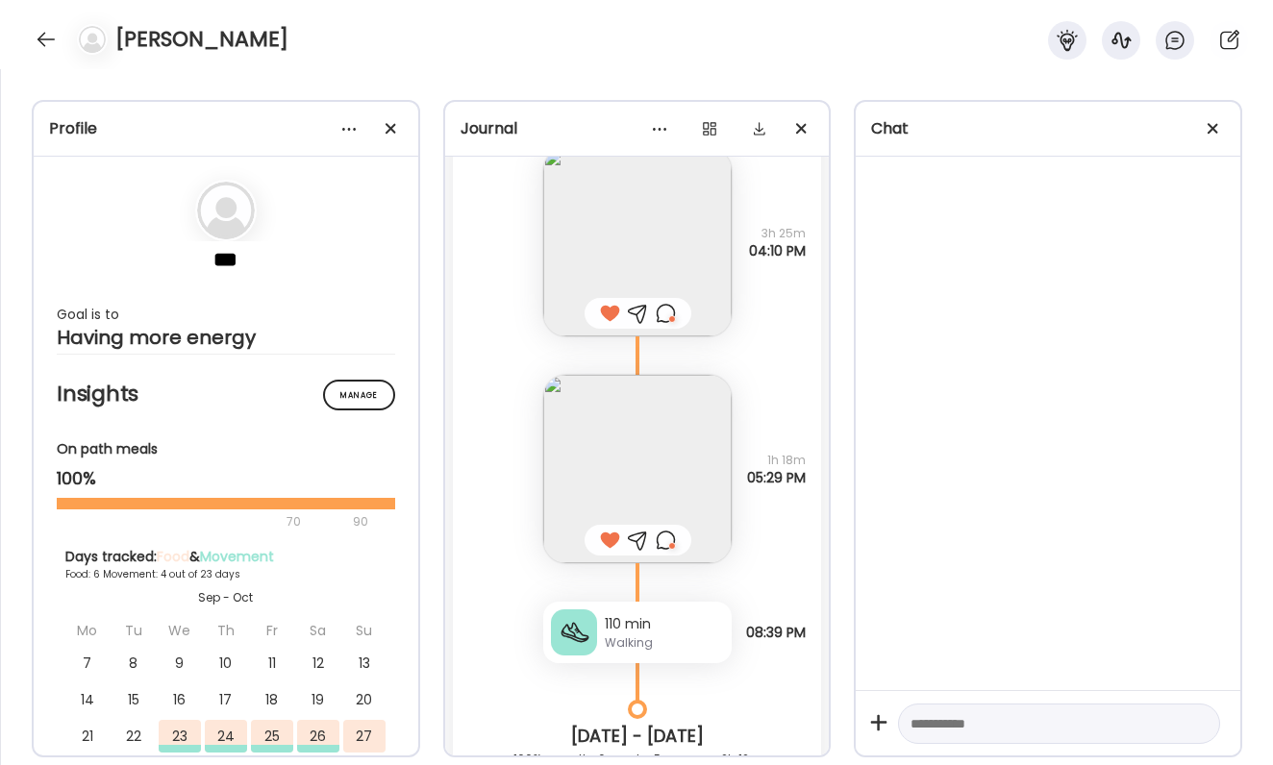
click at [671, 422] on img at bounding box center [637, 469] width 188 height 188
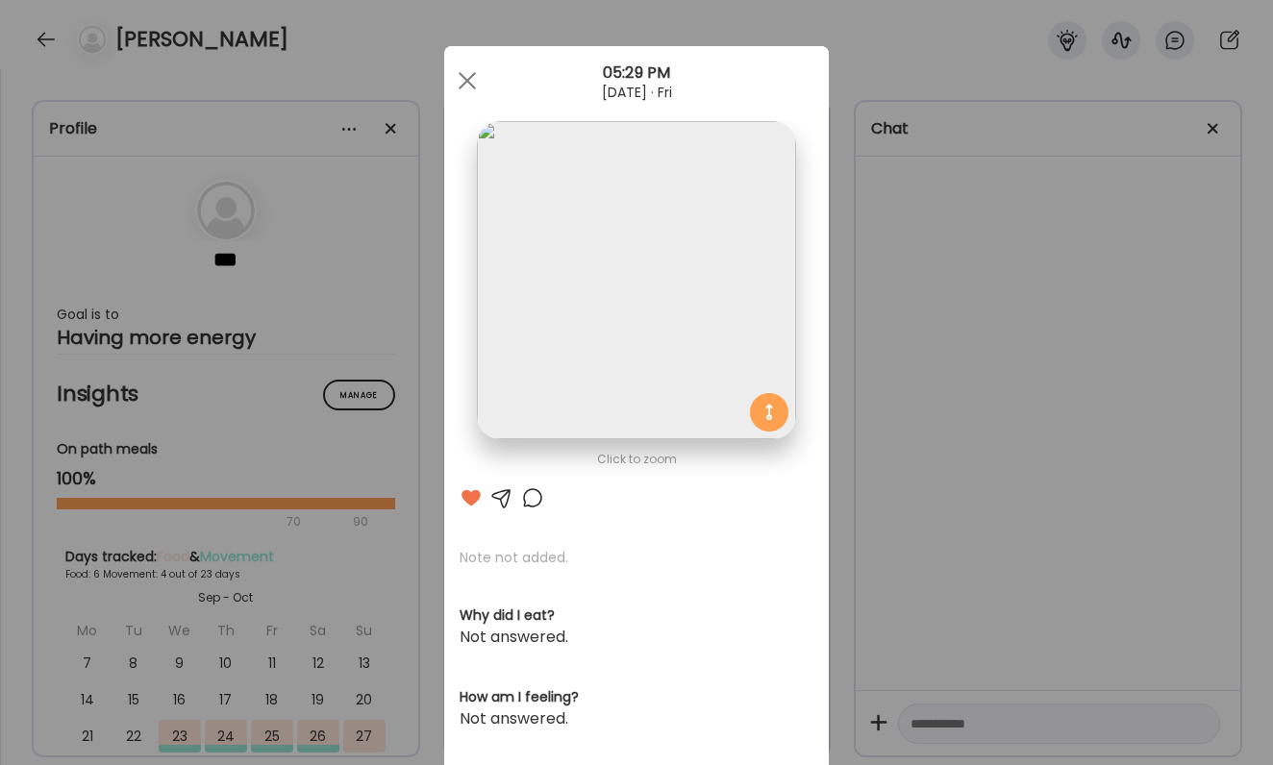
click at [522, 497] on div at bounding box center [532, 498] width 23 height 23
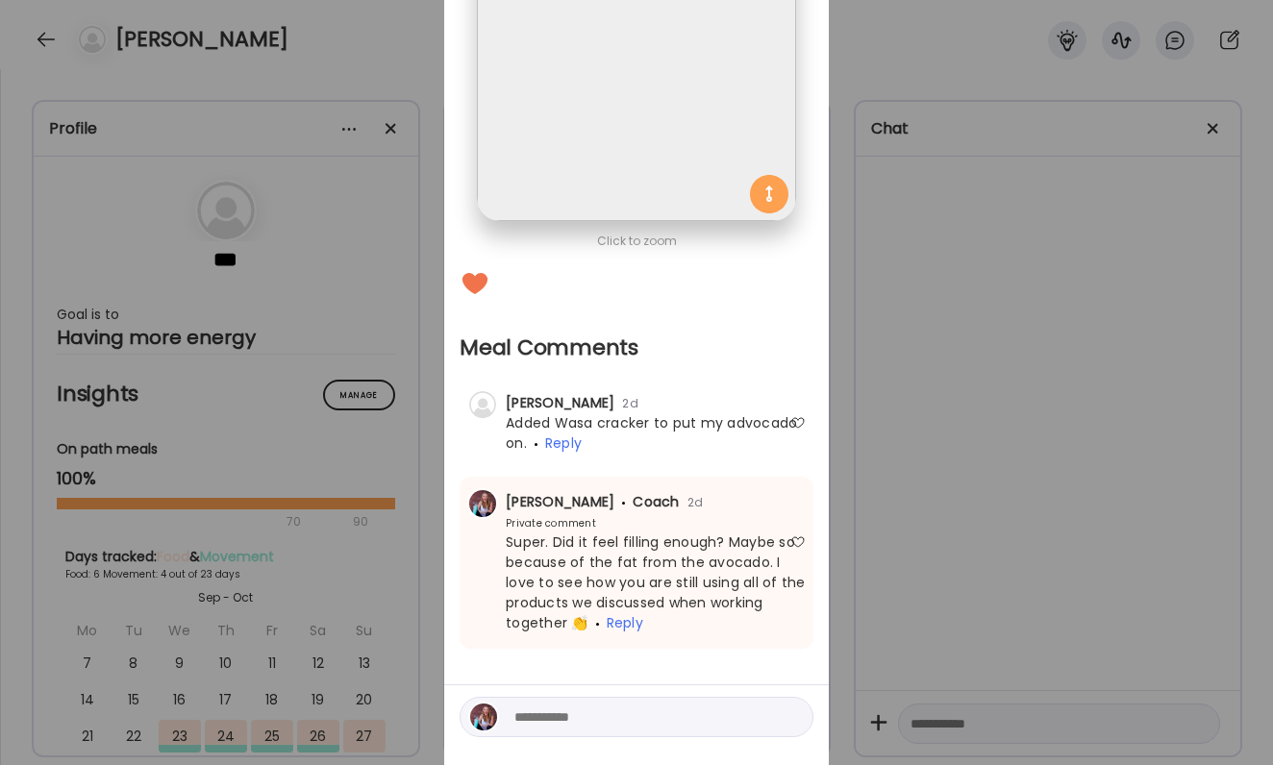
scroll to position [259, 0]
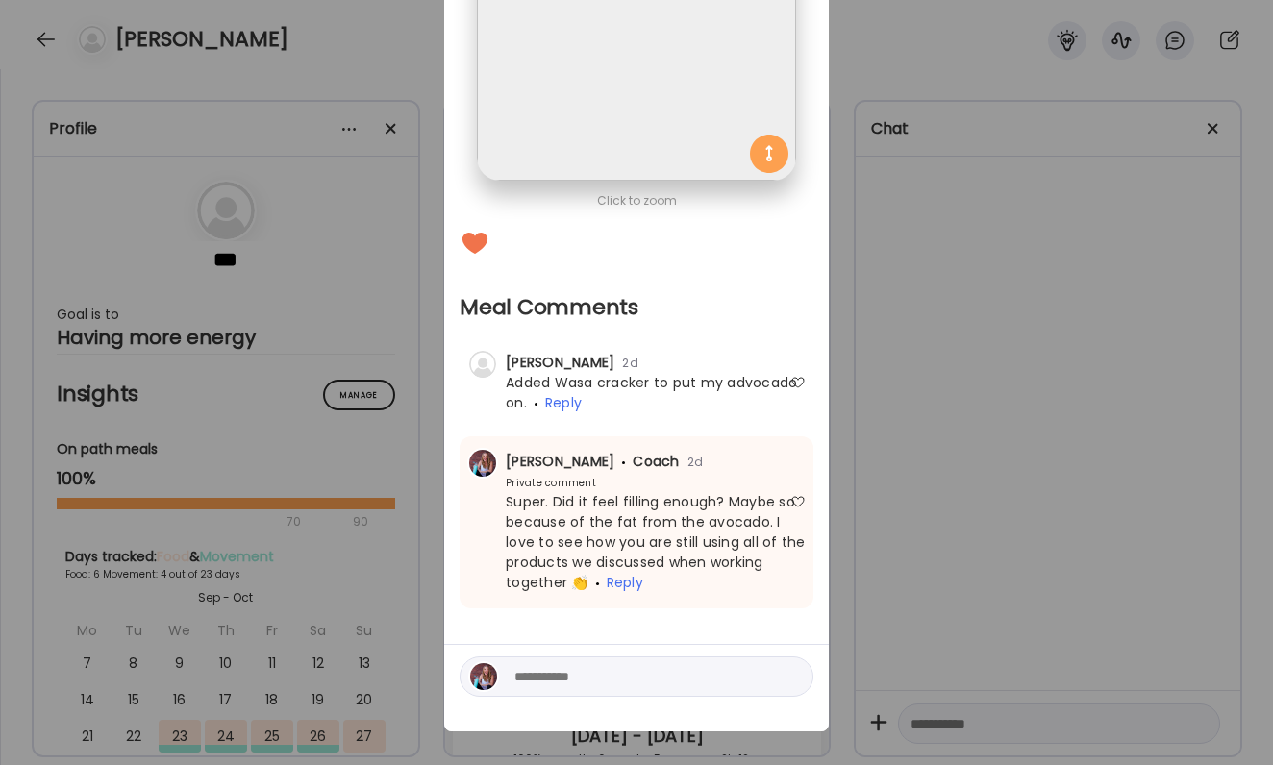
click at [874, 531] on div "Ate Coach Dashboard Wahoo! It’s official Take a moment to set up your Coach Pro…" at bounding box center [636, 382] width 1273 height 765
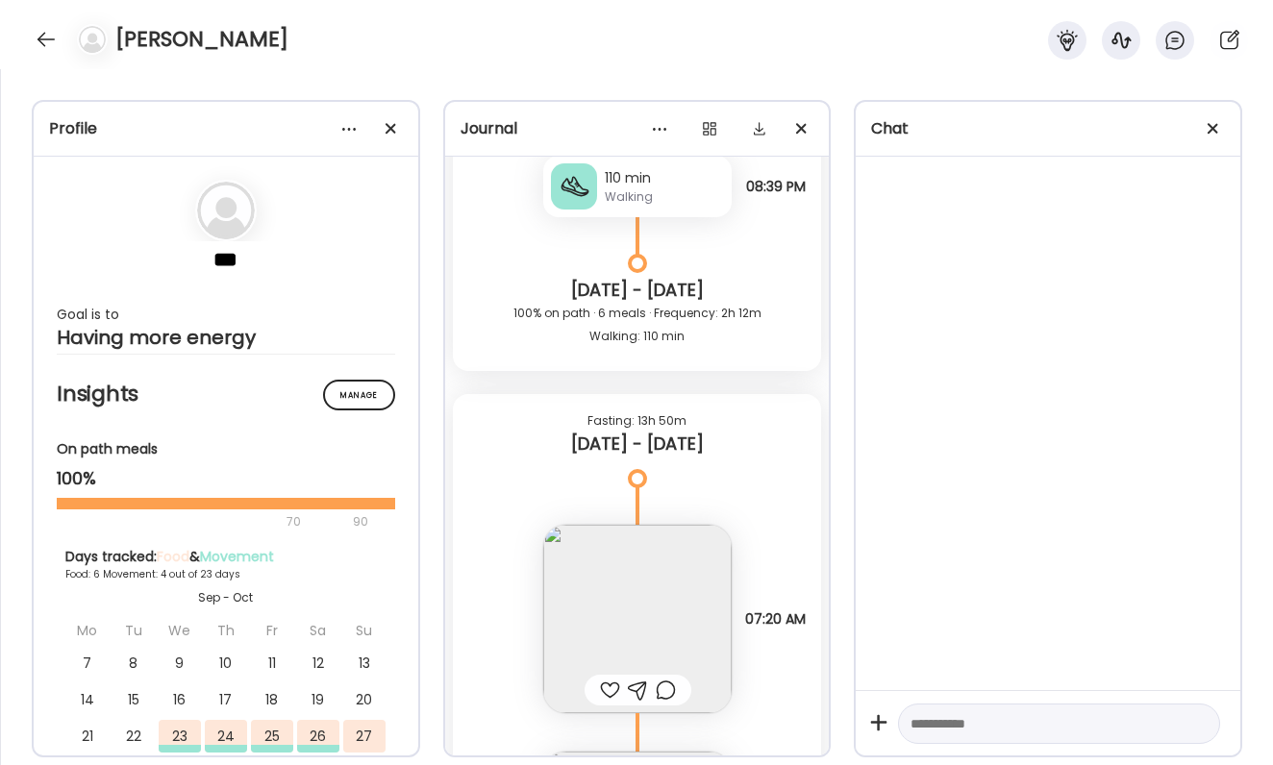
scroll to position [4669, 0]
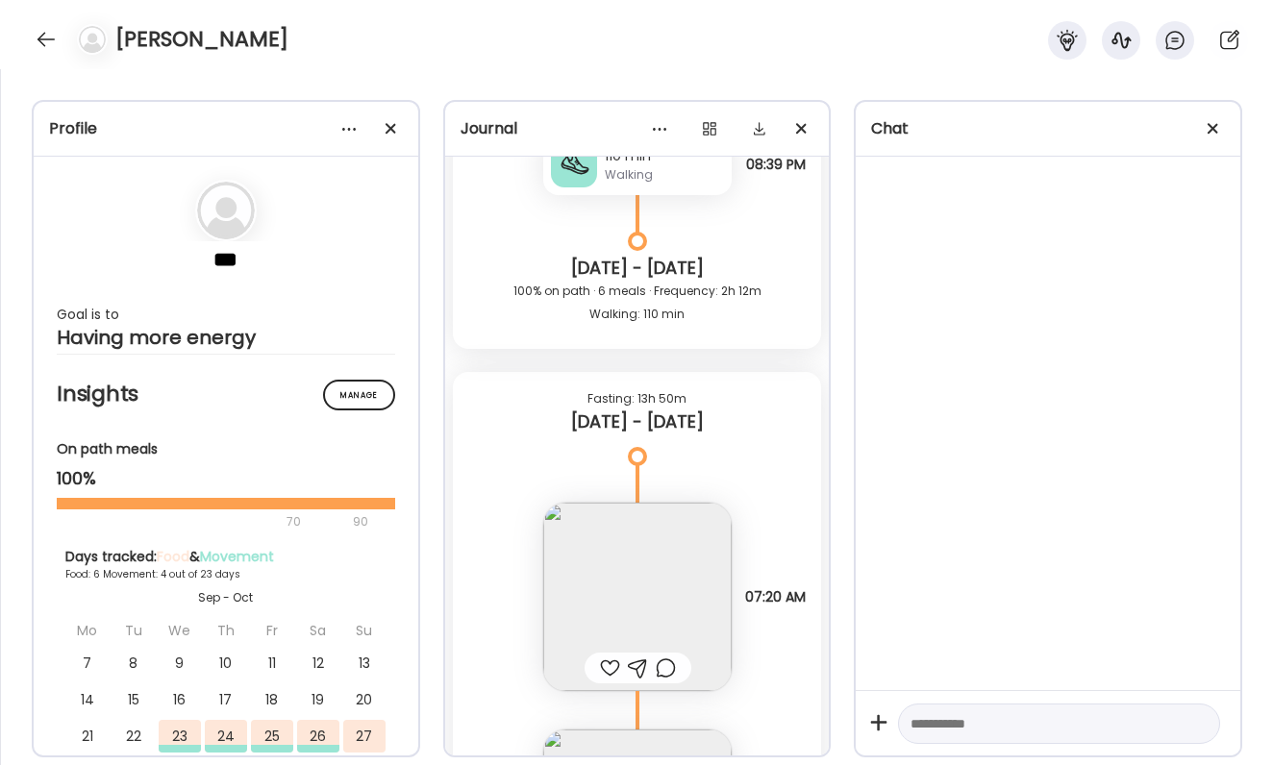
click at [668, 546] on img at bounding box center [637, 597] width 188 height 188
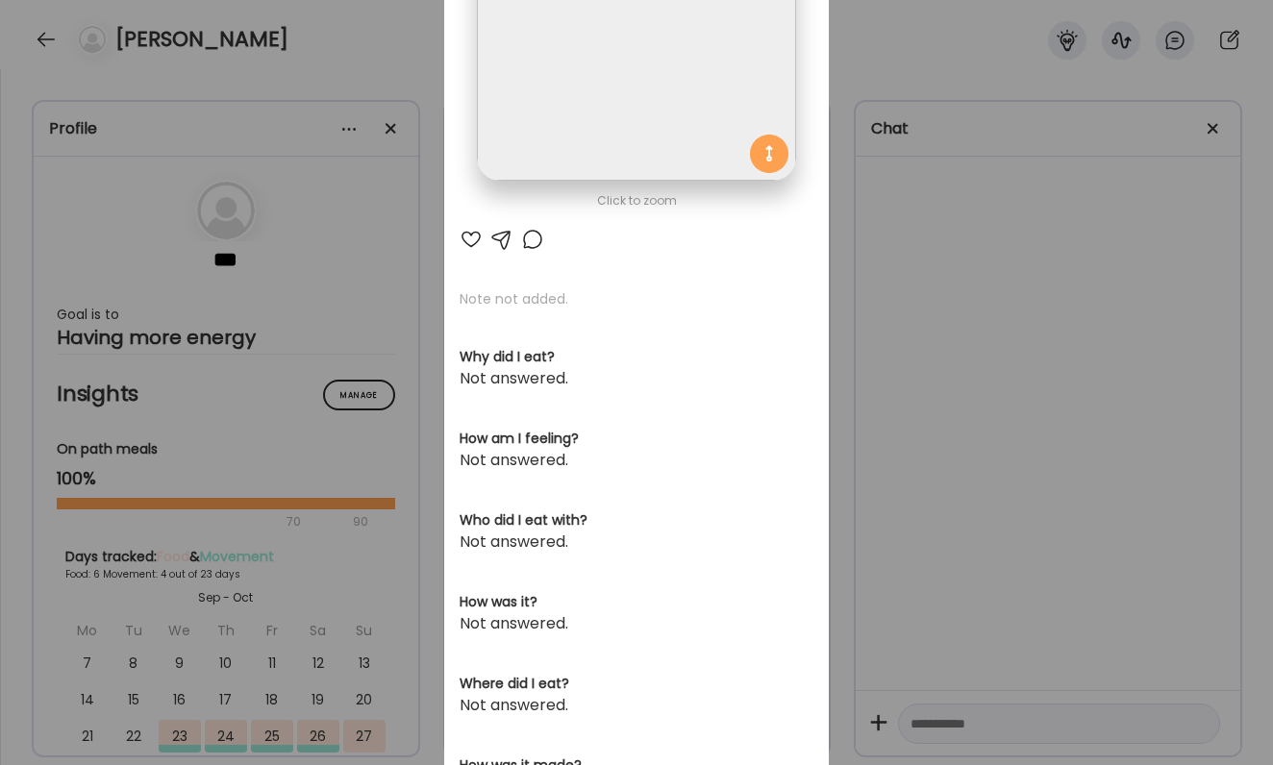
click at [472, 247] on div at bounding box center [471, 239] width 23 height 23
click at [863, 263] on div "Ate Coach Dashboard Wahoo! It’s official Take a moment to set up your Coach Pro…" at bounding box center [636, 382] width 1273 height 765
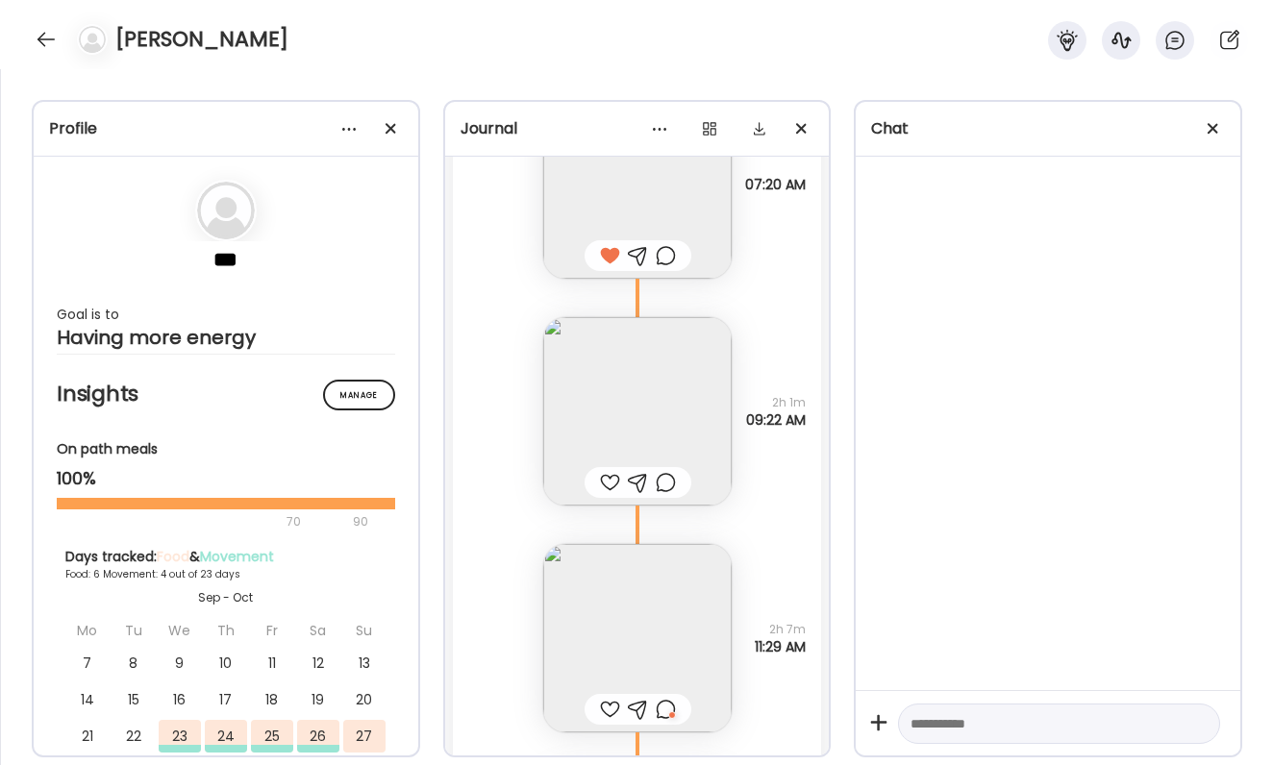
scroll to position [5118, 0]
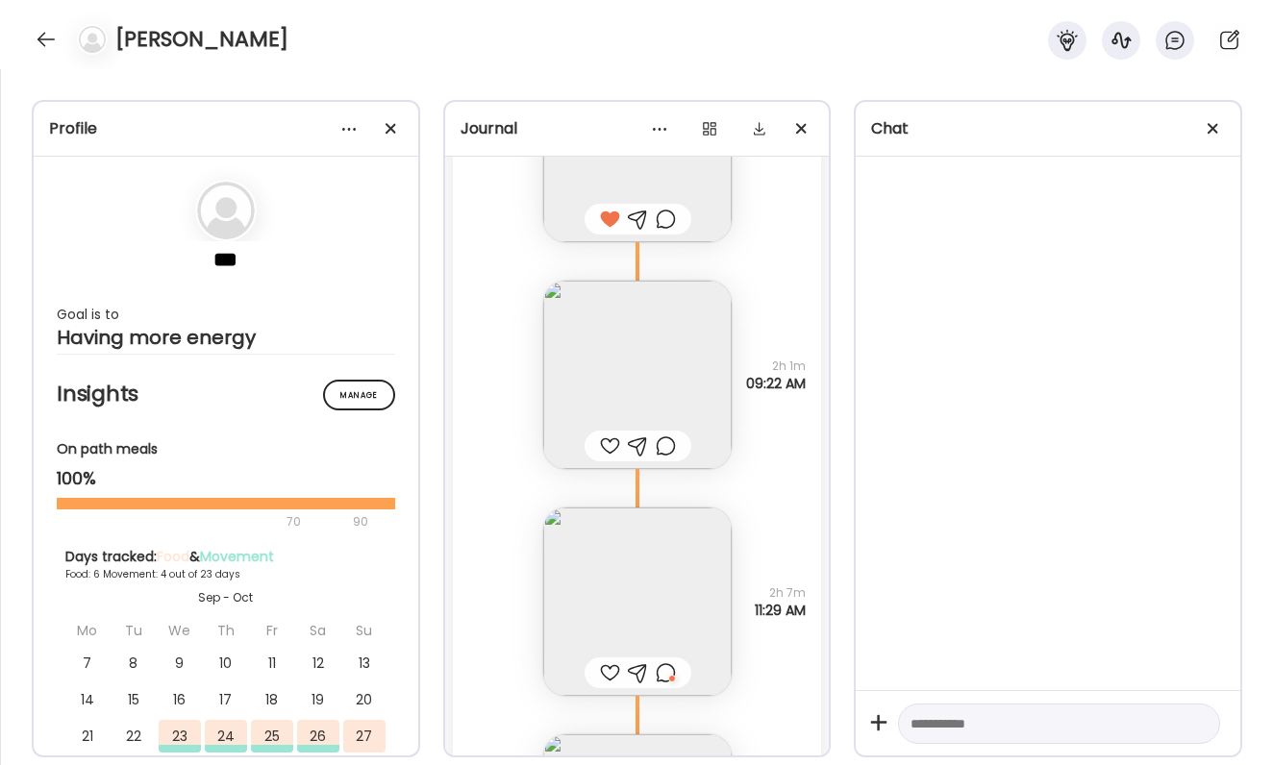
click at [621, 370] on img at bounding box center [637, 375] width 188 height 188
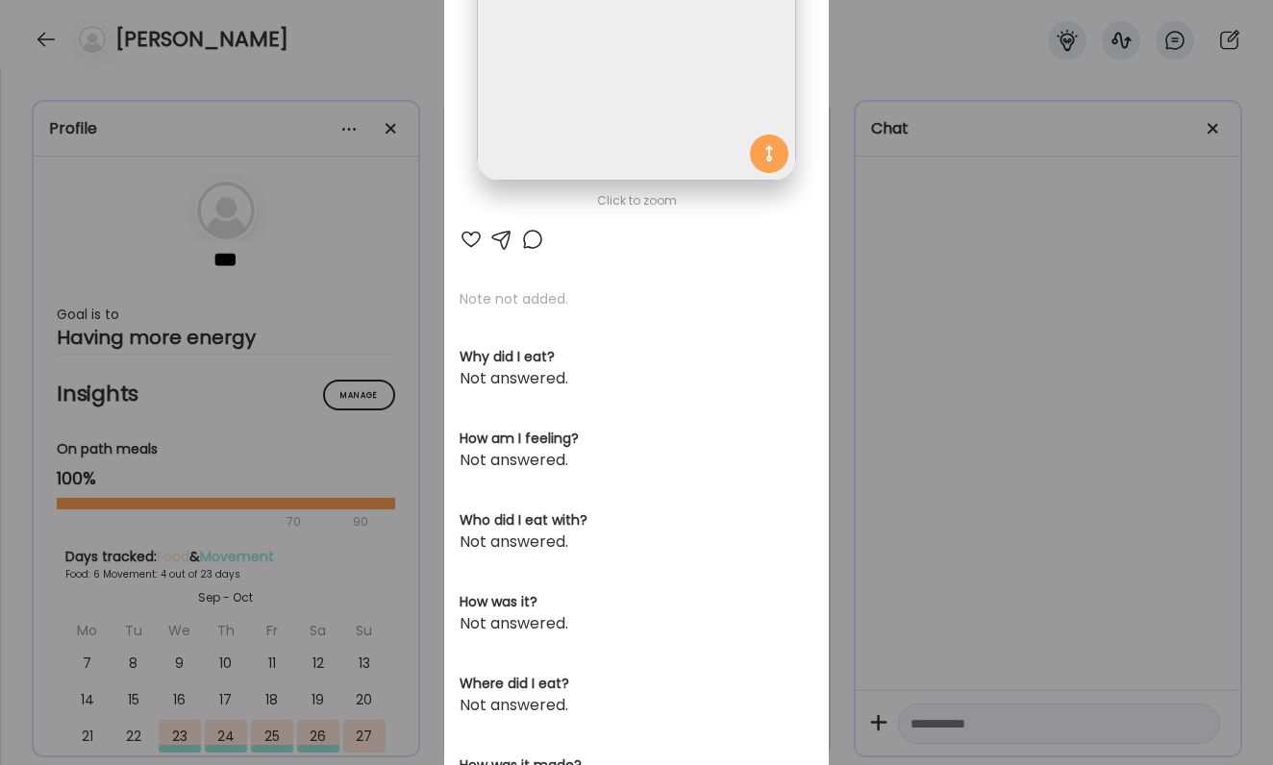
click at [474, 240] on div at bounding box center [471, 239] width 23 height 23
click at [870, 195] on div "Ate Coach Dashboard Wahoo! It’s official Take a moment to set up your Coach Pro…" at bounding box center [636, 382] width 1273 height 765
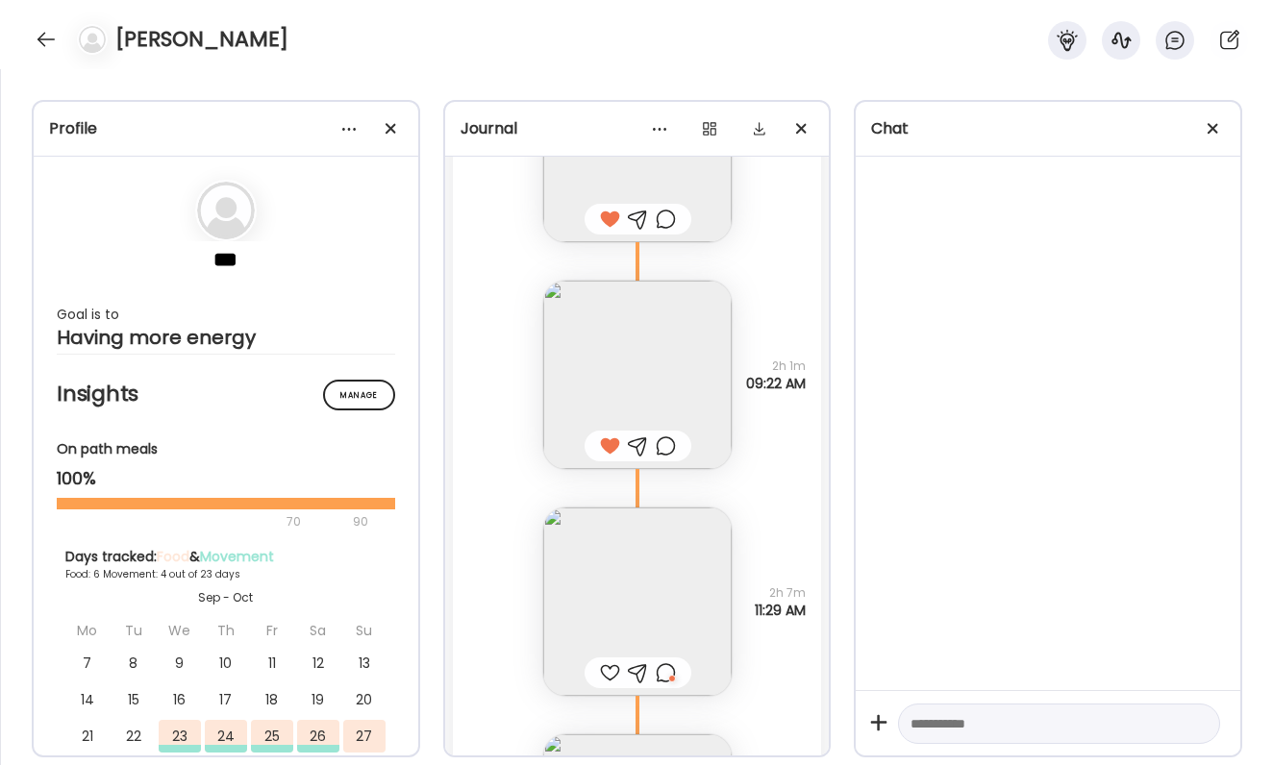
scroll to position [5144, 0]
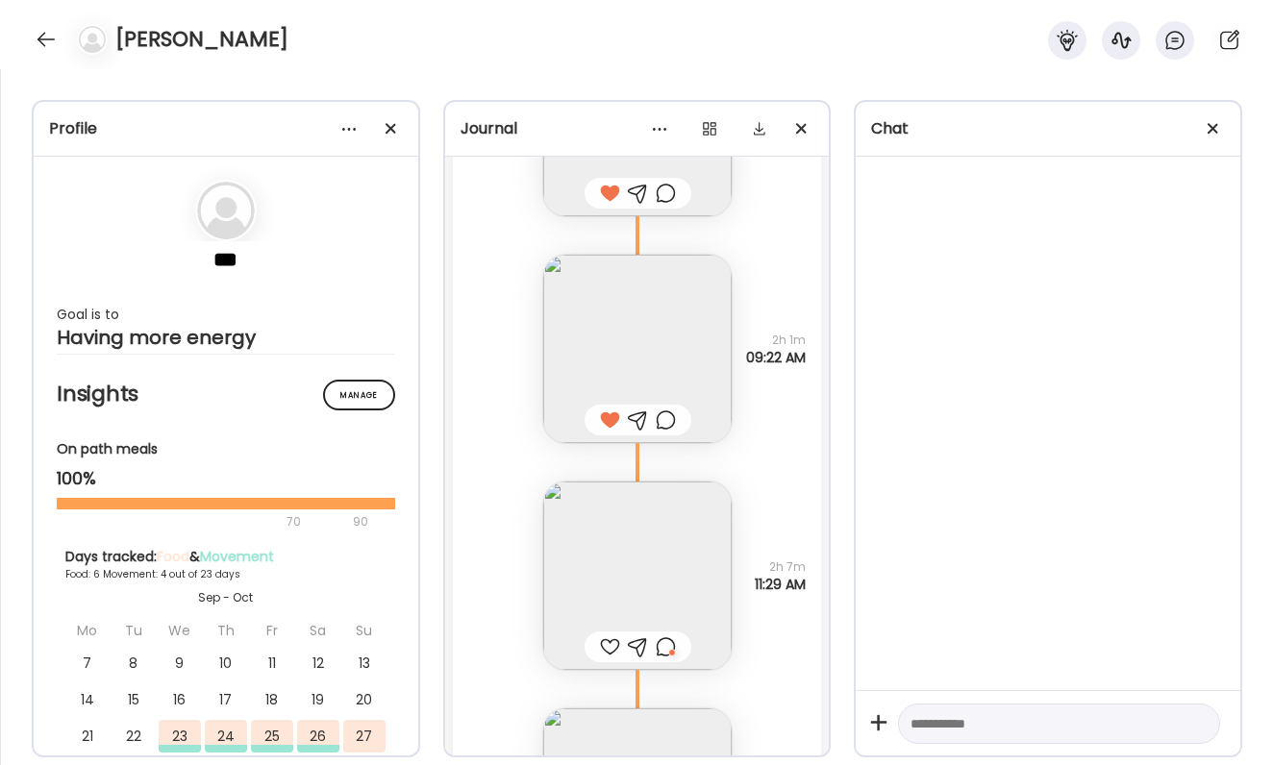
click at [669, 638] on div at bounding box center [666, 647] width 20 height 23
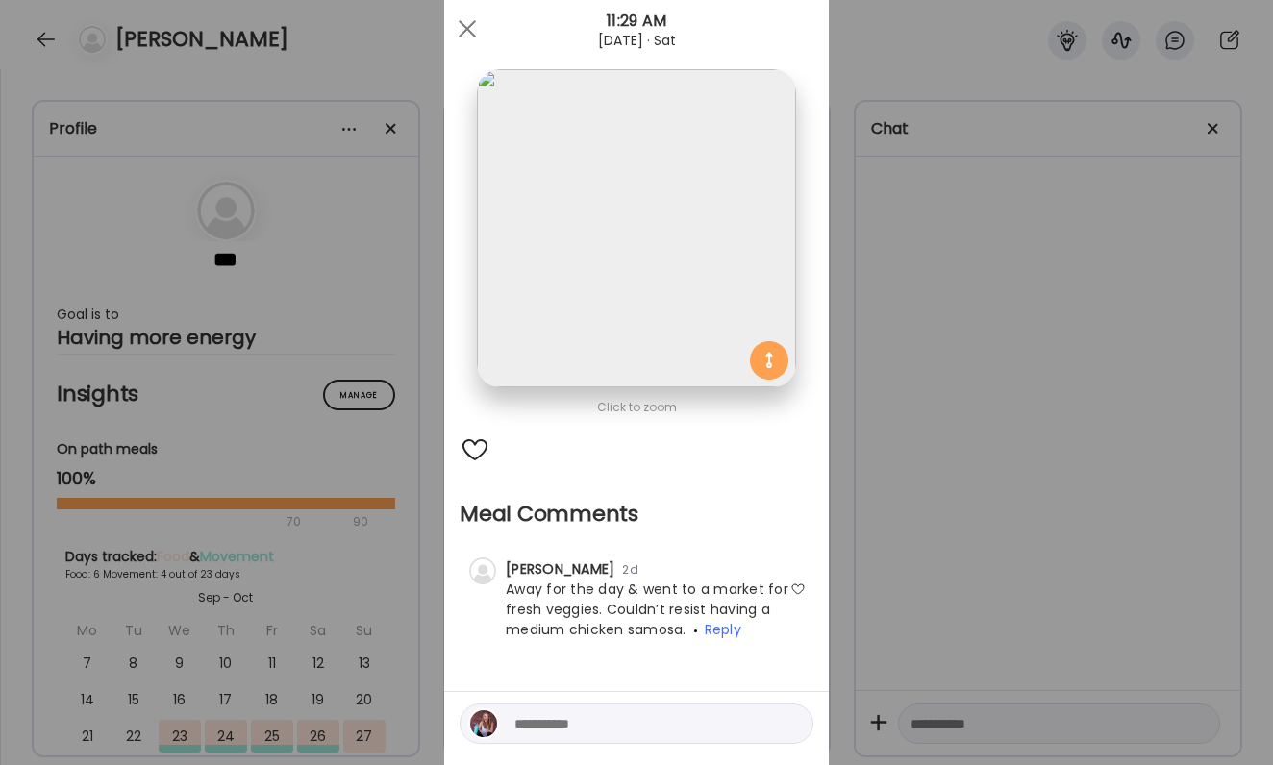
click at [838, 624] on div "Ate Coach Dashboard Wahoo! It’s official Take a moment to set up your Coach Pro…" at bounding box center [636, 382] width 1273 height 765
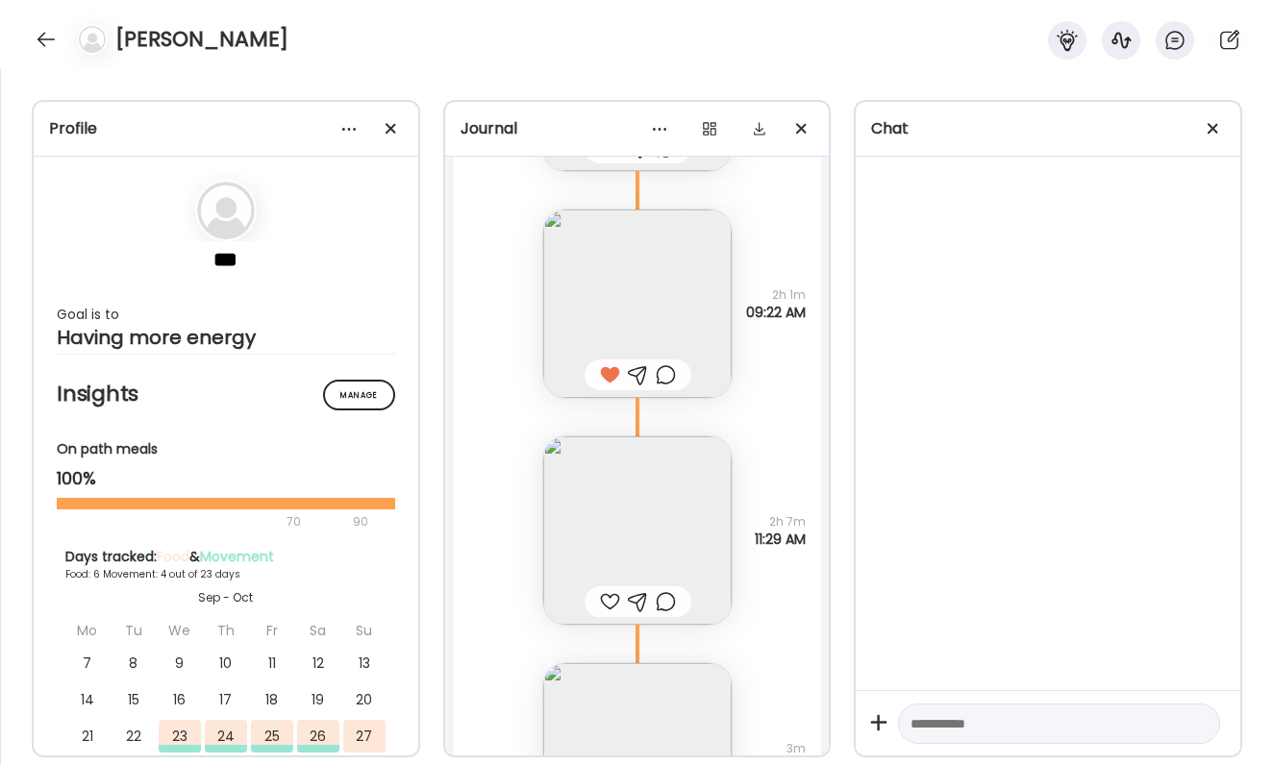
scroll to position [5294, 0]
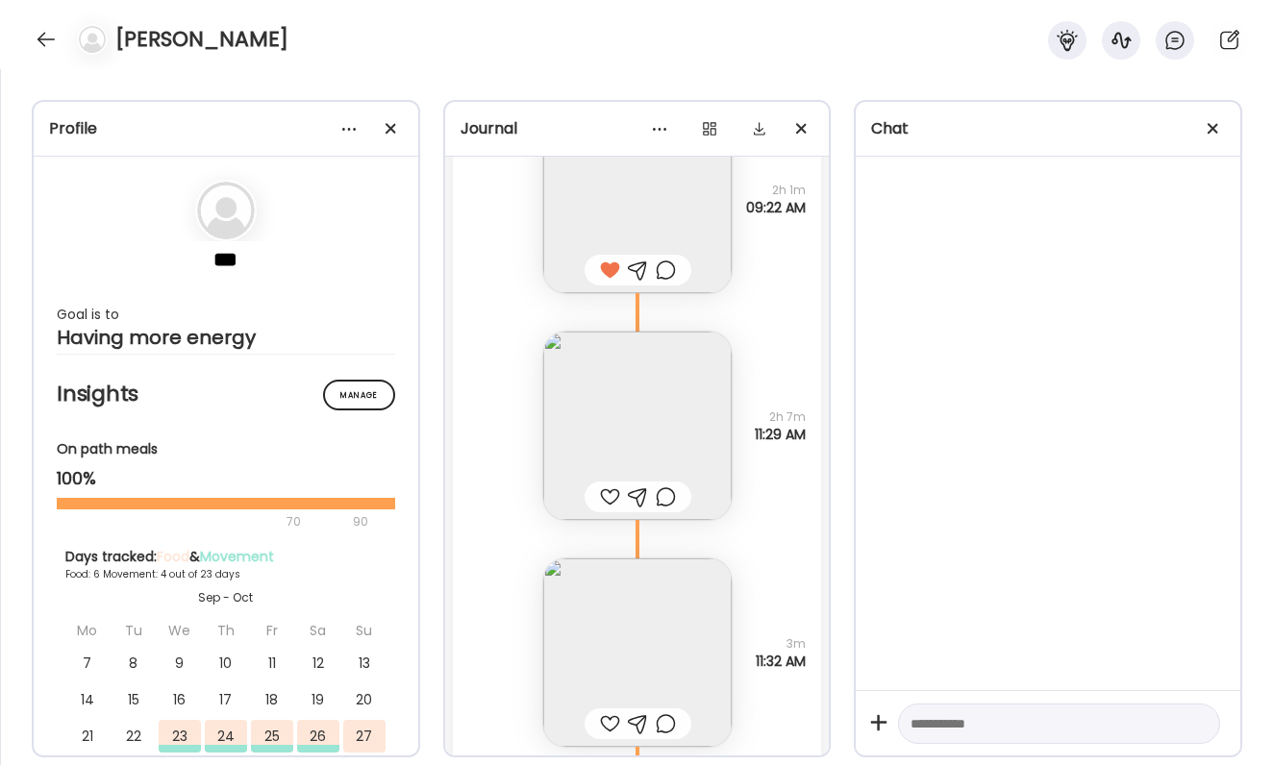
click at [668, 512] on img at bounding box center [637, 426] width 188 height 188
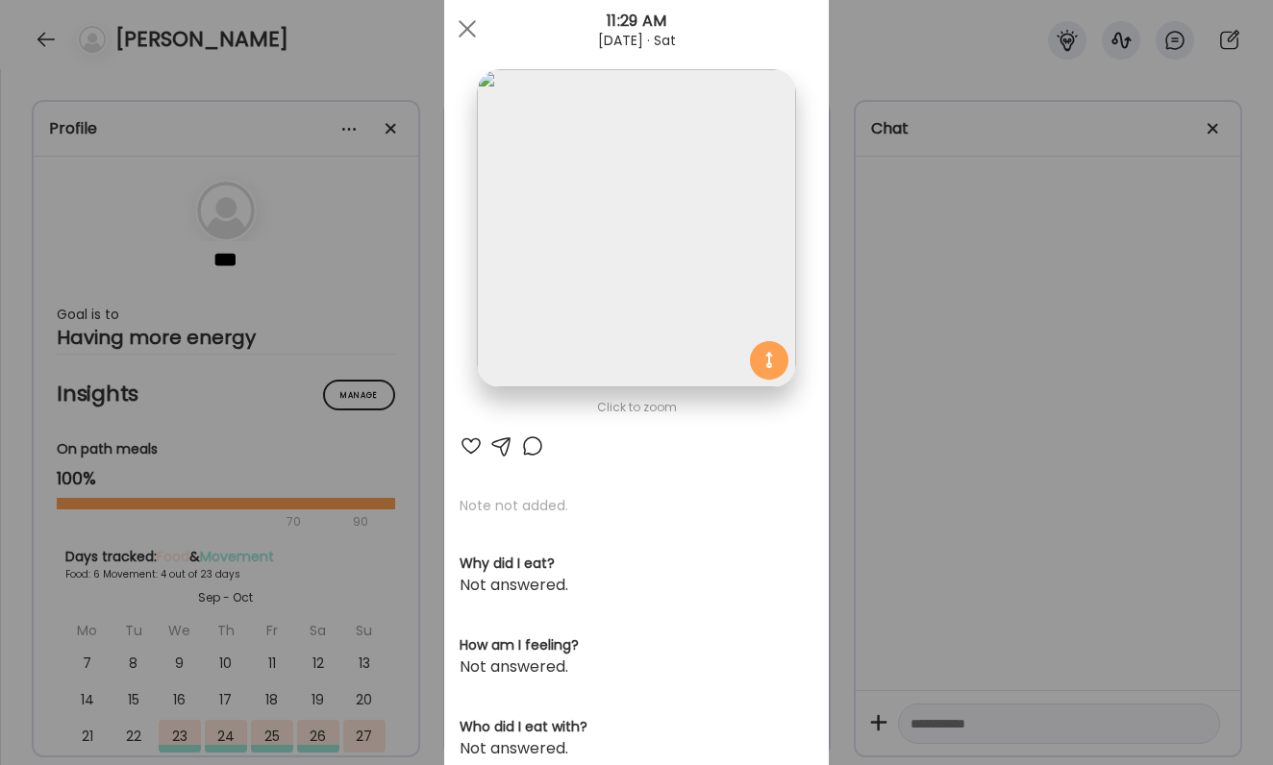
click at [531, 448] on div at bounding box center [532, 446] width 23 height 23
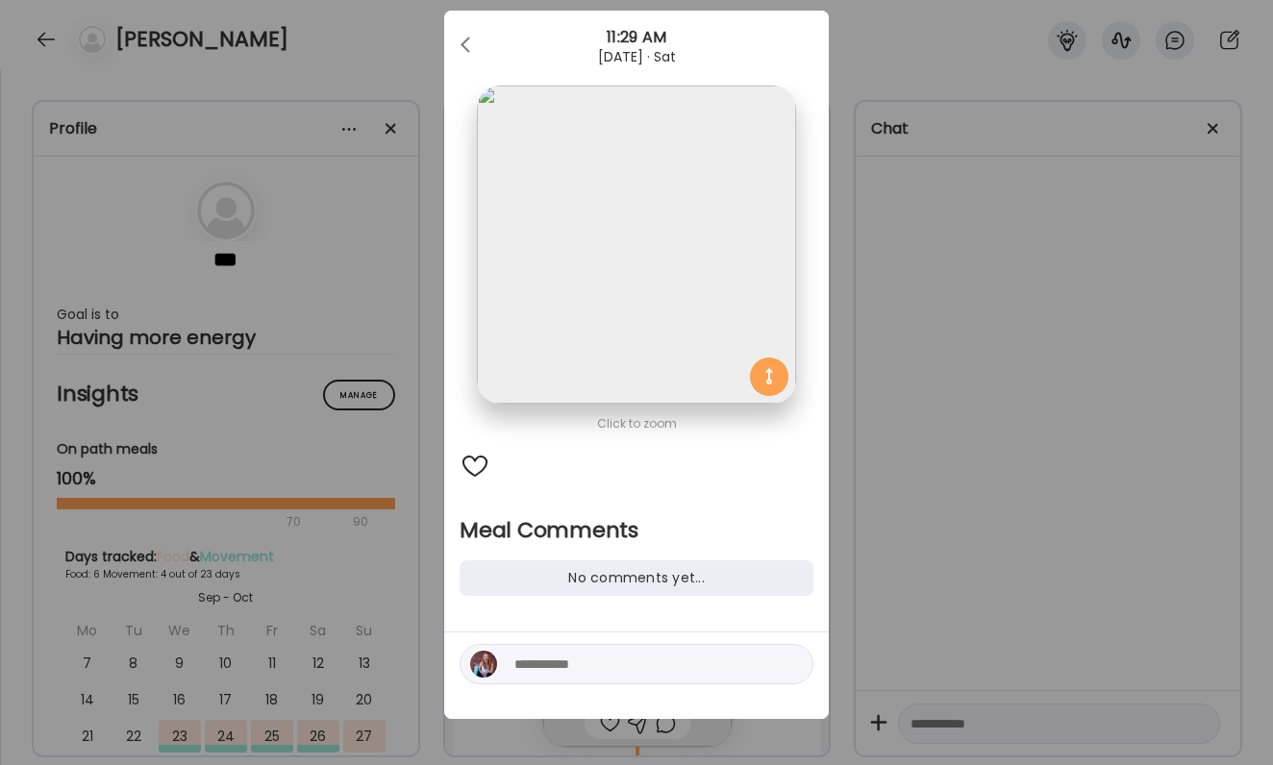
scroll to position [39, 0]
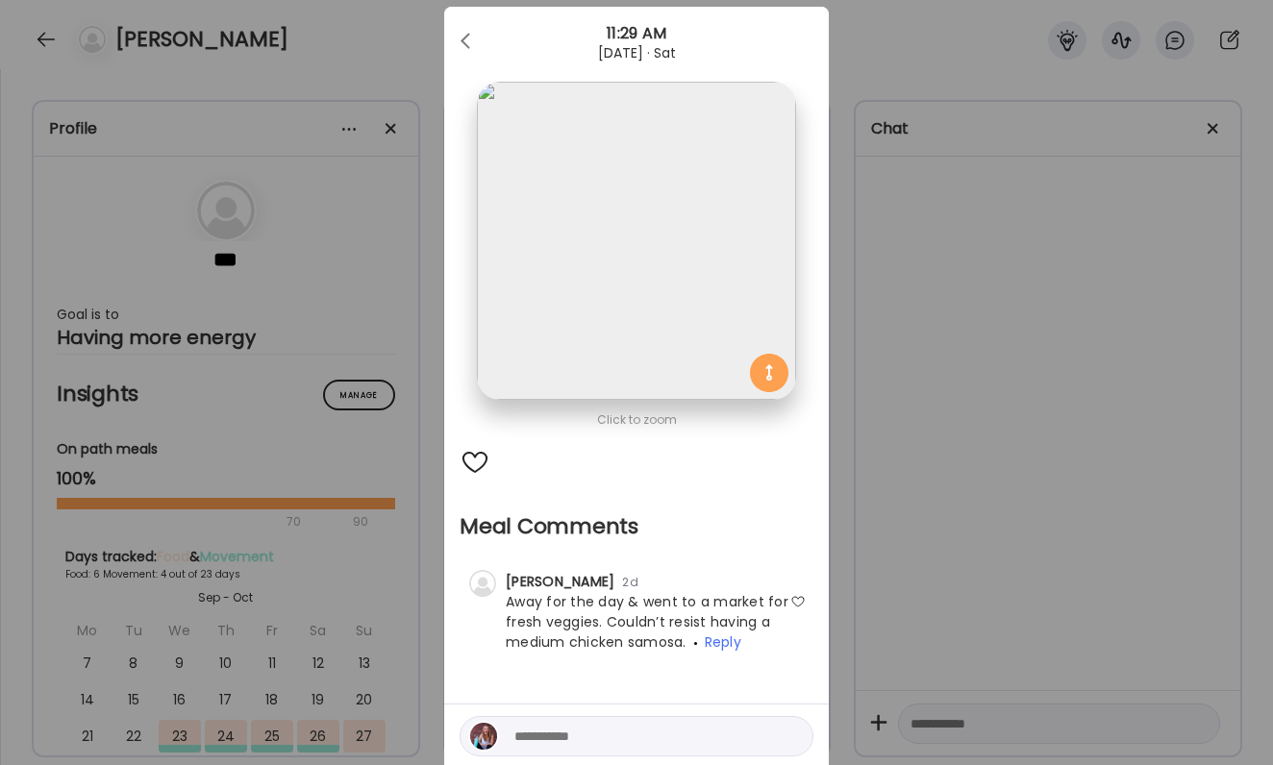
click at [560, 726] on textarea at bounding box center [644, 736] width 260 height 23
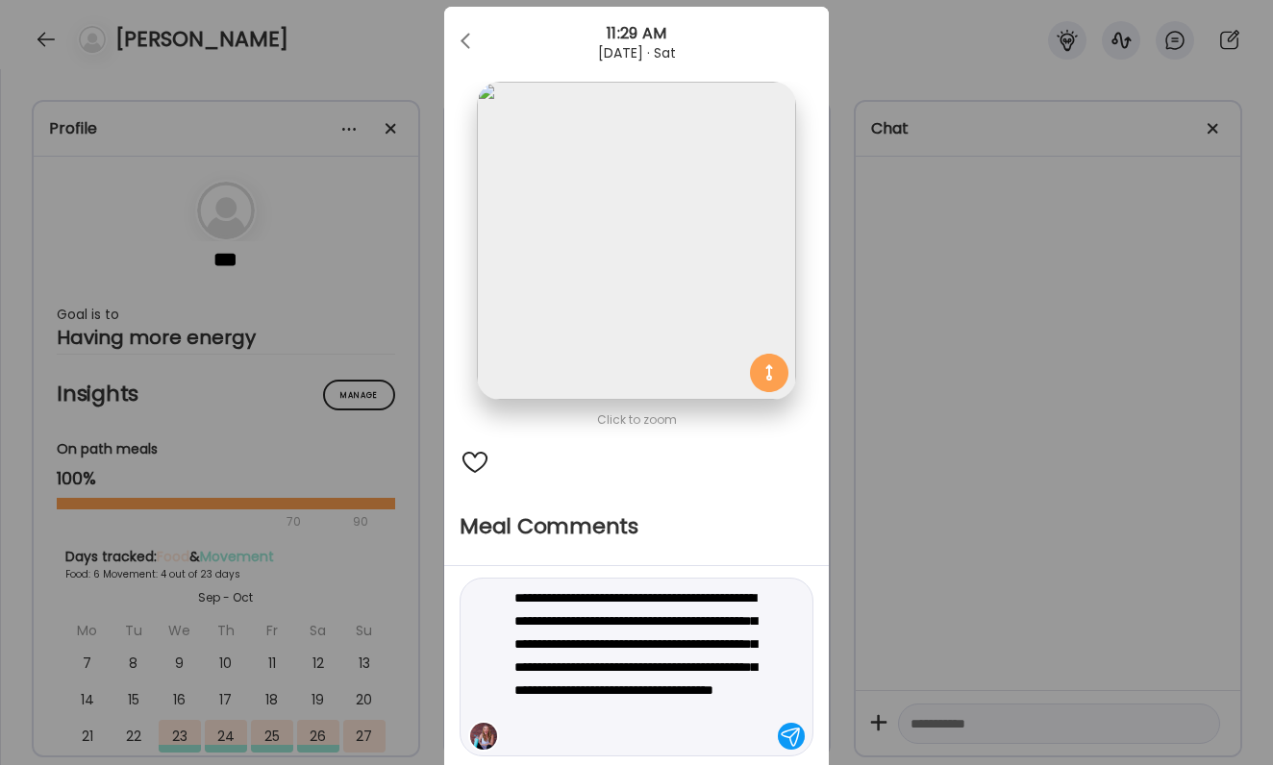
click at [550, 645] on textarea "**********" at bounding box center [644, 668] width 260 height 162
click at [638, 682] on textarea "**********" at bounding box center [644, 668] width 260 height 162
click at [612, 664] on textarea "**********" at bounding box center [644, 668] width 260 height 162
click at [665, 672] on textarea "**********" at bounding box center [644, 668] width 260 height 162
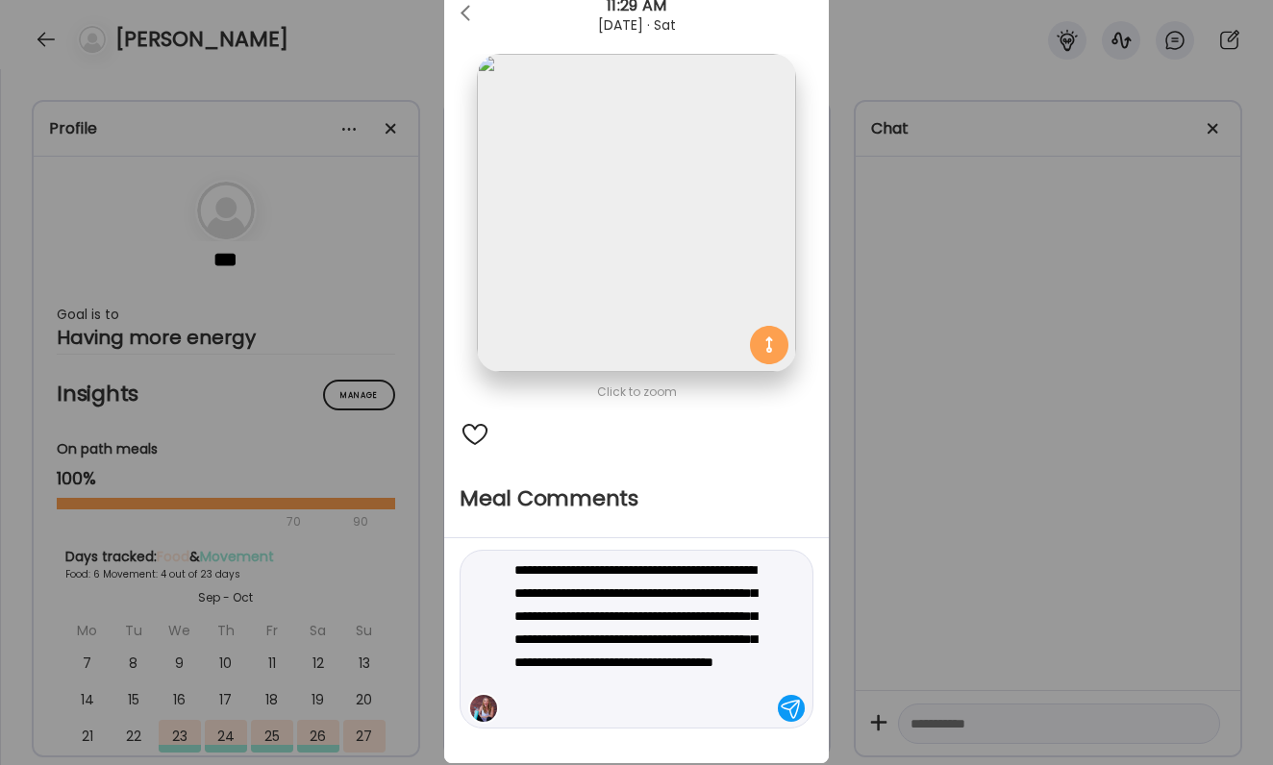
scroll to position [68, 0]
click at [552, 709] on textarea "**********" at bounding box center [644, 639] width 260 height 162
click at [546, 704] on textarea "**********" at bounding box center [644, 639] width 260 height 162
click at [661, 688] on textarea "**********" at bounding box center [644, 639] width 260 height 162
click at [710, 711] on textarea "**********" at bounding box center [644, 639] width 260 height 162
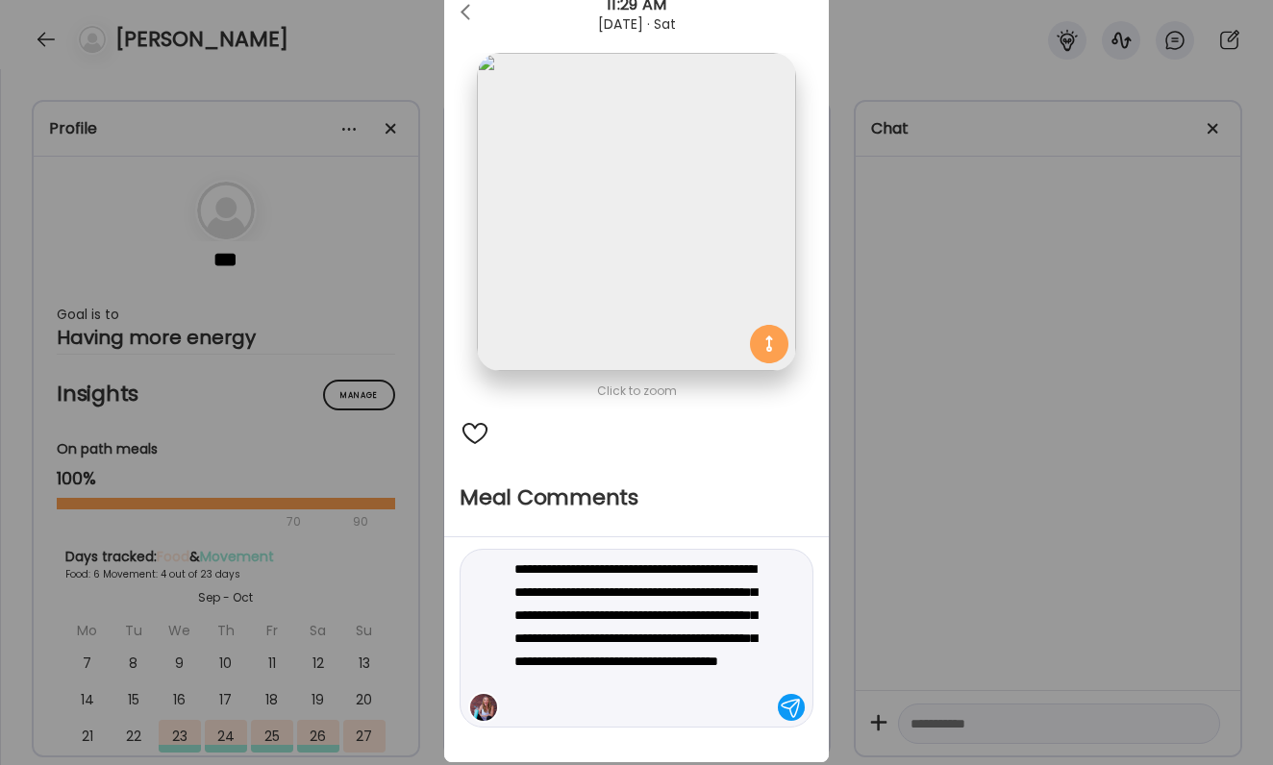
click at [560, 707] on textarea "**********" at bounding box center [644, 639] width 260 height 162
type textarea "**********"
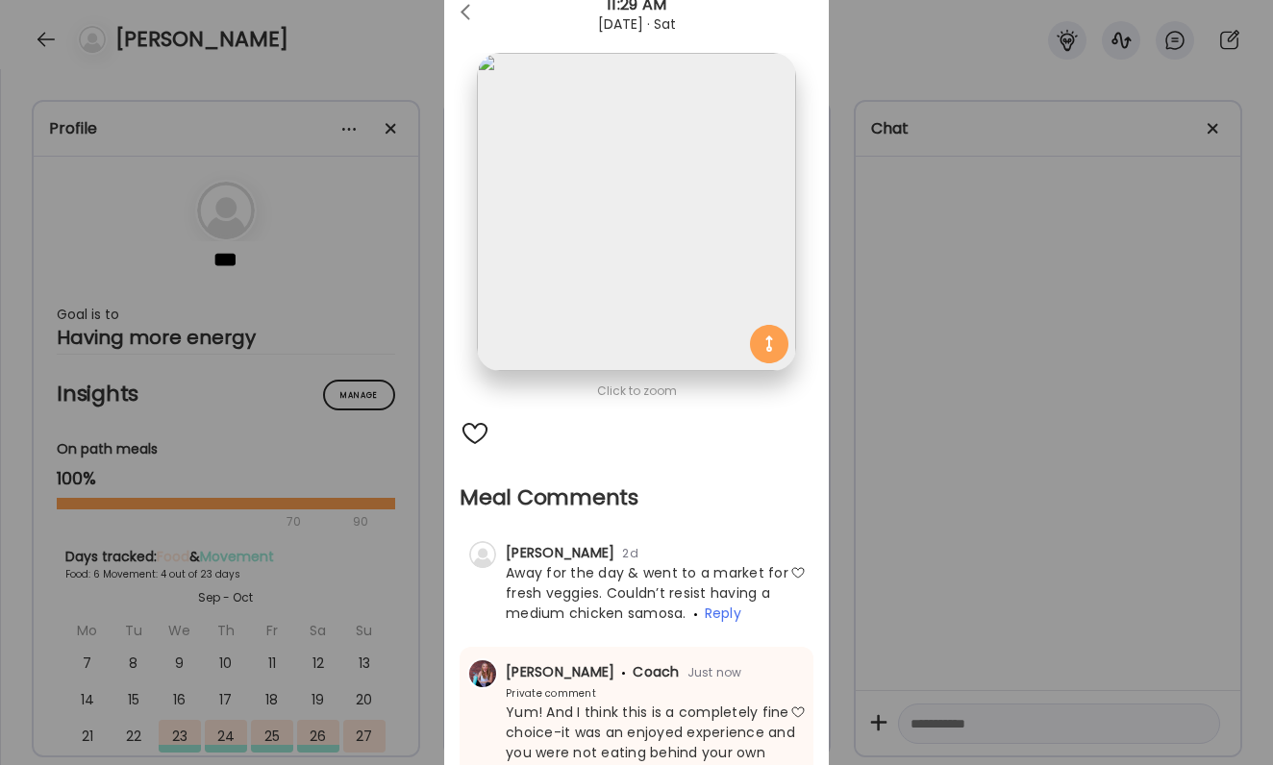
click at [998, 263] on div "Ate Coach Dashboard Wahoo! It’s official Take a moment to set up your Coach Pro…" at bounding box center [636, 382] width 1273 height 765
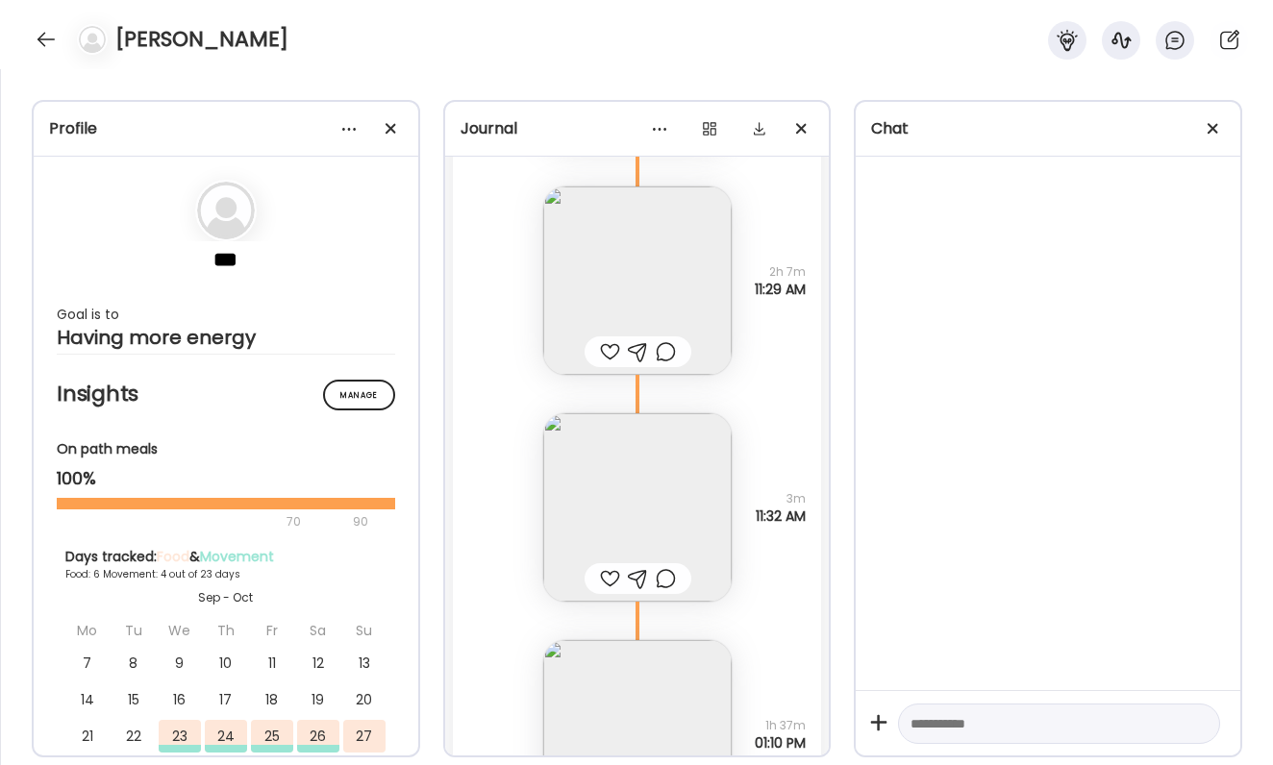
click at [608, 585] on div at bounding box center [610, 578] width 20 height 23
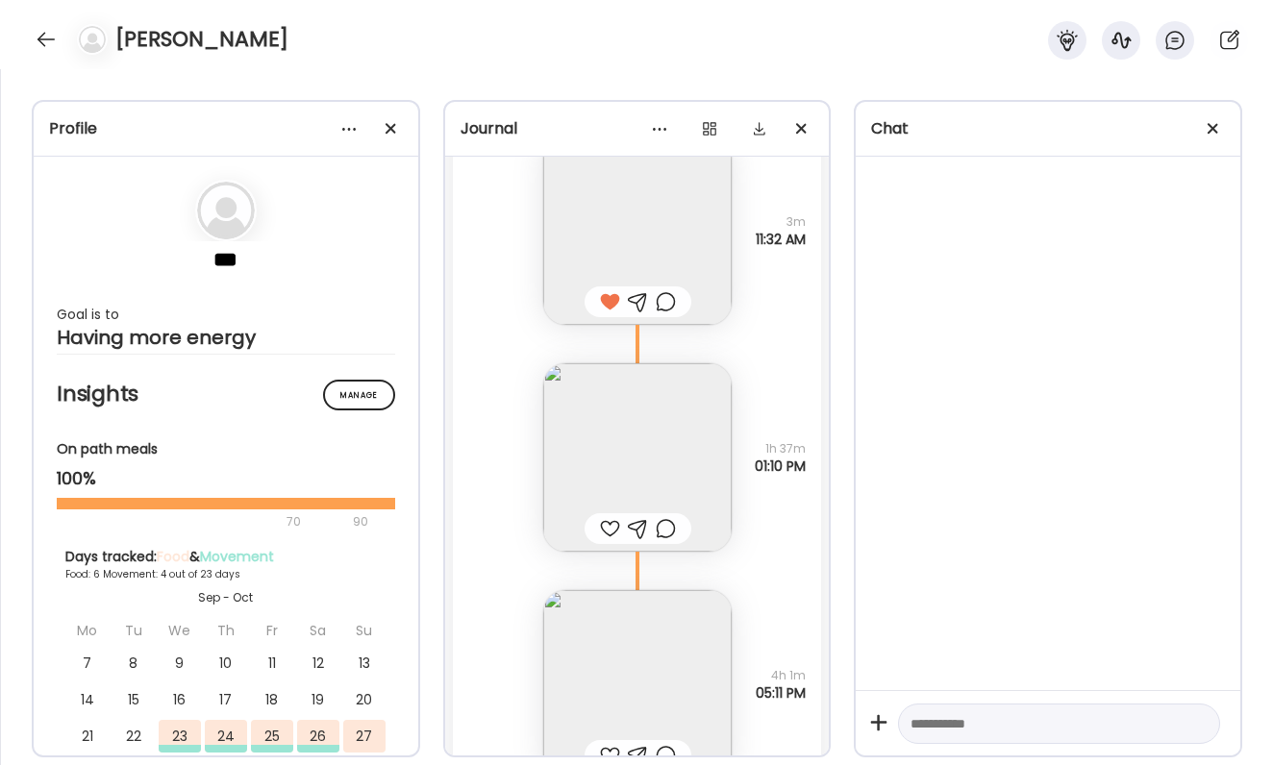
click at [607, 536] on div at bounding box center [610, 528] width 20 height 23
click at [607, 478] on img at bounding box center [637, 457] width 188 height 188
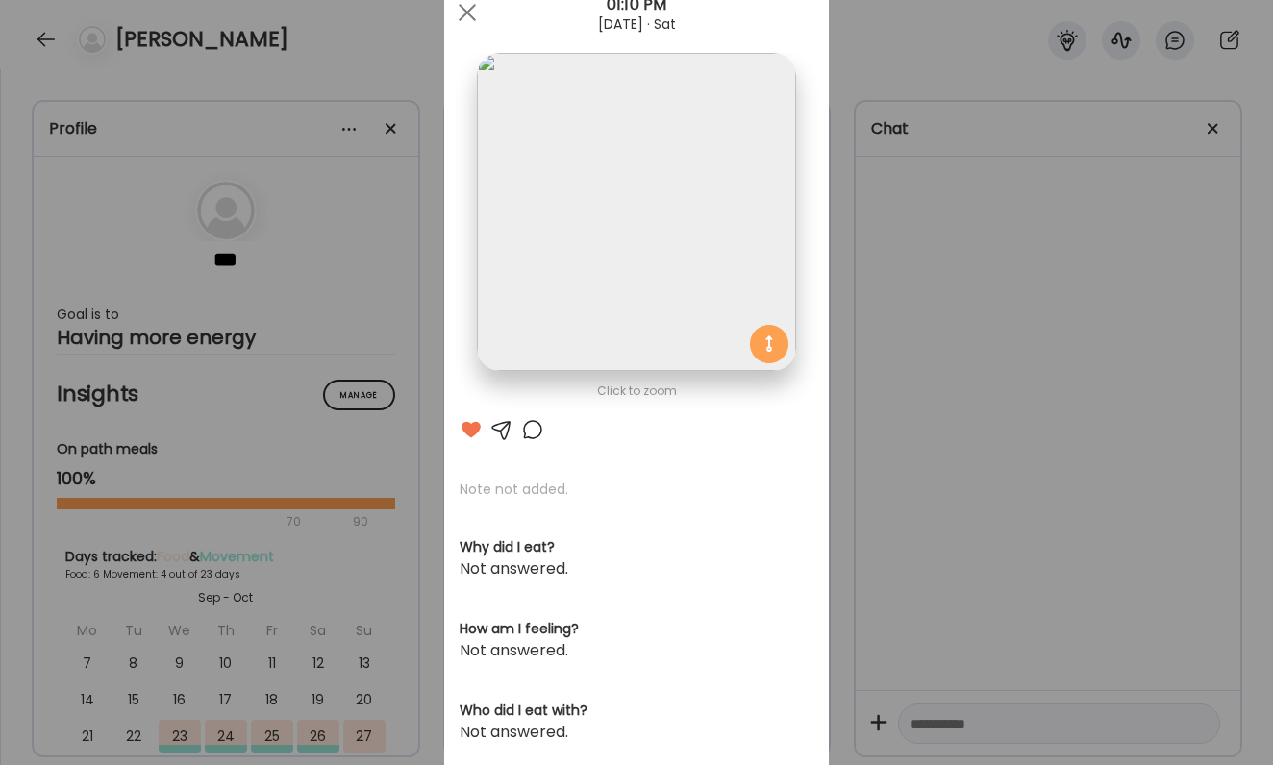
click at [901, 443] on div "Ate Coach Dashboard Wahoo! It’s official Take a moment to set up your Coach Pro…" at bounding box center [636, 382] width 1273 height 765
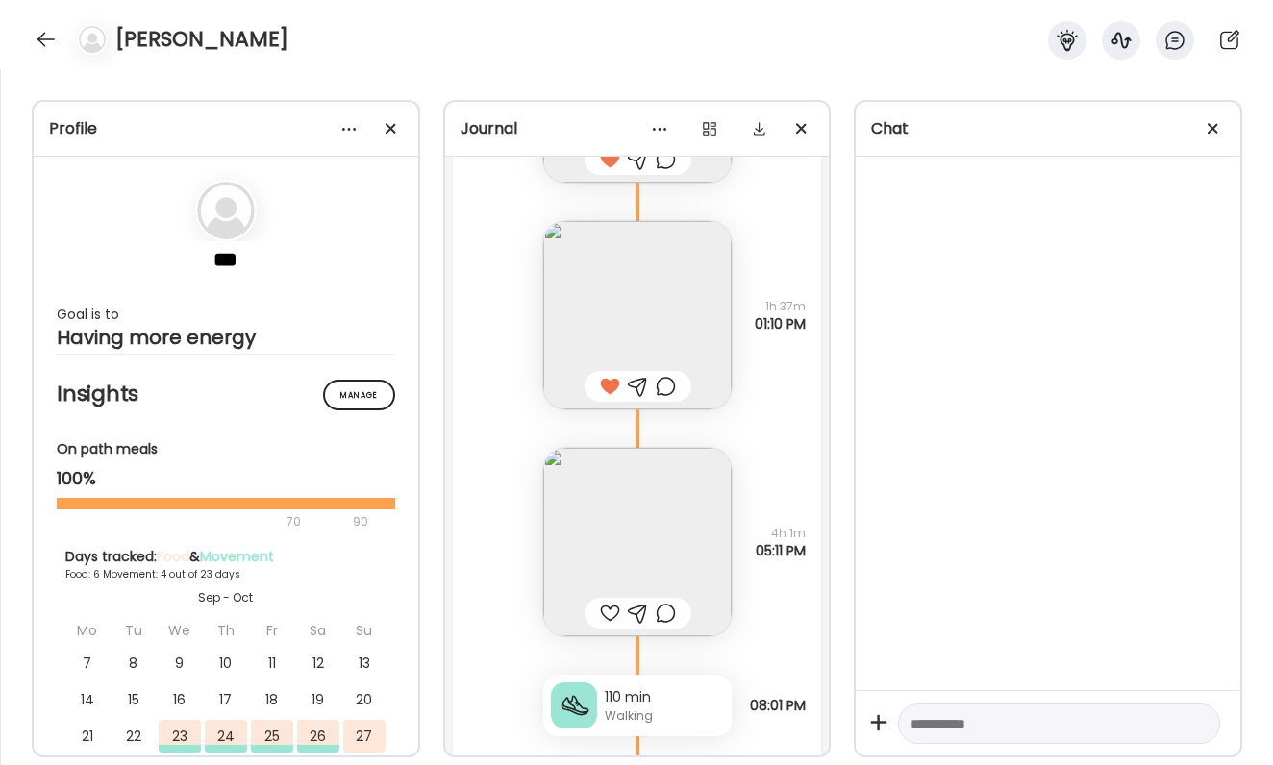
scroll to position [5911, 0]
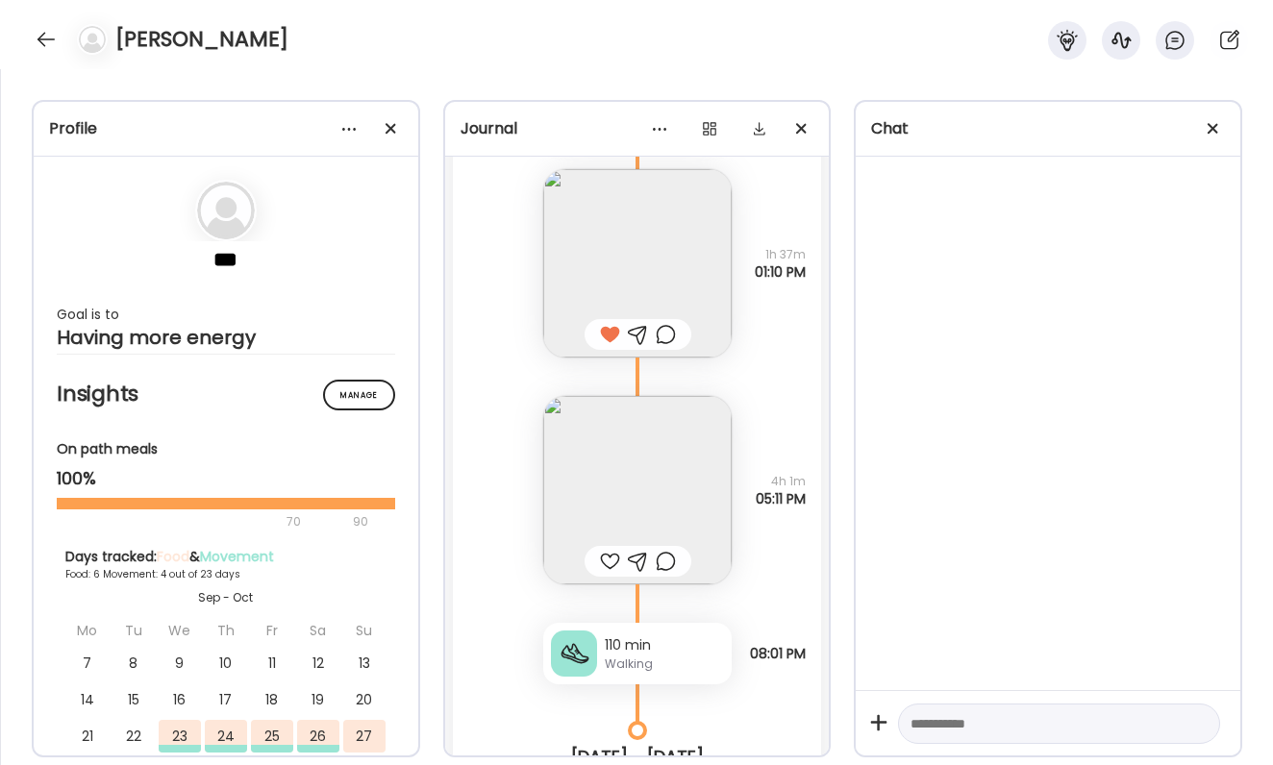
click at [658, 483] on img at bounding box center [637, 490] width 188 height 188
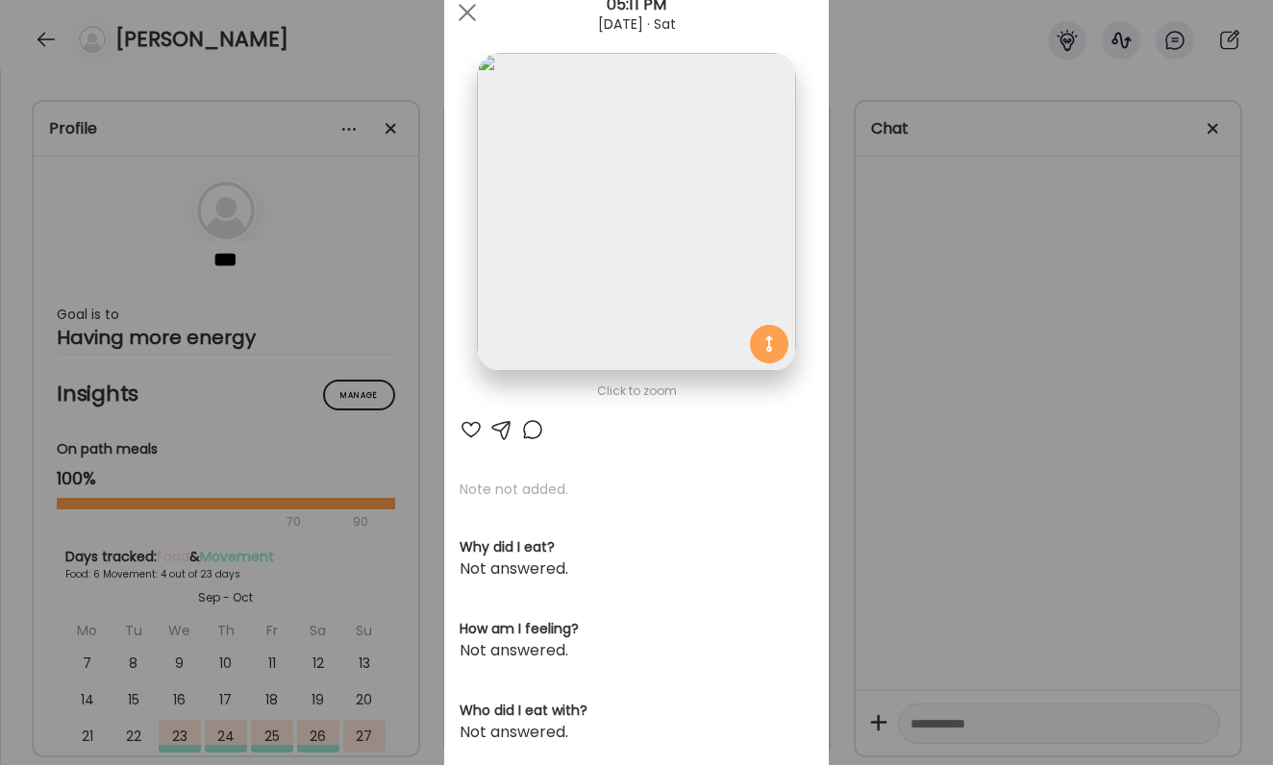
click at [934, 424] on div "Ate Coach Dashboard Wahoo! It’s official Take a moment to set up your Coach Pro…" at bounding box center [636, 382] width 1273 height 765
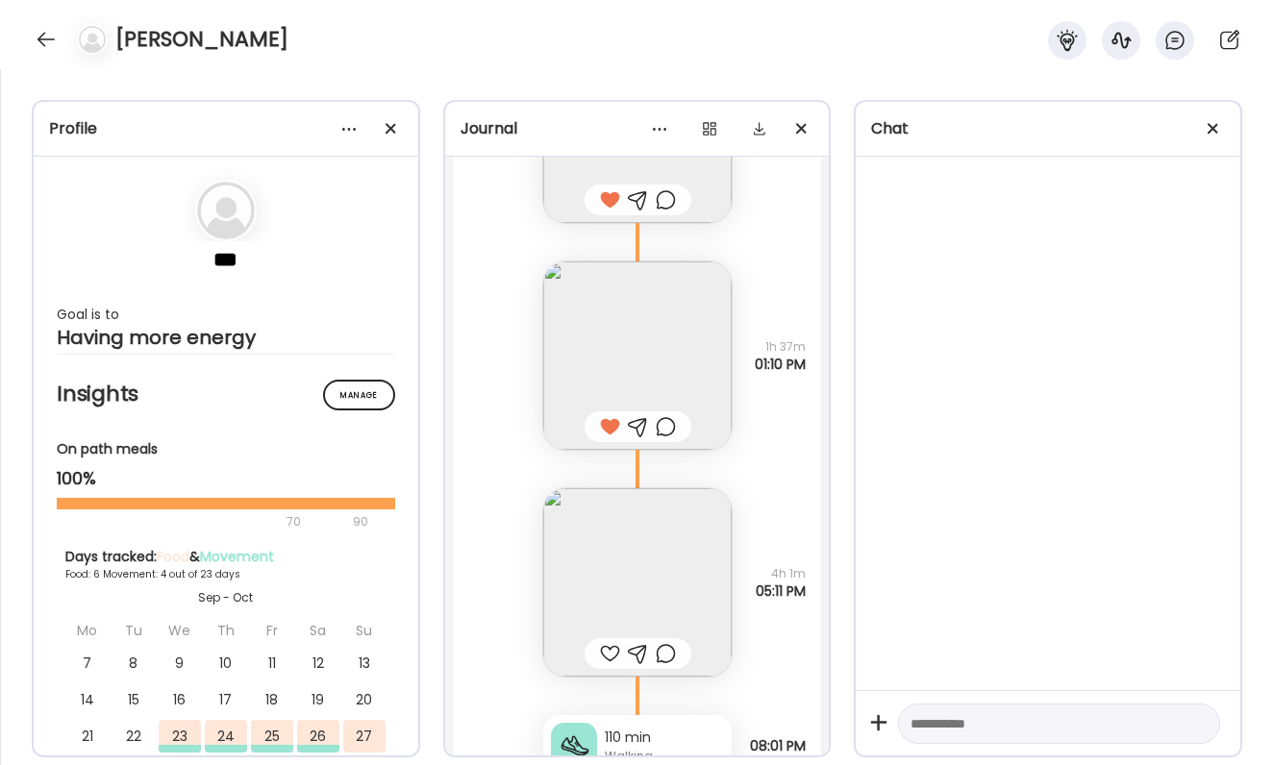
scroll to position [5796, 0]
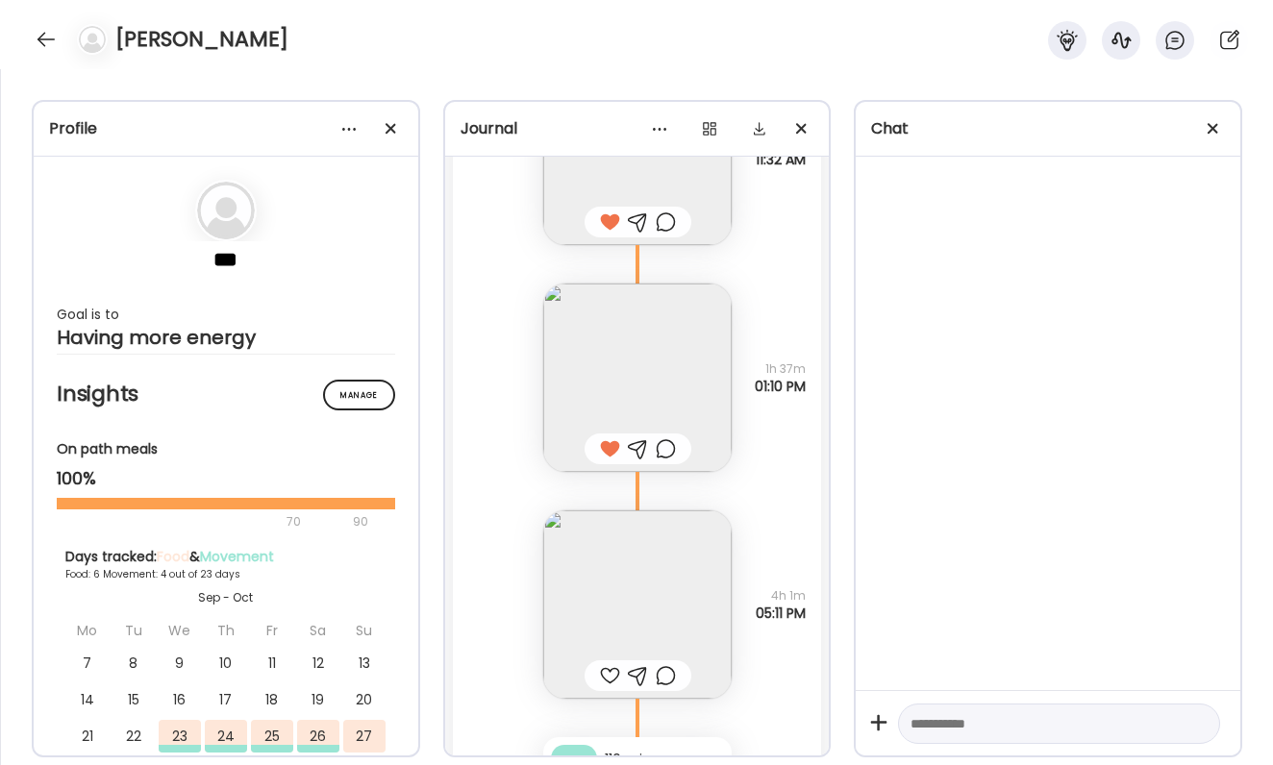
click at [666, 455] on div at bounding box center [666, 448] width 20 height 23
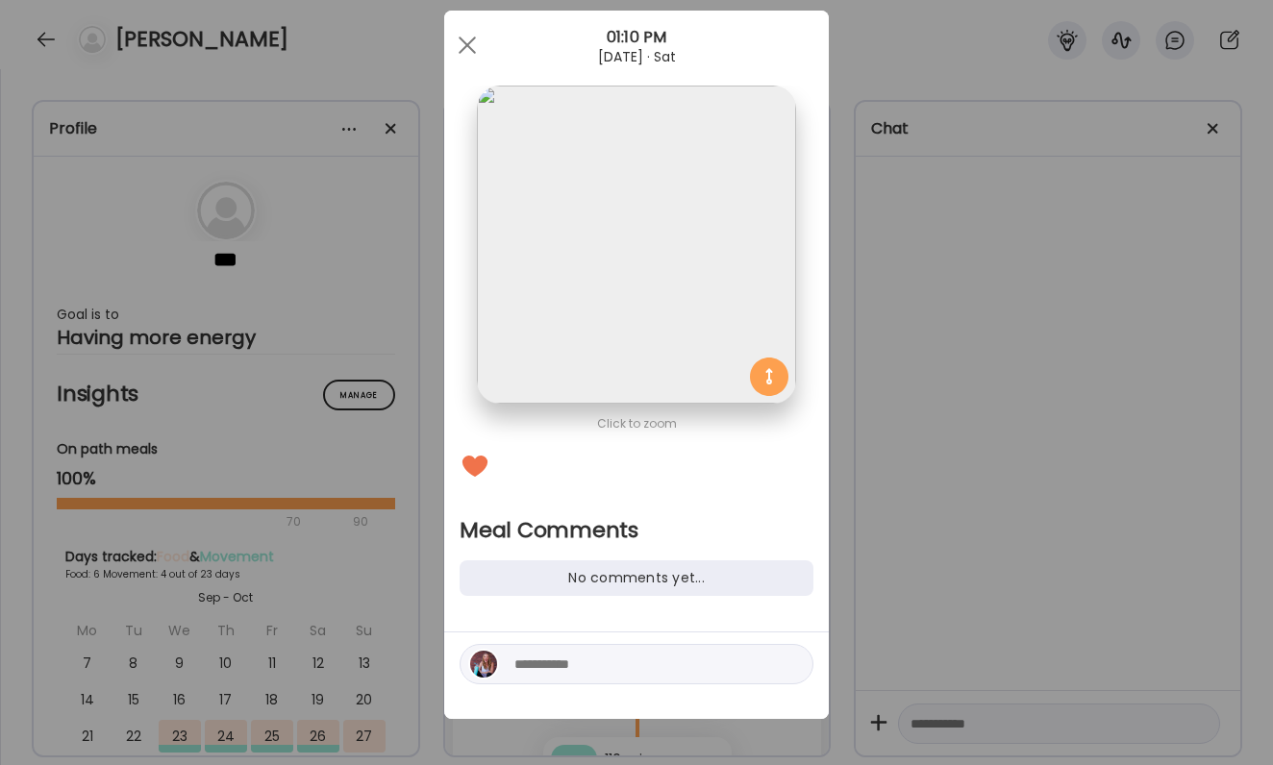
scroll to position [36, 0]
click at [636, 667] on textarea at bounding box center [644, 664] width 260 height 23
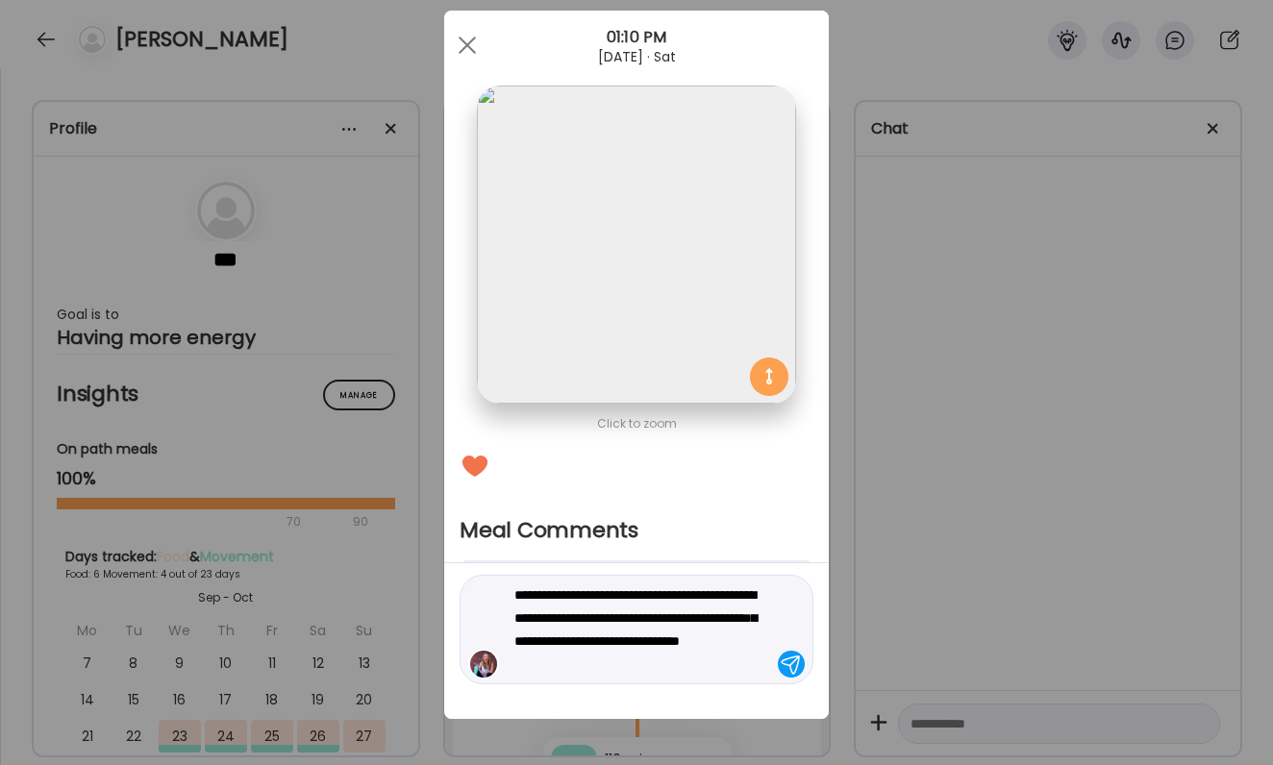
click at [543, 608] on textarea "**********" at bounding box center [644, 630] width 260 height 92
click at [541, 595] on textarea "**********" at bounding box center [644, 630] width 260 height 92
type textarea "**********"
click at [587, 612] on textarea "**********" at bounding box center [644, 630] width 260 height 92
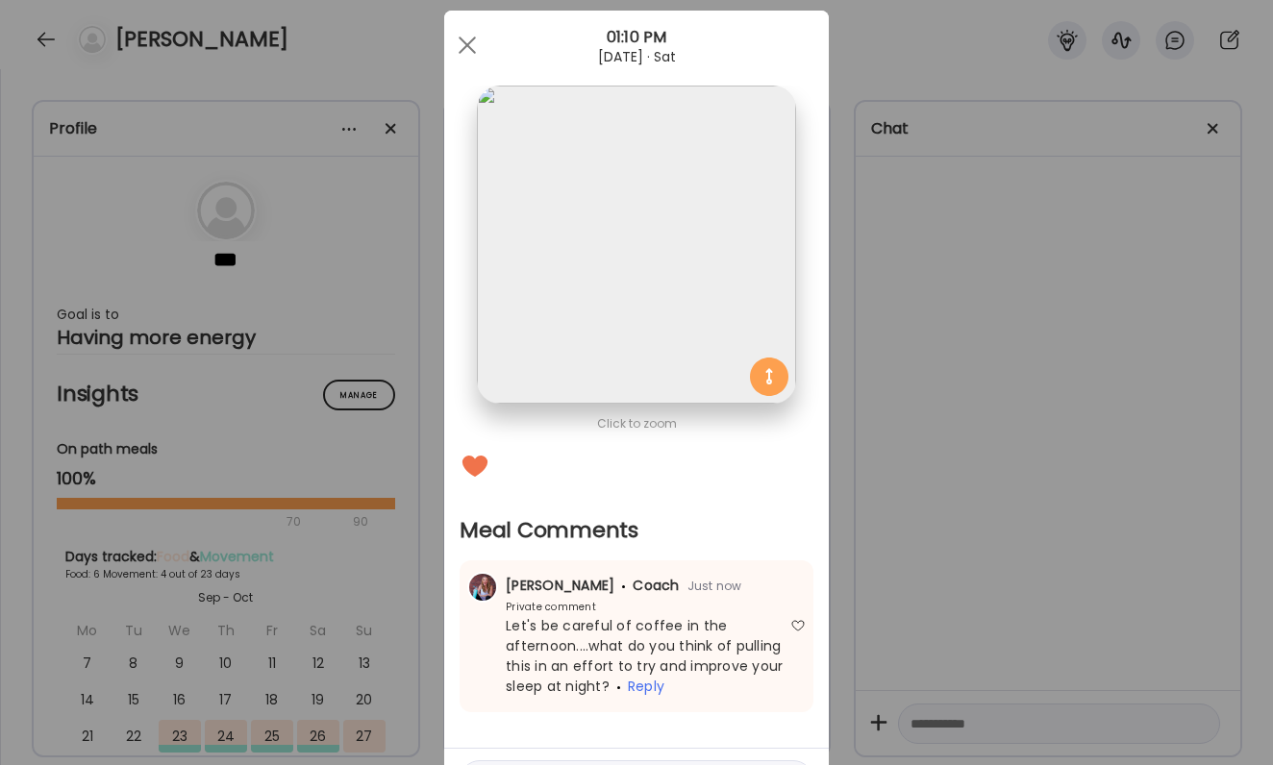
click at [1011, 605] on div "Ate Coach Dashboard Wahoo! It’s official Take a moment to set up your Coach Pro…" at bounding box center [636, 382] width 1273 height 765
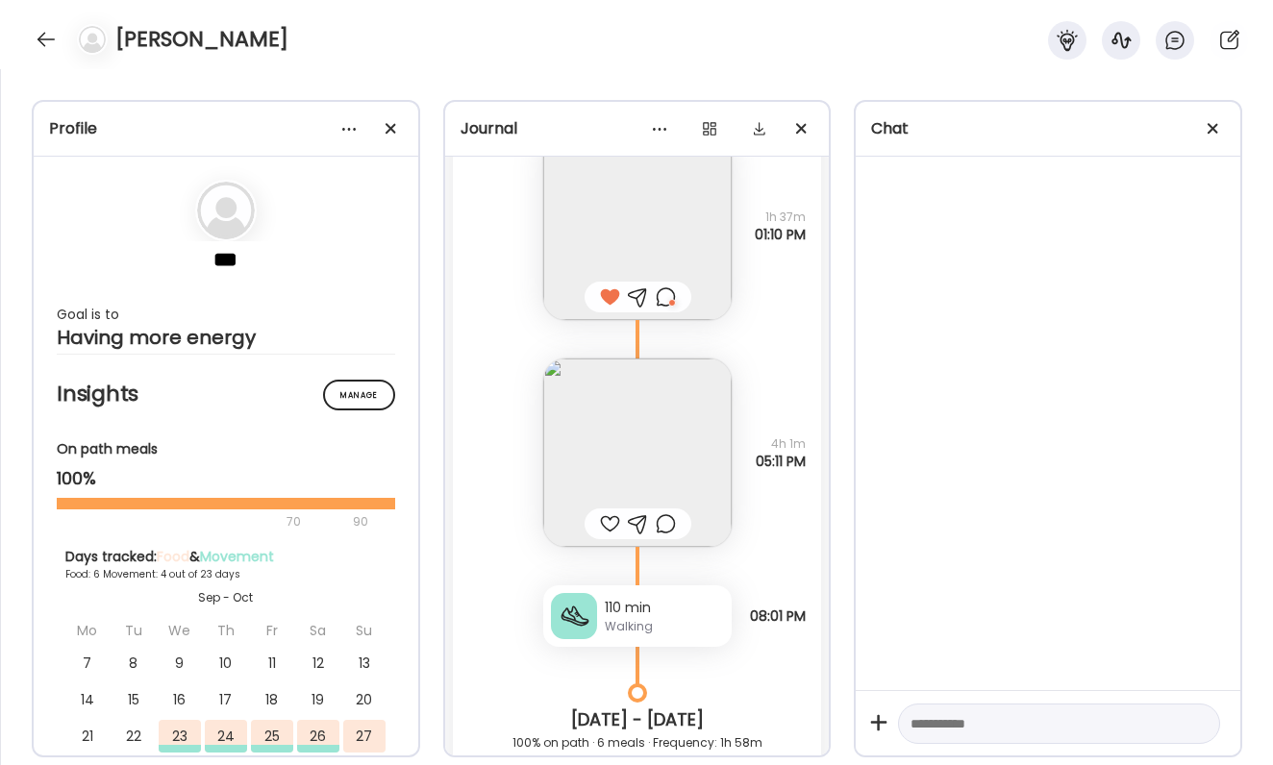
scroll to position [5954, 0]
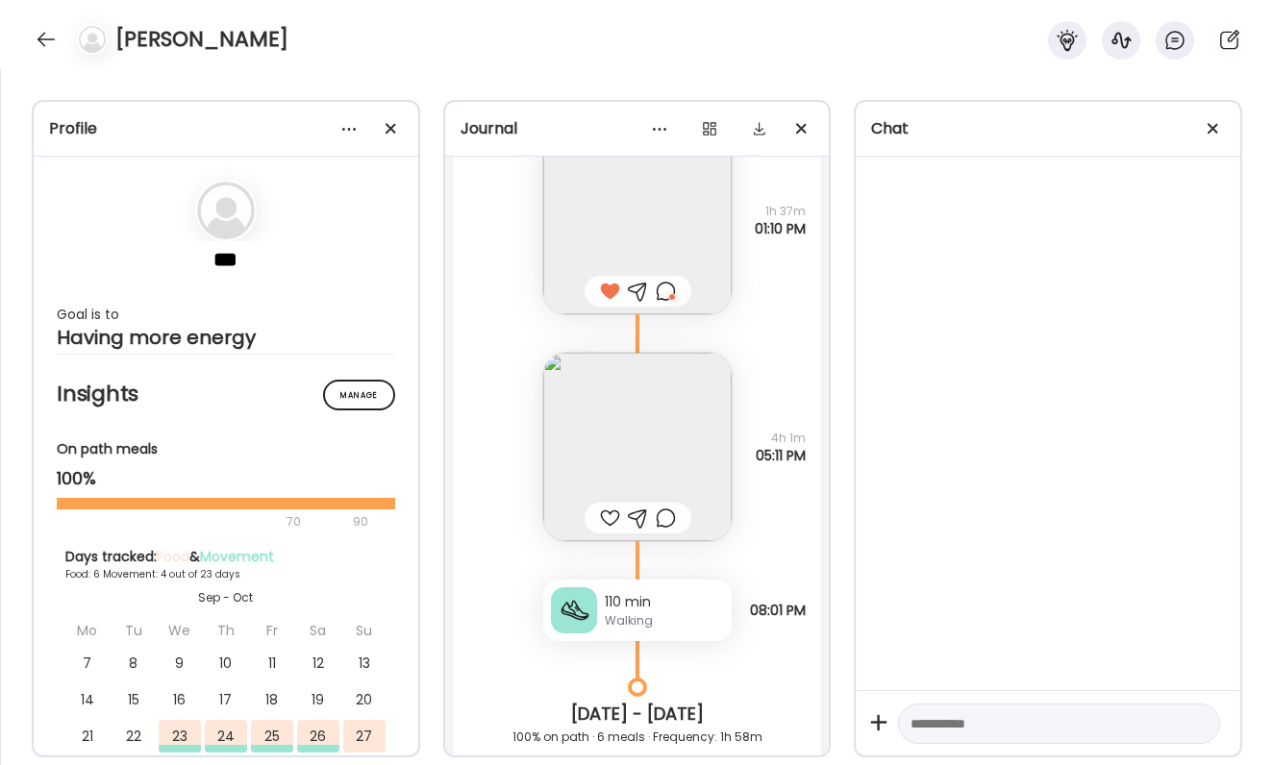
click at [657, 467] on img at bounding box center [637, 447] width 188 height 188
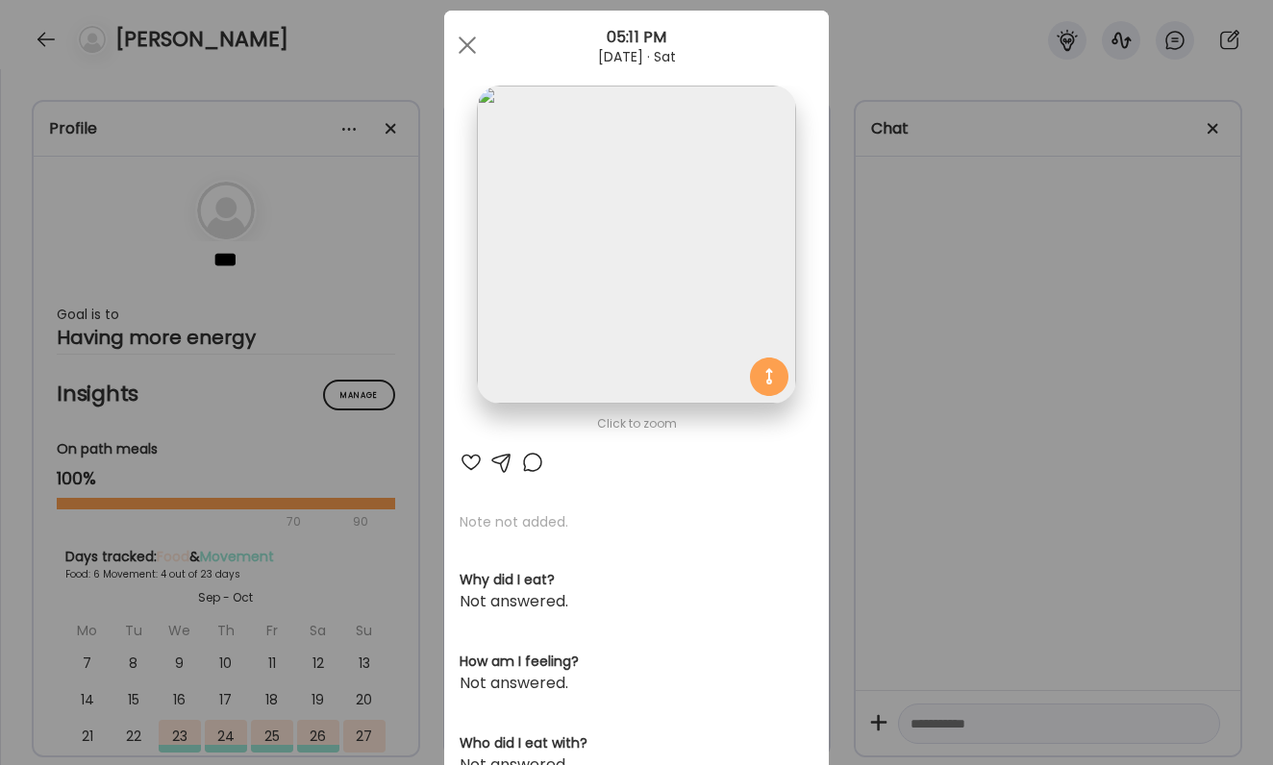
click at [476, 456] on div at bounding box center [471, 462] width 23 height 23
click at [981, 522] on div "Ate Coach Dashboard Wahoo! It’s official Take a moment to set up your Coach Pro…" at bounding box center [636, 382] width 1273 height 765
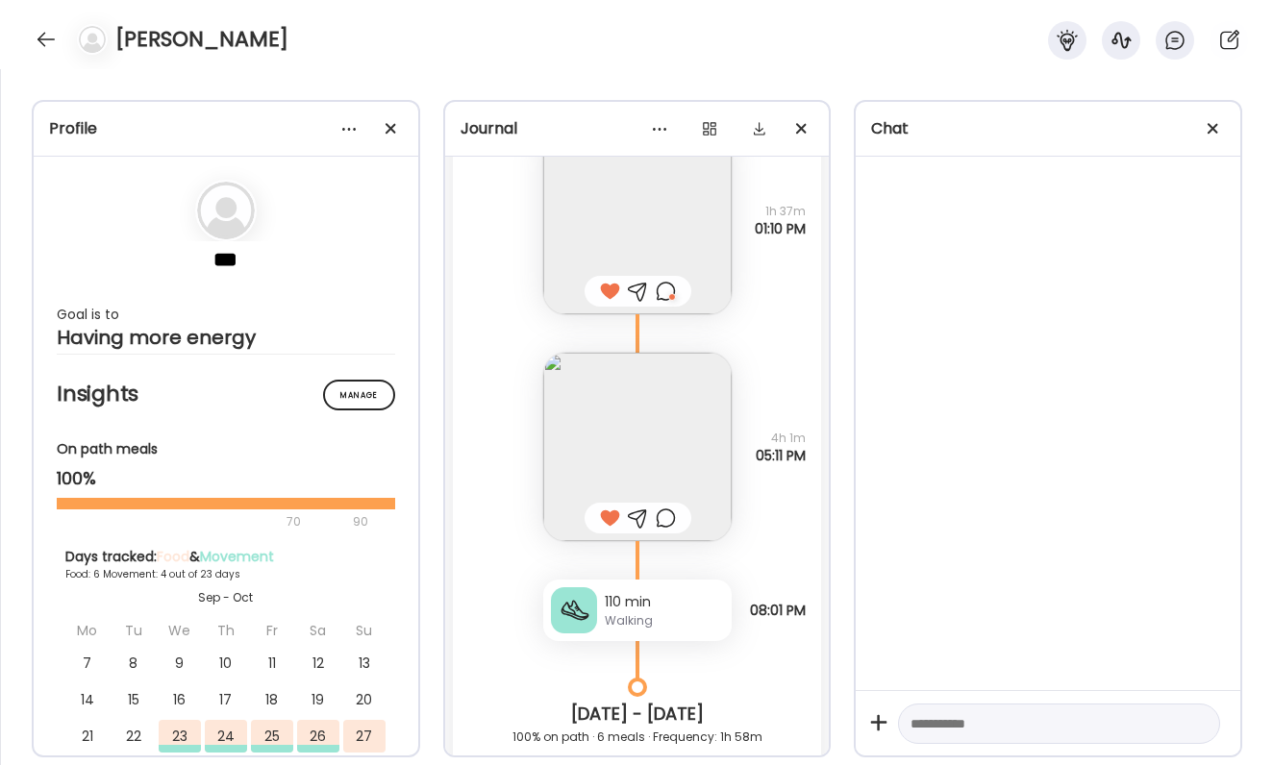
click at [691, 462] on img at bounding box center [637, 447] width 188 height 188
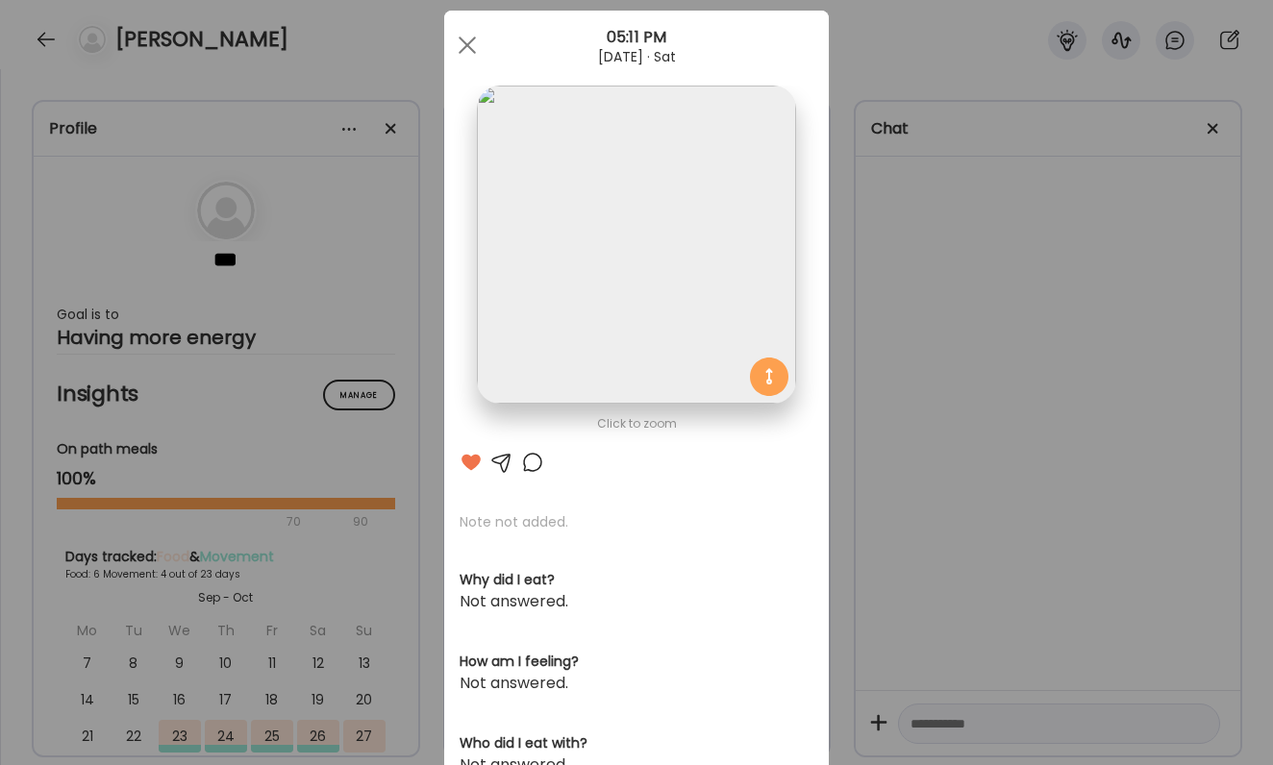
click at [975, 462] on div "Ate Coach Dashboard Wahoo! It’s official Take a moment to set up your Coach Pro…" at bounding box center [636, 382] width 1273 height 765
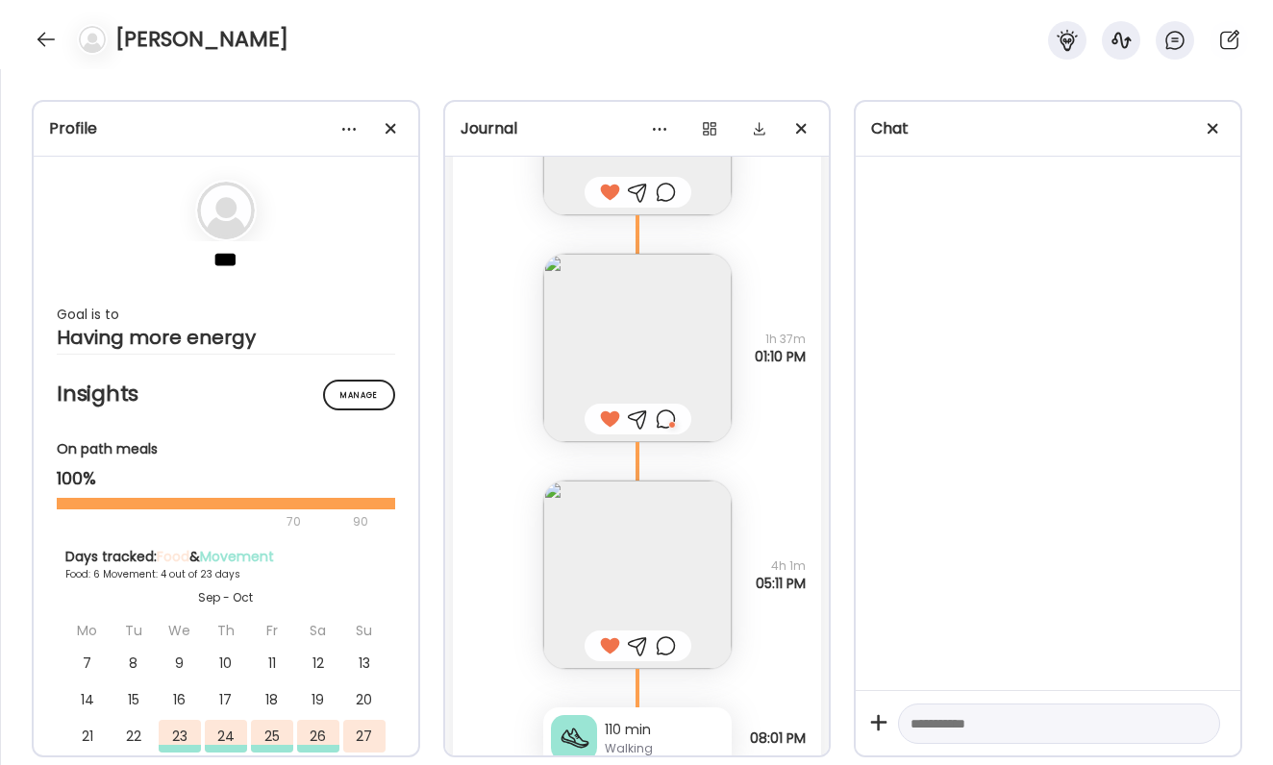
scroll to position [5832, 0]
click at [690, 532] on img at bounding box center [637, 569] width 188 height 188
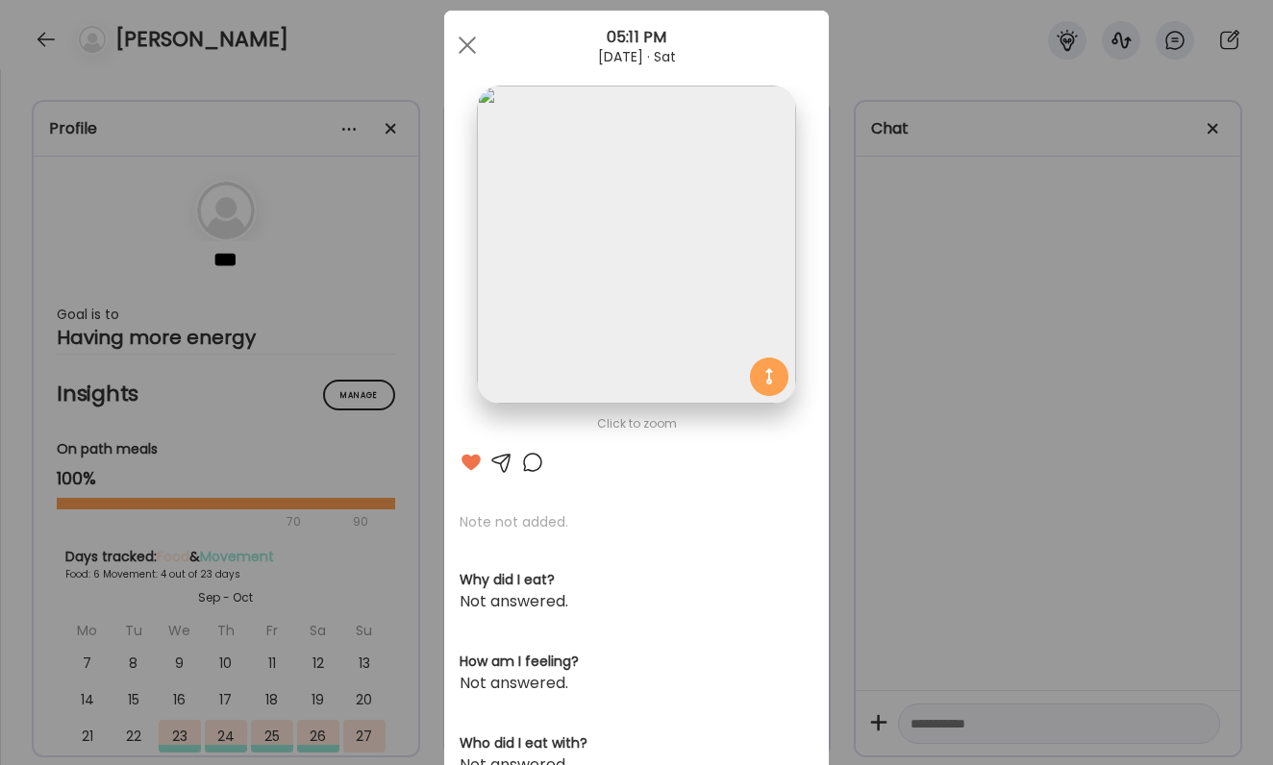
click at [535, 458] on div at bounding box center [532, 462] width 23 height 23
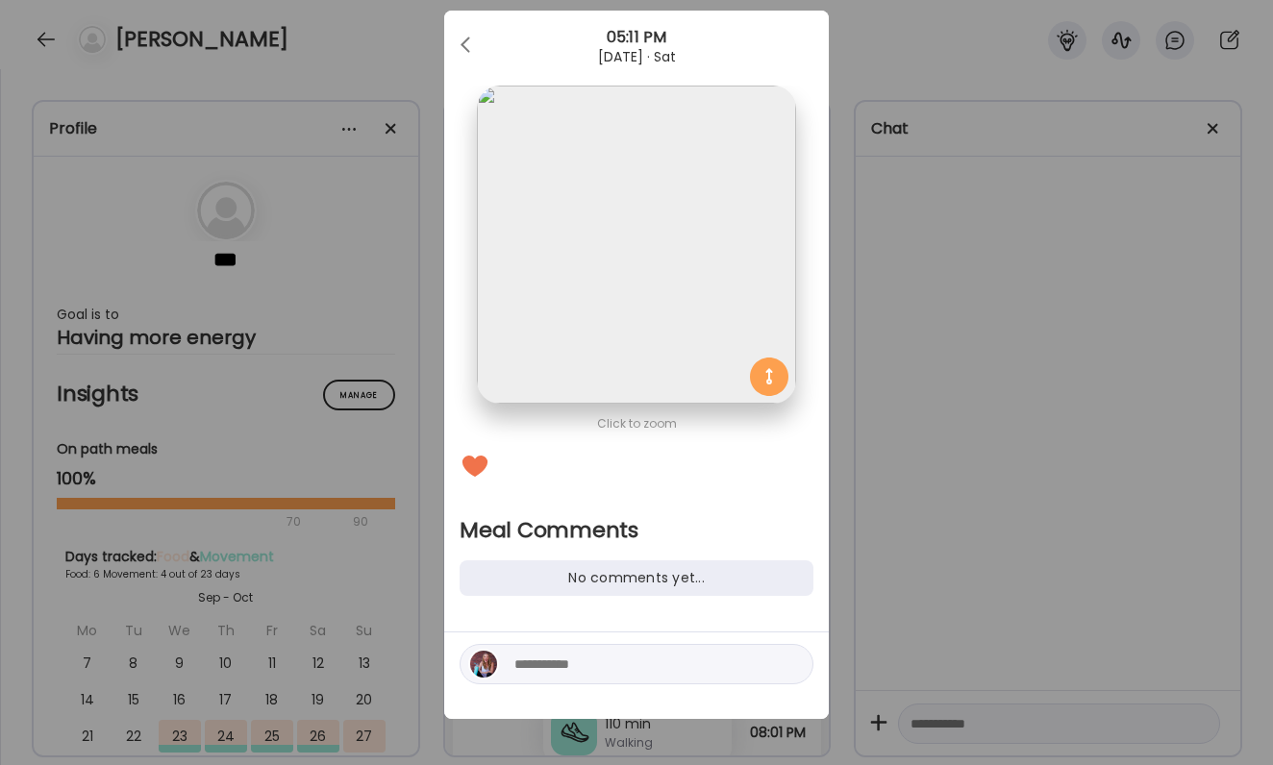
click at [587, 666] on textarea at bounding box center [644, 664] width 260 height 23
type textarea "**********"
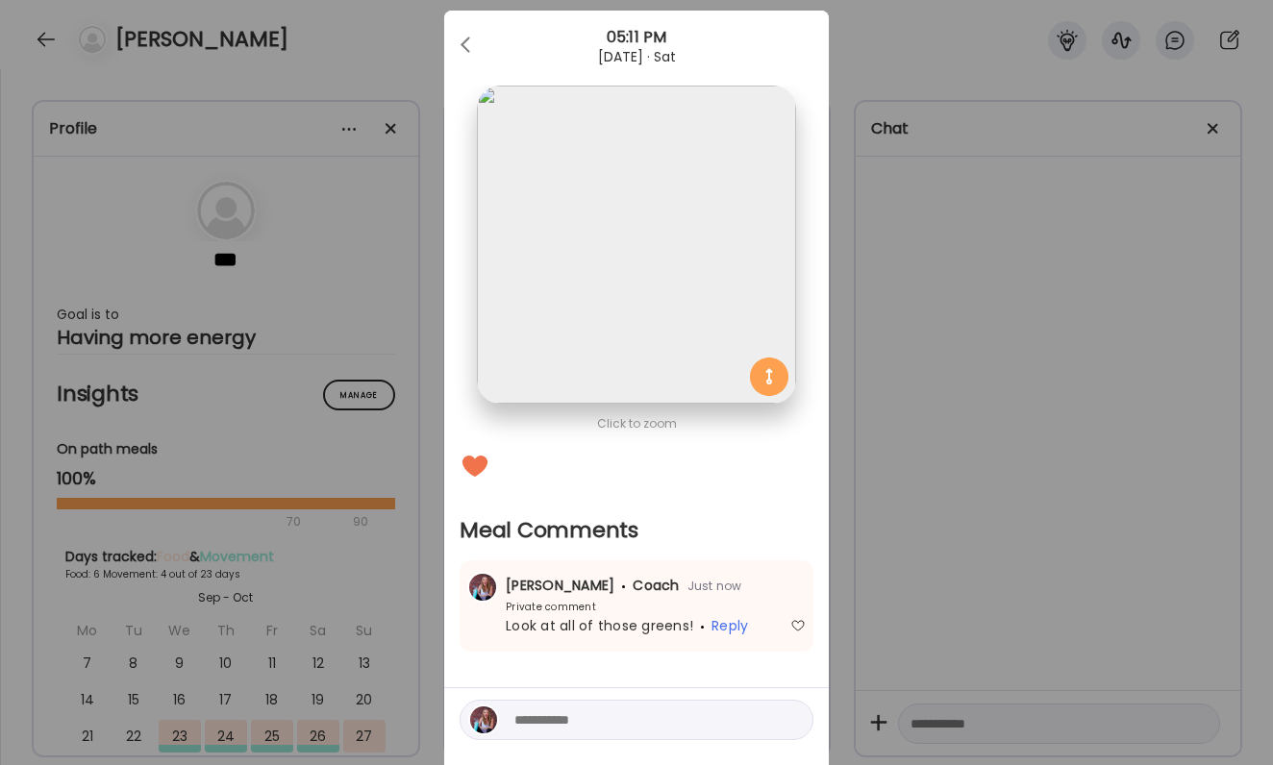
click at [962, 639] on div "Ate Coach Dashboard Wahoo! It’s official Take a moment to set up your Coach Pro…" at bounding box center [636, 382] width 1273 height 765
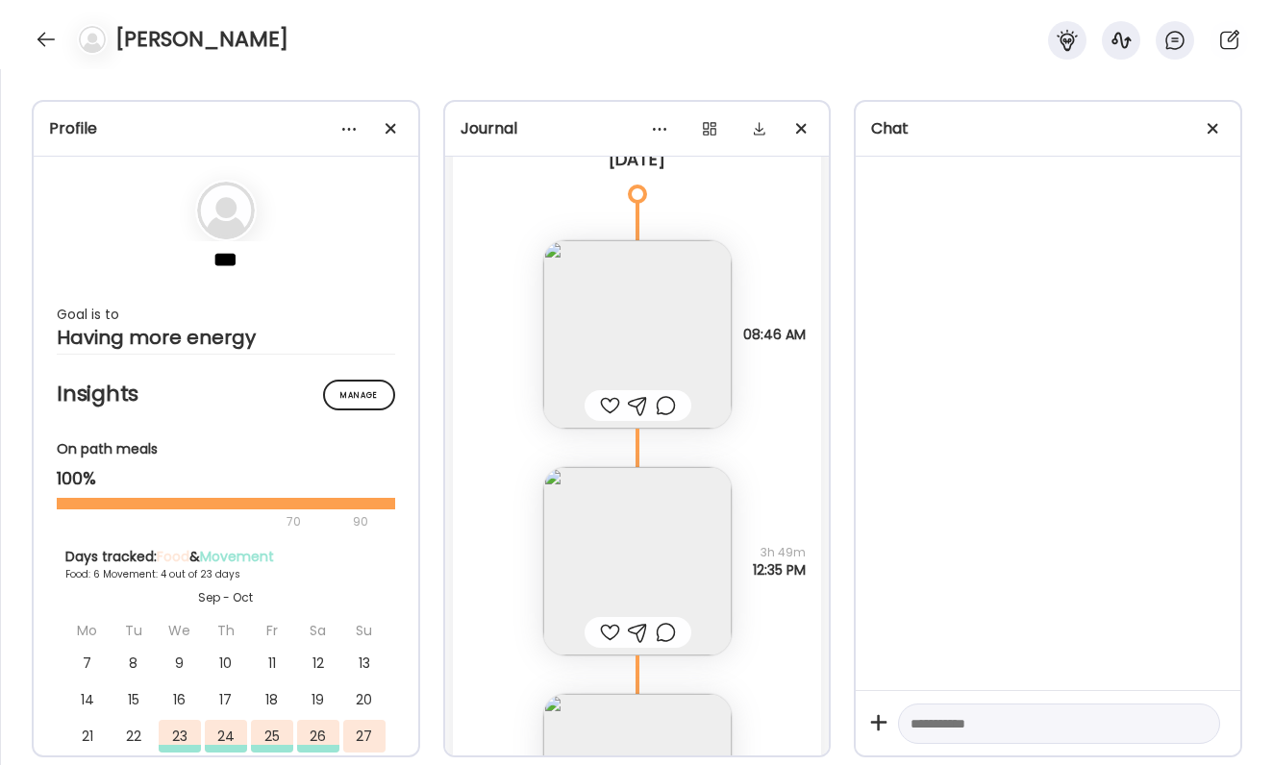
scroll to position [6665, 0]
click at [611, 405] on div at bounding box center [610, 402] width 20 height 23
click at [612, 347] on img at bounding box center [637, 331] width 188 height 188
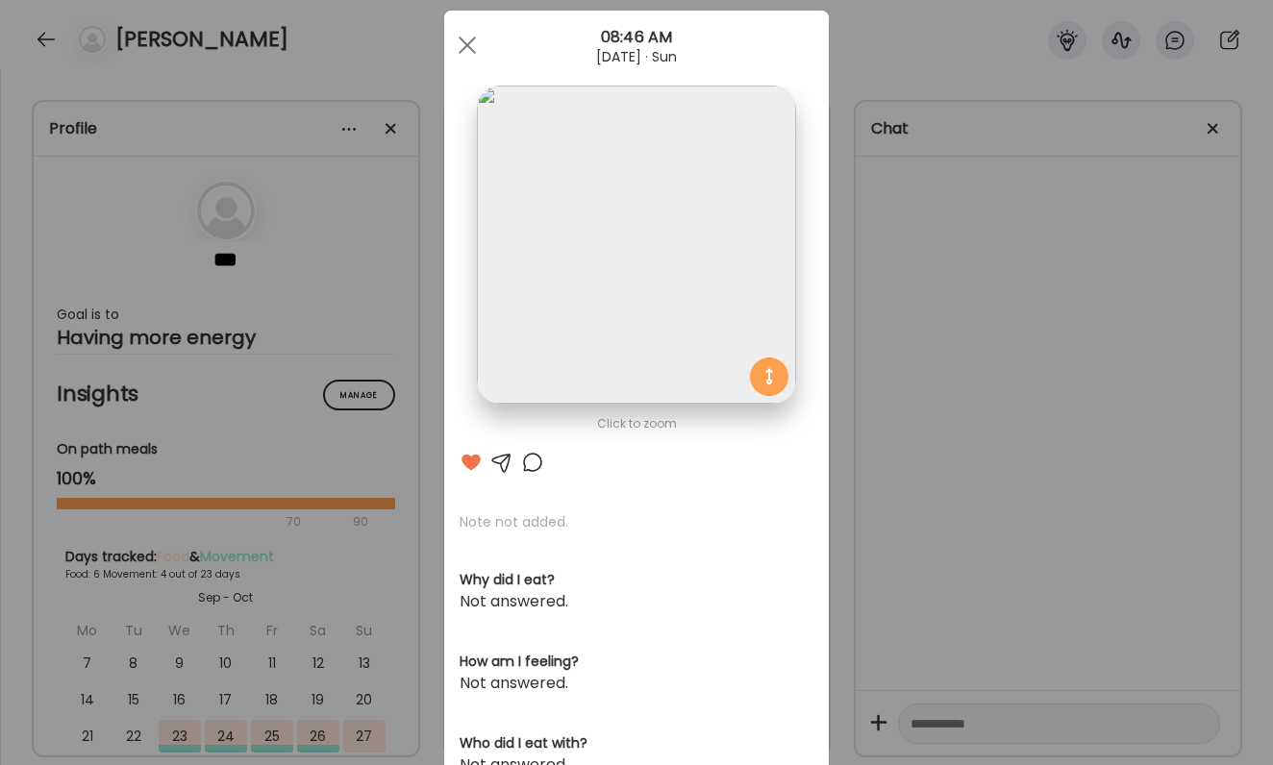
click at [884, 419] on div "Ate Coach Dashboard Wahoo! It’s official Take a moment to set up your Coach Pro…" at bounding box center [636, 382] width 1273 height 765
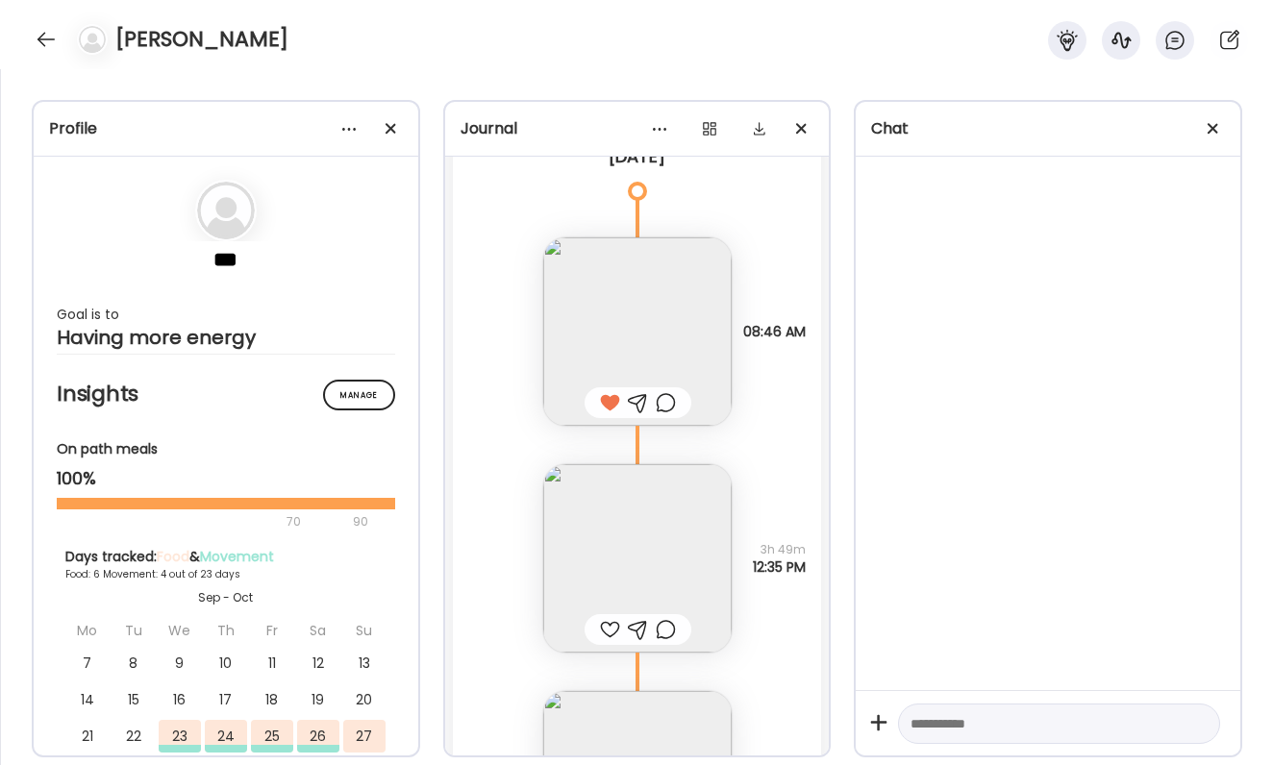
click at [619, 533] on img at bounding box center [637, 558] width 188 height 188
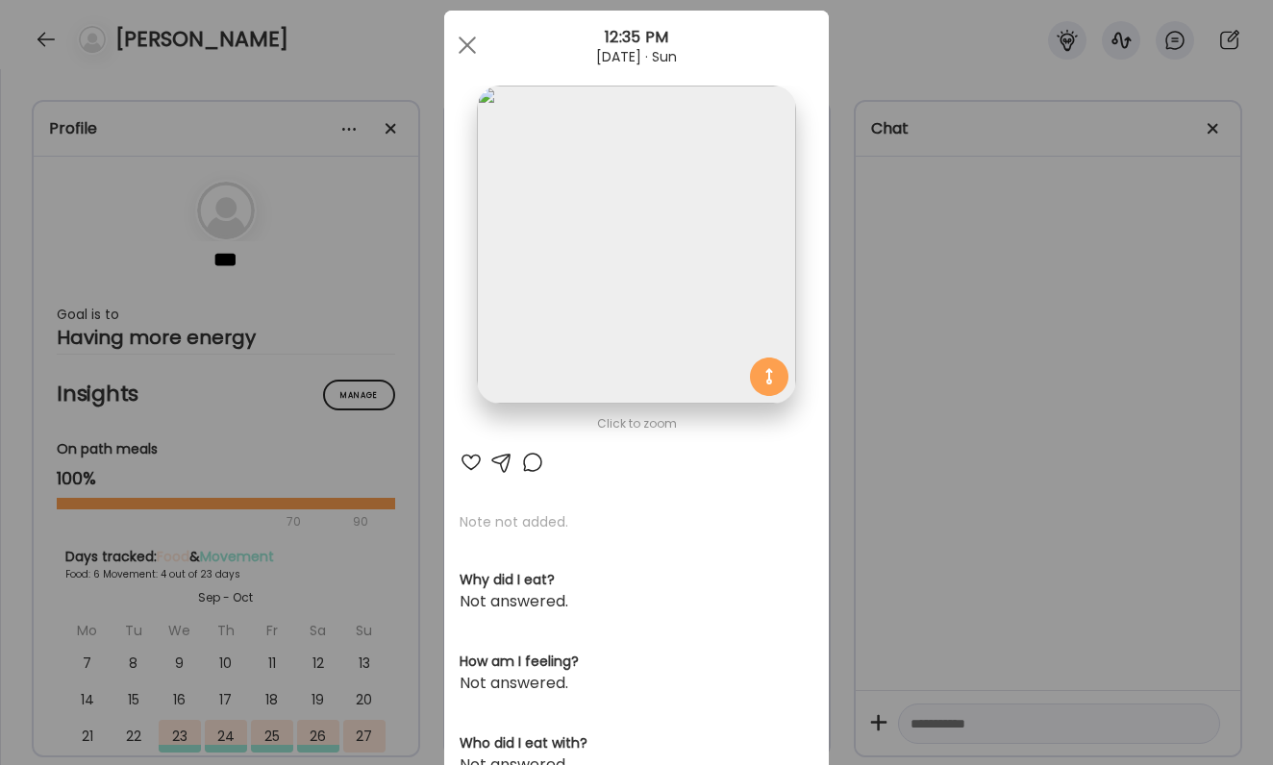
click at [967, 371] on div "Ate Coach Dashboard Wahoo! It’s official Take a moment to set up your Coach Pro…" at bounding box center [636, 382] width 1273 height 765
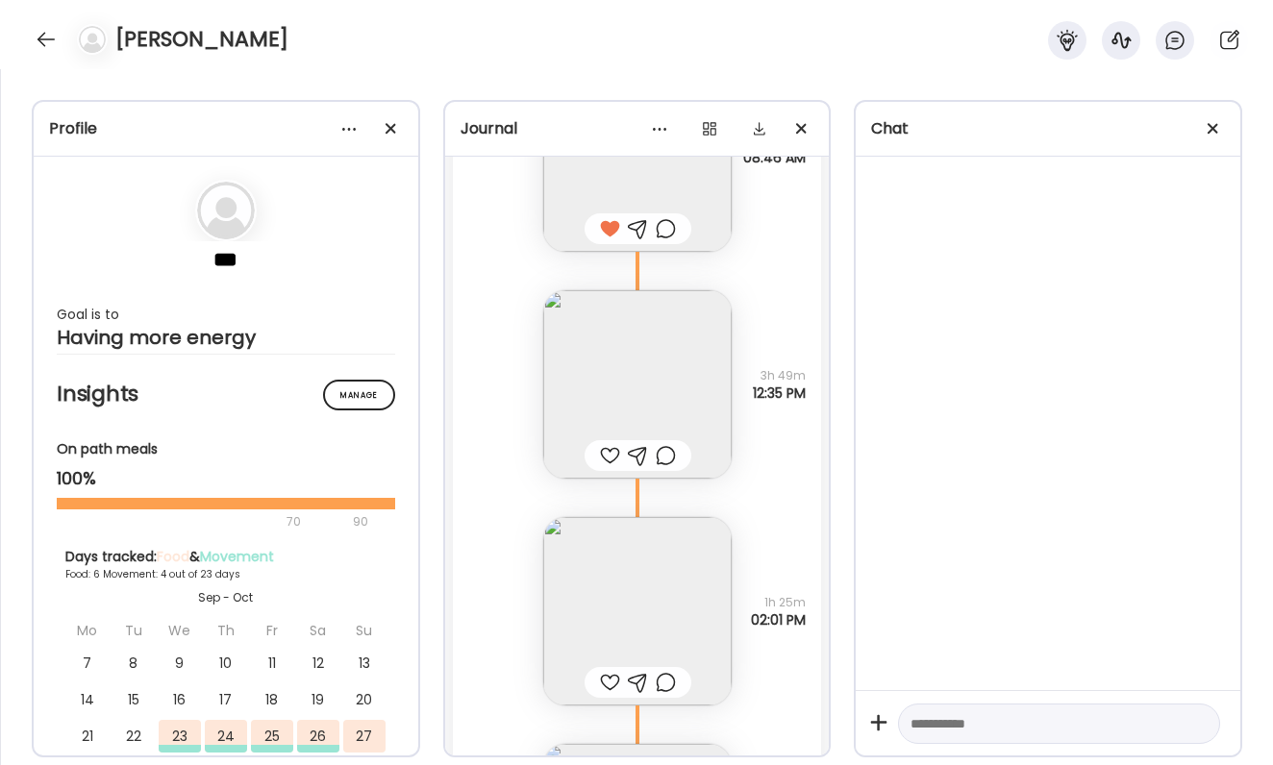
scroll to position [6872, 0]
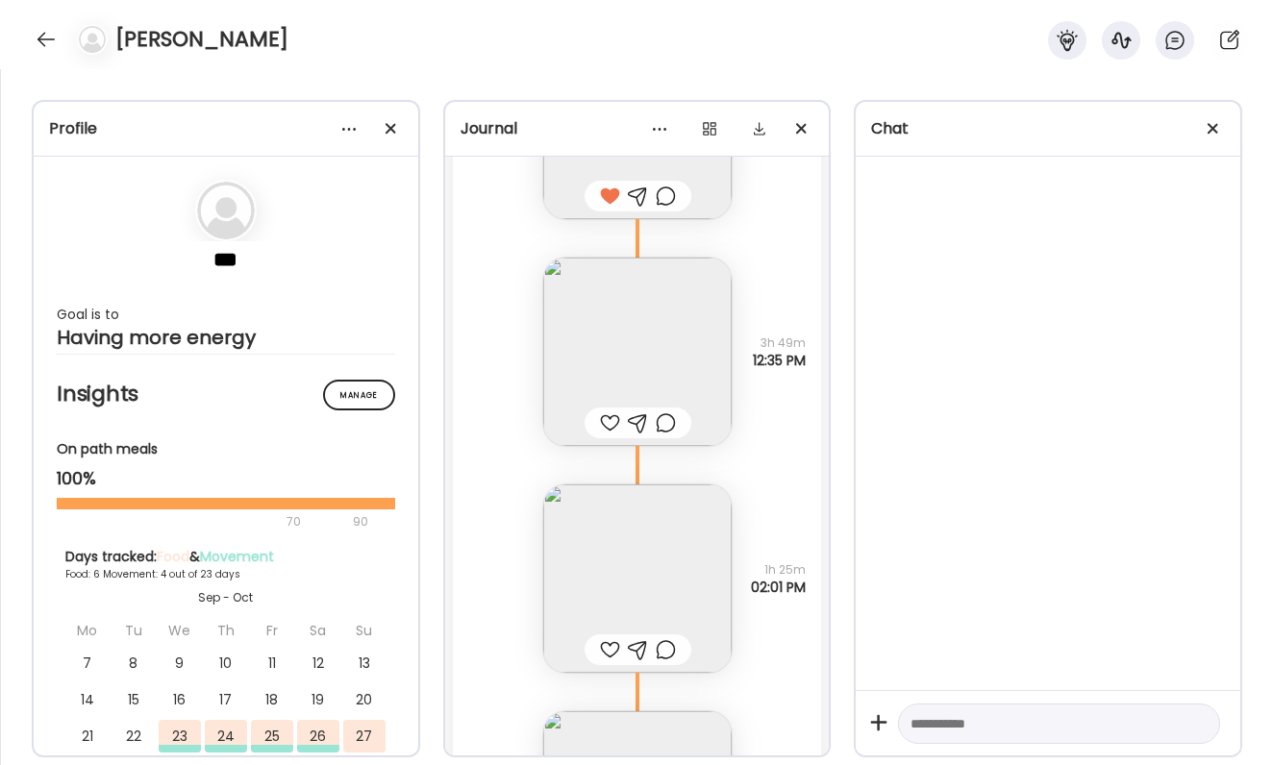
click at [615, 587] on img at bounding box center [637, 579] width 188 height 188
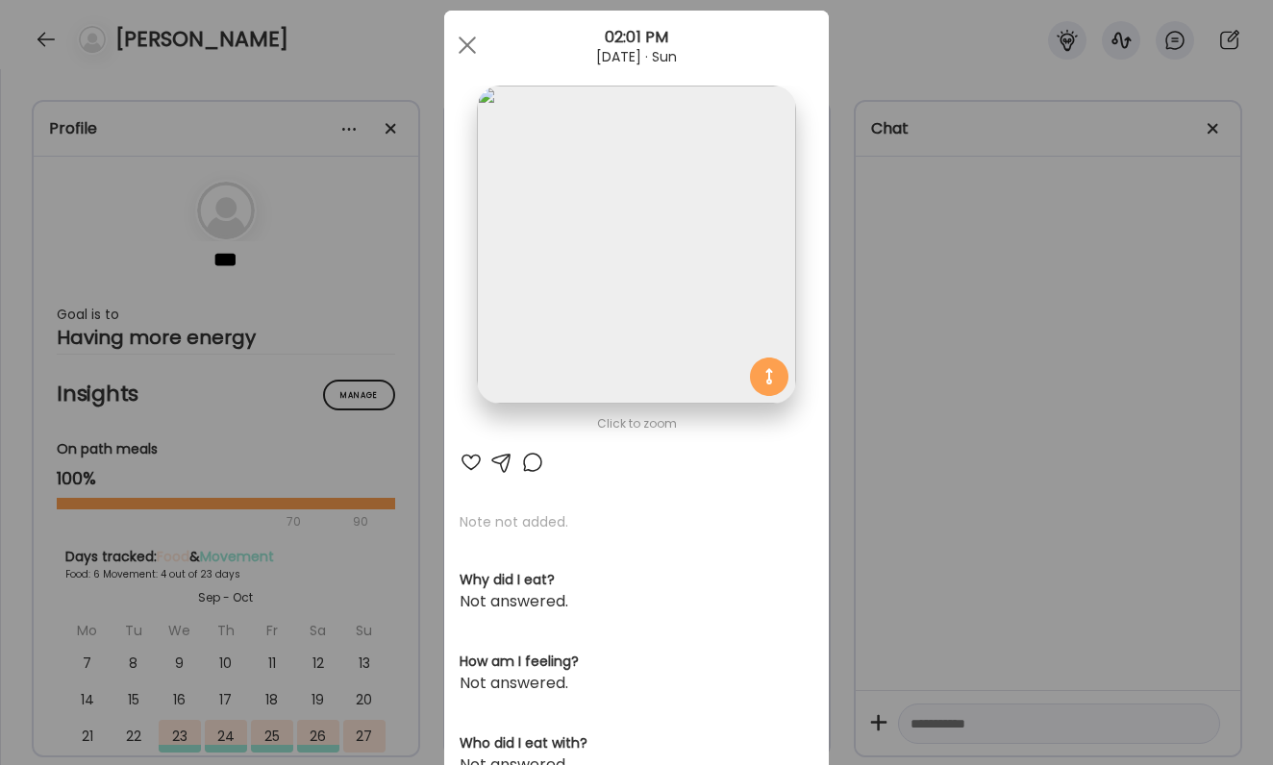
click at [468, 463] on div at bounding box center [471, 462] width 23 height 23
click at [990, 494] on div "Ate Coach Dashboard Wahoo! It’s official Take a moment to set up your Coach Pro…" at bounding box center [636, 382] width 1273 height 765
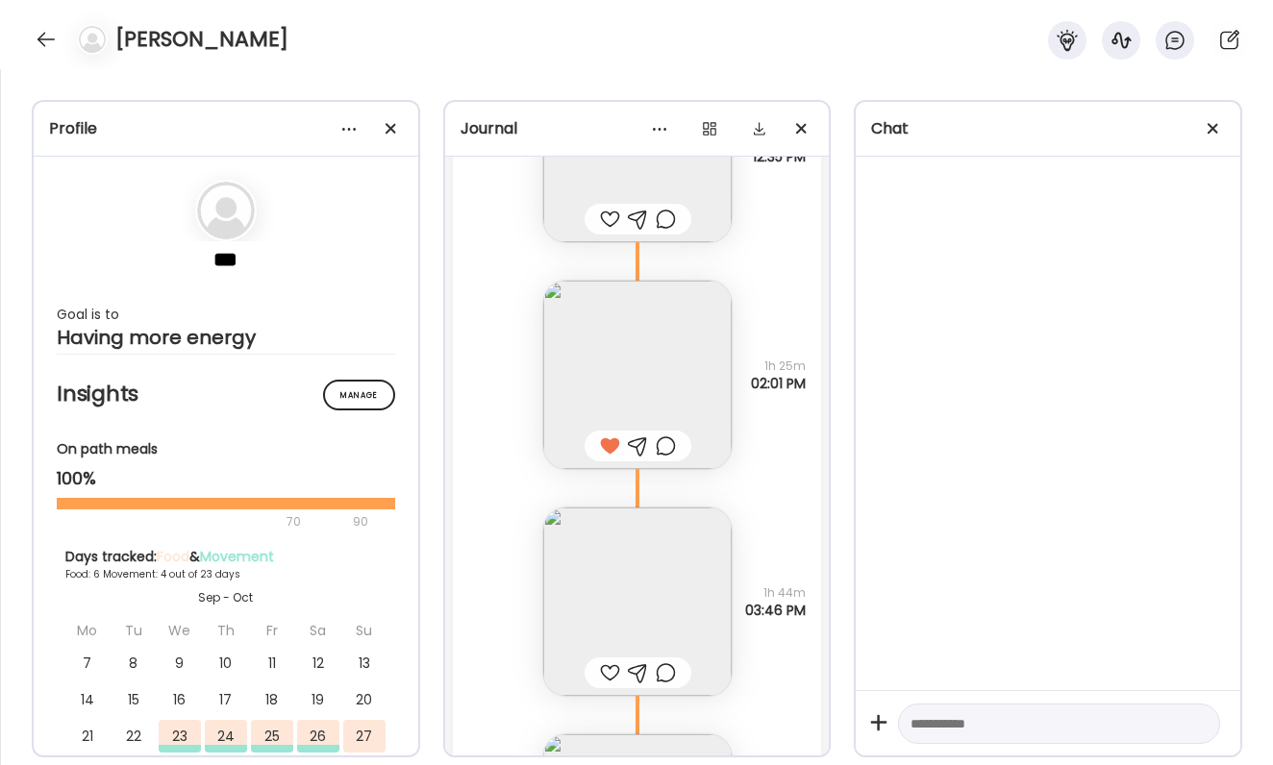
scroll to position [7084, 0]
click at [676, 574] on img at bounding box center [637, 594] width 188 height 188
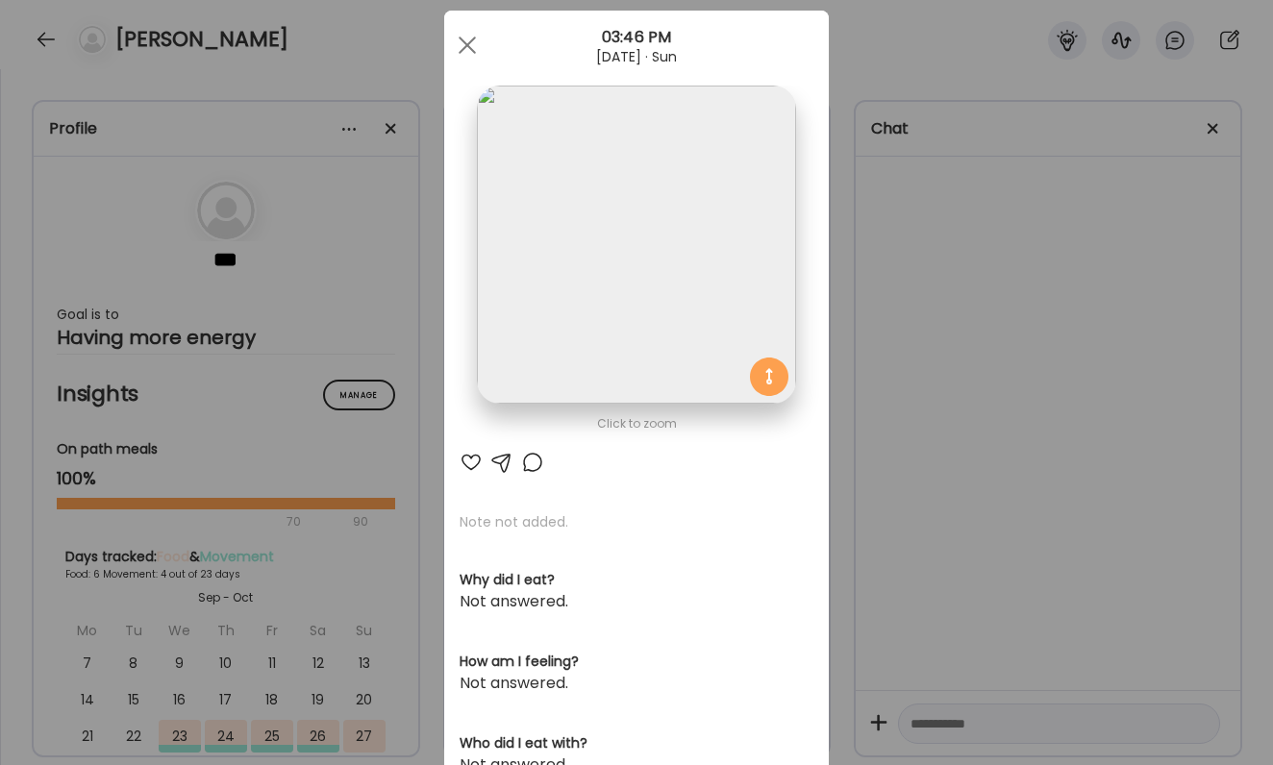
click at [875, 604] on div "Ate Coach Dashboard Wahoo! It’s official Take a moment to set up your Coach Pro…" at bounding box center [636, 382] width 1273 height 765
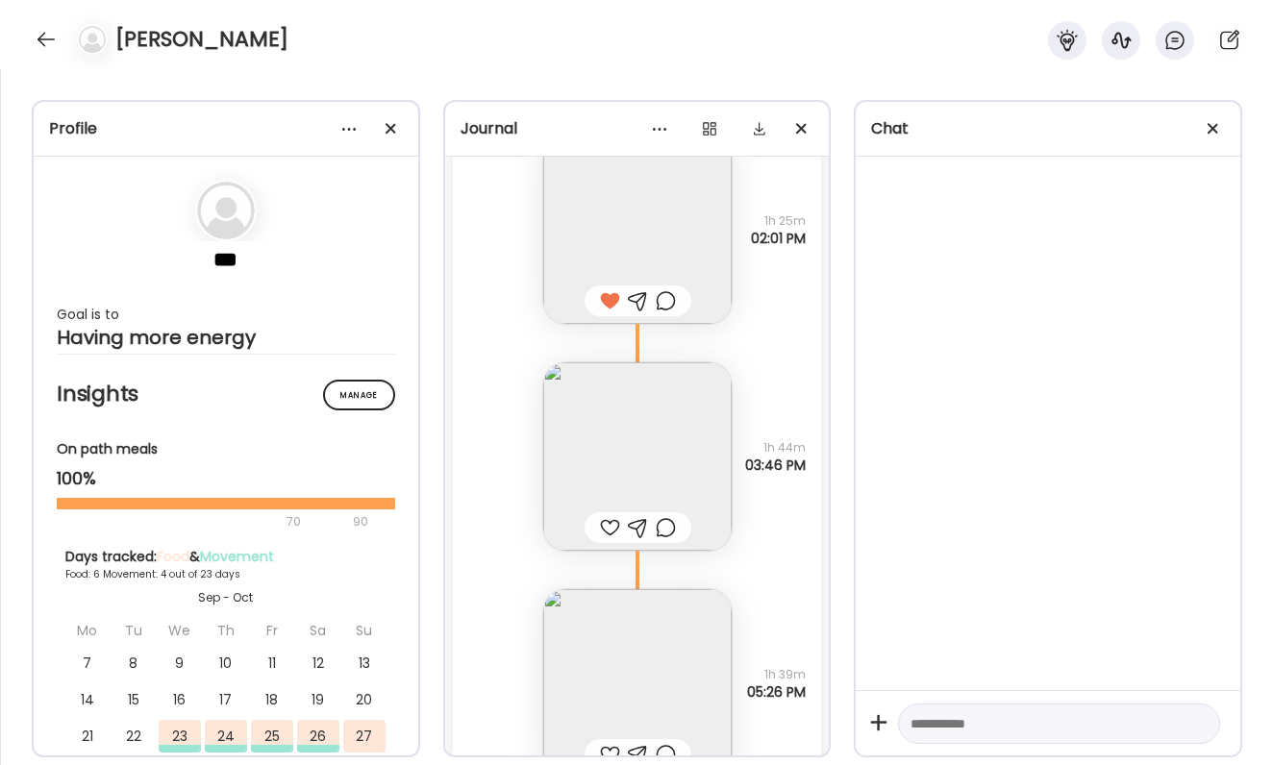
scroll to position [7271, 0]
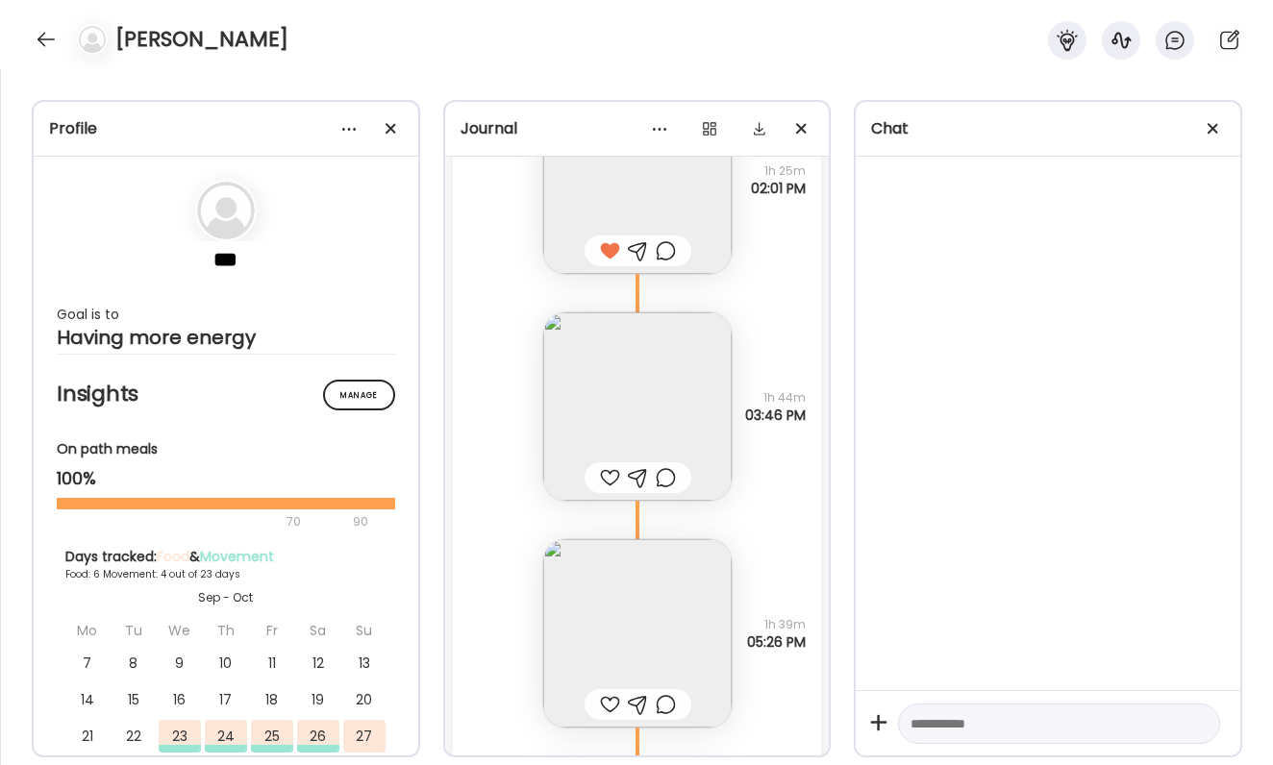
click at [611, 473] on div at bounding box center [610, 477] width 20 height 23
click at [670, 475] on div at bounding box center [666, 477] width 20 height 23
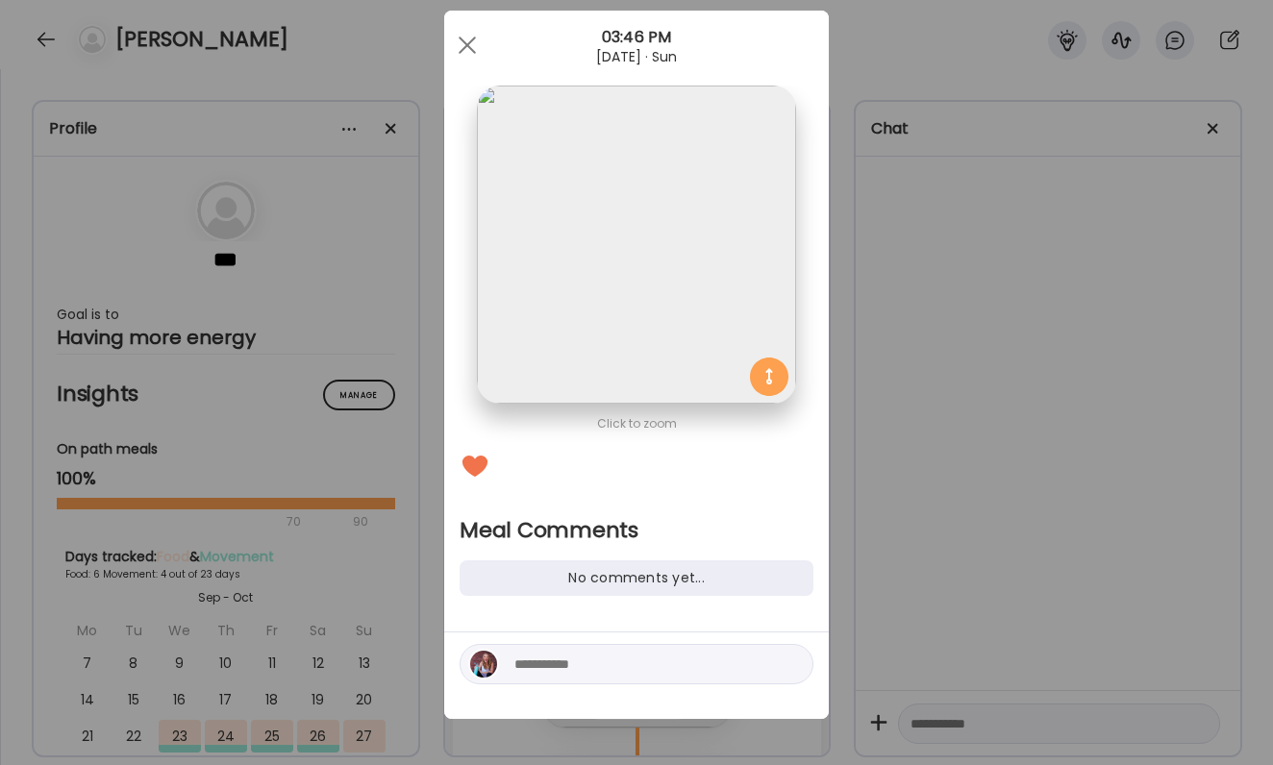
click at [627, 668] on textarea at bounding box center [644, 664] width 260 height 23
type textarea "**********"
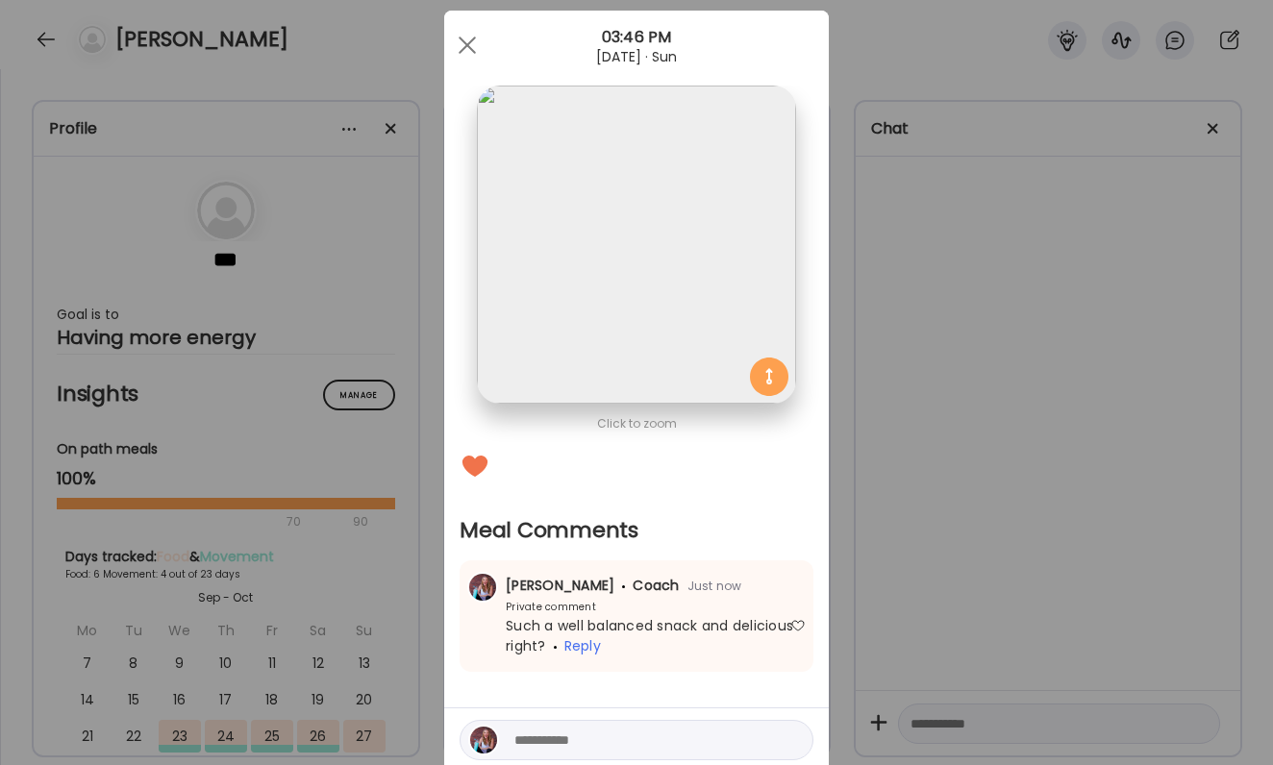
click at [915, 648] on div "Ate Coach Dashboard Wahoo! It’s official Take a moment to set up your Coach Pro…" at bounding box center [636, 382] width 1273 height 765
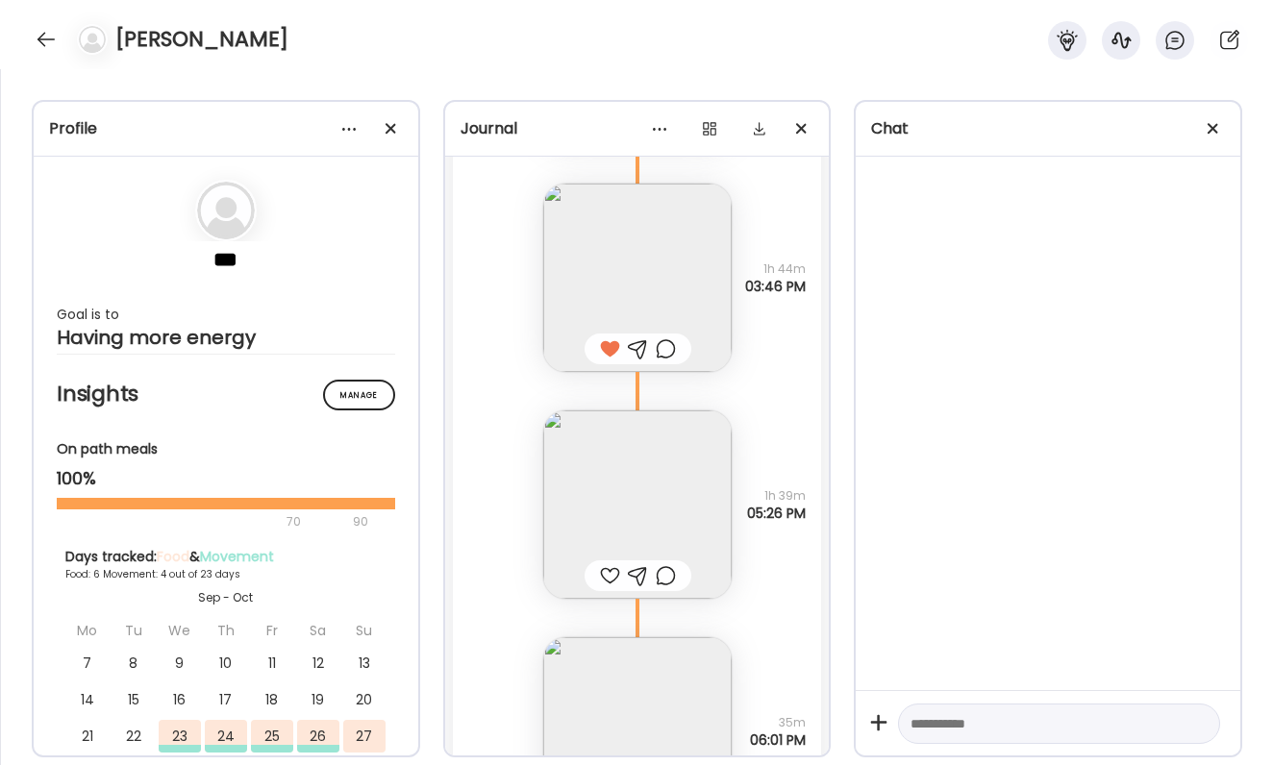
click at [607, 569] on div at bounding box center [610, 575] width 20 height 23
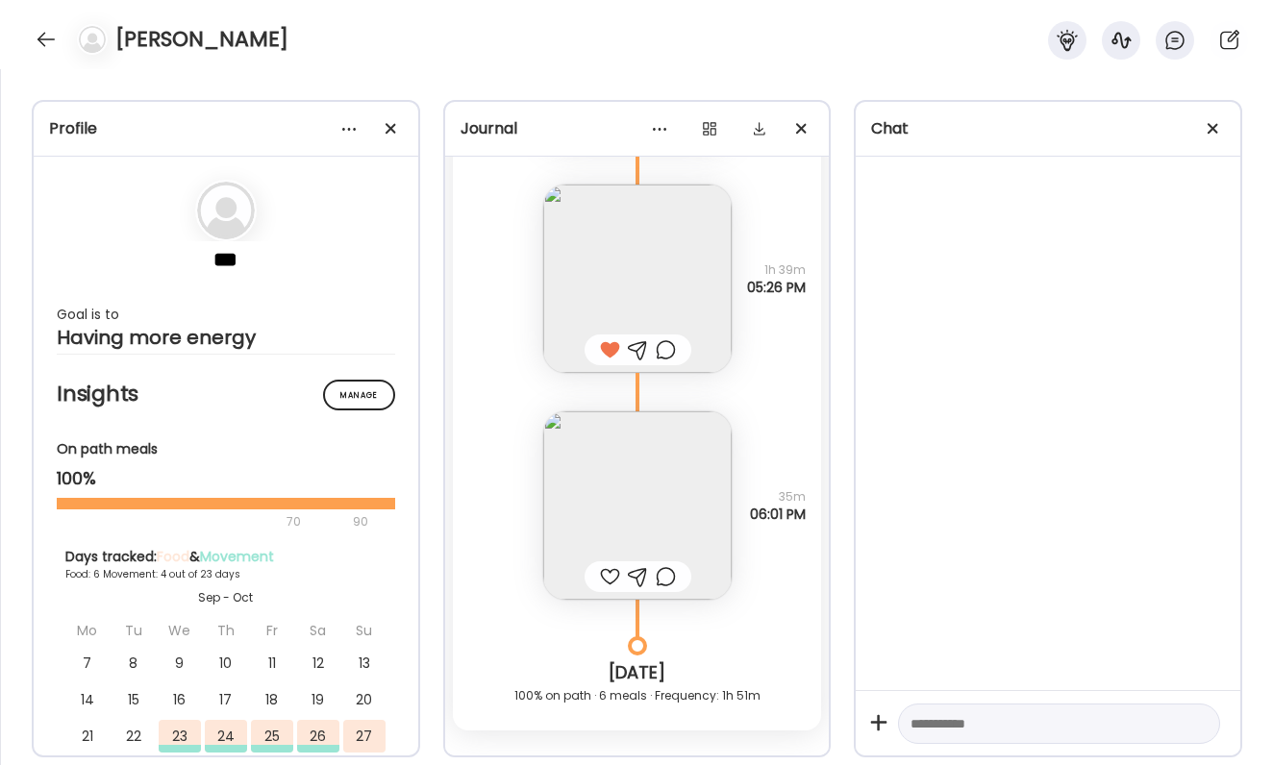
click at [601, 539] on img at bounding box center [637, 506] width 188 height 188
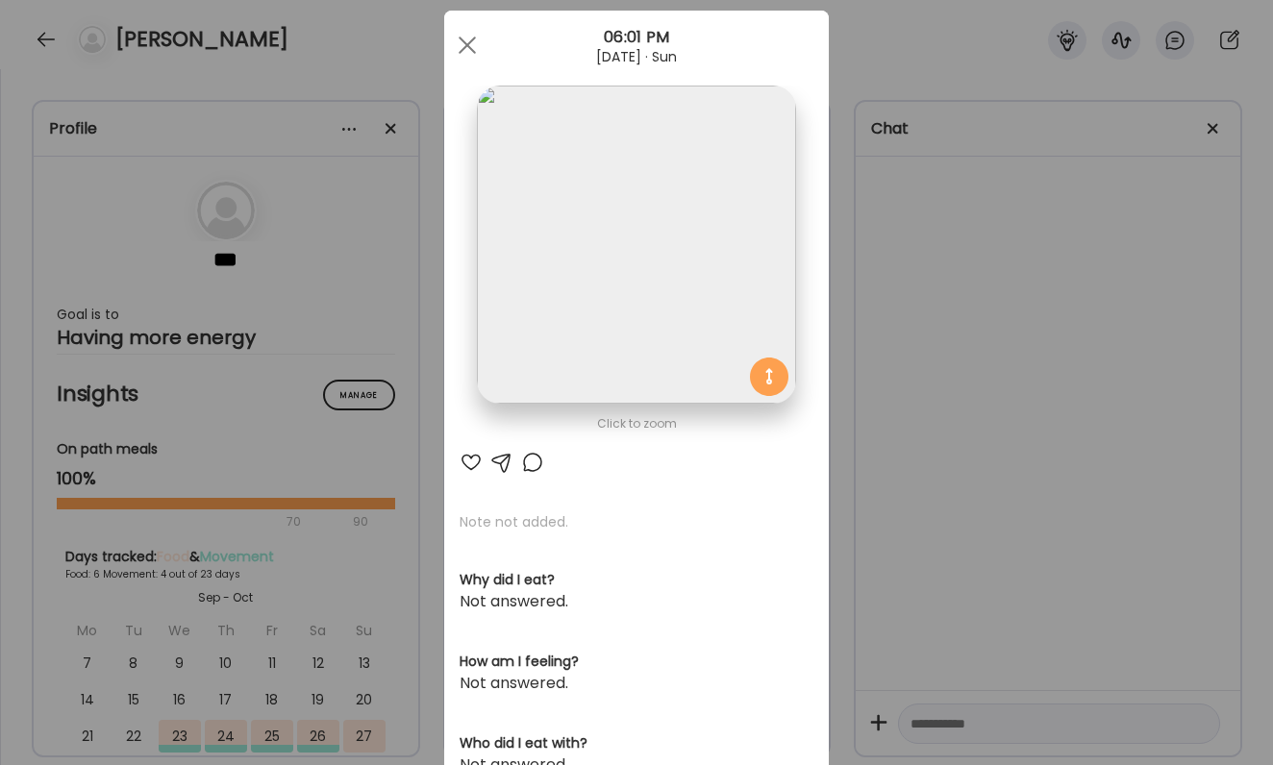
click at [470, 457] on div at bounding box center [471, 462] width 23 height 23
click at [847, 446] on div "Ate Coach Dashboard Wahoo! It’s official Take a moment to set up your Coach Pro…" at bounding box center [636, 382] width 1273 height 765
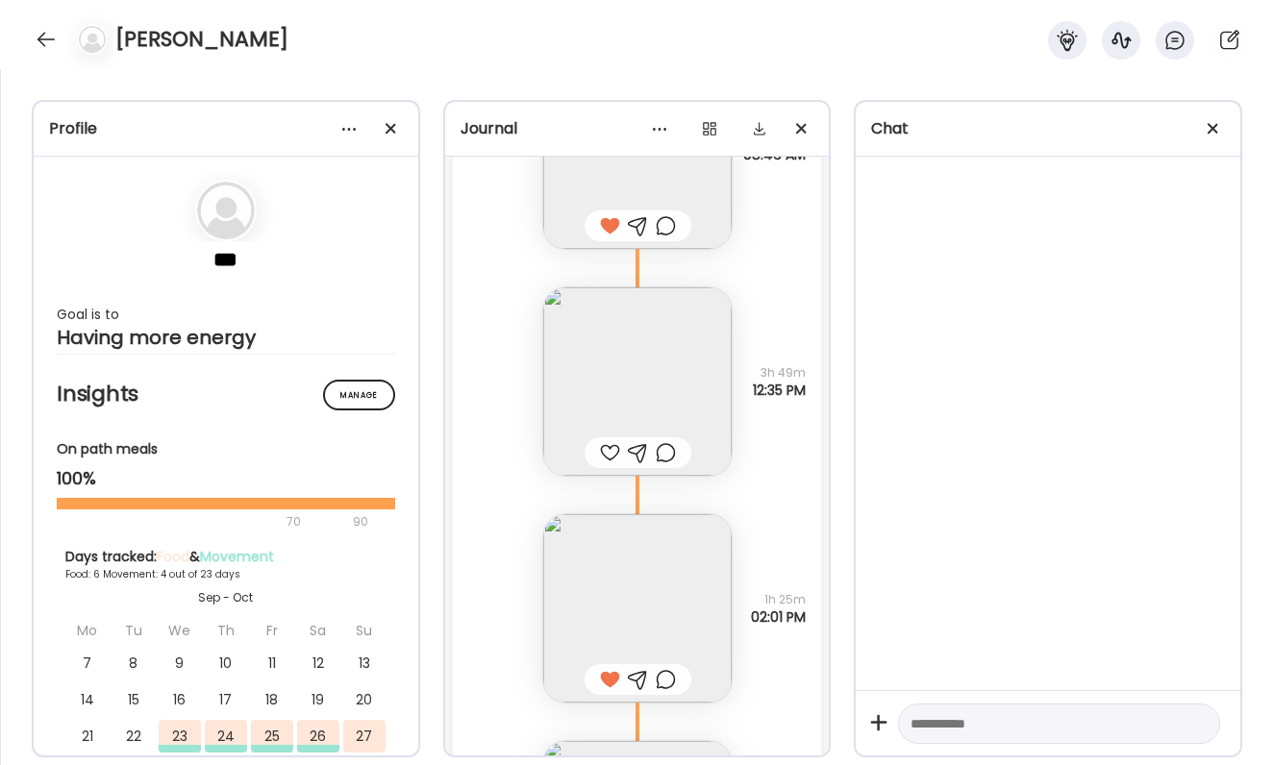
scroll to position [6833, 0]
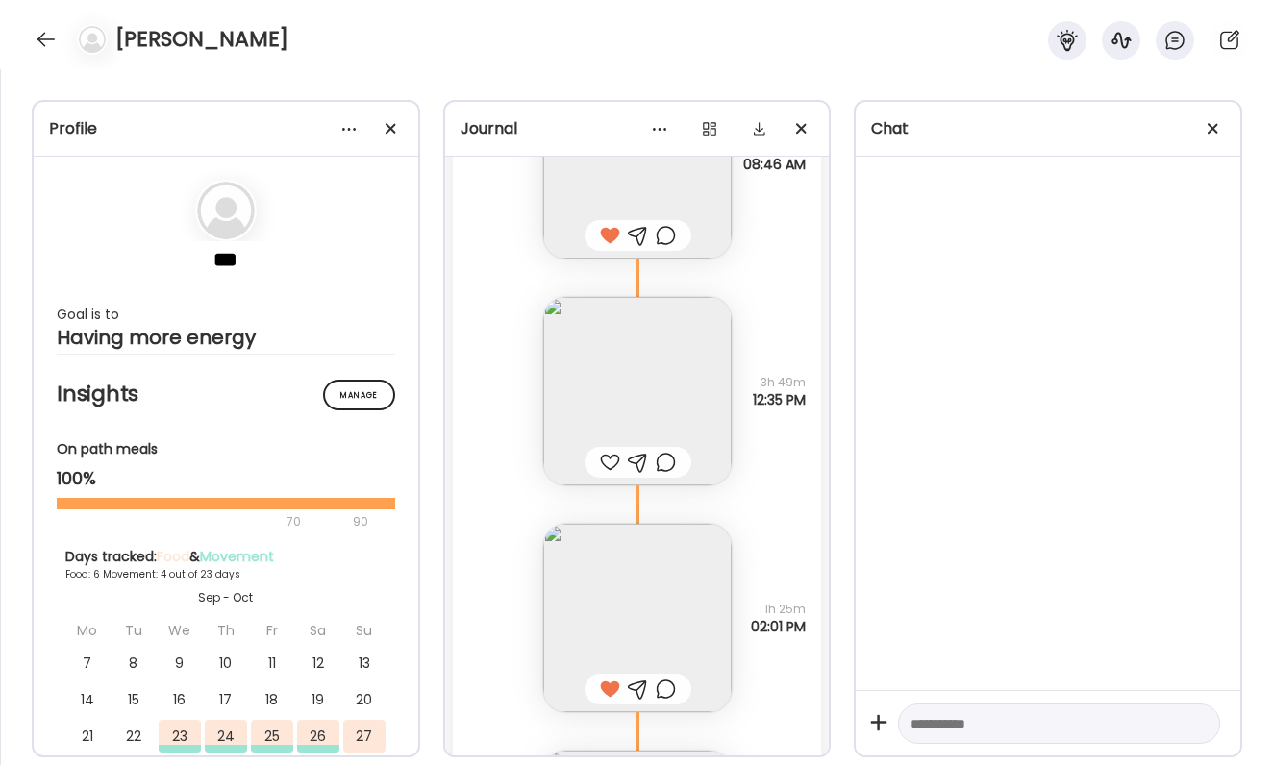
click at [612, 459] on div at bounding box center [610, 462] width 20 height 23
click at [677, 461] on div at bounding box center [638, 462] width 107 height 31
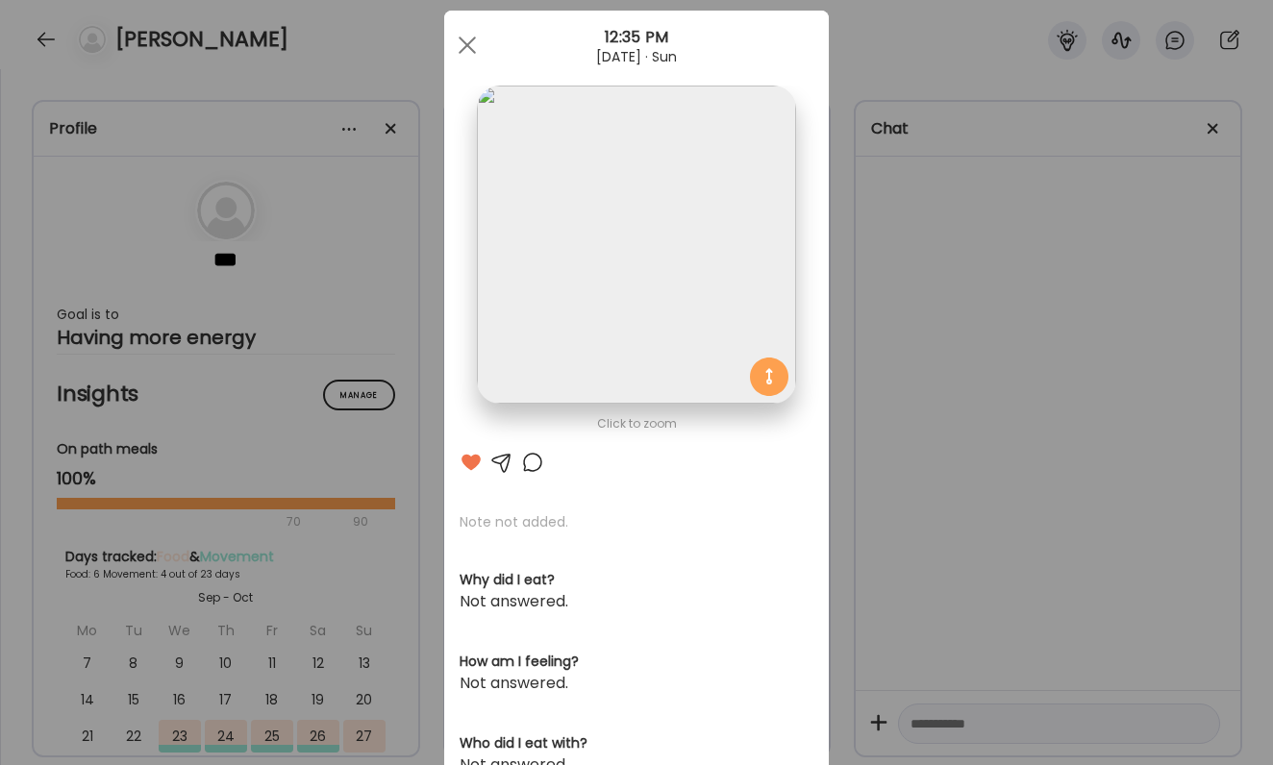
click at [529, 456] on div at bounding box center [532, 462] width 23 height 23
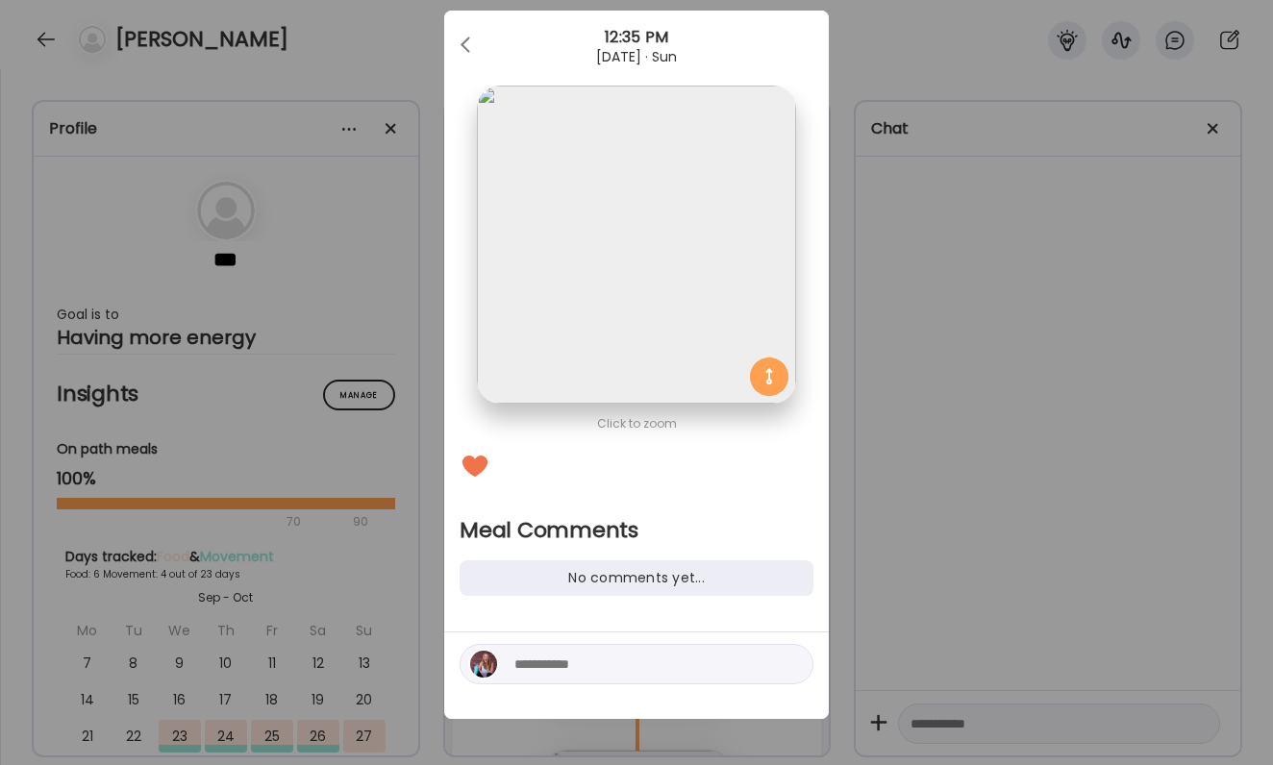
click at [554, 676] on div at bounding box center [637, 664] width 354 height 40
click at [554, 659] on textarea at bounding box center [644, 664] width 260 height 23
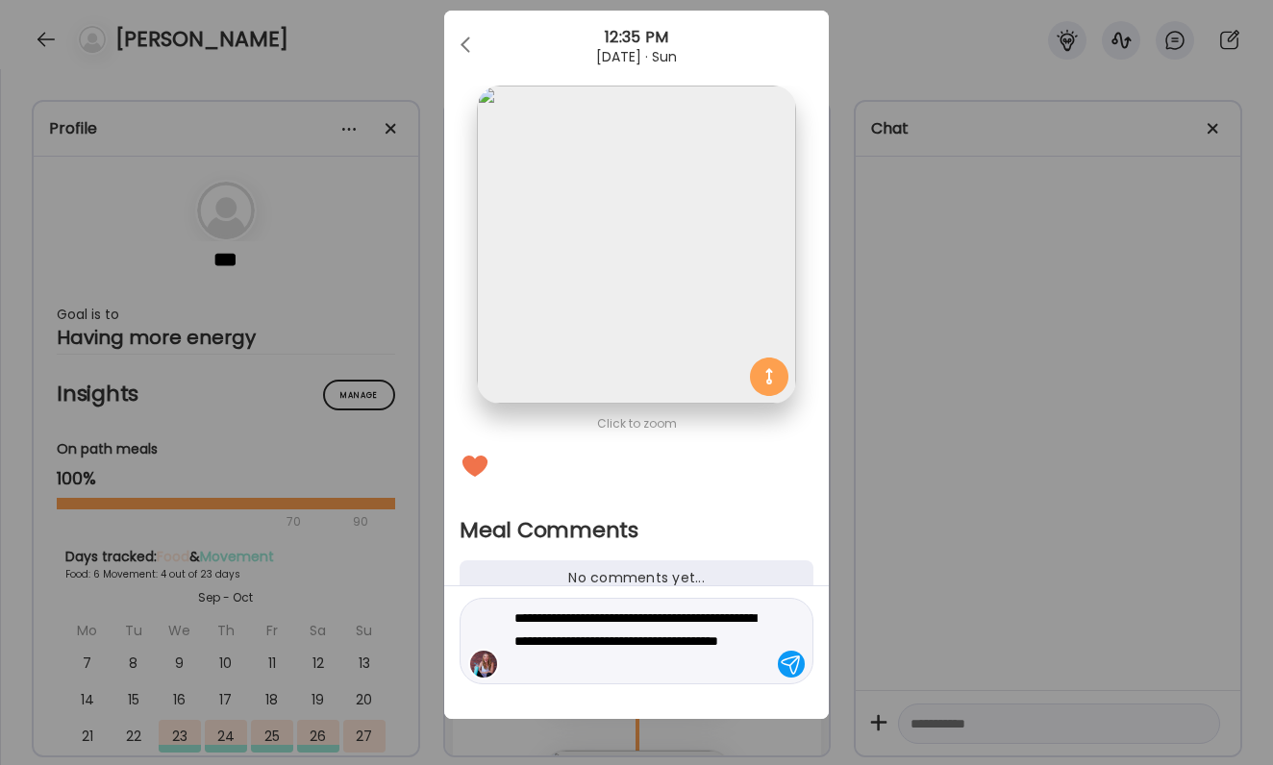
click at [695, 647] on textarea "**********" at bounding box center [644, 641] width 260 height 69
type textarea "**********"
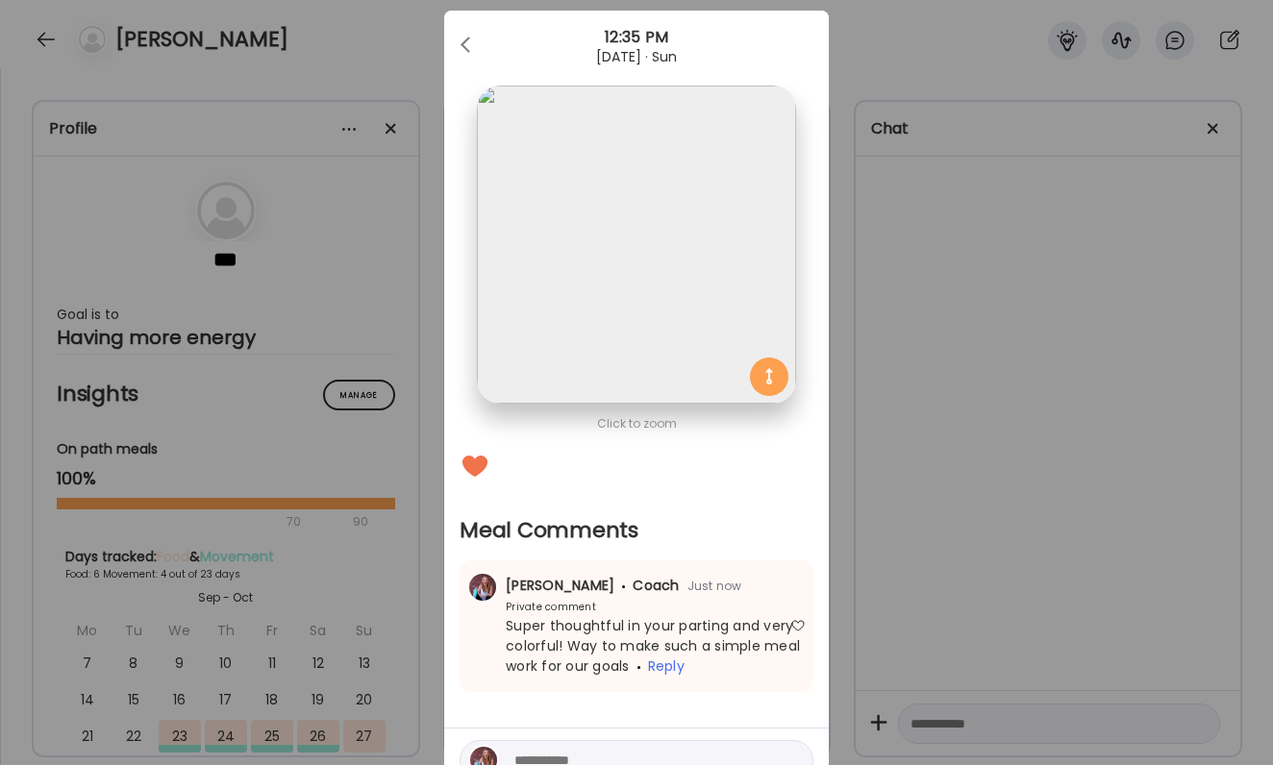
click at [890, 562] on div "Ate Coach Dashboard Wahoo! It’s official Take a moment to set up your Coach Pro…" at bounding box center [636, 382] width 1273 height 765
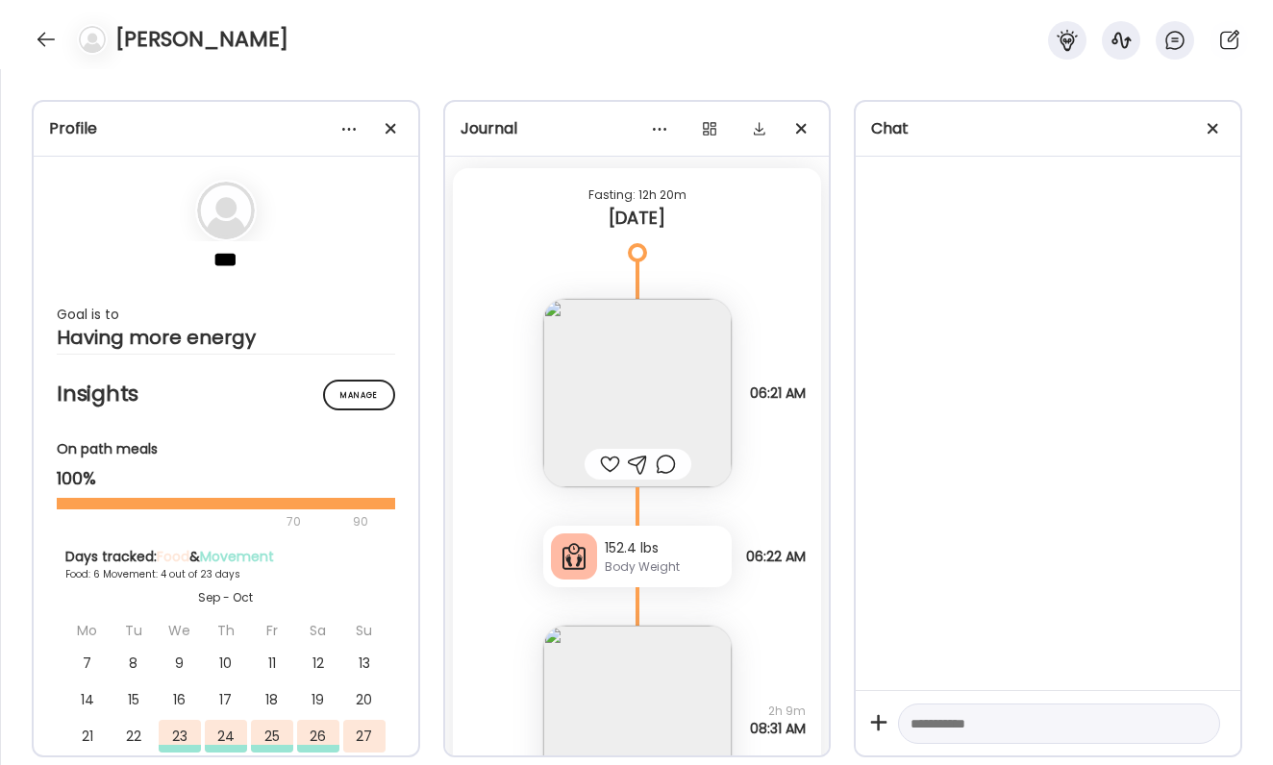
scroll to position [8396, 0]
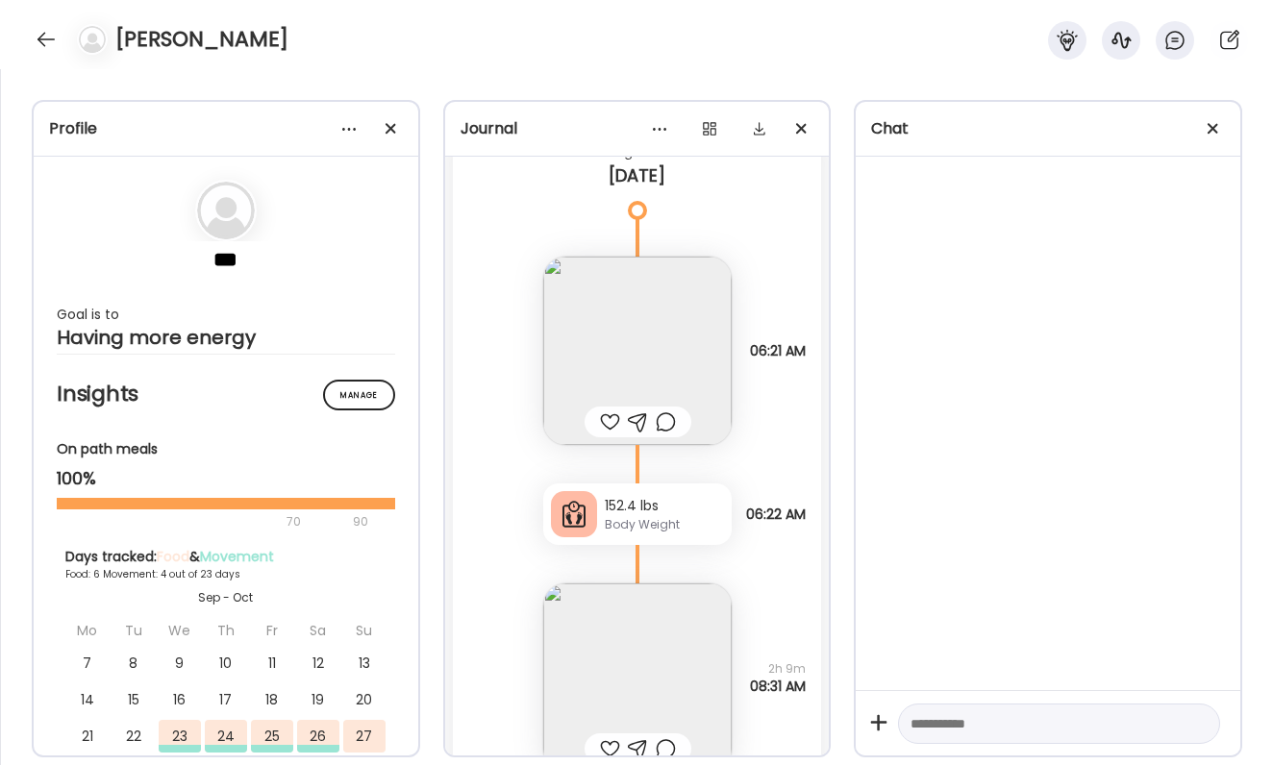
click at [609, 396] on img at bounding box center [637, 351] width 188 height 188
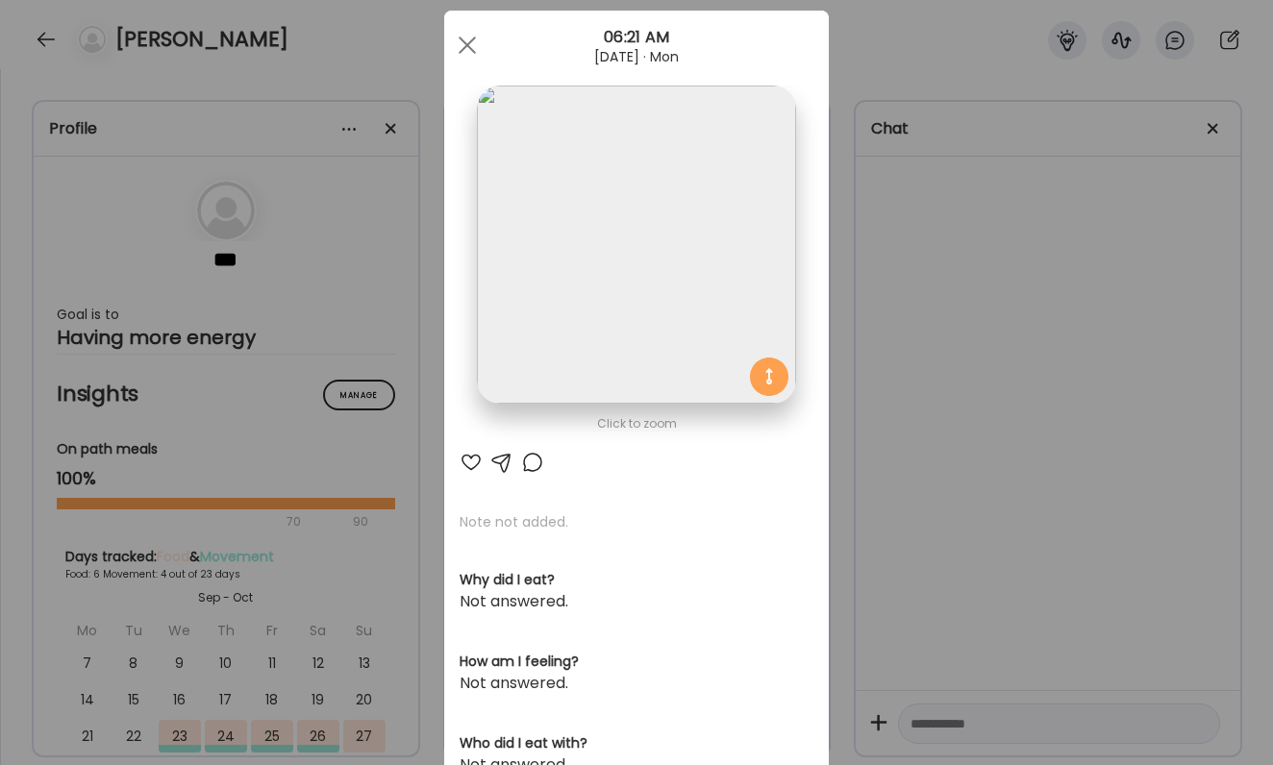
click at [477, 459] on div at bounding box center [471, 462] width 23 height 23
click at [997, 475] on div "Ate Coach Dashboard Wahoo! It’s official Take a moment to set up your Coach Pro…" at bounding box center [636, 382] width 1273 height 765
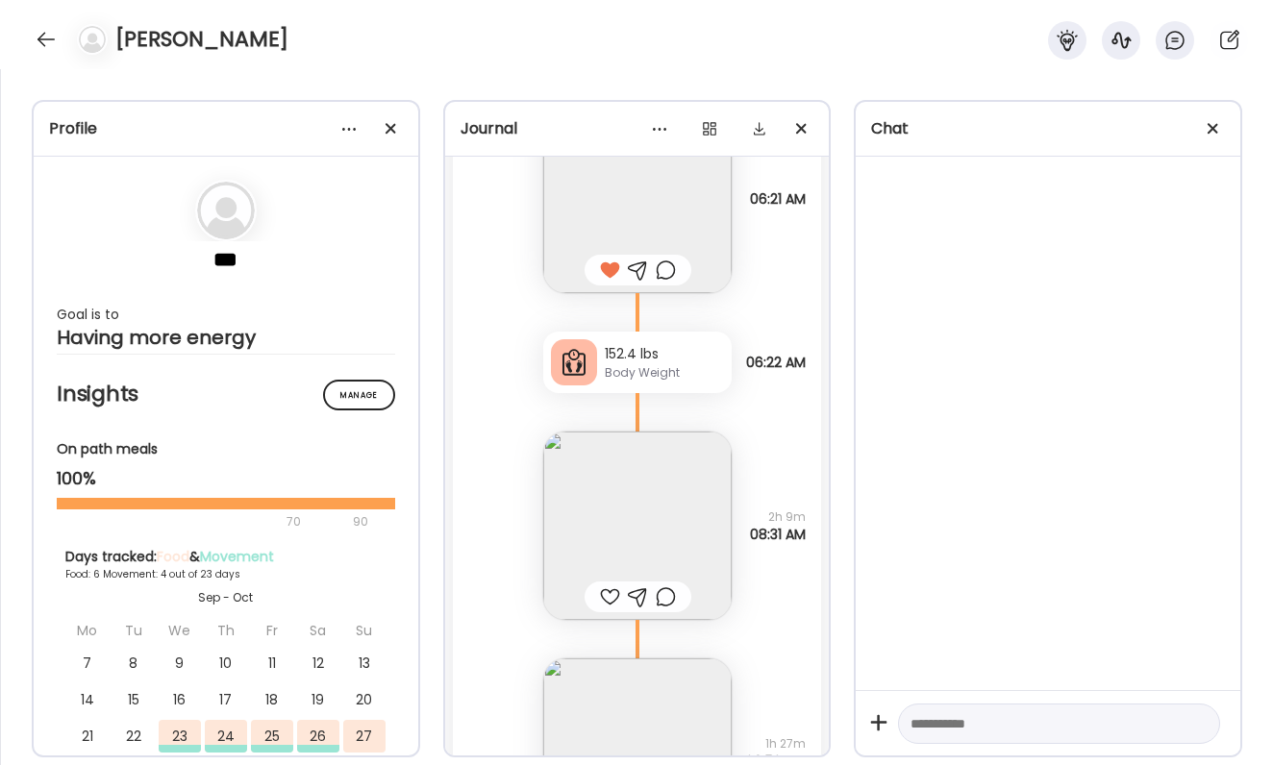
scroll to position [8599, 0]
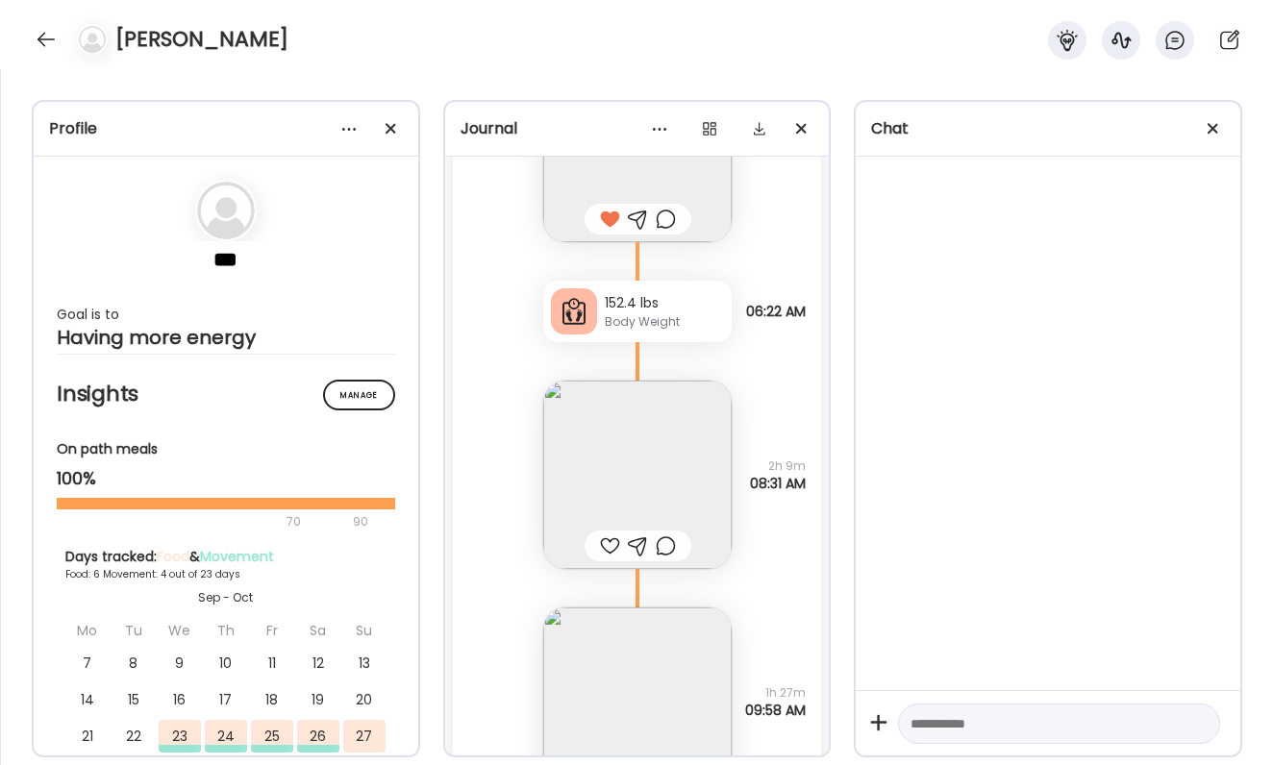
click at [637, 469] on img at bounding box center [637, 475] width 188 height 188
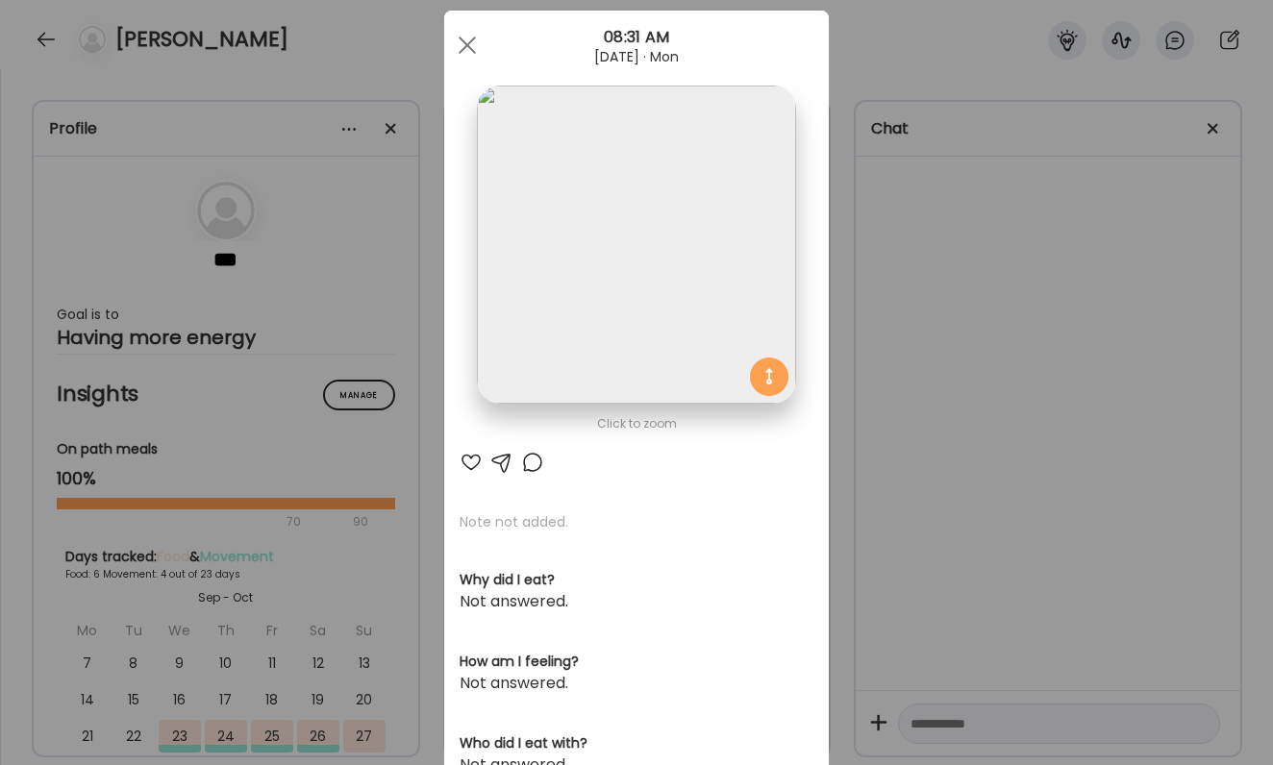
click at [467, 465] on div at bounding box center [471, 462] width 23 height 23
click at [883, 463] on div "Ate Coach Dashboard Wahoo! It’s official Take a moment to set up your Coach Pro…" at bounding box center [636, 382] width 1273 height 765
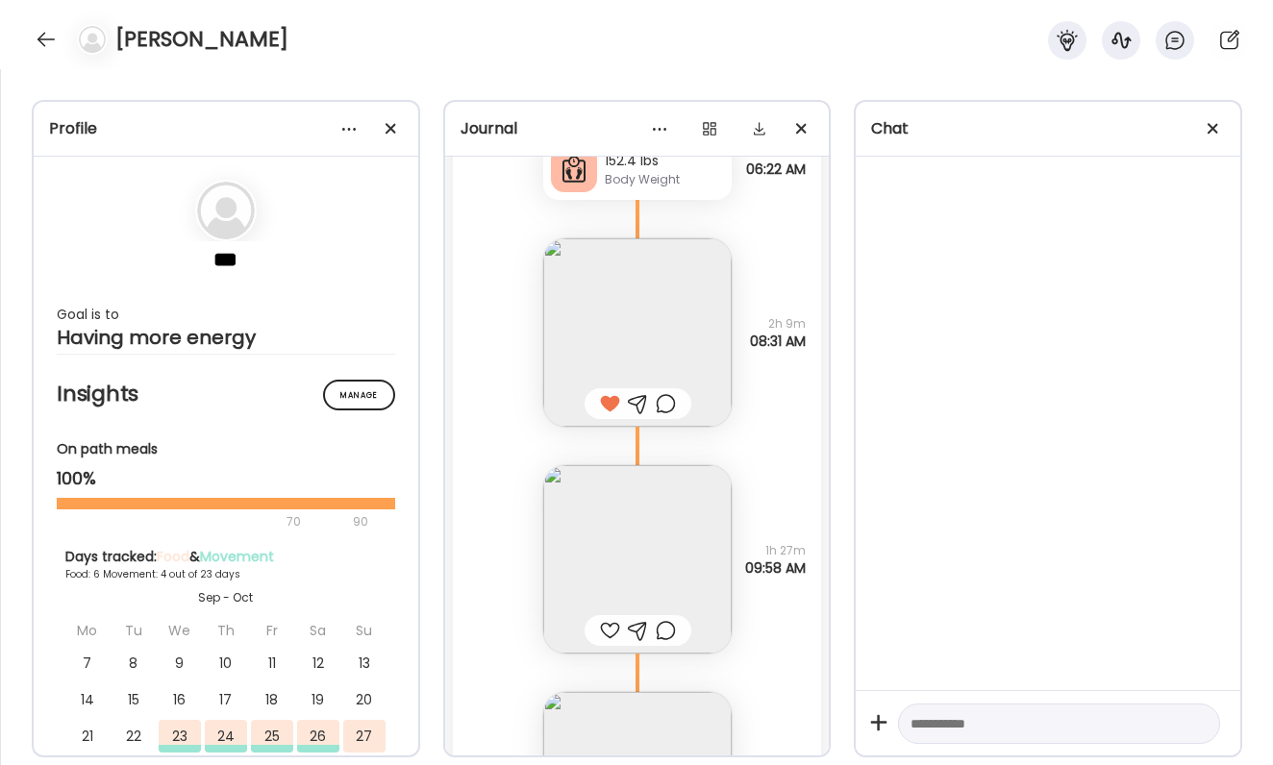
scroll to position [8797, 0]
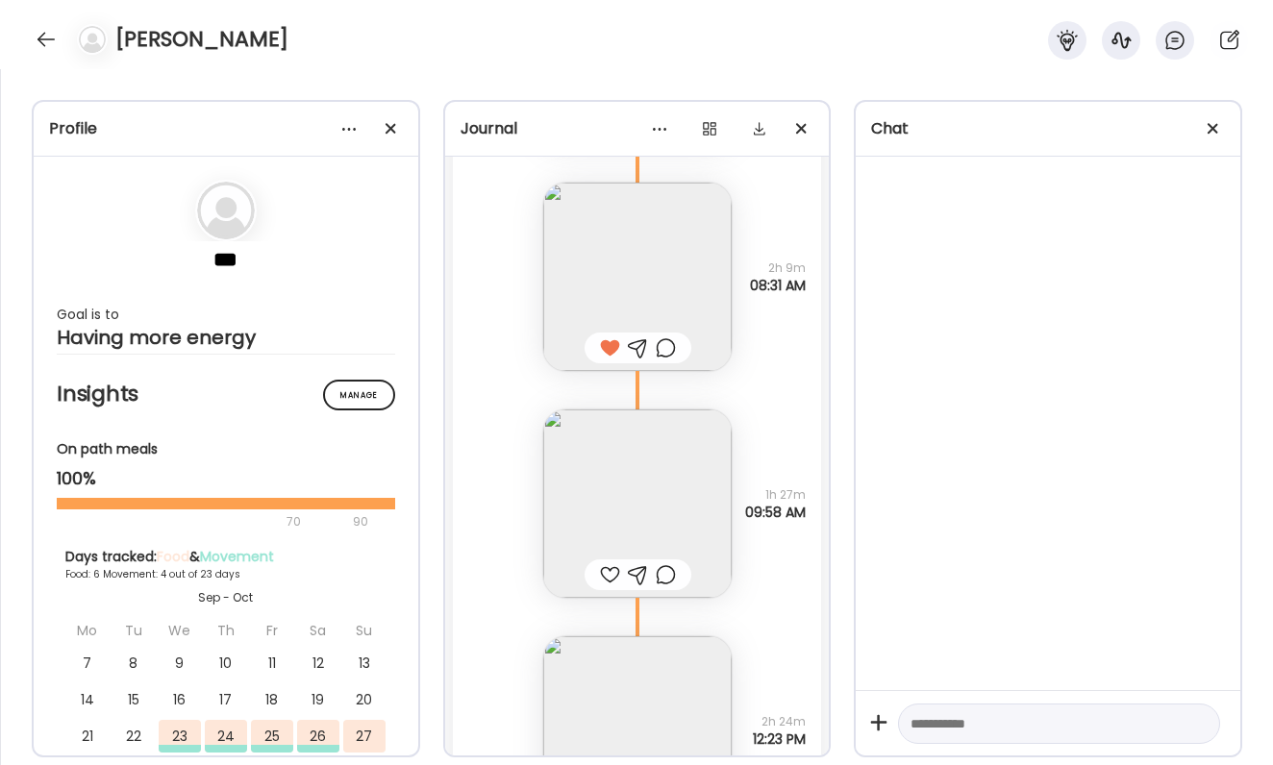
click at [664, 444] on img at bounding box center [637, 504] width 188 height 188
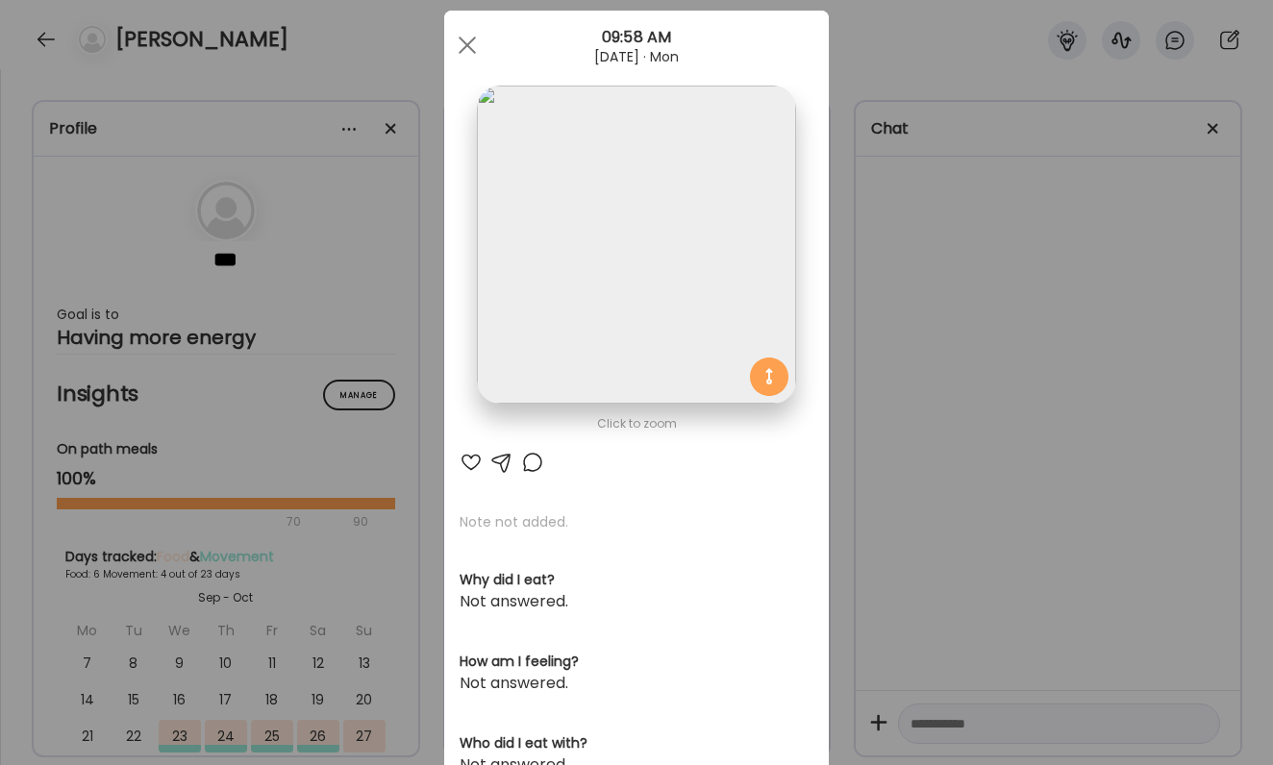
click at [470, 470] on div at bounding box center [471, 462] width 23 height 23
click at [863, 479] on div "Ate Coach Dashboard Wahoo! It’s official Take a moment to set up your Coach Pro…" at bounding box center [636, 382] width 1273 height 765
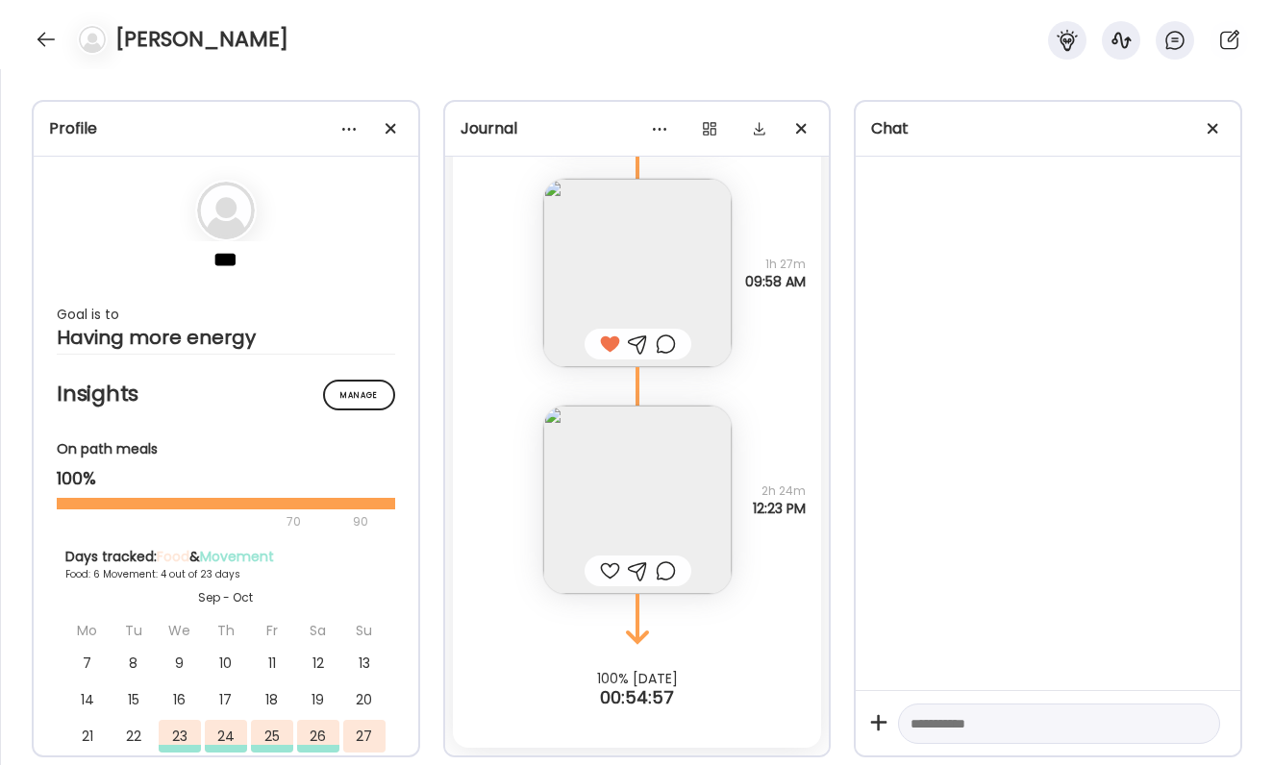
scroll to position [9028, 0]
click at [616, 463] on img at bounding box center [637, 500] width 188 height 188
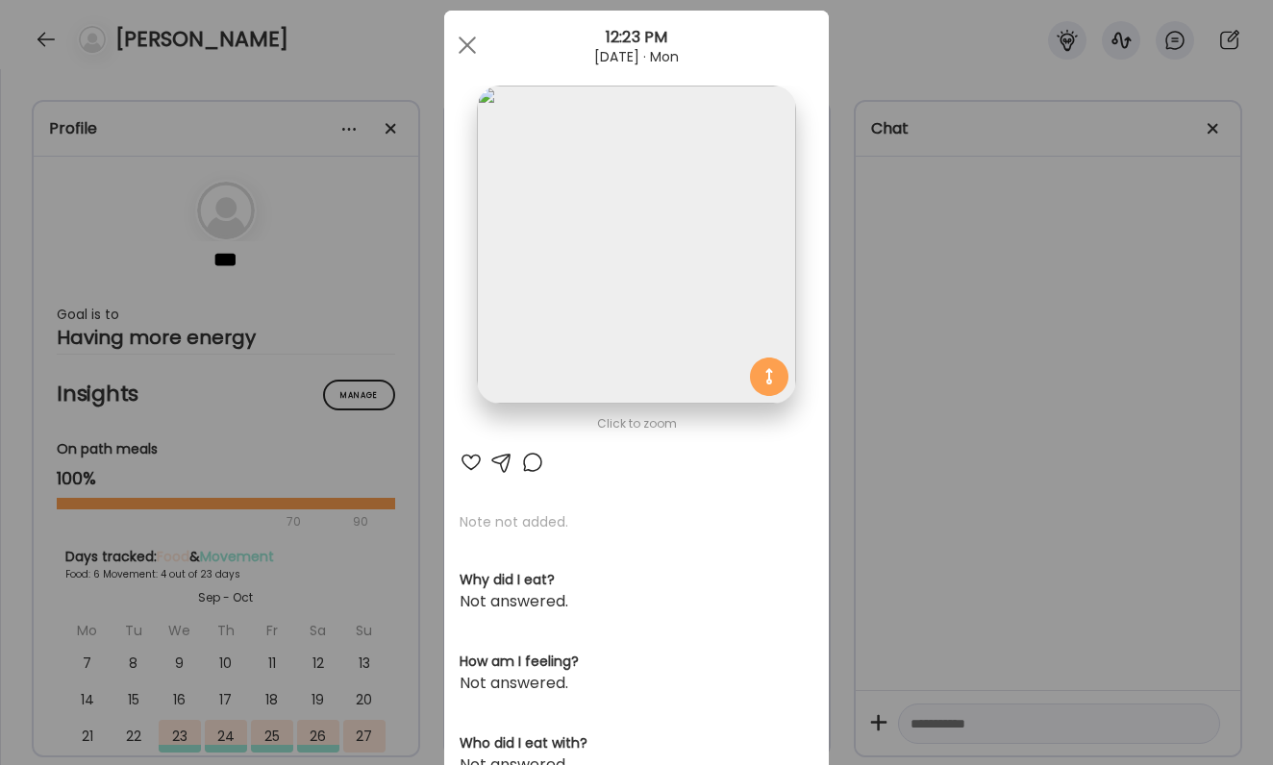
click at [475, 466] on div at bounding box center [471, 462] width 23 height 23
click at [536, 467] on div at bounding box center [532, 462] width 23 height 23
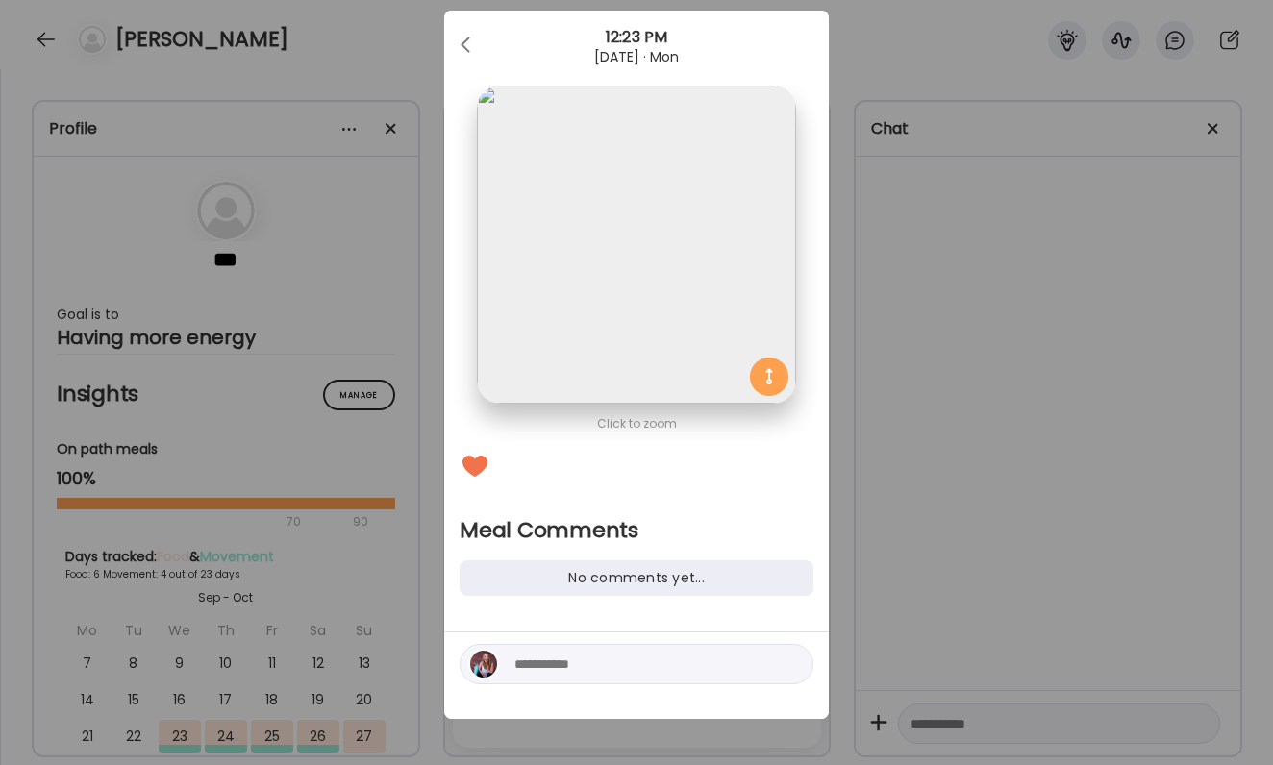
click at [568, 654] on textarea at bounding box center [644, 664] width 260 height 23
type textarea "**********"
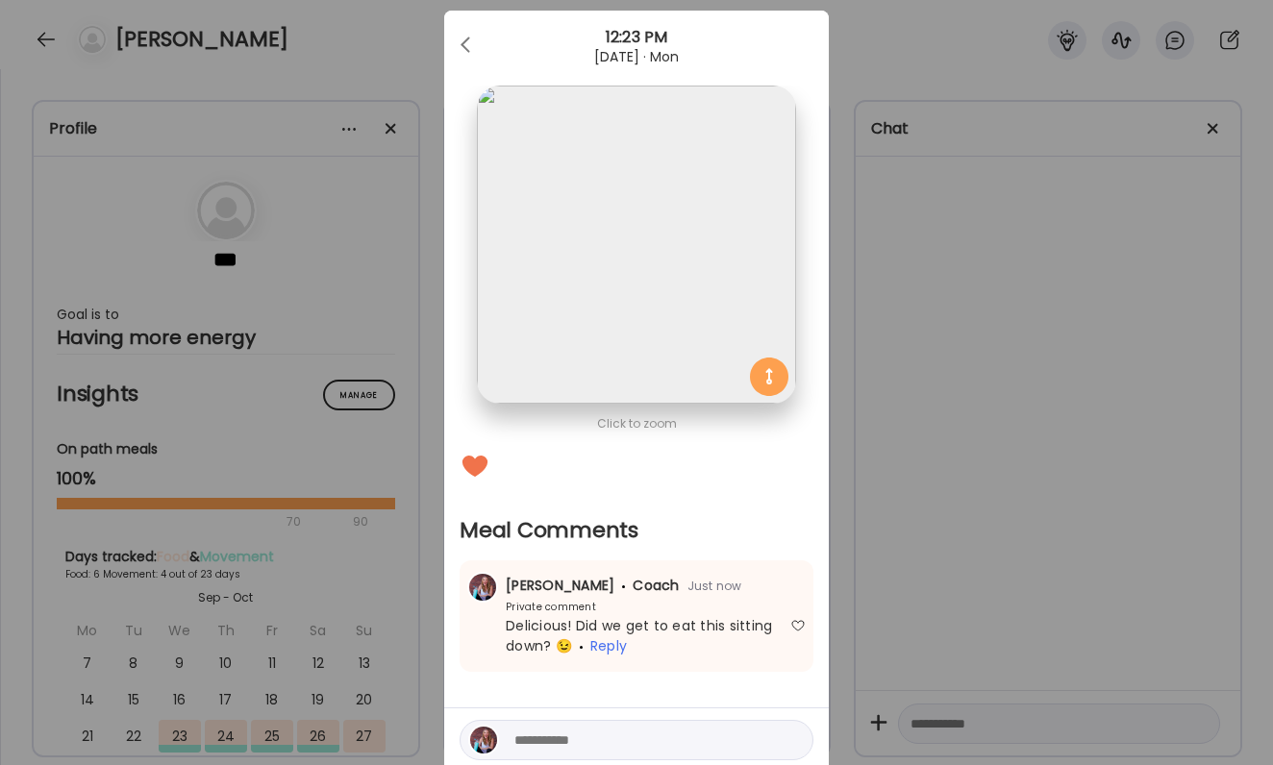
click at [1171, 491] on div "Ate Coach Dashboard Wahoo! It’s official Take a moment to set up your Coach Pro…" at bounding box center [636, 382] width 1273 height 765
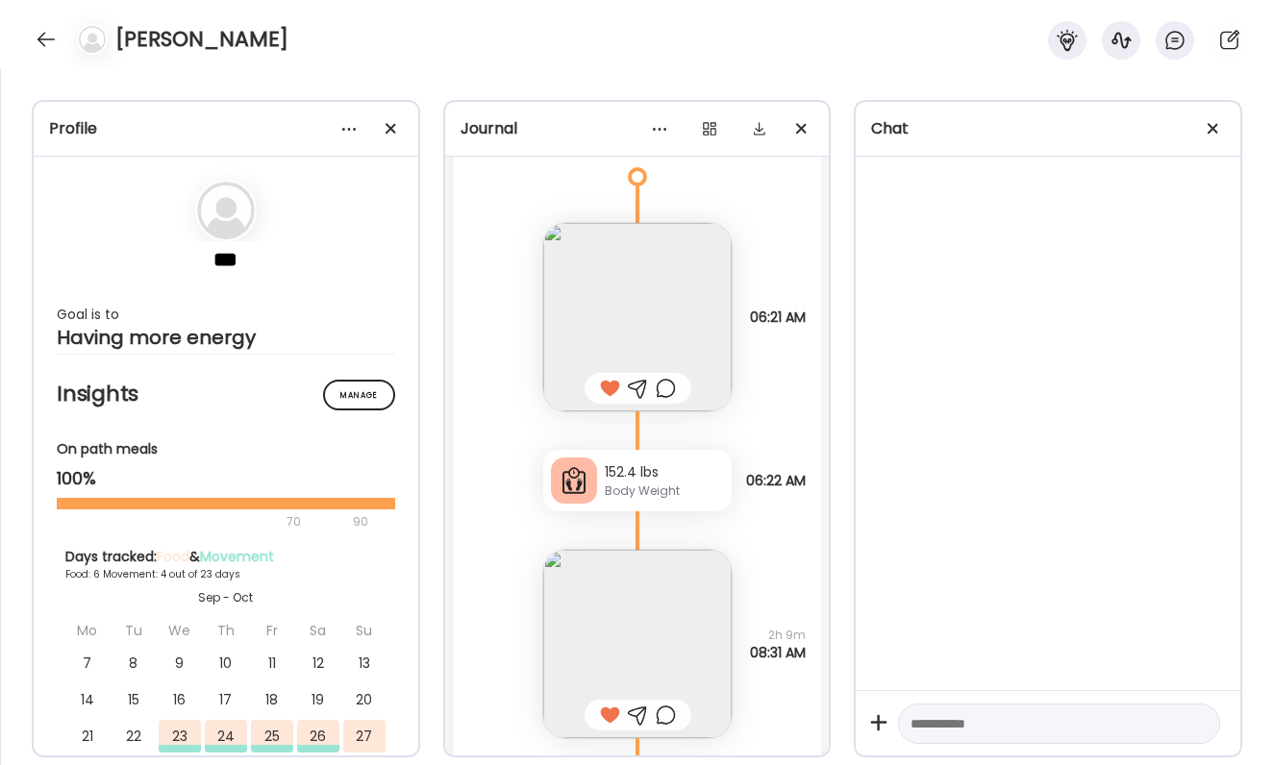
scroll to position [8429, 0]
click at [666, 388] on div at bounding box center [666, 389] width 20 height 23
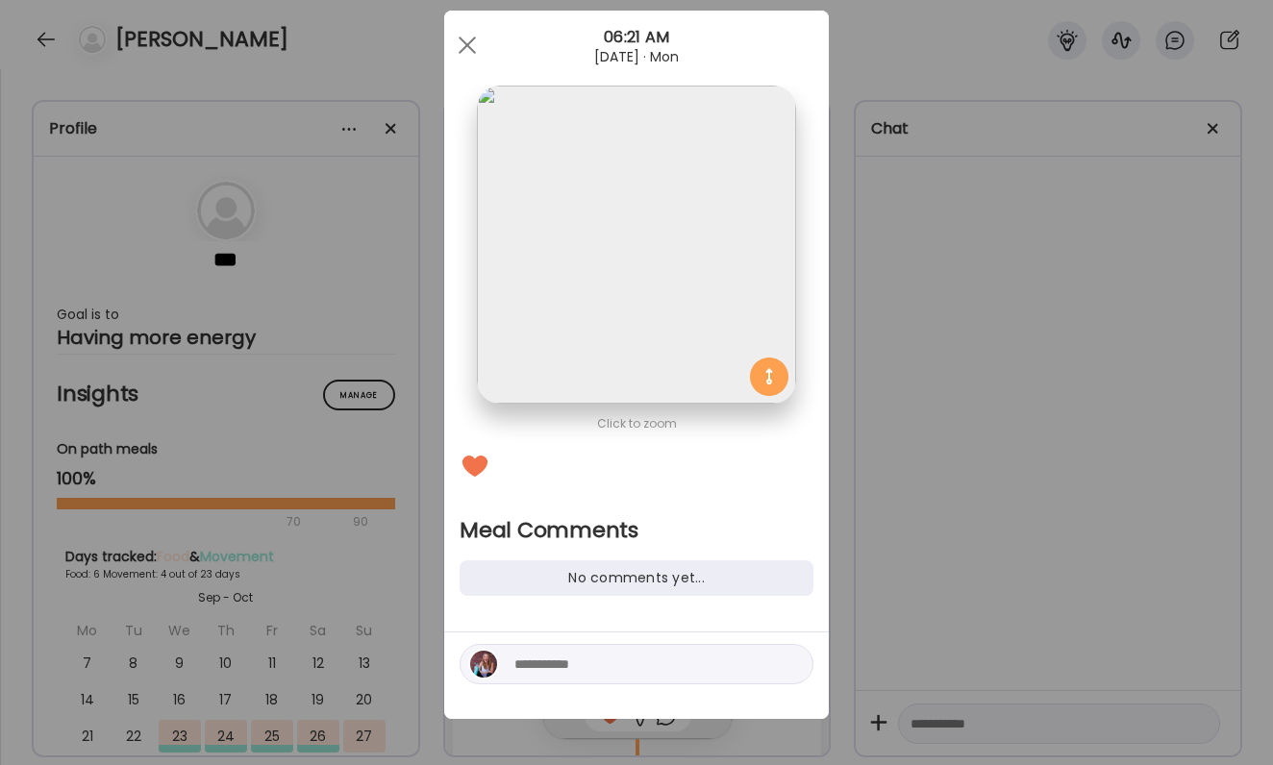
click at [585, 660] on textarea at bounding box center [644, 664] width 260 height 23
click at [573, 671] on textarea "**********" at bounding box center [644, 653] width 260 height 46
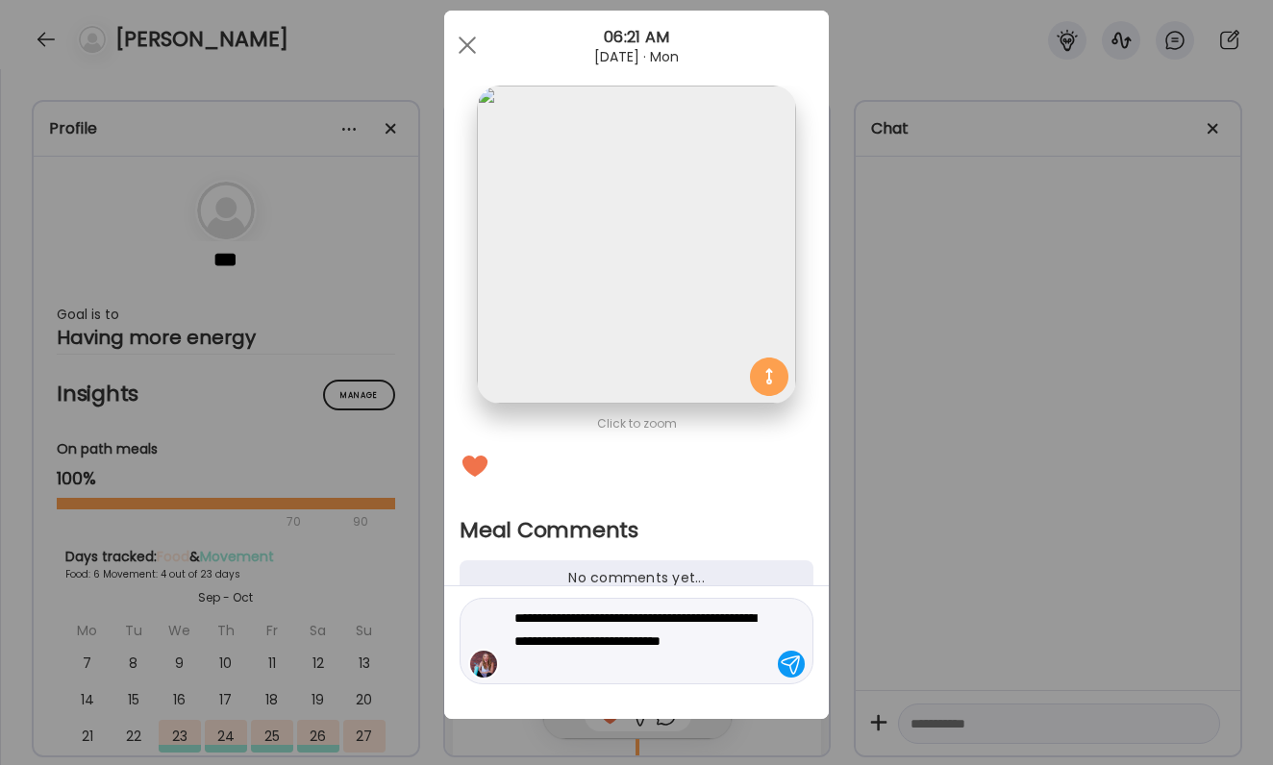
type textarea "**********"
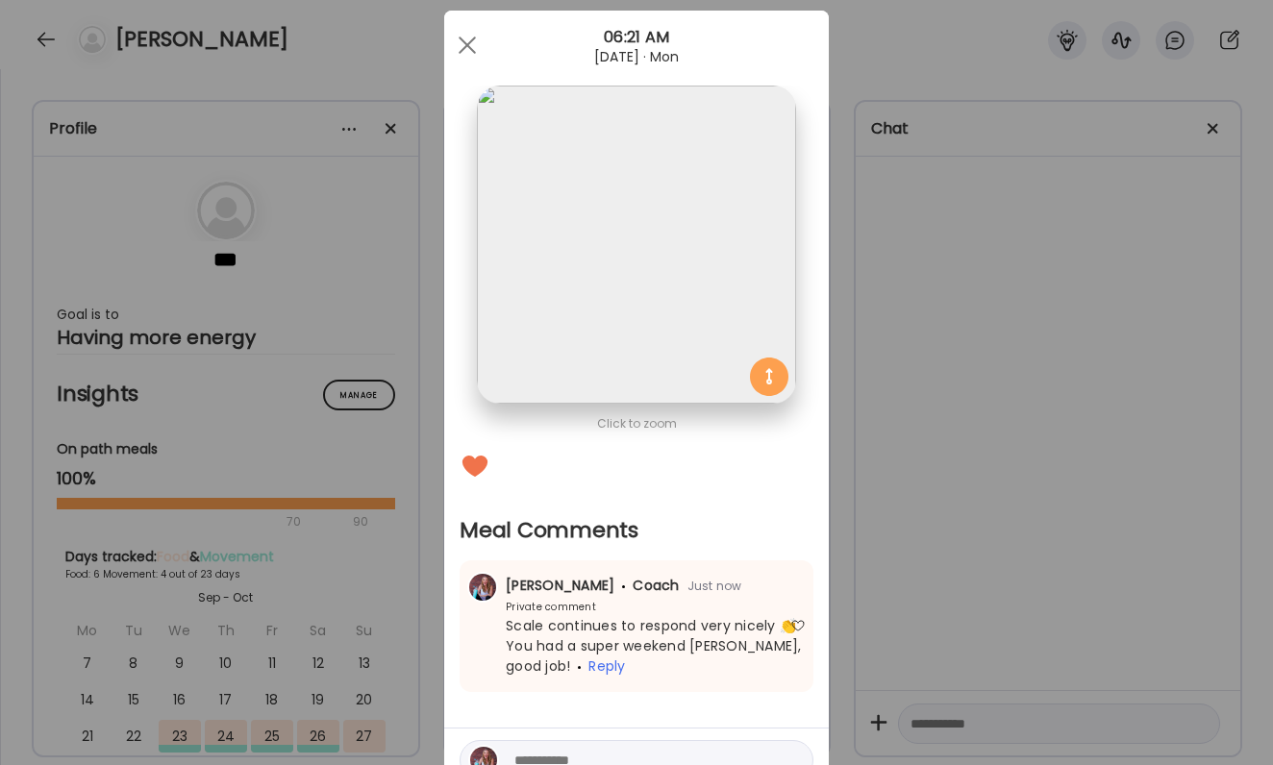
click at [1088, 568] on div "Ate Coach Dashboard Wahoo! It’s official Take a moment to set up your Coach Pro…" at bounding box center [636, 382] width 1273 height 765
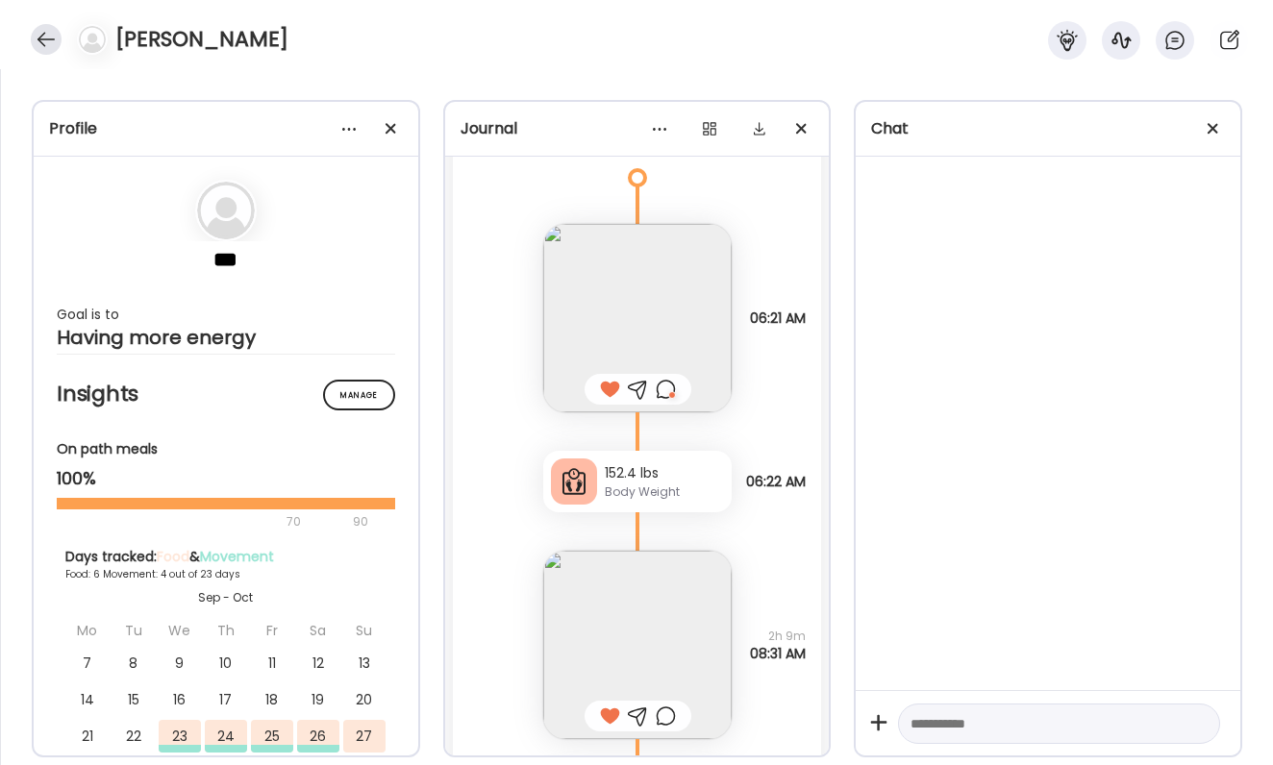
click at [47, 48] on div at bounding box center [46, 39] width 31 height 31
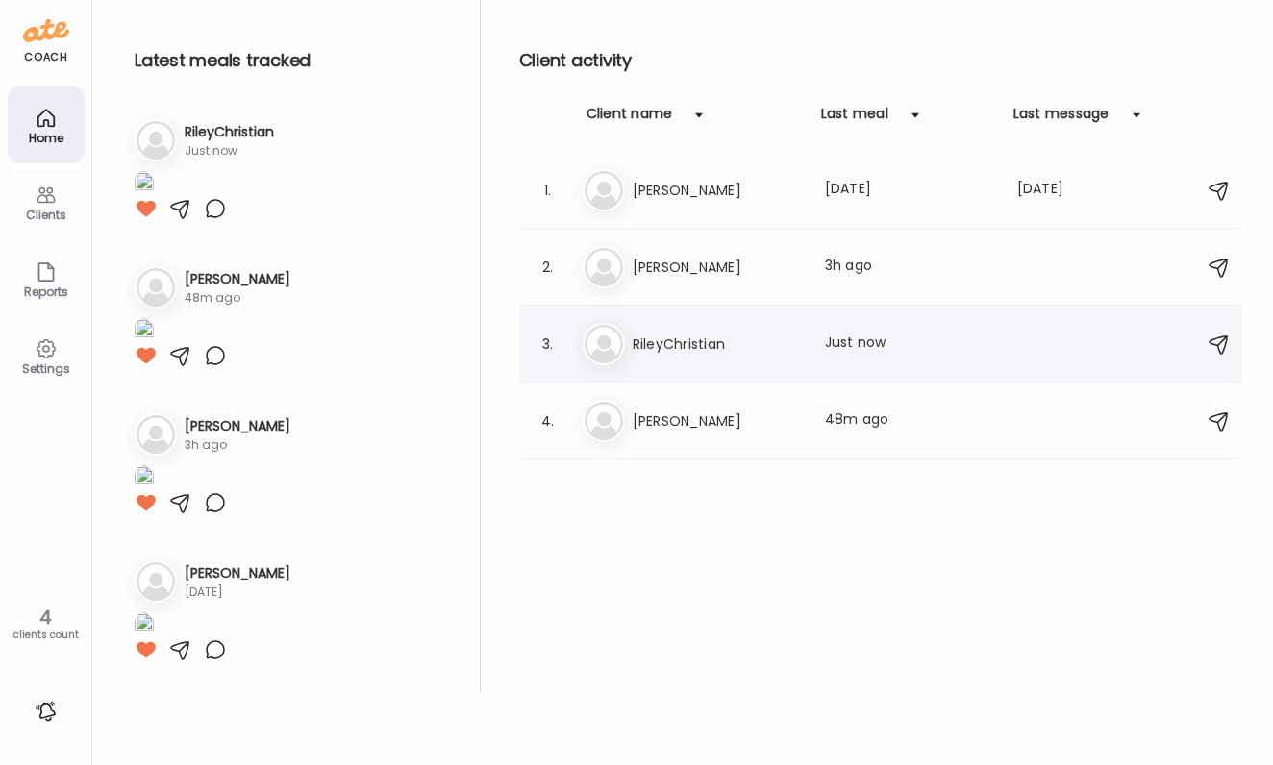
click at [641, 352] on h3 "RileyChristian" at bounding box center [717, 344] width 169 height 23
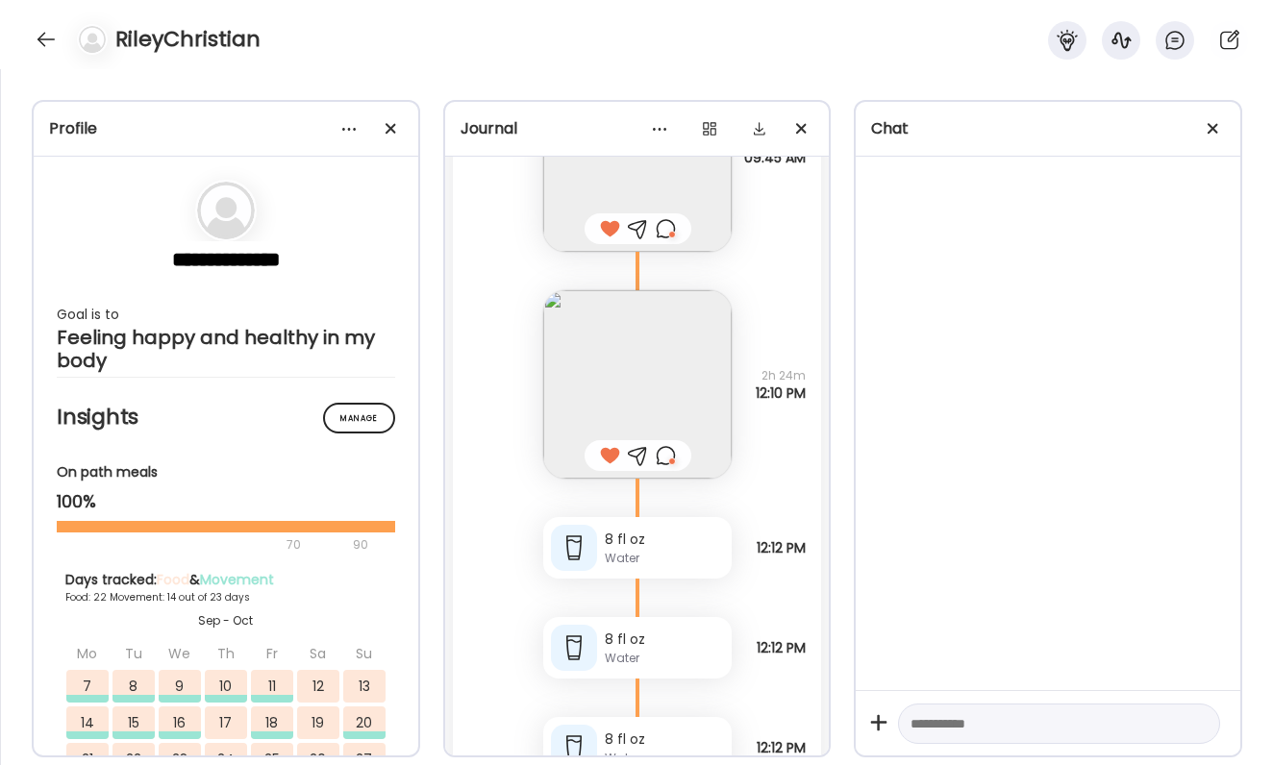
scroll to position [96508, 0]
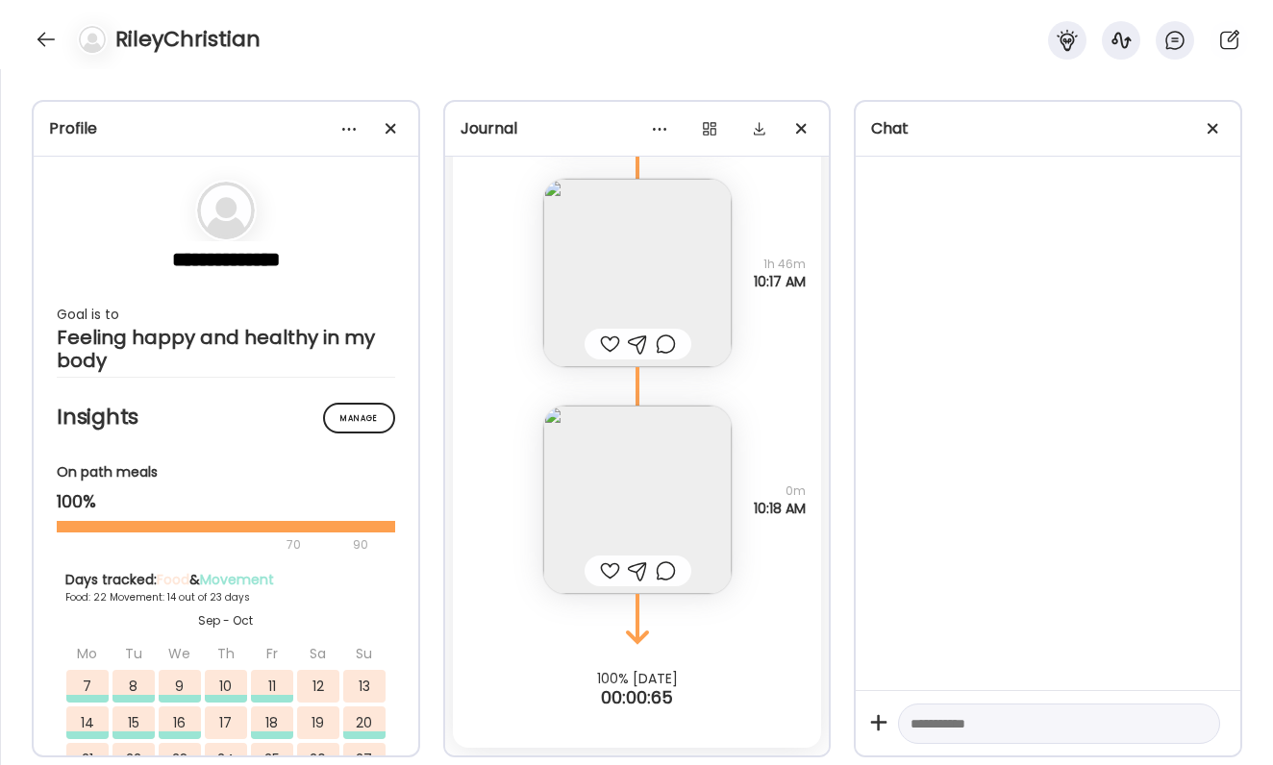
drag, startPoint x: 691, startPoint y: 560, endPoint x: 650, endPoint y: 560, distance: 41.3
click at [691, 560] on img at bounding box center [637, 500] width 188 height 188
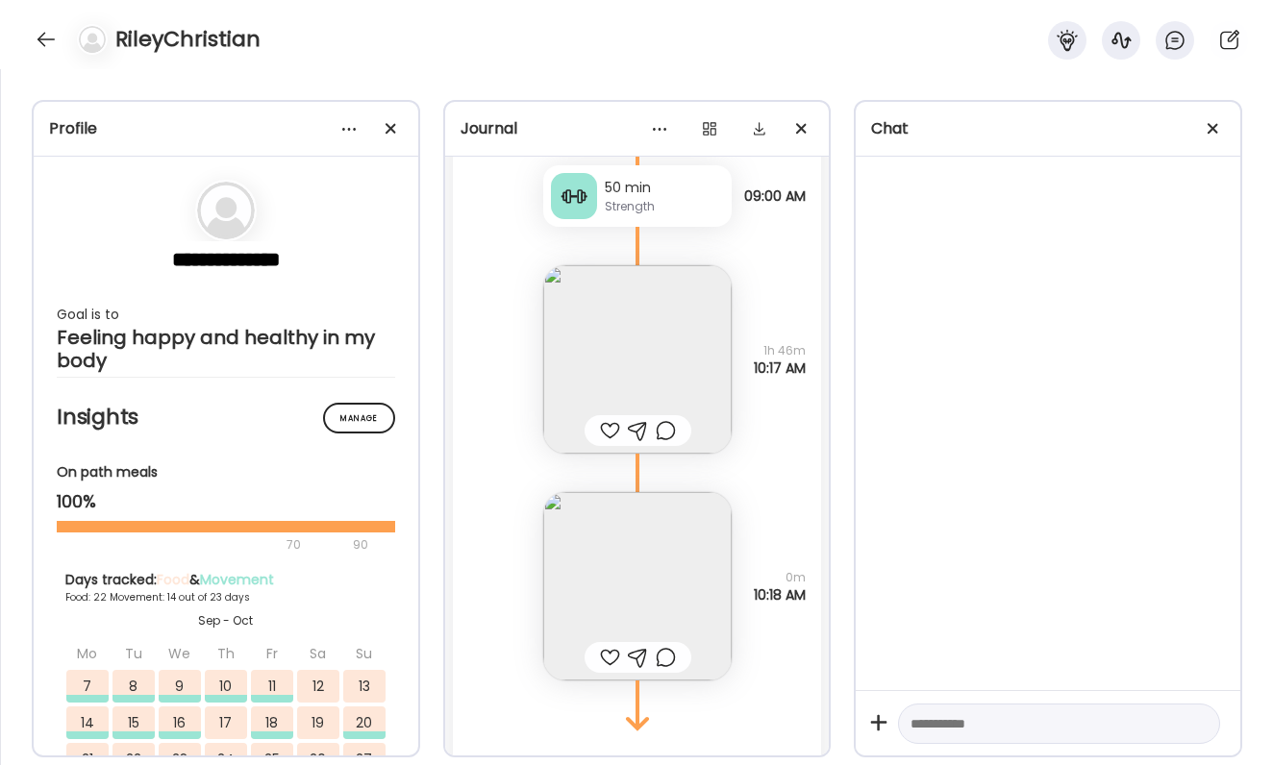
click at [829, 560] on div "Click to zoom AteMate AI Note not added. Why did I eat? Not answered. How am I …" at bounding box center [1021, 737] width 385 height 1132
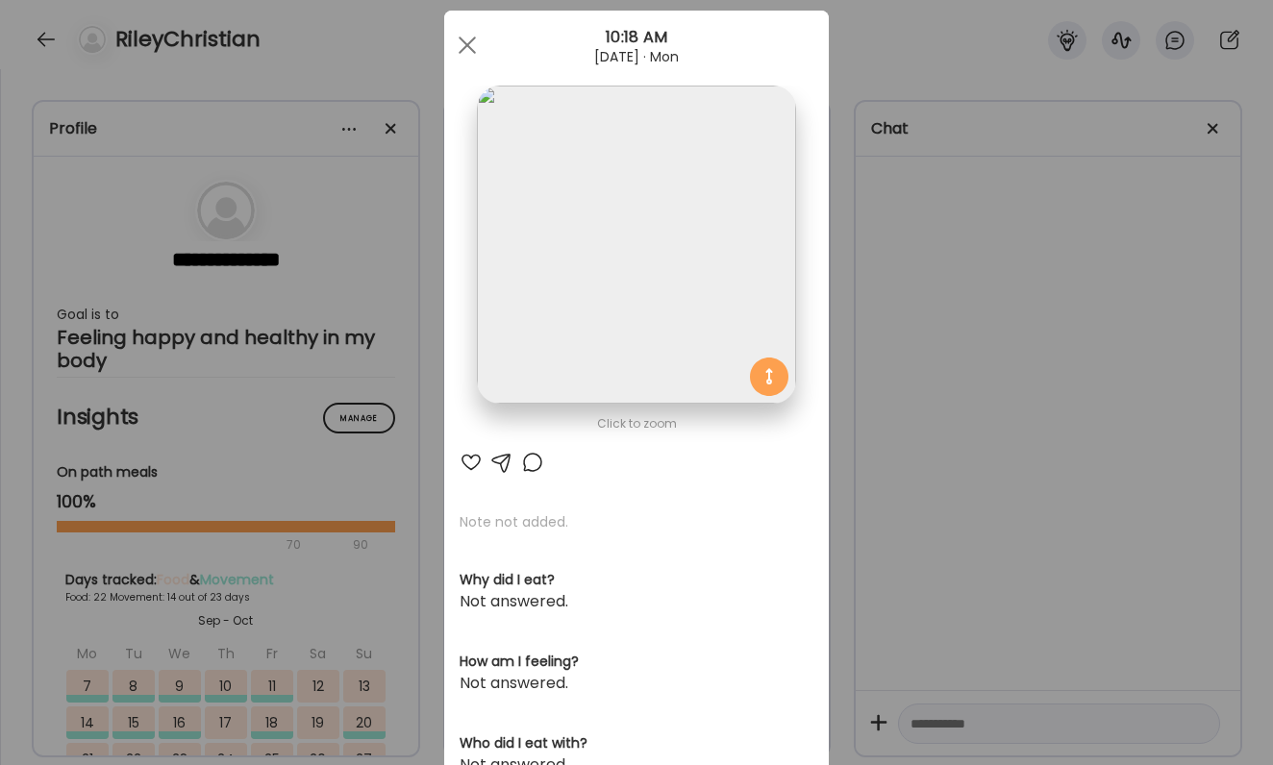
click at [976, 551] on div "Ate Coach Dashboard Wahoo! It’s official Take a moment to set up your Coach Pro…" at bounding box center [636, 382] width 1273 height 765
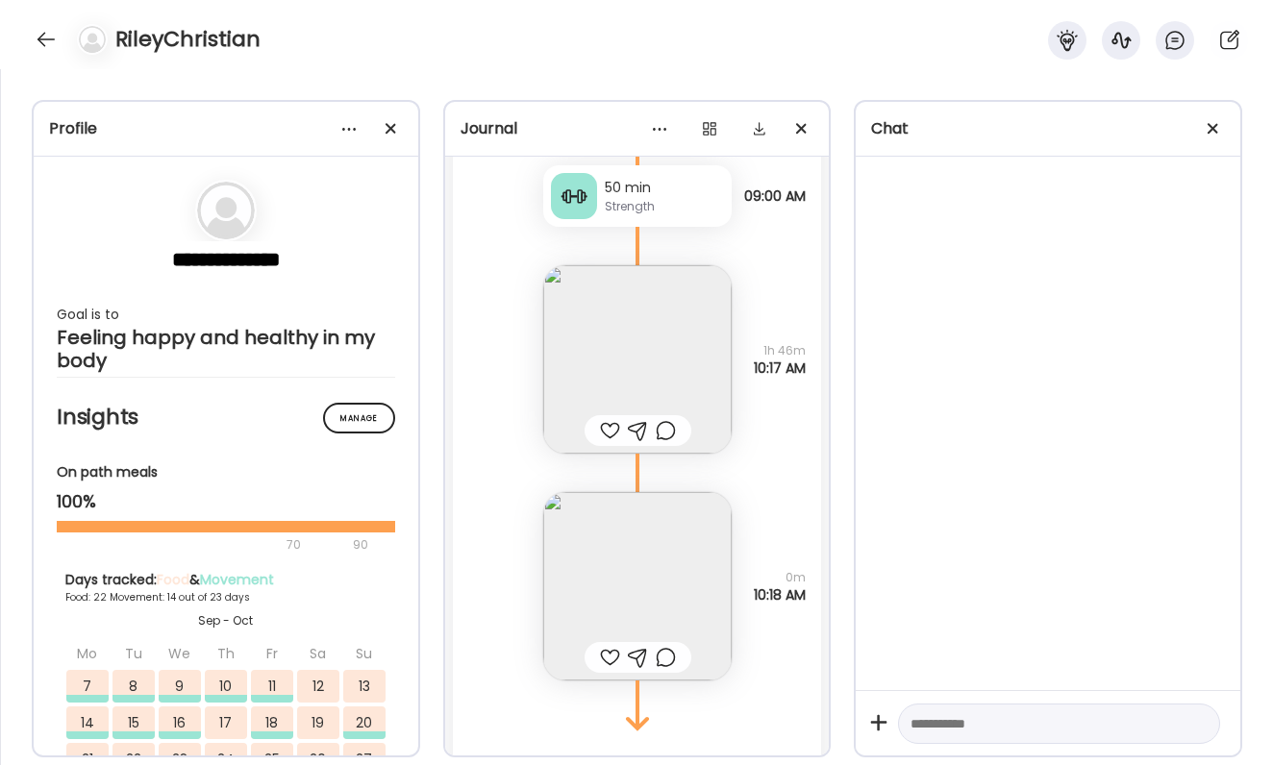
click at [700, 591] on img at bounding box center [637, 586] width 188 height 188
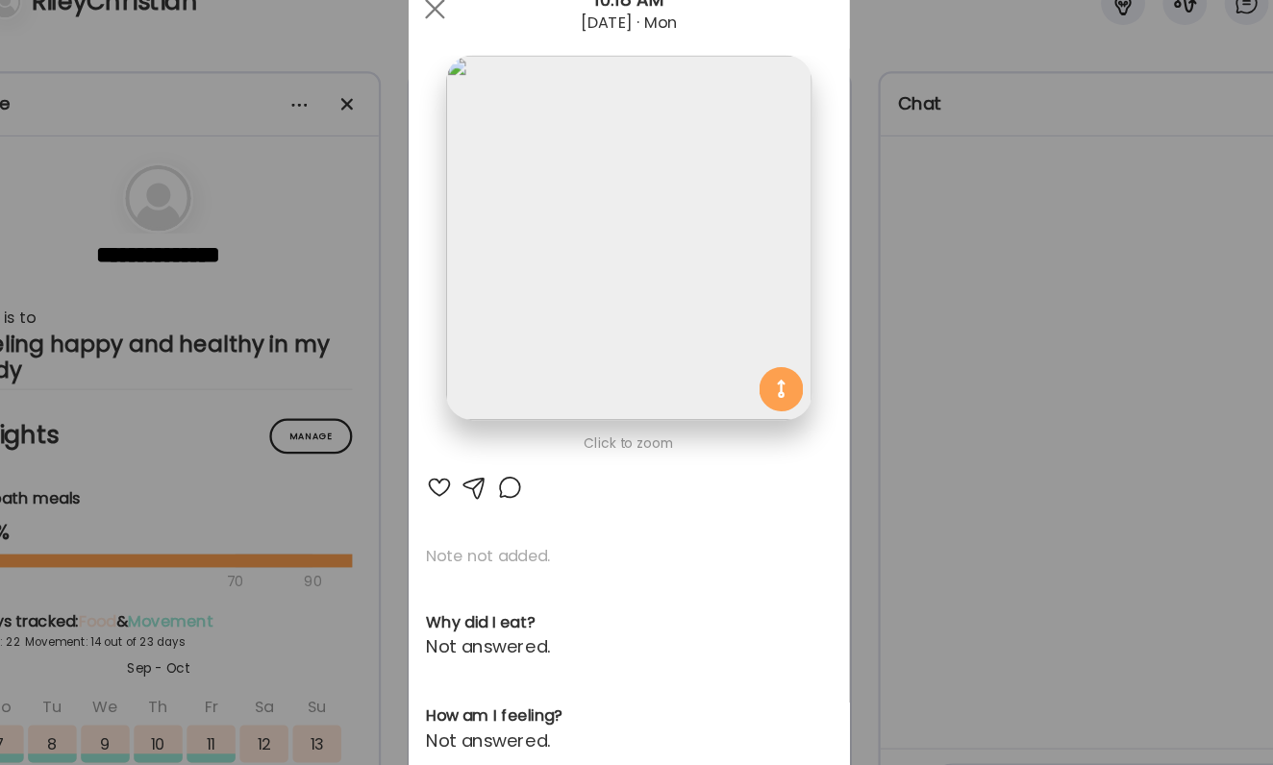
scroll to position [33, 0]
click at [877, 341] on div "Ate Coach Dashboard Wahoo! It’s official Take a moment to set up your Coach Pro…" at bounding box center [636, 382] width 1273 height 765
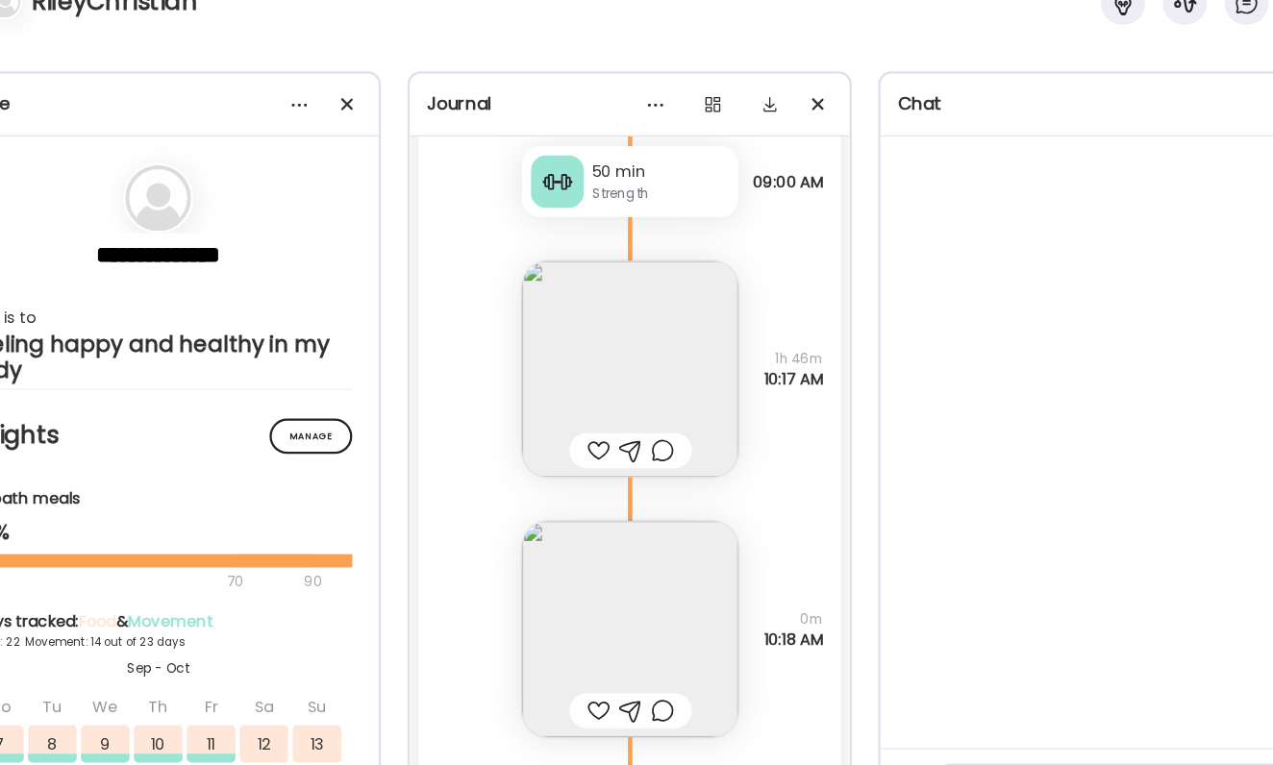
click at [616, 297] on img at bounding box center [637, 359] width 188 height 188
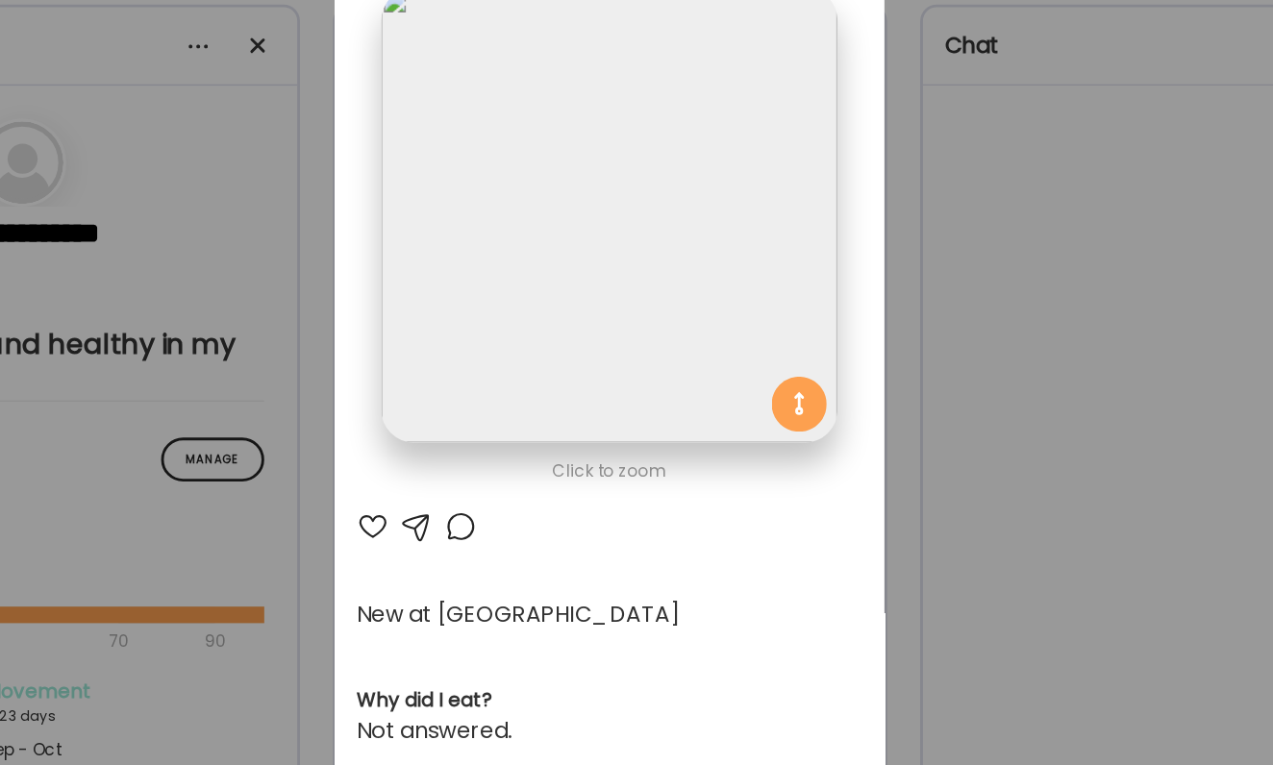
click at [720, 254] on div "Ate Coach Dashboard Wahoo! It’s official Take a moment to set up your Coach Pro…" at bounding box center [636, 382] width 1273 height 765
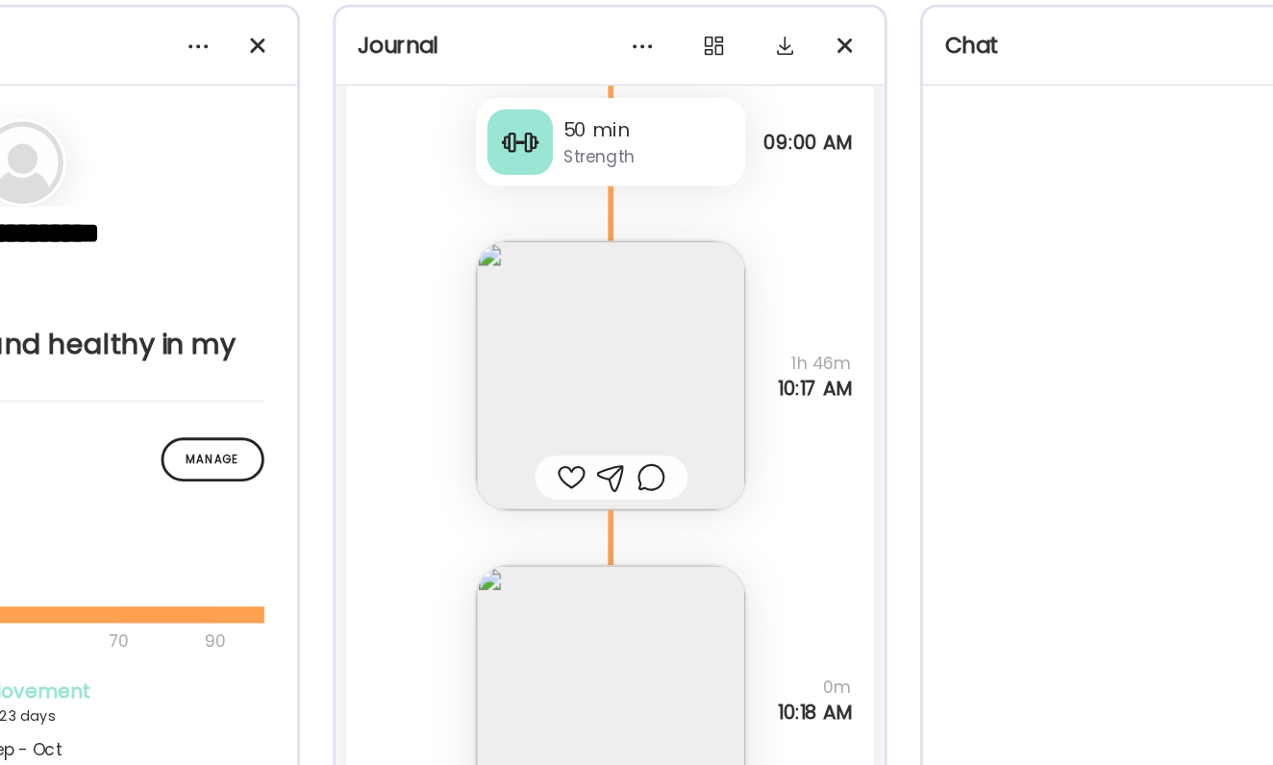
click at [543, 265] on img at bounding box center [637, 359] width 188 height 188
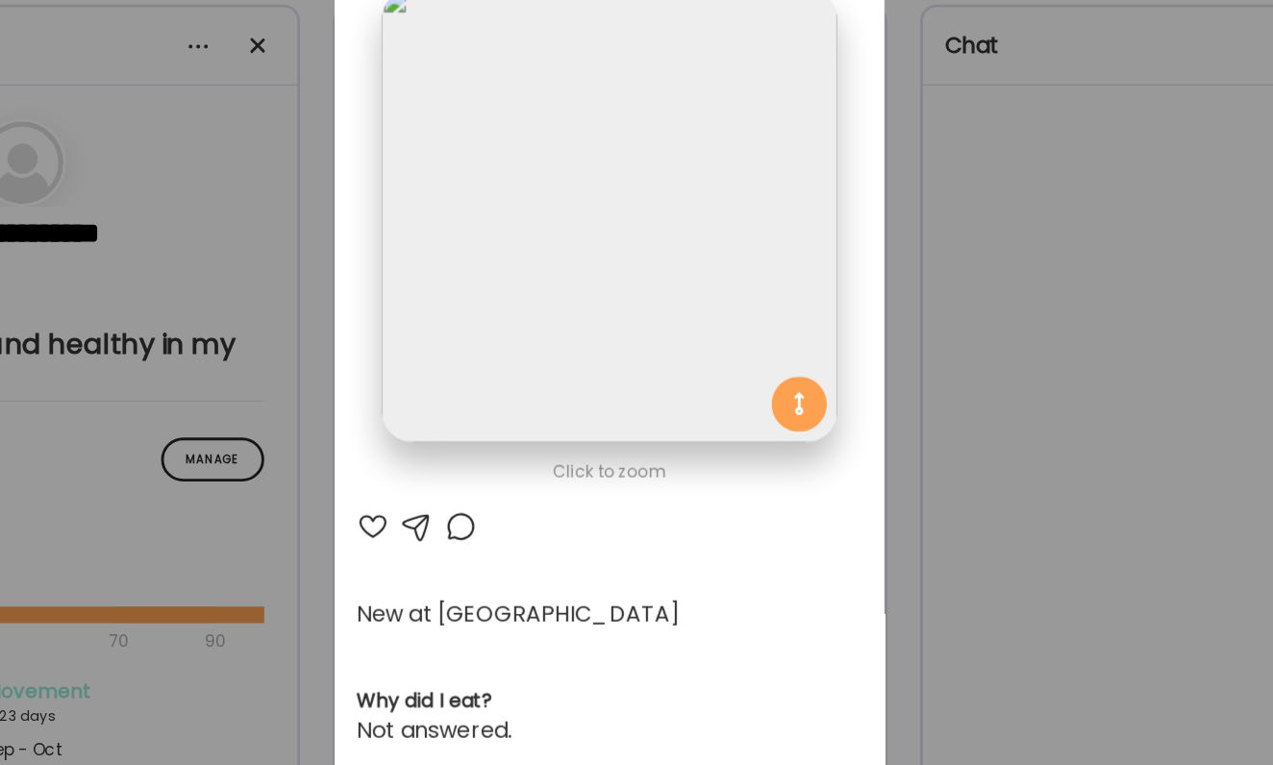
click at [619, 186] on div "Ate Coach Dashboard Wahoo! It’s official Take a moment to set up your Coach Pro…" at bounding box center [636, 382] width 1273 height 765
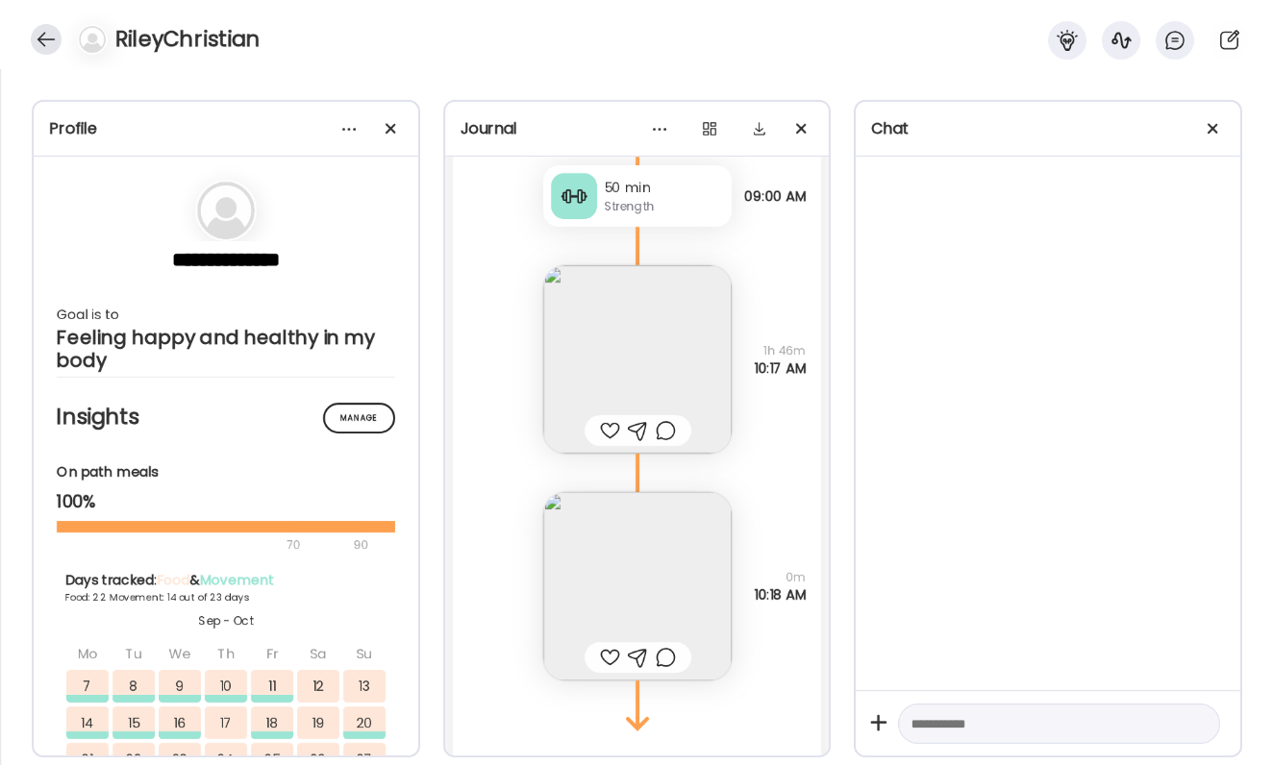
click at [56, 38] on div at bounding box center [46, 39] width 31 height 31
